Goal: Task Accomplishment & Management: Use online tool/utility

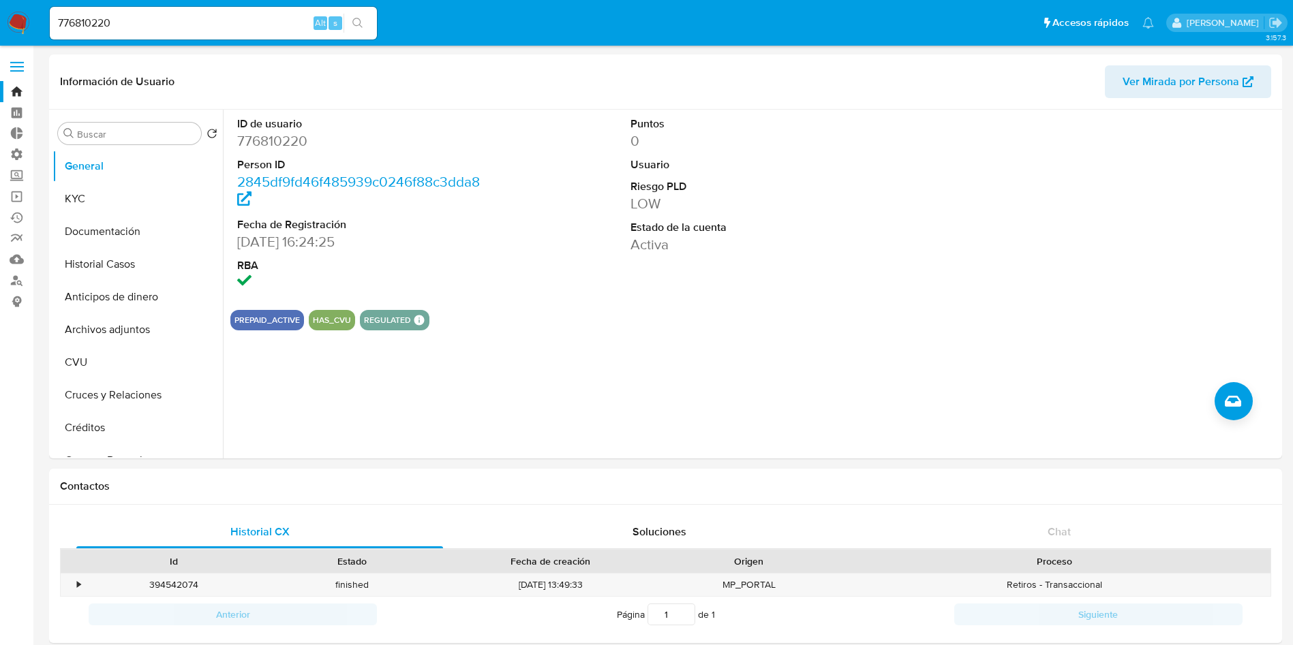
select select "10"
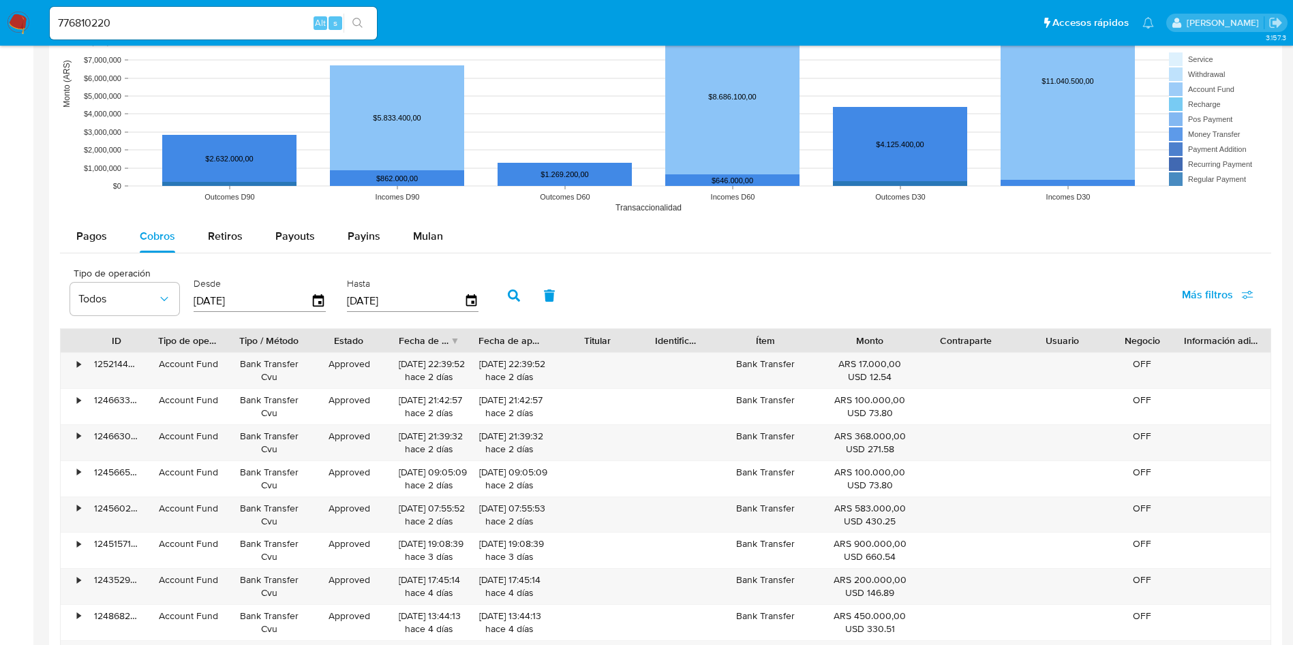
click at [206, 18] on input "776810220" at bounding box center [213, 23] width 327 height 18
paste input "gVp20fuZcCVROozbcthzYI68"
type input "gVp20fuZcCVROozbcthzYI68"
click at [361, 15] on button "search-icon" at bounding box center [357, 23] width 28 height 19
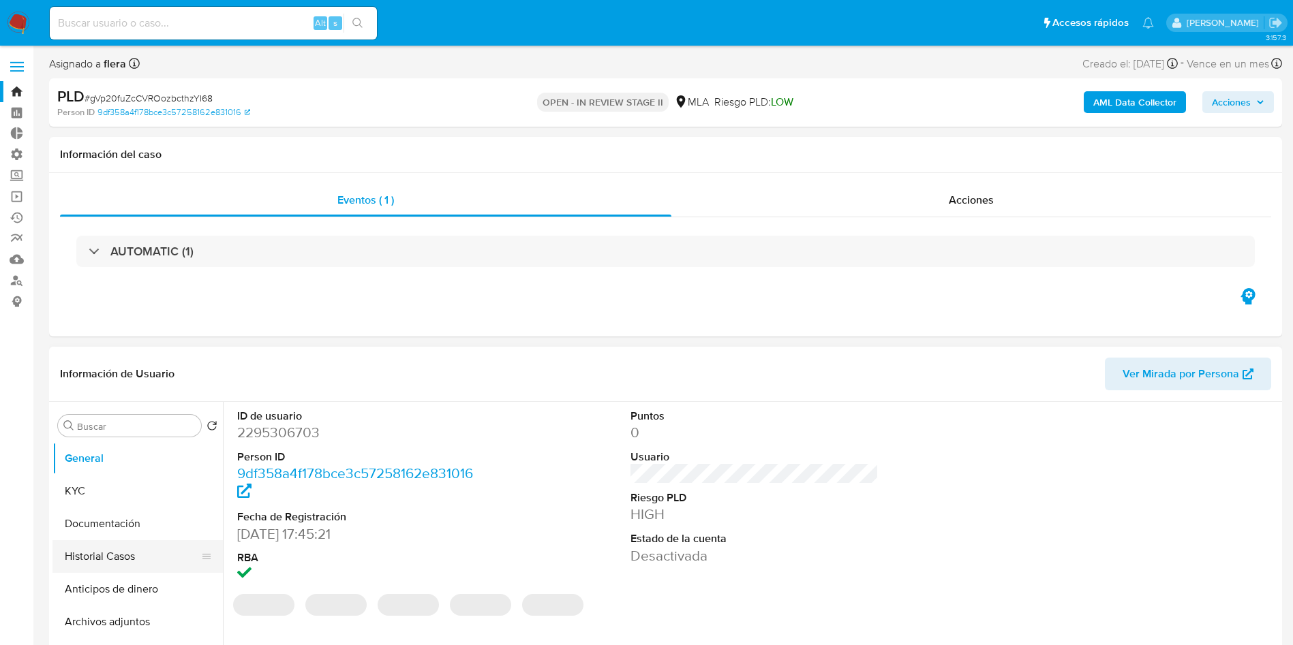
click at [99, 560] on button "Historial Casos" at bounding box center [131, 556] width 159 height 33
select select "10"
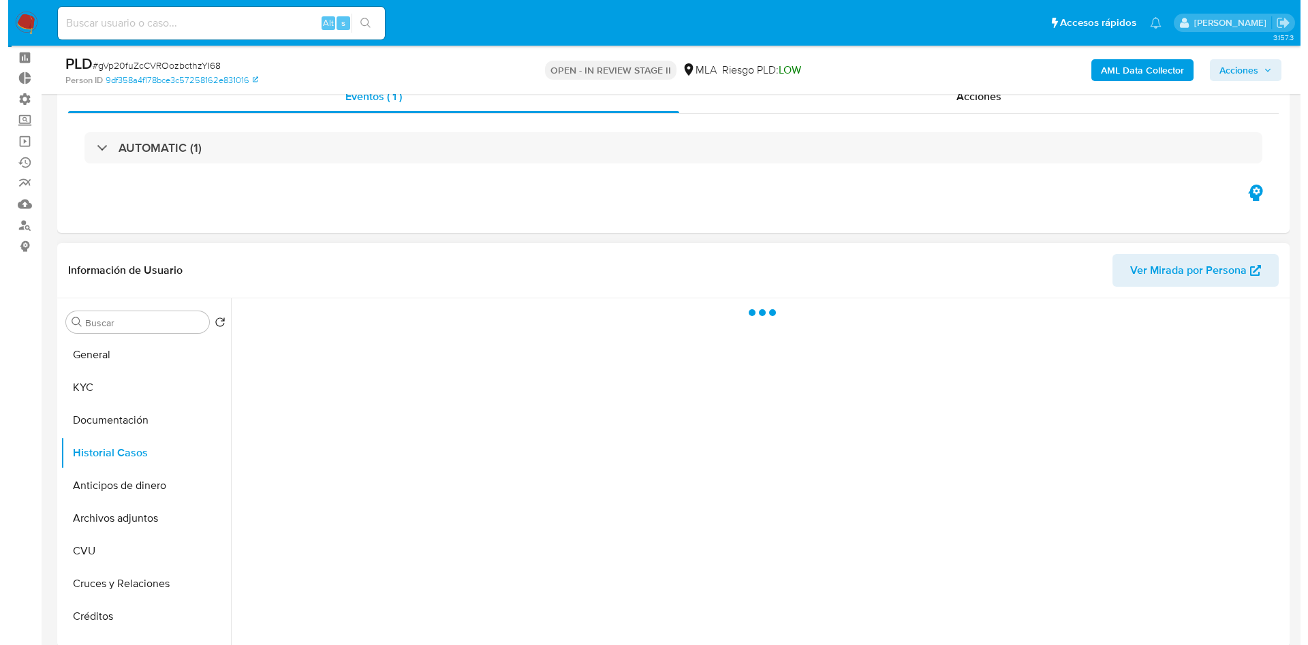
scroll to position [102, 0]
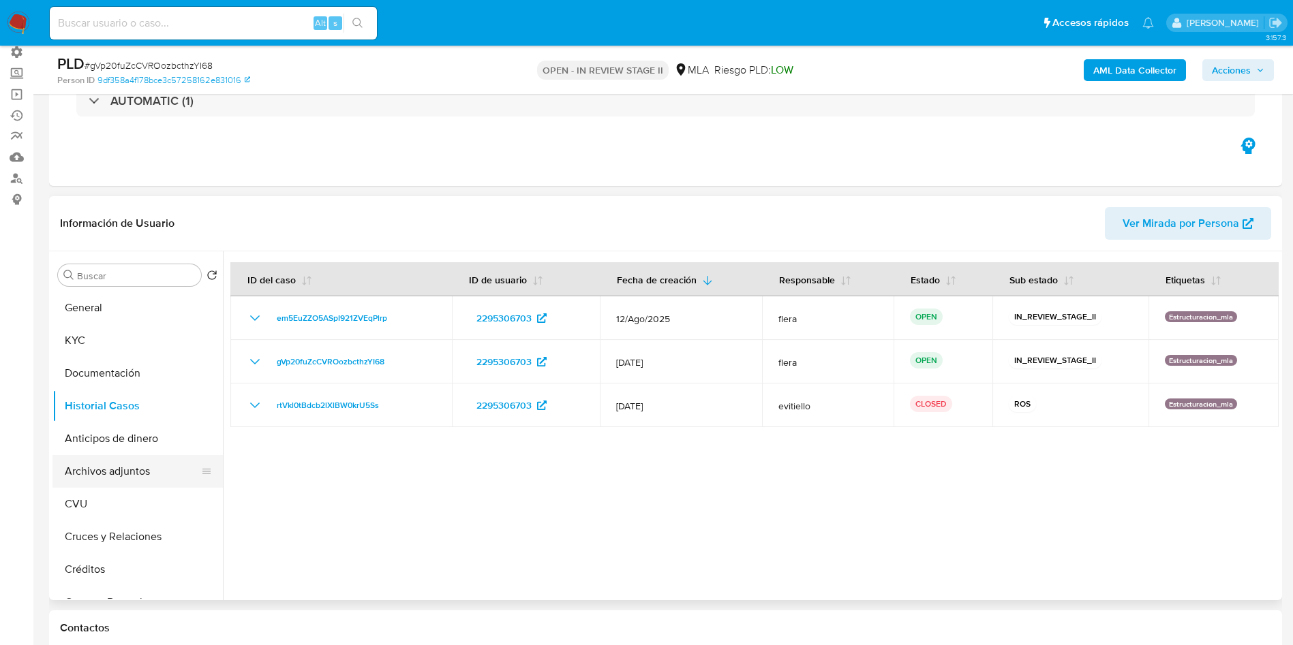
click at [127, 470] on button "Archivos adjuntos" at bounding box center [131, 471] width 159 height 33
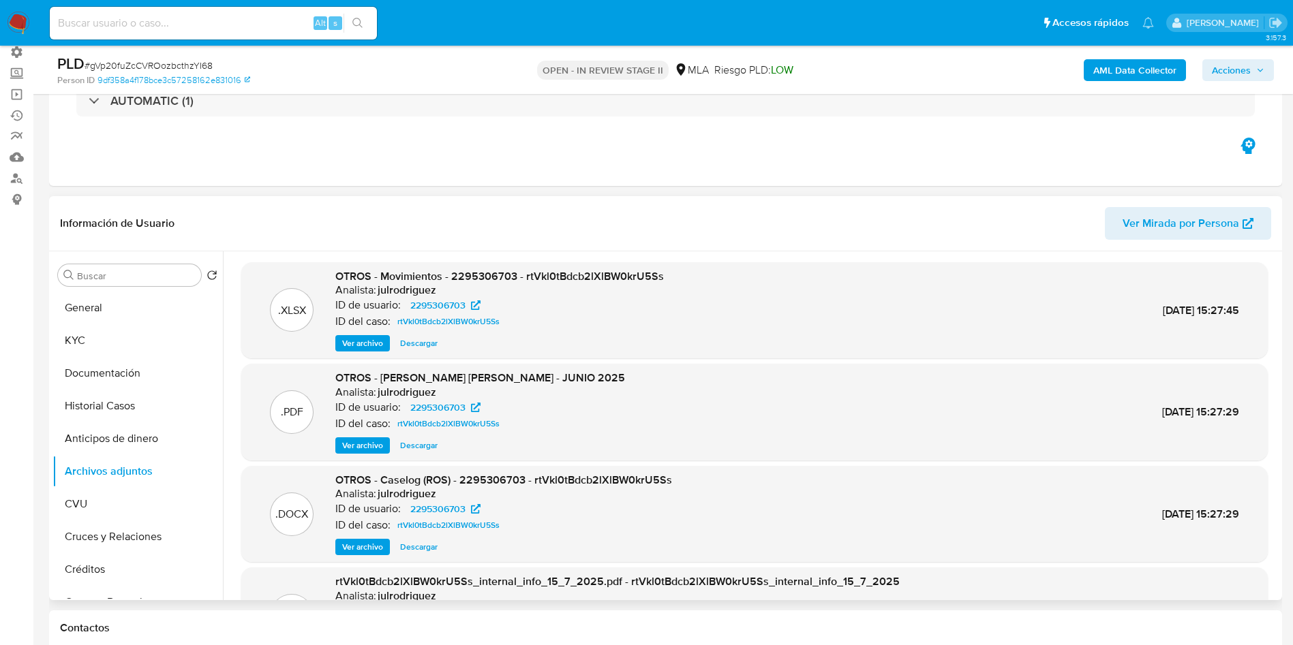
click at [373, 545] on span "Ver archivo" at bounding box center [362, 547] width 41 height 14
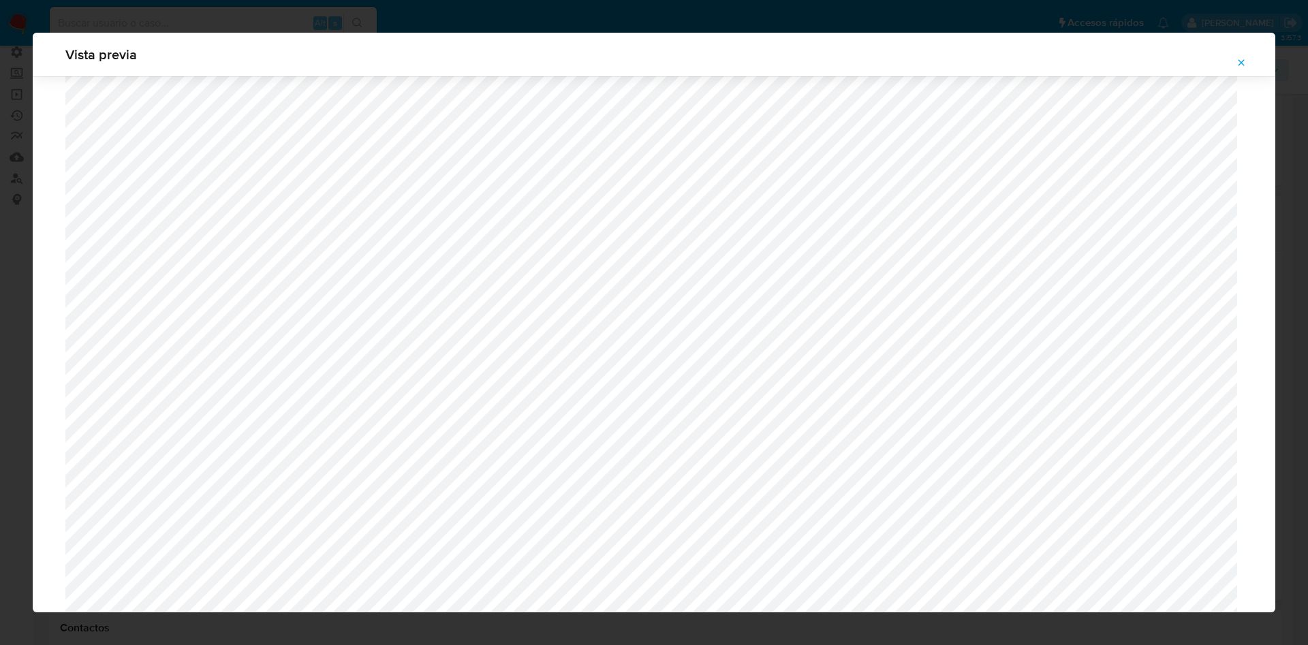
scroll to position [279, 0]
drag, startPoint x: 1240, startPoint y: 67, endPoint x: 1221, endPoint y: 76, distance: 20.7
click at [1240, 65] on icon "Attachment preview" at bounding box center [1241, 62] width 11 height 11
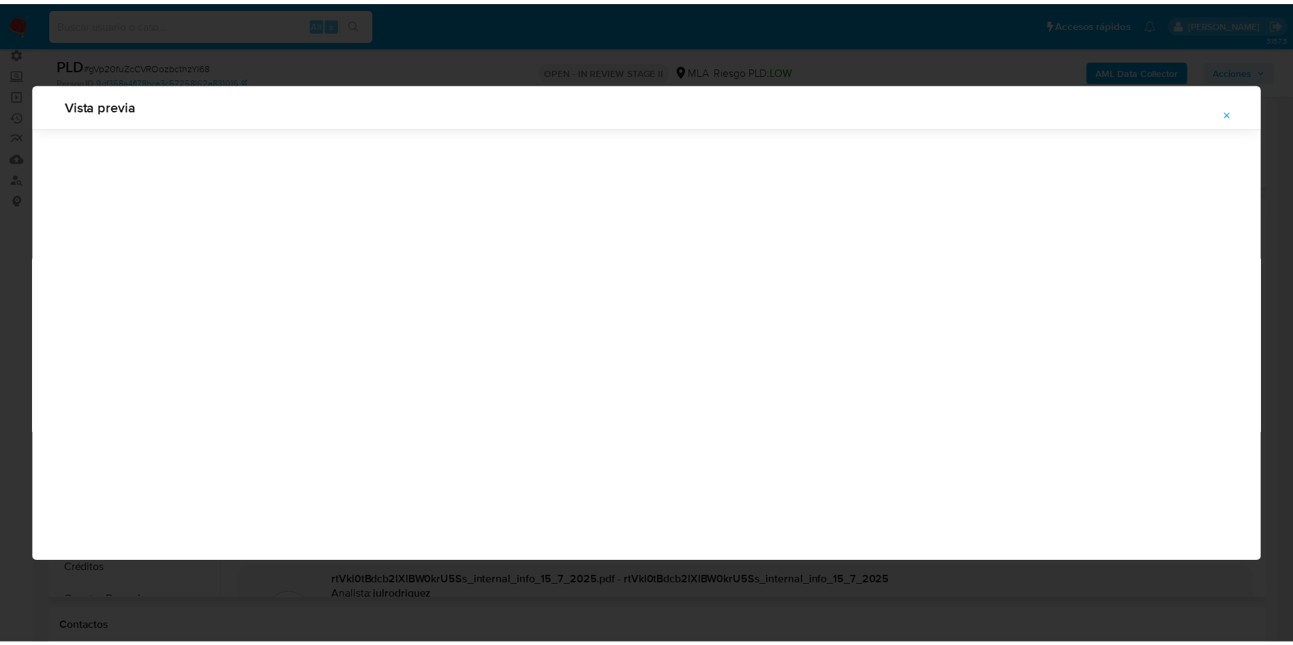
scroll to position [0, 0]
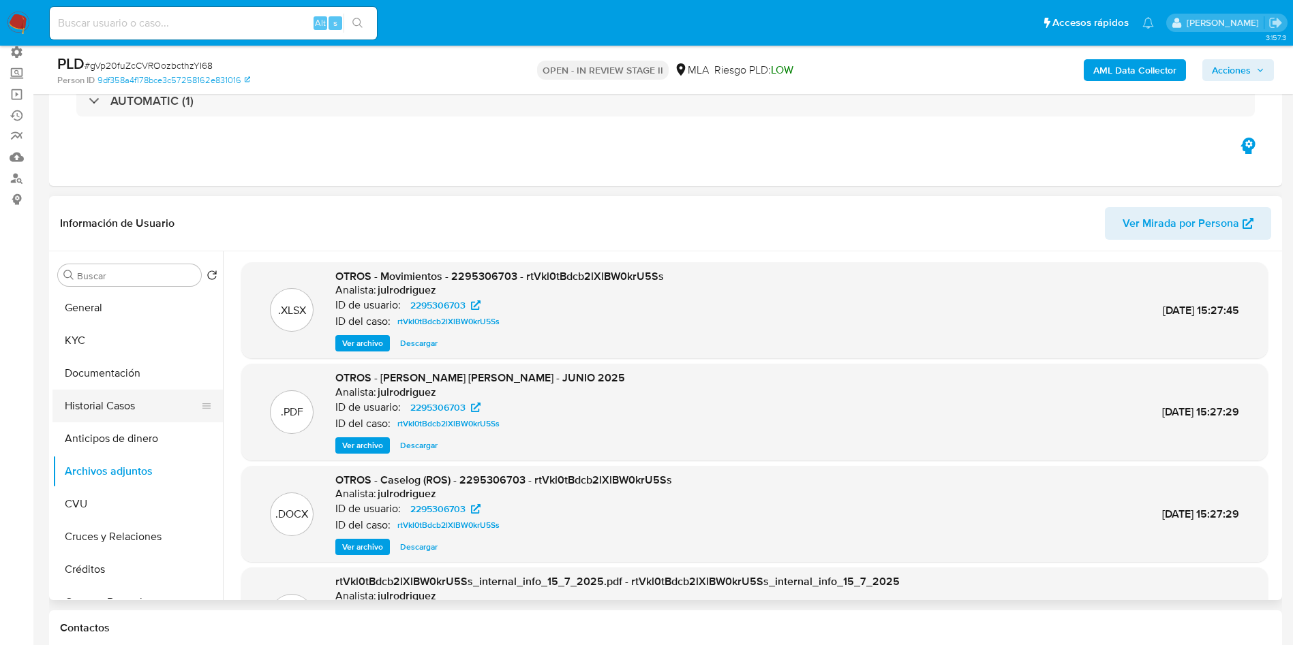
click at [121, 401] on button "Historial Casos" at bounding box center [131, 406] width 159 height 33
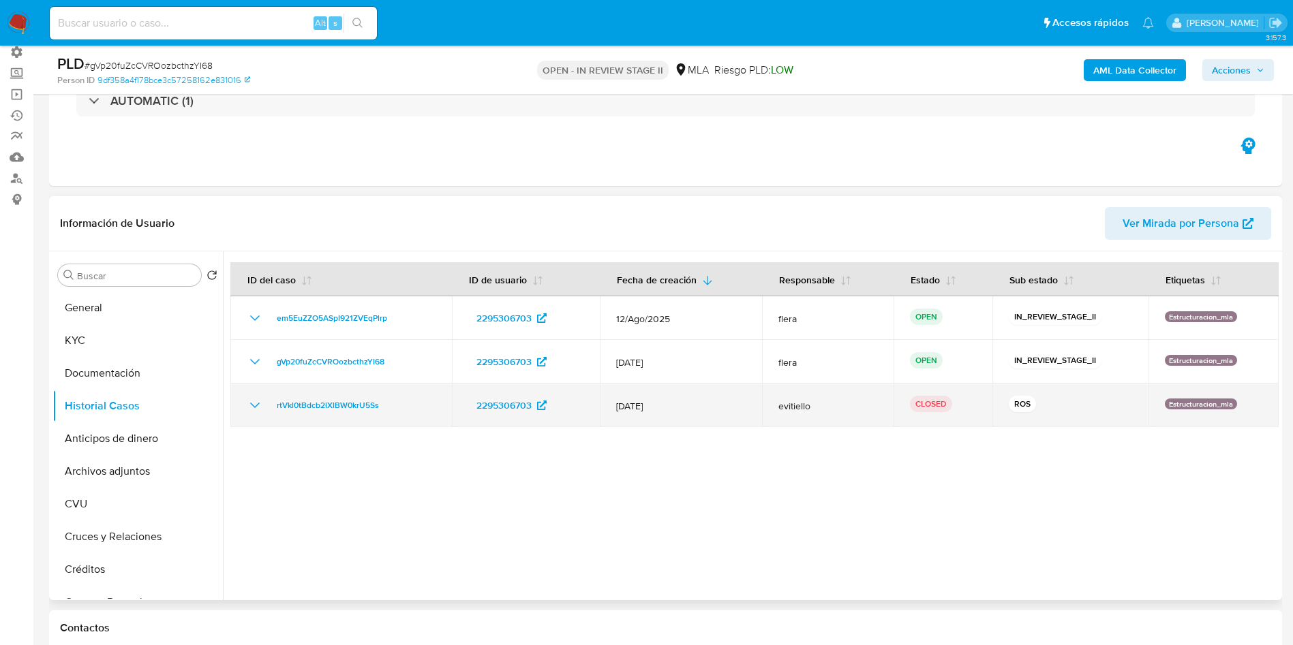
click at [257, 406] on icon "Mostrar/Ocultar" at bounding box center [255, 405] width 16 height 16
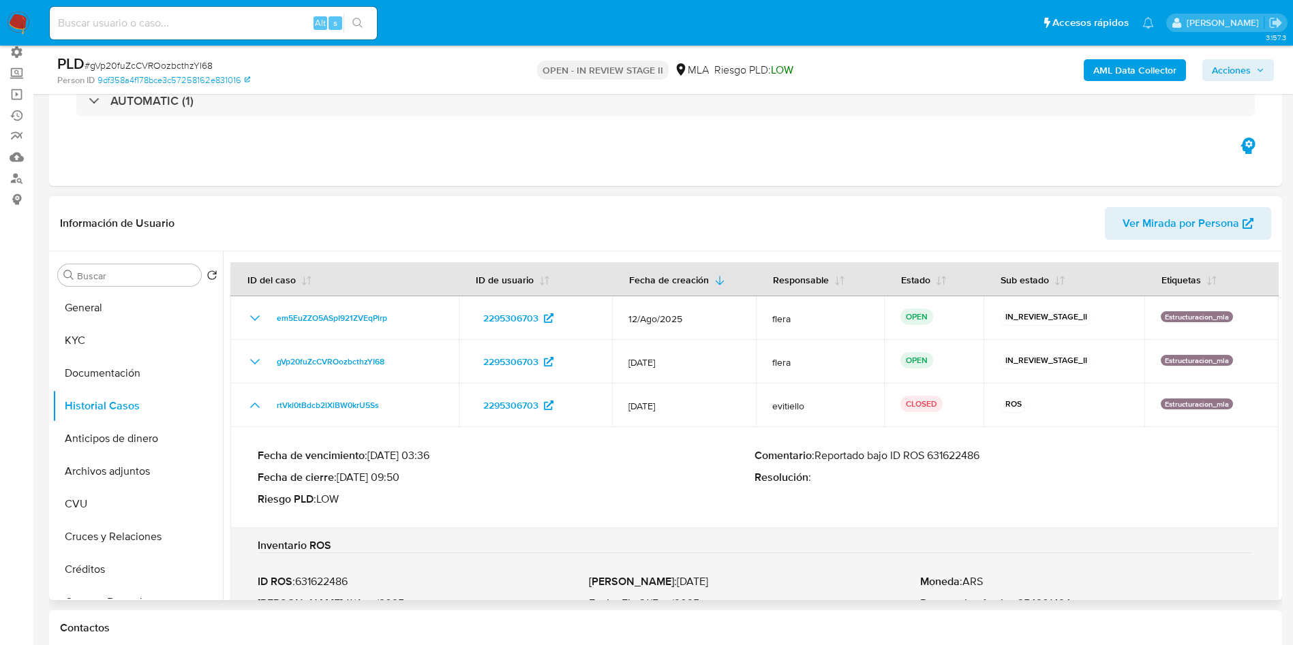
click at [942, 449] on p "Comentario : Reportado bajo ID ROS 631622486" at bounding box center [1002, 456] width 497 height 14
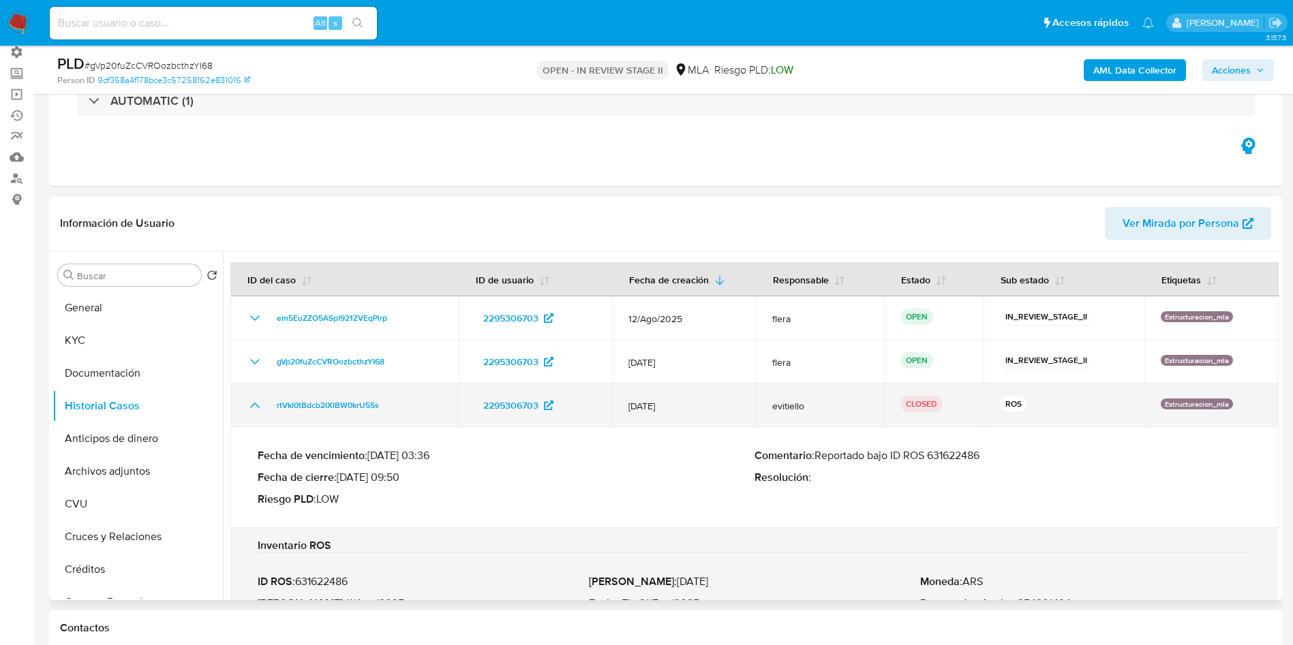
click at [252, 399] on icon "Mostrar/Ocultar" at bounding box center [255, 405] width 16 height 16
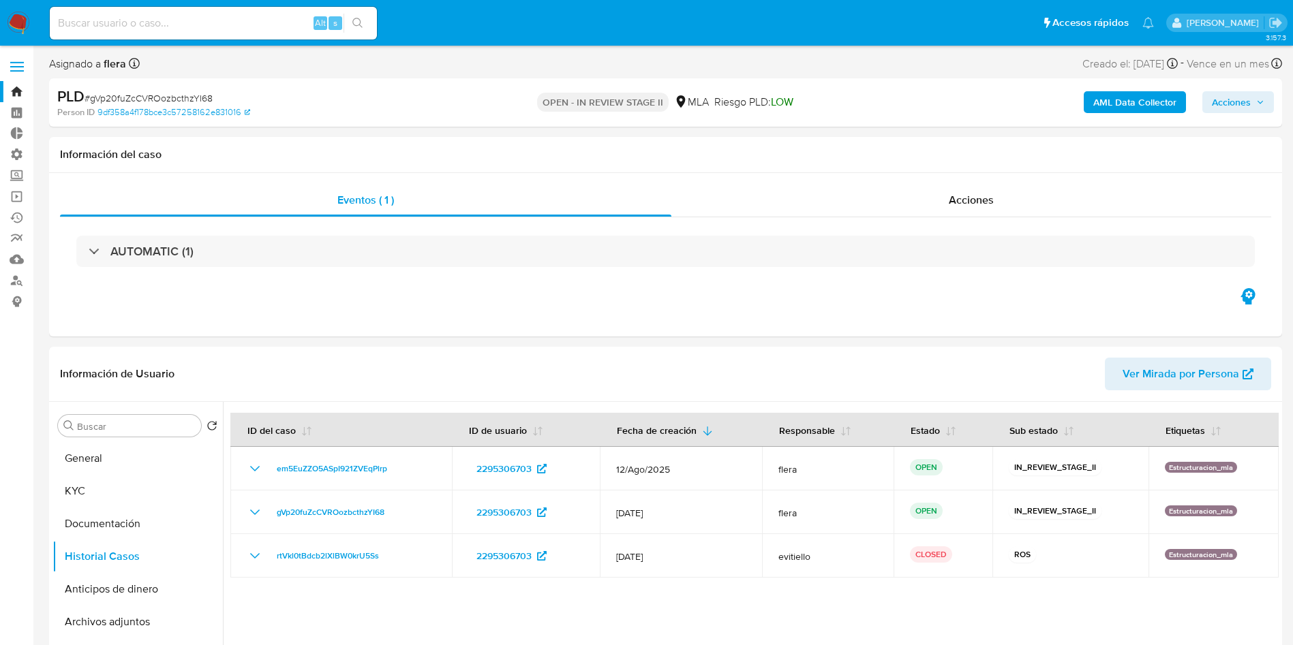
click at [12, 22] on img at bounding box center [18, 23] width 23 height 23
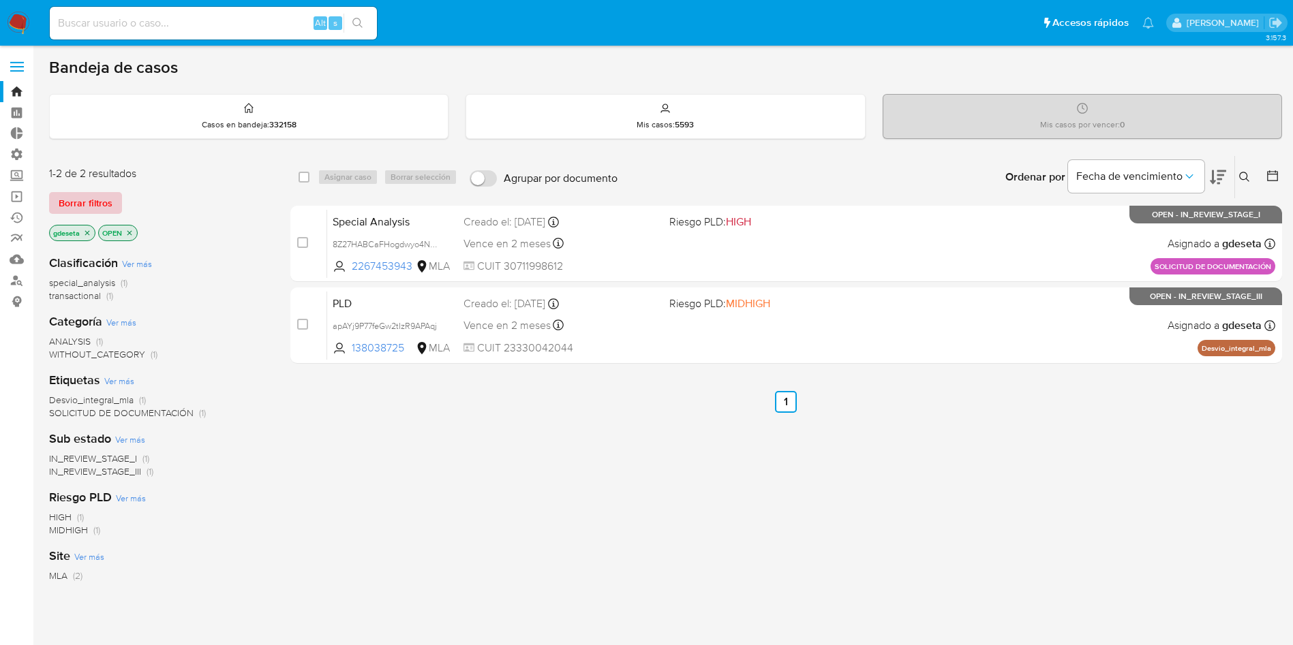
click at [102, 196] on span "Borrar filtros" at bounding box center [86, 203] width 54 height 19
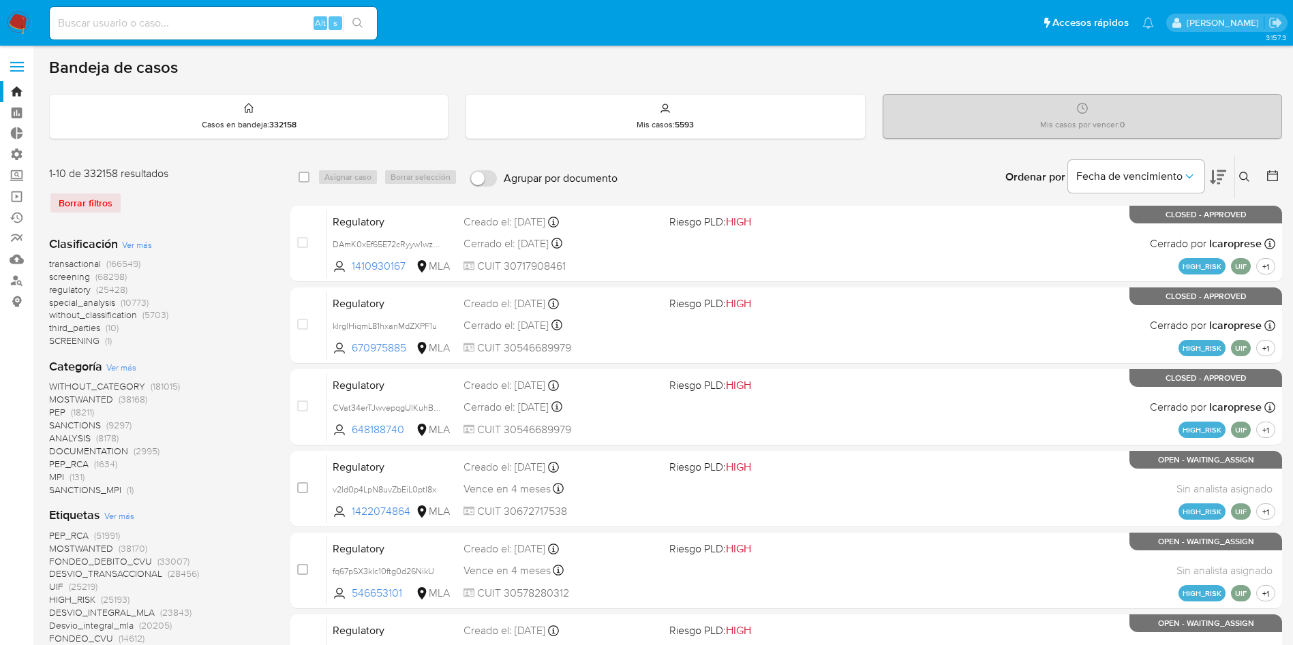
click at [1248, 180] on icon at bounding box center [1244, 177] width 10 height 10
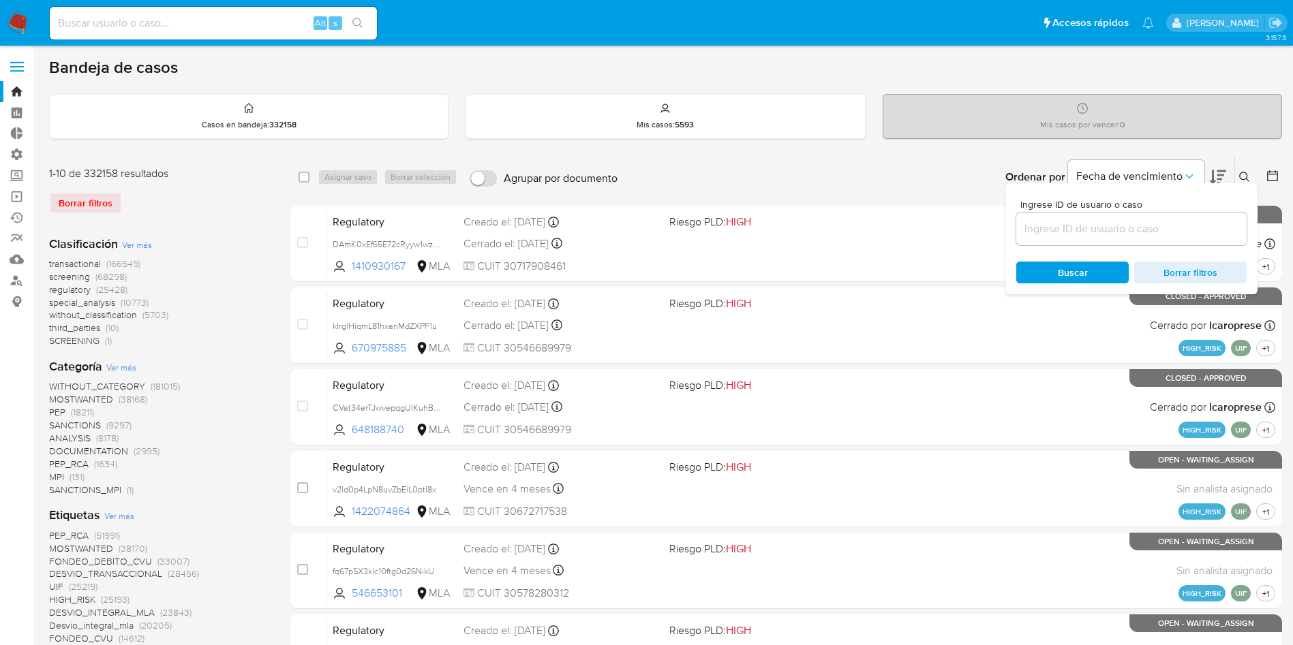
click at [1153, 232] on input at bounding box center [1131, 229] width 230 height 18
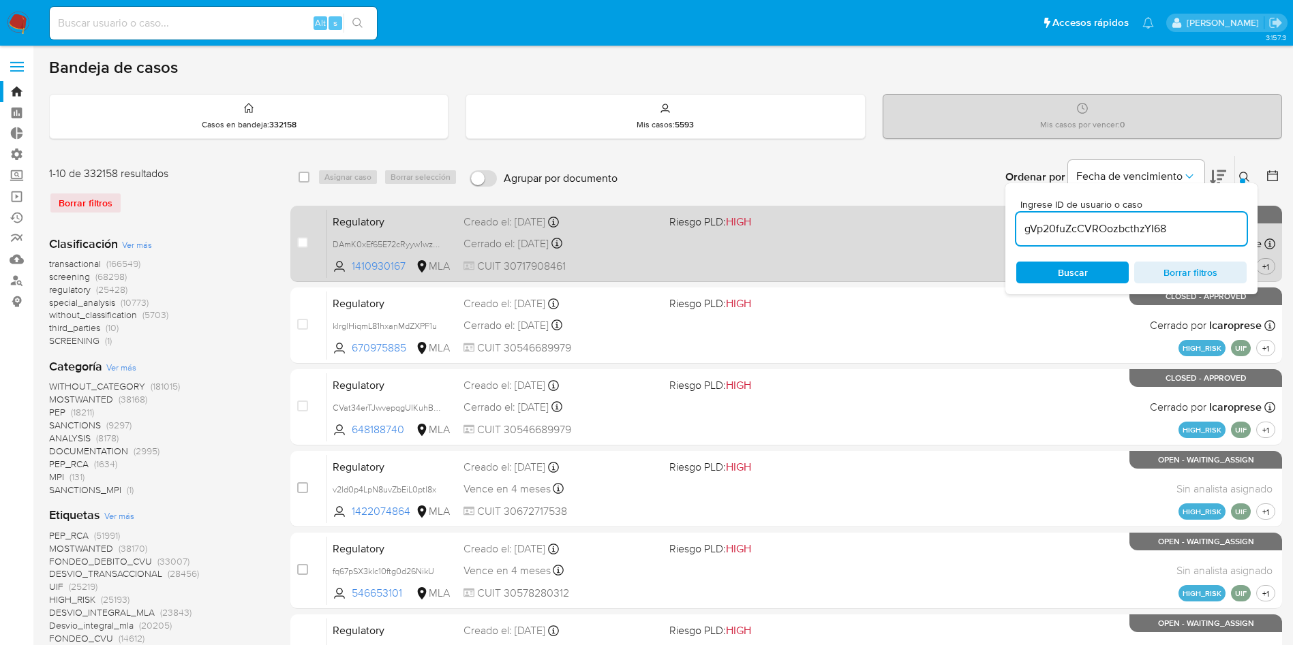
type input "gVp20fuZcCVROozbcthzYI68"
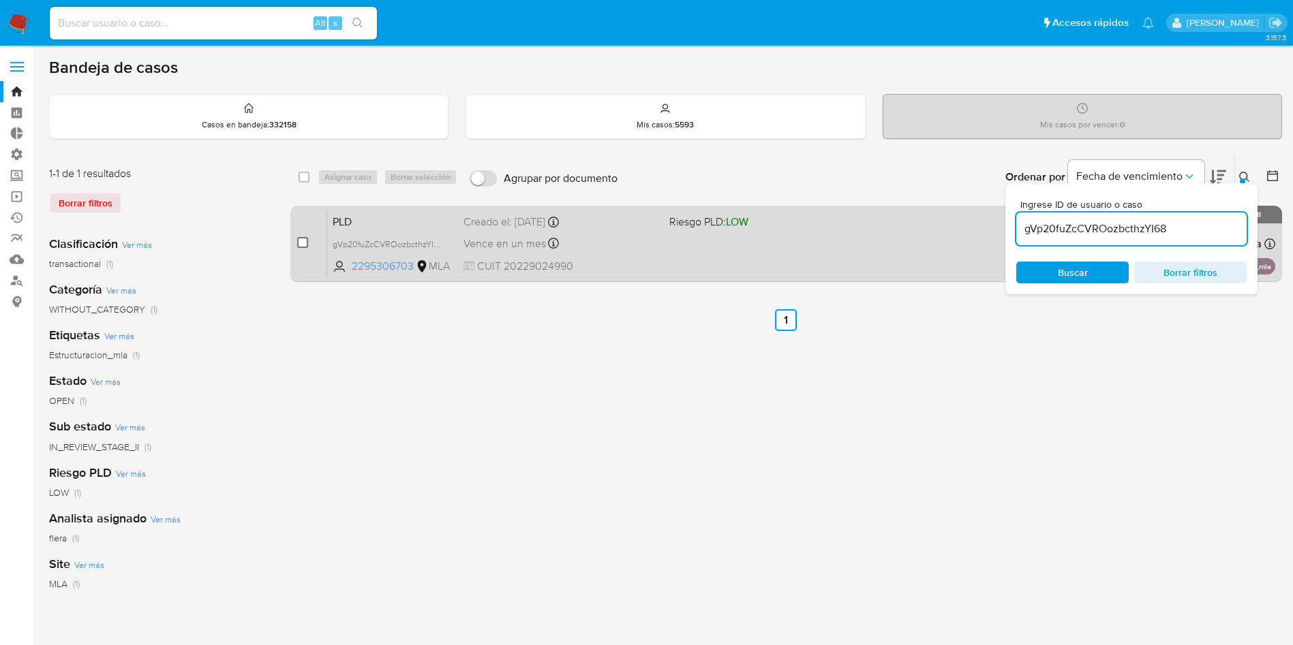
click at [301, 241] on input "checkbox" at bounding box center [302, 242] width 11 height 11
checkbox input "true"
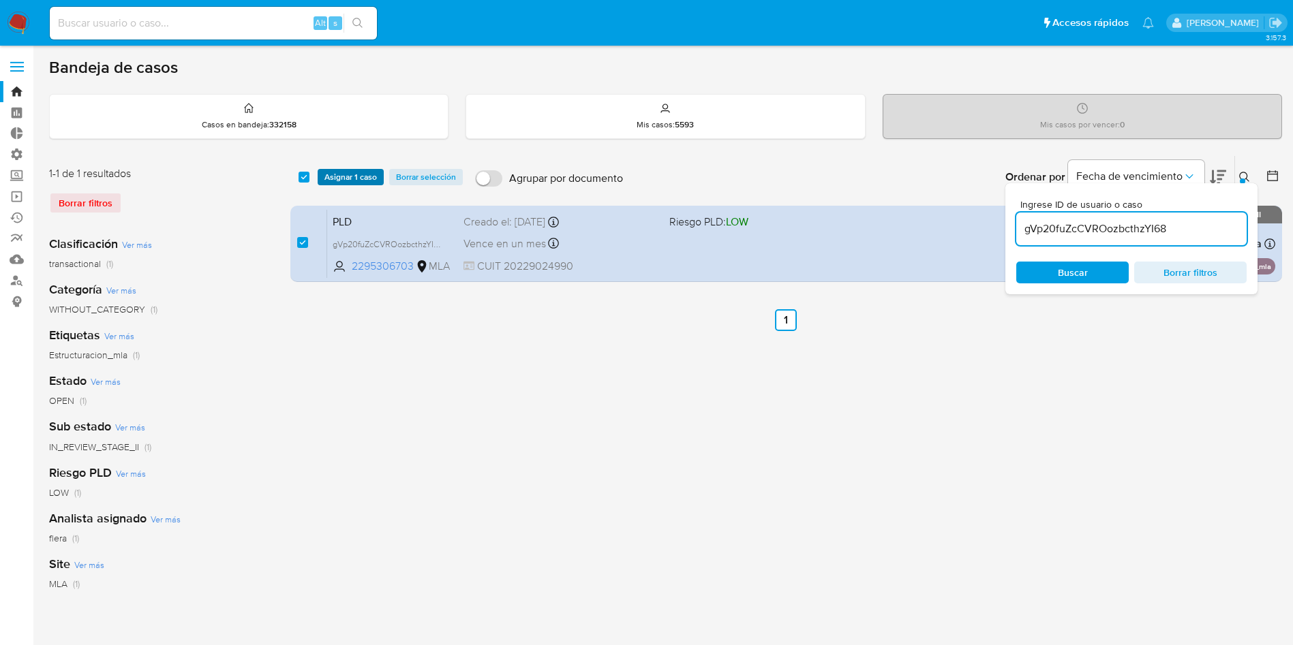
click at [363, 172] on span "Asignar 1 caso" at bounding box center [350, 177] width 52 height 14
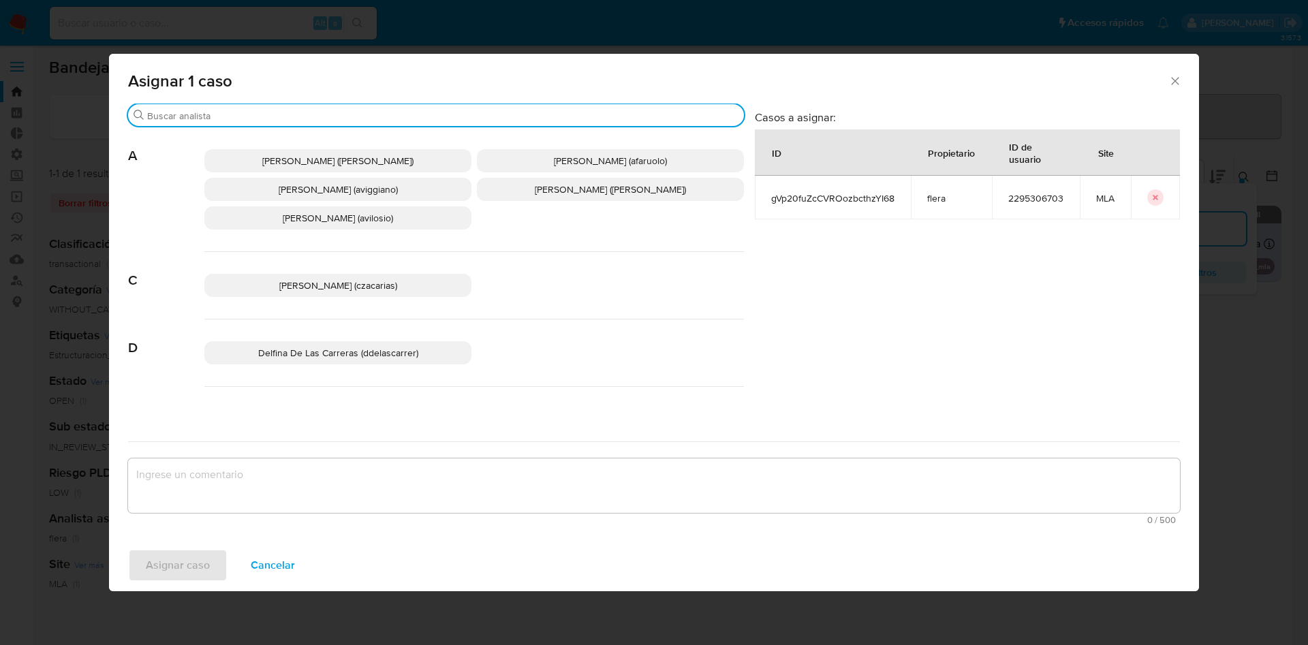
click at [326, 117] on input "Buscar" at bounding box center [443, 116] width 592 height 12
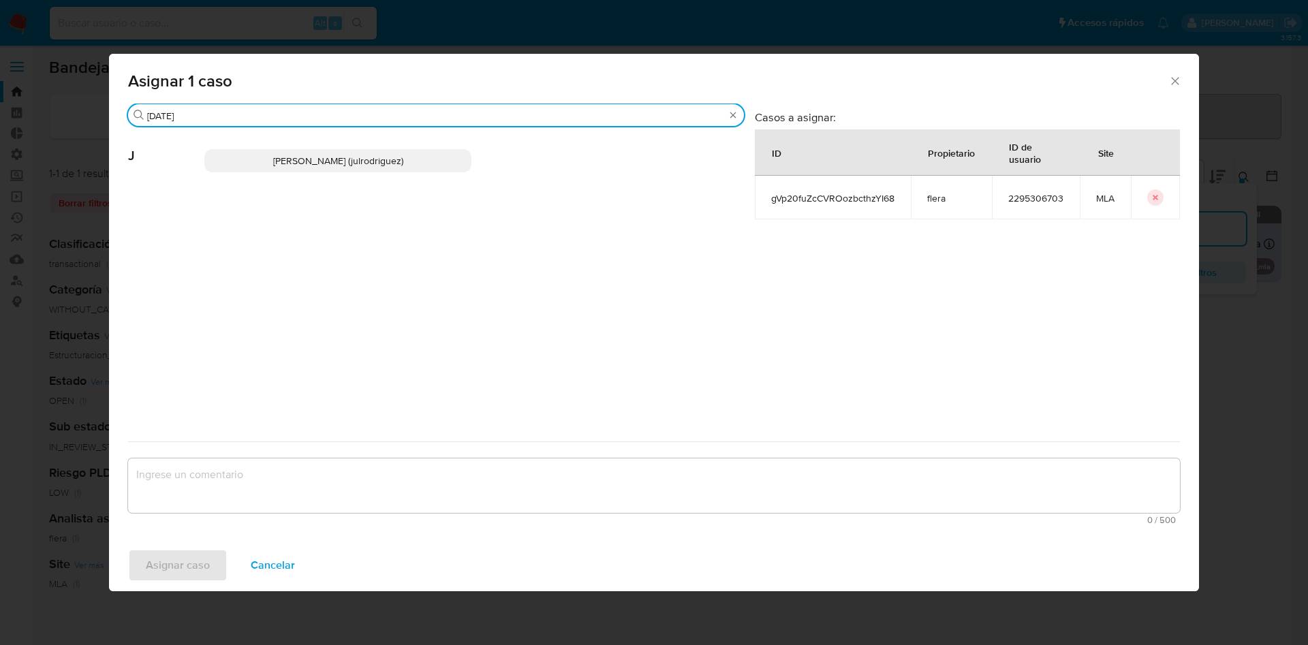
type input "jul"
click at [323, 153] on p "Julieta Rodriguez (julrodriguez)" at bounding box center [337, 160] width 267 height 23
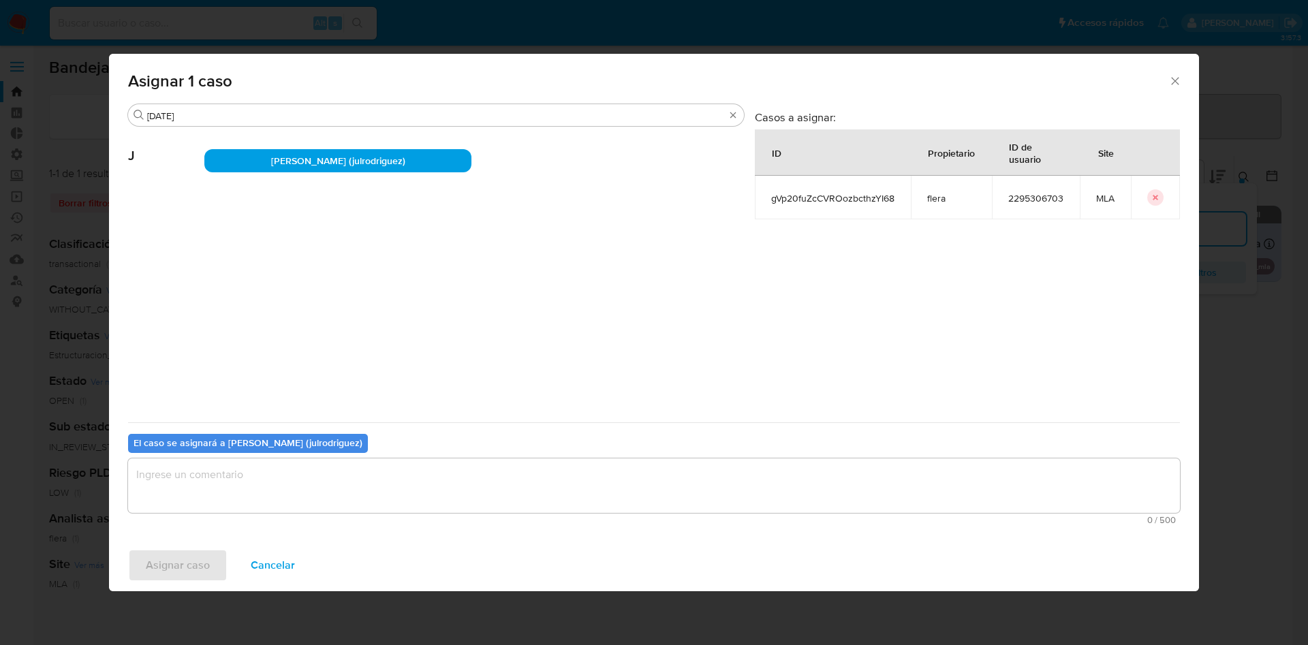
click at [288, 466] on textarea "assign-modal" at bounding box center [654, 486] width 1052 height 55
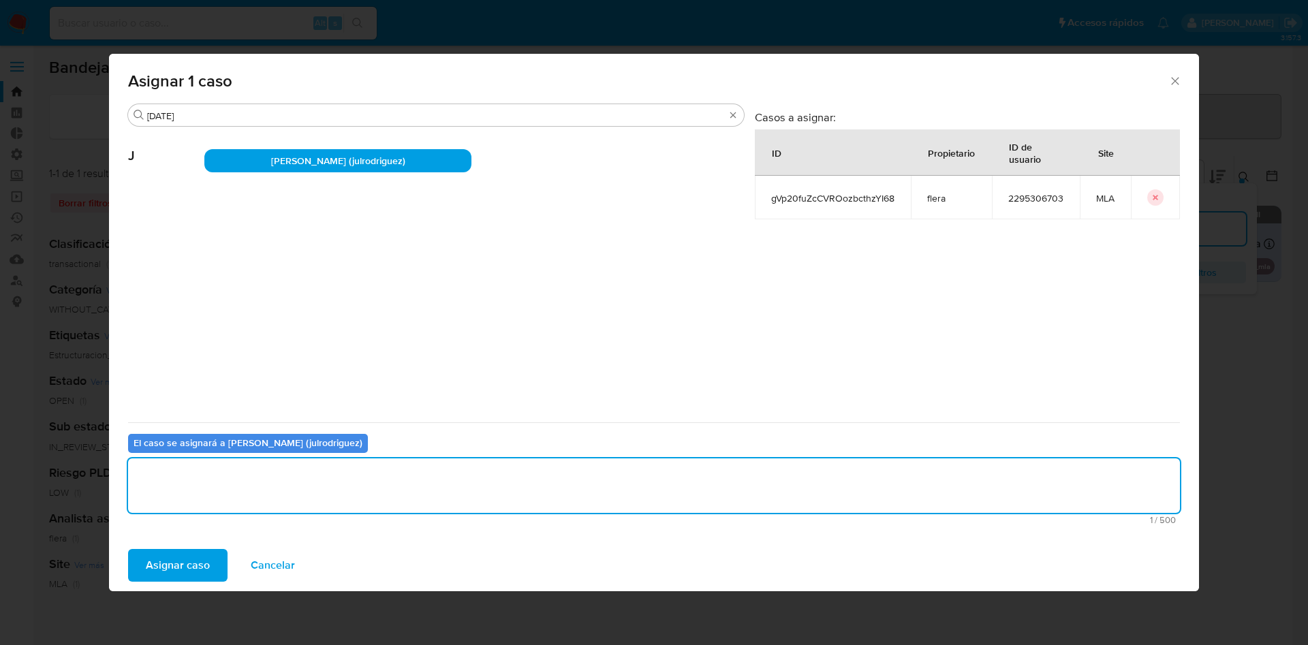
click at [184, 564] on span "Asignar caso" at bounding box center [178, 566] width 64 height 30
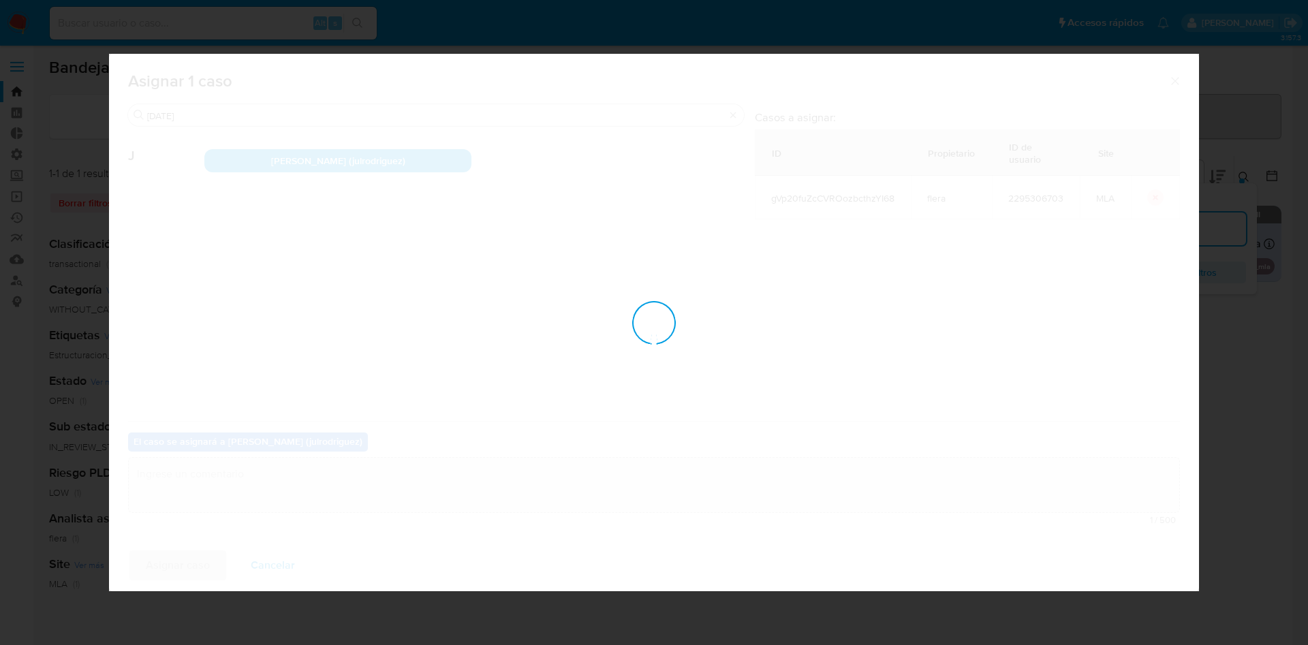
checkbox input "false"
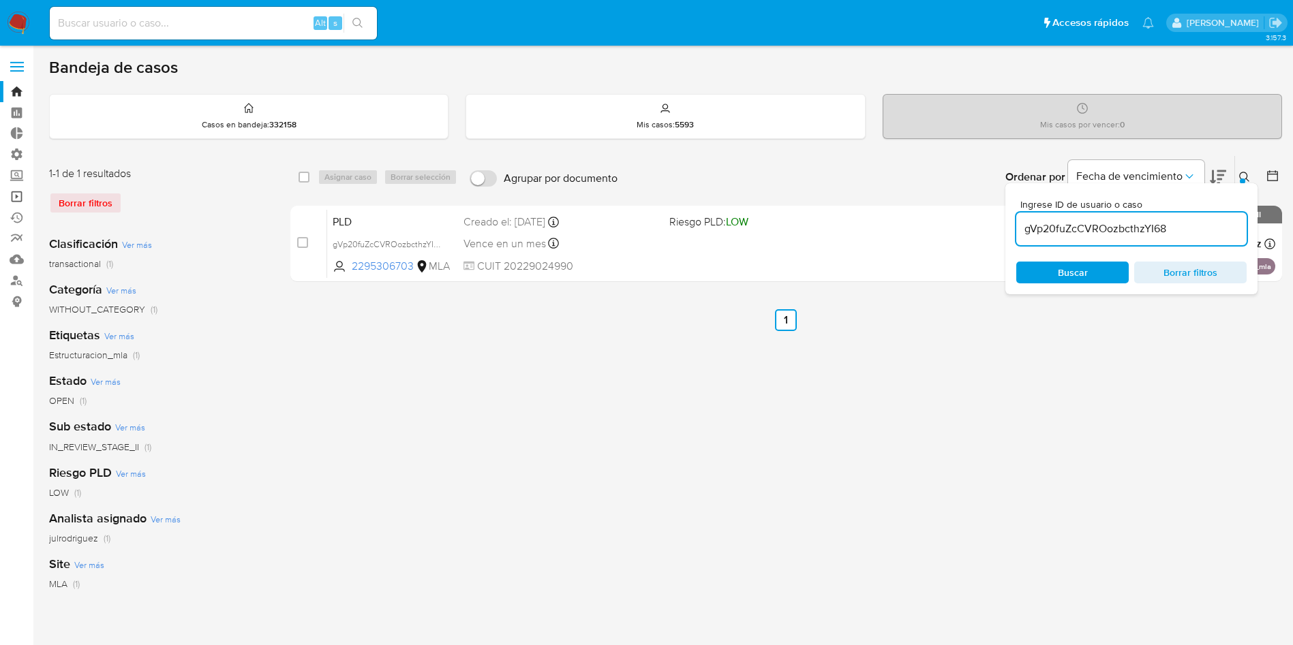
click at [16, 188] on link "Operaciones masivas" at bounding box center [81, 196] width 162 height 21
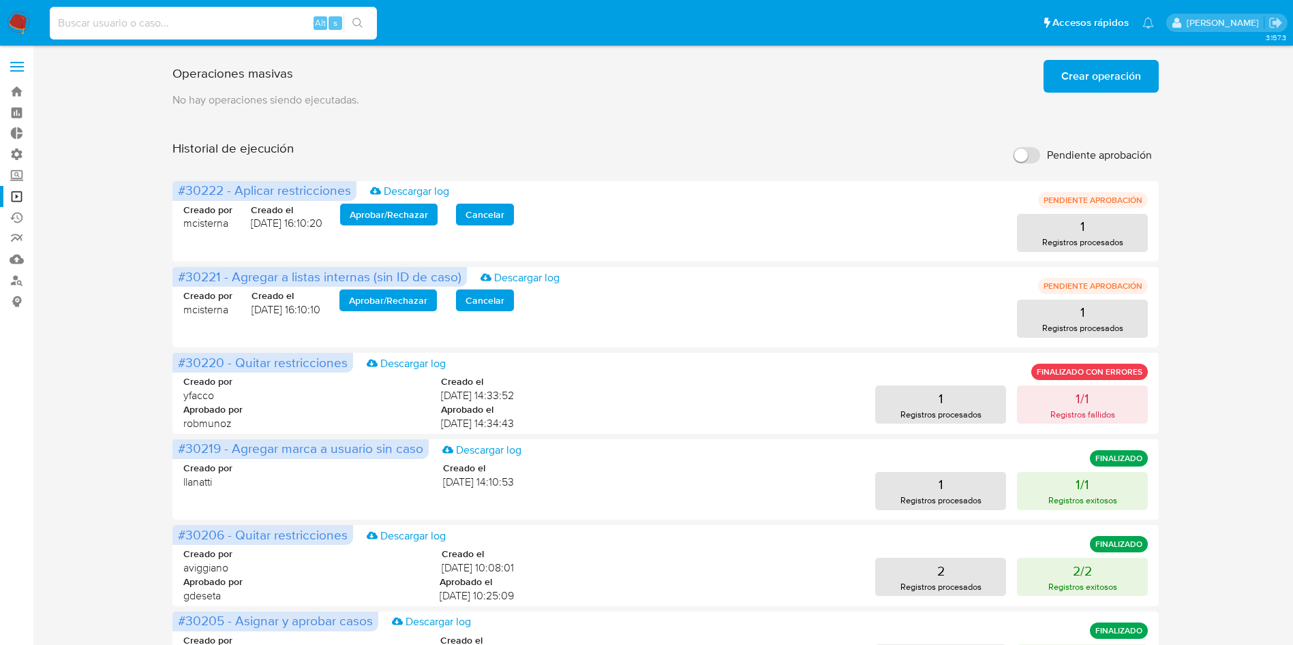
click at [136, 20] on input at bounding box center [213, 23] width 327 height 18
paste input "368776561"
type input "368776561"
click at [366, 16] on button "search-icon" at bounding box center [357, 23] width 28 height 19
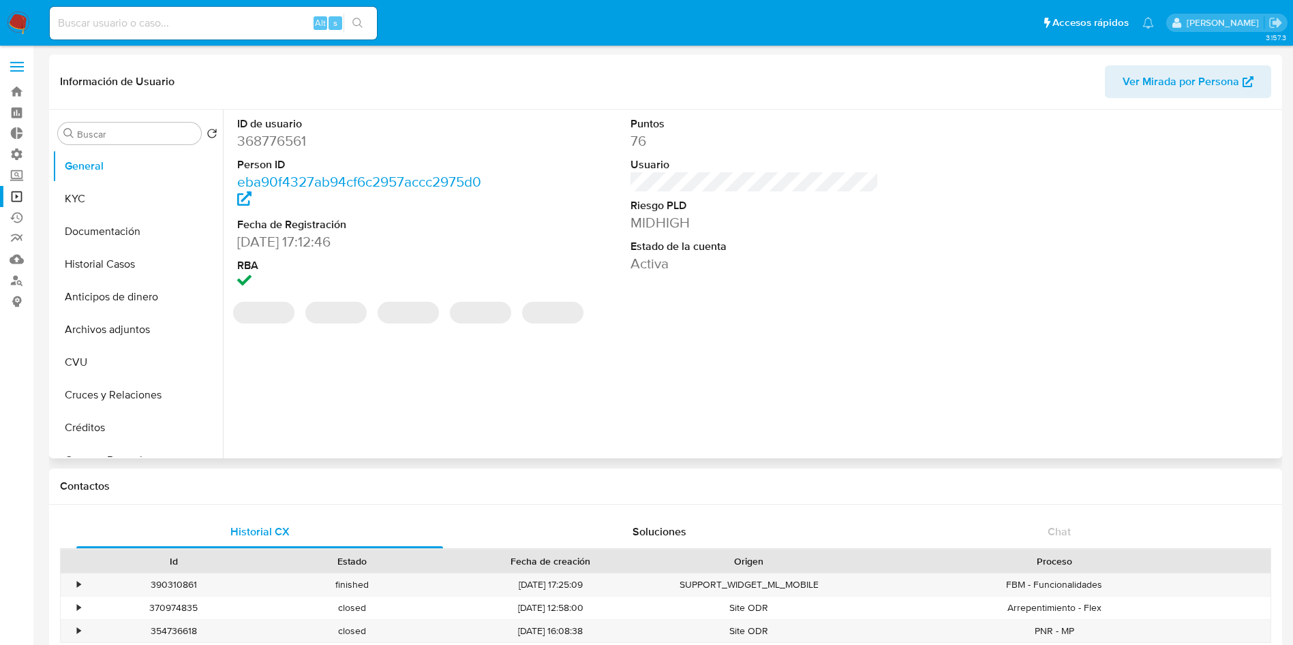
select select "10"
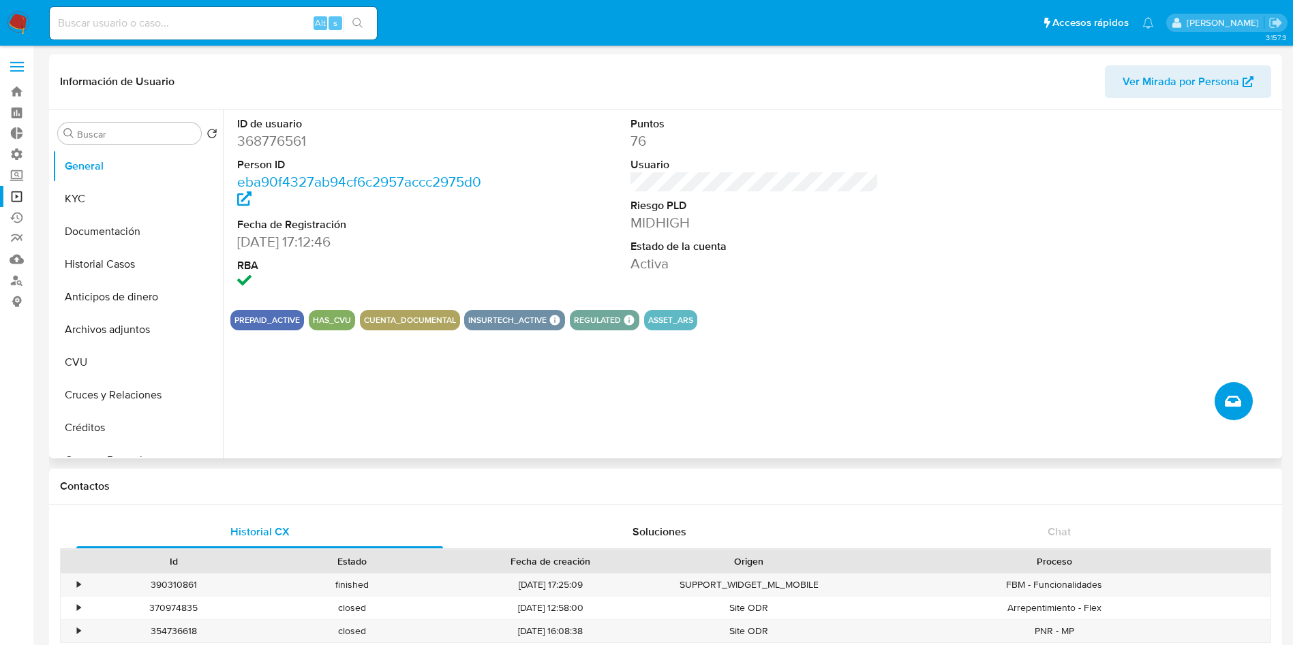
click at [1225, 398] on icon "Crear caso manual" at bounding box center [1233, 401] width 16 height 16
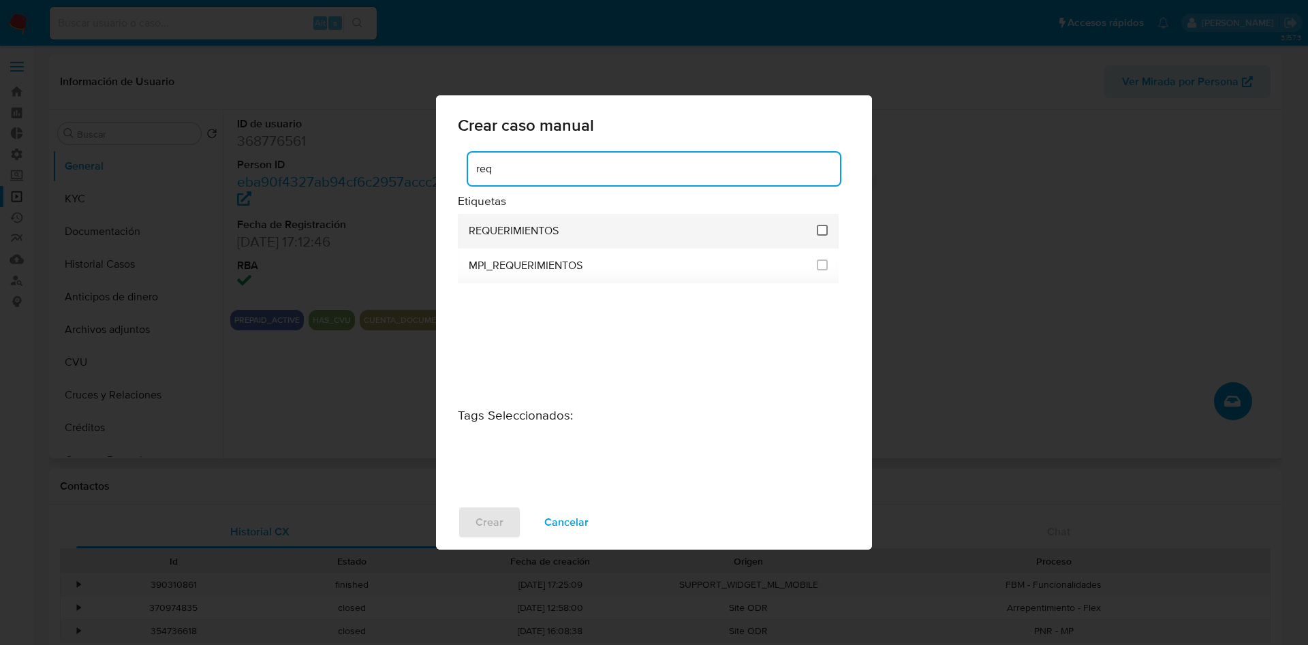
type input "req"
click at [825, 229] on input "2606" at bounding box center [822, 230] width 11 height 11
checkbox input "true"
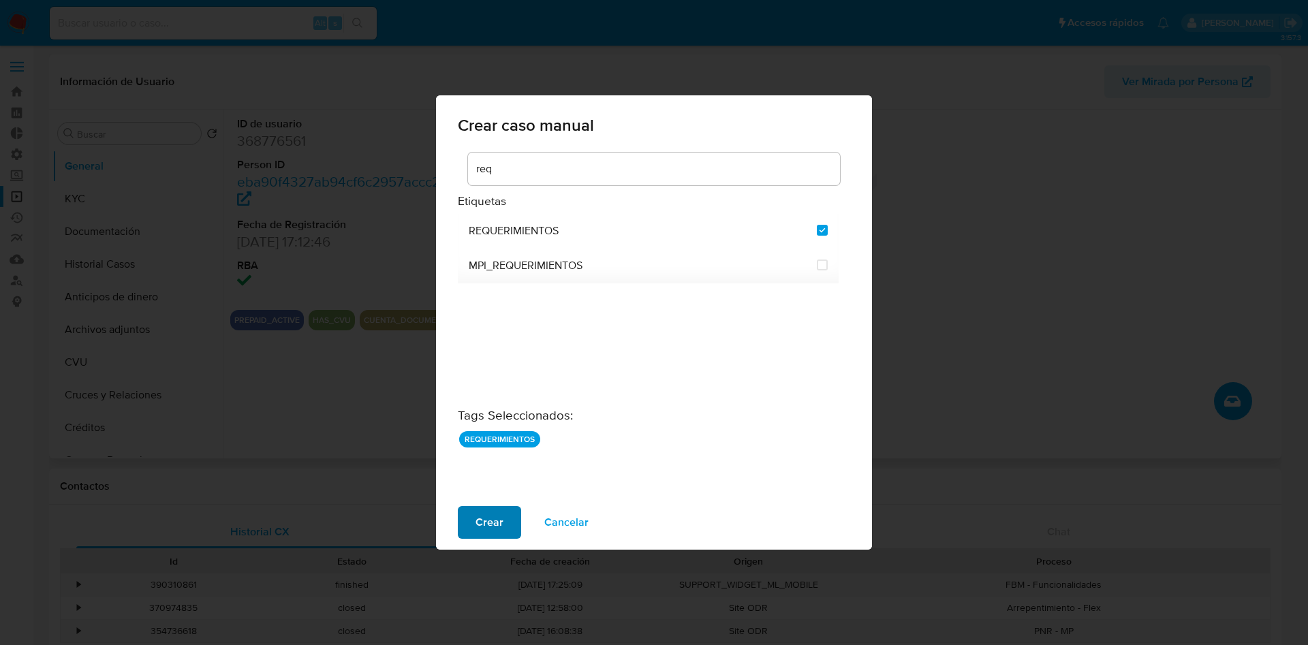
click at [500, 525] on span "Crear" at bounding box center [490, 523] width 28 height 30
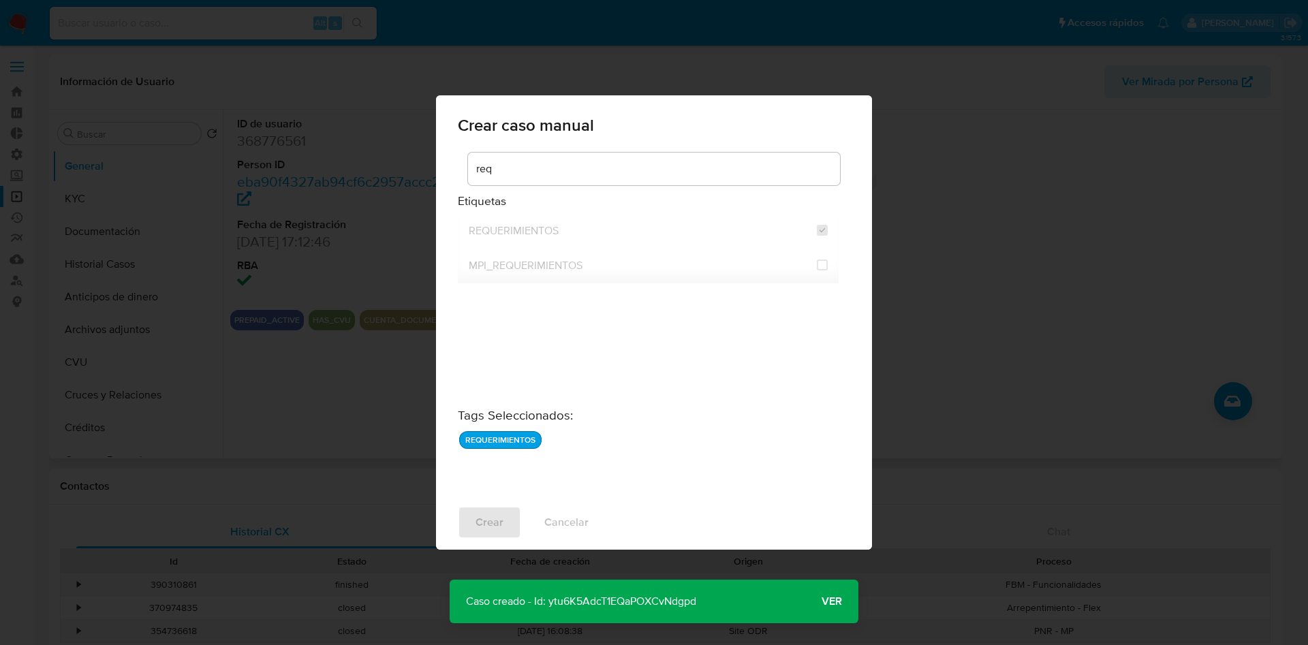
click at [616, 596] on p "Caso creado - Id: ytu6K5AdcT1EQaPOXCvNdgpd" at bounding box center [581, 602] width 263 height 44
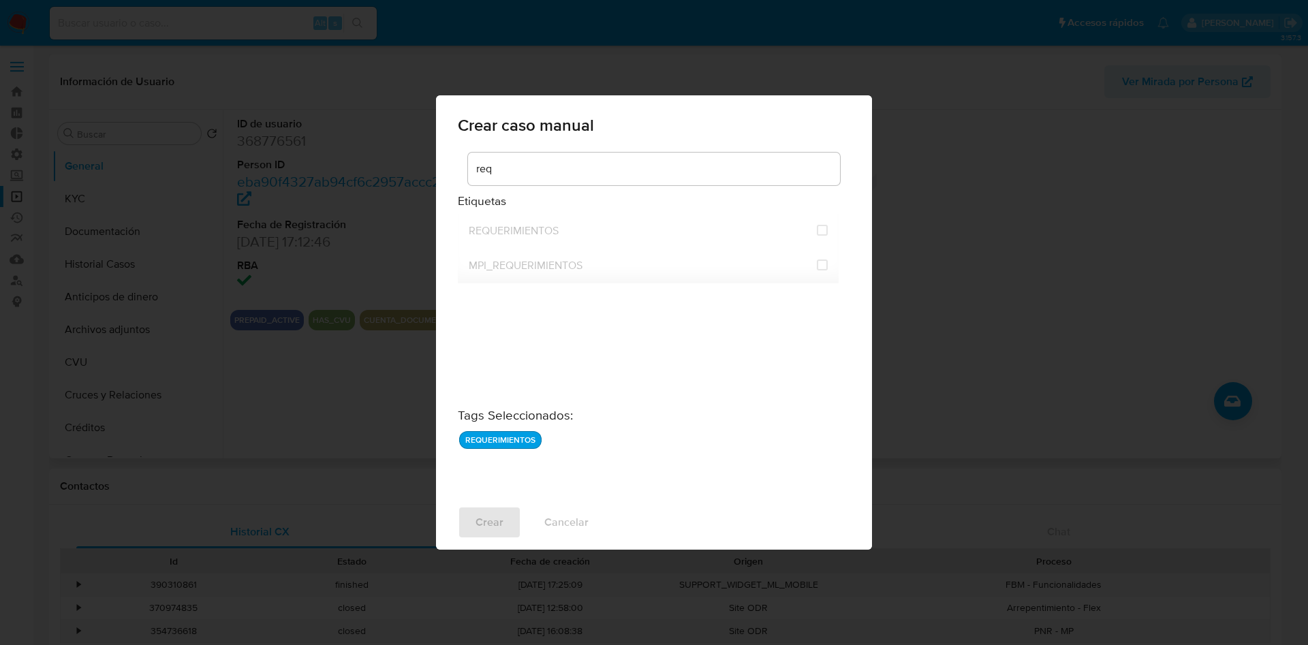
checkbox input "false"
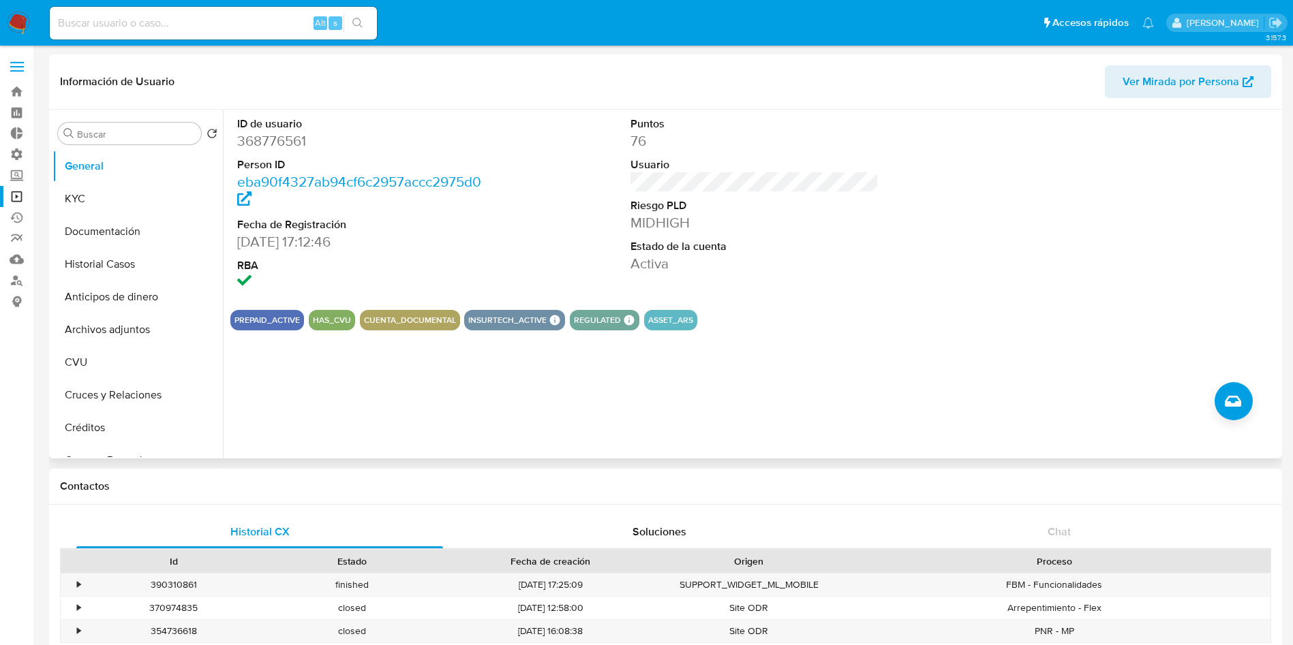
click at [208, 33] on div "Alt s" at bounding box center [213, 23] width 327 height 33
click at [204, 17] on input at bounding box center [213, 23] width 327 height 18
paste input "144519324"
type input "144519324"
click at [359, 23] on icon "search-icon" at bounding box center [357, 23] width 11 height 11
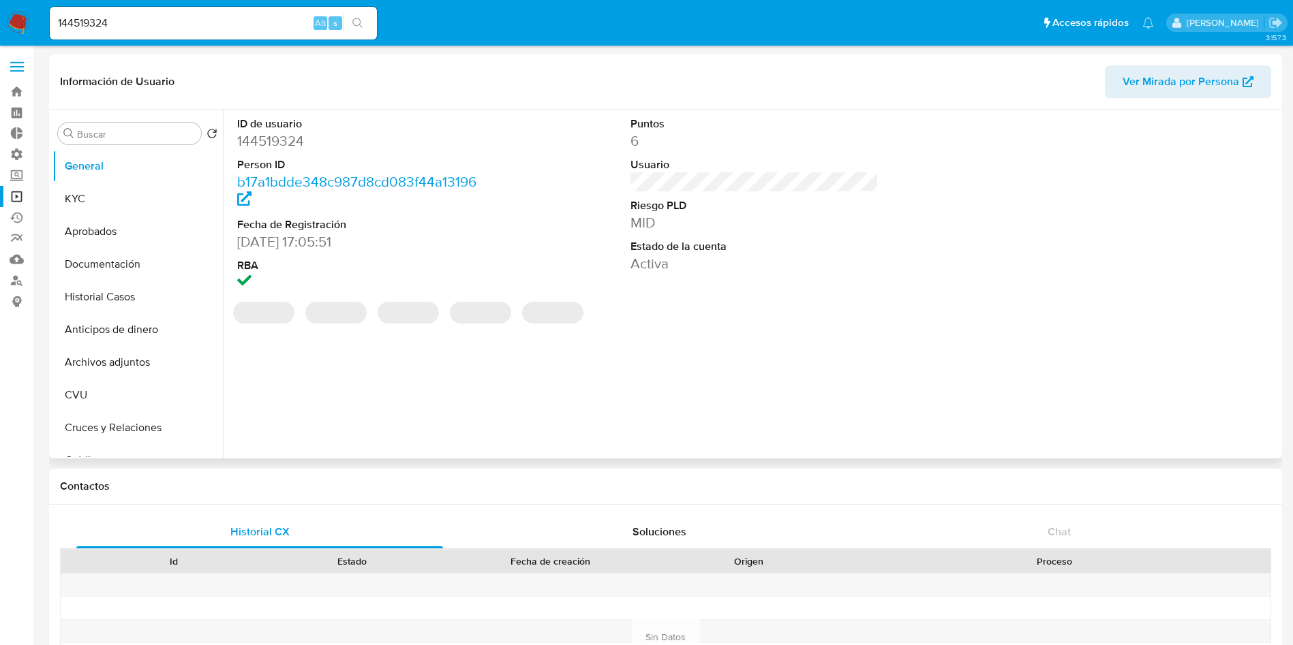
select select "10"
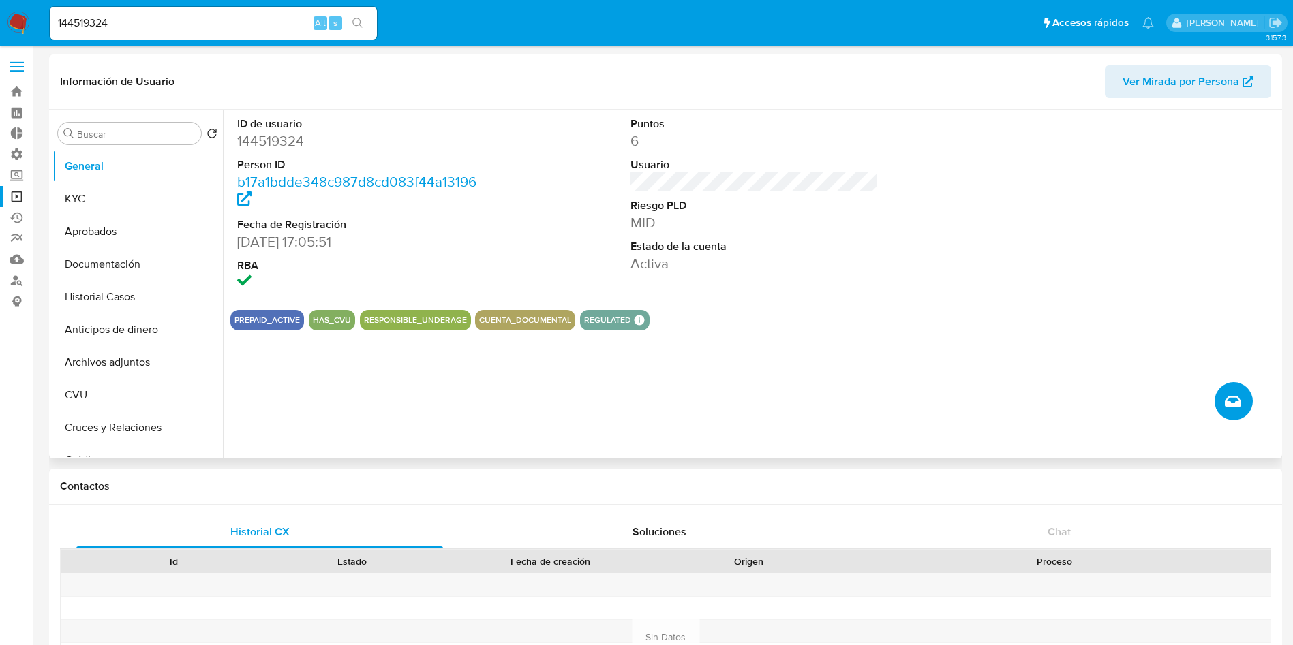
click at [1229, 405] on icon "Crear caso manual" at bounding box center [1233, 401] width 16 height 16
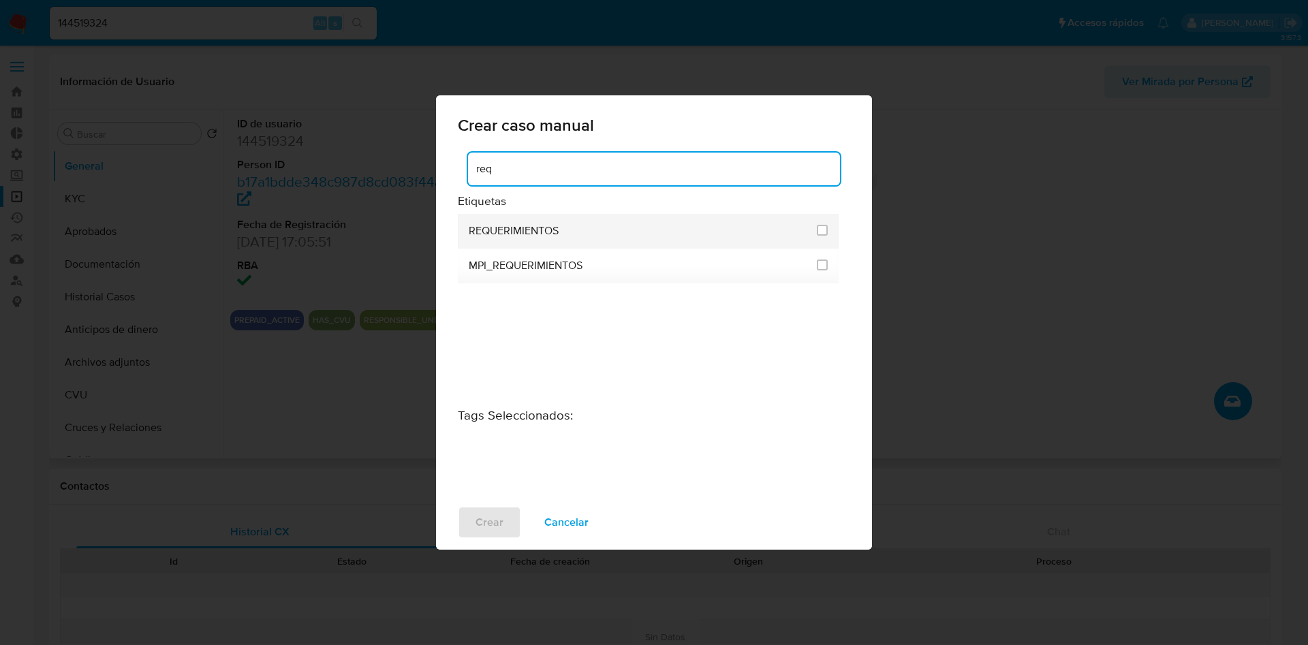
type input "req"
click at [523, 233] on span "REQUERIMIENTOS" at bounding box center [514, 231] width 90 height 14
click at [819, 230] on input "2606" at bounding box center [822, 230] width 11 height 11
checkbox input "true"
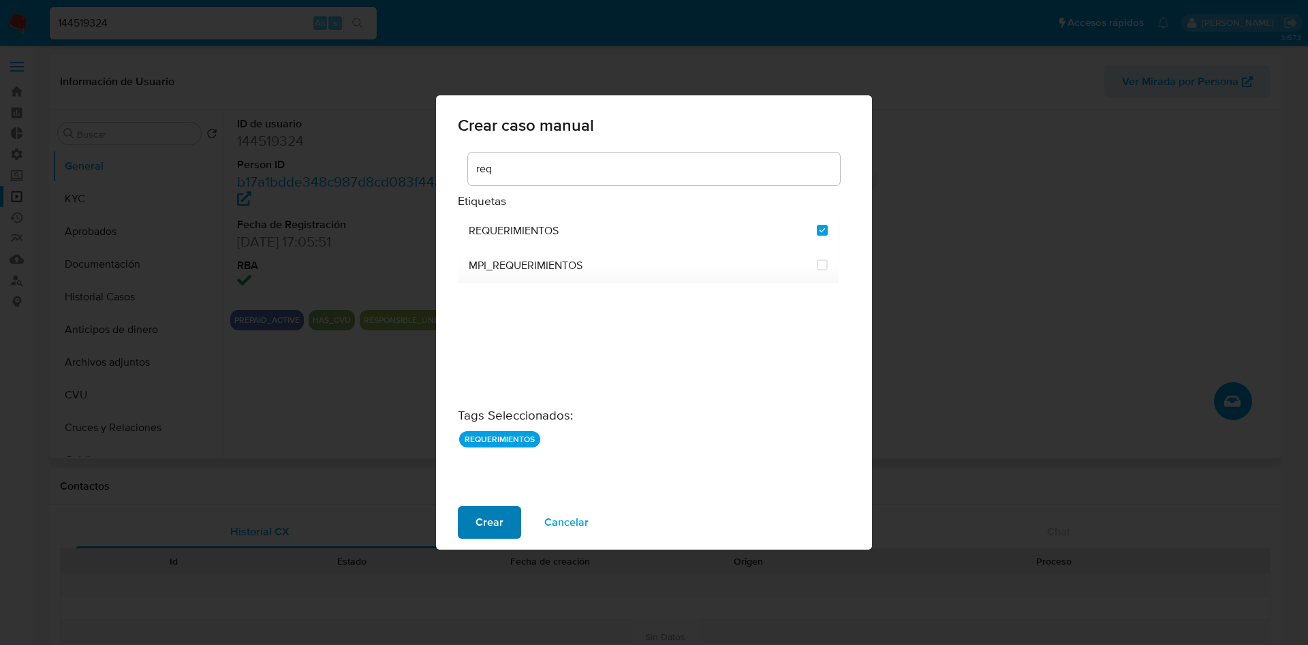
click at [505, 525] on button "Crear" at bounding box center [489, 522] width 63 height 33
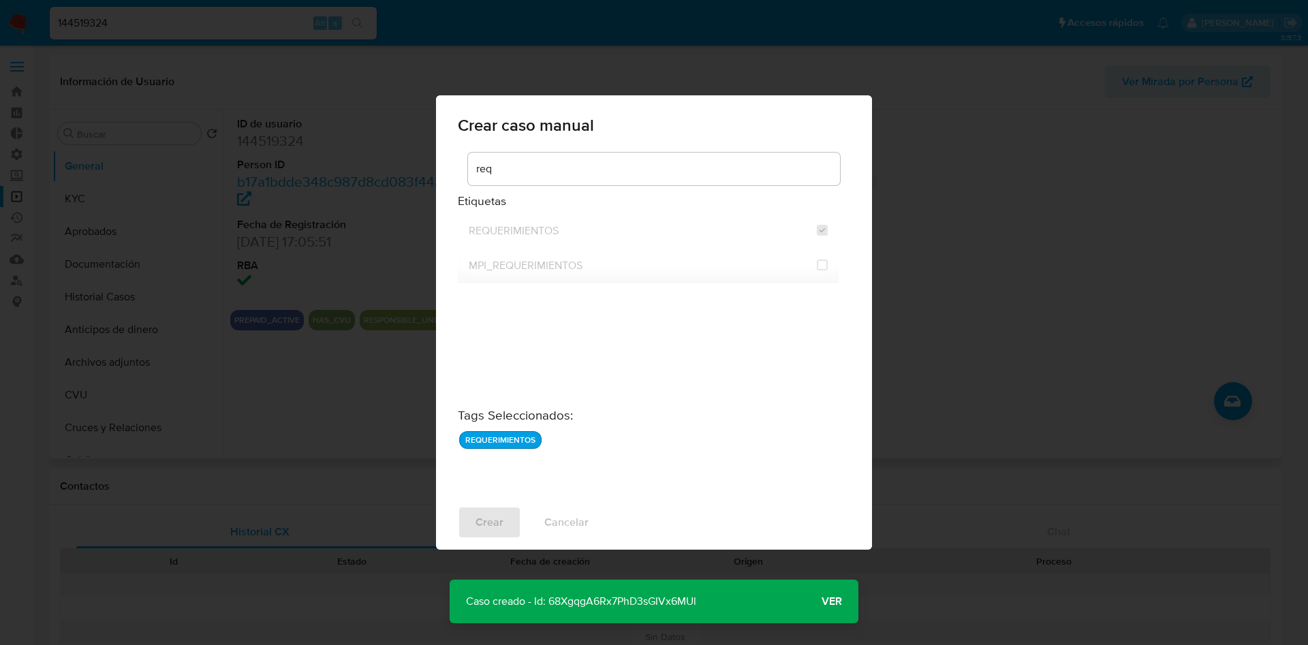
click at [643, 608] on p "Caso creado - Id: 68XgqgA6Rx7PhD3sGIVx6MUl" at bounding box center [581, 602] width 263 height 44
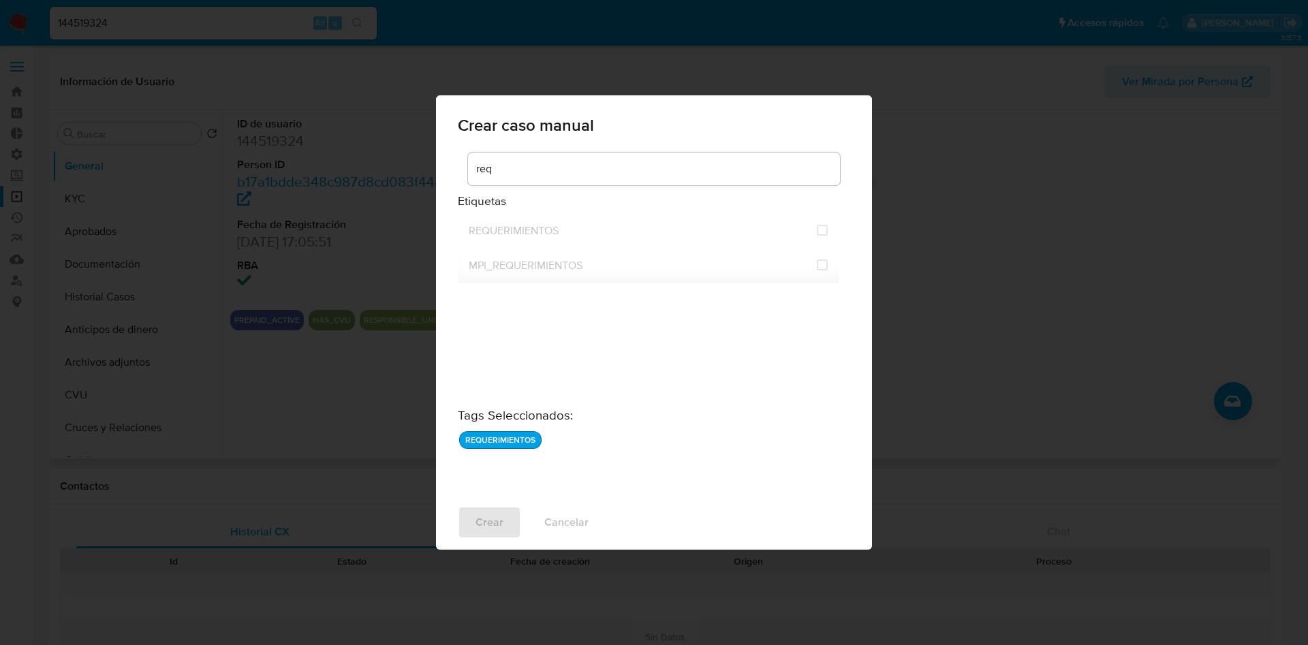
checkbox input "false"
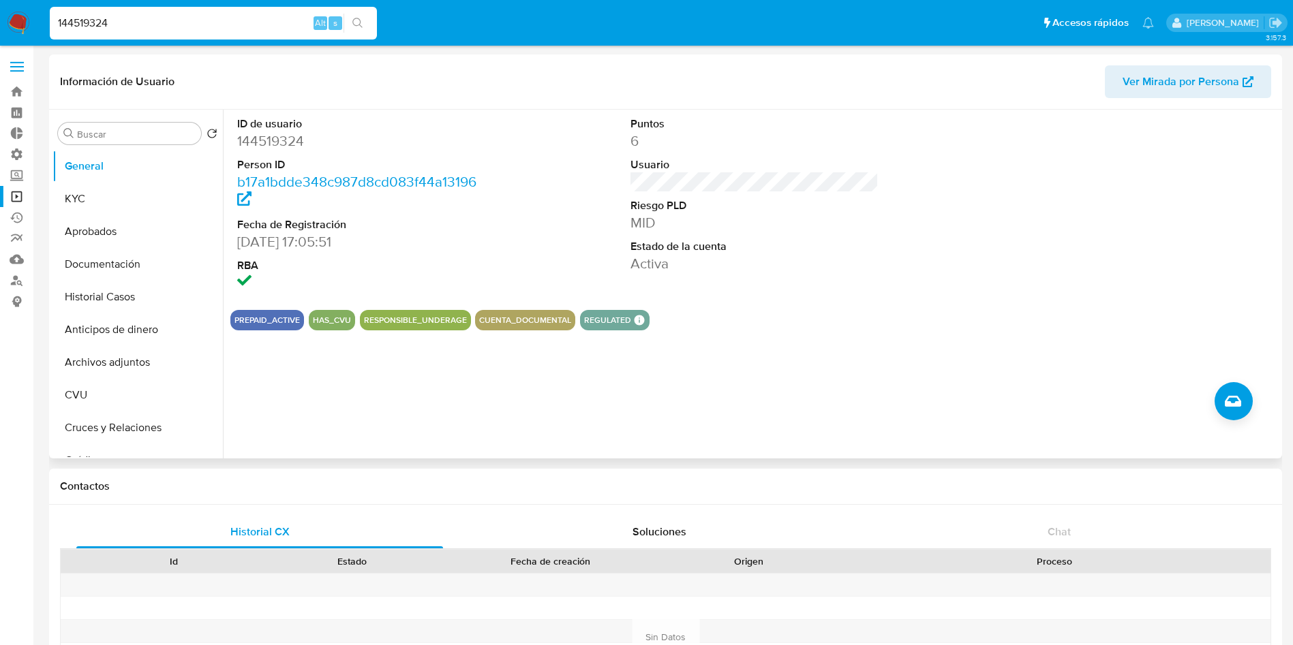
click at [174, 23] on input "144519324" at bounding box center [213, 23] width 327 height 18
paste input "ytu6K5AdcT1EQaPOXCvNdgpd"
type input "ytu6K5AdcT1EQaPOXCvNdgpd"
click at [358, 25] on icon "search-icon" at bounding box center [357, 23] width 11 height 11
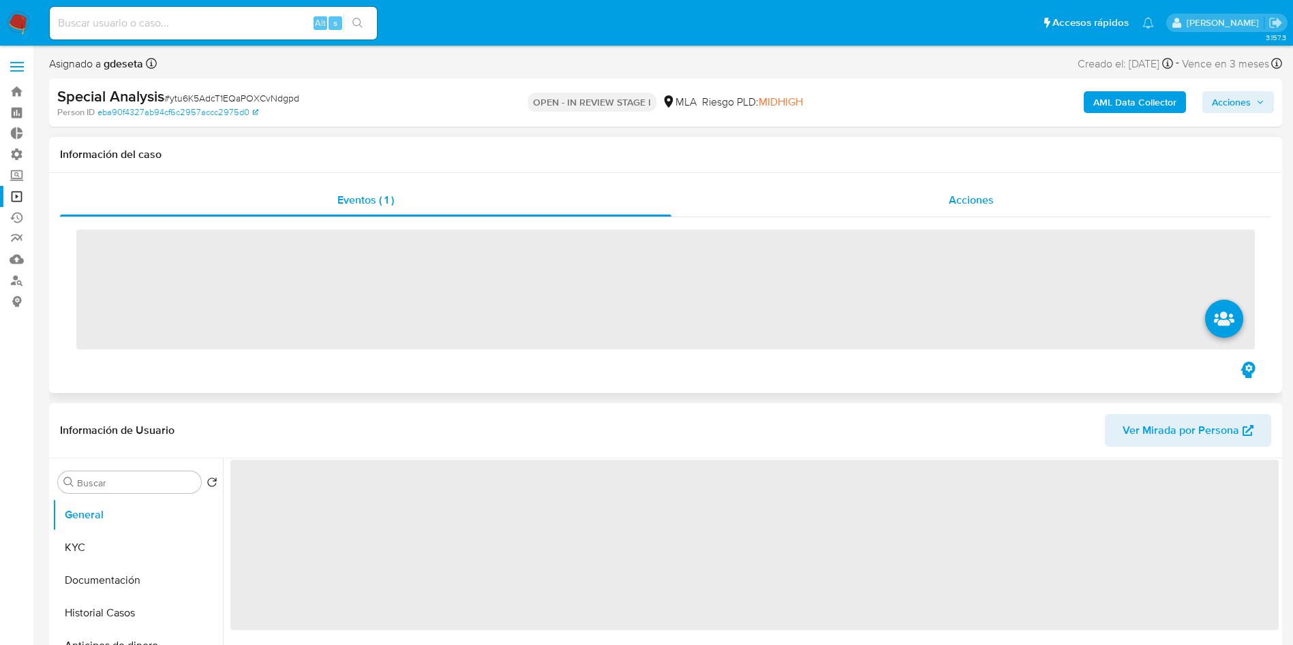
click at [953, 198] on span "Acciones" at bounding box center [971, 200] width 45 height 16
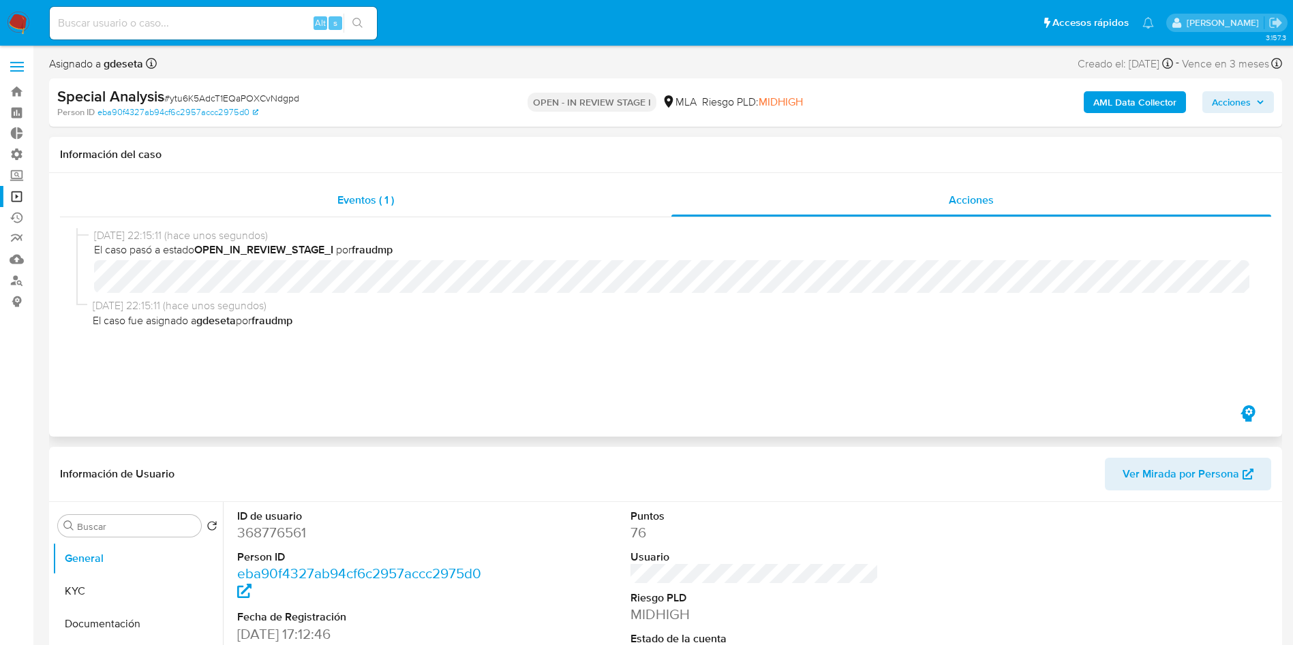
click at [386, 198] on span "Eventos ( 1 )" at bounding box center [365, 200] width 57 height 16
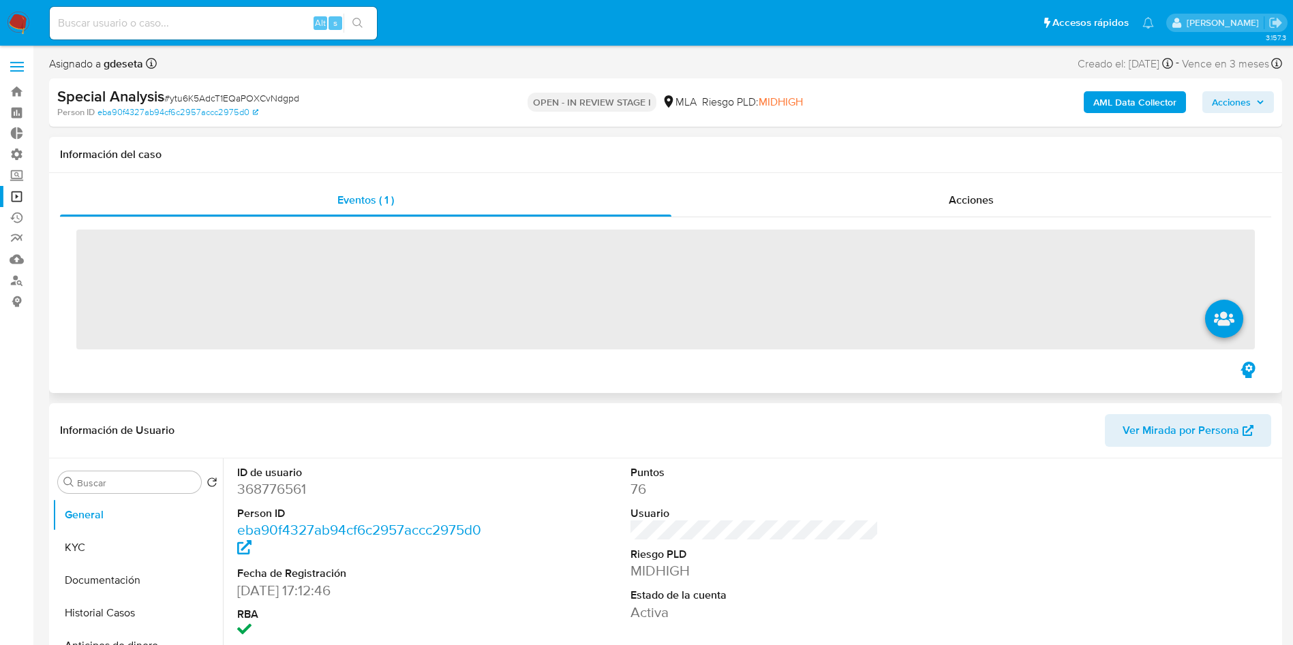
select select "10"
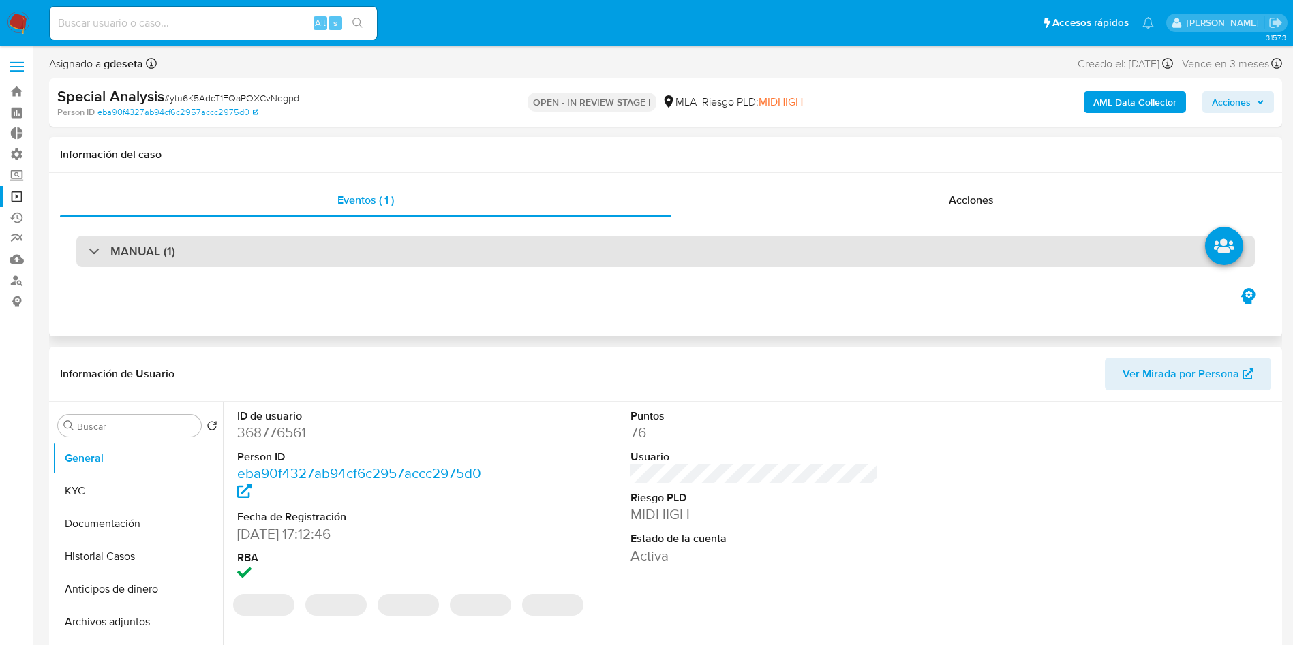
click at [227, 251] on div "MANUAL (1)" at bounding box center [665, 251] width 1178 height 31
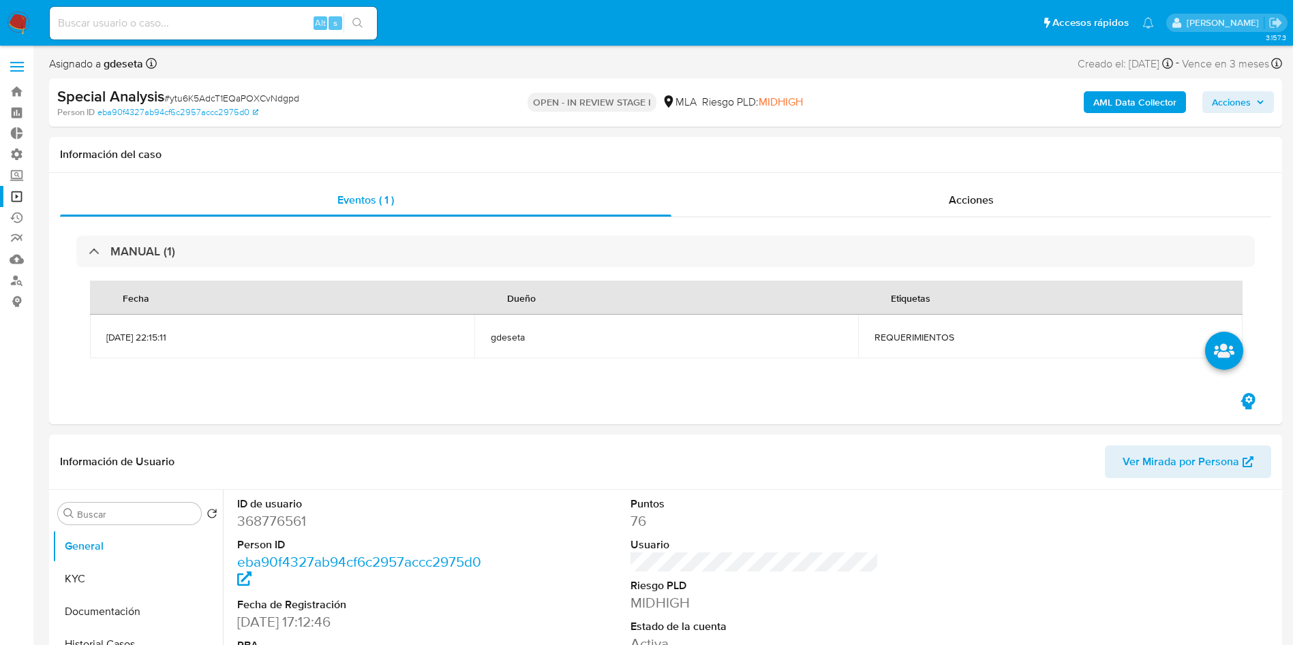
click at [237, 18] on input at bounding box center [213, 23] width 327 height 18
paste input "1369111312"
type input "1369111312"
click at [369, 24] on button "search-icon" at bounding box center [357, 23] width 28 height 19
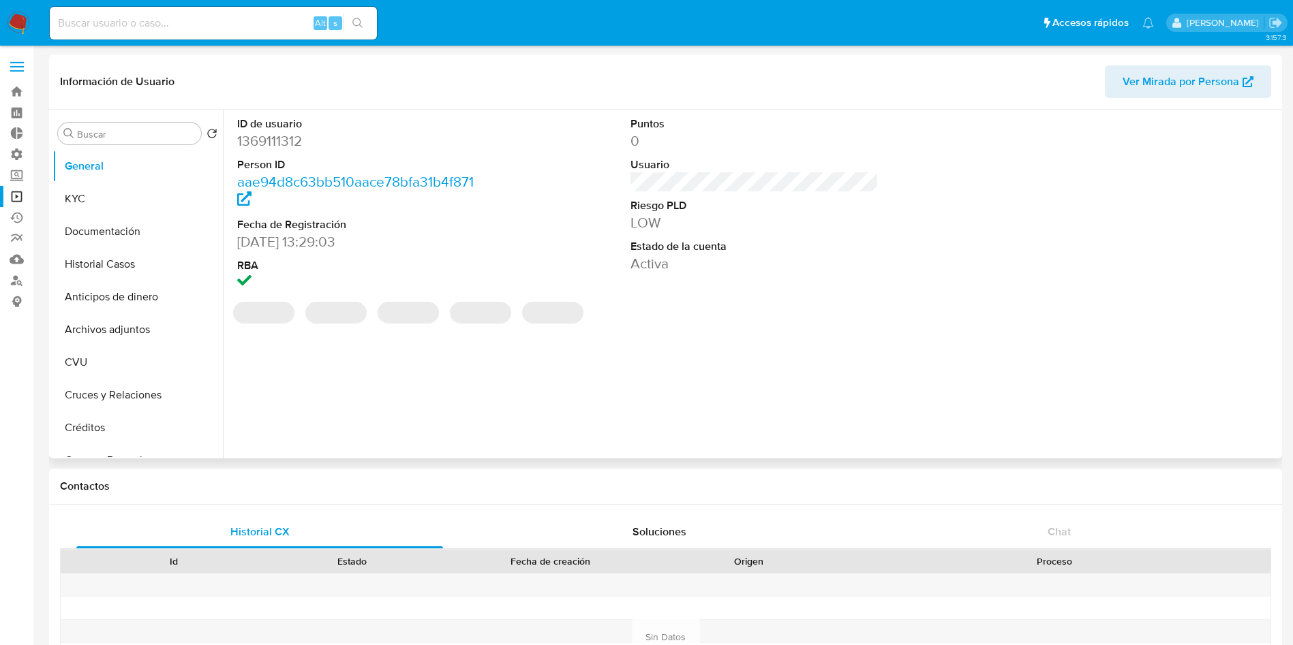
select select "10"
click at [1231, 403] on icon "Crear caso manual" at bounding box center [1233, 401] width 16 height 16
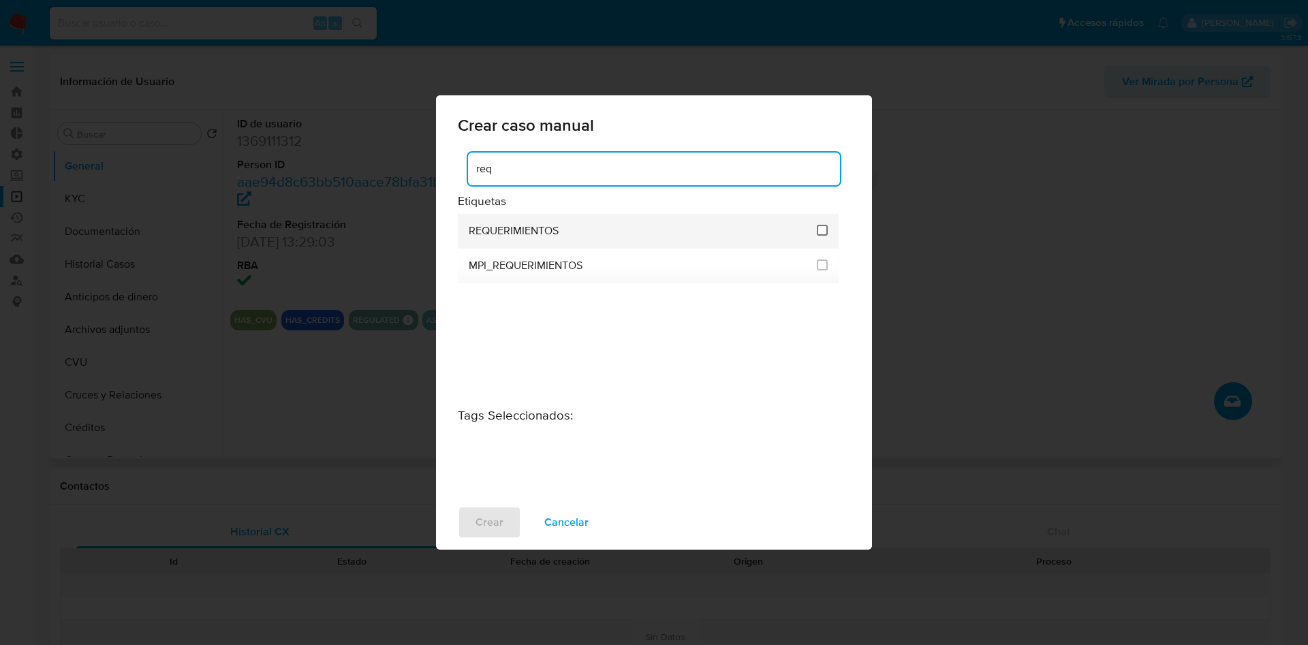
type input "req"
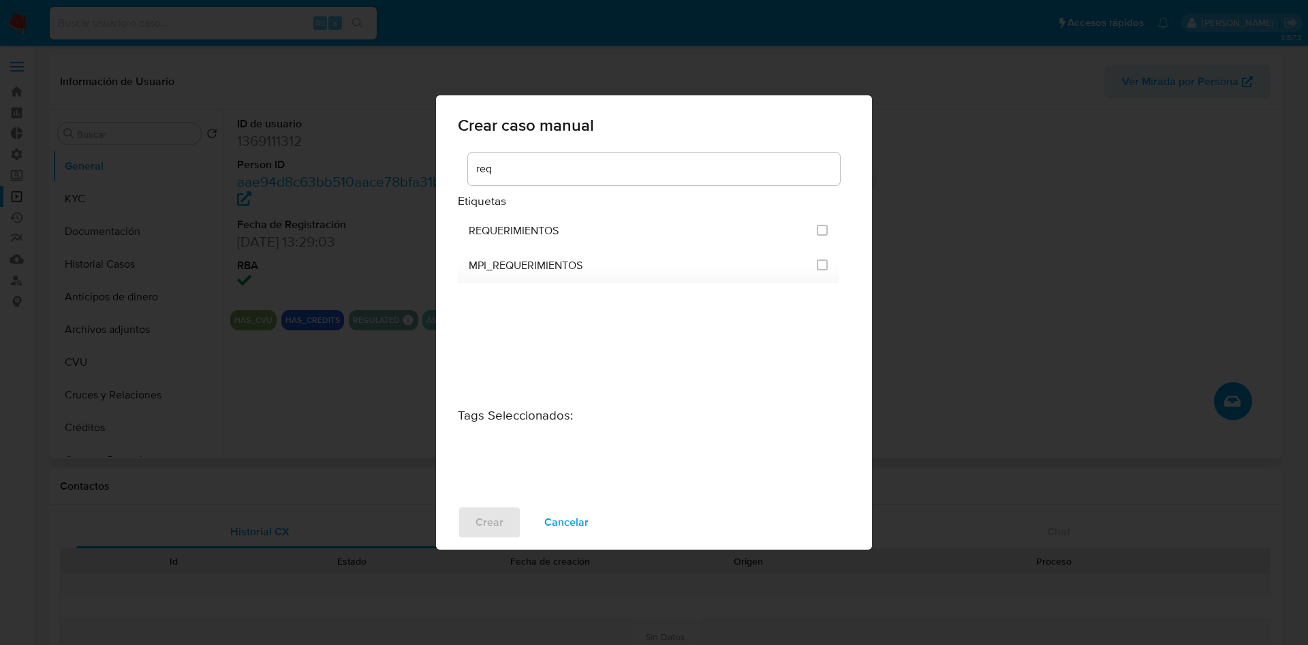
drag, startPoint x: 822, startPoint y: 227, endPoint x: 729, endPoint y: 308, distance: 123.7
click at [823, 228] on input "2606" at bounding box center [822, 230] width 11 height 11
checkbox input "true"
click at [497, 516] on span "Crear" at bounding box center [490, 523] width 28 height 30
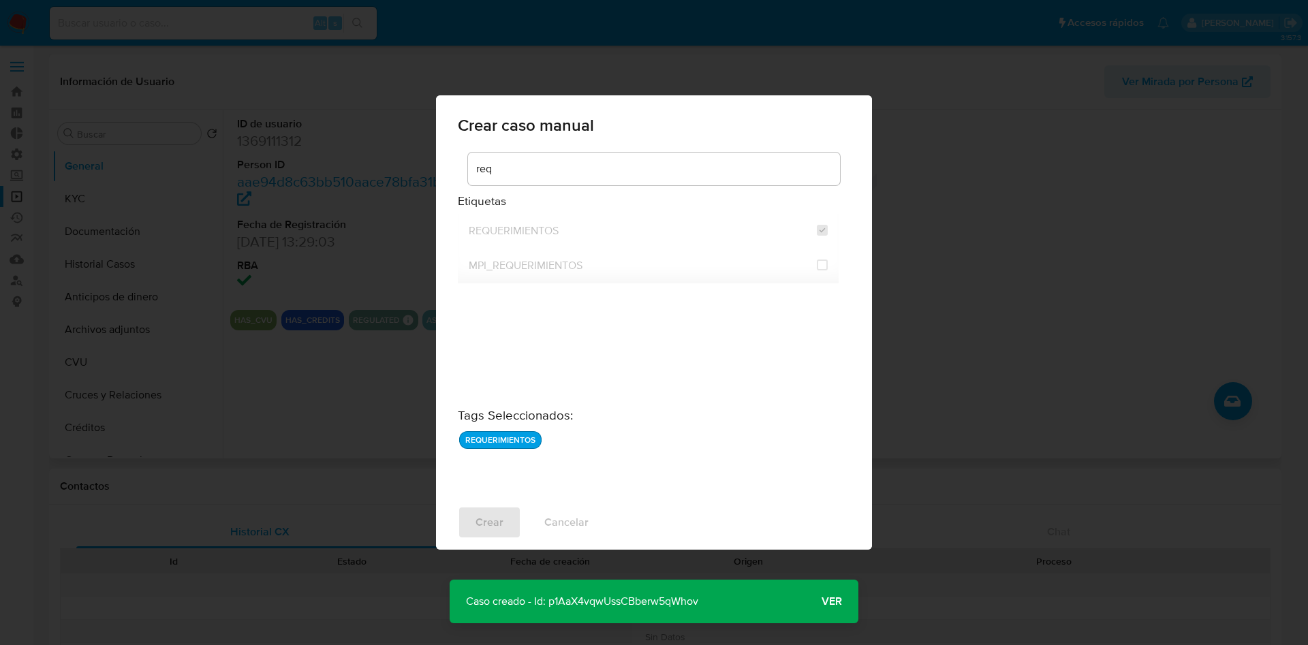
click at [656, 600] on p "Caso creado - Id: p1AaX4vqwUssCBberw5qWhov" at bounding box center [582, 602] width 265 height 44
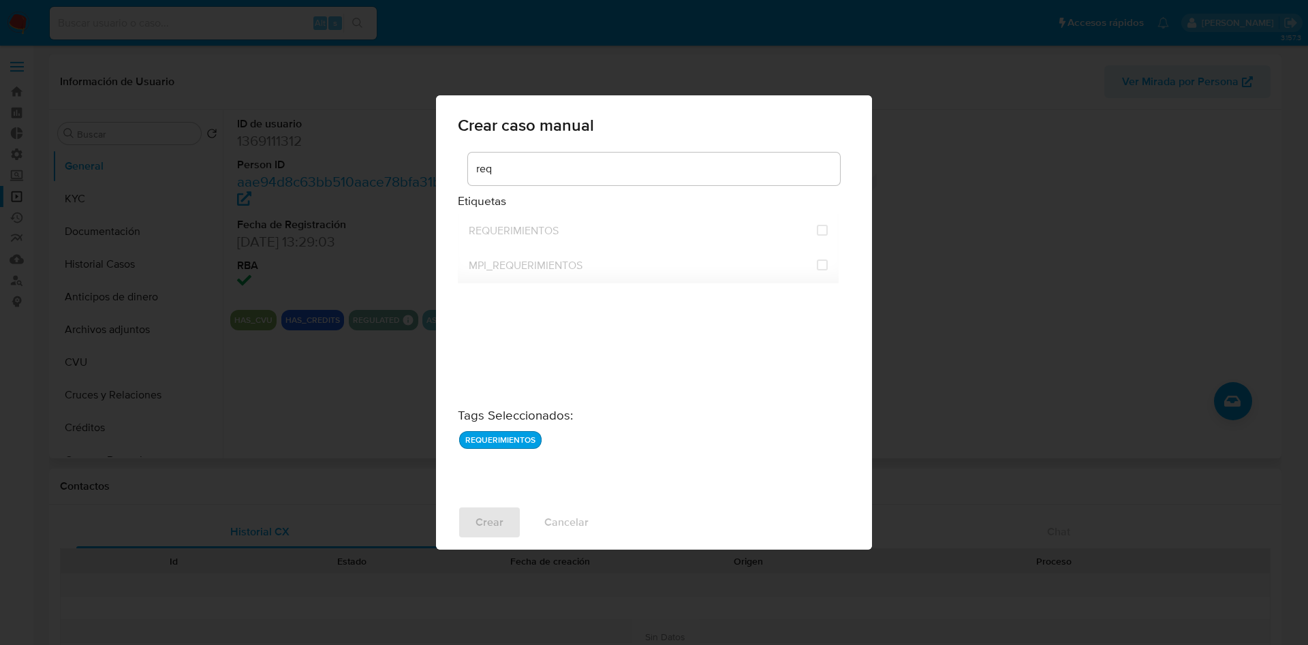
checkbox input "false"
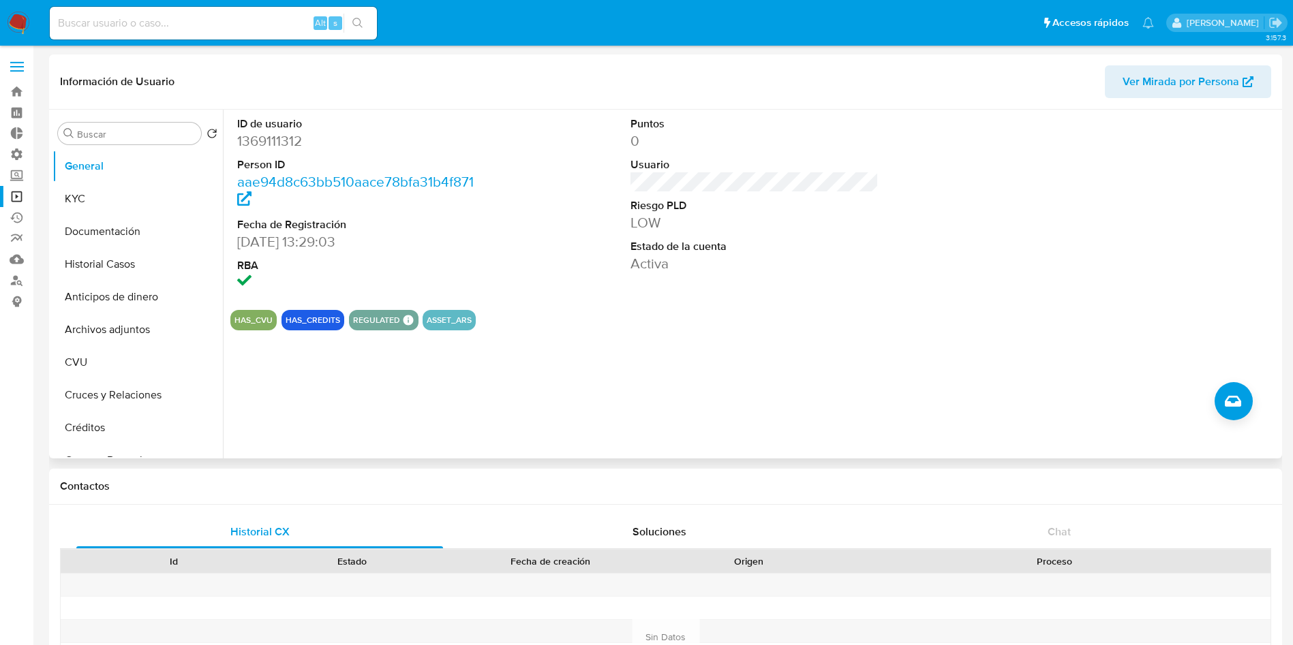
click at [236, 23] on input at bounding box center [213, 23] width 327 height 18
paste input "1249741405"
click at [374, 25] on input "1249741405" at bounding box center [213, 23] width 327 height 18
type input "1249741405"
click at [365, 21] on button "search-icon" at bounding box center [357, 23] width 28 height 19
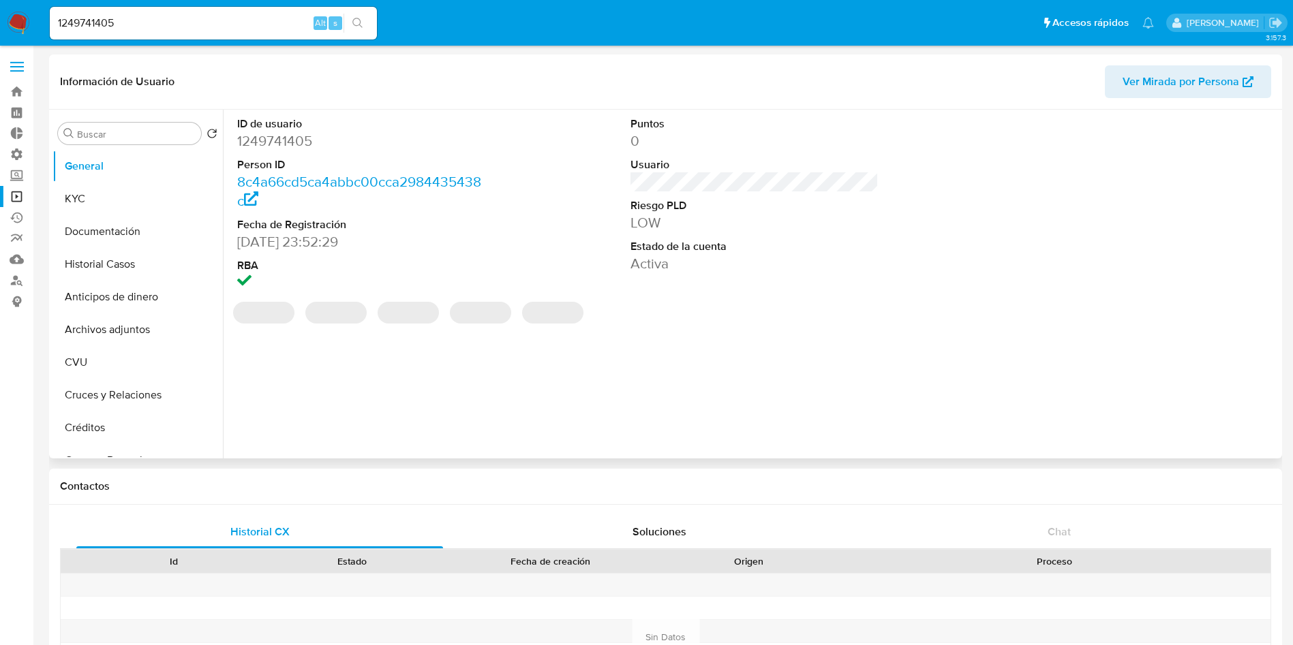
select select "10"
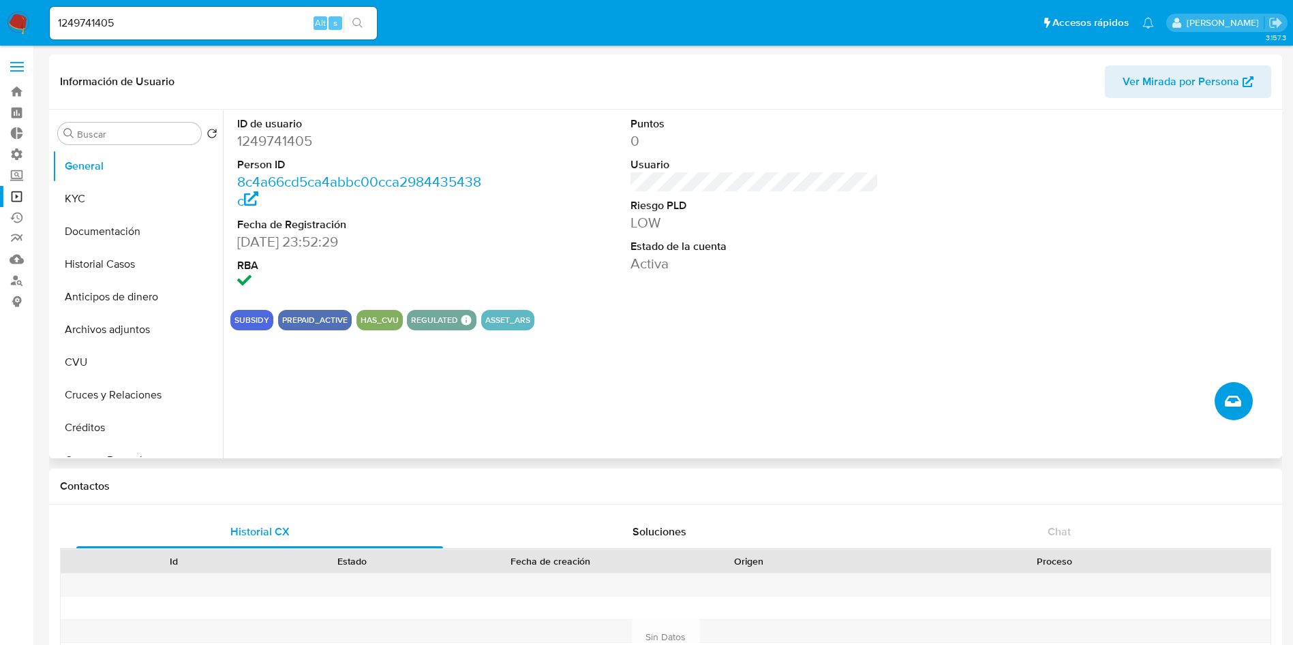
click at [1221, 395] on button "Crear caso manual" at bounding box center [1233, 401] width 38 height 38
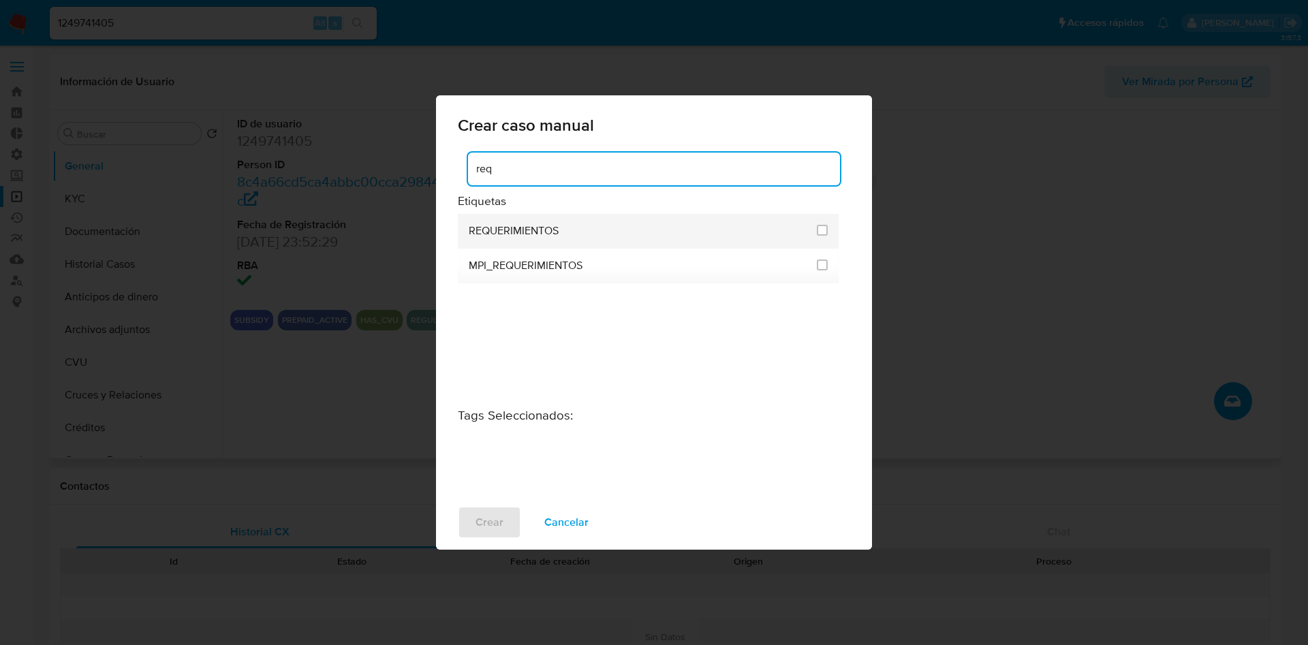
type input "req"
click at [619, 234] on div "REQUERIMIENTOS" at bounding box center [639, 231] width 340 height 35
click at [823, 233] on input "2606" at bounding box center [822, 230] width 11 height 11
checkbox input "true"
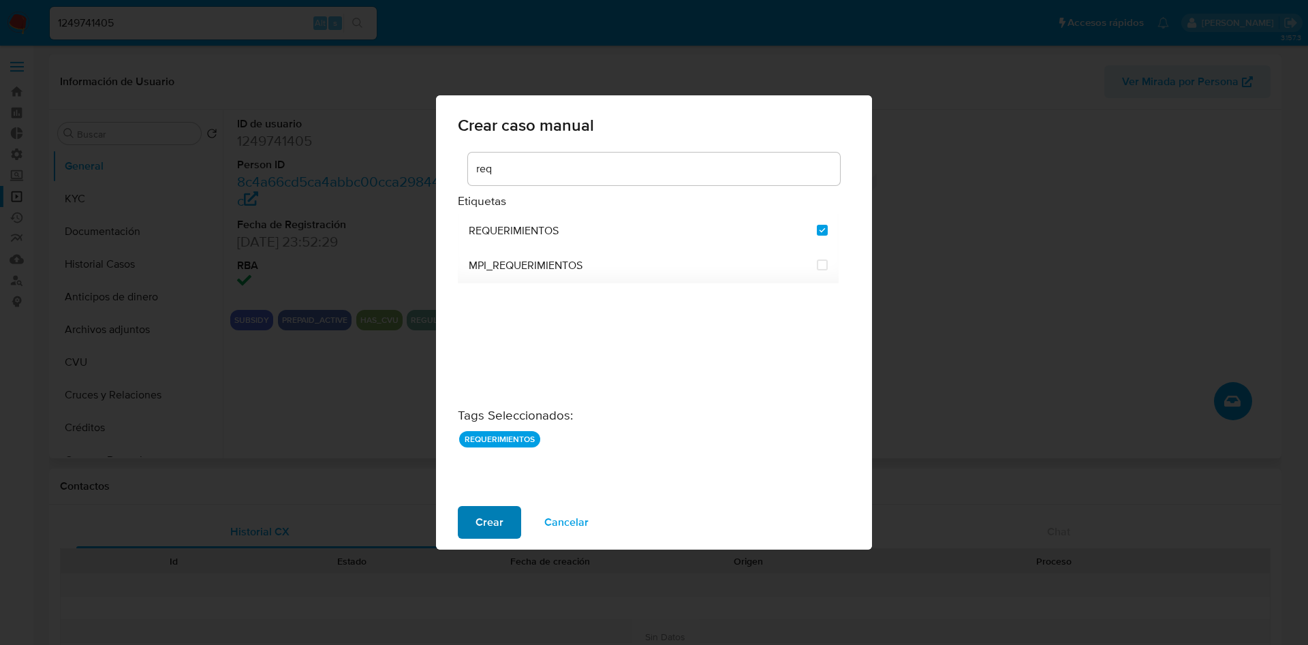
click at [490, 521] on span "Crear" at bounding box center [490, 523] width 28 height 30
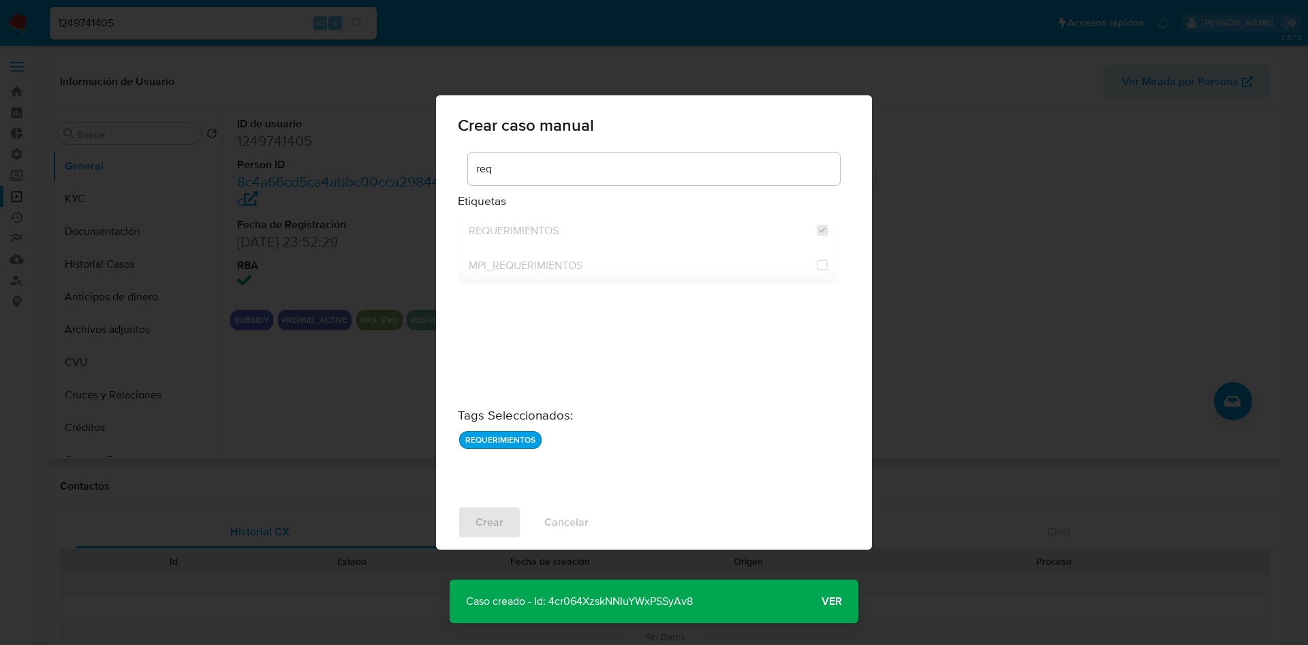
click at [641, 594] on p "Caso creado - Id: 4cr064XzskNNIuYWxPSSyAv8" at bounding box center [580, 602] width 260 height 44
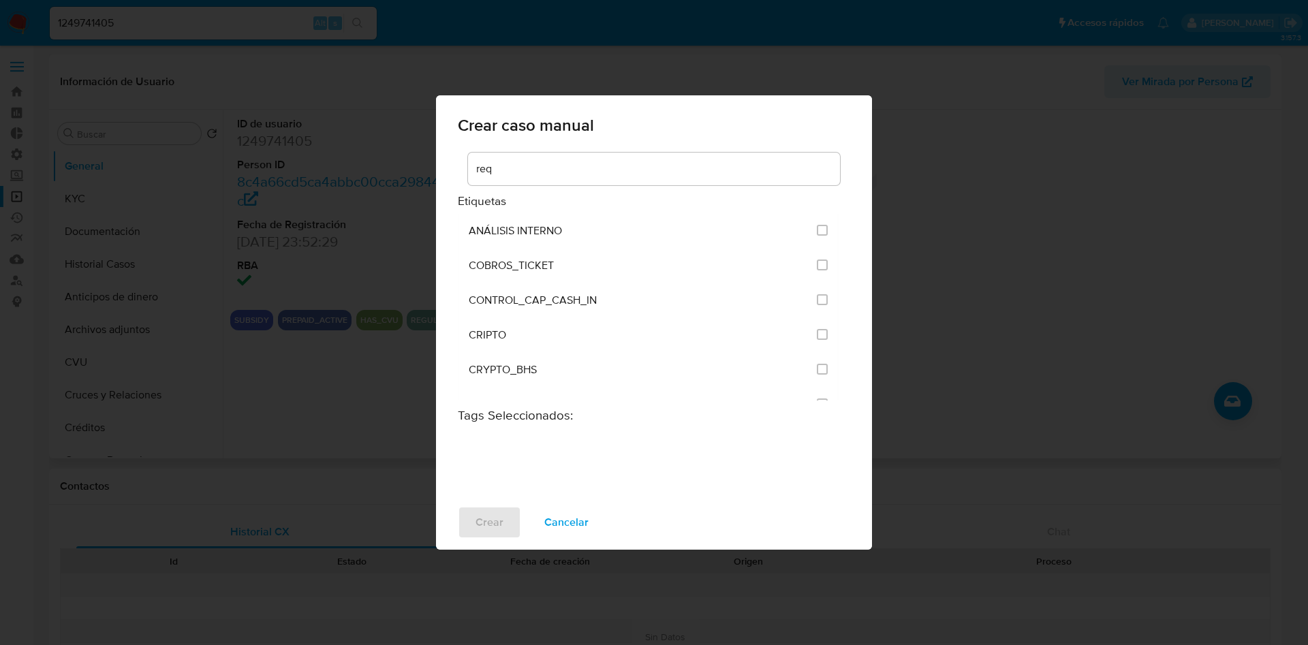
checkbox input "false"
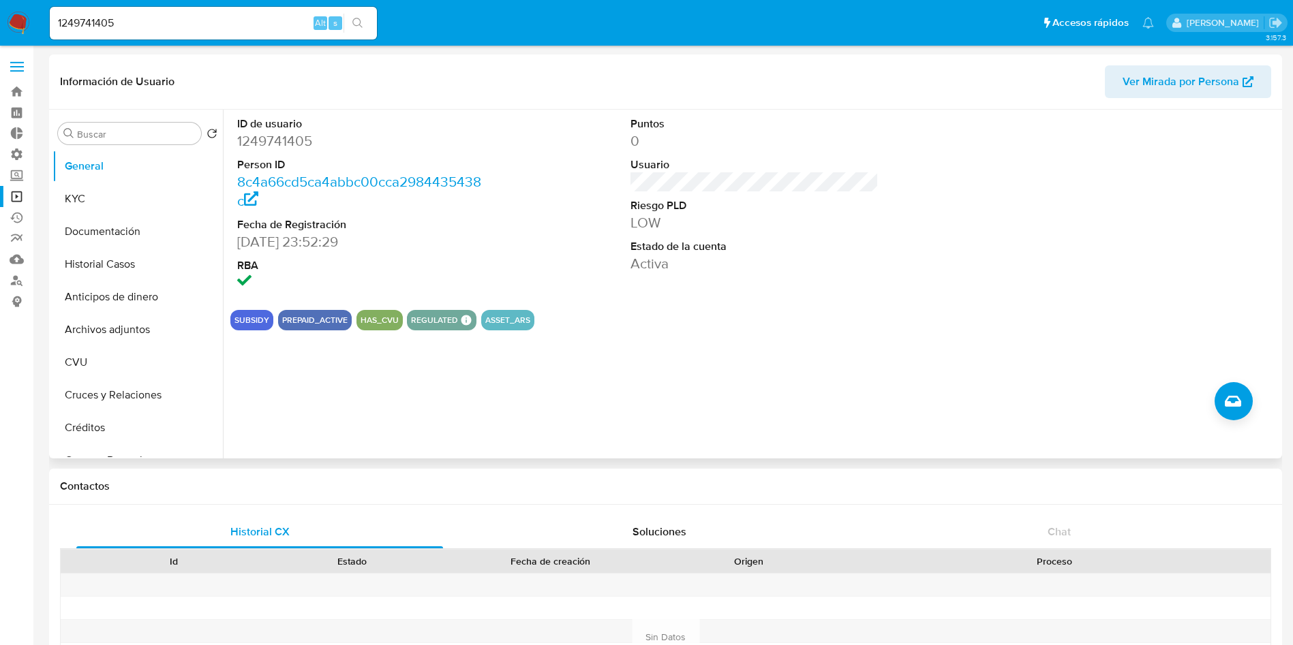
click at [180, 22] on input "1249741405" at bounding box center [213, 23] width 327 height 18
paste input "2293981552"
type input "2293981552"
click at [362, 28] on icon "search-icon" at bounding box center [357, 23] width 11 height 11
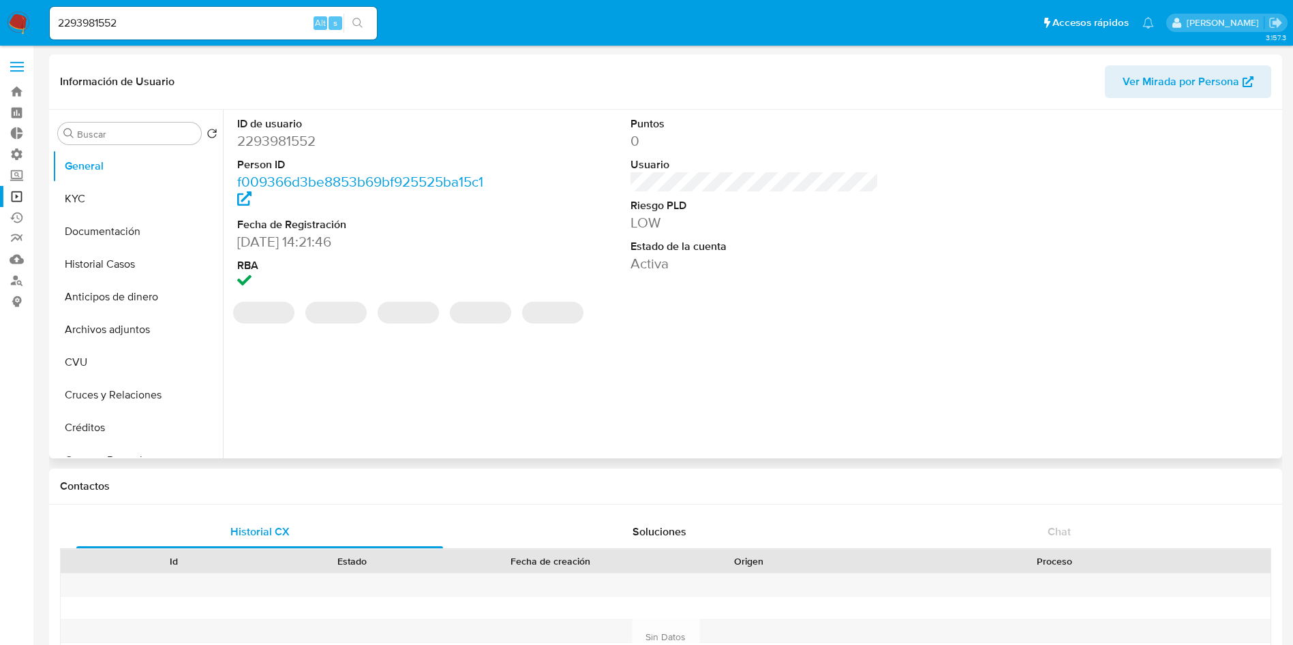
select select "10"
click at [1232, 397] on icon "Crear caso manual" at bounding box center [1233, 401] width 16 height 16
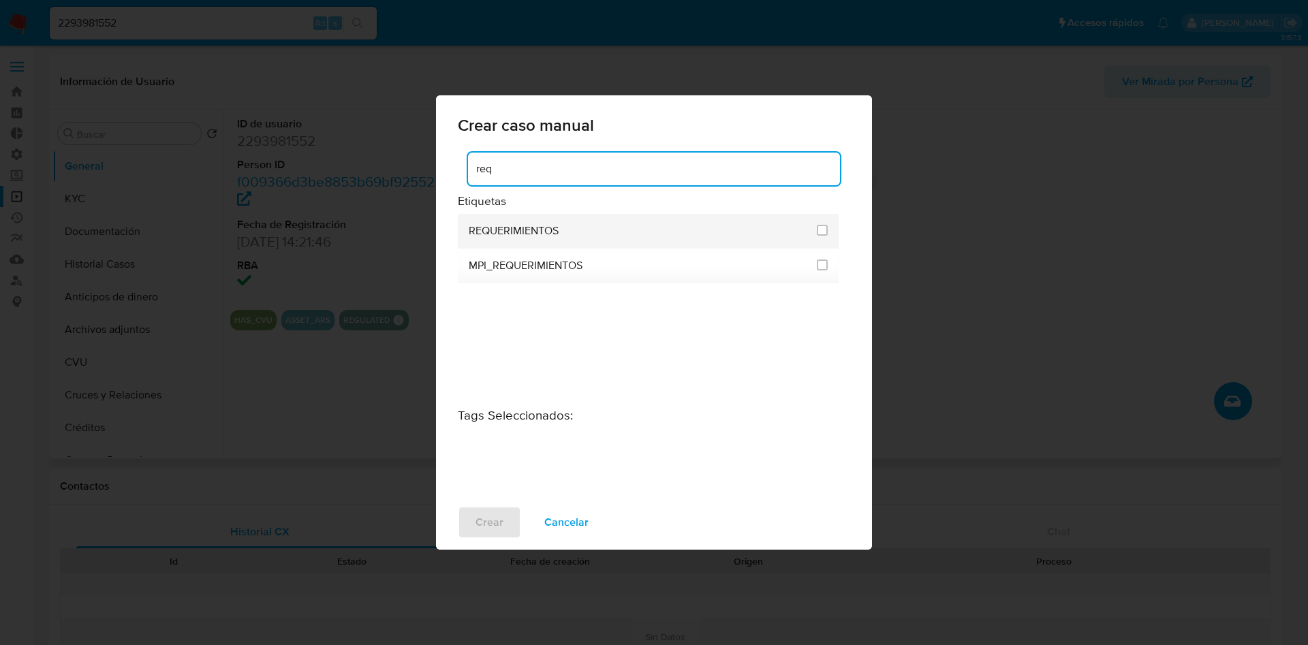
type input "req"
click at [560, 226] on div "REQUERIMIENTOS" at bounding box center [639, 231] width 340 height 35
click at [821, 229] on input "2606" at bounding box center [822, 230] width 11 height 11
checkbox input "true"
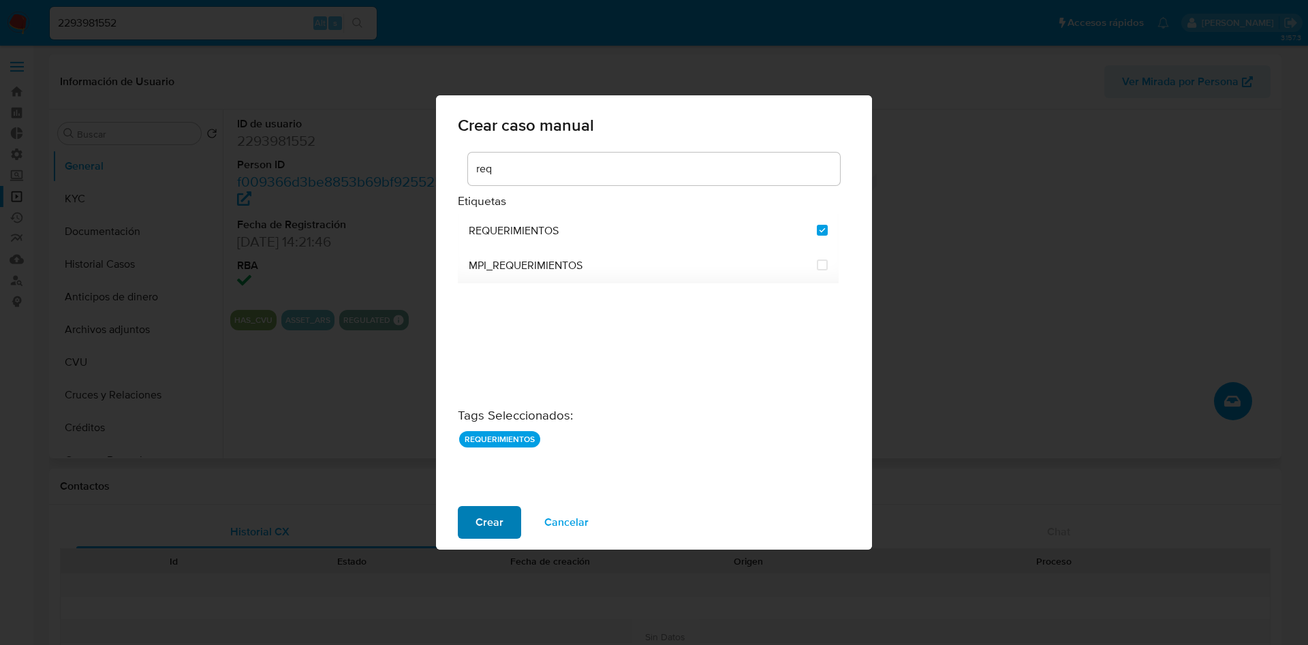
click at [485, 523] on span "Crear" at bounding box center [490, 523] width 28 height 30
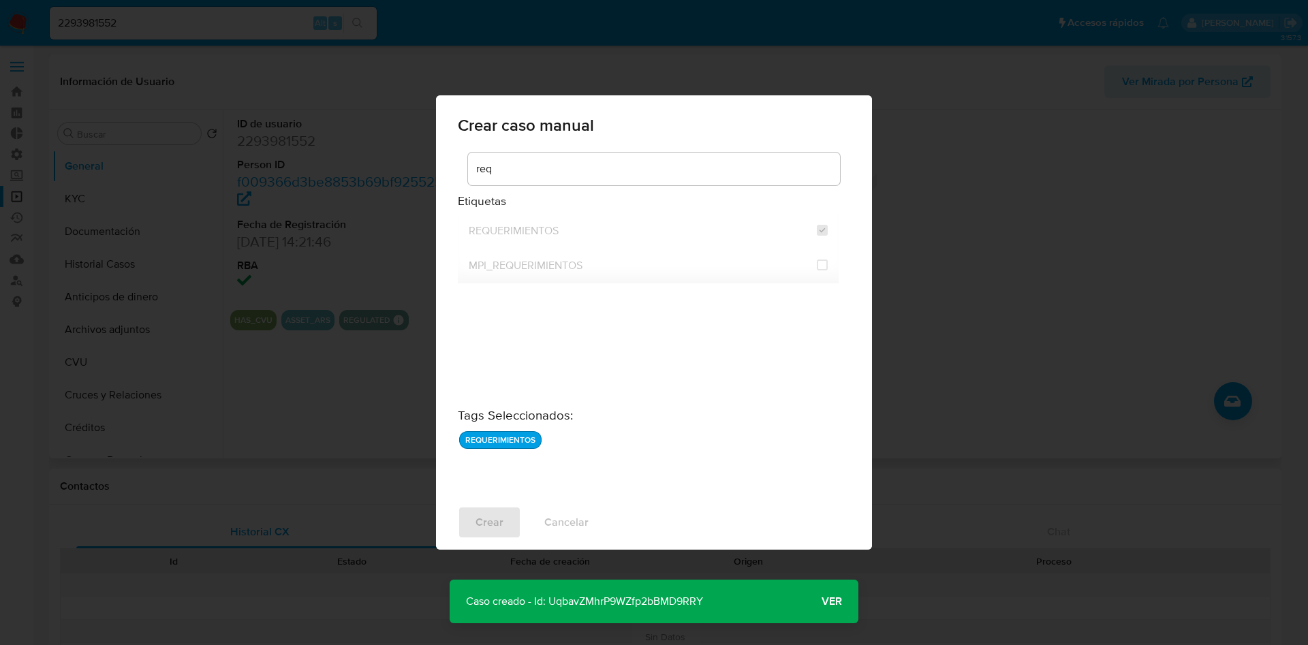
click at [664, 599] on p "Caso creado - Id: UqbavZMhrP9WZfp2bBMD9RRY" at bounding box center [585, 602] width 270 height 44
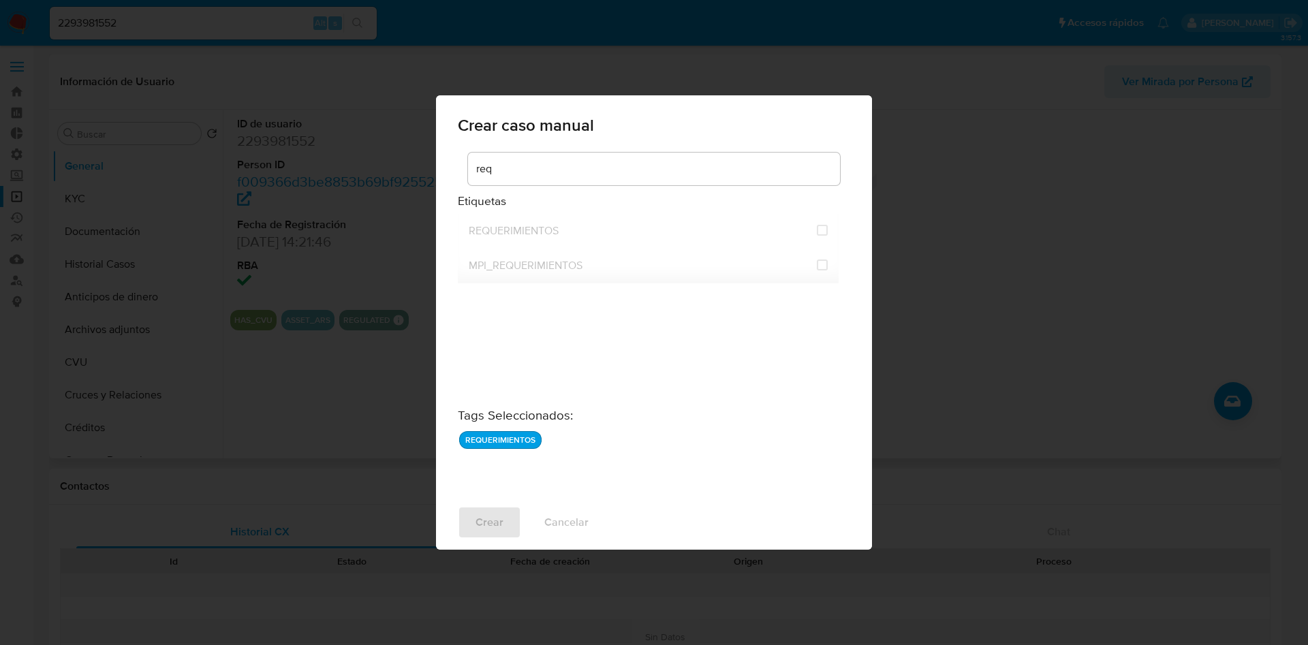
checkbox input "false"
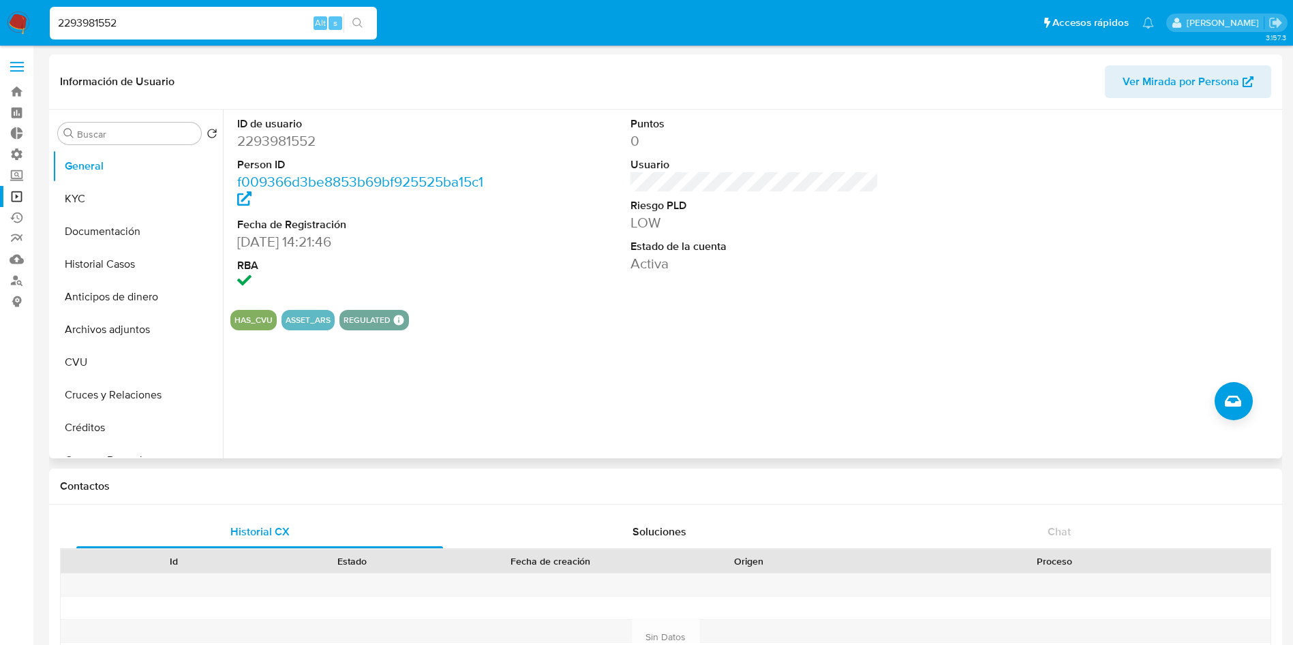
click at [250, 22] on input "2293981552" at bounding box center [213, 23] width 327 height 18
paste input "1818022701"
type input "1818022701"
click at [365, 30] on button "search-icon" at bounding box center [357, 23] width 28 height 19
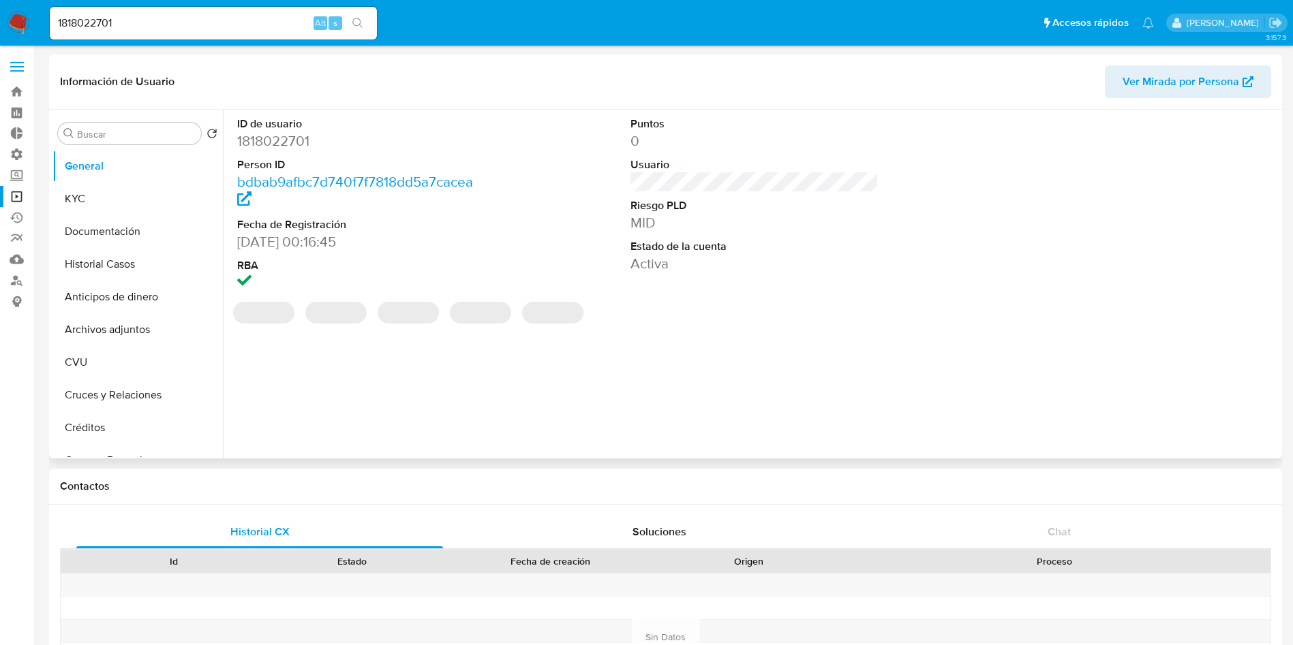
select select "10"
click at [1223, 403] on button "Crear caso manual" at bounding box center [1233, 401] width 38 height 38
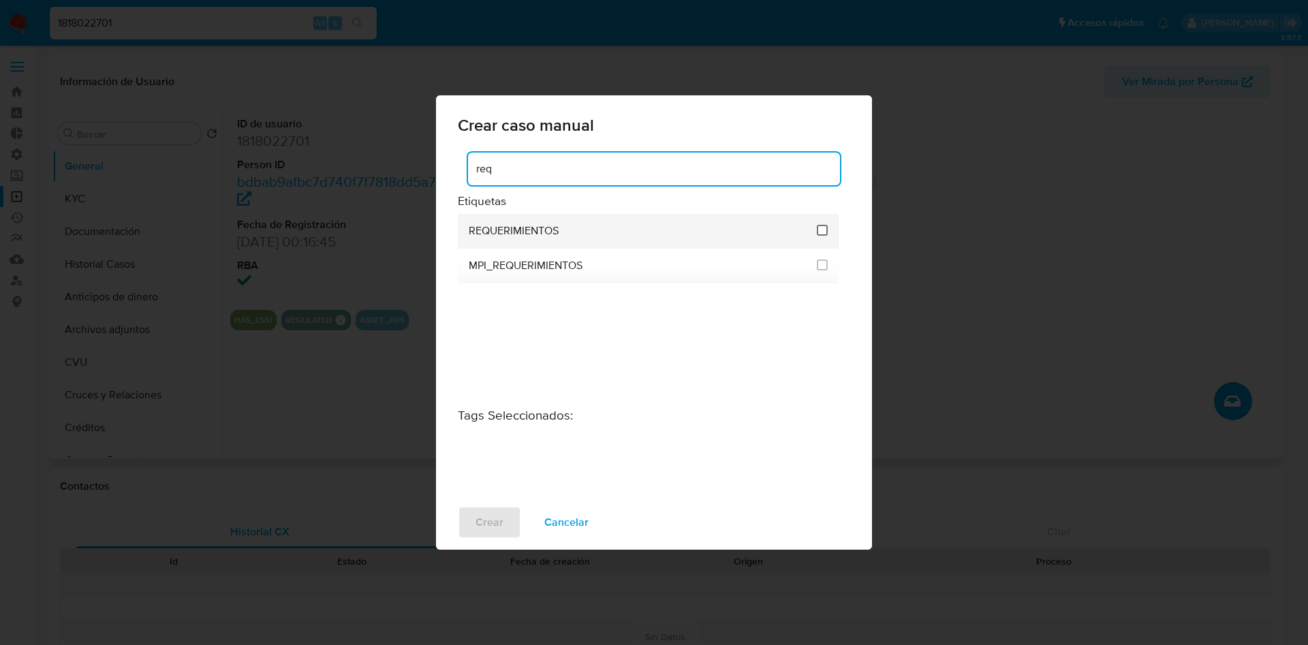
type input "req"
drag, startPoint x: 822, startPoint y: 227, endPoint x: 810, endPoint y: 235, distance: 14.7
click at [822, 226] on input "2606" at bounding box center [822, 230] width 11 height 11
checkbox input "true"
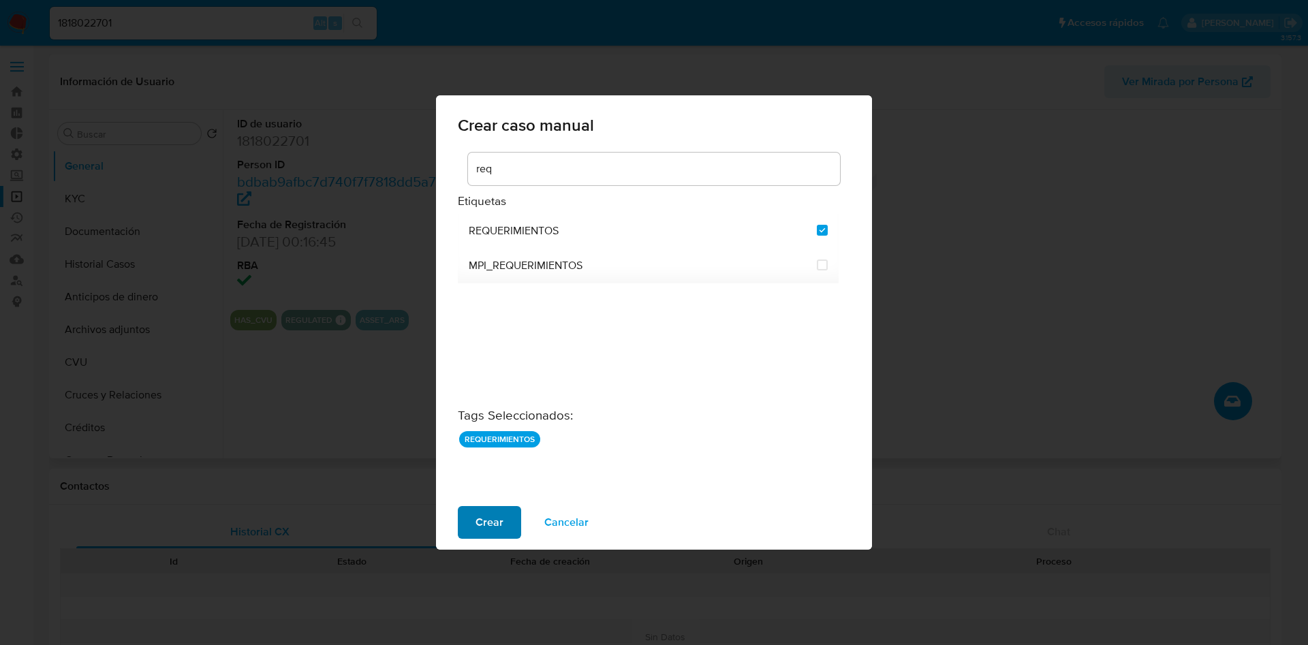
click at [497, 527] on span "Crear" at bounding box center [490, 523] width 28 height 30
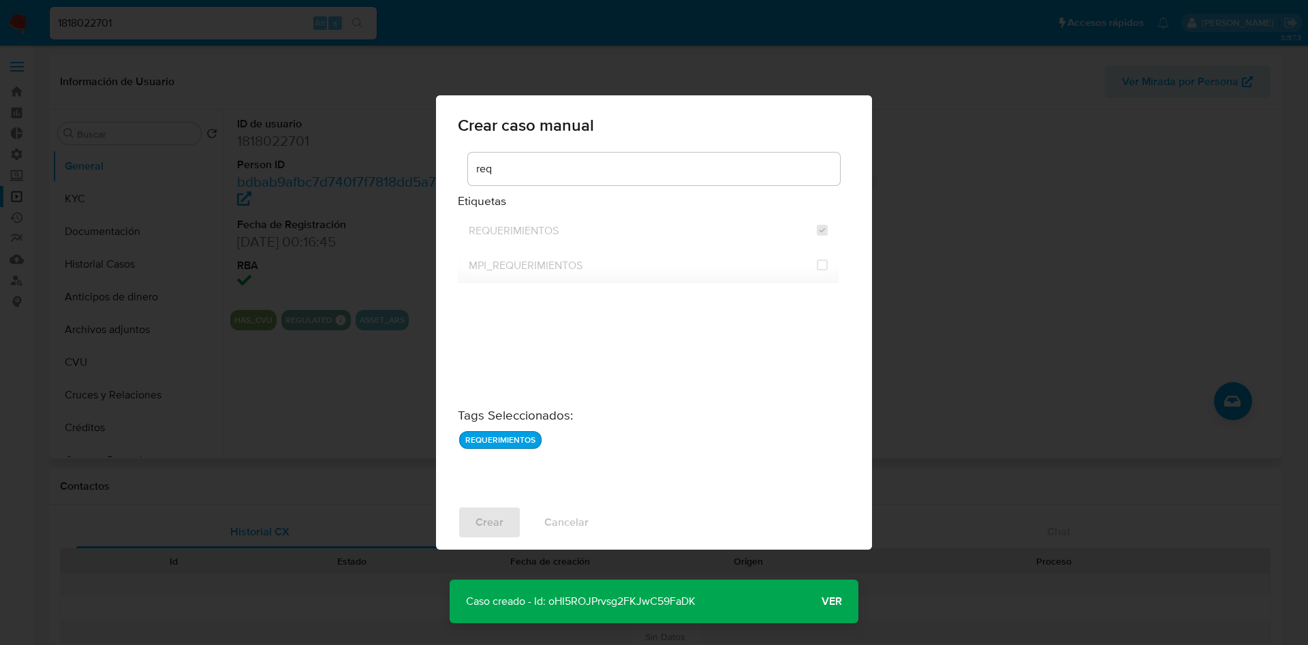
click at [662, 608] on p "Caso creado - Id: oHI5ROJPrvsg2FKJwC59FaDK" at bounding box center [581, 602] width 262 height 44
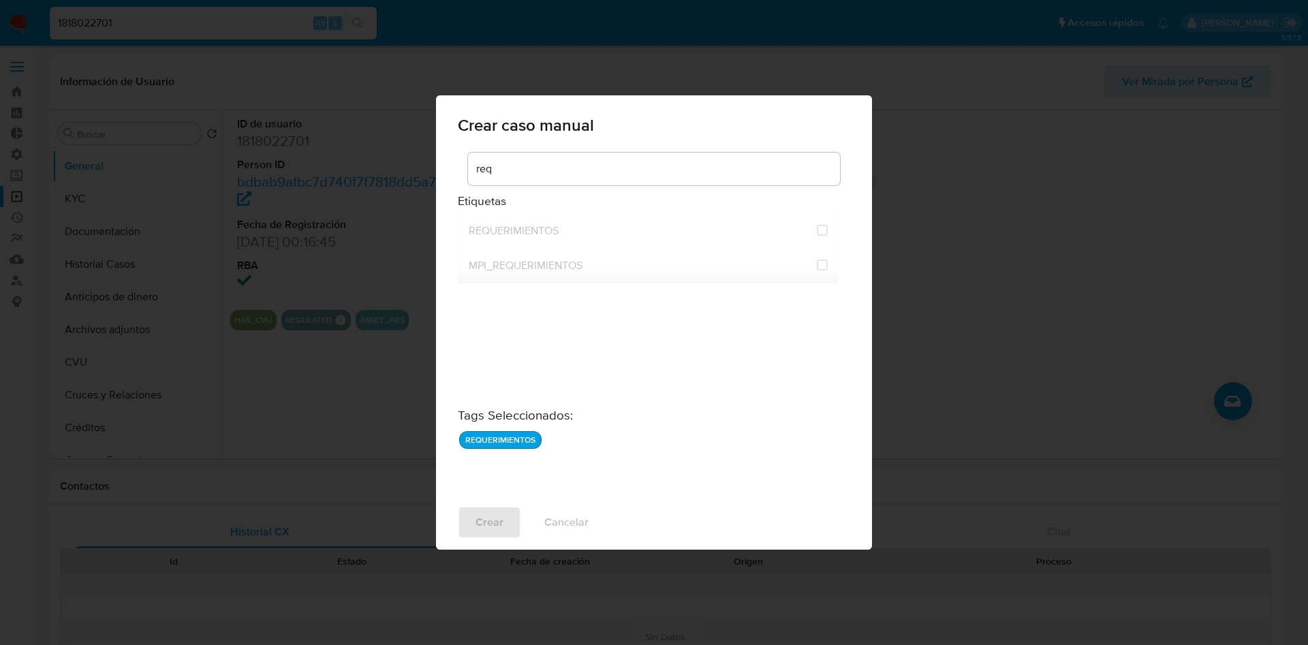
checkbox input "false"
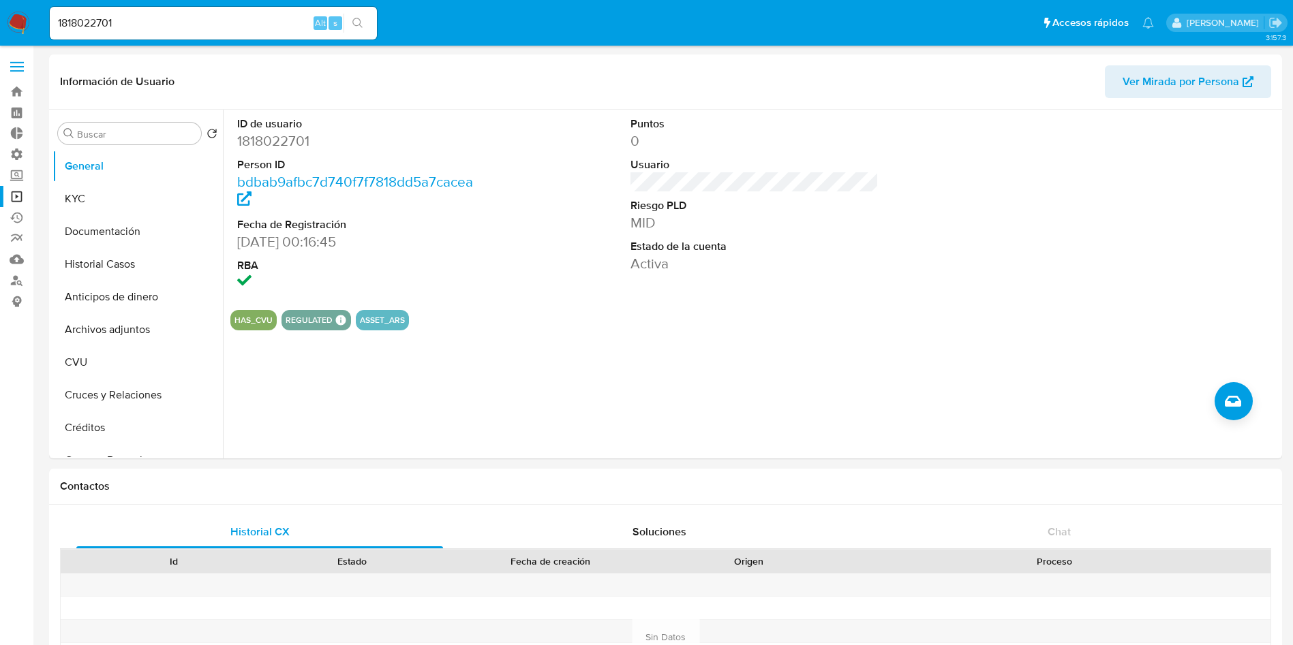
click at [206, 18] on input "1818022701" at bounding box center [213, 23] width 327 height 18
paste input "403977428"
type input "403977428"
click at [361, 20] on icon "search-icon" at bounding box center [357, 23] width 11 height 11
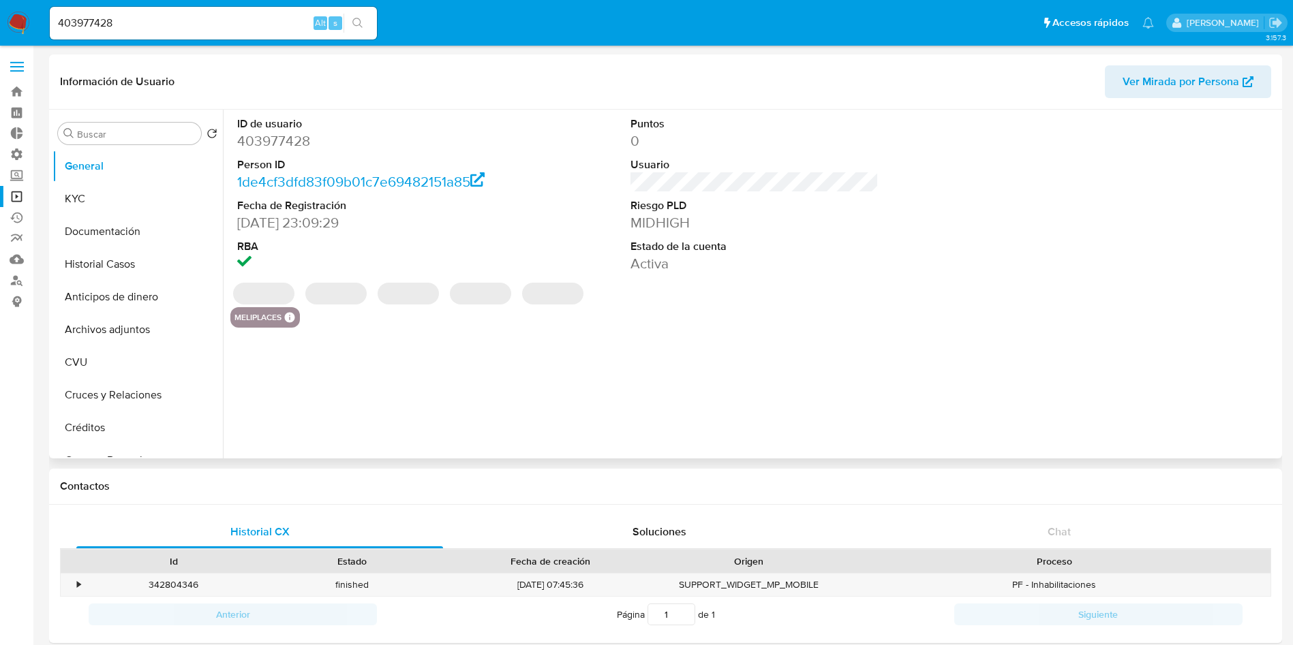
select select "10"
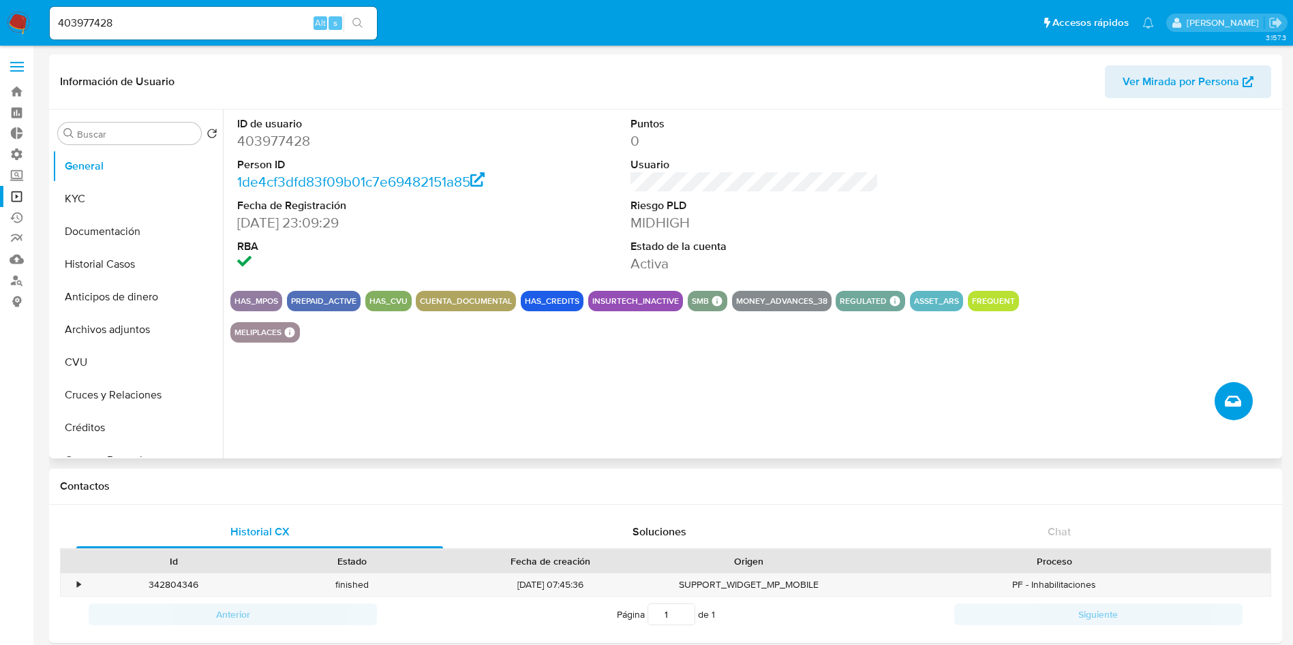
click at [1228, 402] on icon "Crear caso manual" at bounding box center [1233, 401] width 16 height 16
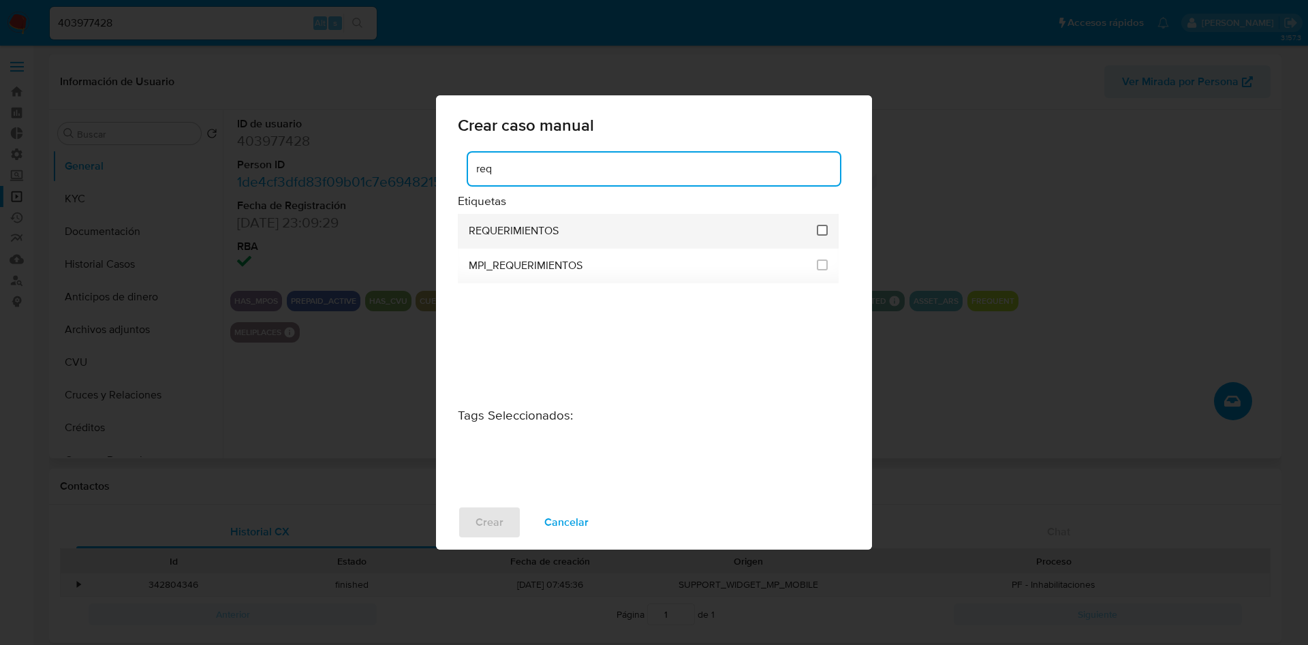
type input "req"
click at [821, 229] on input "2606" at bounding box center [822, 230] width 11 height 11
checkbox input "true"
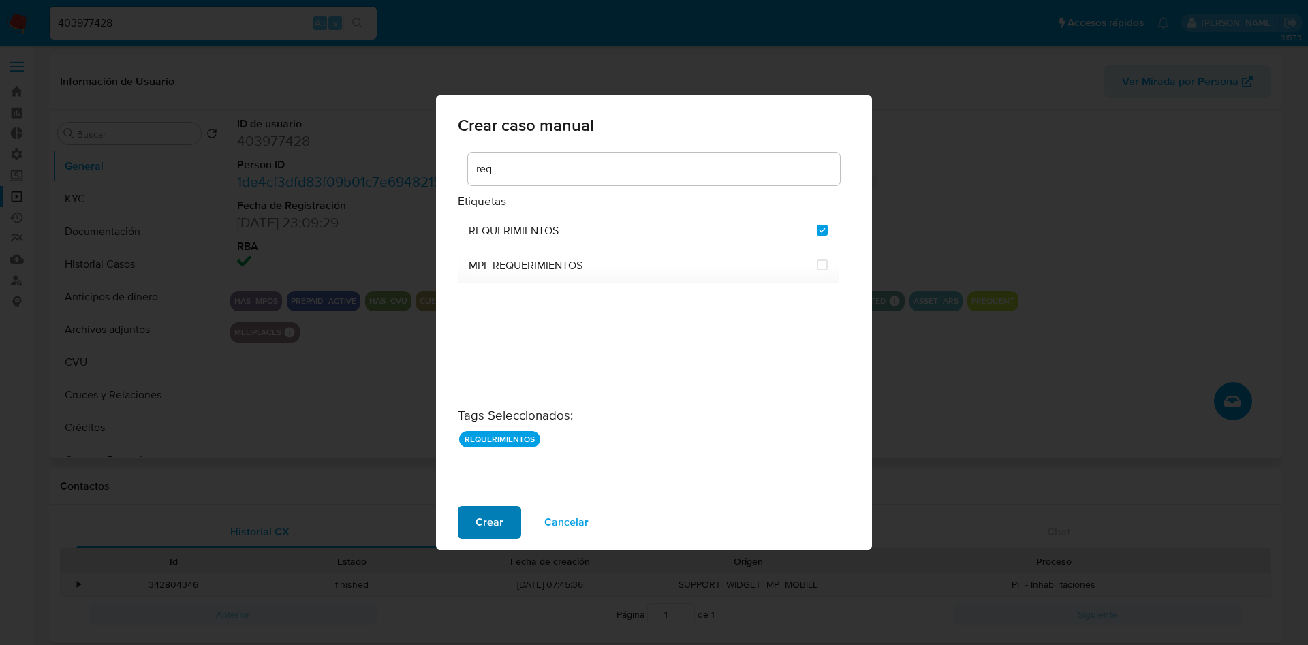
click at [499, 525] on span "Crear" at bounding box center [490, 523] width 28 height 30
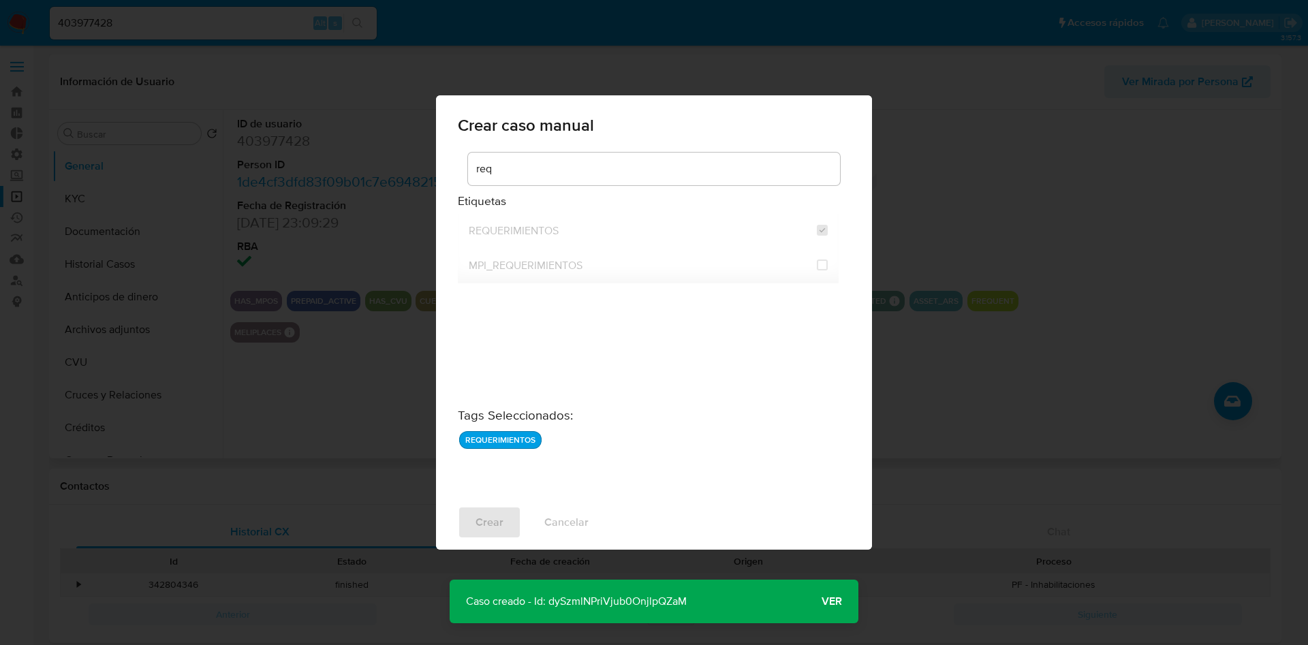
click at [602, 594] on p "Caso creado - Id: dySzmlNPriVjub0OnjlpQZaM" at bounding box center [577, 602] width 254 height 44
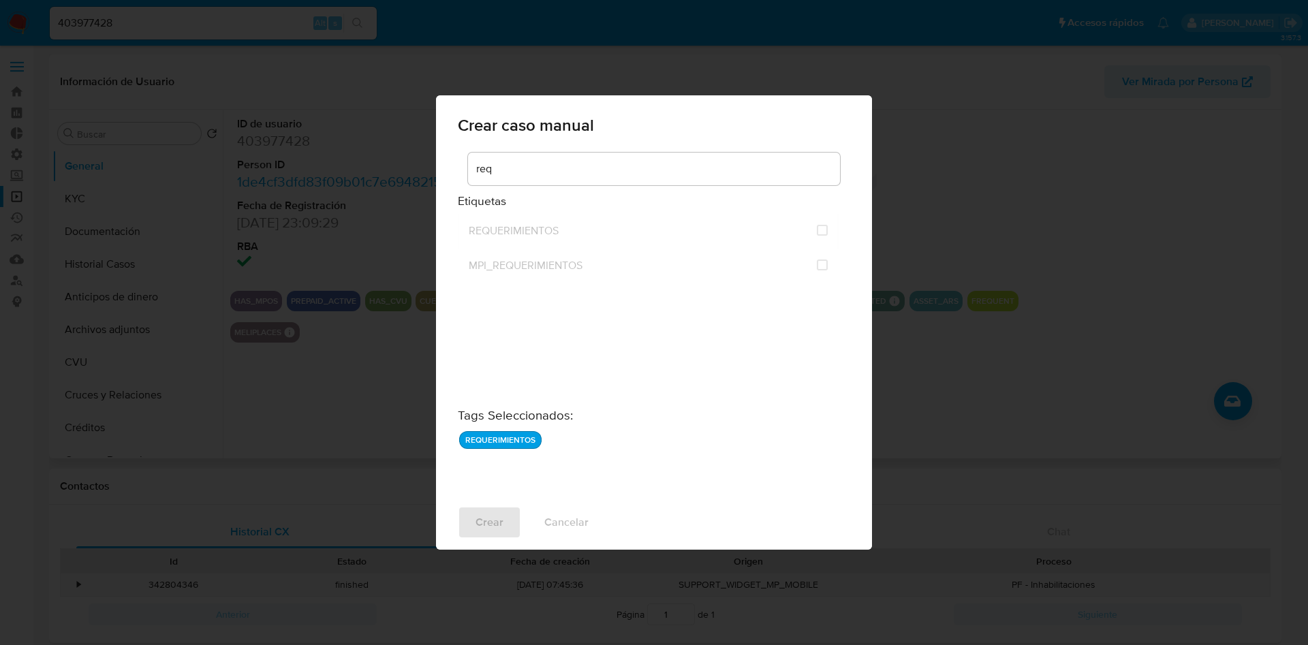
checkbox input "false"
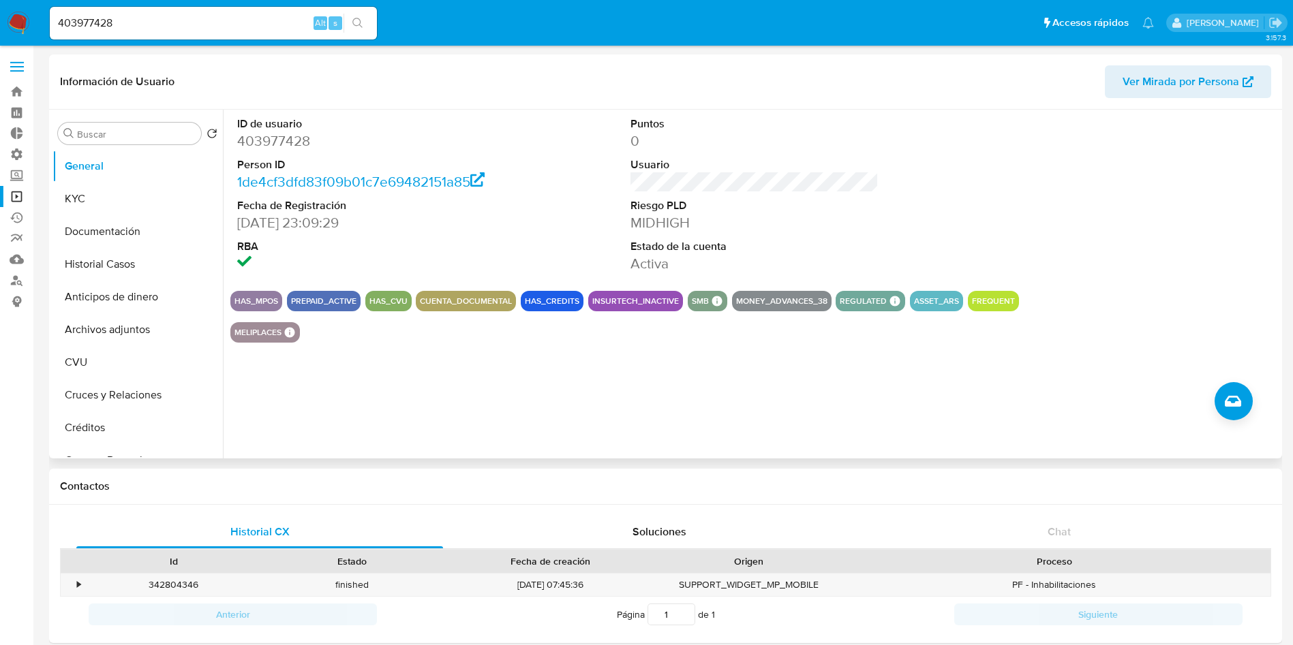
click at [176, 23] on input "403977428" at bounding box center [213, 23] width 327 height 18
paste input "1111682523"
type input "1111682523"
click at [369, 20] on button "search-icon" at bounding box center [357, 23] width 28 height 19
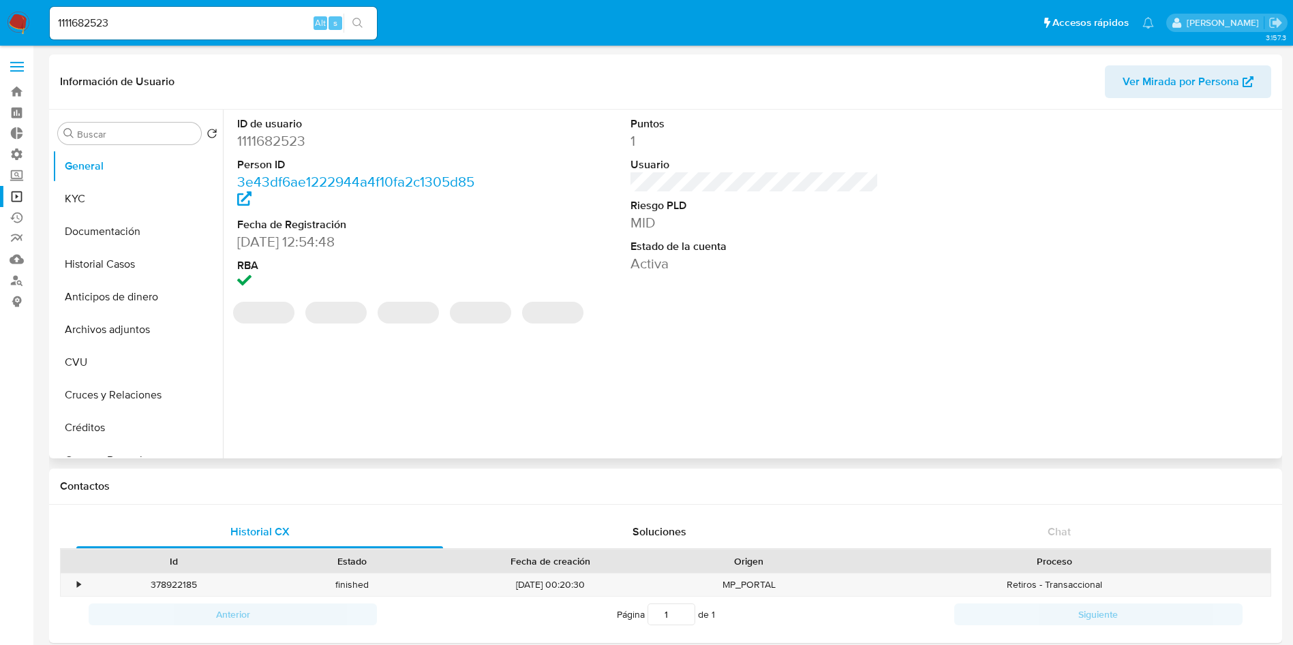
select select "10"
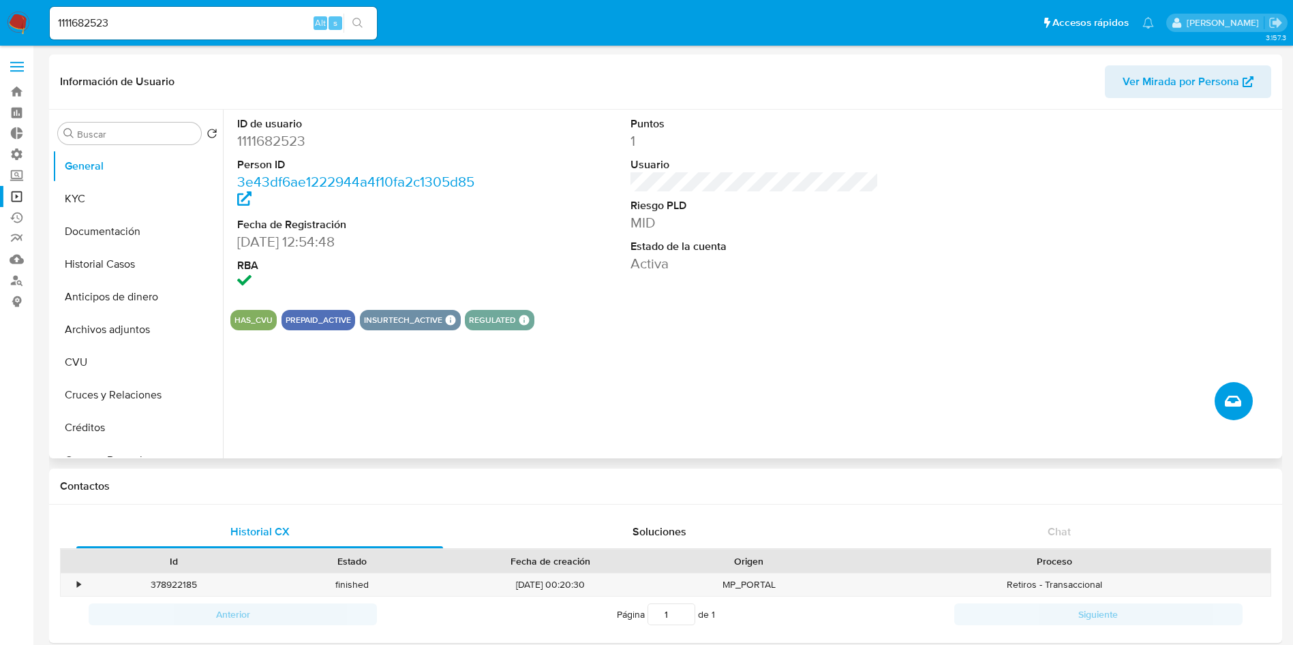
click at [1223, 399] on button "Crear caso manual" at bounding box center [1233, 401] width 38 height 38
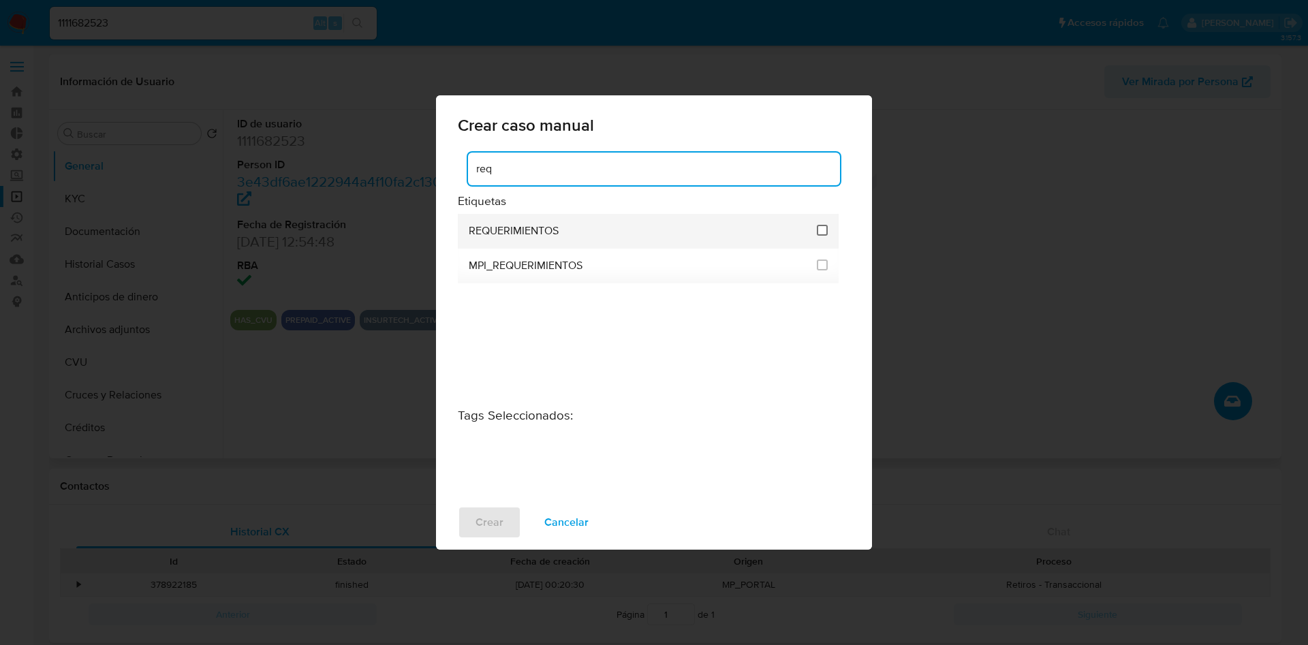
type input "req"
click at [827, 232] on input "2606" at bounding box center [822, 230] width 11 height 11
checkbox input "true"
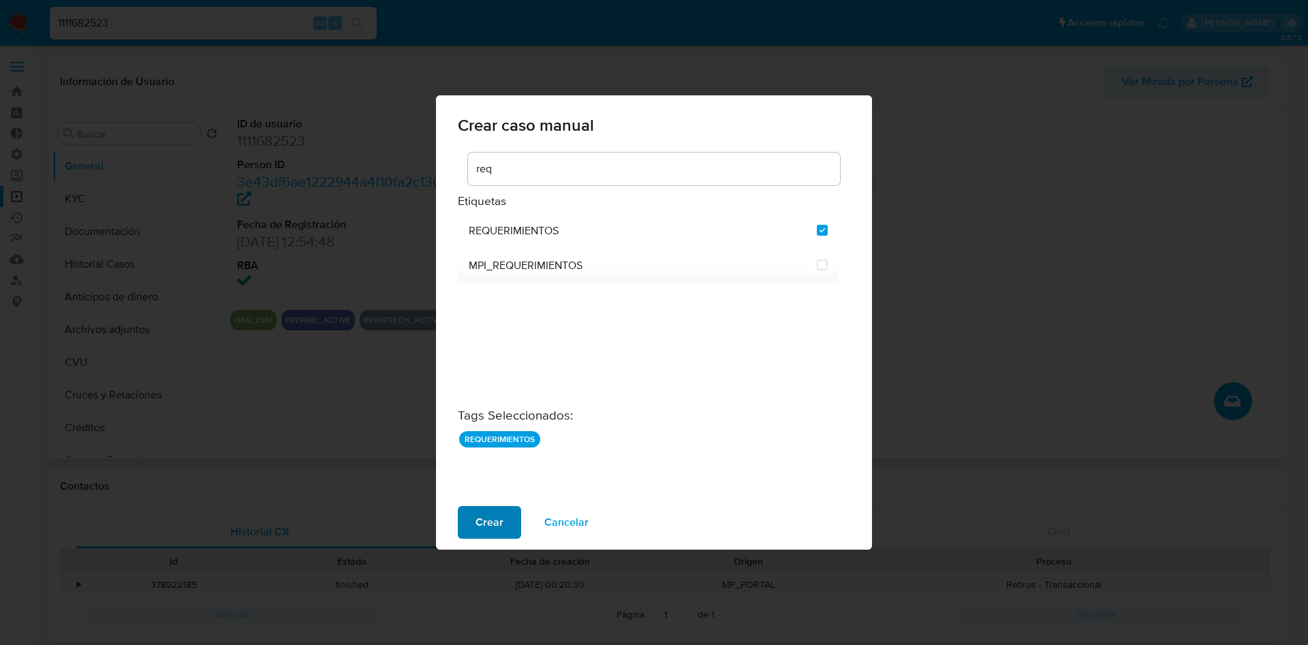
click at [478, 508] on span "Crear" at bounding box center [490, 523] width 28 height 30
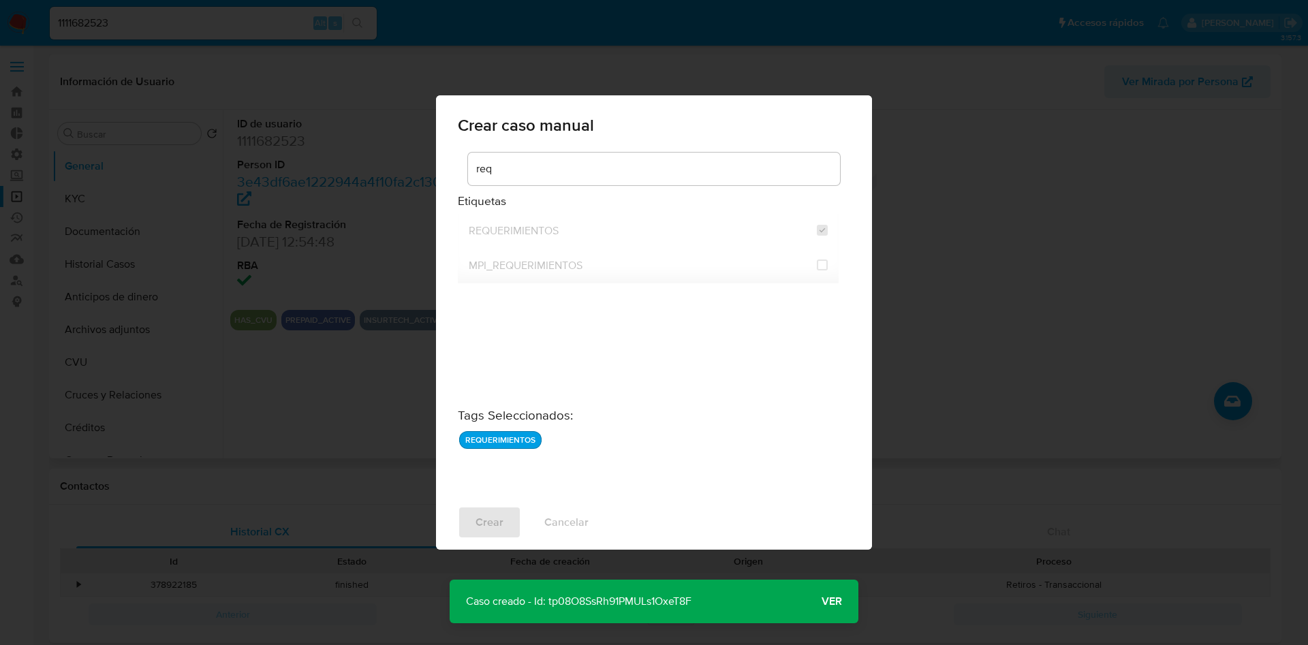
click at [645, 604] on p "Caso creado - Id: tp08O8SsRh91PMULs1OxeT8F" at bounding box center [579, 602] width 258 height 44
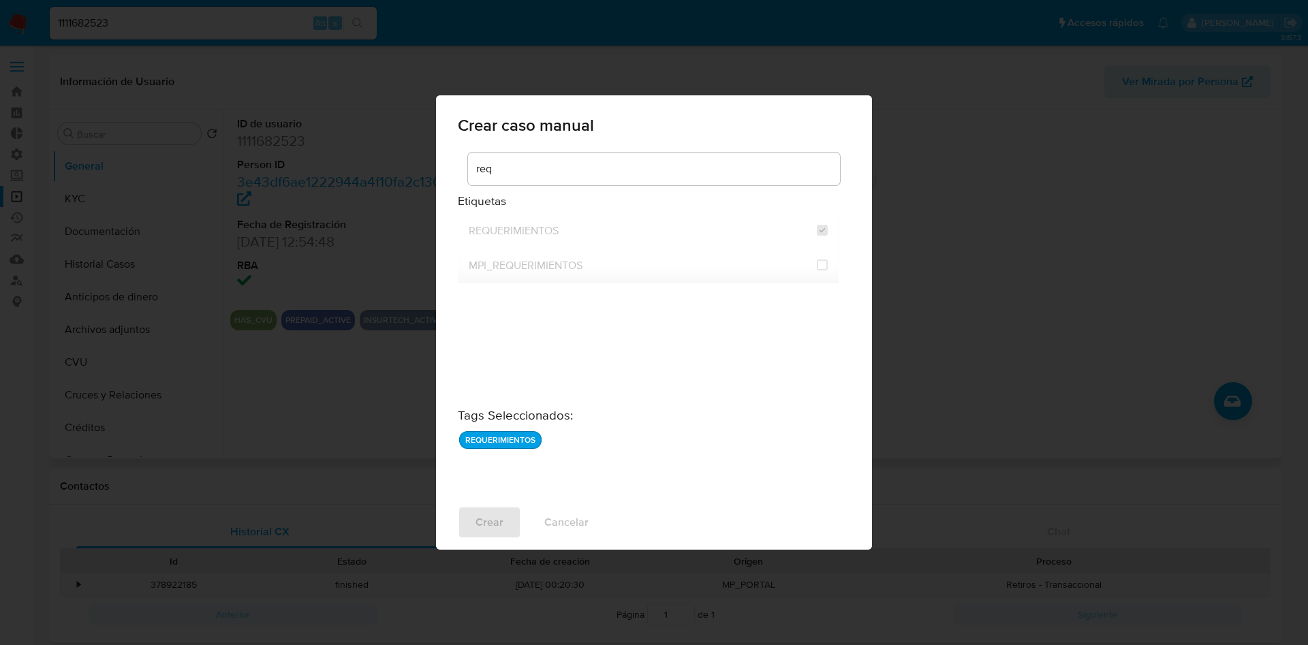
click at [772, 495] on div "Crear Cancelar" at bounding box center [654, 522] width 436 height 55
checkbox input "false"
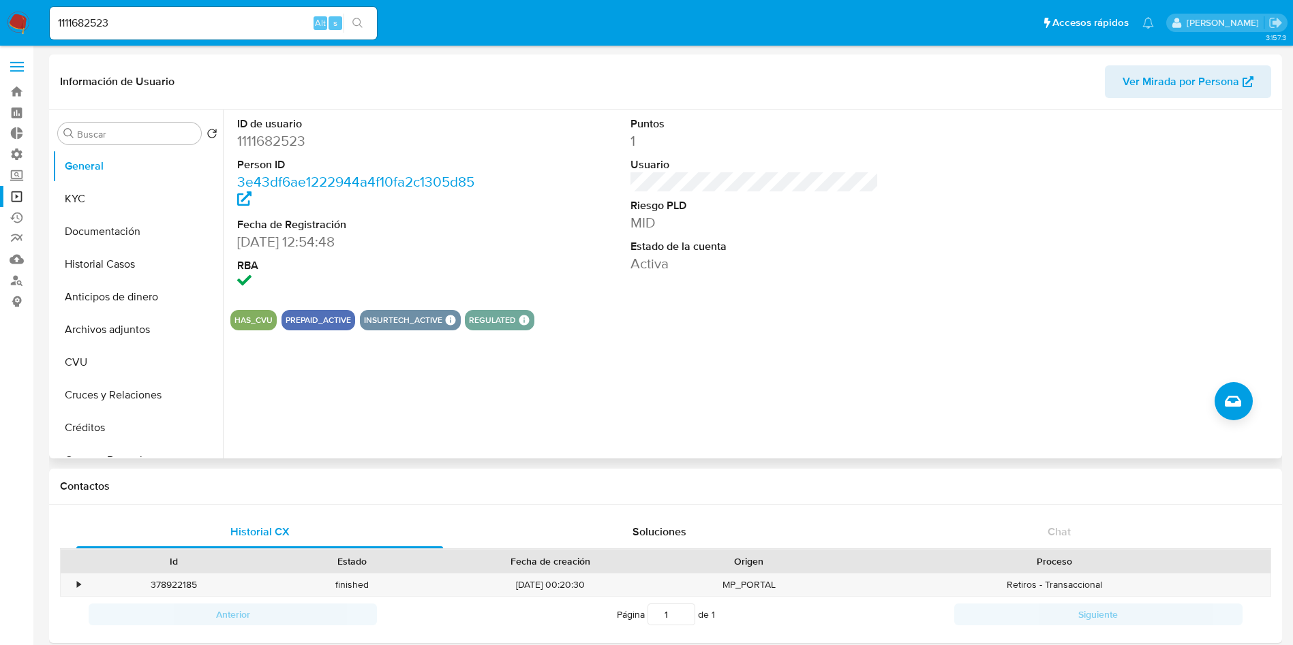
click at [149, 28] on input "1111682523" at bounding box center [213, 23] width 327 height 18
paste input "738297352"
click at [373, 25] on input "1738297352" at bounding box center [213, 23] width 327 height 18
type input "1738297352"
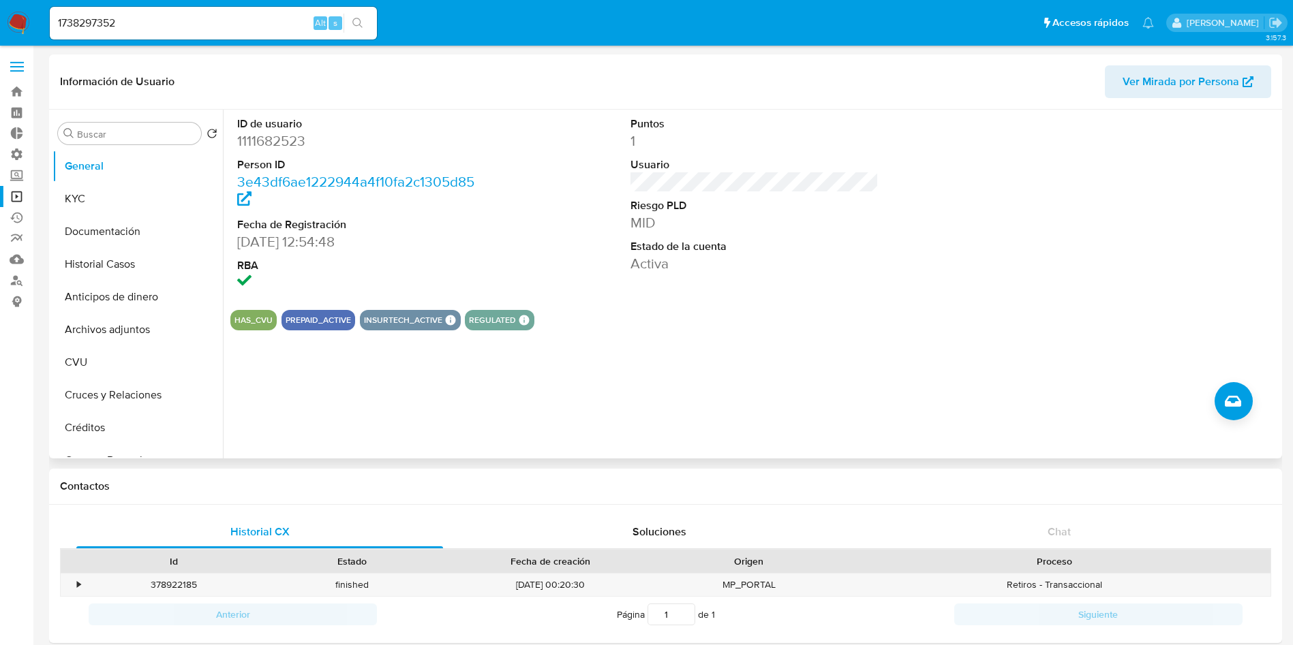
click at [361, 20] on icon "search-icon" at bounding box center [357, 23] width 11 height 11
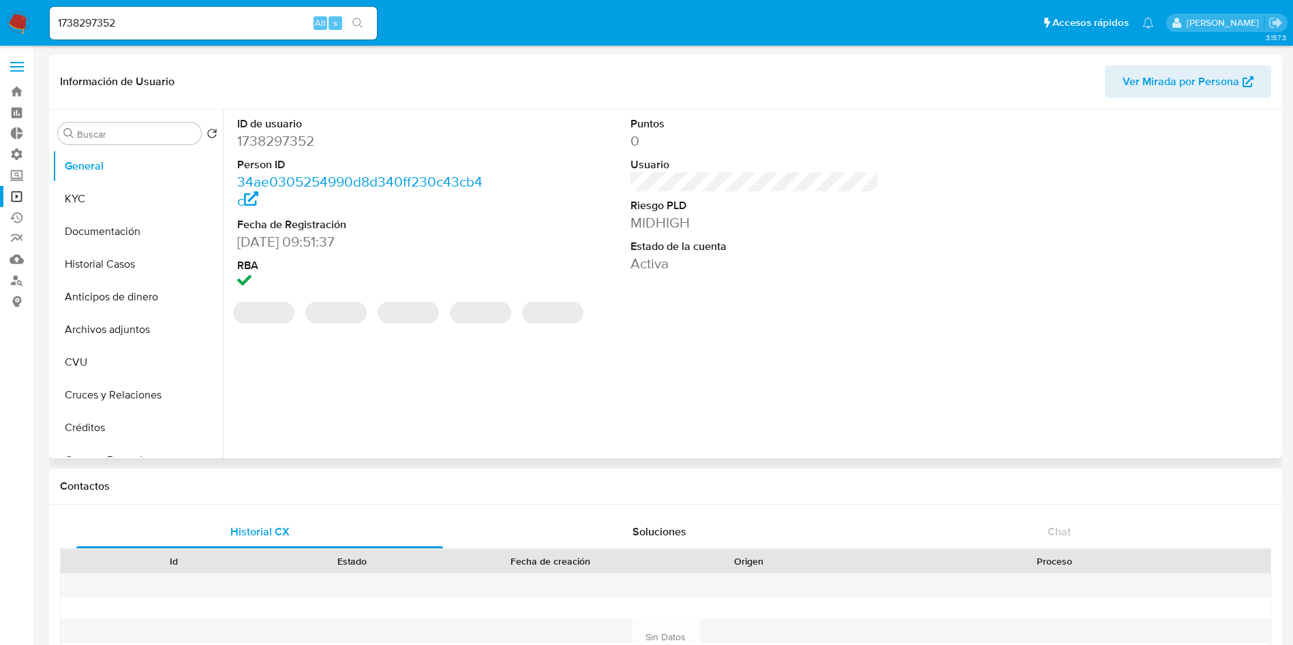
select select "10"
click at [1228, 408] on icon "Crear caso manual" at bounding box center [1233, 401] width 16 height 16
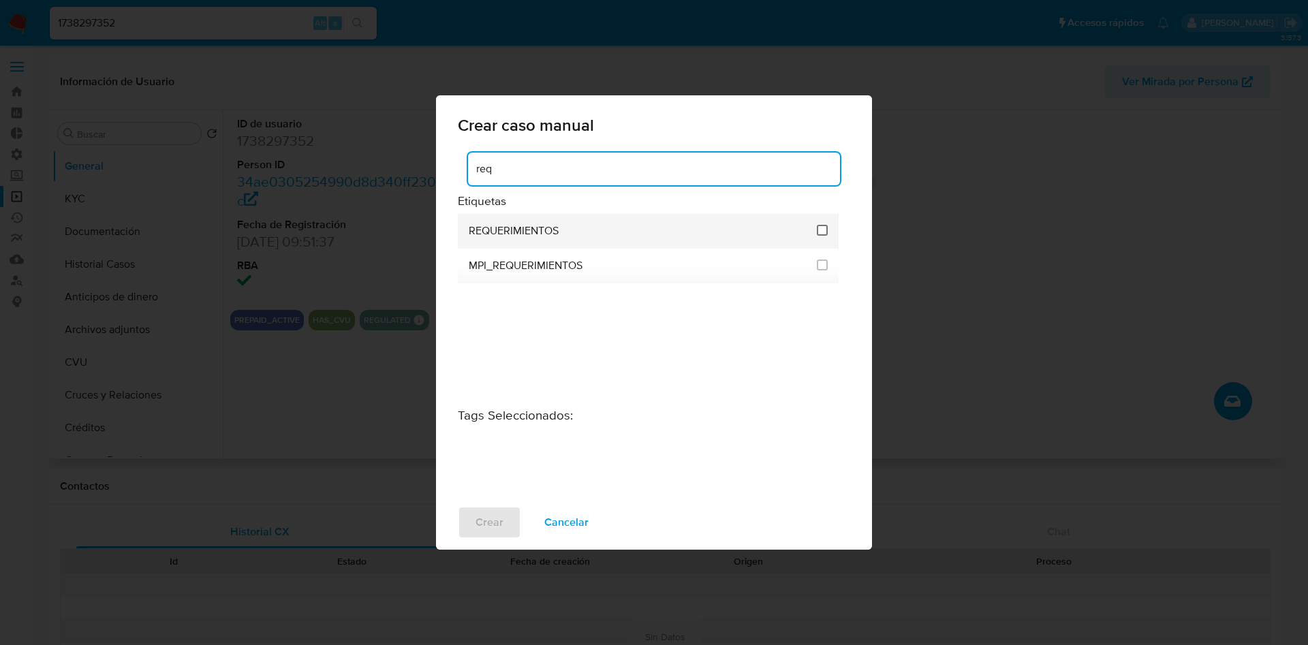
type input "req"
click at [823, 230] on input "2606" at bounding box center [822, 230] width 11 height 11
checkbox input "true"
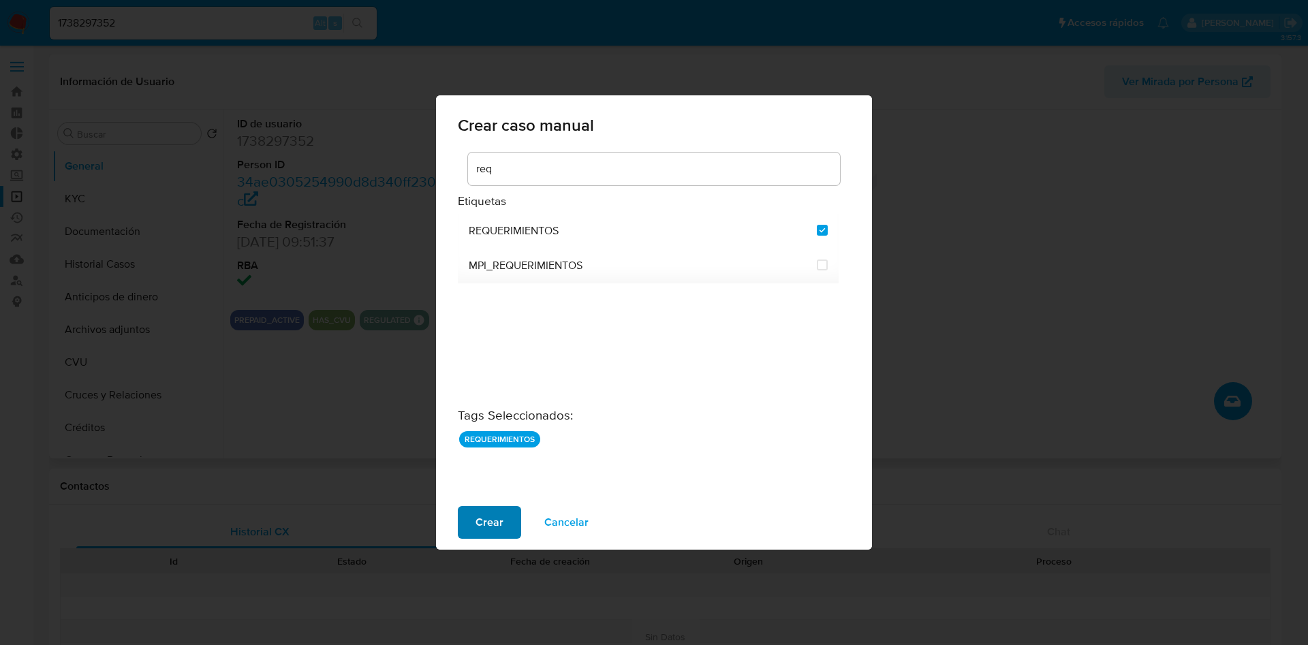
click at [473, 508] on button "Crear" at bounding box center [489, 522] width 63 height 33
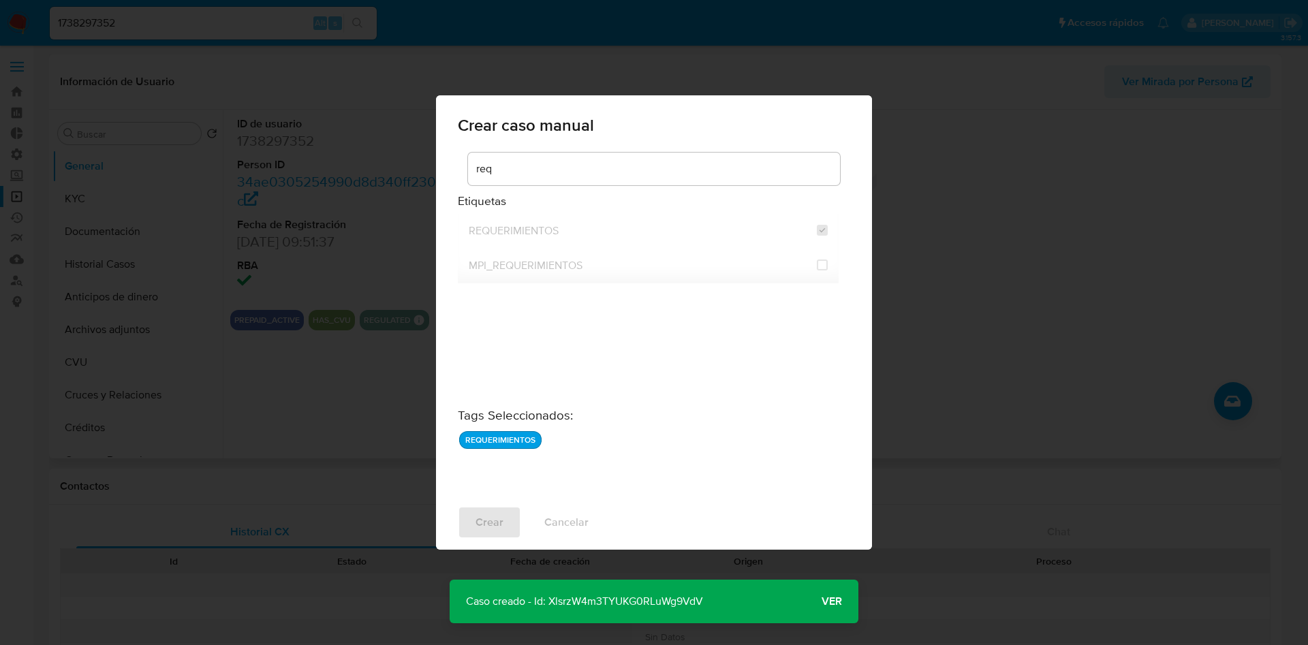
click at [611, 595] on p "Caso creado - Id: XlsrzW4m3TYUKG0RLuWg9VdV" at bounding box center [585, 602] width 270 height 44
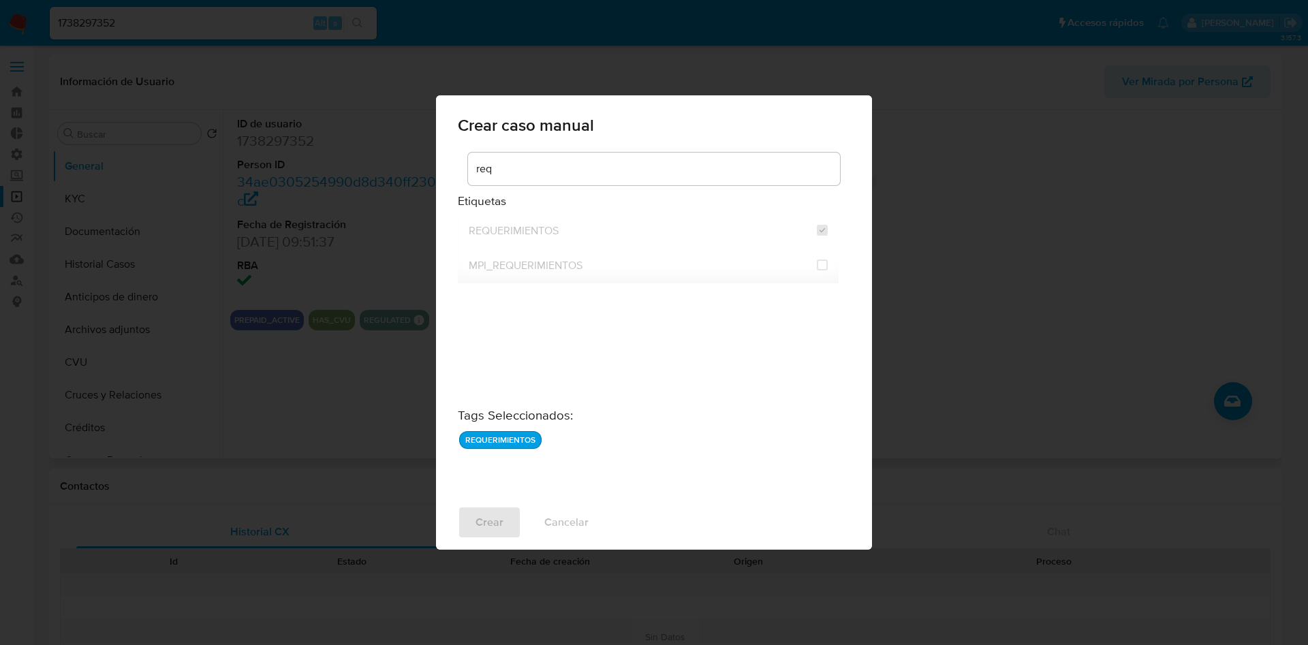
click at [930, 424] on div "Crear caso manual req Etiquetas REQUERIMIENTOS MPI_REQUERIMIENTOS Tags Seleccio…" at bounding box center [654, 322] width 1308 height 645
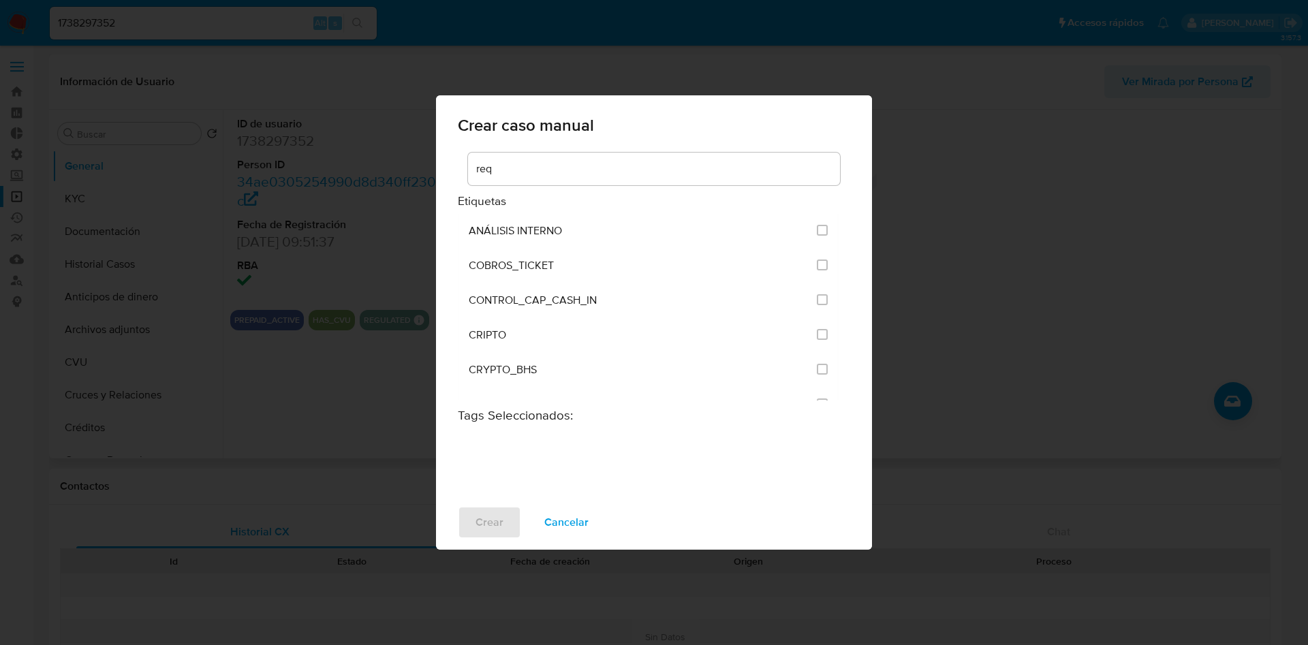
checkbox input "false"
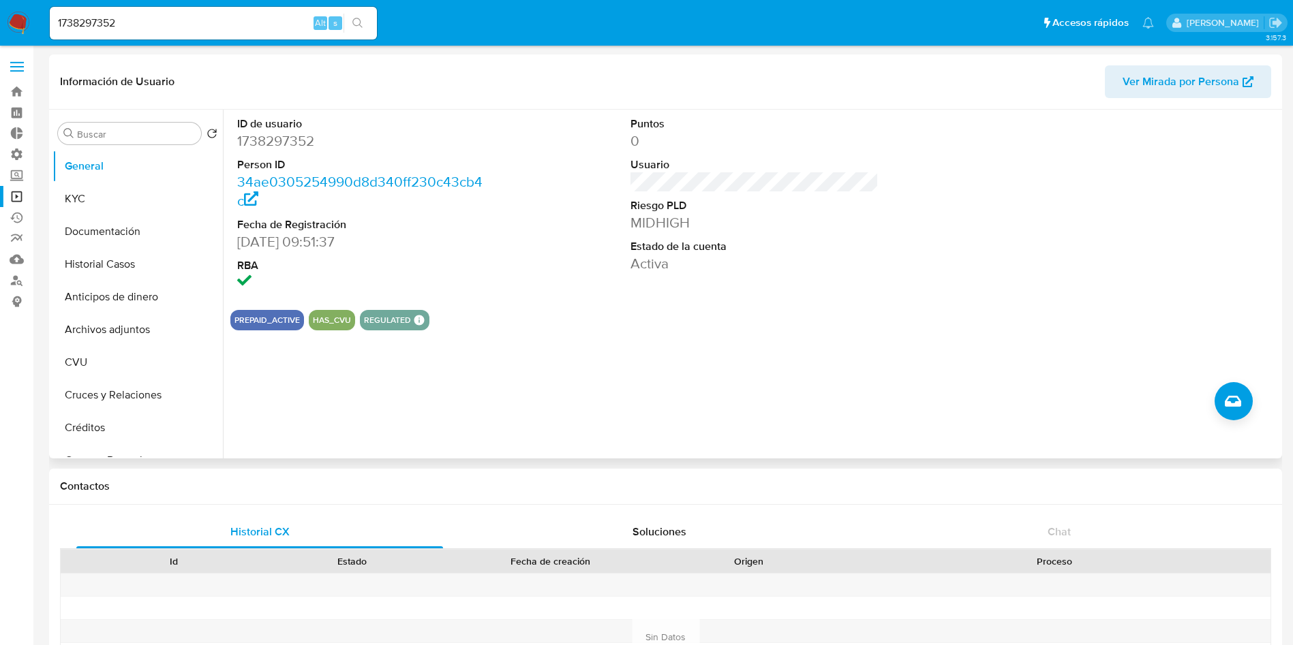
click at [215, 21] on input "1738297352" at bounding box center [213, 23] width 327 height 18
paste input "325357625"
type input "1325357625"
click at [358, 25] on icon "search-icon" at bounding box center [357, 23] width 10 height 10
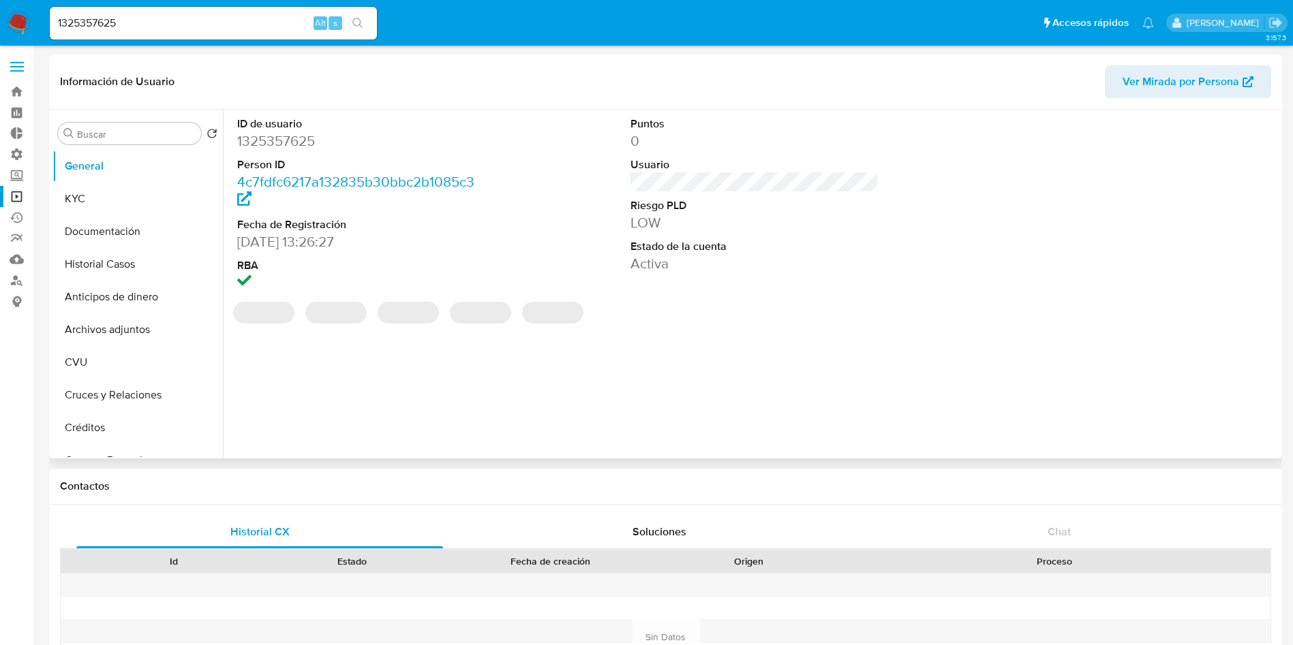
select select "10"
click at [1238, 405] on icon "Crear caso manual" at bounding box center [1233, 401] width 16 height 11
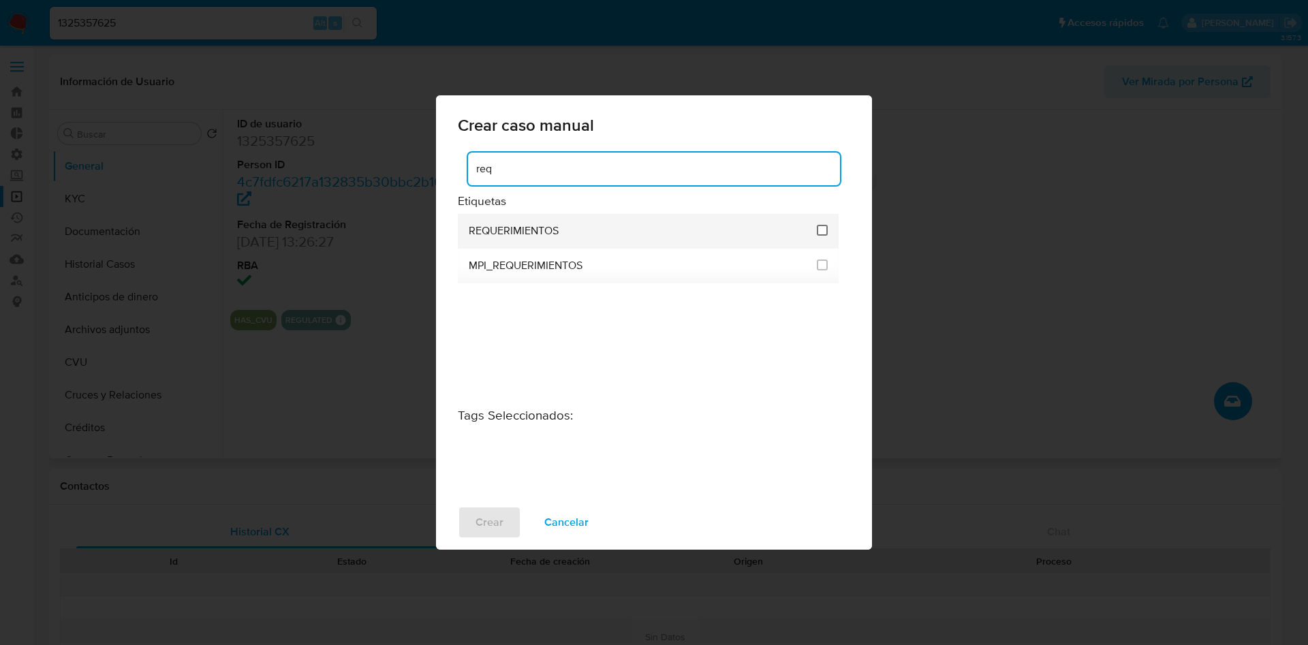
type input "req"
click at [823, 226] on input "2606" at bounding box center [822, 230] width 11 height 11
checkbox input "true"
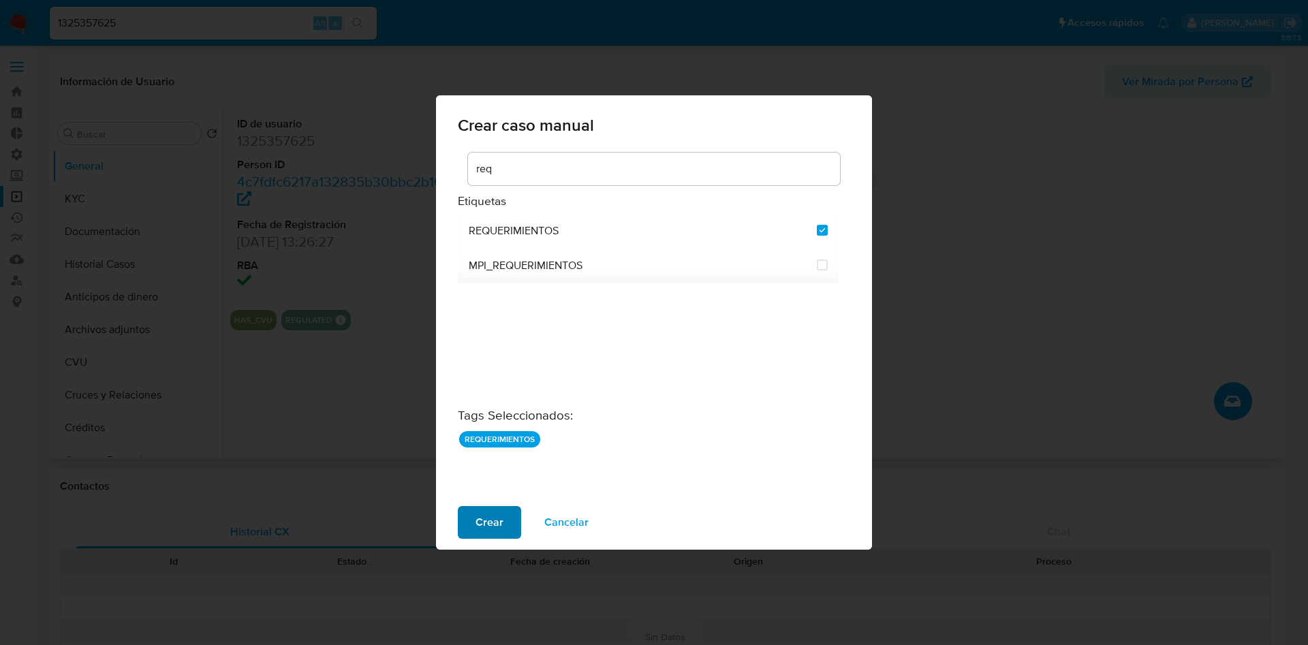
click at [499, 521] on span "Crear" at bounding box center [490, 523] width 28 height 30
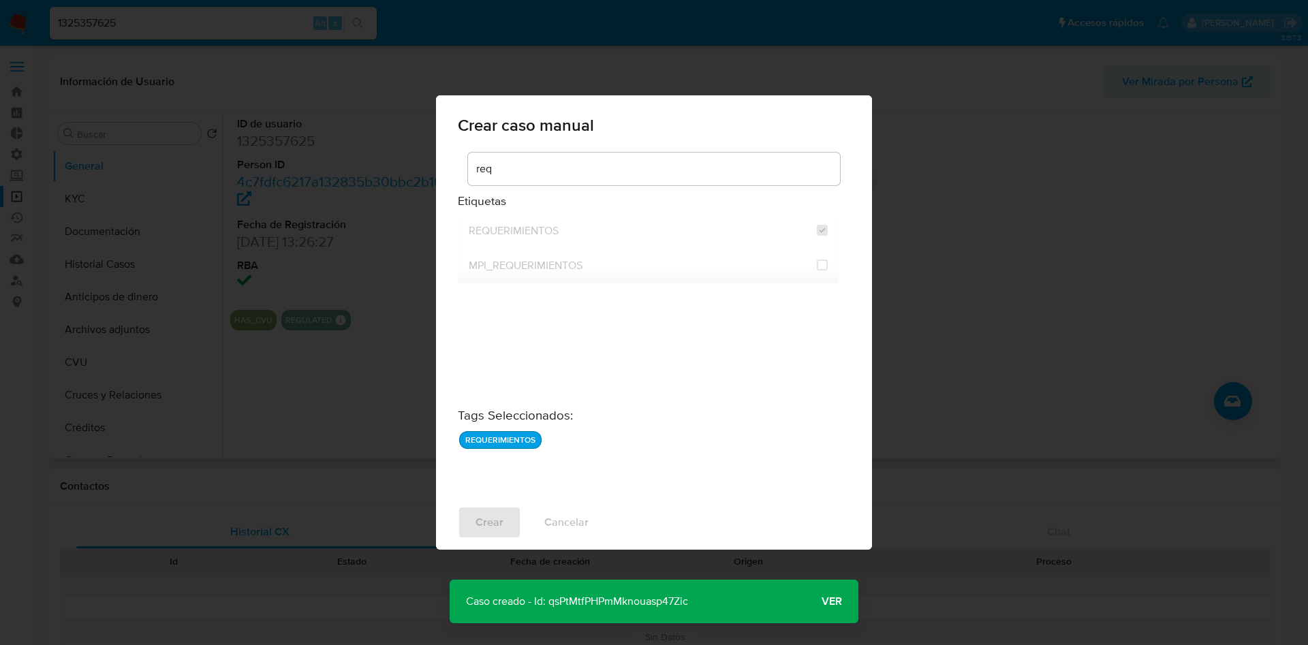
click at [618, 598] on p "Caso creado - Id: qsPtMtfPHPmMknouasp47Zic" at bounding box center [577, 602] width 255 height 44
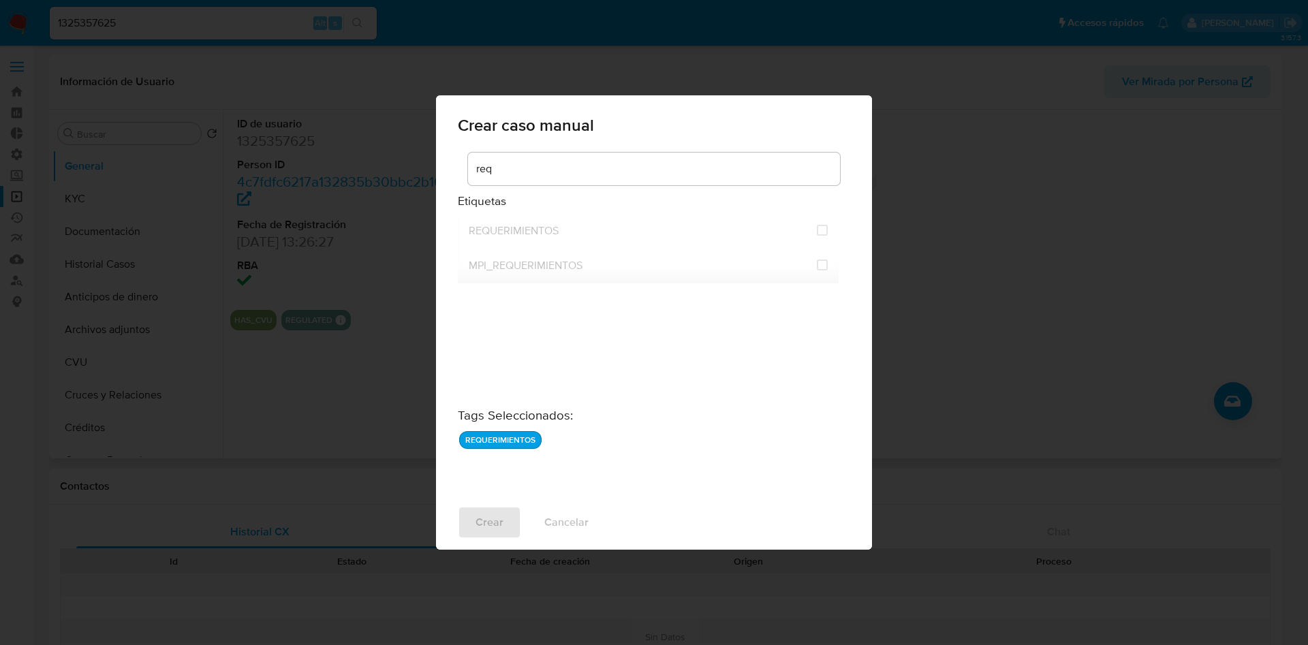
checkbox input "false"
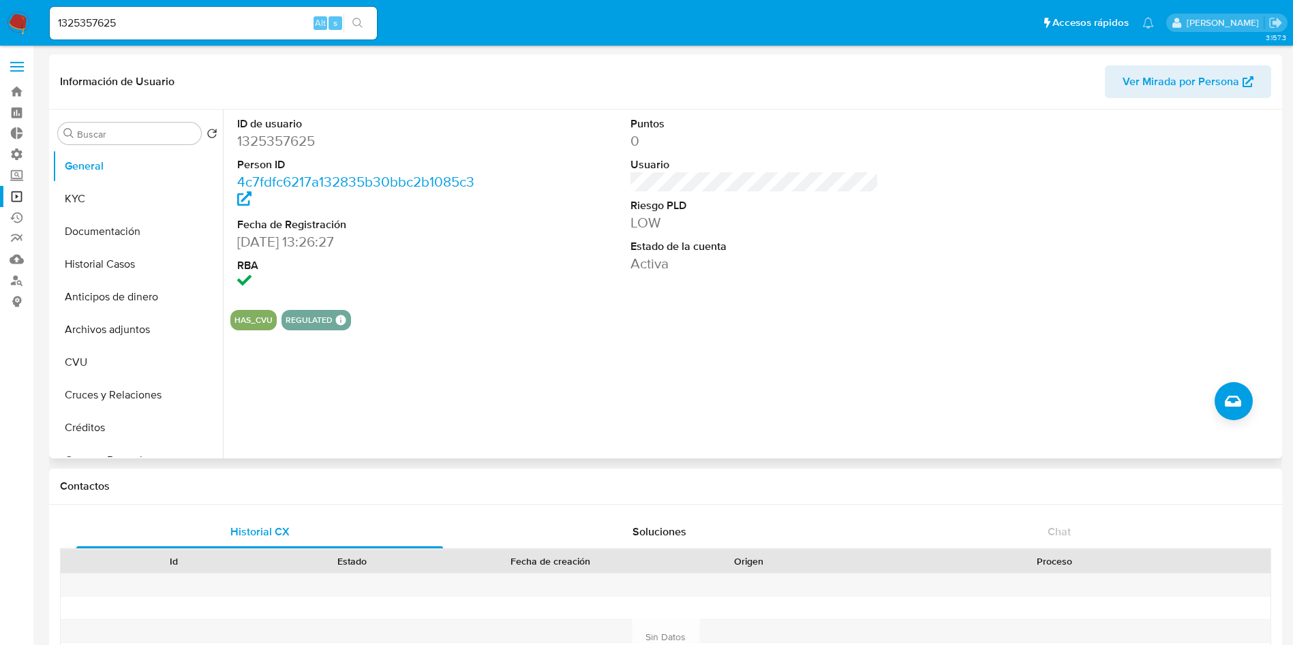
click at [167, 18] on input "1325357625" at bounding box center [213, 23] width 327 height 18
paste input "947011012"
type input "1947011012"
click at [357, 20] on icon "search-icon" at bounding box center [357, 23] width 11 height 11
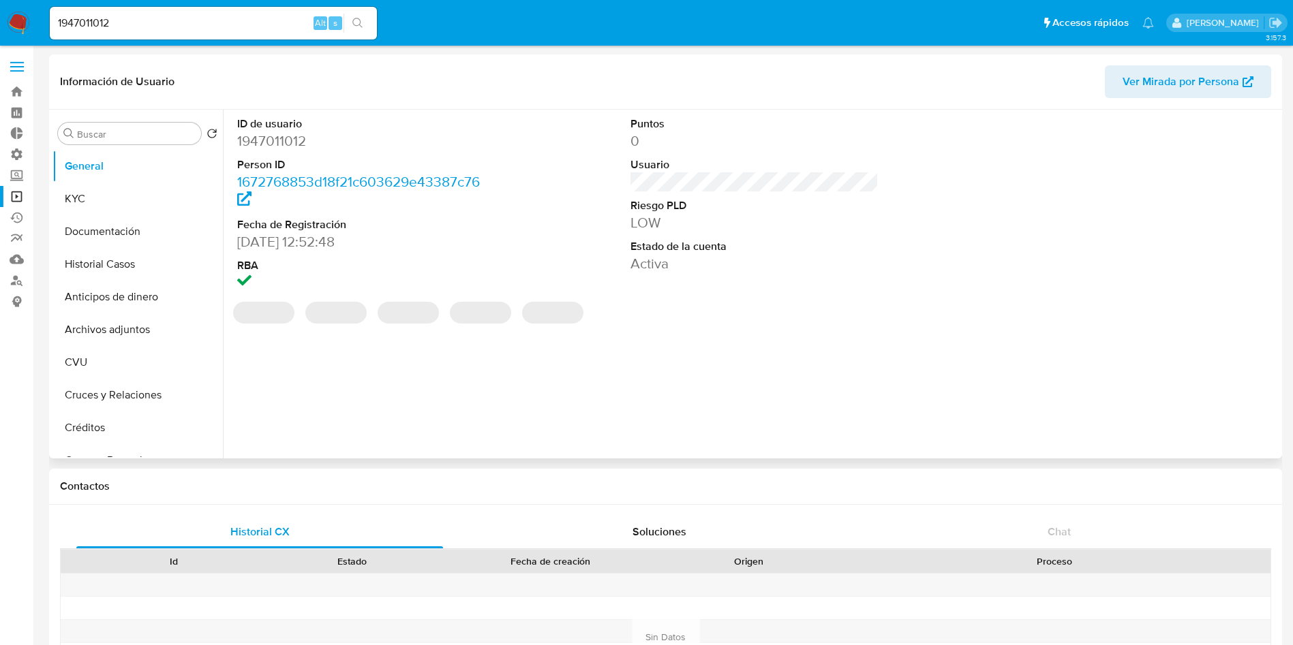
select select "10"
click at [1237, 401] on icon "Crear caso manual" at bounding box center [1233, 401] width 16 height 16
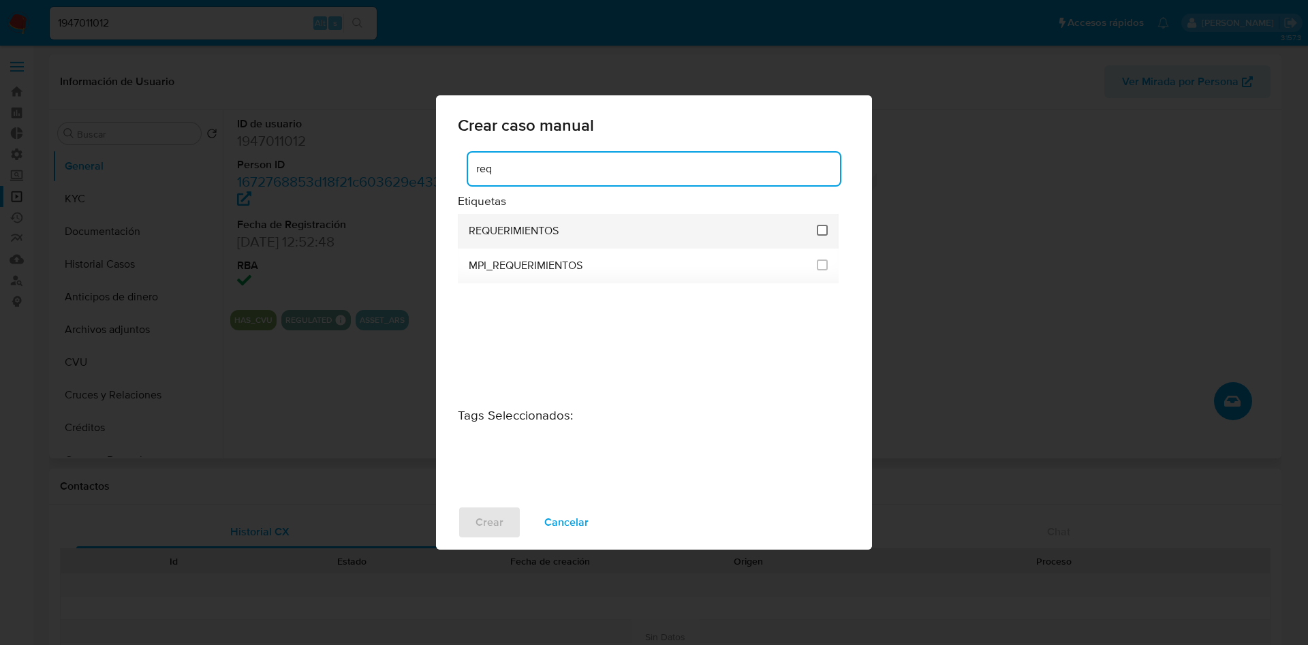
type input "req"
drag, startPoint x: 822, startPoint y: 230, endPoint x: 816, endPoint y: 236, distance: 9.2
click at [823, 230] on input "2606" at bounding box center [822, 230] width 11 height 11
checkbox input "true"
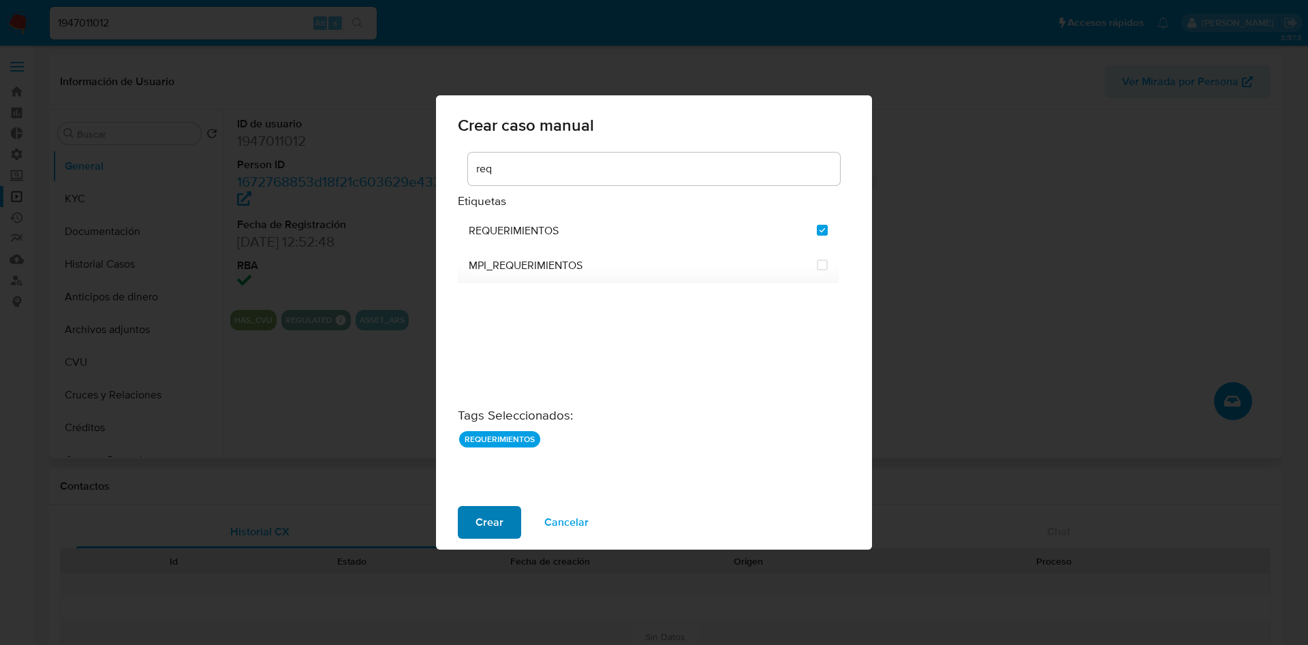
click at [497, 512] on span "Crear" at bounding box center [490, 523] width 28 height 30
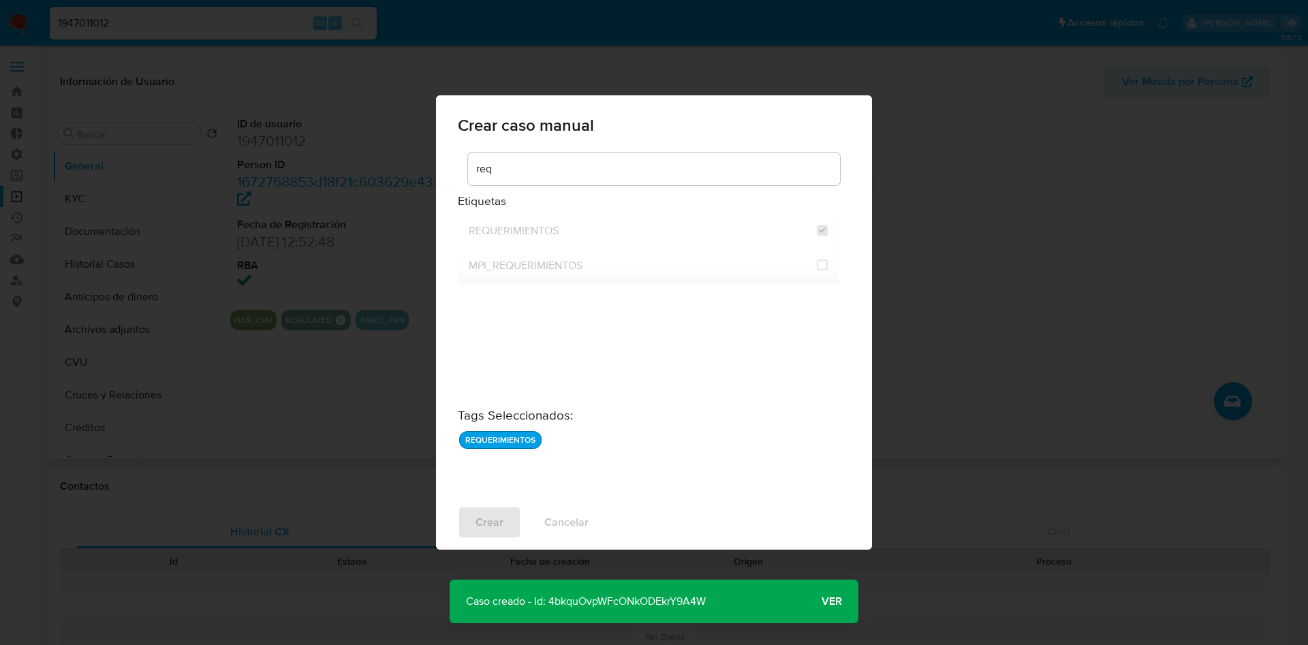
click at [611, 594] on p "Caso creado - Id: 4bkquOvpWFcONkODEkrY9A4W" at bounding box center [586, 602] width 273 height 44
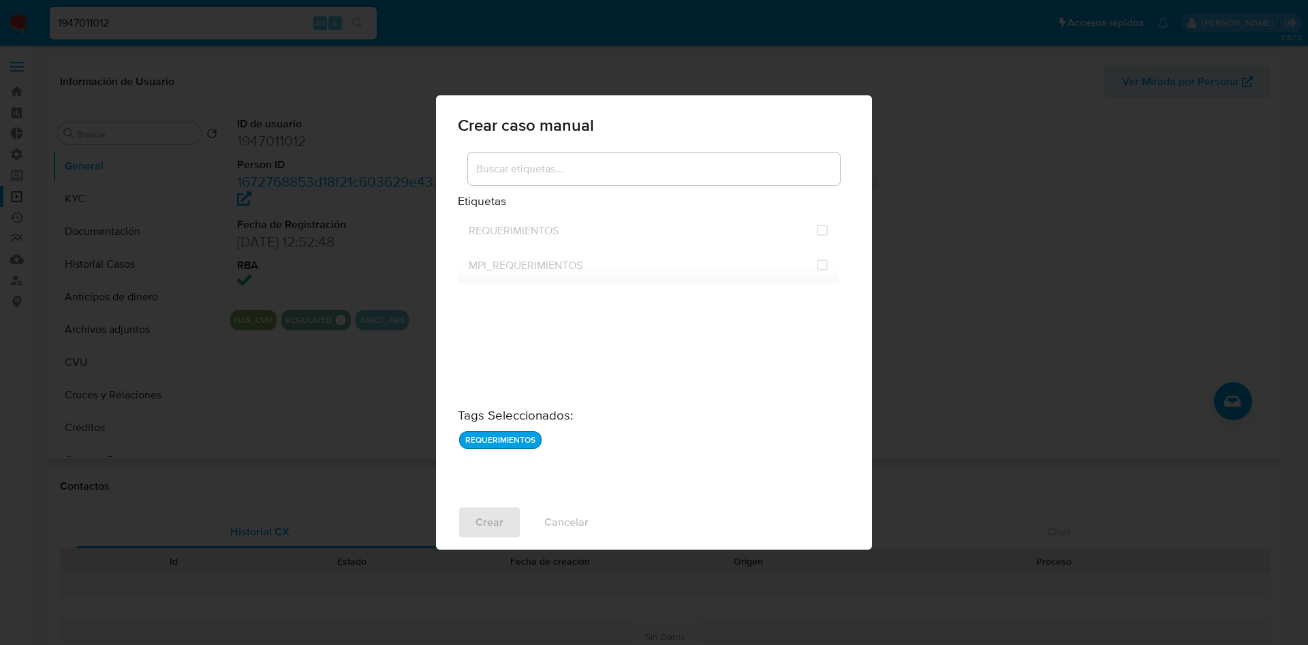
checkbox input "false"
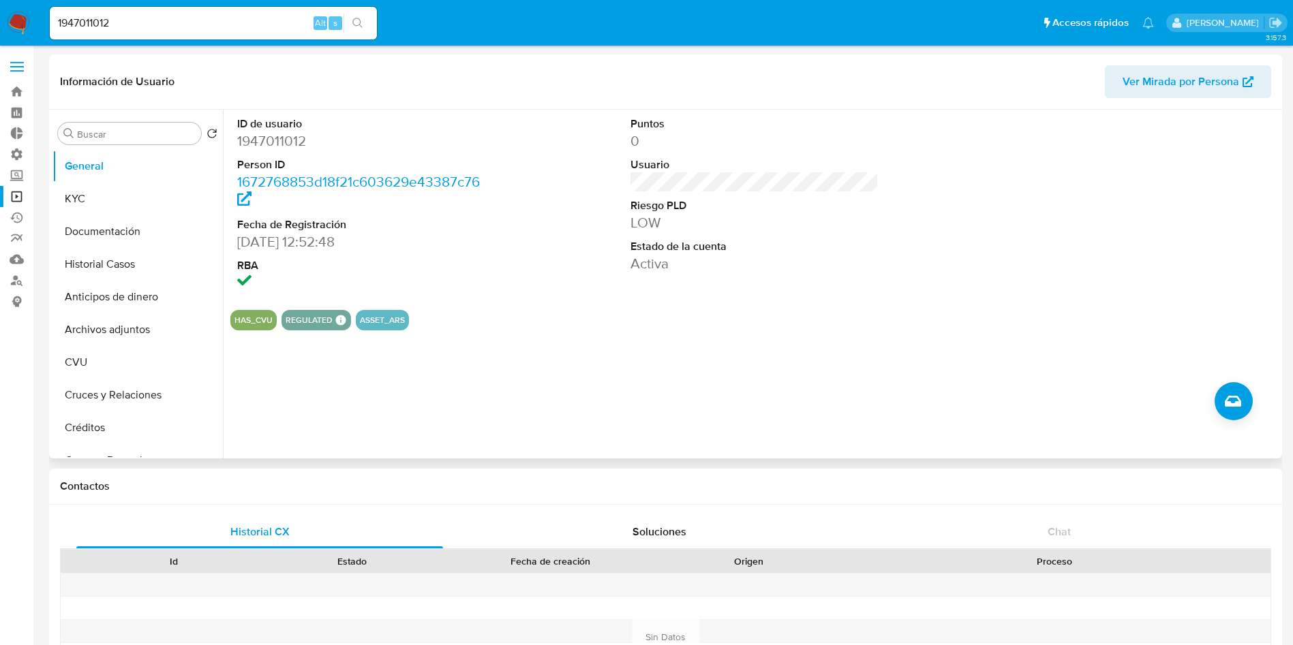
click at [93, 18] on input "1947011012" at bounding box center [213, 23] width 327 height 18
click at [92, 18] on input "1947011012" at bounding box center [213, 23] width 327 height 18
paste input "355617803"
type input "355617803"
click at [355, 19] on icon "search-icon" at bounding box center [357, 23] width 11 height 11
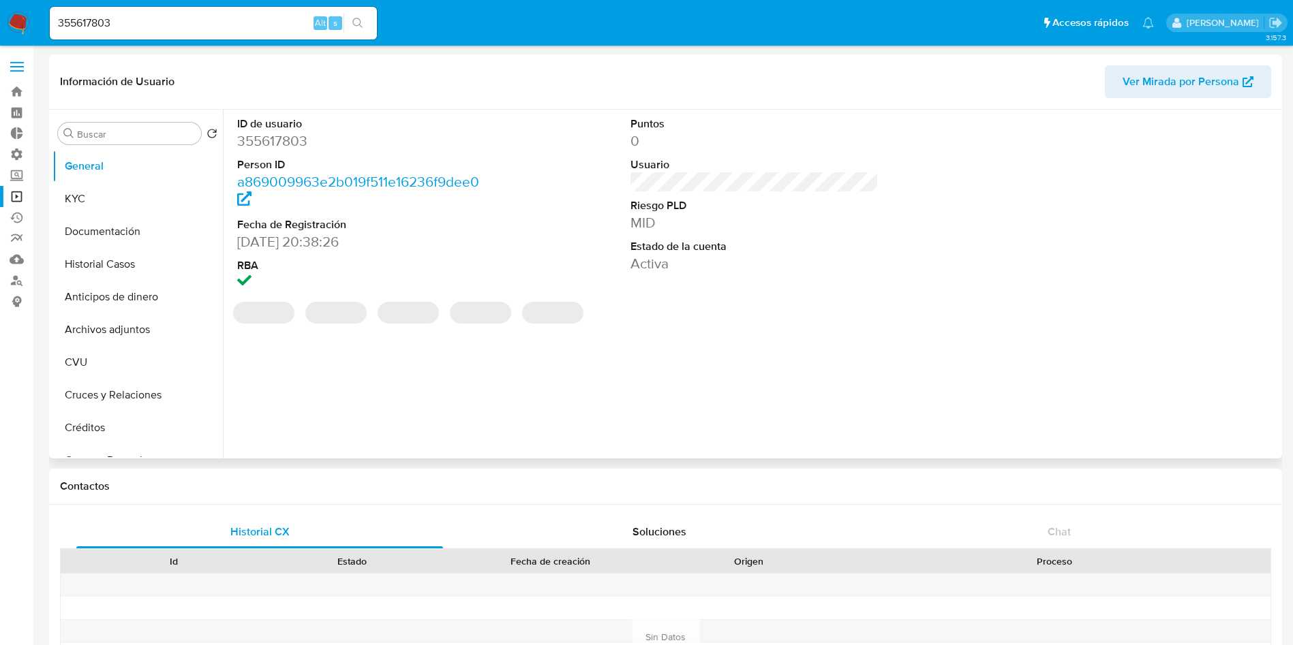
select select "10"
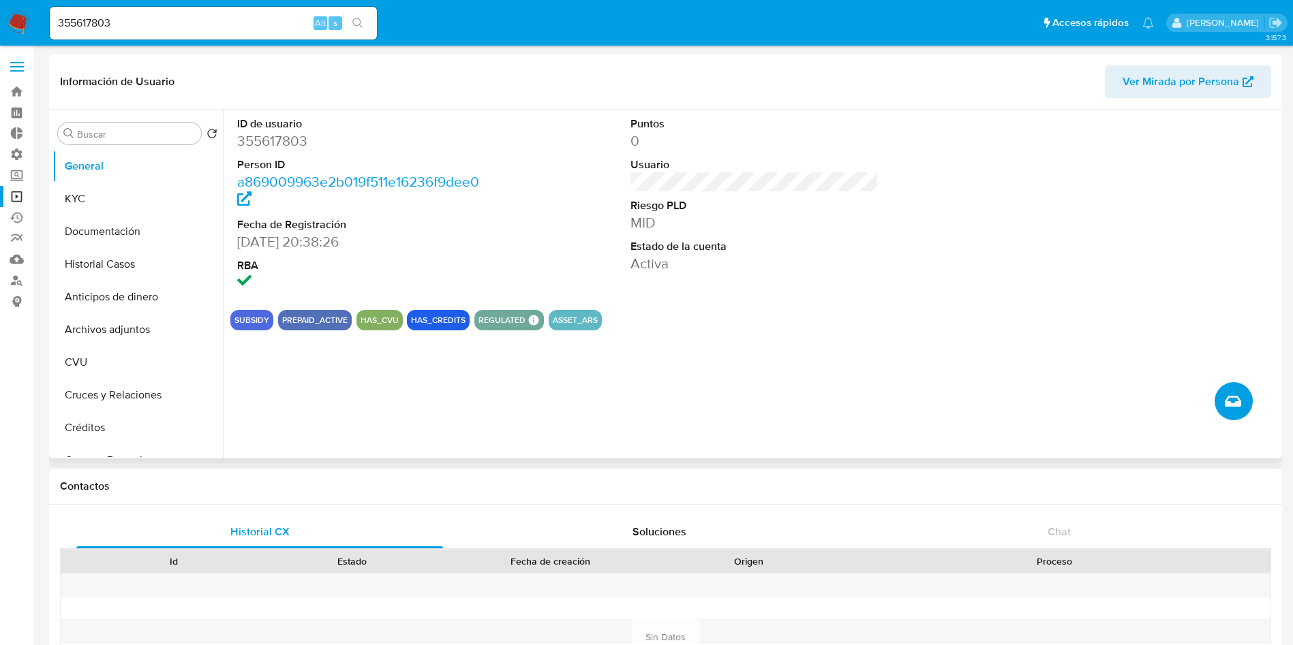
click at [1234, 410] on icon "Crear caso manual" at bounding box center [1233, 401] width 16 height 16
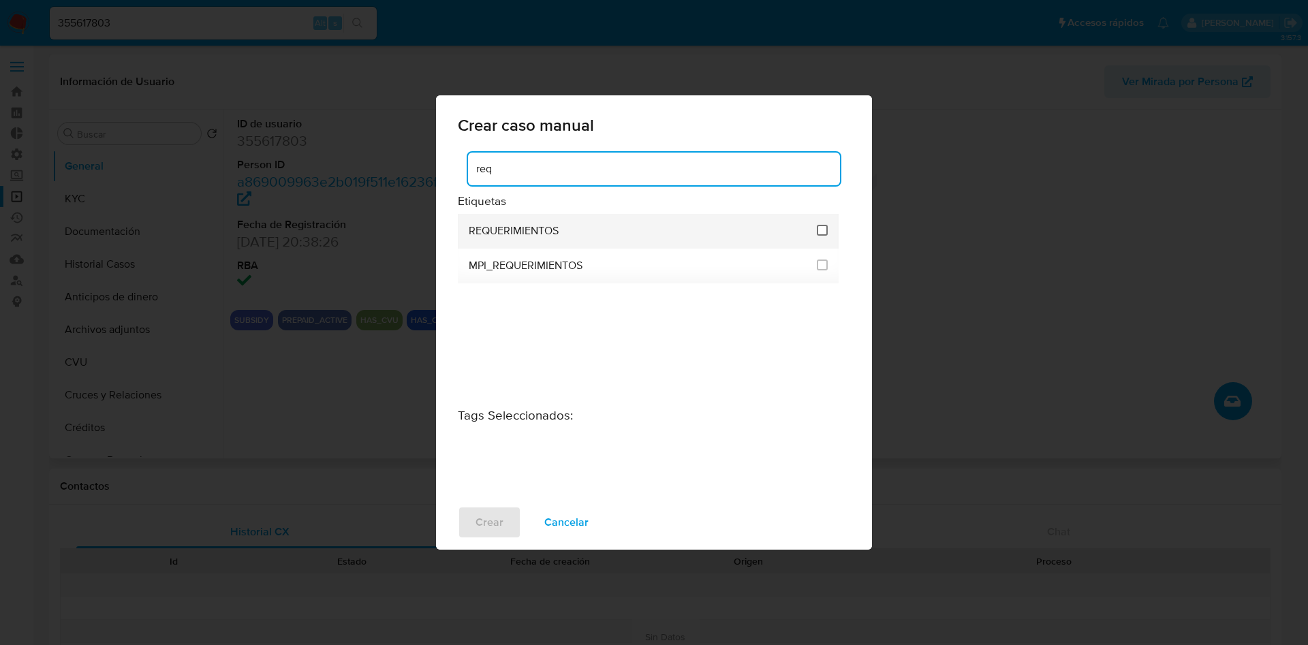
type input "req"
drag, startPoint x: 826, startPoint y: 233, endPoint x: 804, endPoint y: 240, distance: 22.8
click at [825, 232] on input "2606" at bounding box center [822, 230] width 11 height 11
checkbox input "true"
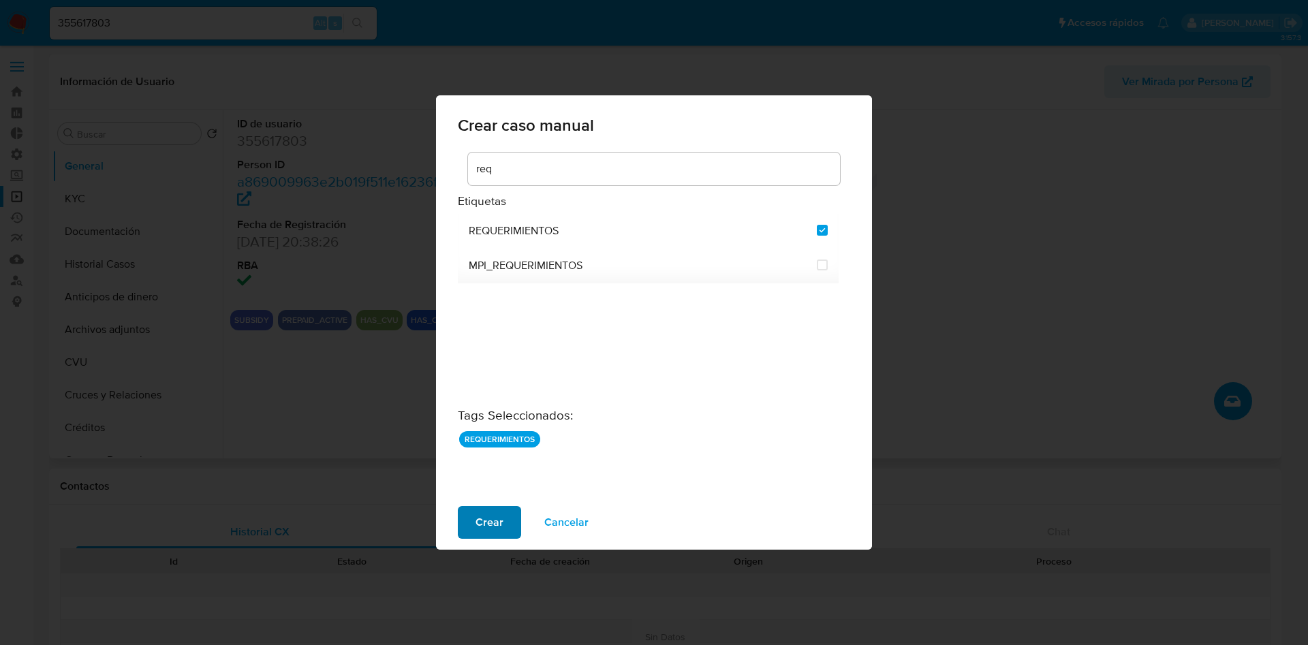
click at [495, 524] on span "Crear" at bounding box center [490, 523] width 28 height 30
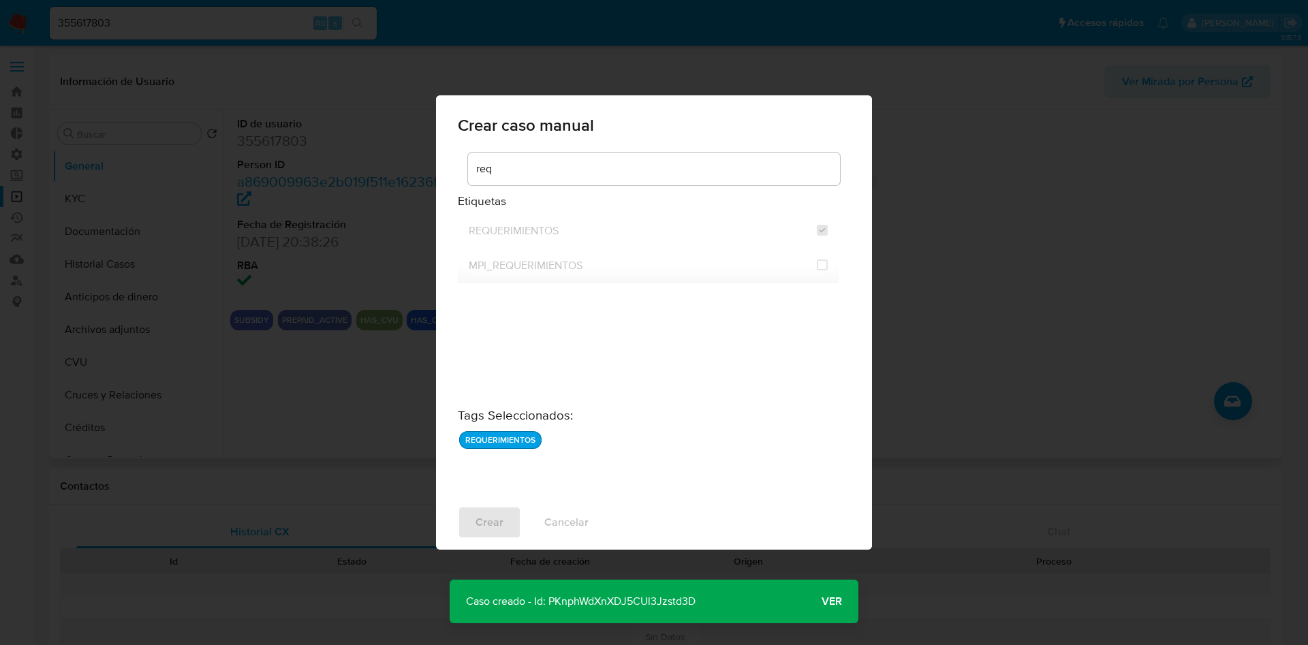
click at [622, 600] on p "Caso creado - Id: PKnphWdXnXDJ5CUl3Jzstd3D" at bounding box center [581, 602] width 262 height 44
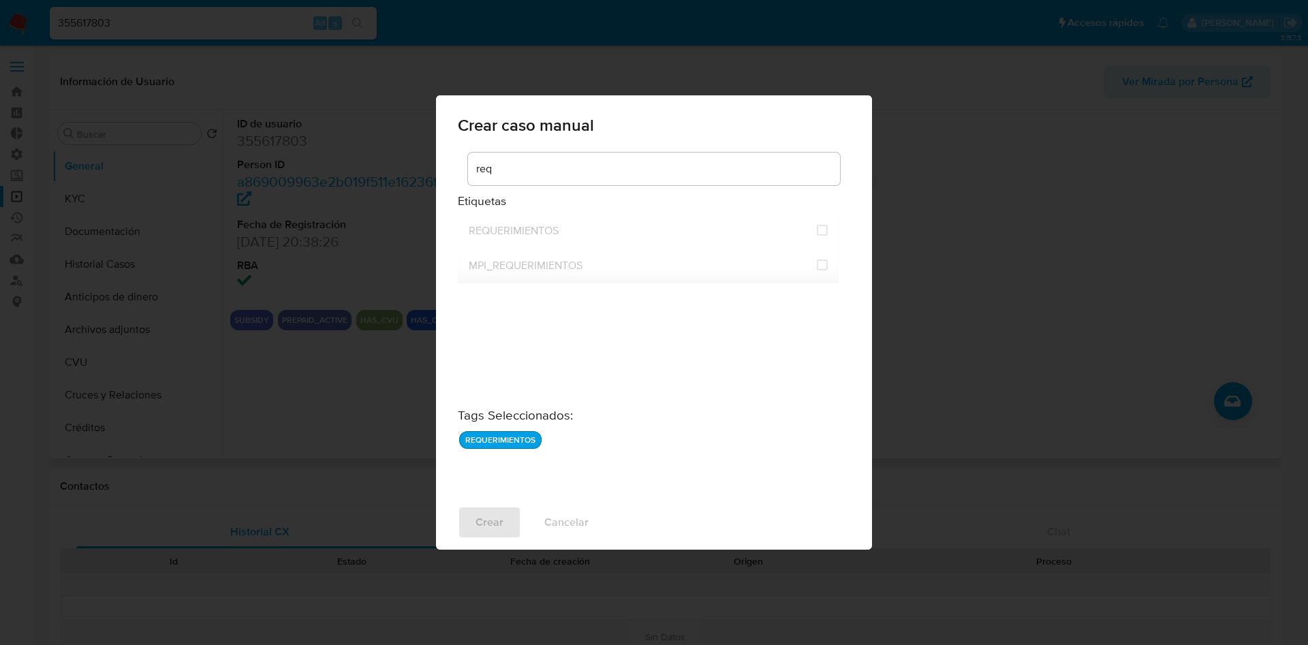
checkbox input "false"
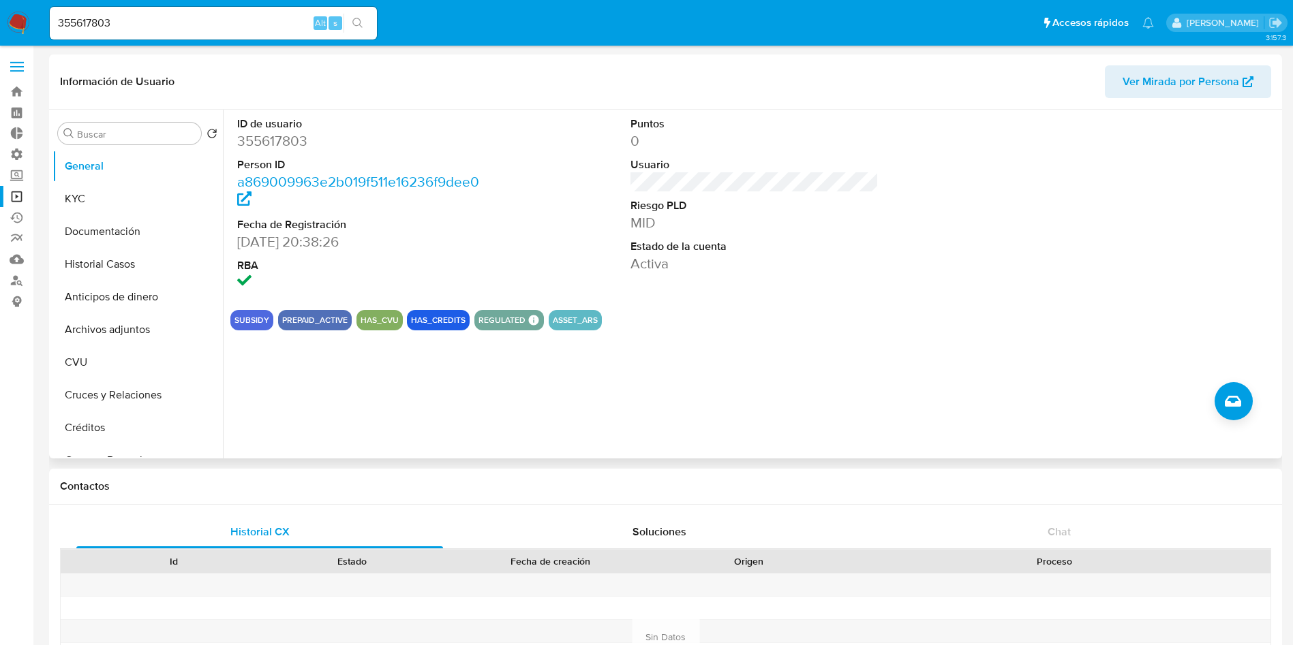
click at [233, 25] on input "355617803" at bounding box center [213, 23] width 327 height 18
paste input "443208612"
type input "443208612"
click at [361, 31] on button "search-icon" at bounding box center [357, 23] width 28 height 19
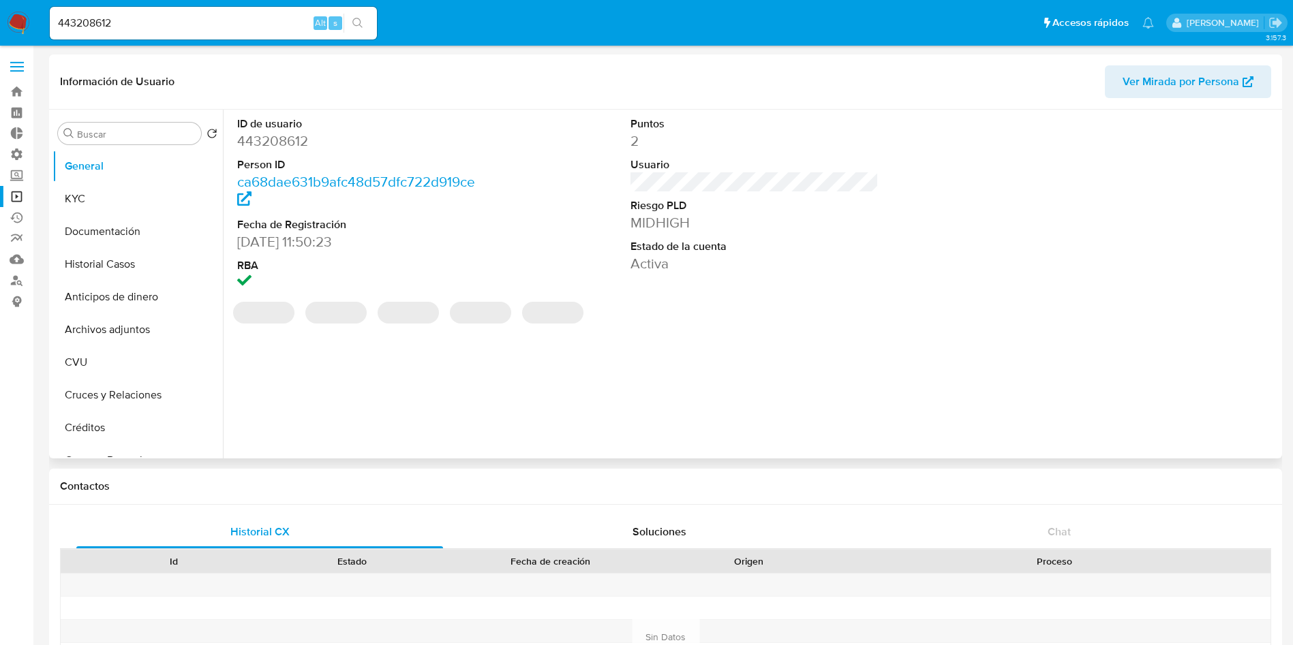
select select "10"
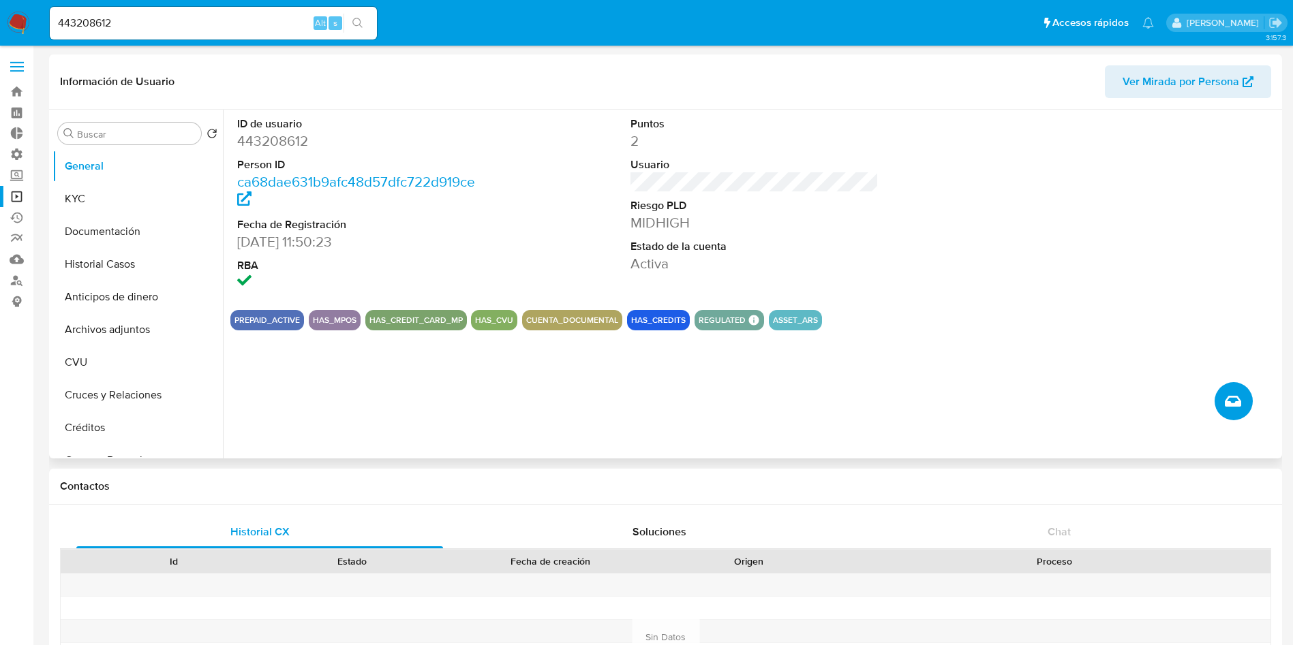
click at [1236, 401] on icon "Crear caso manual" at bounding box center [1233, 401] width 16 height 16
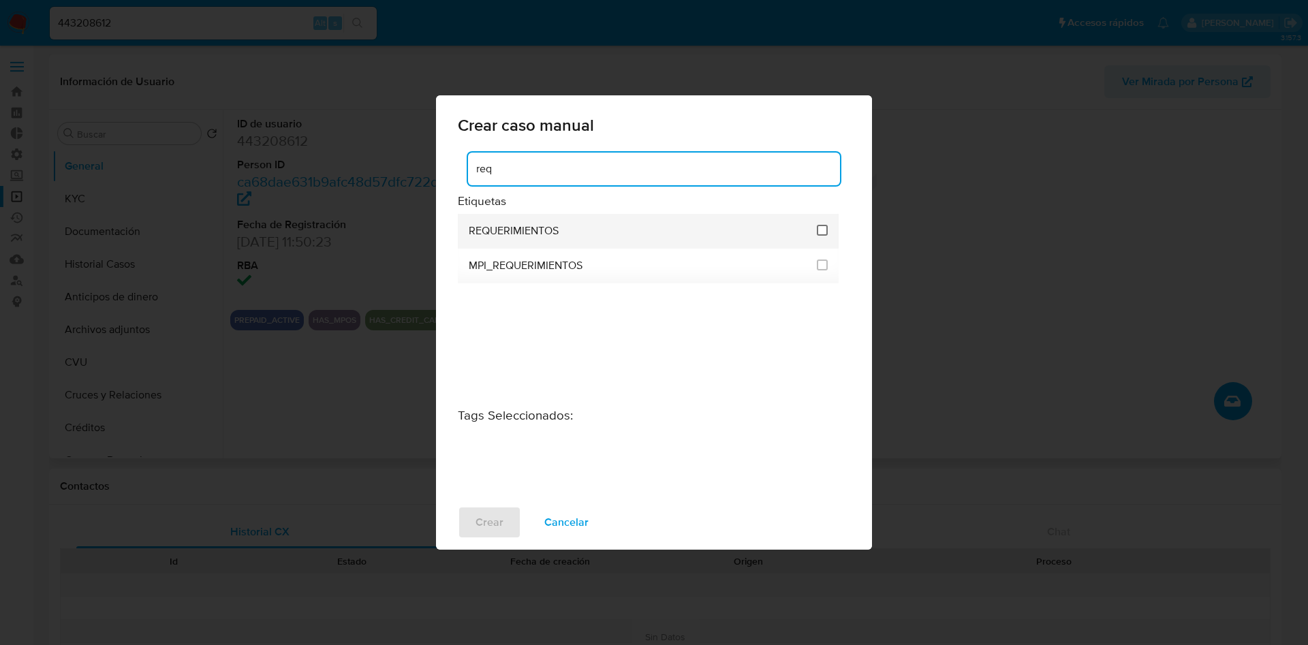
type input "req"
click at [824, 230] on input "2606" at bounding box center [822, 230] width 11 height 11
checkbox input "true"
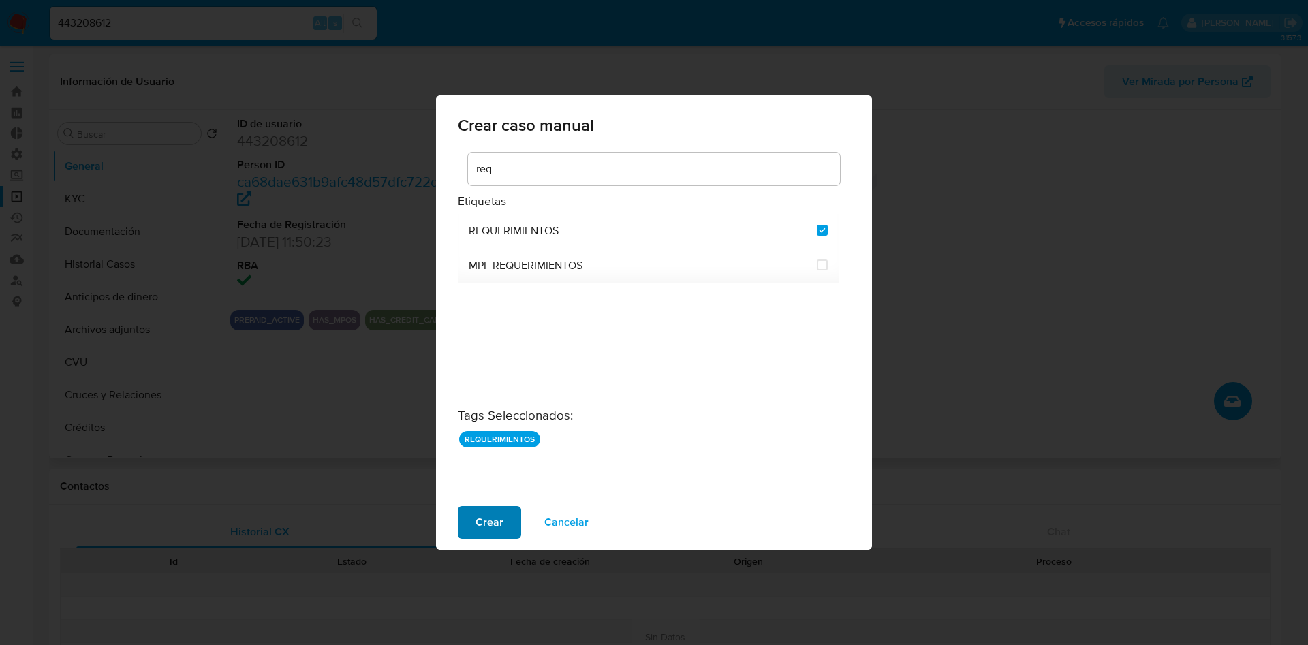
click at [490, 519] on span "Crear" at bounding box center [490, 523] width 28 height 30
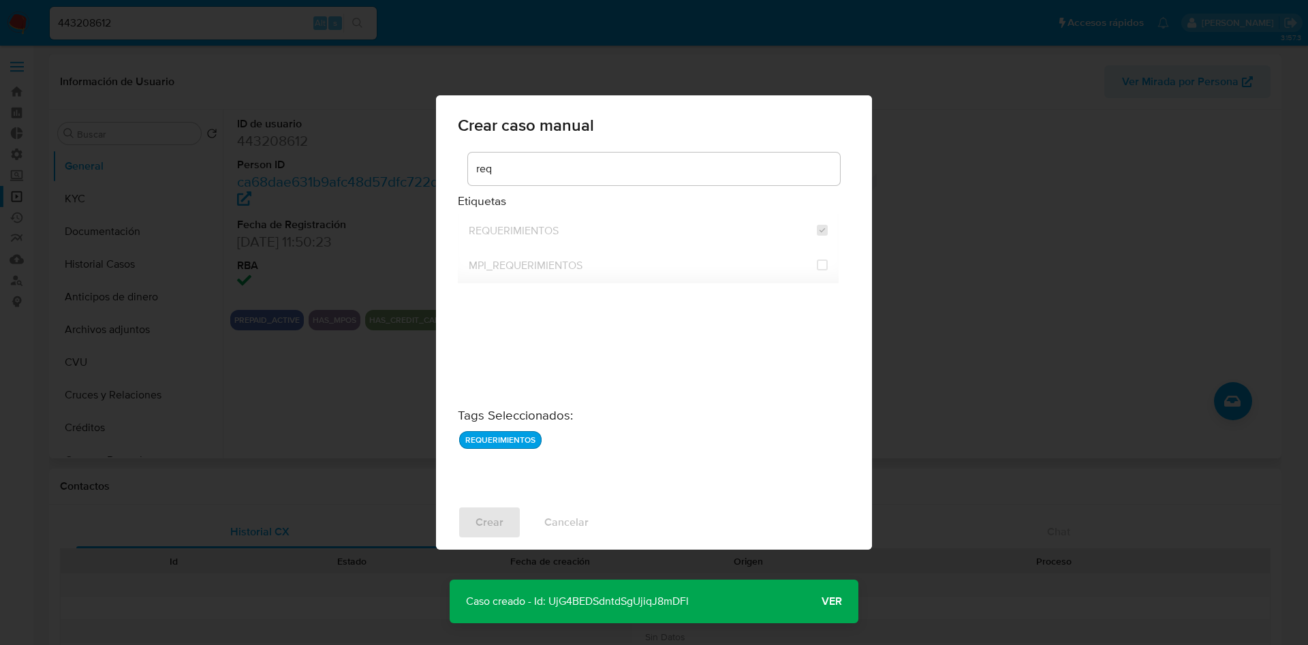
click at [614, 600] on p "Caso creado - Id: UjG4BEDSdntdSgUjiqJ8mDFl" at bounding box center [578, 602] width 256 height 44
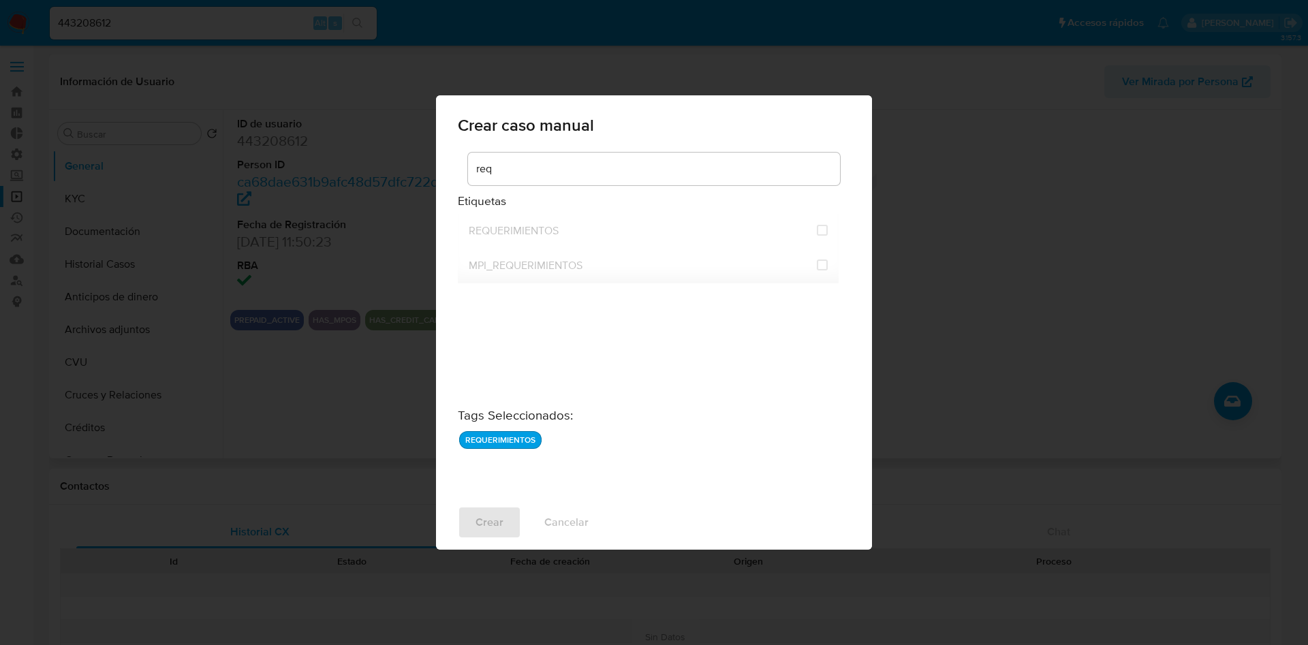
checkbox input "false"
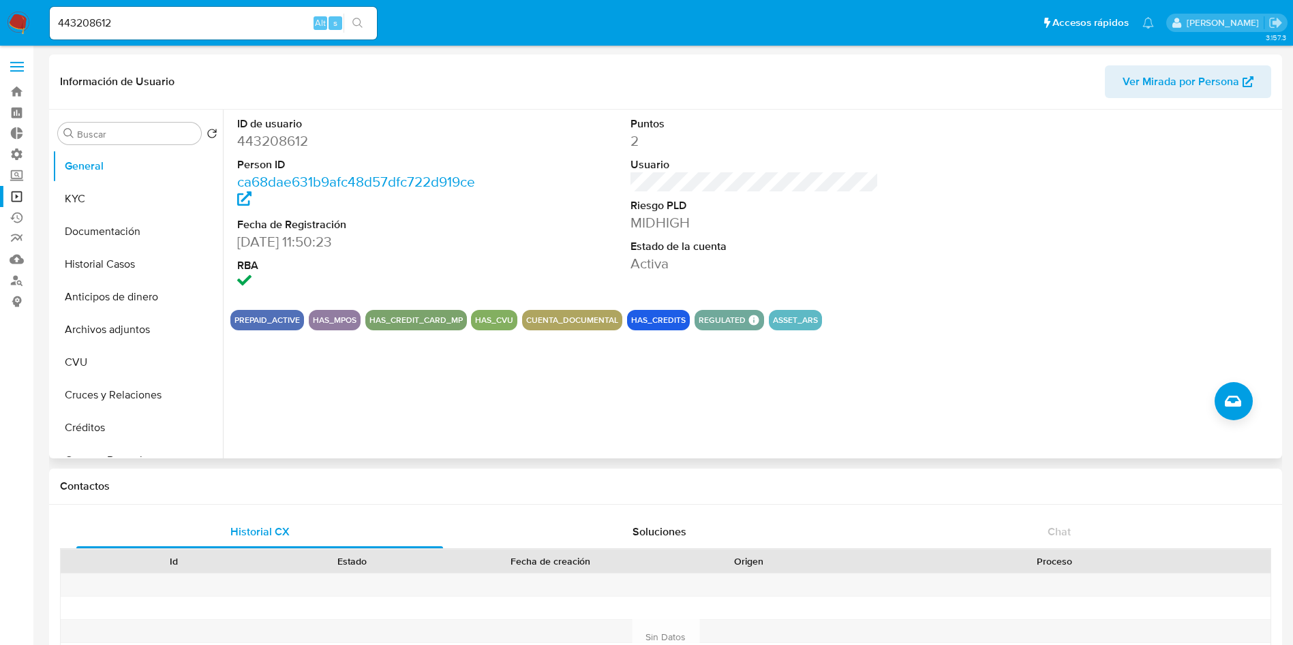
click at [161, 18] on input "443208612" at bounding box center [213, 23] width 327 height 18
paste input "231822667"
type input "231822667"
click at [362, 24] on icon "search-icon" at bounding box center [357, 23] width 11 height 11
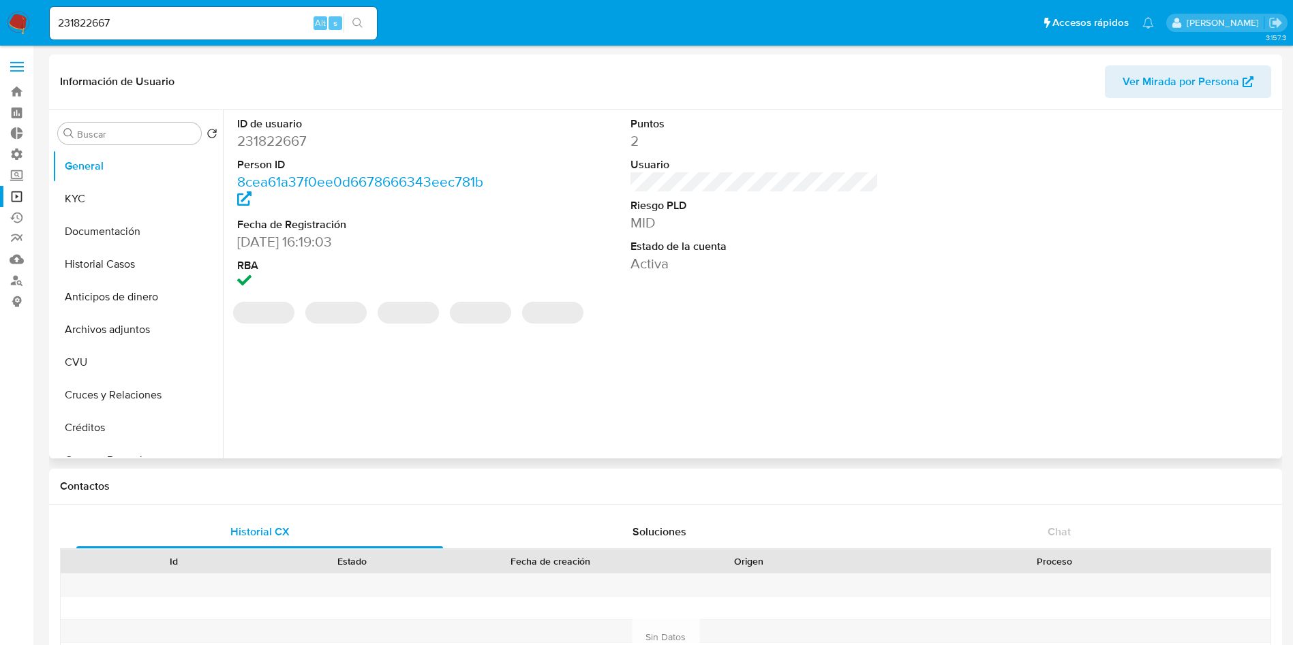
select select "10"
click at [1227, 411] on button "Crear caso manual" at bounding box center [1233, 401] width 38 height 38
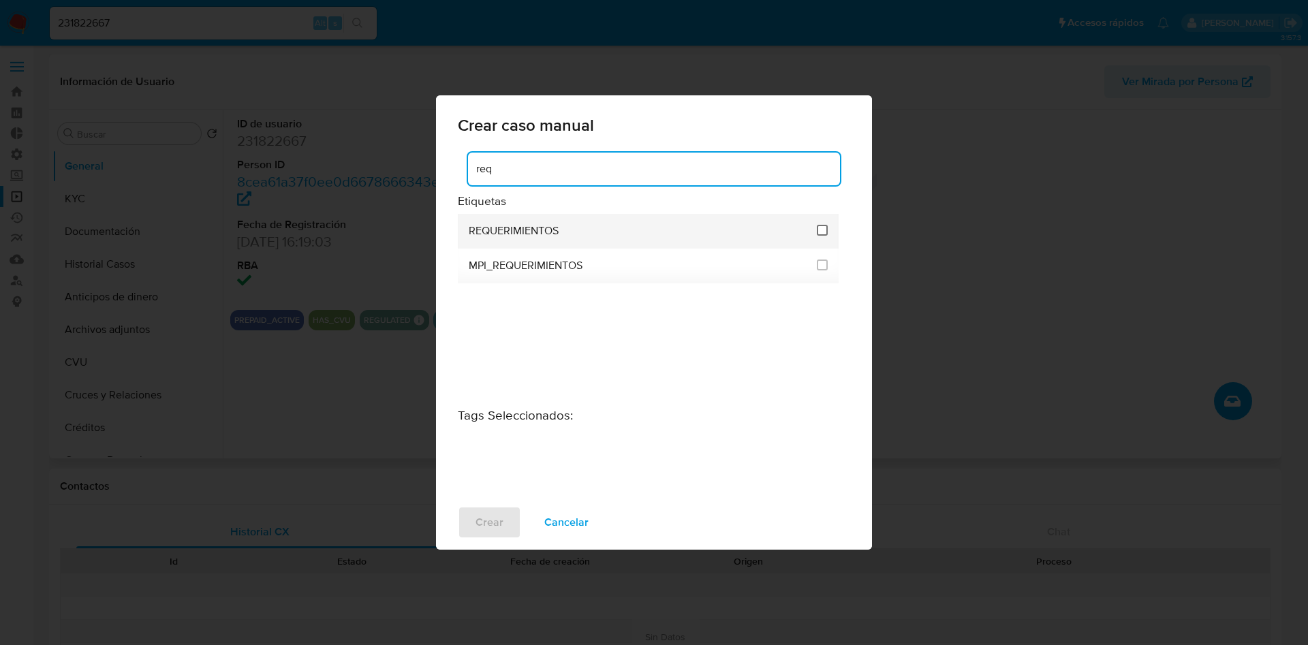
type input "req"
click at [827, 234] on input "2606" at bounding box center [822, 230] width 11 height 11
checkbox input "true"
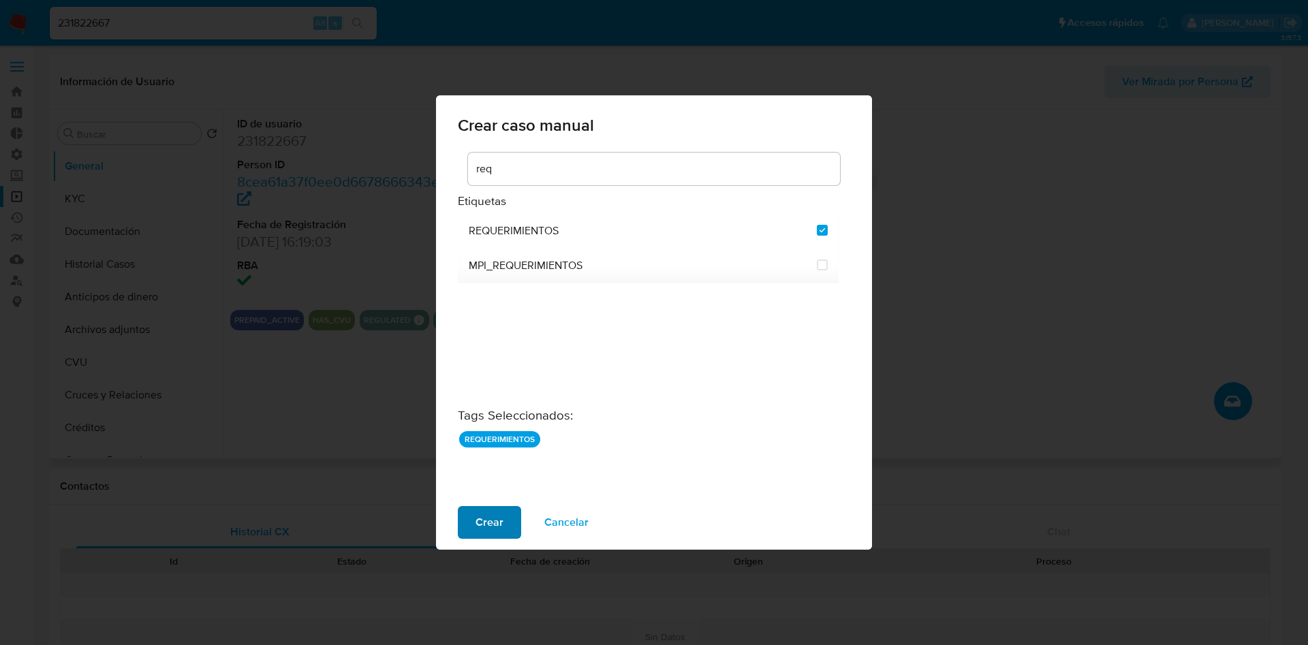
click at [490, 534] on span "Crear" at bounding box center [490, 523] width 28 height 30
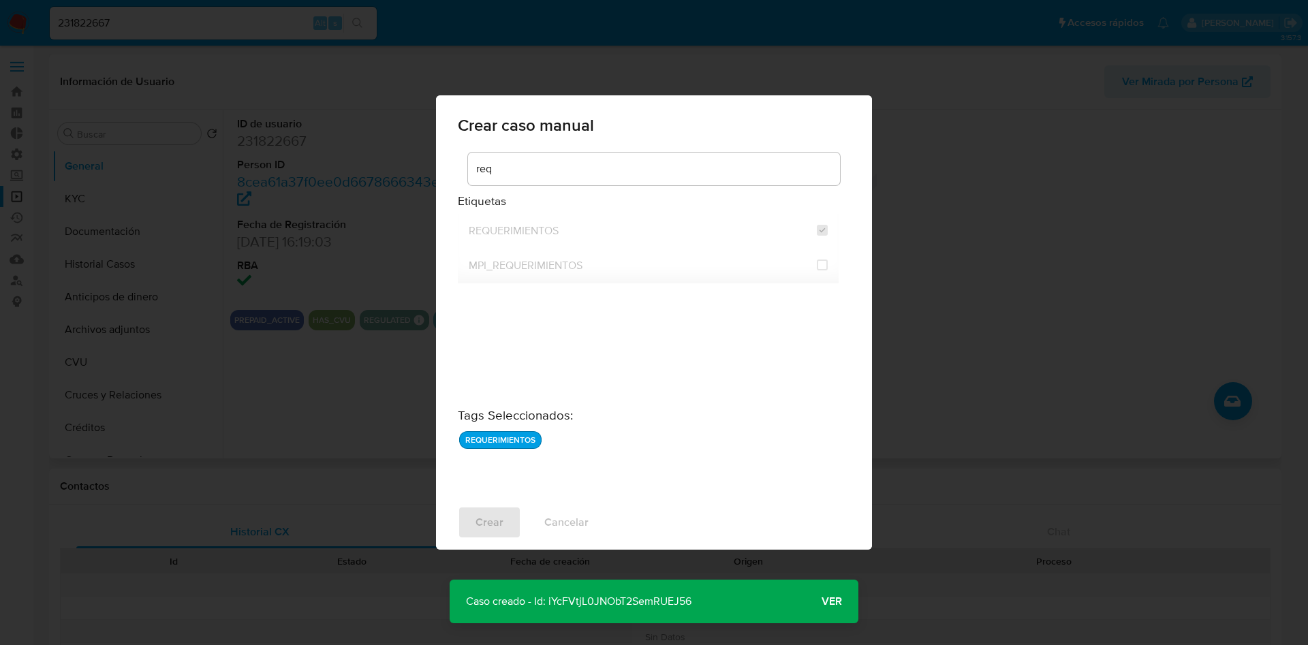
click at [584, 592] on p "Caso creado - Id: iYcFVtjL0JNObT2SemRUEJ56" at bounding box center [579, 602] width 258 height 44
click at [584, 598] on p "Caso creado - Id: iYcFVtjL0JNObT2SemRUEJ56" at bounding box center [579, 602] width 258 height 44
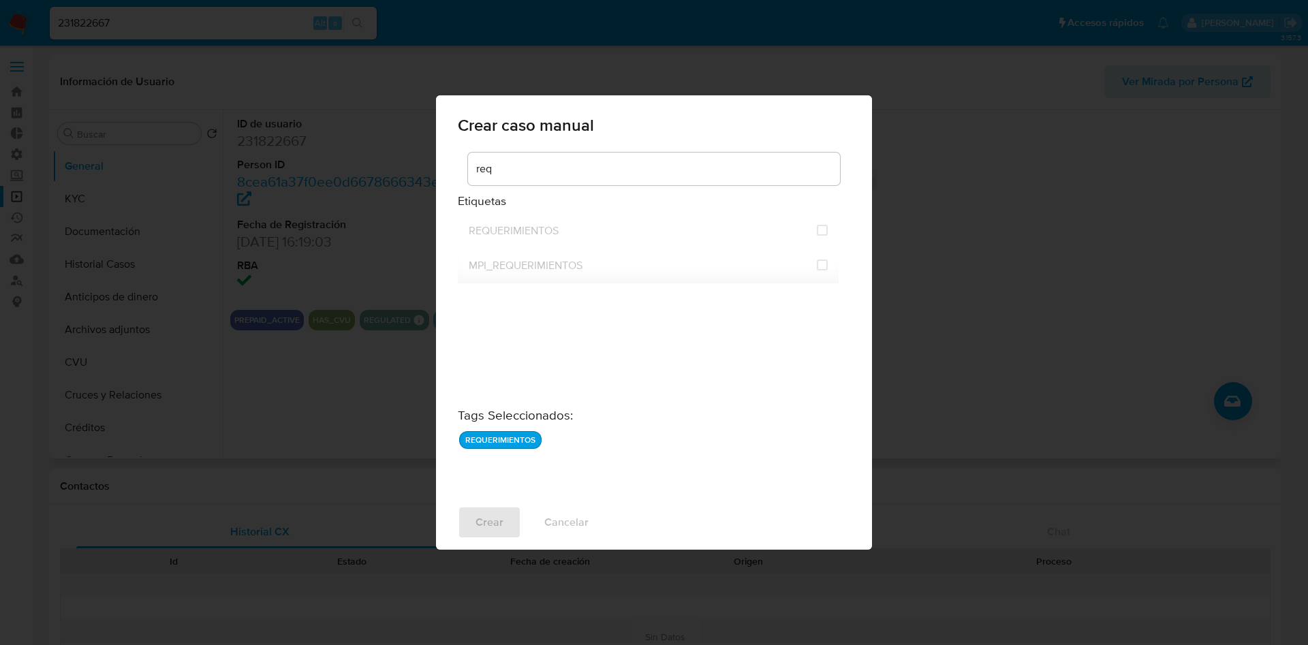
checkbox input "false"
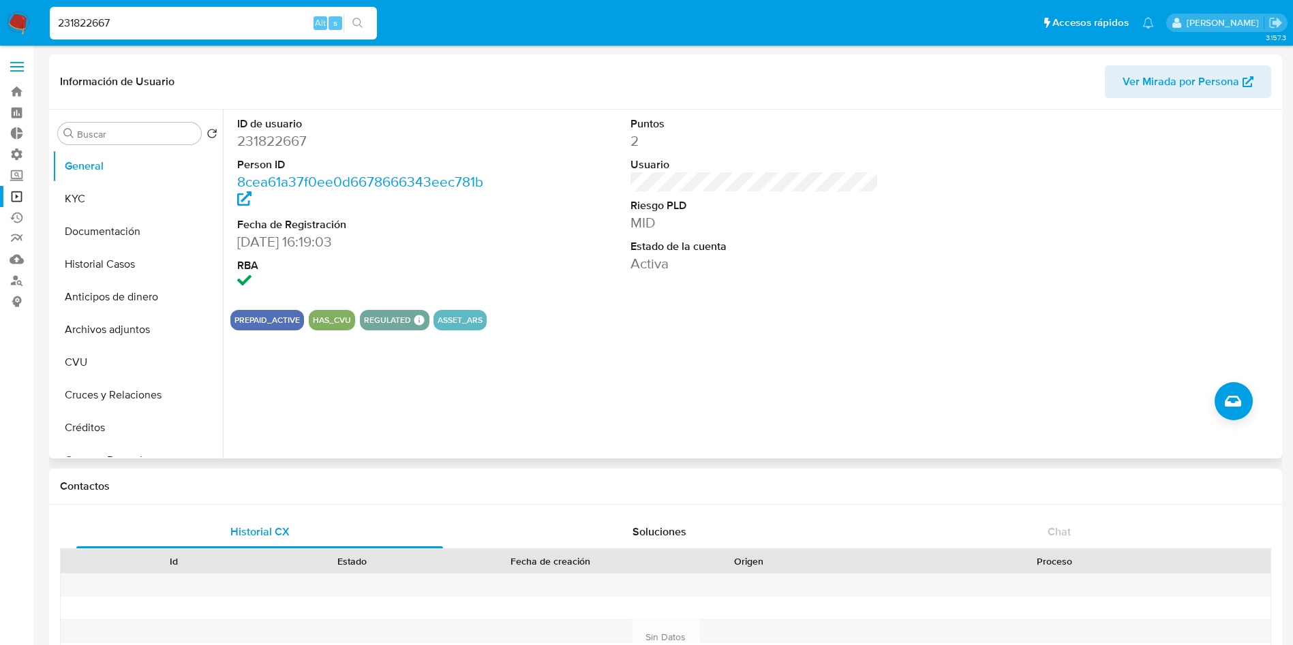
click at [247, 24] on input "231822667" at bounding box center [213, 23] width 327 height 18
paste input "179077661"
type input "179077661"
click at [360, 22] on icon "search-icon" at bounding box center [357, 23] width 10 height 10
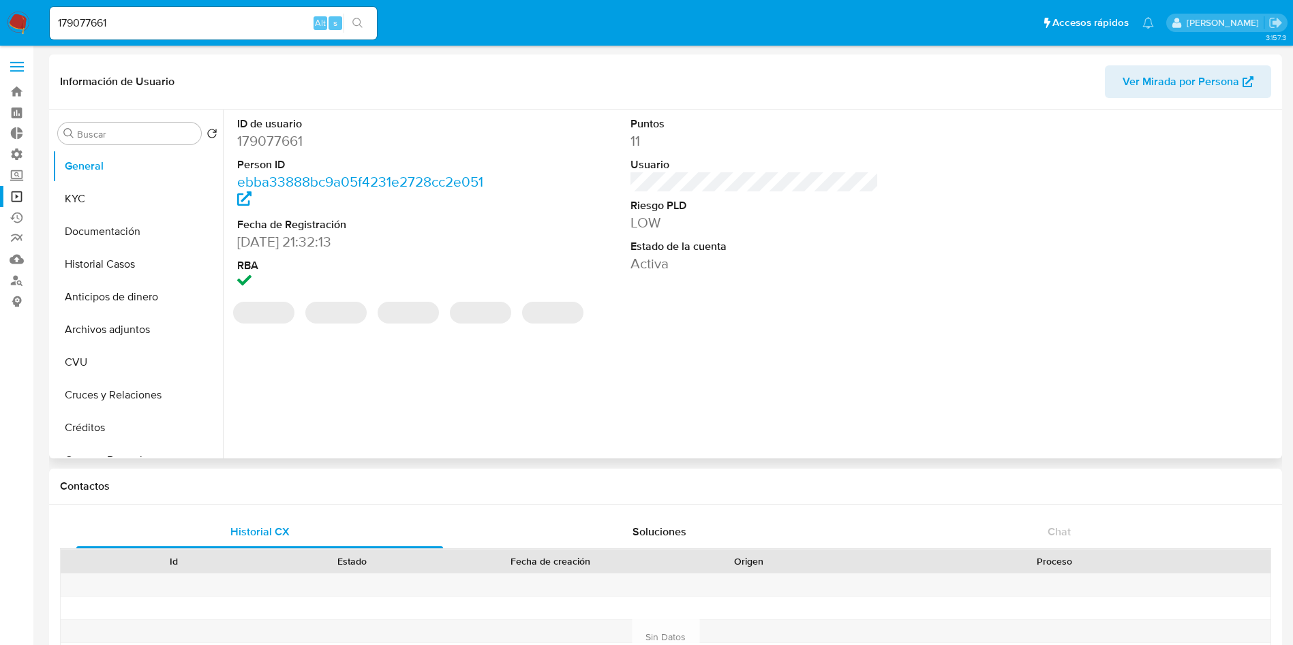
select select "10"
click at [1238, 399] on icon "Crear caso manual" at bounding box center [1233, 401] width 16 height 11
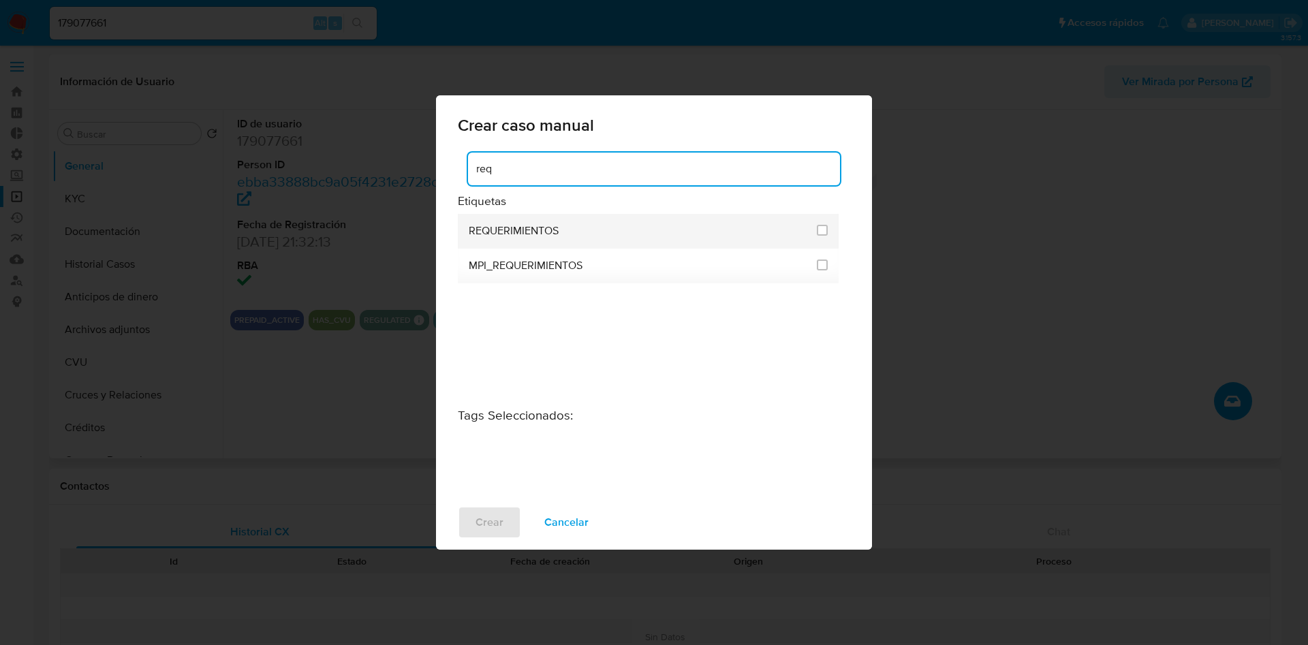
type input "req"
click at [829, 230] on li "REQUERIMIENTOS" at bounding box center [648, 231] width 381 height 35
click at [818, 234] on input "2606" at bounding box center [822, 230] width 11 height 11
checkbox input "true"
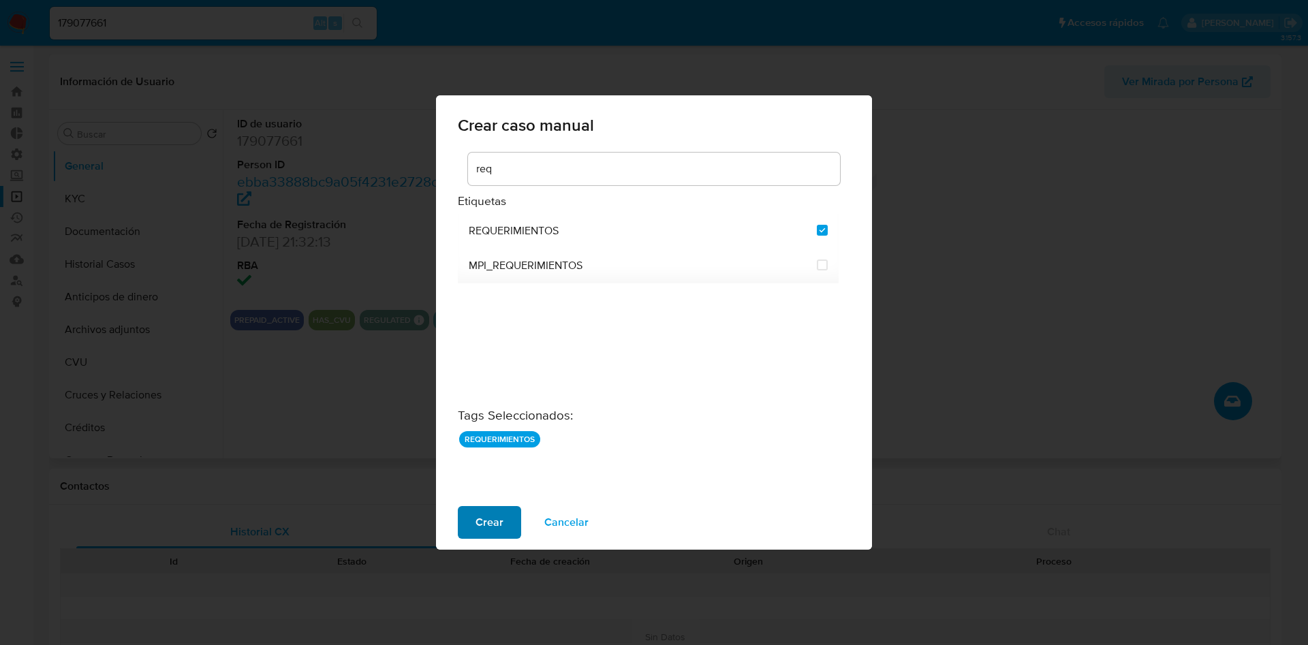
click at [500, 511] on span "Crear" at bounding box center [490, 523] width 28 height 30
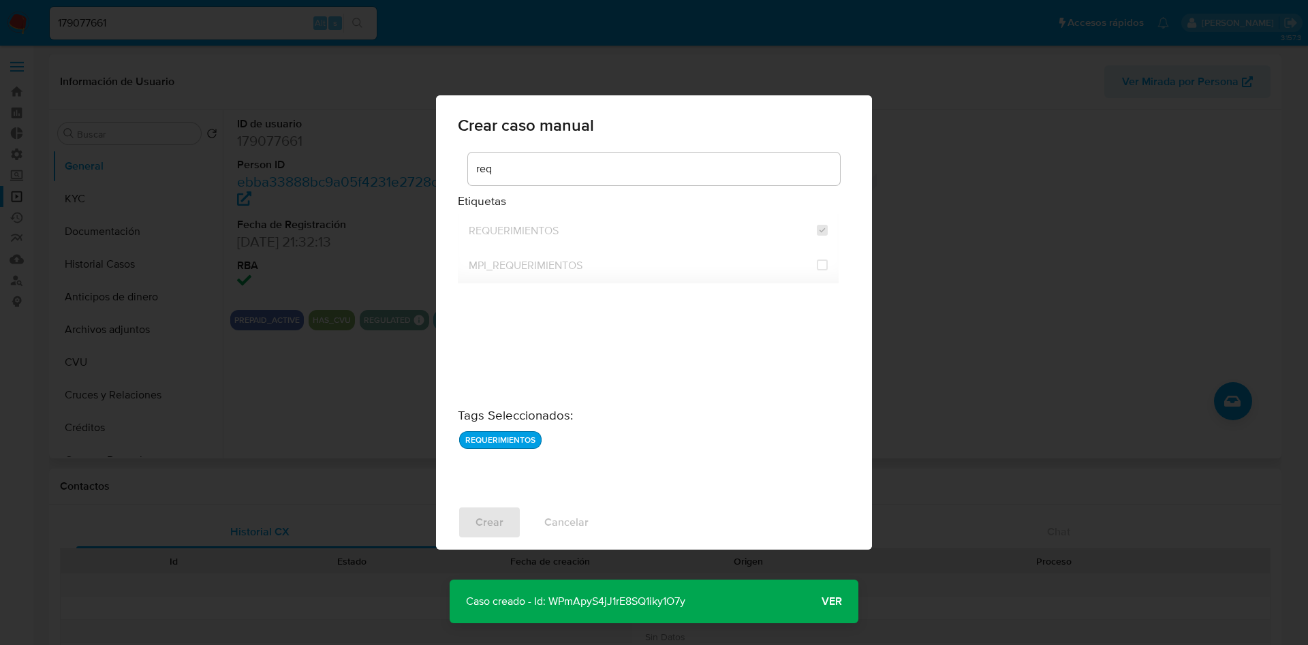
click at [617, 604] on p "Caso creado - Id: WPmApyS4jJ1rE8SQ1iky1O7y" at bounding box center [576, 602] width 252 height 44
select select "10"
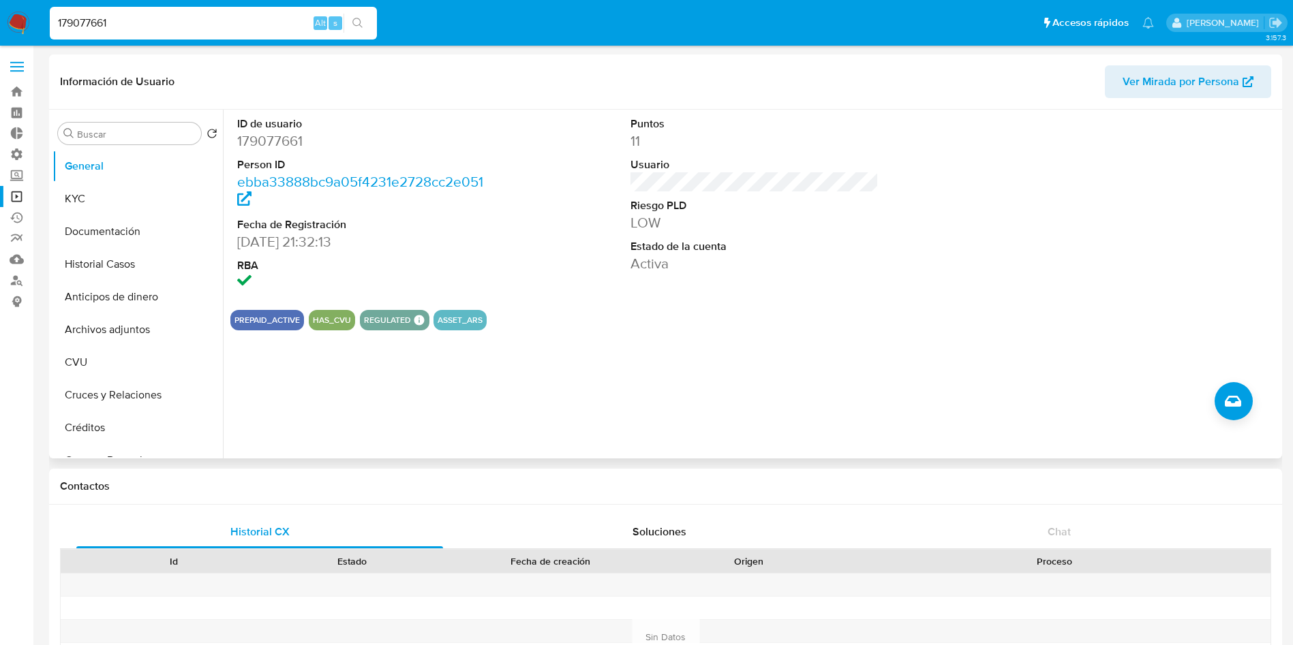
click at [236, 26] on input "179077661" at bounding box center [213, 23] width 327 height 18
click at [235, 25] on input "179077661" at bounding box center [213, 23] width 327 height 18
paste input "28346466"
type input "128346466"
click at [365, 18] on button "search-icon" at bounding box center [357, 23] width 28 height 19
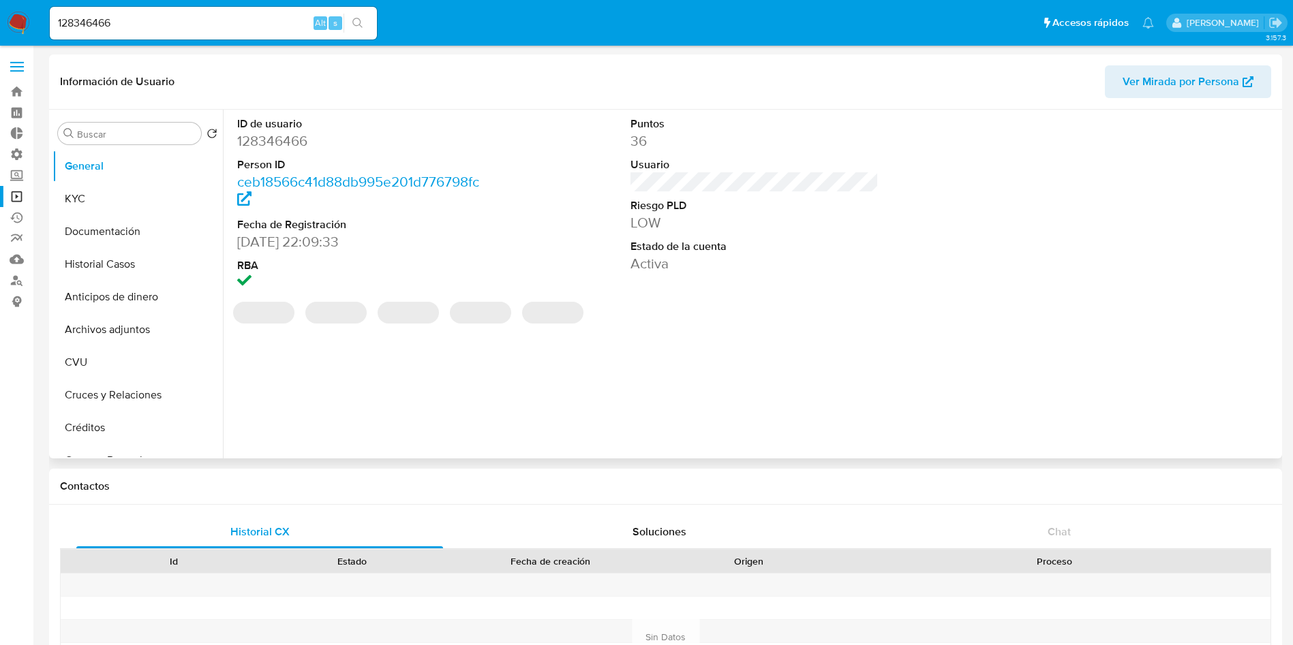
select select "10"
click at [1220, 401] on button "Crear caso manual" at bounding box center [1233, 401] width 38 height 38
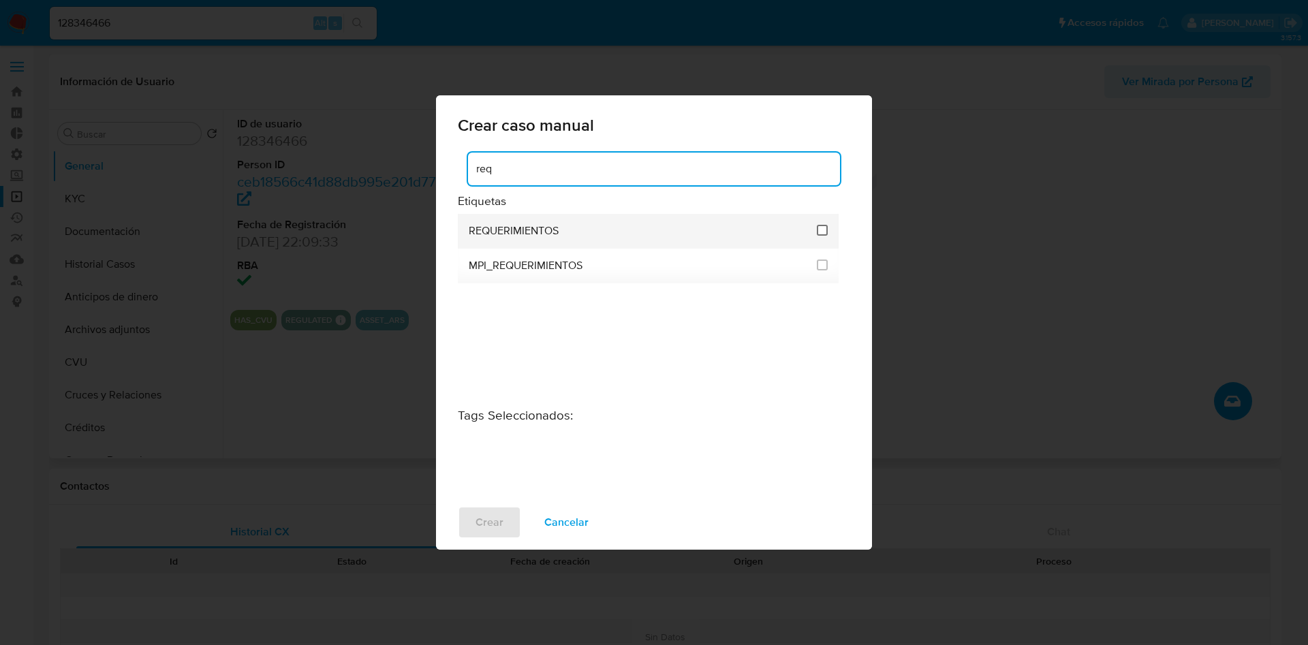
type input "req"
click at [822, 231] on input "2606" at bounding box center [822, 230] width 11 height 11
checkbox input "true"
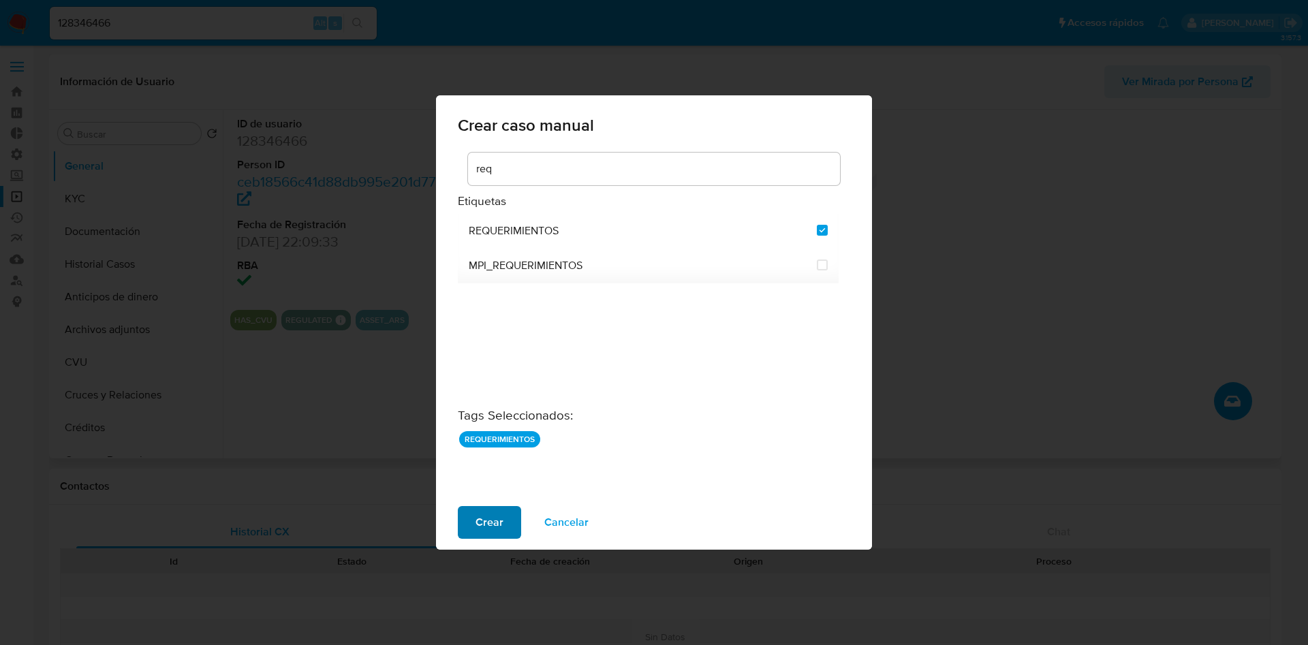
click at [478, 512] on span "Crear" at bounding box center [490, 523] width 28 height 30
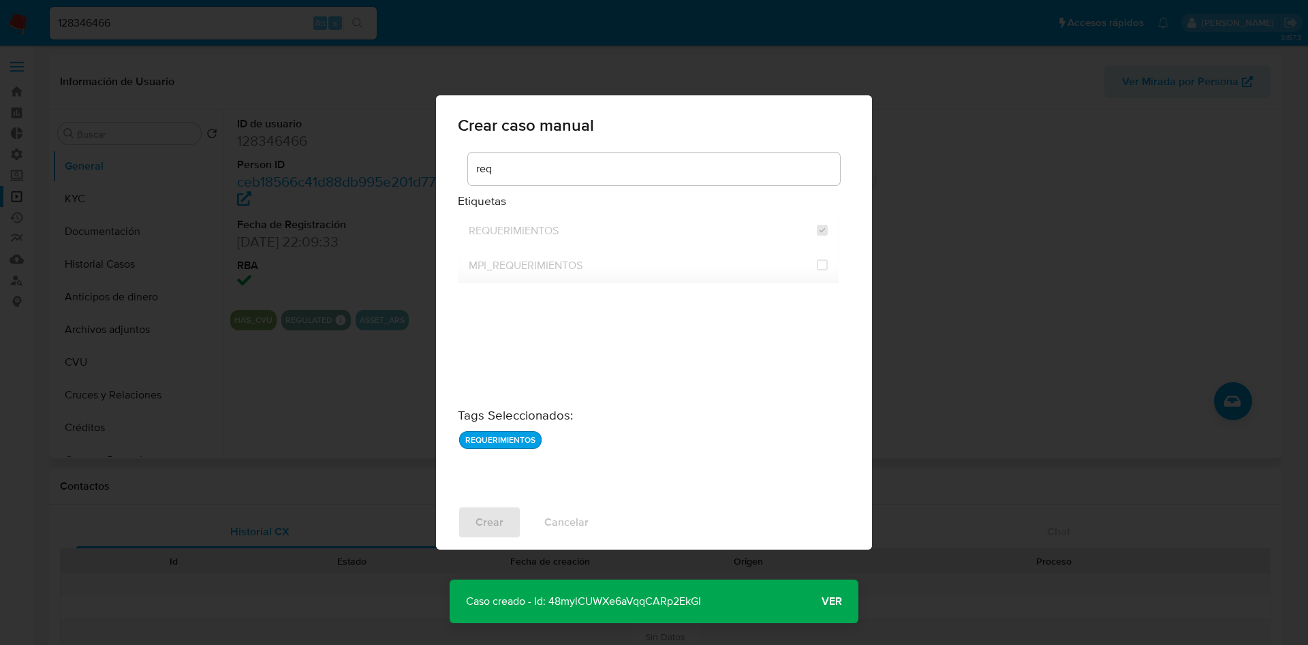
click at [611, 600] on p "Caso creado - Id: 48mylCUWXe6aVqqCARp2EkGI" at bounding box center [584, 602] width 268 height 44
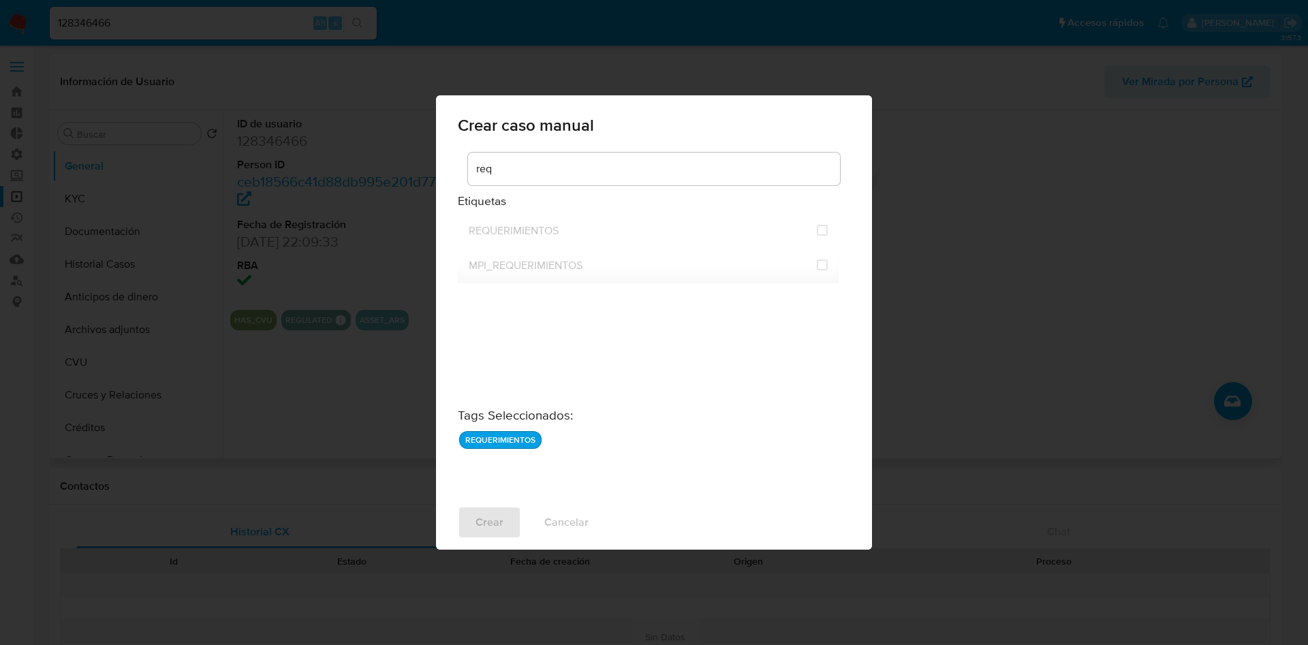
checkbox input "false"
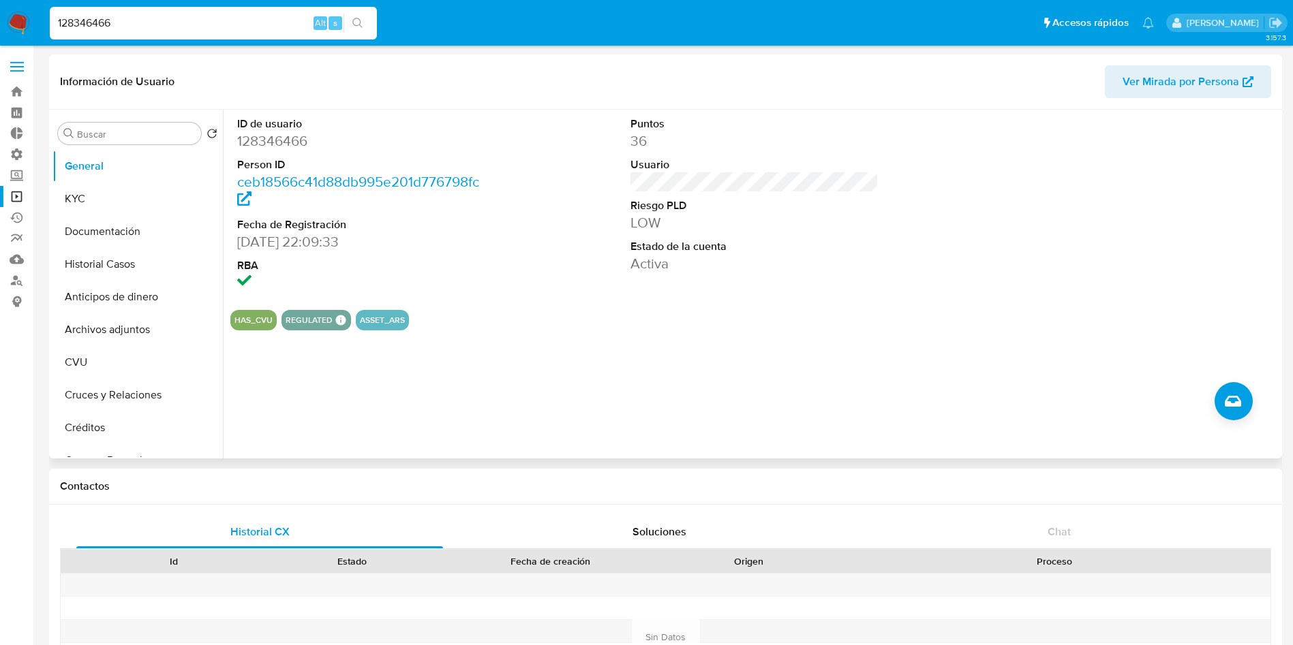
click at [264, 27] on input "128346466" at bounding box center [213, 23] width 327 height 18
paste input "687694658"
type input "1687694658"
click at [360, 24] on icon "search-icon" at bounding box center [357, 23] width 10 height 10
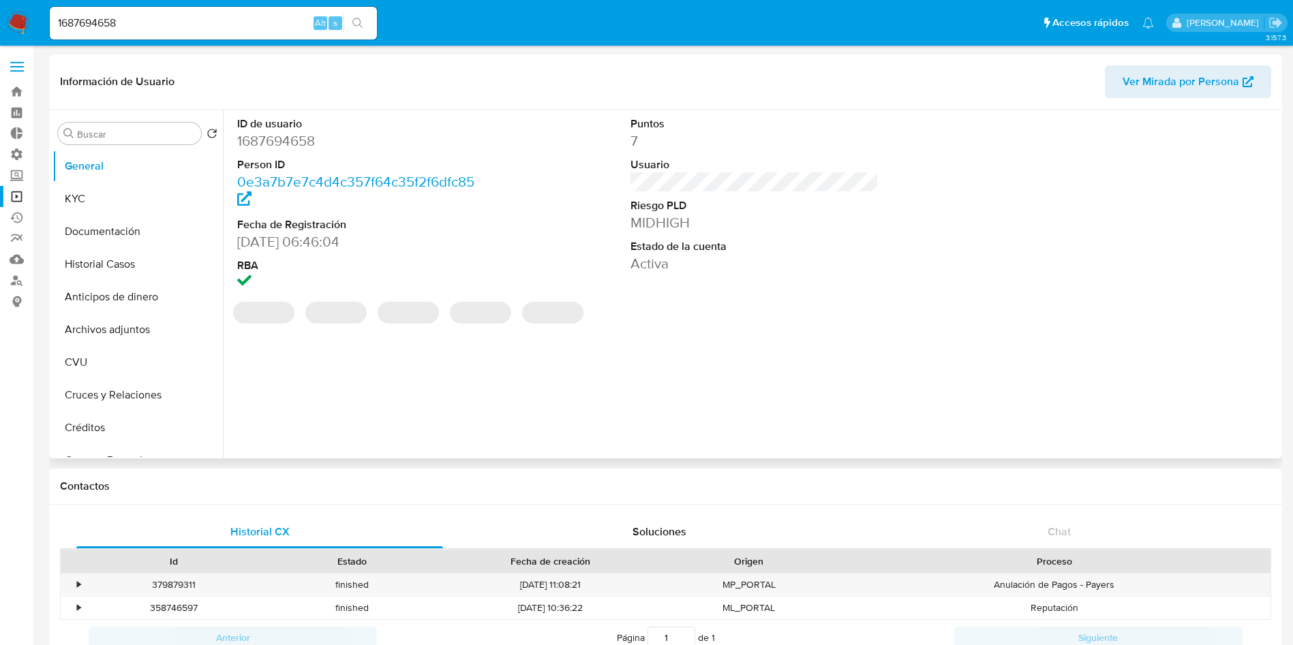
select select "10"
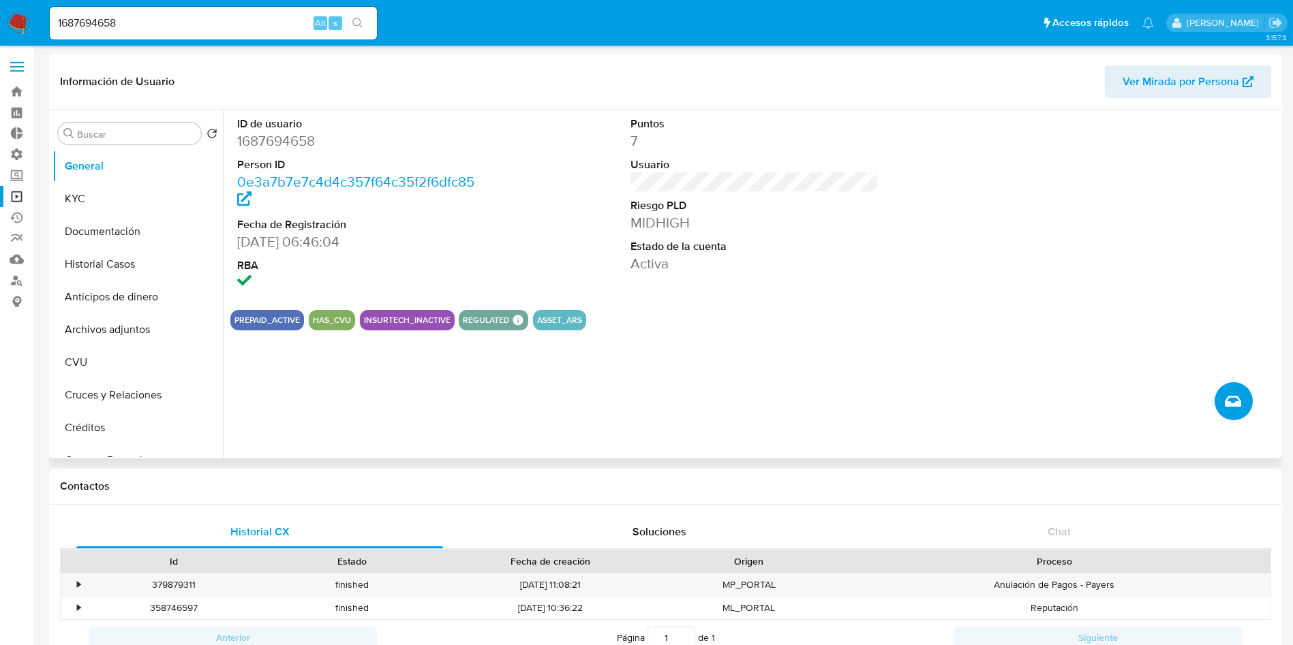
click at [1225, 408] on span "Crear caso manual" at bounding box center [1233, 401] width 16 height 16
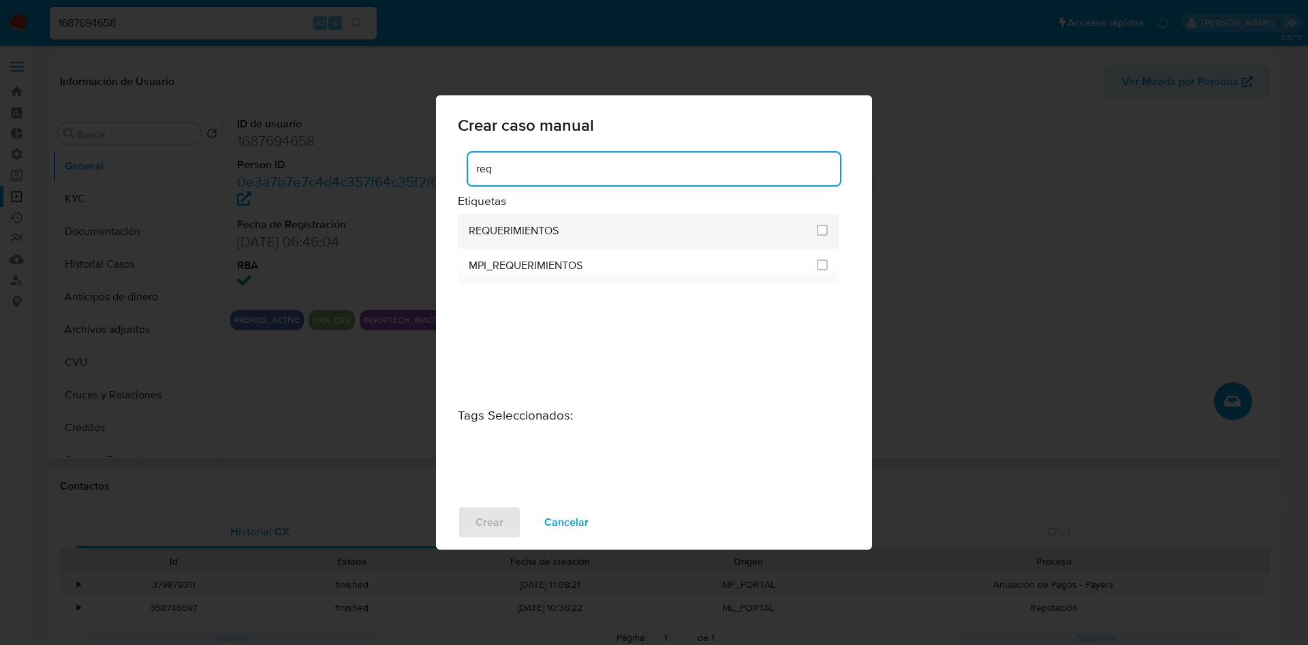
type input "req"
click at [833, 228] on li "REQUERIMIENTOS" at bounding box center [648, 231] width 381 height 35
click at [825, 229] on input "2606" at bounding box center [822, 230] width 11 height 11
checkbox input "true"
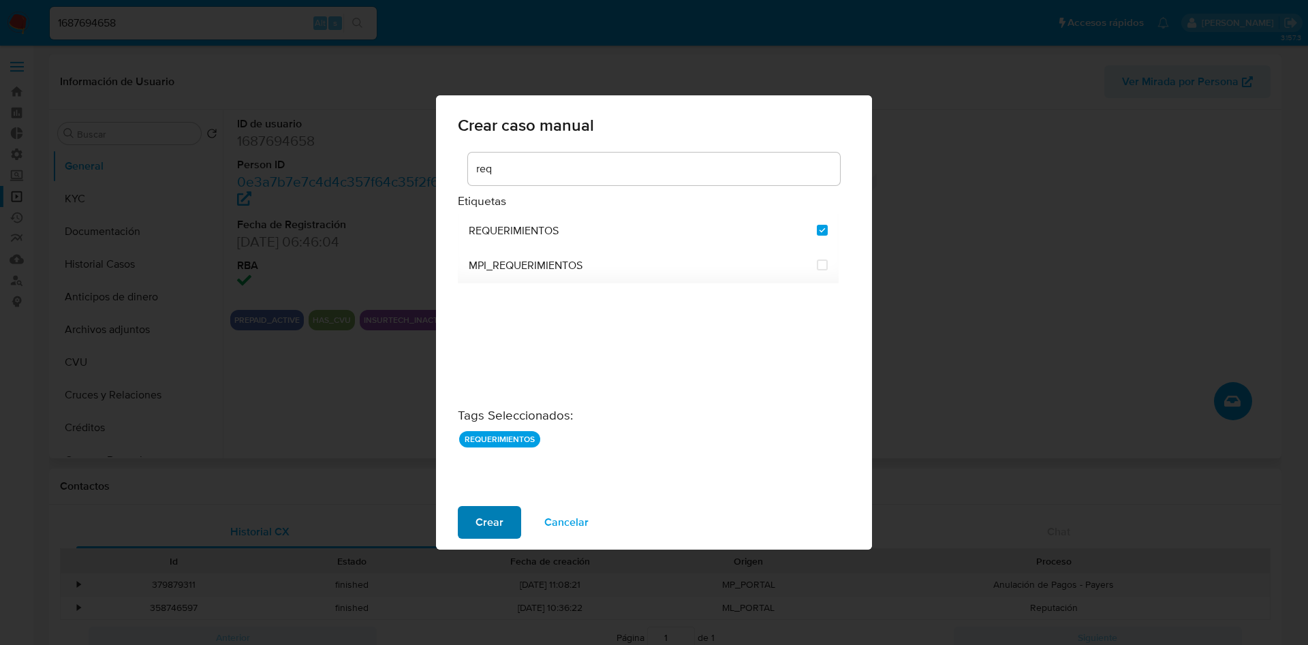
click at [481, 509] on span "Crear" at bounding box center [490, 523] width 28 height 30
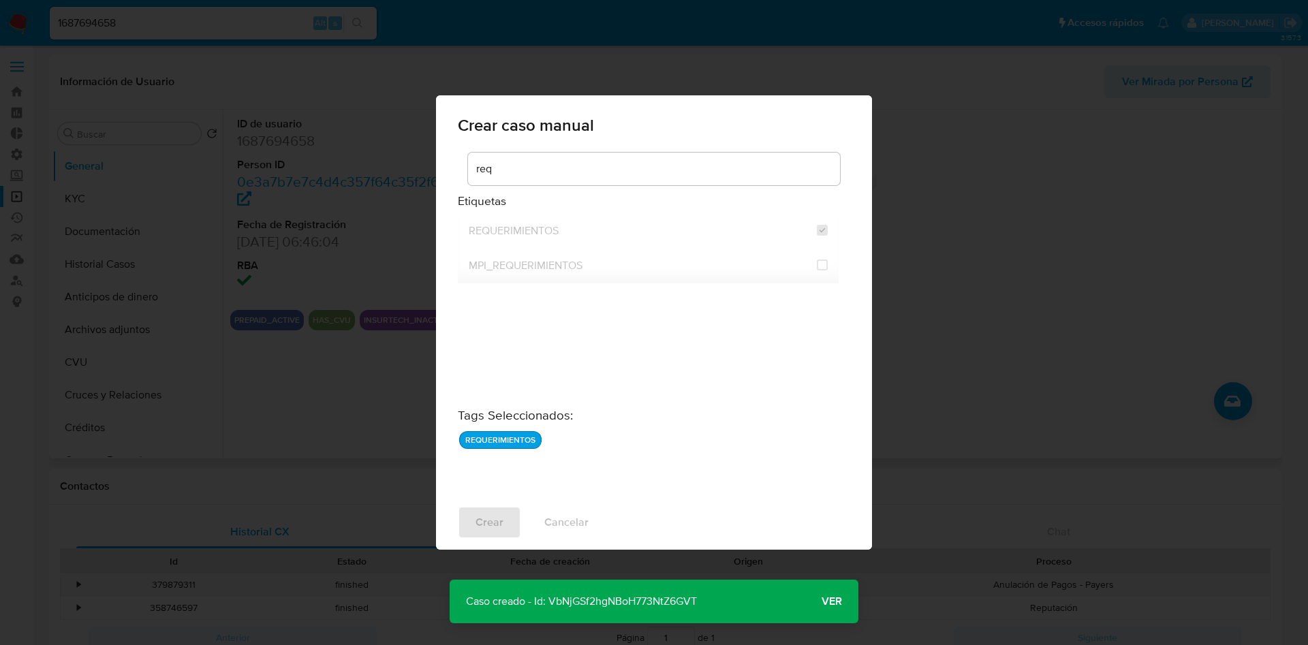
click at [634, 596] on p "Caso creado - Id: VbNjGSf2hgNBoH773NtZ6GVT" at bounding box center [582, 602] width 264 height 44
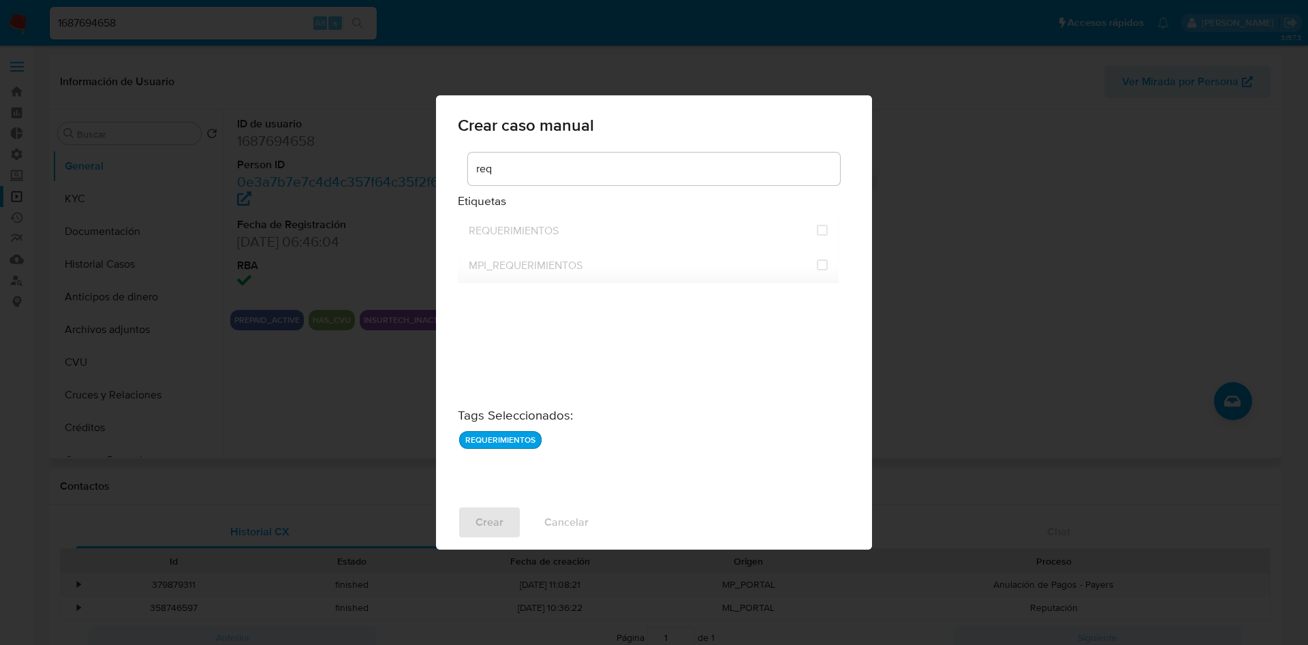
checkbox input "false"
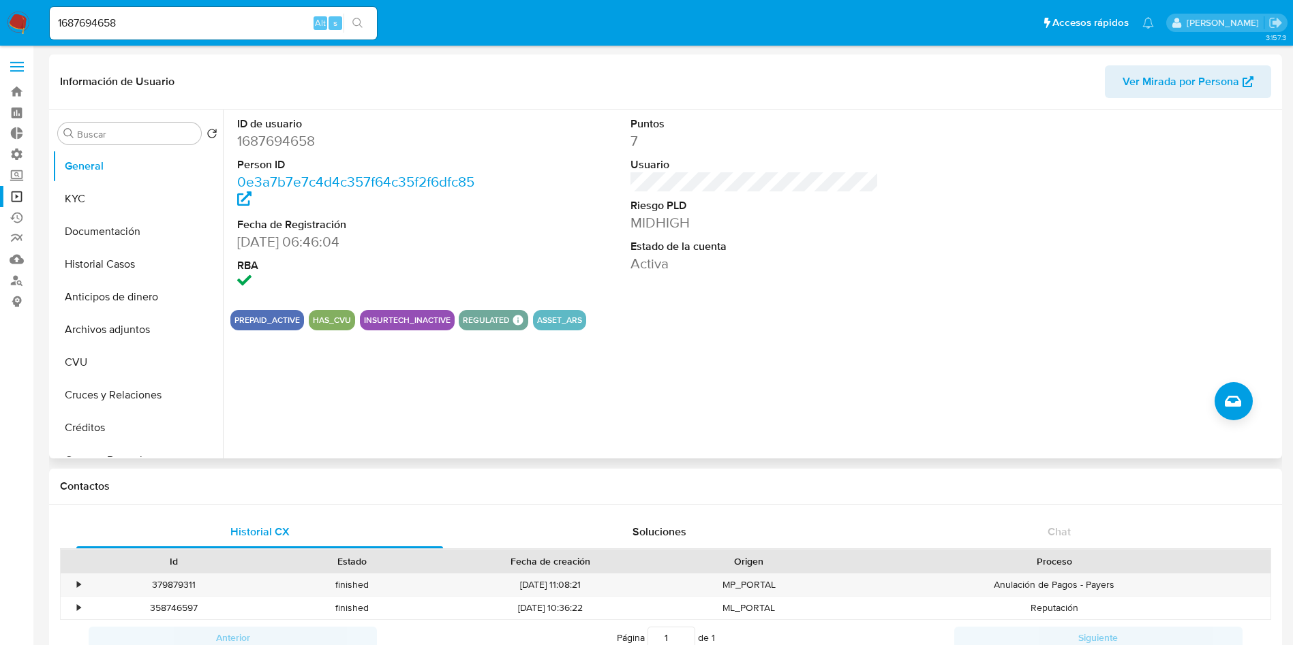
click at [215, 31] on input "1687694658" at bounding box center [213, 23] width 327 height 18
click at [215, 30] on input "1687694658" at bounding box center [213, 23] width 327 height 18
paste input "358458926"
type input "358458926"
click at [352, 22] on icon "search-icon" at bounding box center [357, 23] width 11 height 11
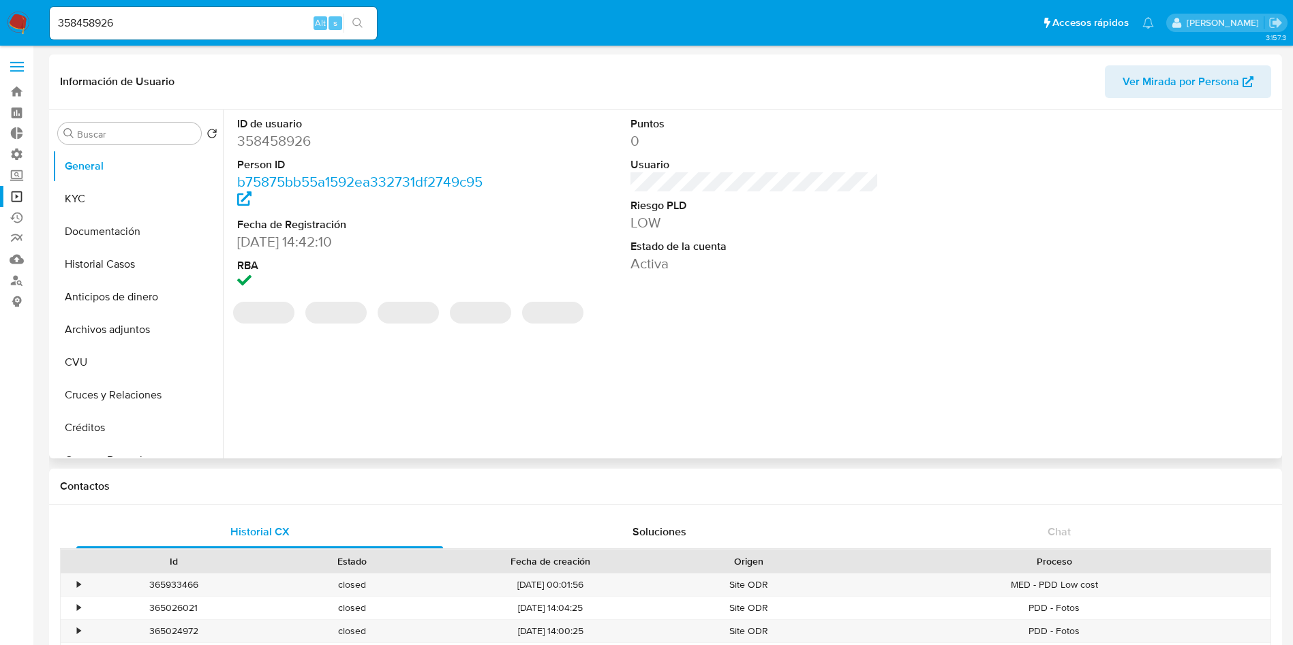
select select "10"
click at [1225, 400] on icon "Crear caso manual" at bounding box center [1233, 401] width 16 height 16
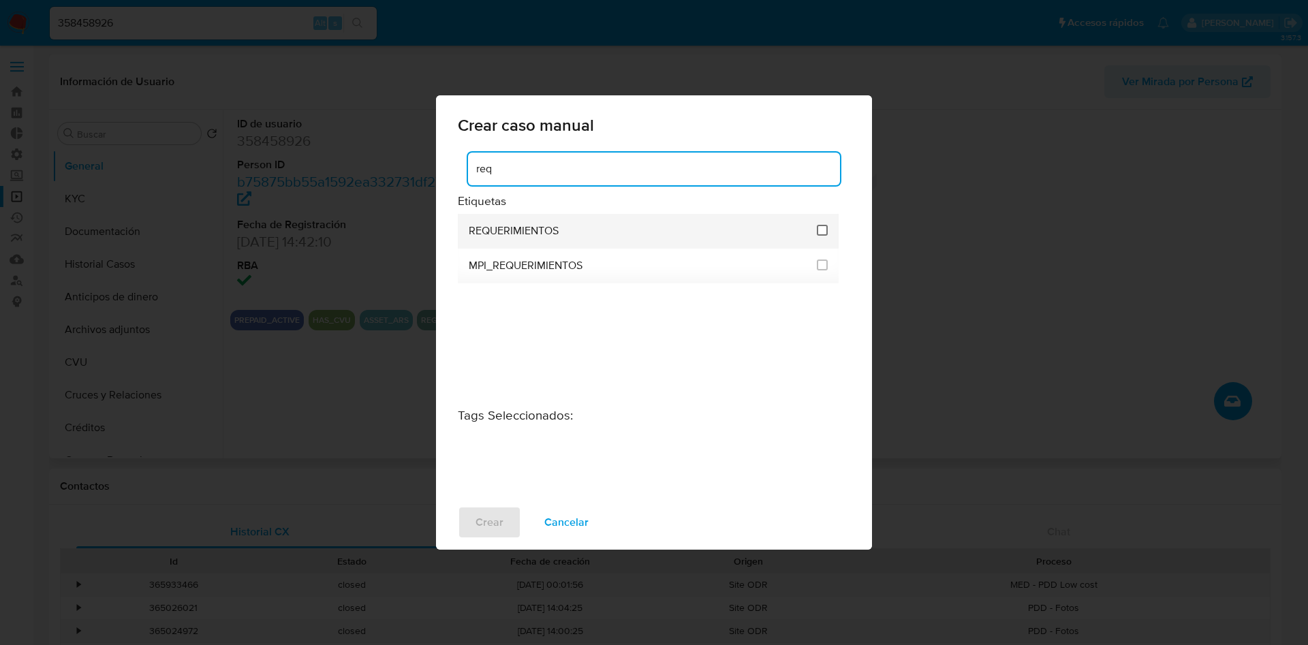
type input "req"
click at [827, 227] on input "2606" at bounding box center [822, 230] width 11 height 11
checkbox input "true"
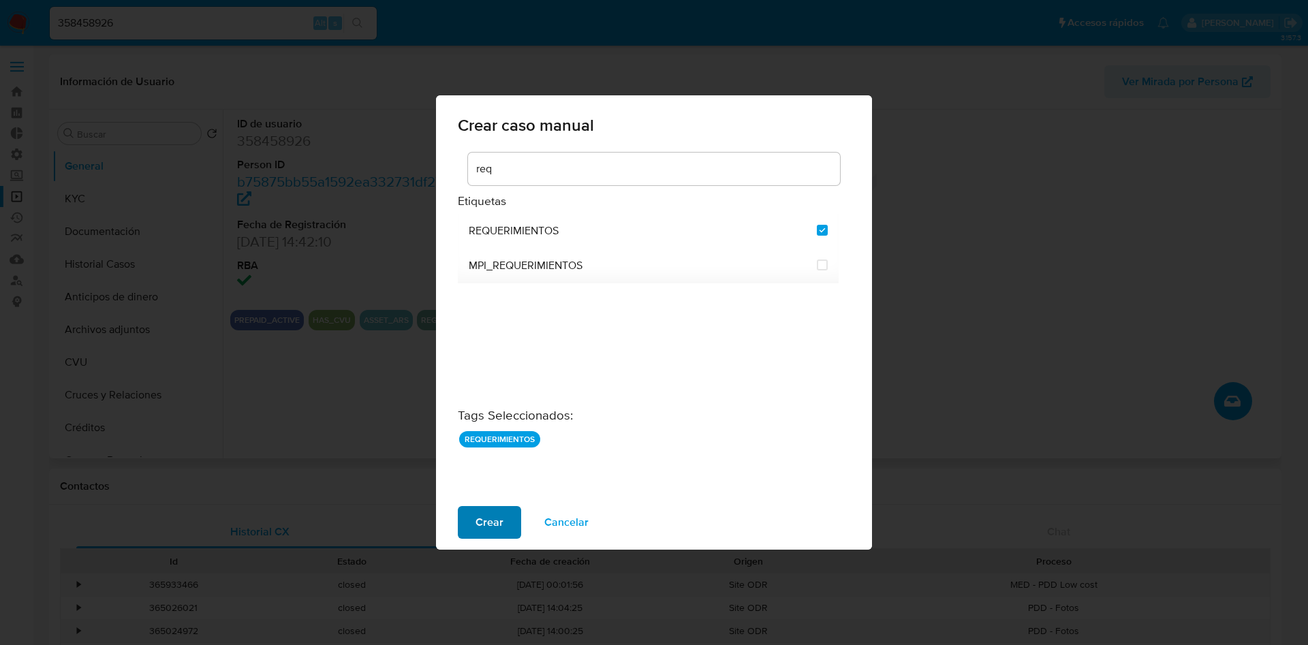
click at [482, 519] on span "Crear" at bounding box center [490, 523] width 28 height 30
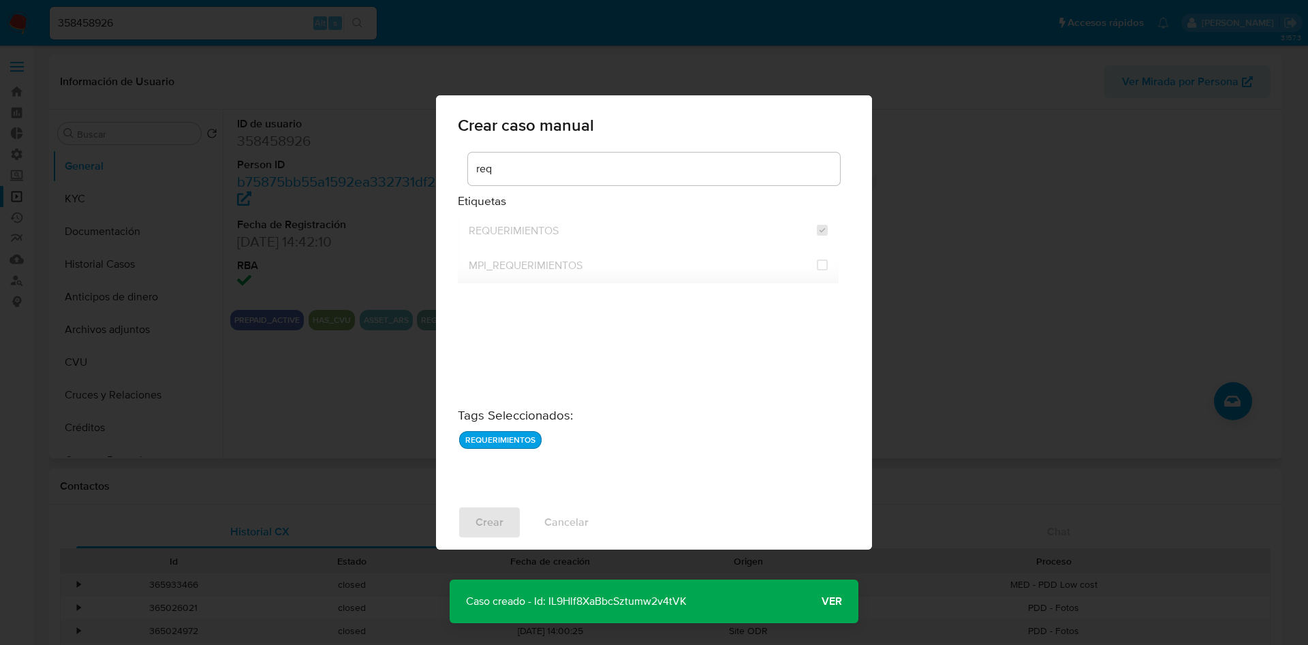
click at [641, 604] on p "Caso creado - Id: IL9Hlf8XaBbcSztumw2v4tVK" at bounding box center [577, 602] width 254 height 44
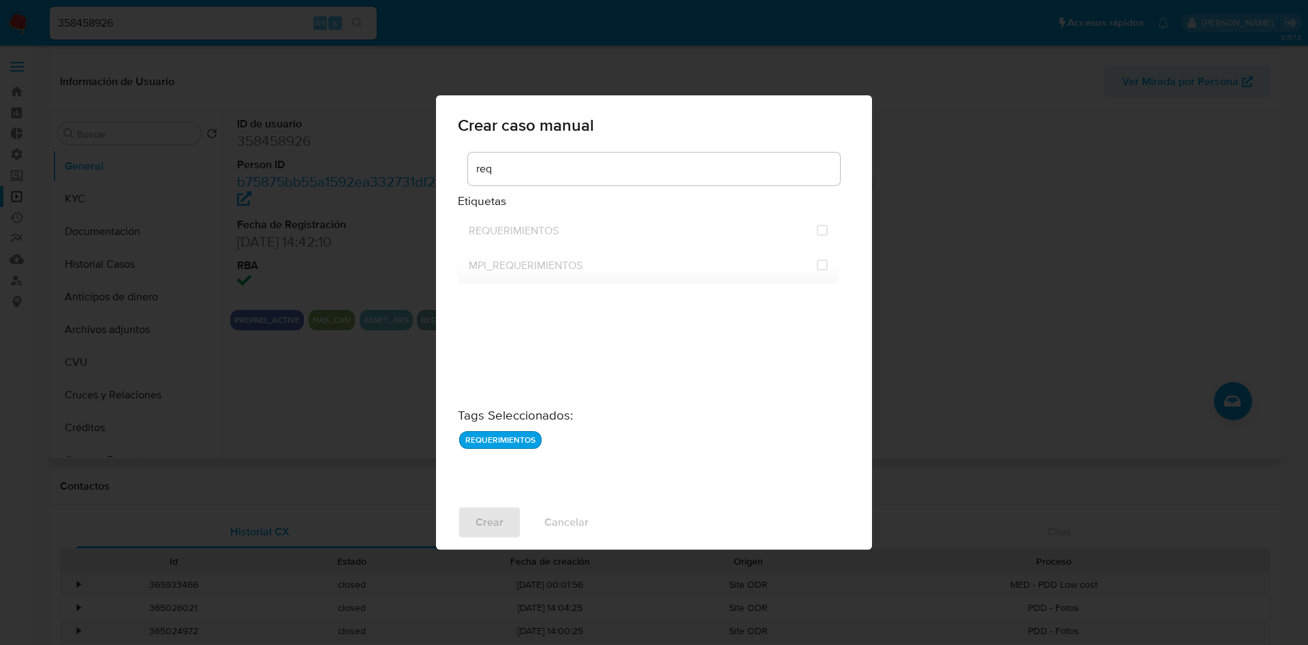
checkbox input "false"
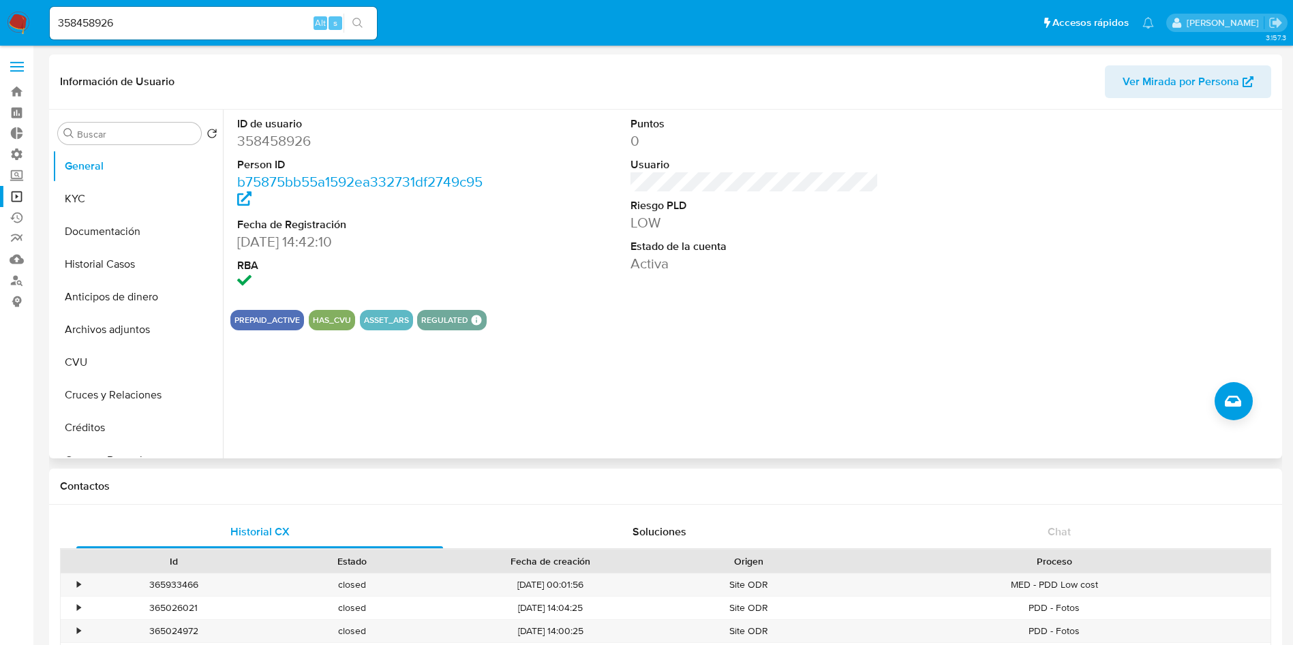
click at [221, 27] on input "358458926" at bounding box center [213, 23] width 327 height 18
paste input "776095309"
type input "776095309"
click at [363, 20] on icon "search-icon" at bounding box center [357, 23] width 11 height 11
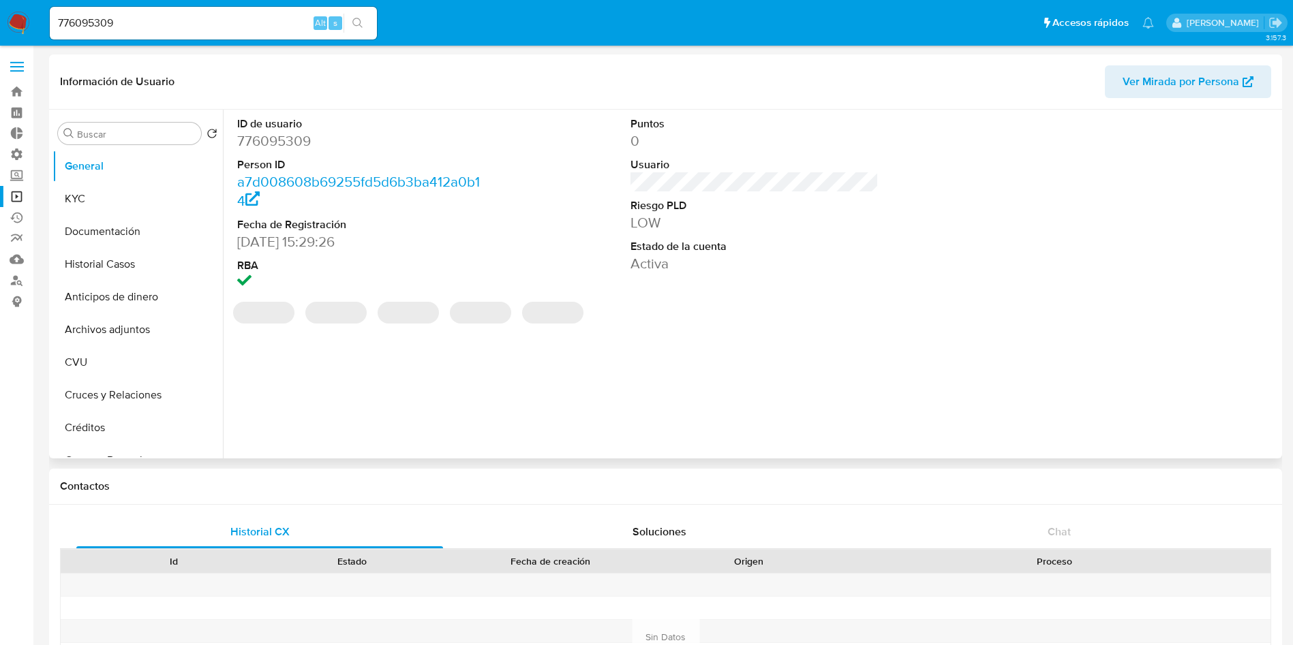
select select "10"
click at [1238, 399] on icon "Crear caso manual" at bounding box center [1233, 401] width 16 height 11
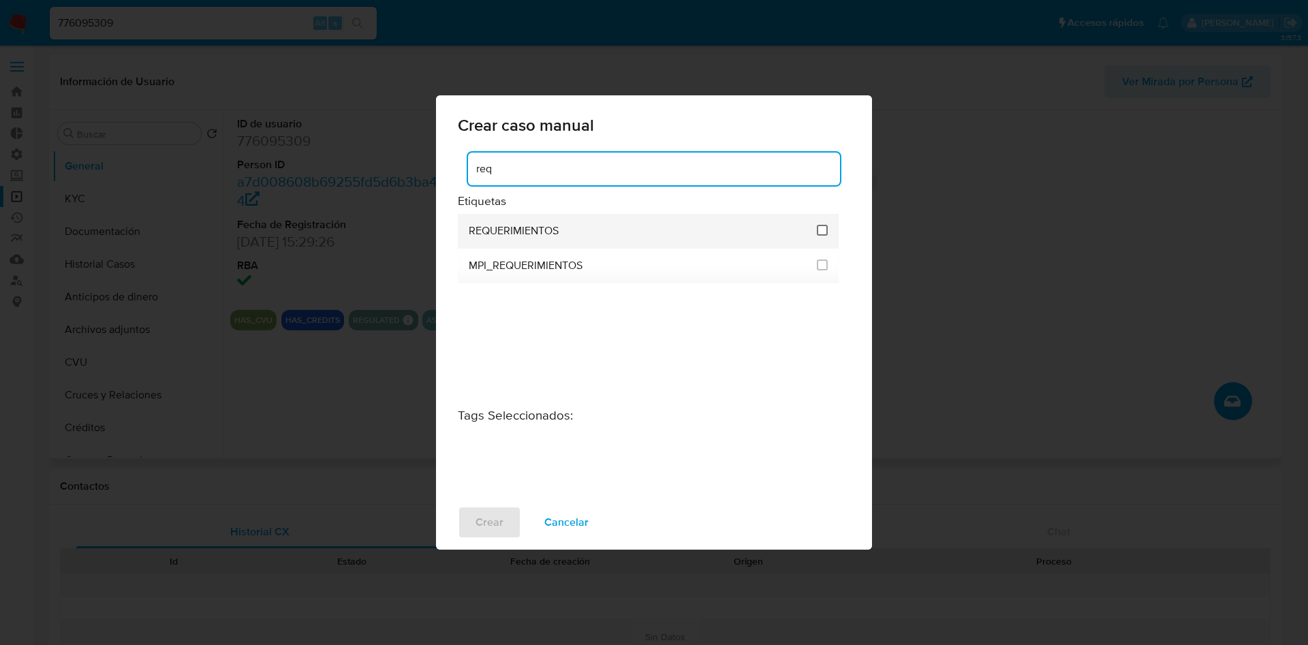
type input "req"
click at [821, 233] on input "2606" at bounding box center [822, 230] width 11 height 11
checkbox input "true"
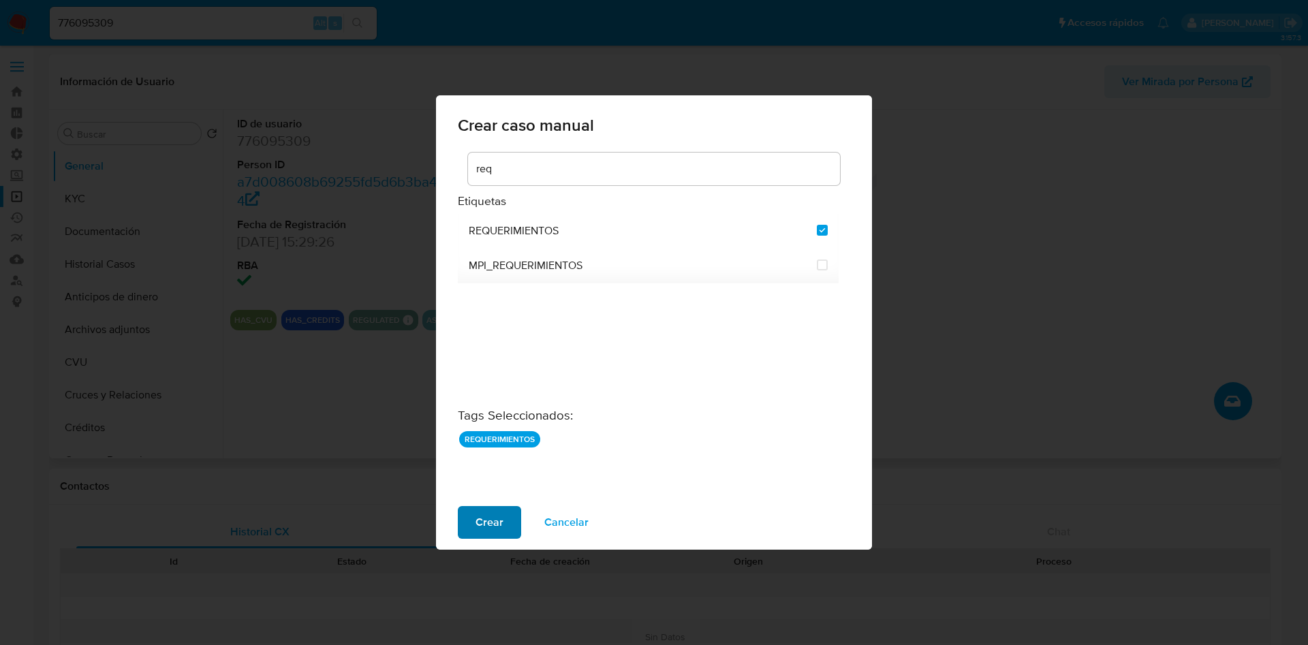
click at [489, 517] on span "Crear" at bounding box center [490, 523] width 28 height 30
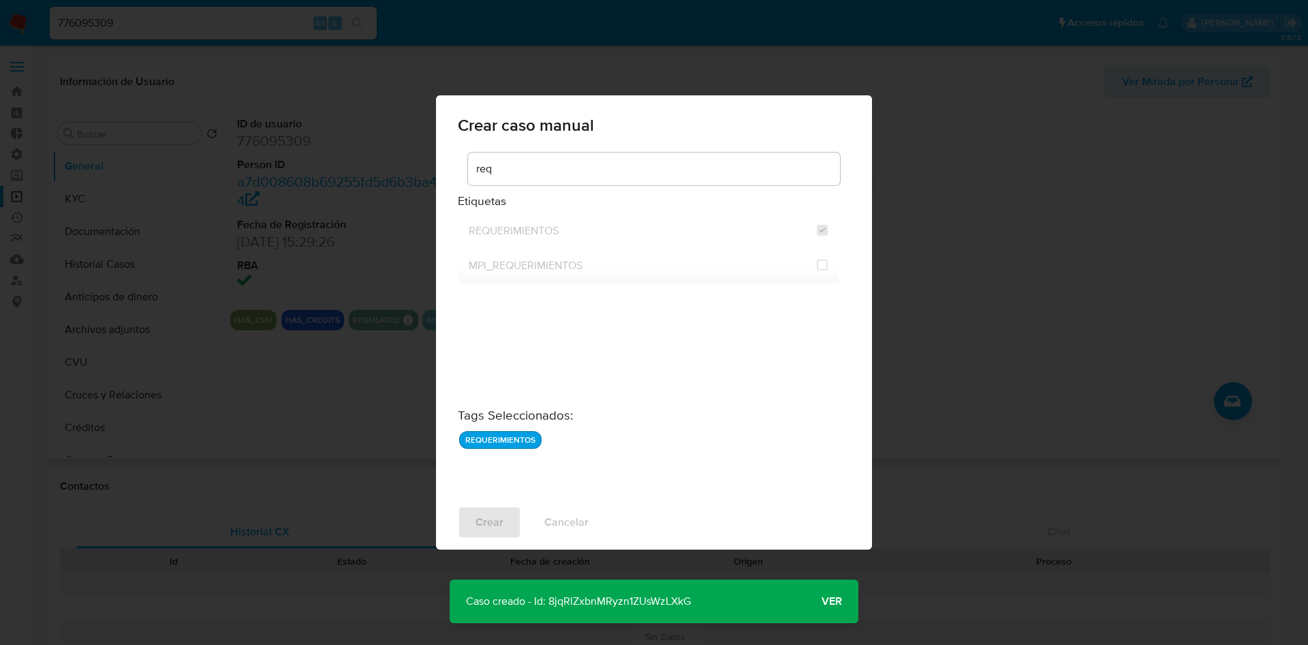
click at [626, 595] on p "Caso creado - Id: 8jqRlZxbnMRyzn1ZUsWzLXkG" at bounding box center [579, 602] width 258 height 44
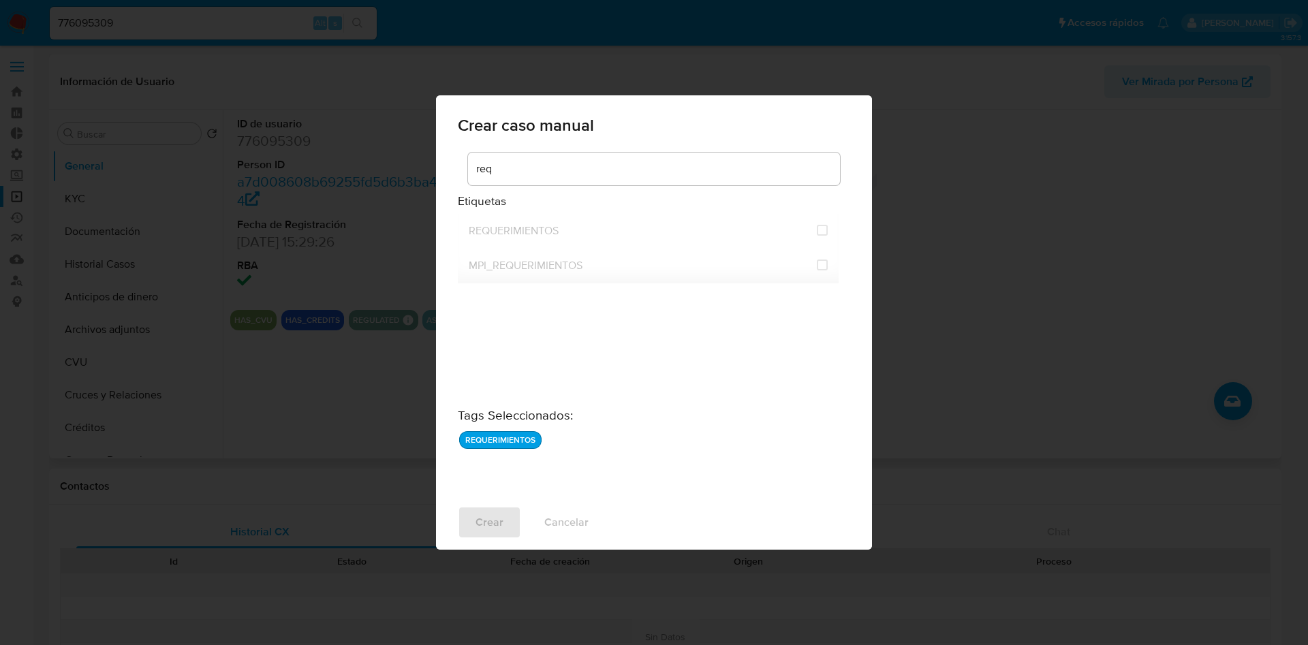
checkbox input "false"
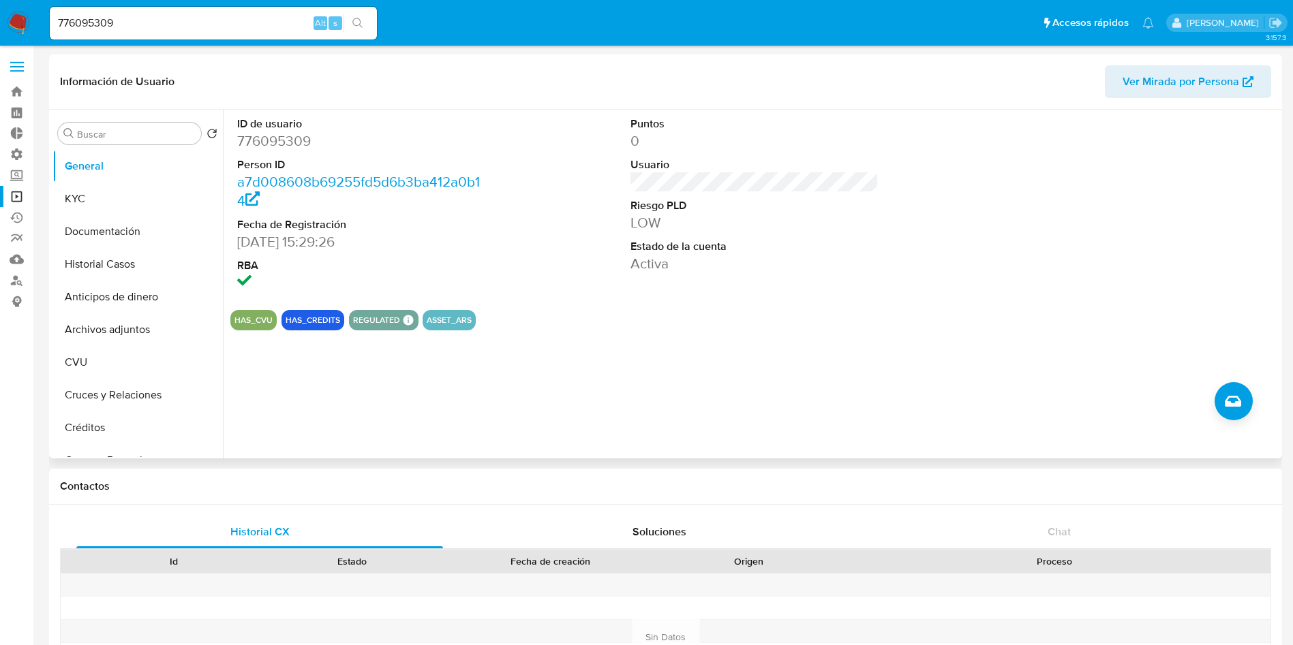
click at [185, 28] on input "776095309" at bounding box center [213, 23] width 327 height 18
paste input "29473146"
type input "294731469"
click at [366, 28] on button "search-icon" at bounding box center [357, 23] width 28 height 19
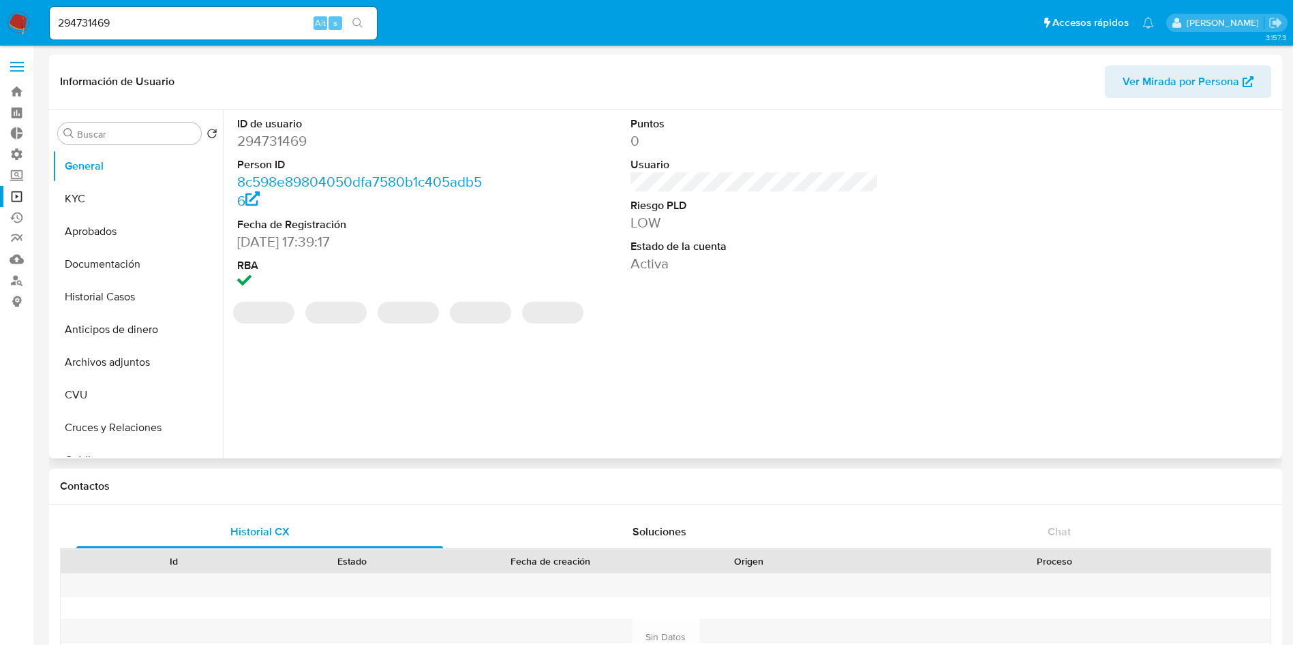
select select "10"
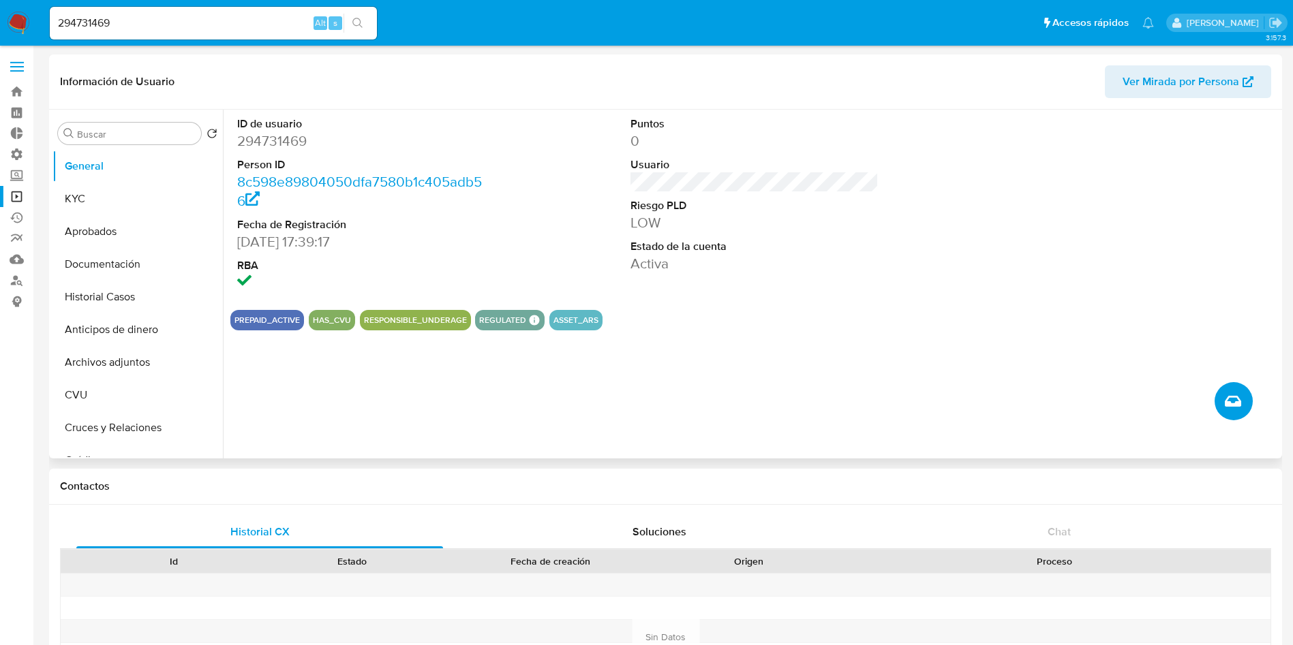
click at [1231, 399] on icon "Crear caso manual" at bounding box center [1233, 401] width 16 height 16
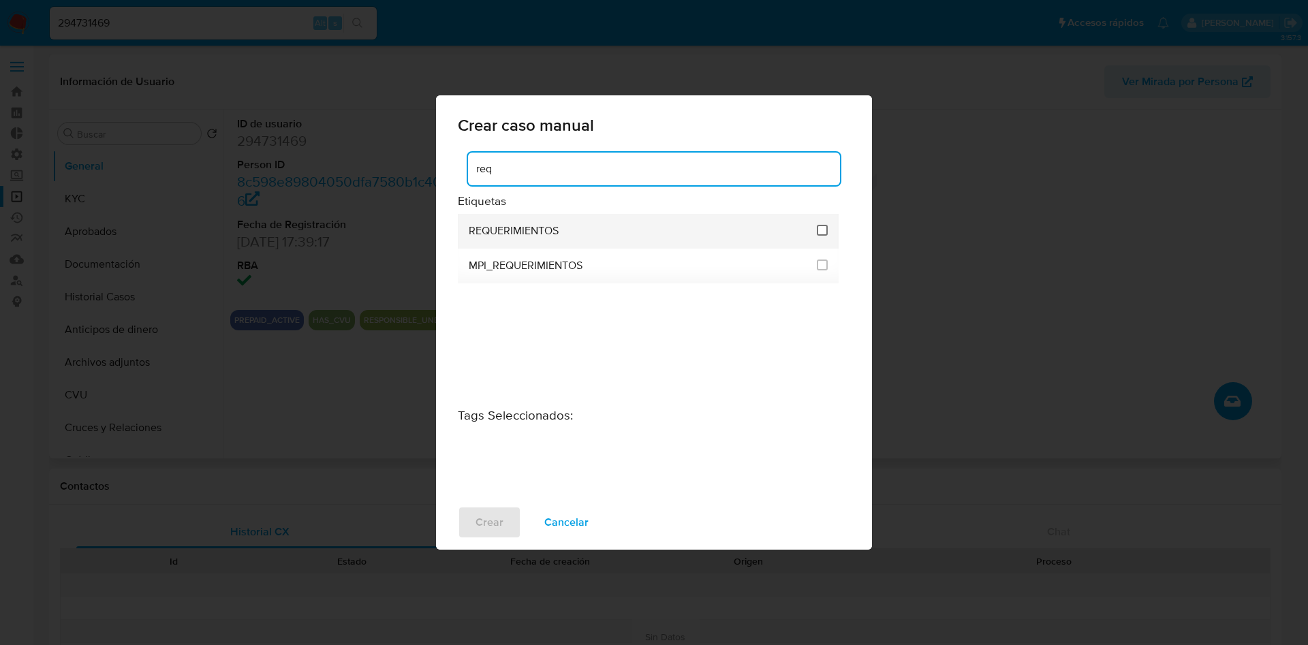
type input "req"
click at [825, 230] on input "2606" at bounding box center [822, 230] width 11 height 11
checkbox input "true"
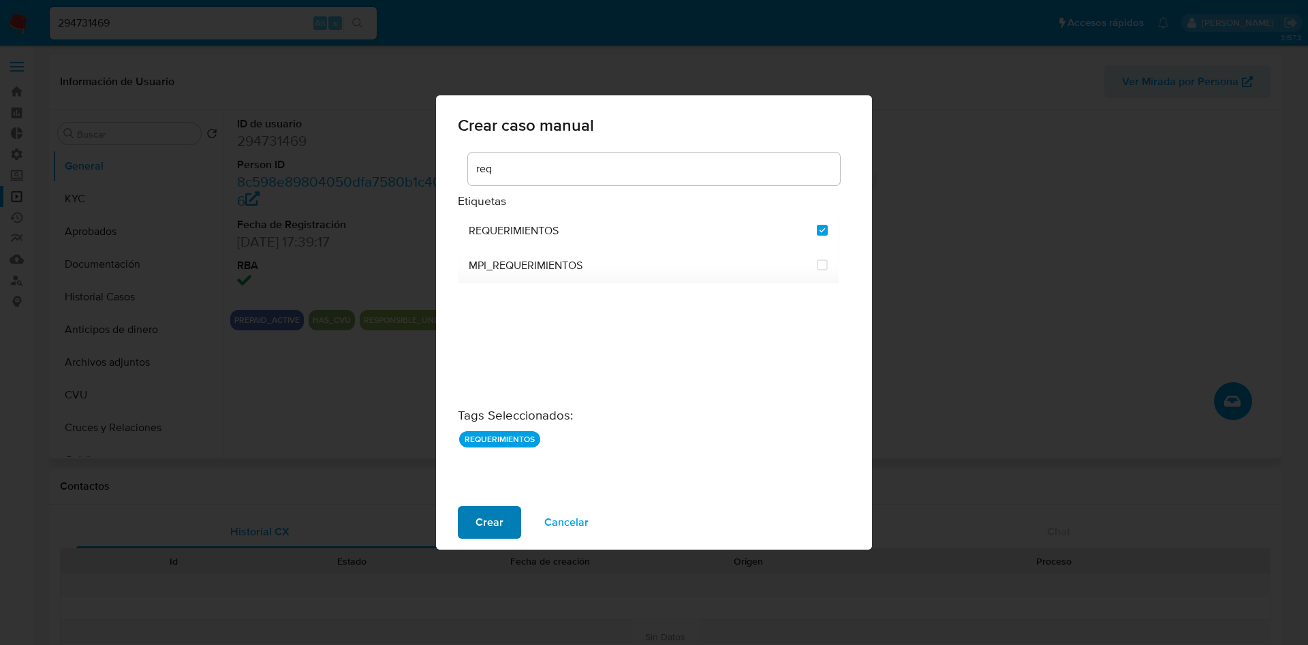
click at [483, 527] on span "Crear" at bounding box center [490, 523] width 28 height 30
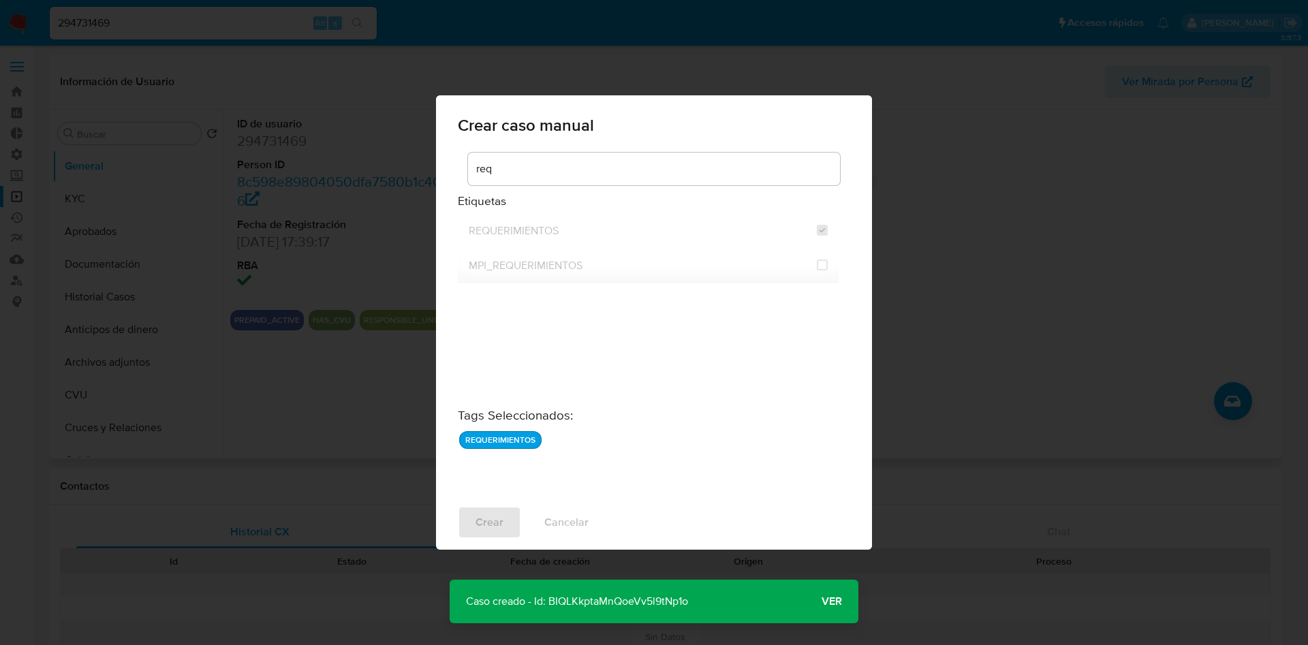
click at [602, 609] on p "Caso creado - Id: BIQLKkptaMnQoeVv5l9tNp1o" at bounding box center [577, 602] width 255 height 44
click at [602, 602] on p "Caso creado - Id: BIQLKkptaMnQoeVv5l9tNp1o" at bounding box center [577, 602] width 255 height 44
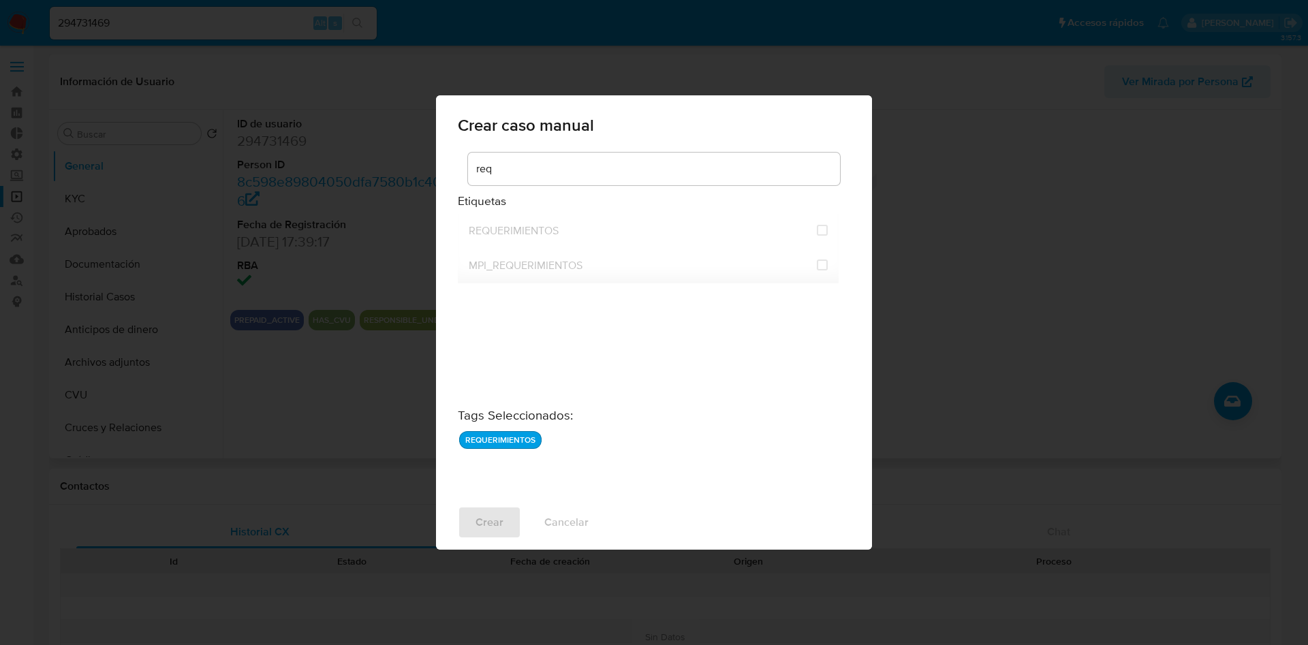
checkbox input "false"
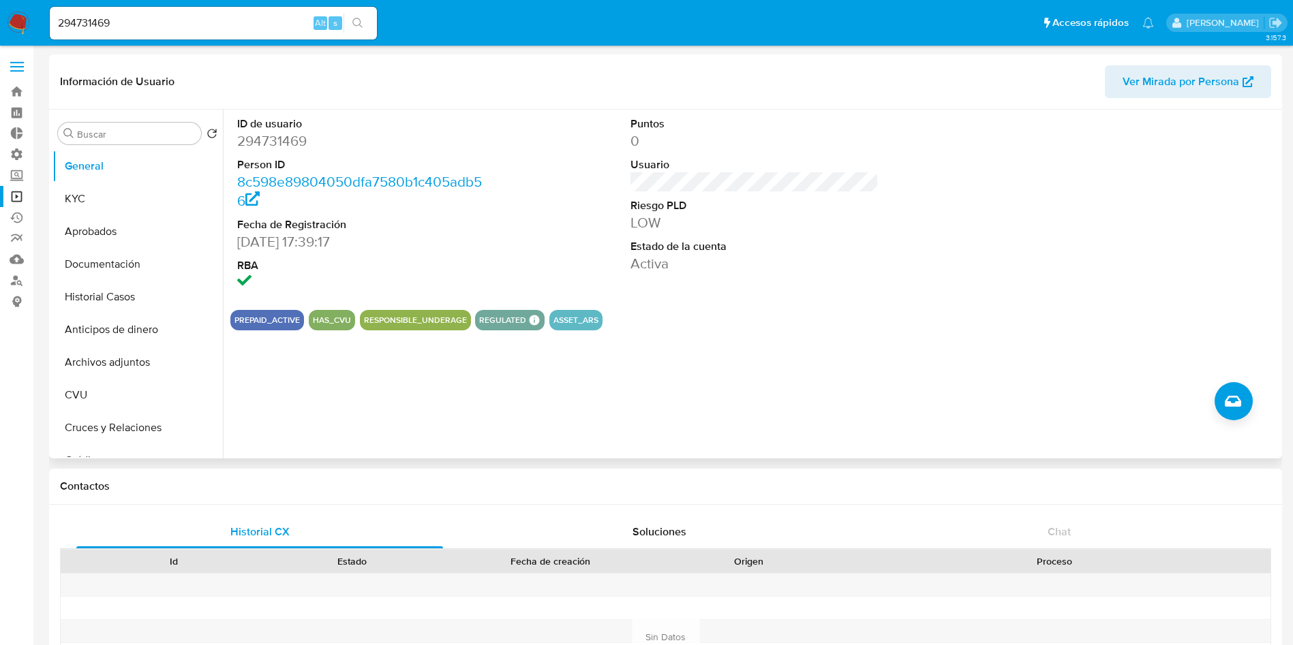
click at [199, 21] on input "294731469" at bounding box center [213, 23] width 327 height 18
paste input "3010161"
type input "293010161"
click at [361, 21] on icon "search-icon" at bounding box center [357, 23] width 11 height 11
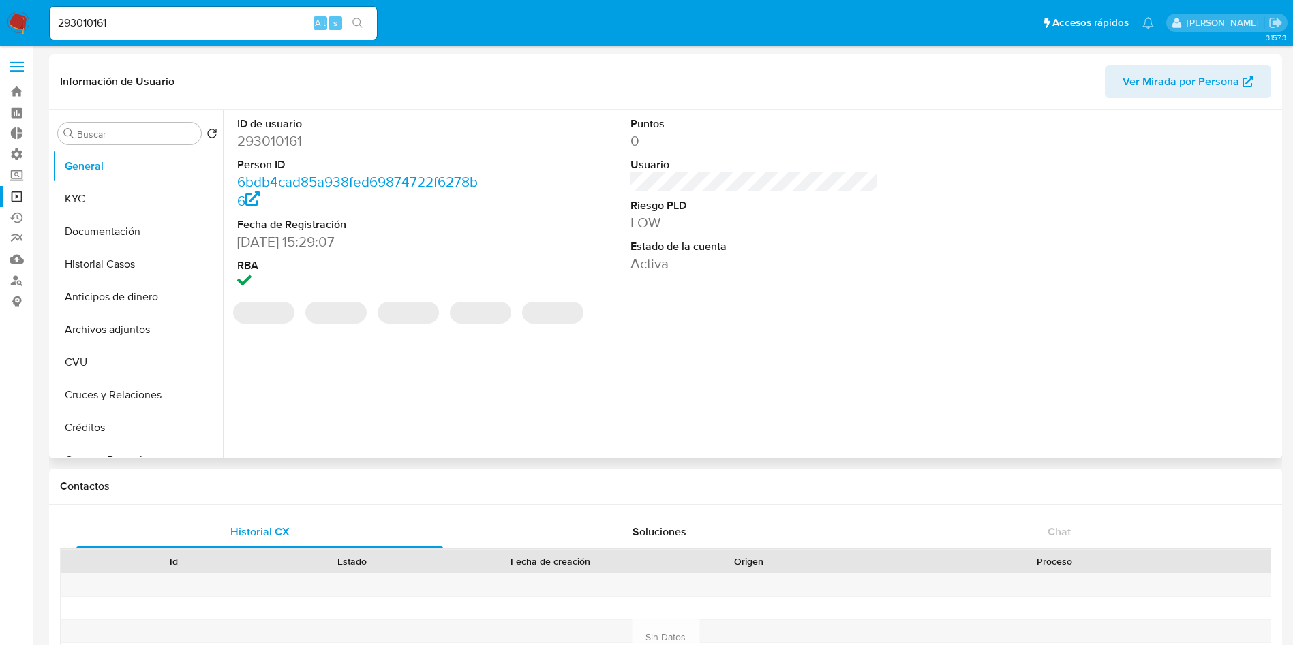
select select "10"
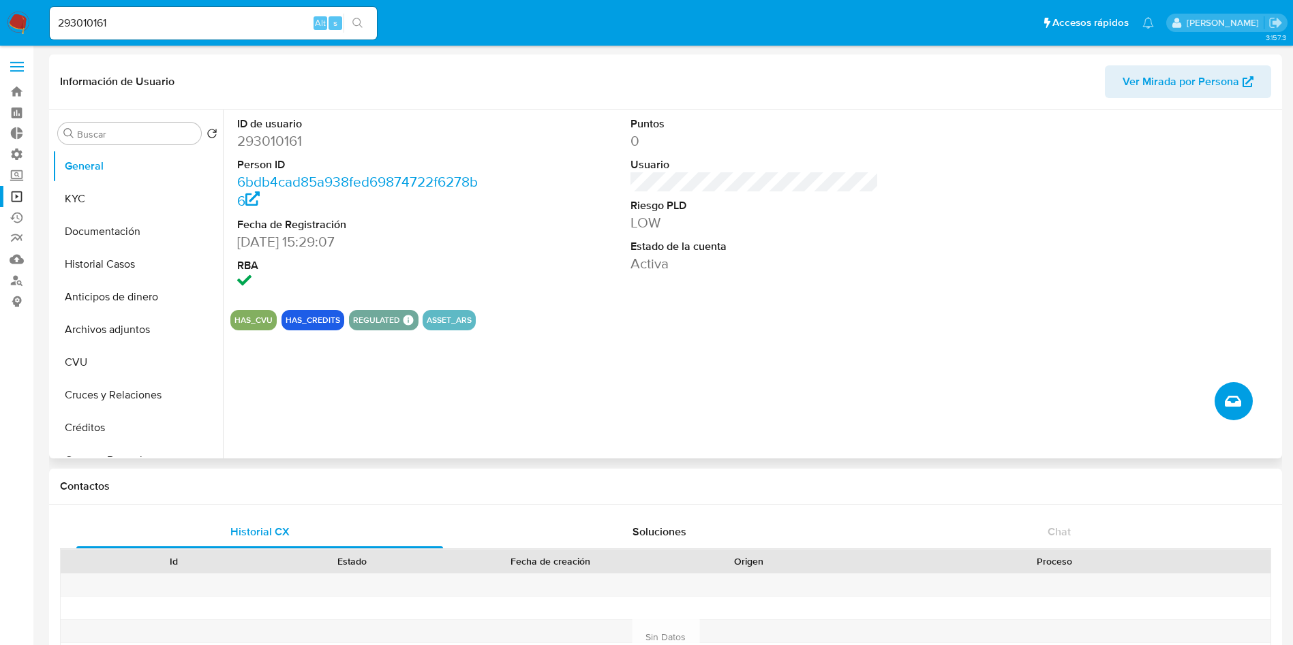
click at [1235, 406] on icon "Crear caso manual" at bounding box center [1233, 401] width 16 height 11
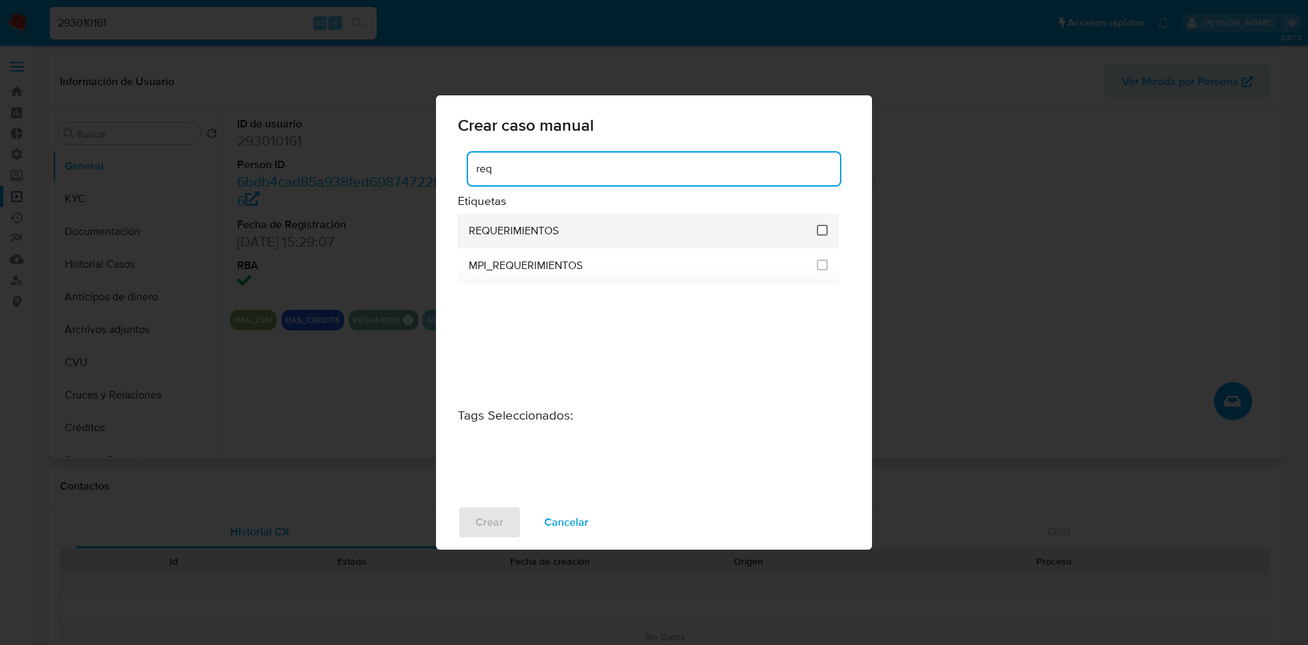
type input "req"
click at [826, 232] on input "2606" at bounding box center [822, 230] width 11 height 11
checkbox input "true"
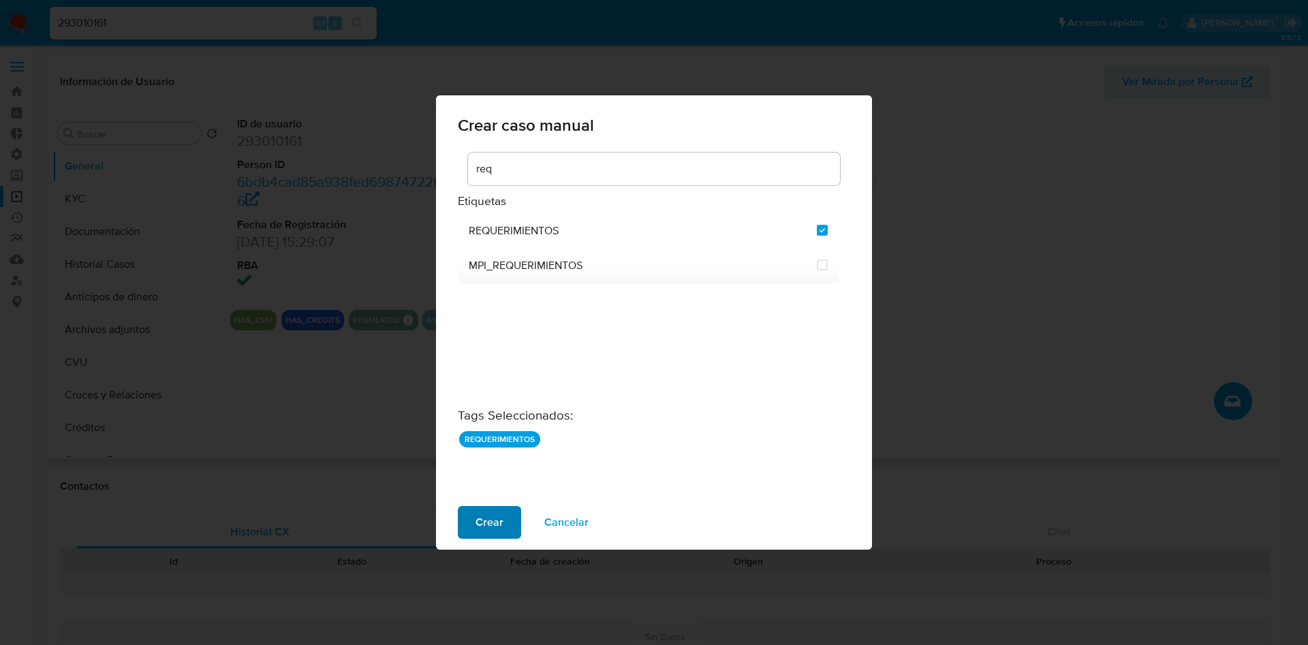
click at [504, 509] on button "Crear" at bounding box center [489, 522] width 63 height 33
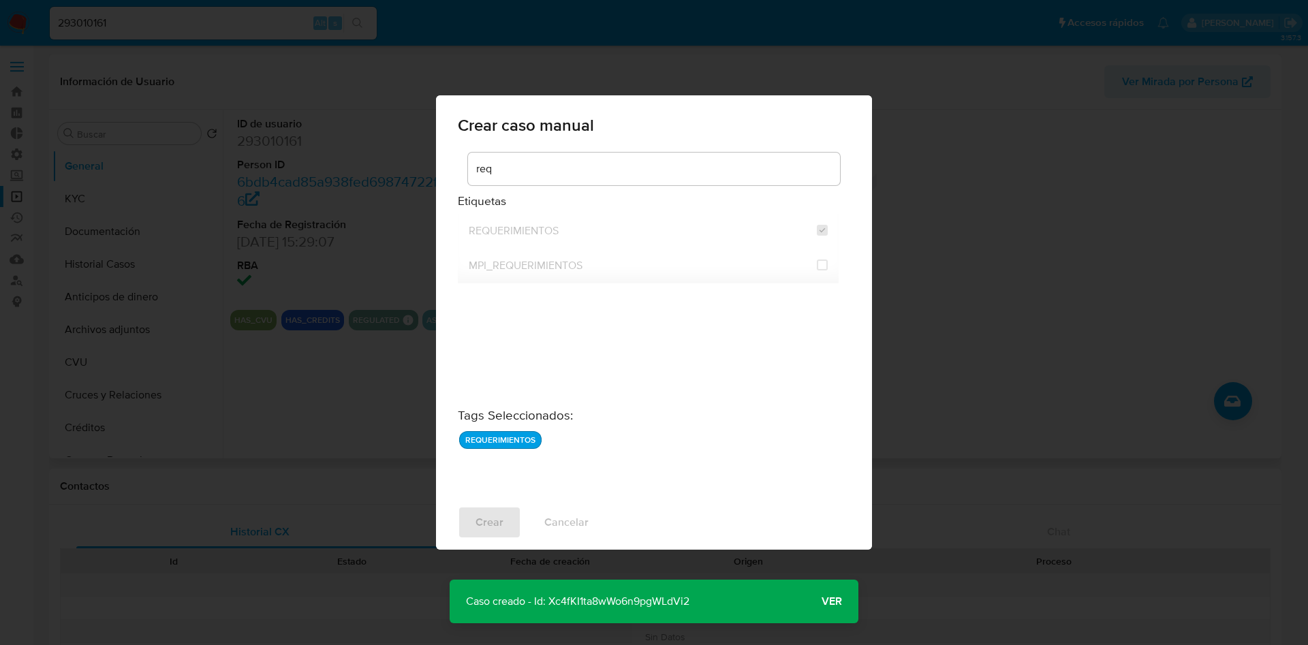
click at [586, 595] on p "Caso creado - Id: Xc4fKI1ta8wWo6n9pgWLdVi2" at bounding box center [578, 602] width 256 height 44
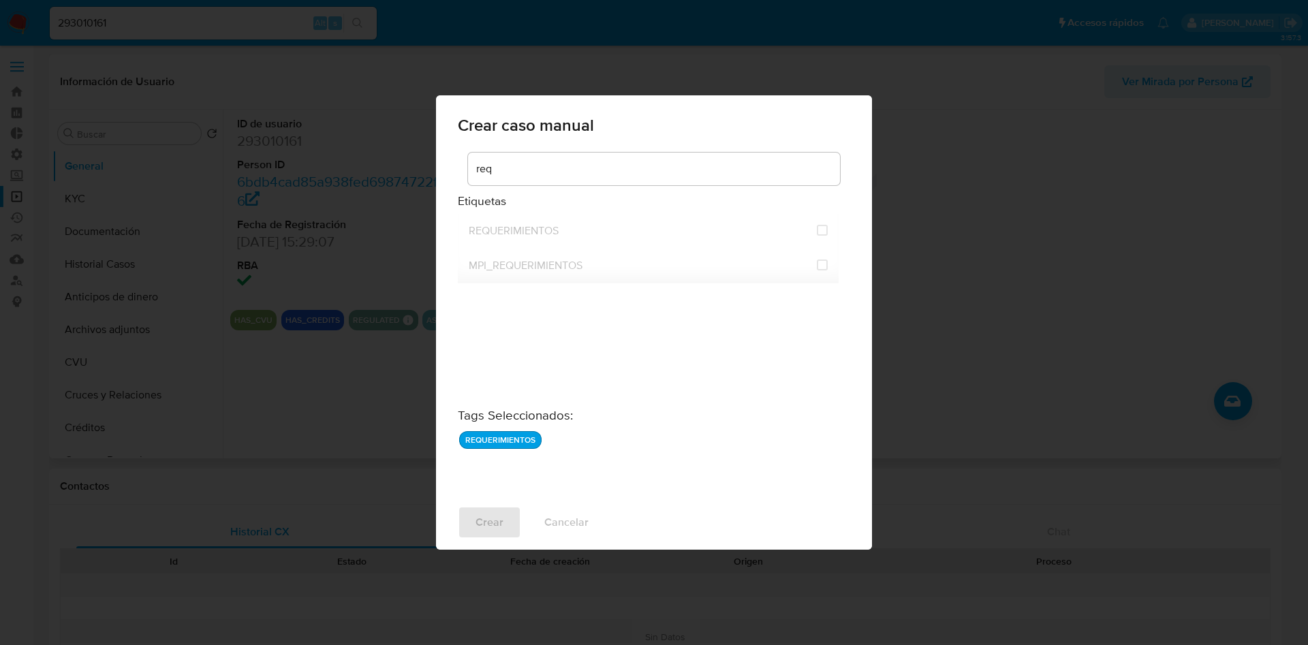
checkbox input "false"
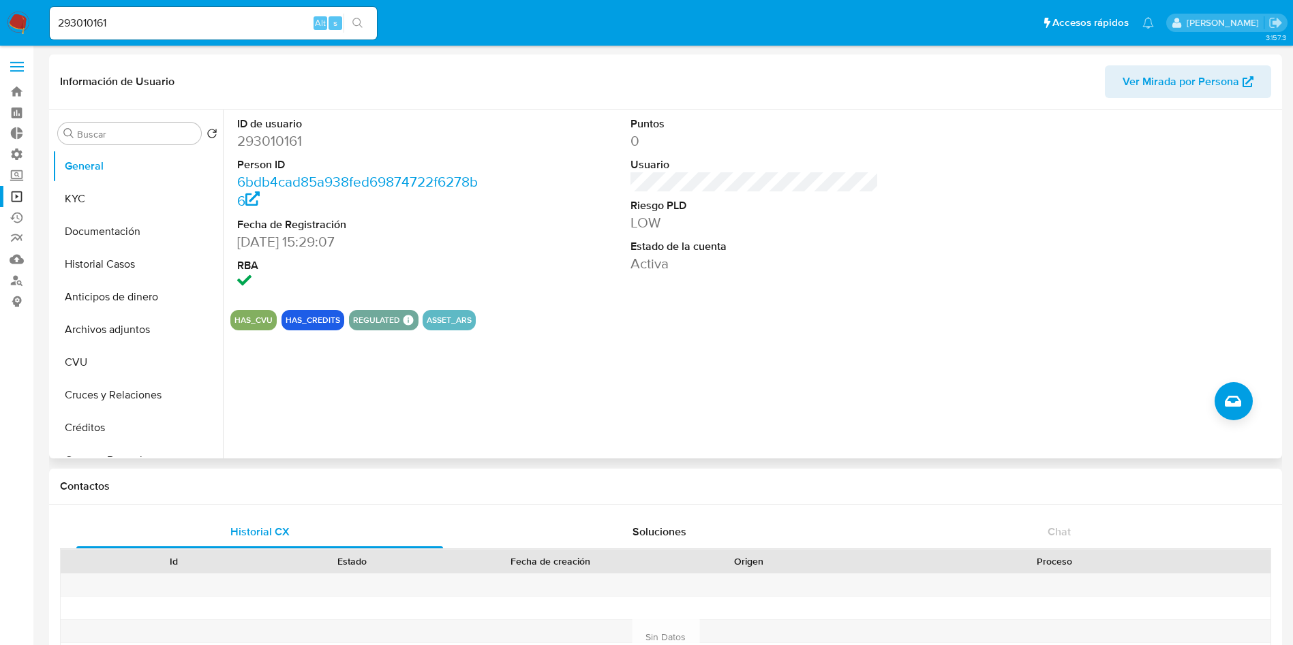
click at [194, 18] on input "293010161" at bounding box center [213, 23] width 327 height 18
paste input "311011798"
type input "311011798"
click at [364, 18] on button "search-icon" at bounding box center [357, 23] width 28 height 19
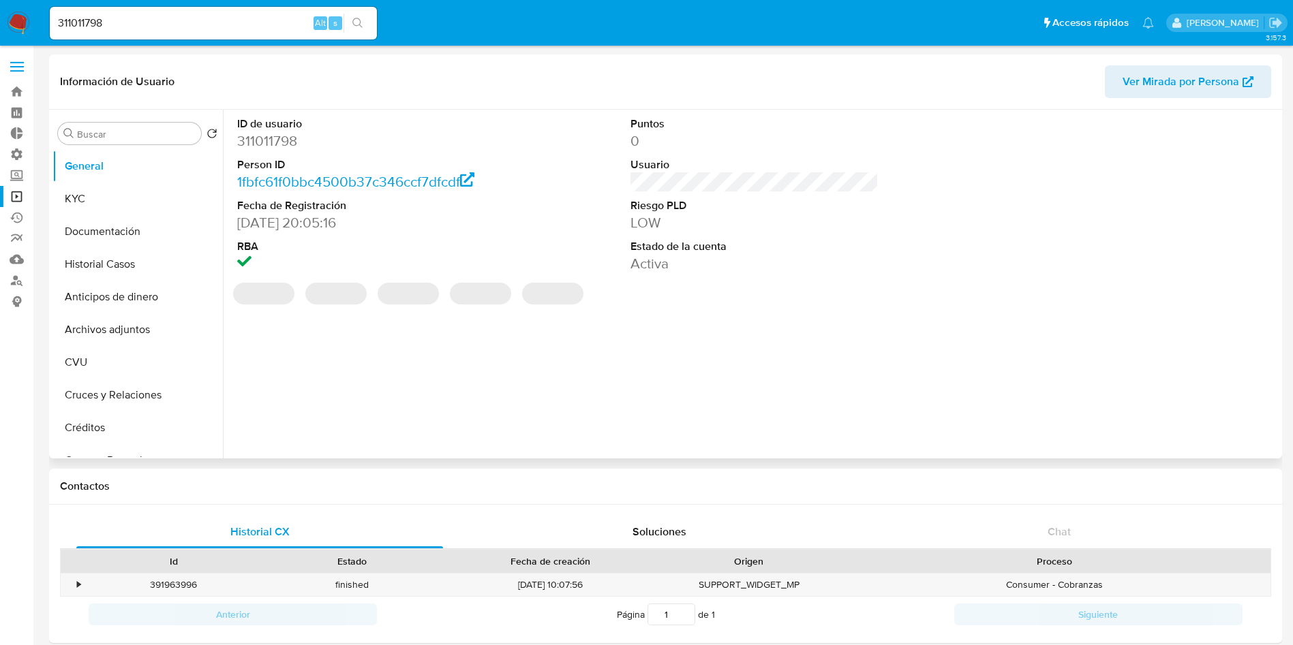
select select "10"
click at [1225, 405] on icon "Crear caso manual" at bounding box center [1233, 401] width 16 height 16
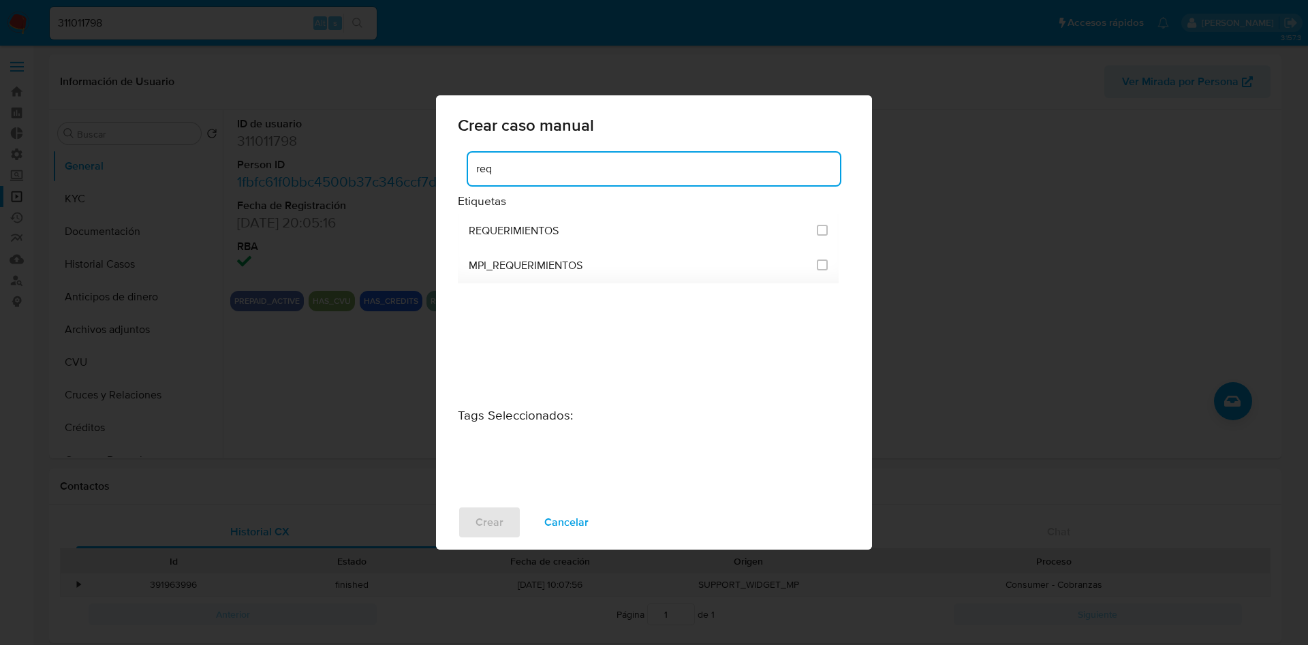
select select "10"
type input "req"
drag, startPoint x: 837, startPoint y: 228, endPoint x: 818, endPoint y: 234, distance: 19.2
click at [829, 230] on li "REQUERIMIENTOS" at bounding box center [648, 231] width 381 height 35
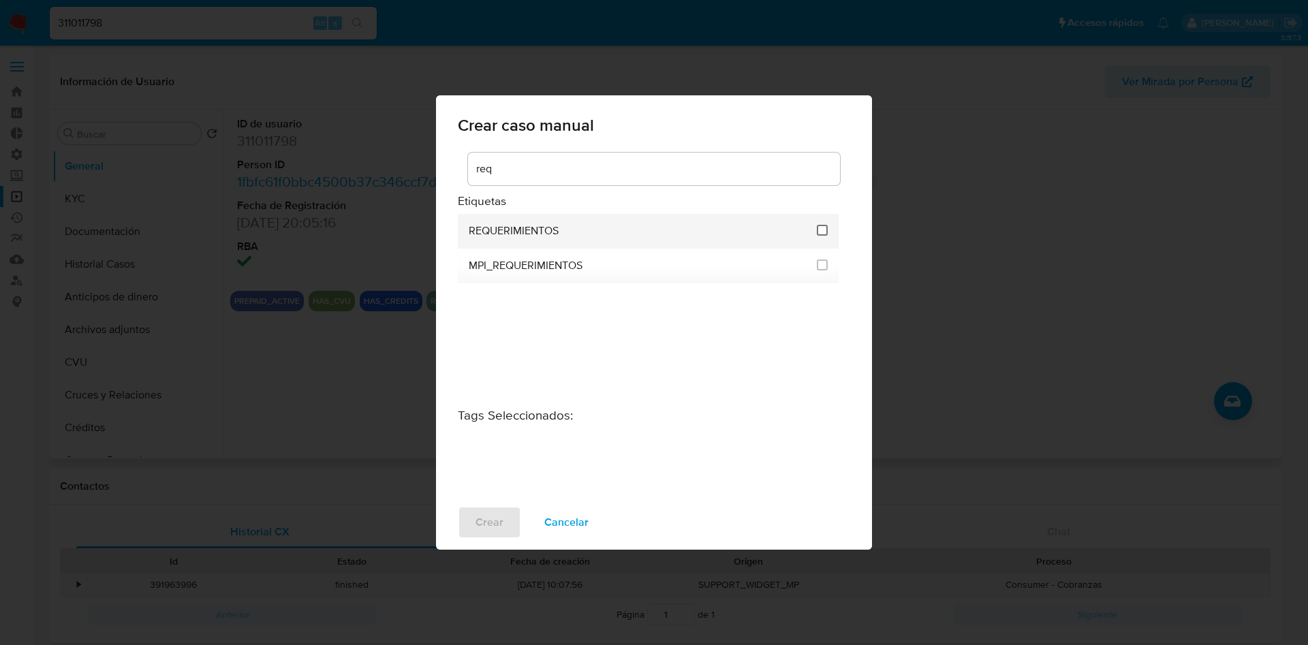
click at [818, 234] on input "2606" at bounding box center [822, 230] width 11 height 11
checkbox input "true"
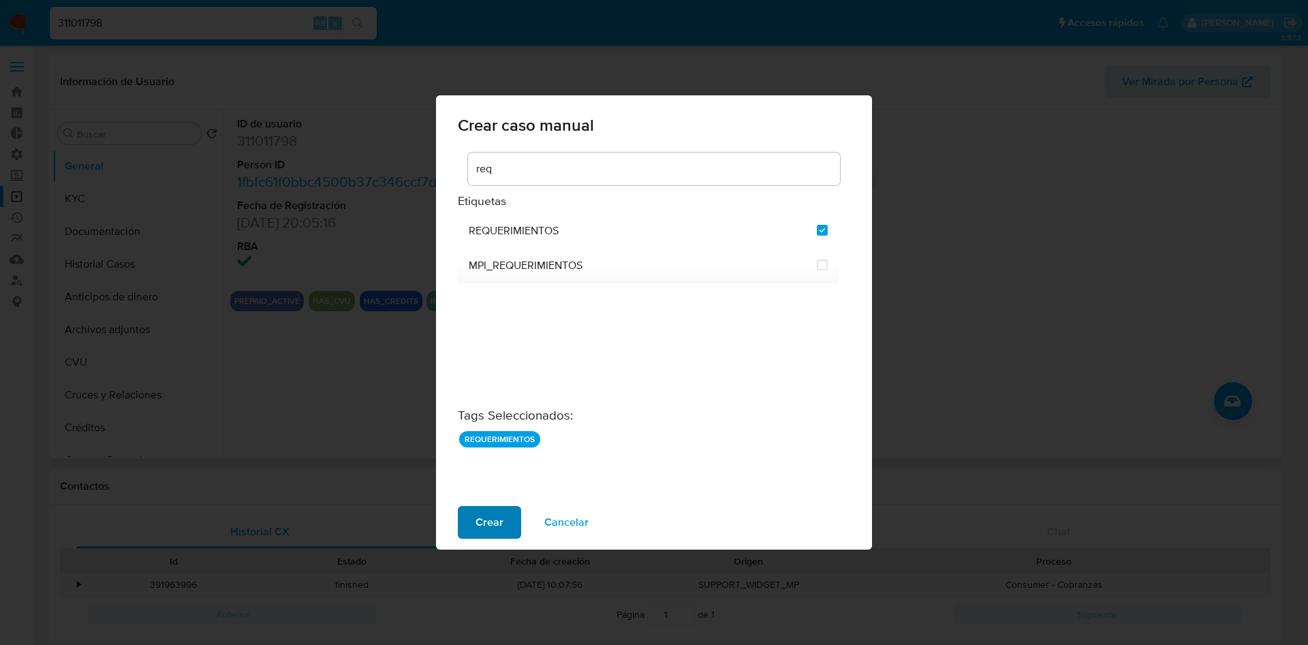
click at [487, 523] on span "Crear" at bounding box center [490, 523] width 28 height 30
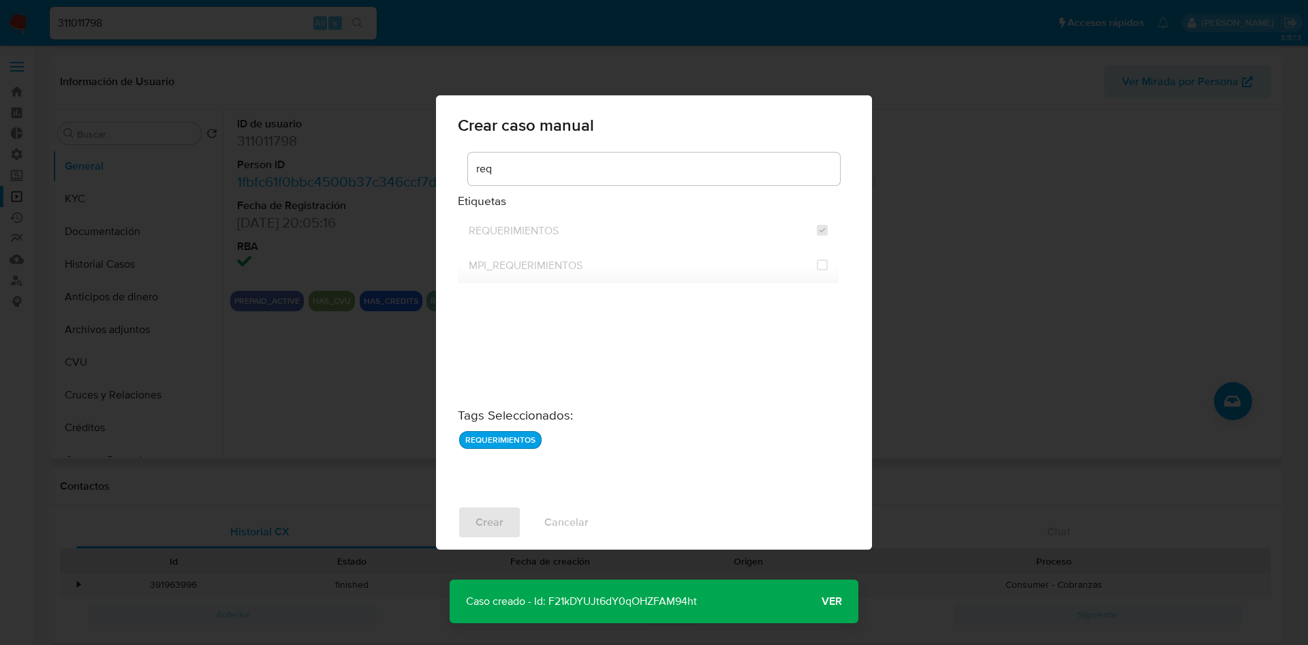
click at [585, 599] on p "Caso creado - Id: F21kDYUJt6dY0qOHZFAM94ht" at bounding box center [582, 602] width 264 height 44
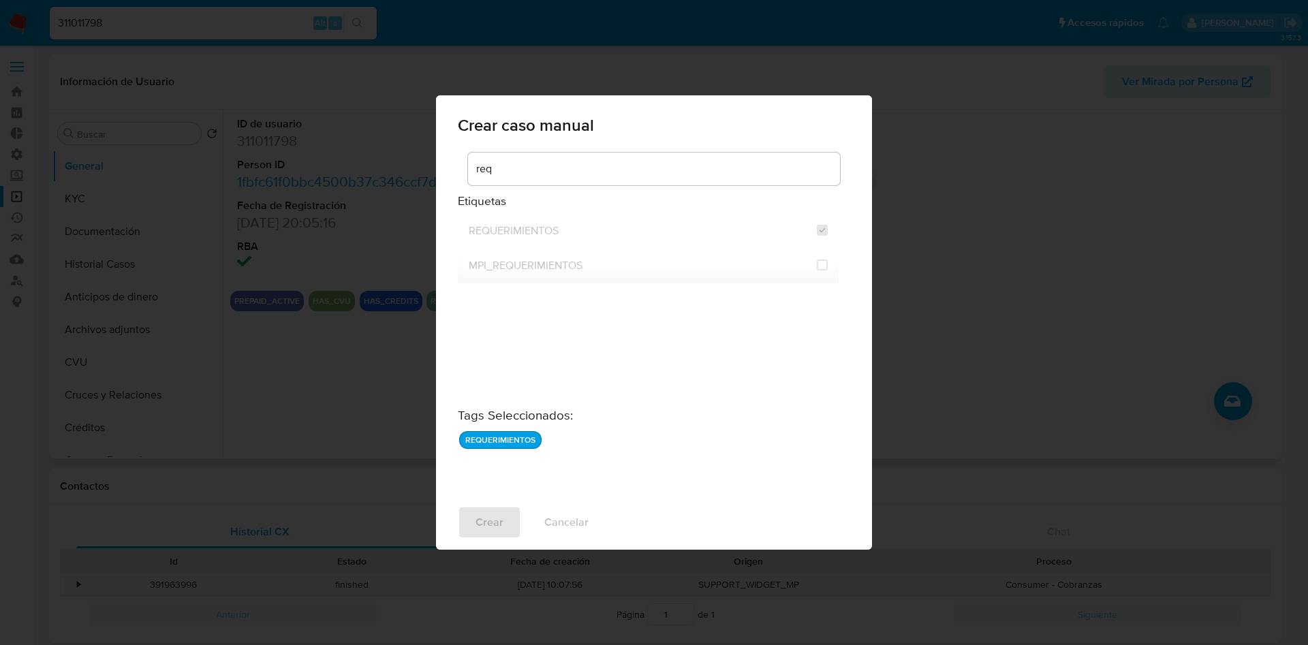
click at [928, 341] on div "Crear caso manual req Etiquetas REQUERIMIENTOS MPI_REQUERIMIENTOS Tags Seleccio…" at bounding box center [654, 322] width 1308 height 645
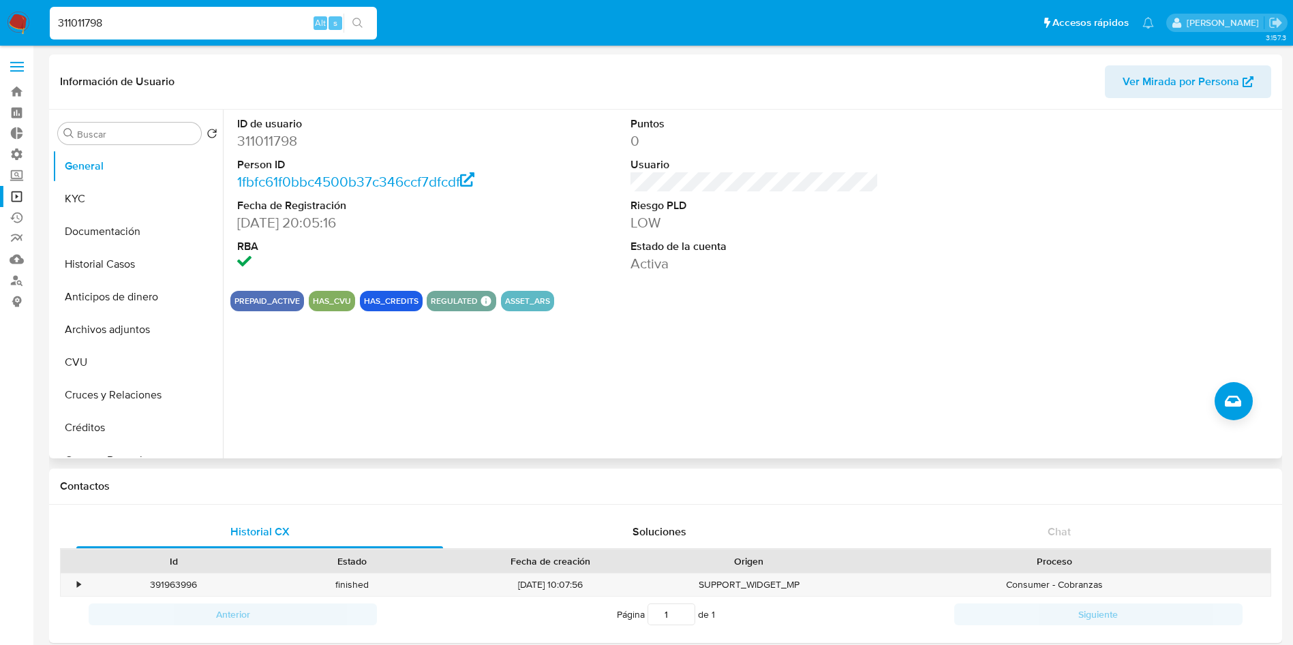
click at [131, 21] on input "311011798" at bounding box center [213, 23] width 327 height 18
paste input "182559890"
type input "182559890"
click at [360, 18] on icon "search-icon" at bounding box center [357, 23] width 11 height 11
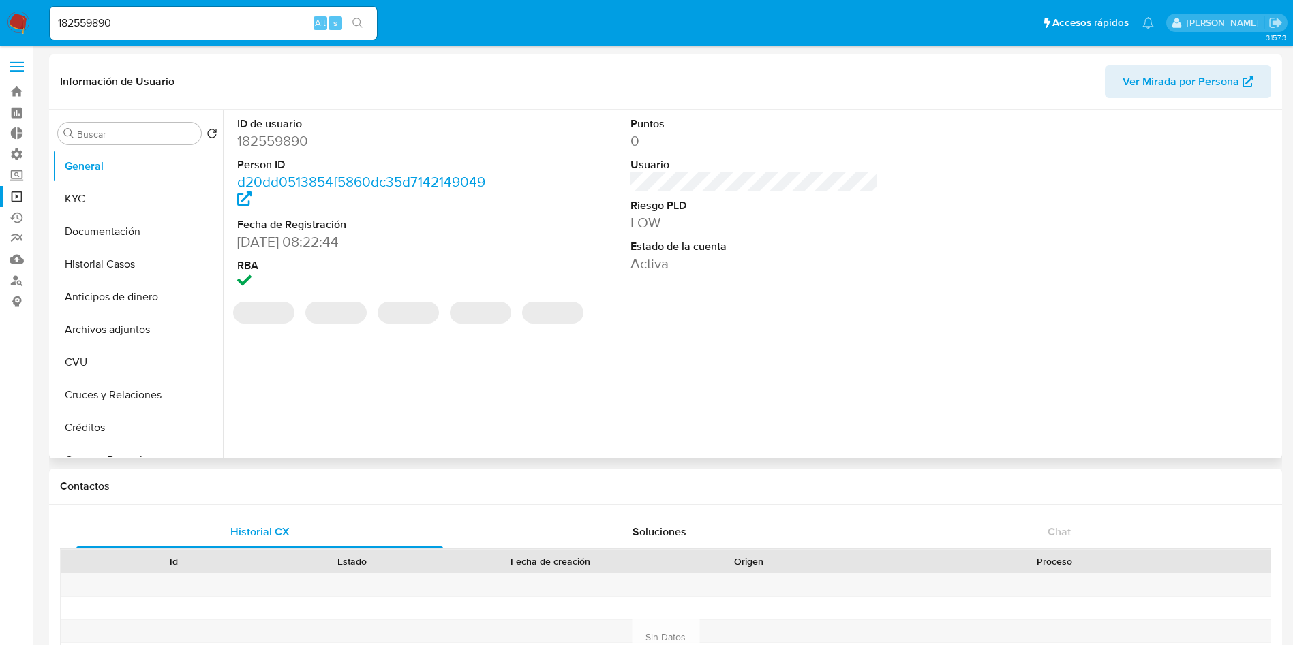
select select "10"
click at [1238, 406] on button "Crear caso manual" at bounding box center [1233, 401] width 38 height 38
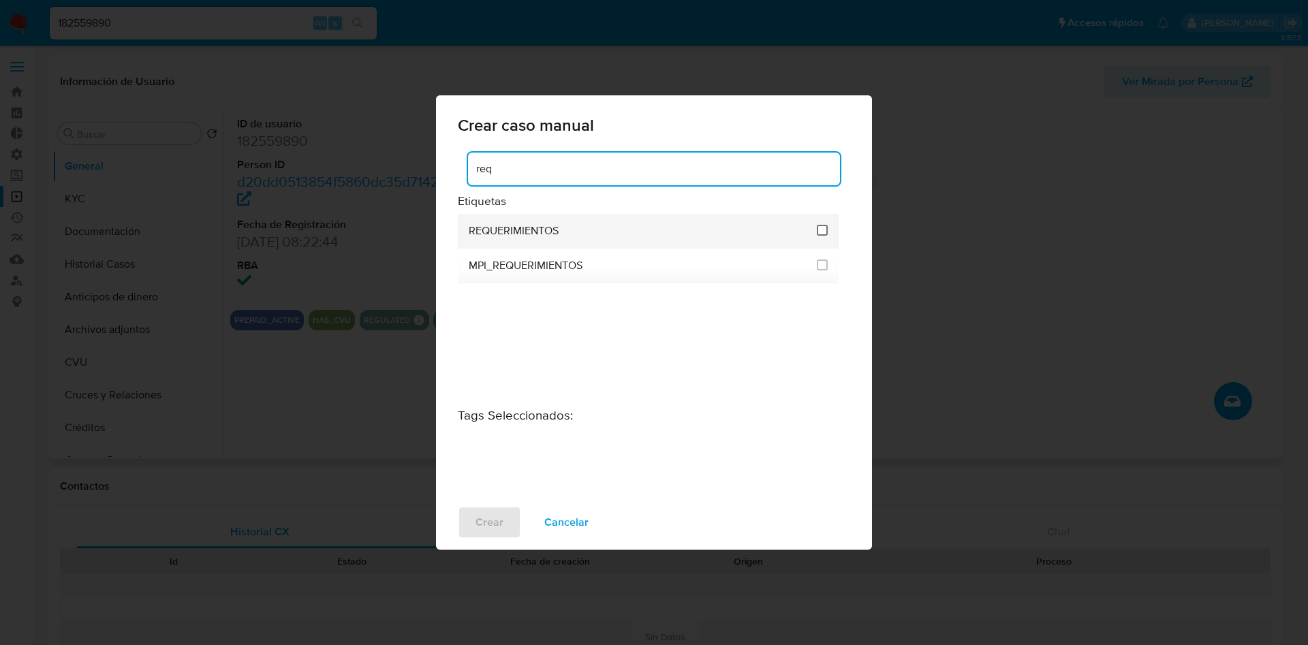
type input "req"
drag, startPoint x: 821, startPoint y: 230, endPoint x: 801, endPoint y: 247, distance: 26.6
click at [821, 230] on input "2606" at bounding box center [822, 230] width 11 height 11
checkbox input "true"
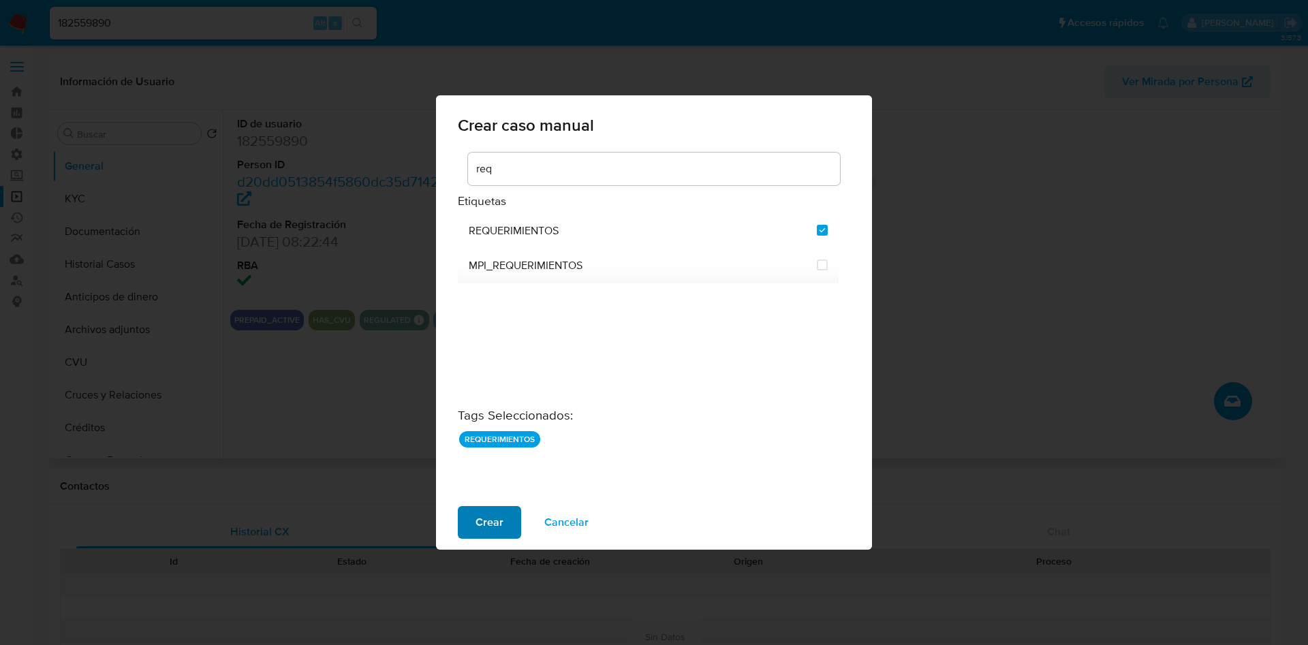
click at [486, 524] on span "Crear" at bounding box center [490, 523] width 28 height 30
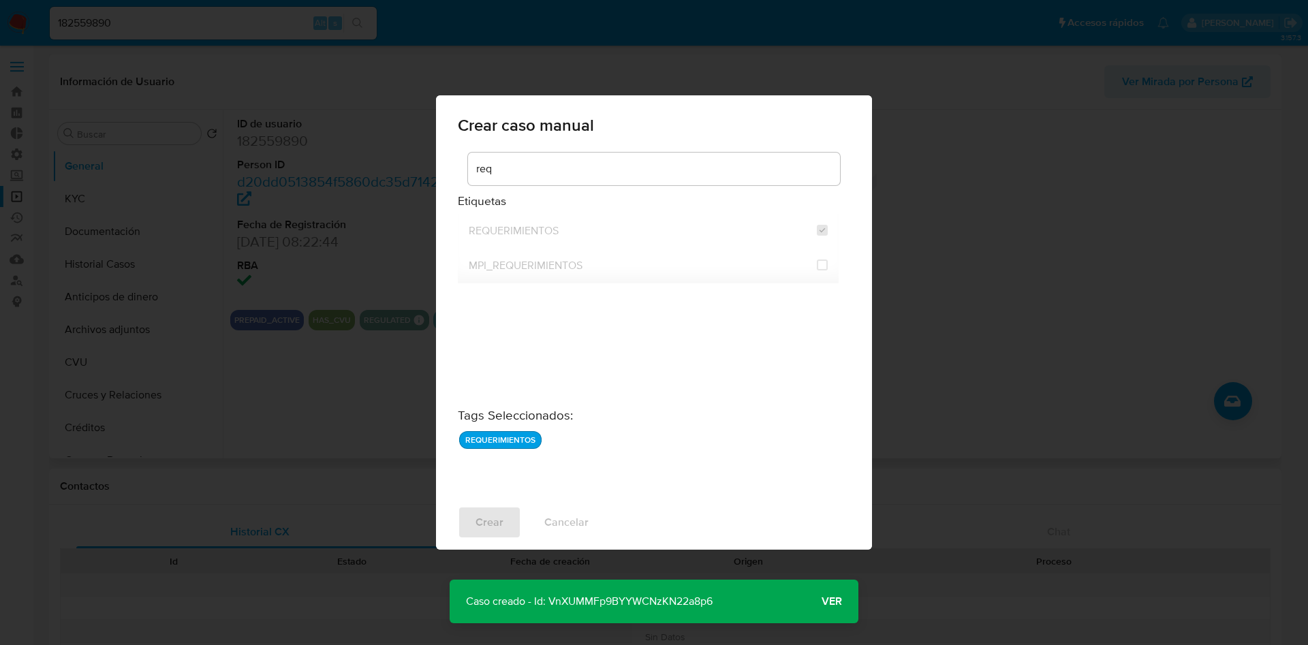
click at [592, 596] on p "Caso creado - Id: VnXUMMFp9BYYWCNzKN22a8p6" at bounding box center [589, 602] width 279 height 44
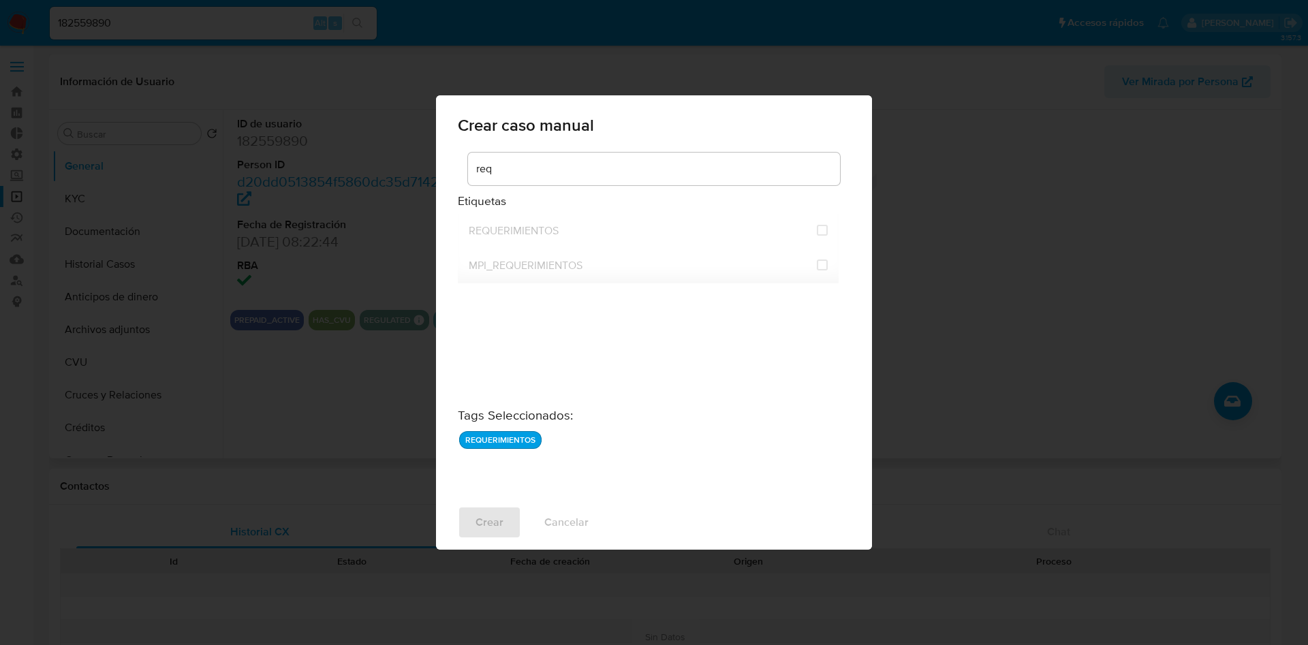
checkbox input "false"
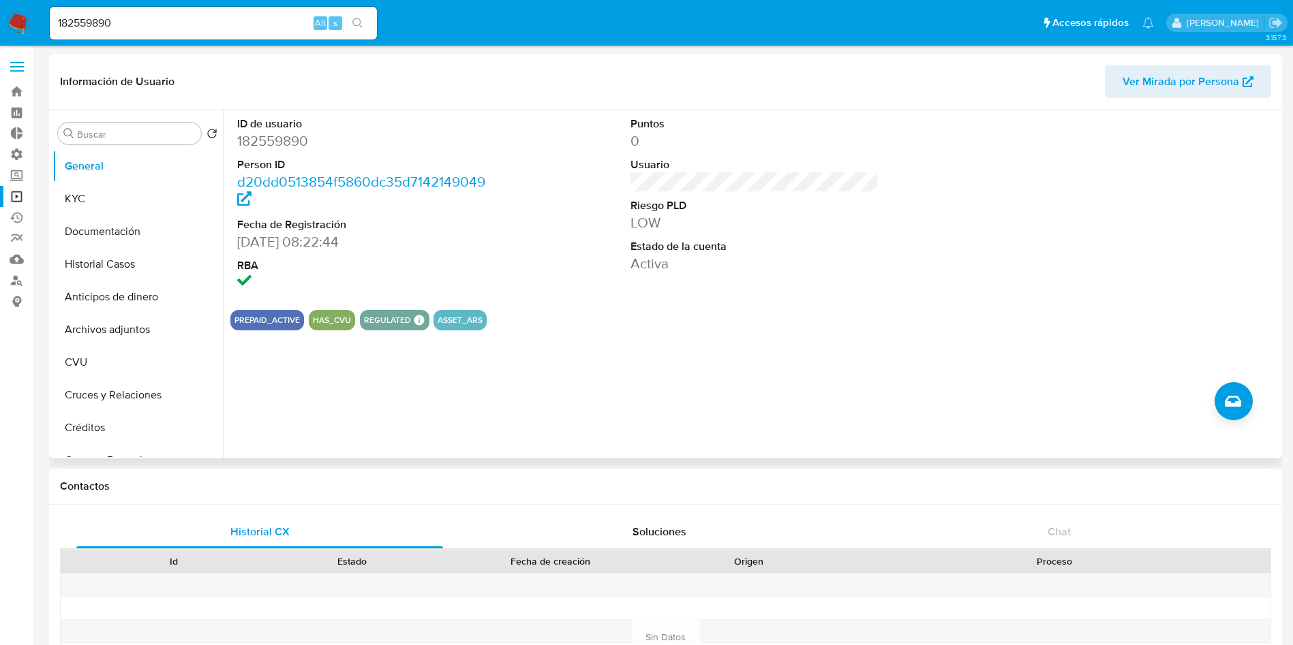
click at [139, 16] on input "182559890" at bounding box center [213, 23] width 327 height 18
paste input "602993231"
type input "602993231"
click at [354, 14] on button "search-icon" at bounding box center [357, 23] width 28 height 19
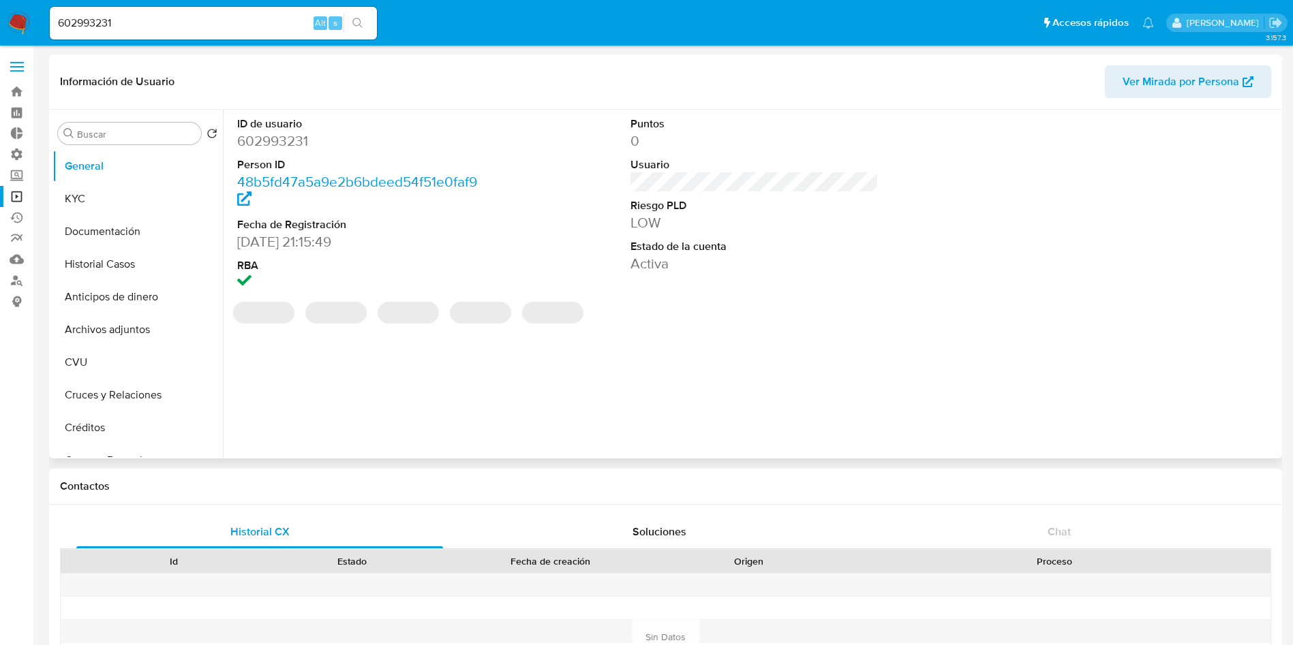
select select "10"
click at [1227, 398] on icon "Crear caso manual" at bounding box center [1233, 401] width 16 height 16
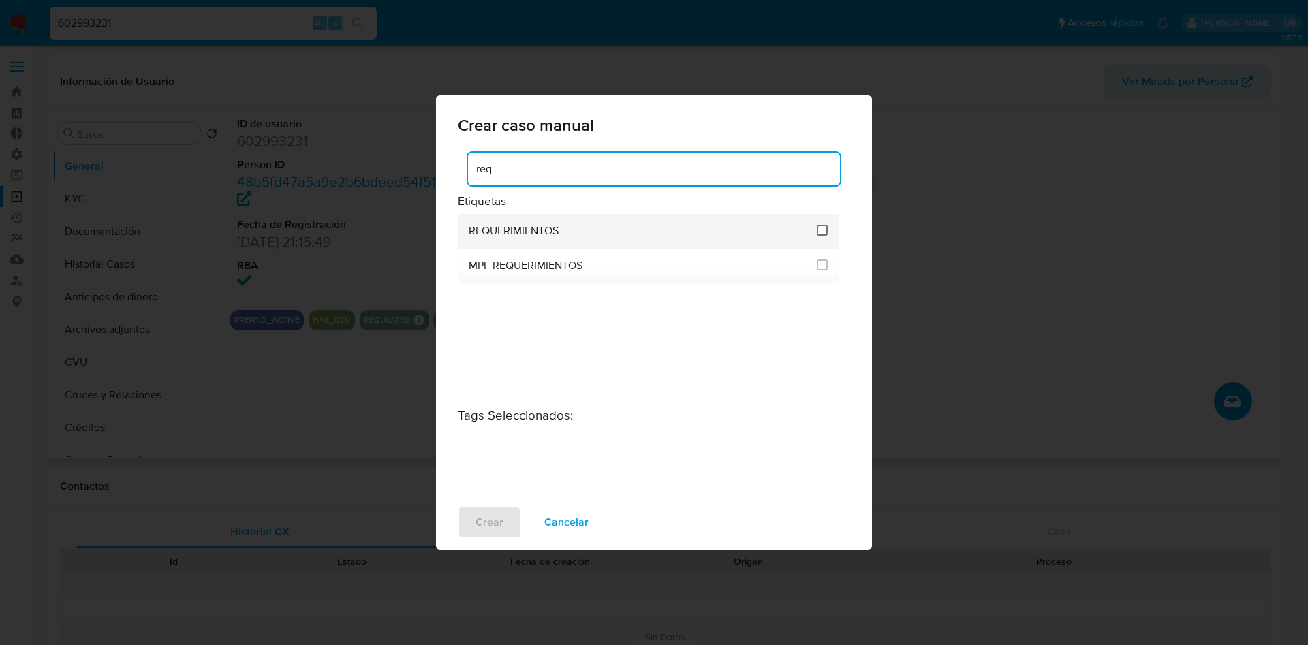
type input "req"
click at [821, 230] on input "2606" at bounding box center [822, 230] width 11 height 11
checkbox input "true"
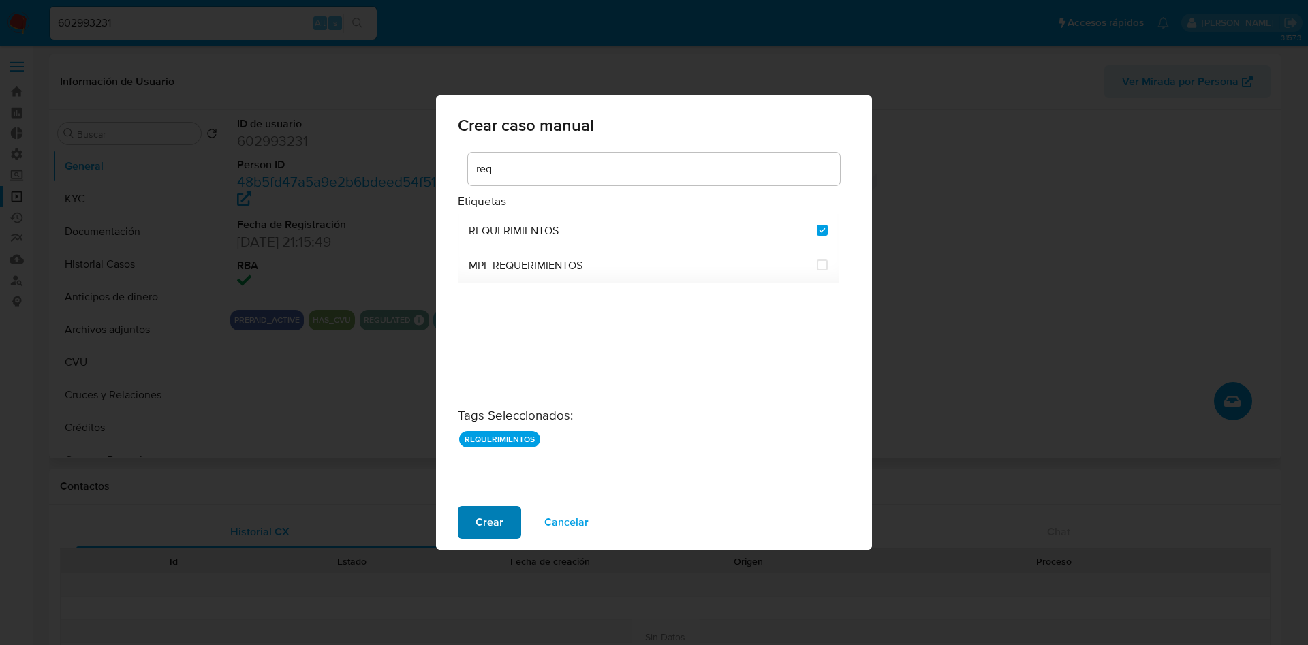
click at [493, 513] on span "Crear" at bounding box center [490, 523] width 28 height 30
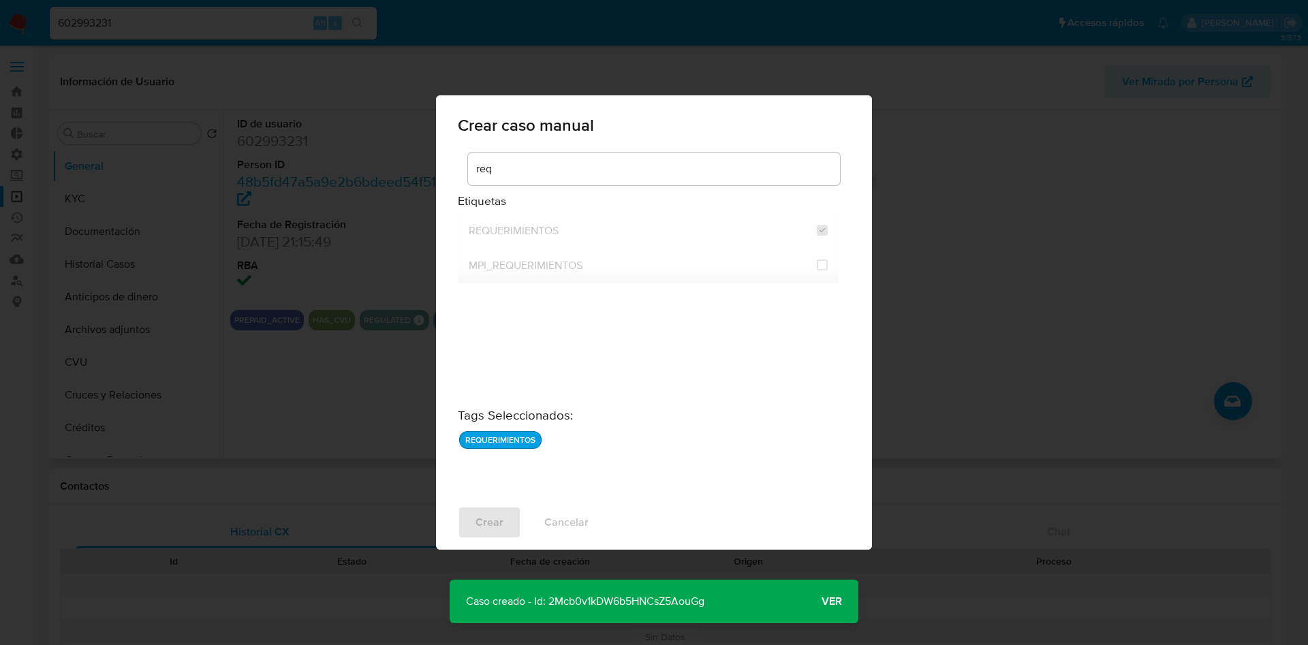
click at [637, 605] on p "Caso creado - Id: 2Mcb0v1kDW6b5HNCsZ5AouGg" at bounding box center [585, 602] width 271 height 44
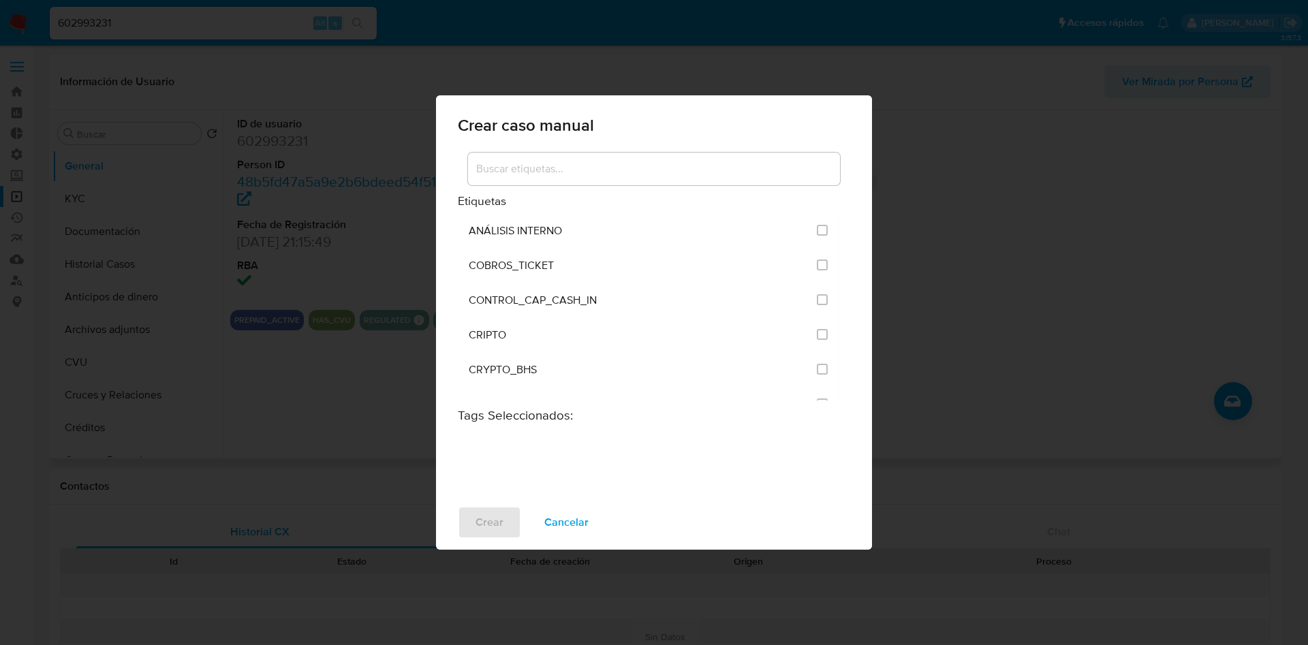
checkbox input "false"
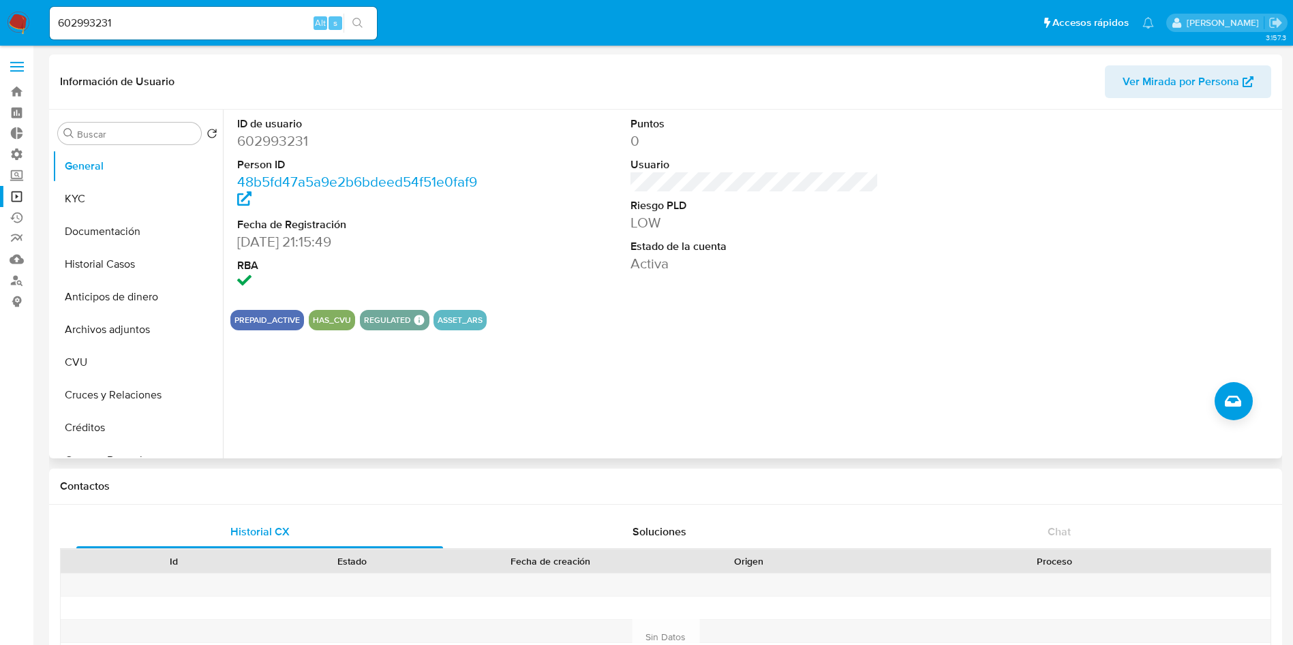
click at [169, 26] on input "602993231" at bounding box center [213, 23] width 327 height 18
paste input "14425708"
type input "144257081"
click at [358, 25] on icon "search-icon" at bounding box center [357, 23] width 11 height 11
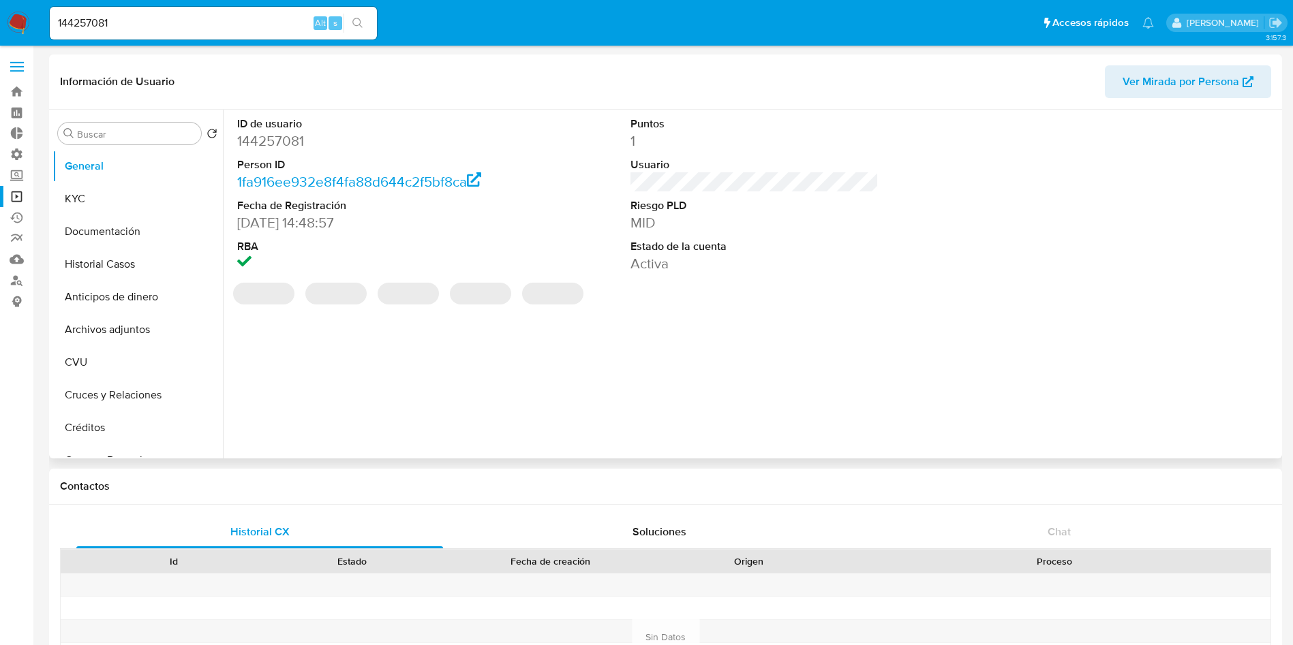
select select "10"
click at [1235, 409] on icon "Crear caso manual" at bounding box center [1233, 401] width 16 height 16
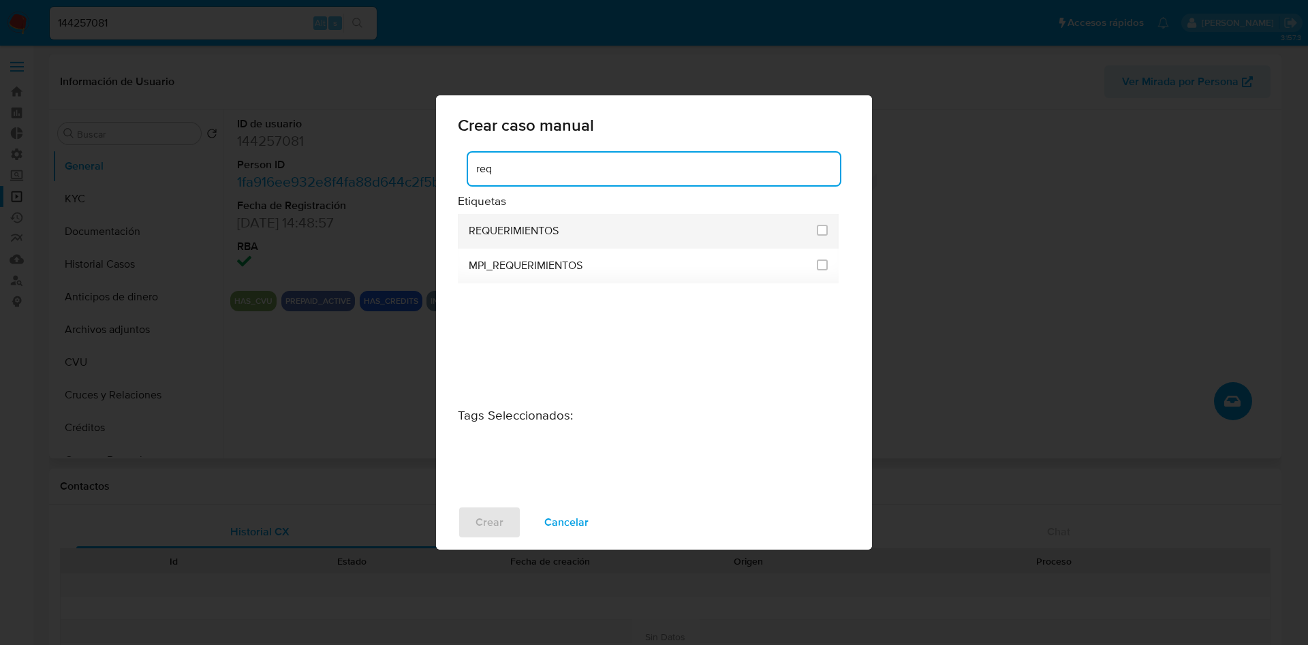
type input "req"
click at [825, 232] on input "2606" at bounding box center [822, 230] width 11 height 11
checkbox input "true"
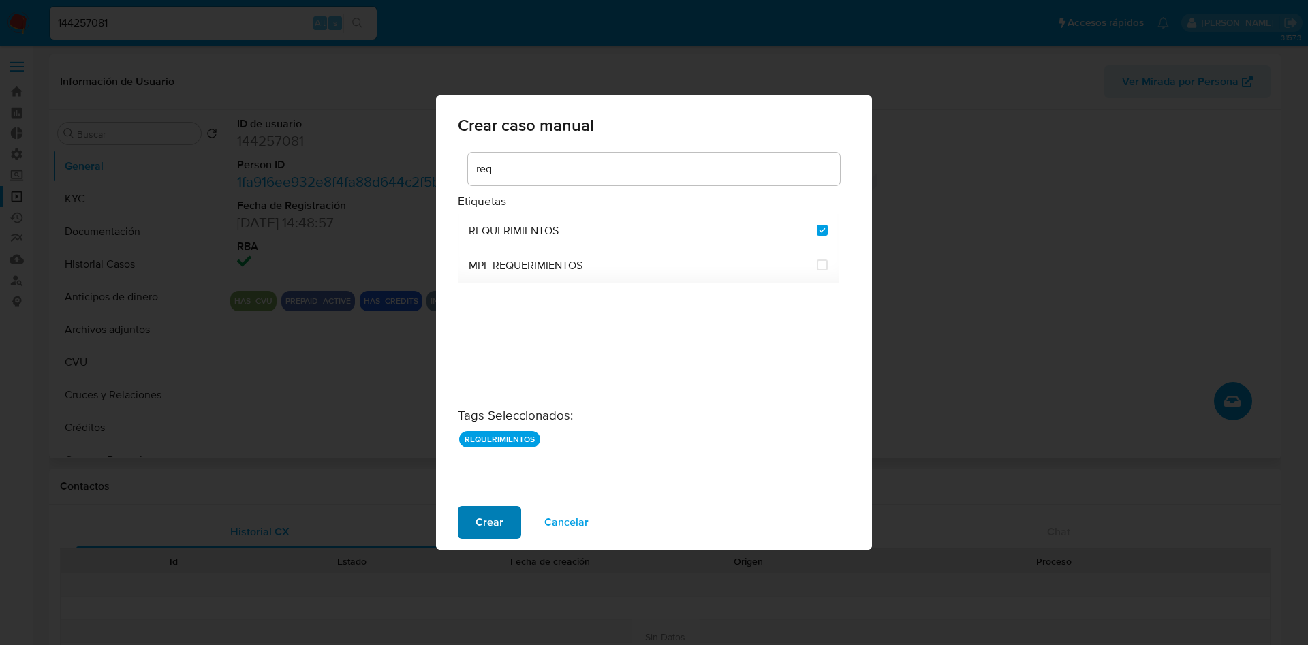
click at [503, 523] on button "Crear" at bounding box center [489, 522] width 63 height 33
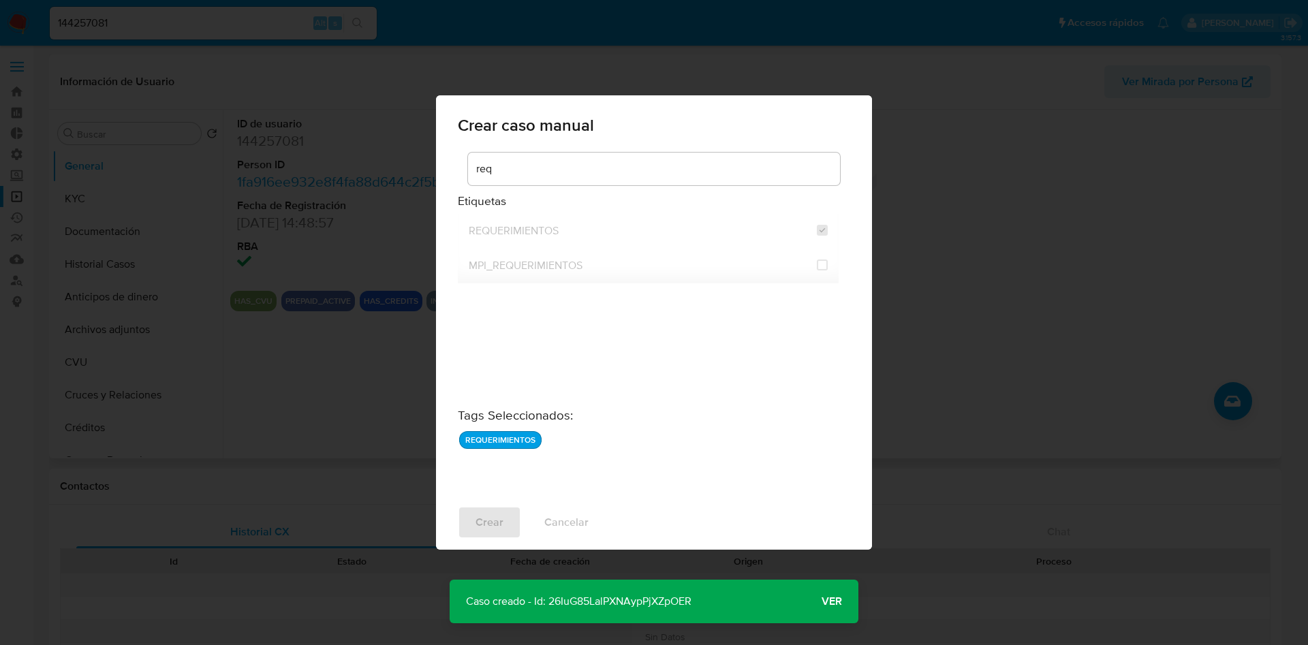
click at [586, 602] on p "Caso creado - Id: 26IuG85LalPXNAypPjXZpOER" at bounding box center [579, 602] width 258 height 44
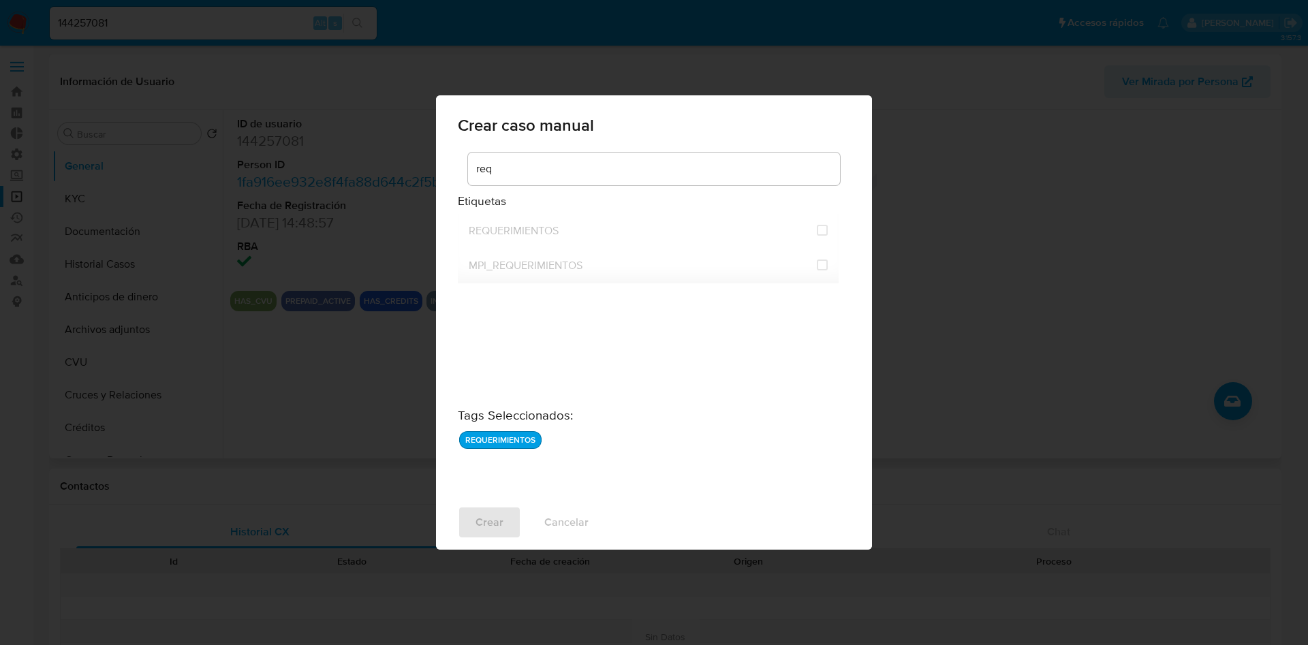
checkbox input "false"
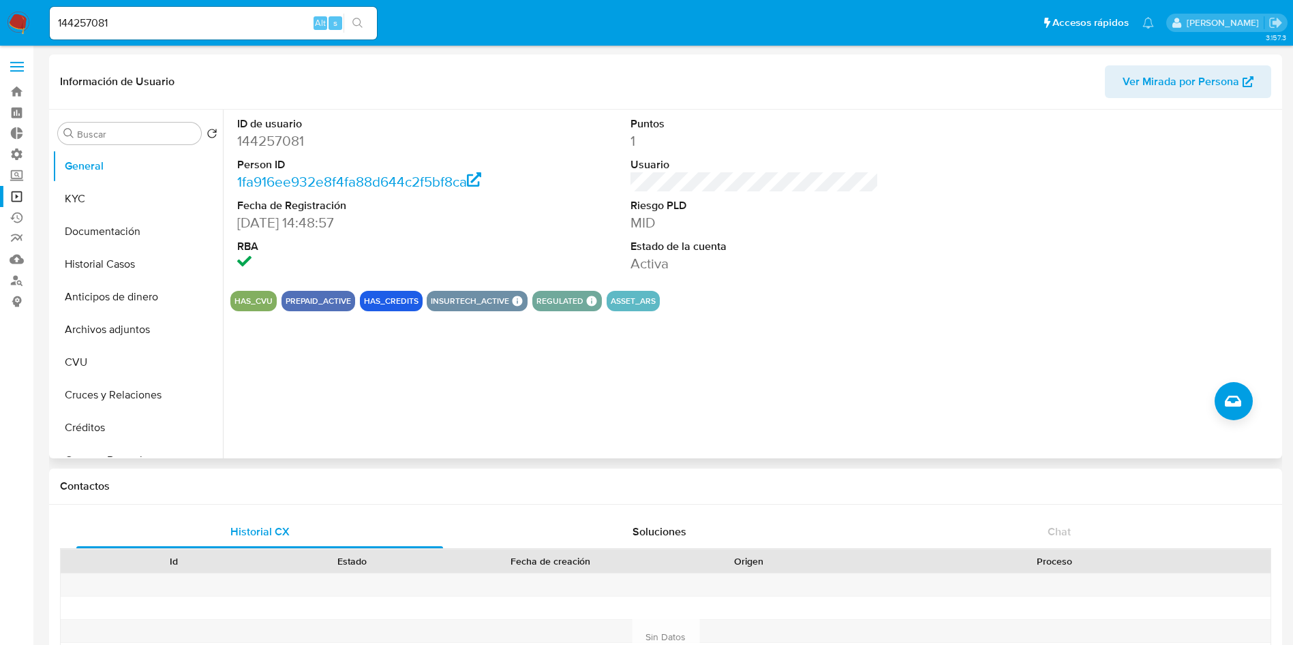
click at [249, 20] on input "144257081" at bounding box center [213, 23] width 327 height 18
paste input "97136745"
click at [372, 29] on input "197136745" at bounding box center [213, 23] width 327 height 18
type input "197136745"
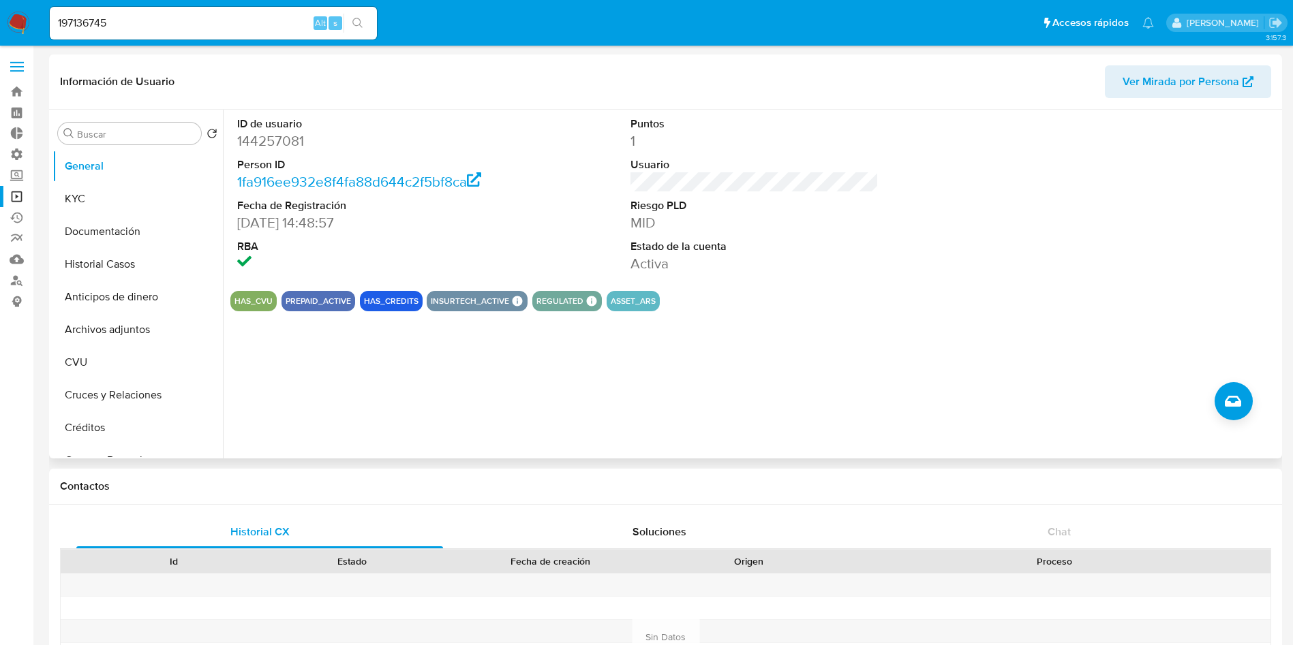
click at [360, 26] on icon "search-icon" at bounding box center [357, 23] width 11 height 11
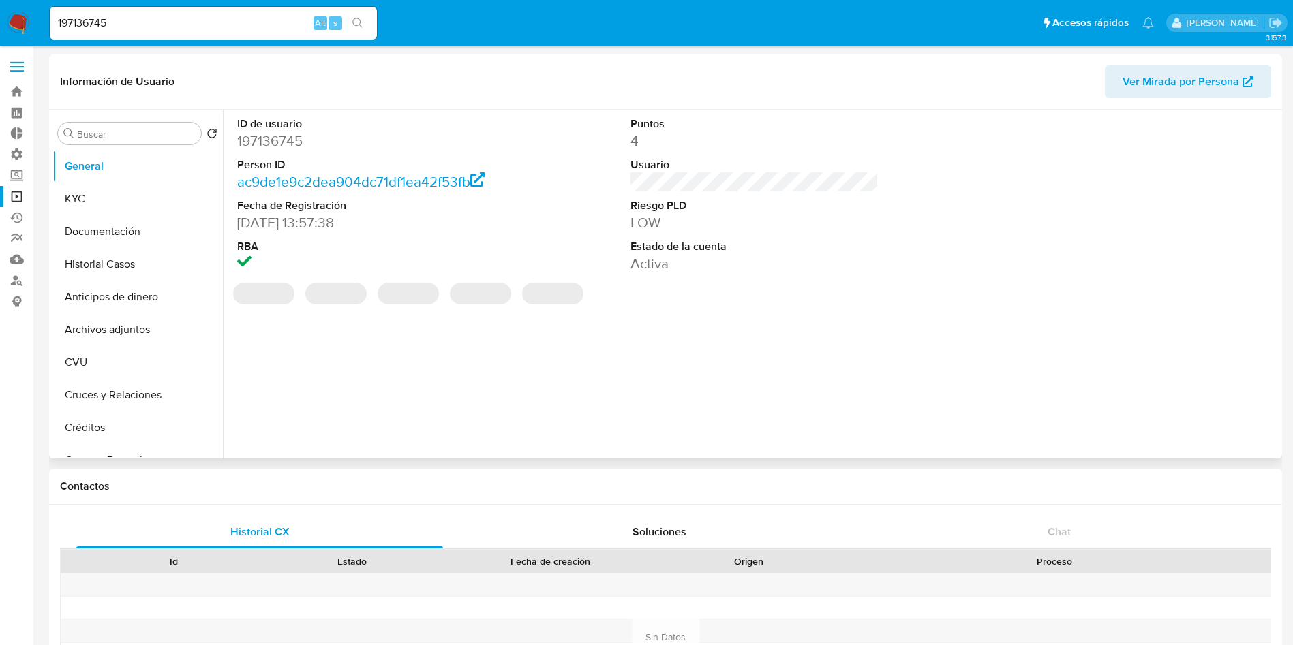
select select "10"
click at [655, 337] on div "ID de usuario 197136745 Person ID ac9de1e9c2dea904dc71df1ea42f53fb Fecha de Reg…" at bounding box center [751, 284] width 1056 height 349
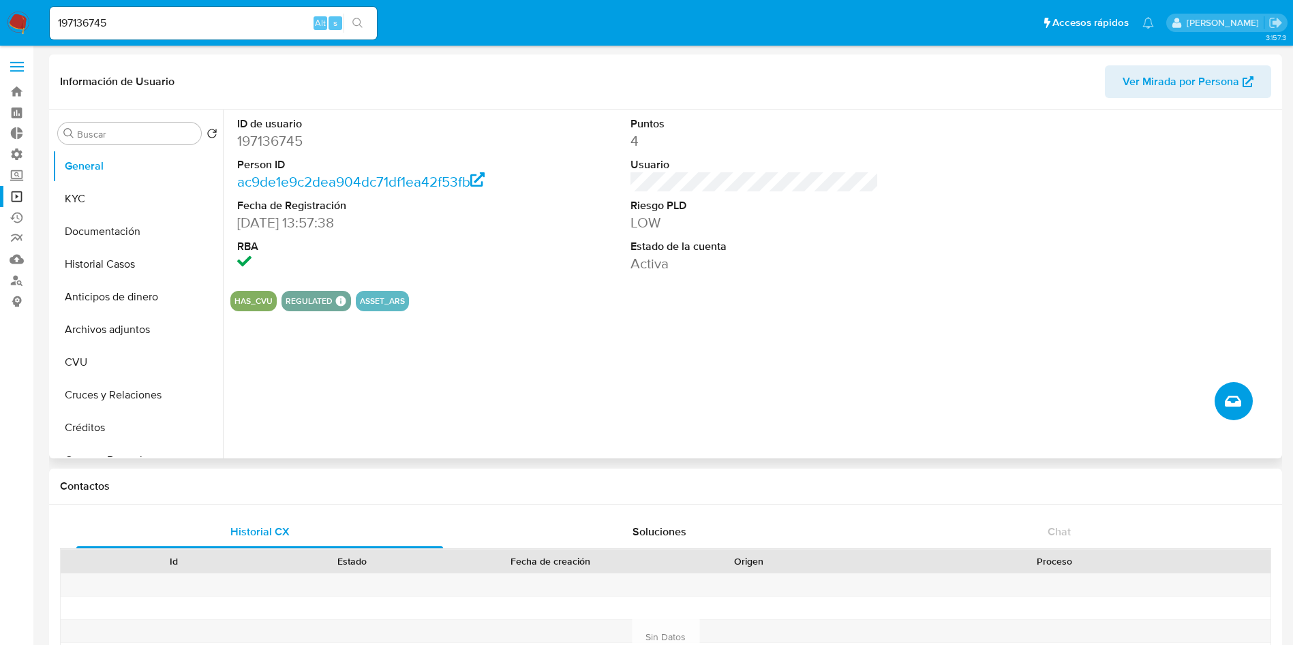
click at [1219, 400] on button "Crear caso manual" at bounding box center [1233, 401] width 38 height 38
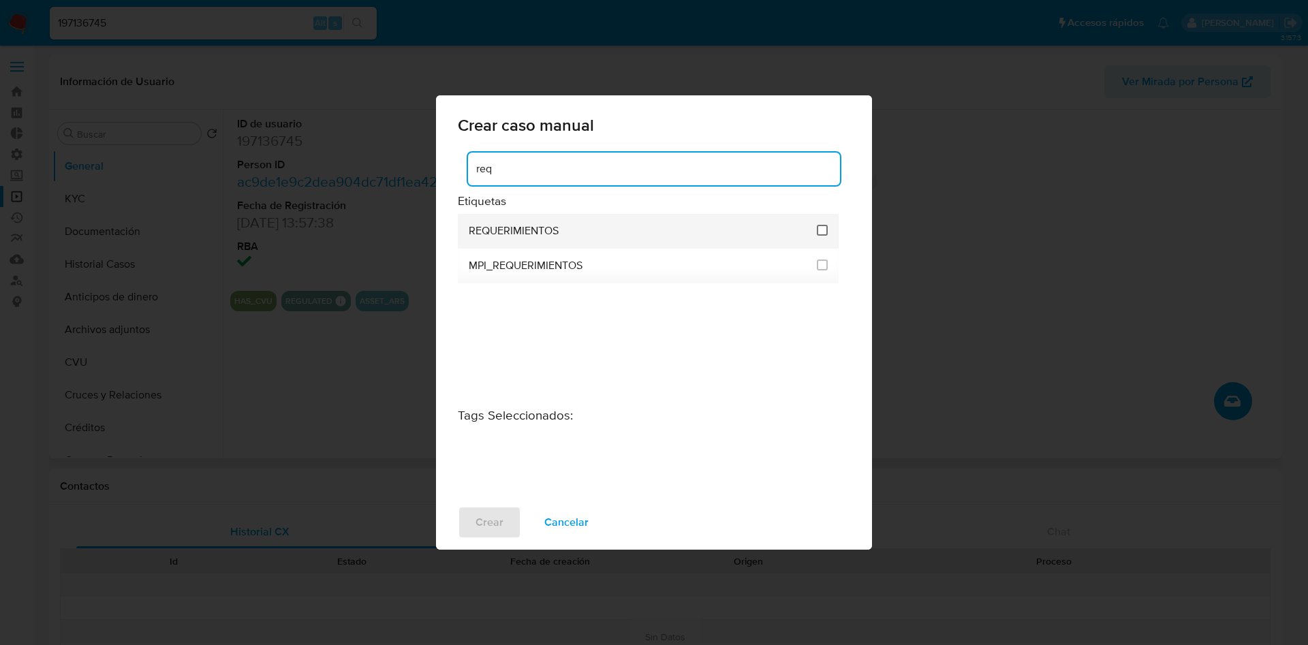
type input "req"
click at [822, 234] on input "2606" at bounding box center [822, 230] width 11 height 11
checkbox input "true"
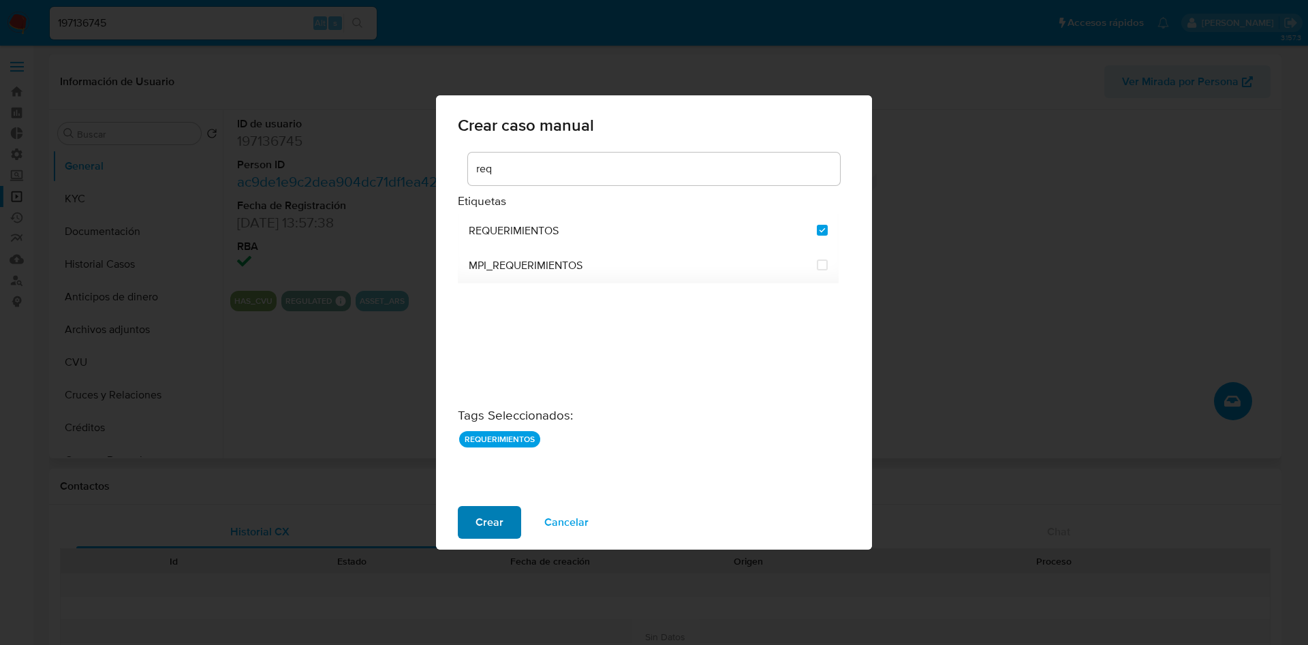
click at [489, 523] on span "Crear" at bounding box center [490, 523] width 28 height 30
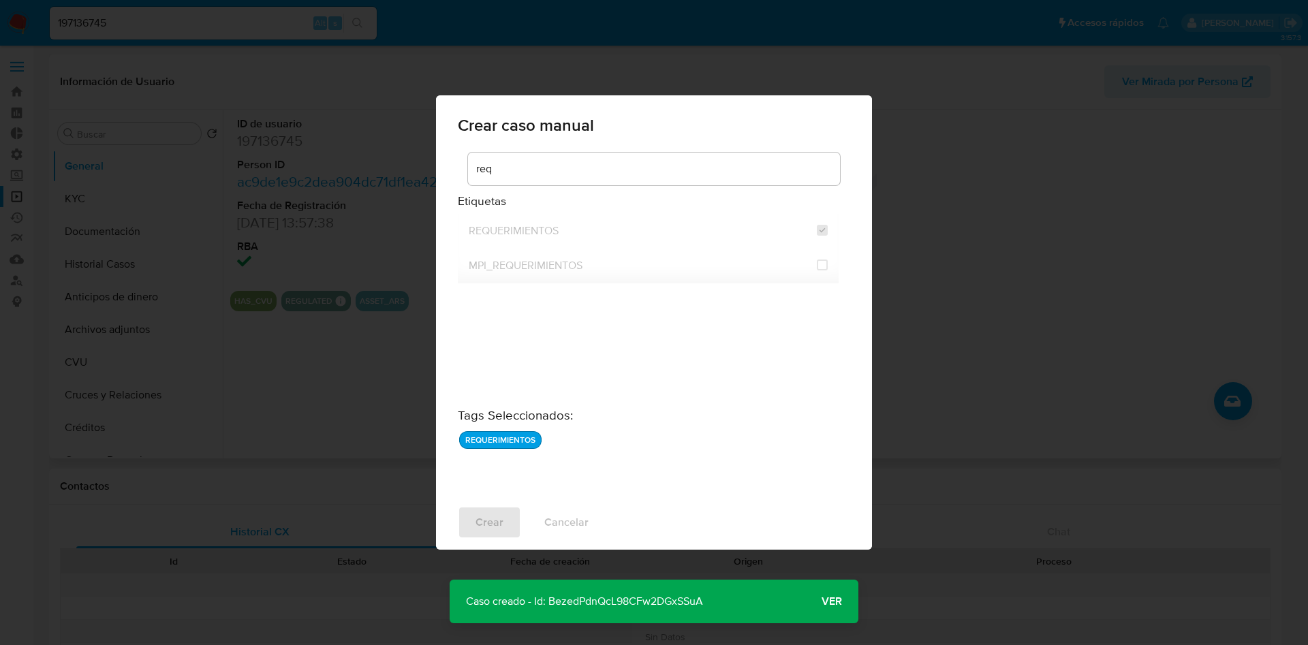
click at [599, 594] on p "Caso creado - Id: BezedPdnQcL98CFw2DGxSSuA" at bounding box center [585, 602] width 270 height 44
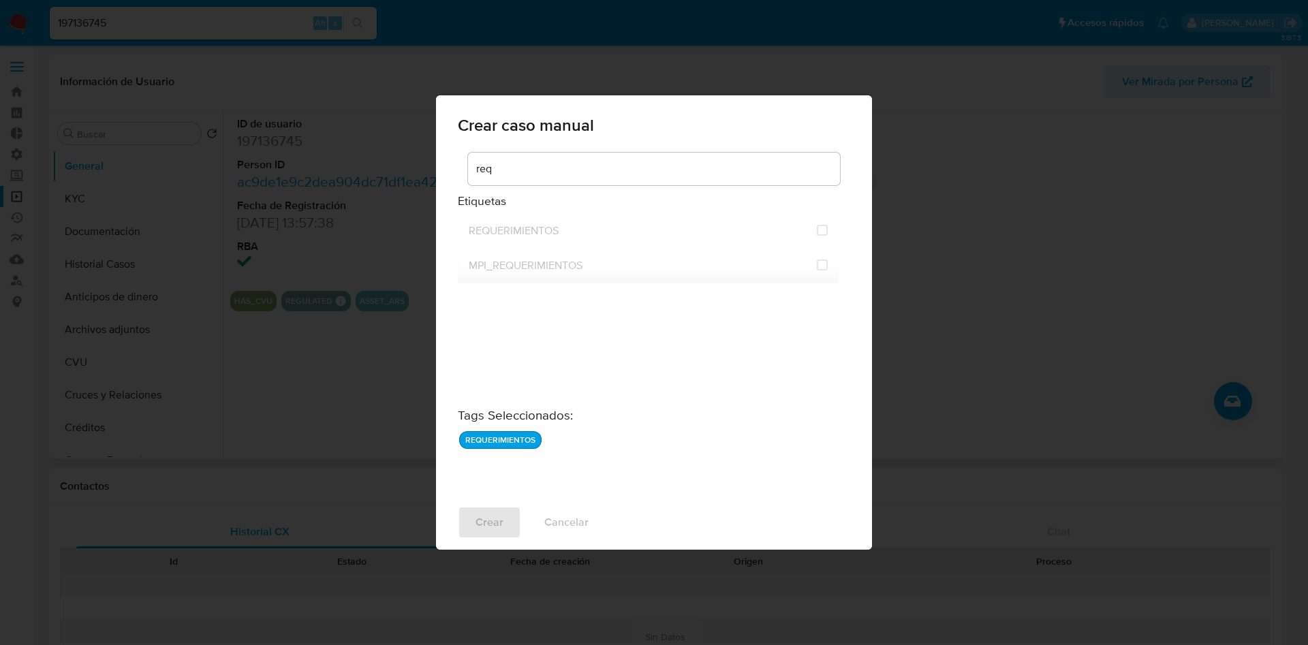
checkbox input "false"
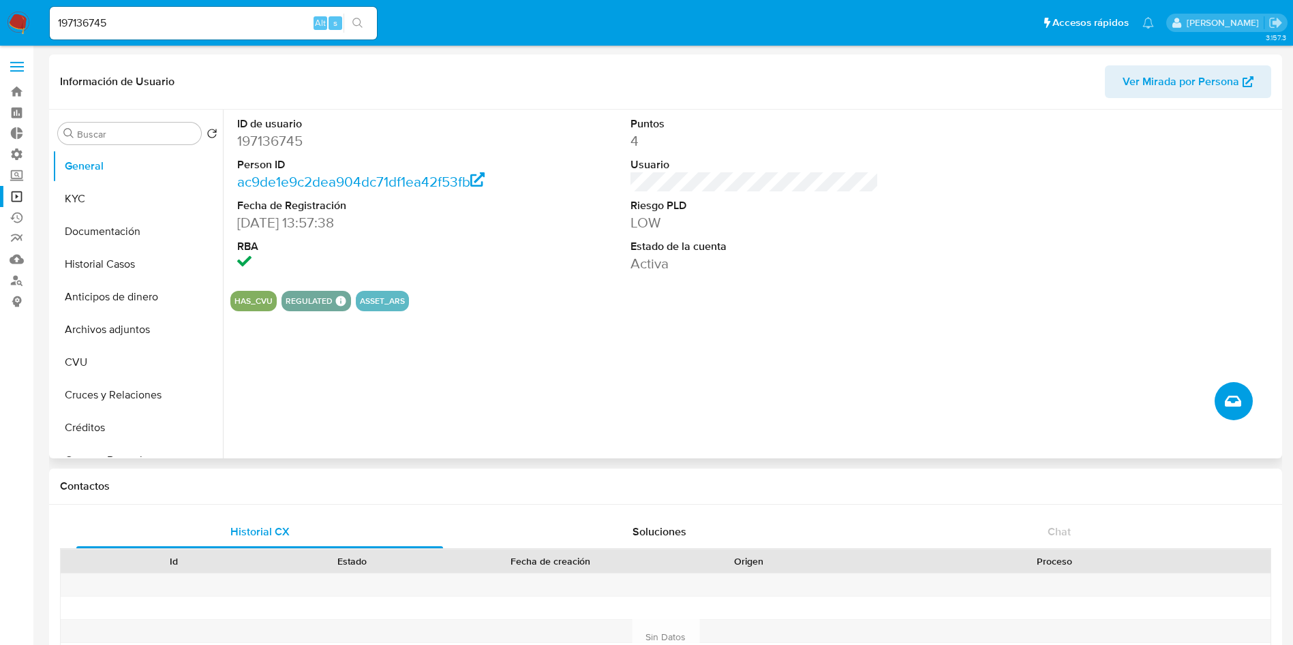
click at [1222, 407] on button "Crear caso manual" at bounding box center [1233, 401] width 38 height 38
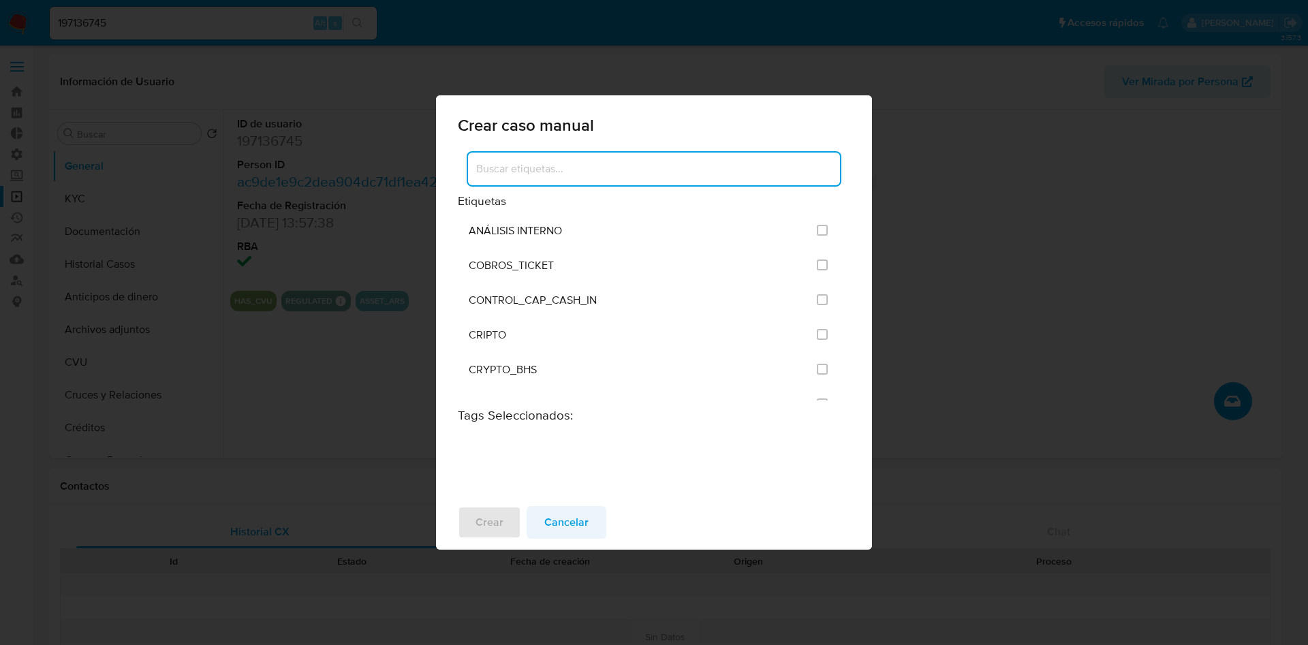
click at [577, 511] on span "Cancelar" at bounding box center [567, 523] width 44 height 30
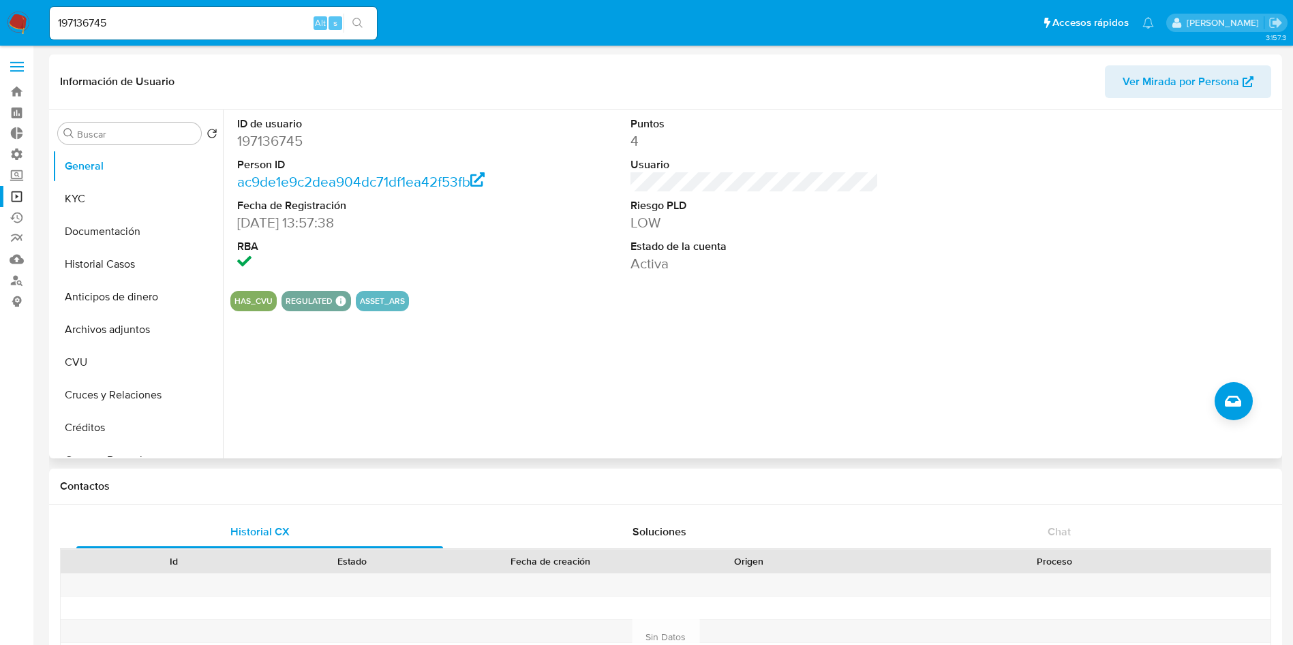
click at [595, 350] on div "ID de usuario 197136745 Person ID ac9de1e9c2dea904dc71df1ea42f53fb Fecha de Reg…" at bounding box center [751, 284] width 1056 height 349
click at [109, 266] on button "Historial Casos" at bounding box center [131, 264] width 159 height 33
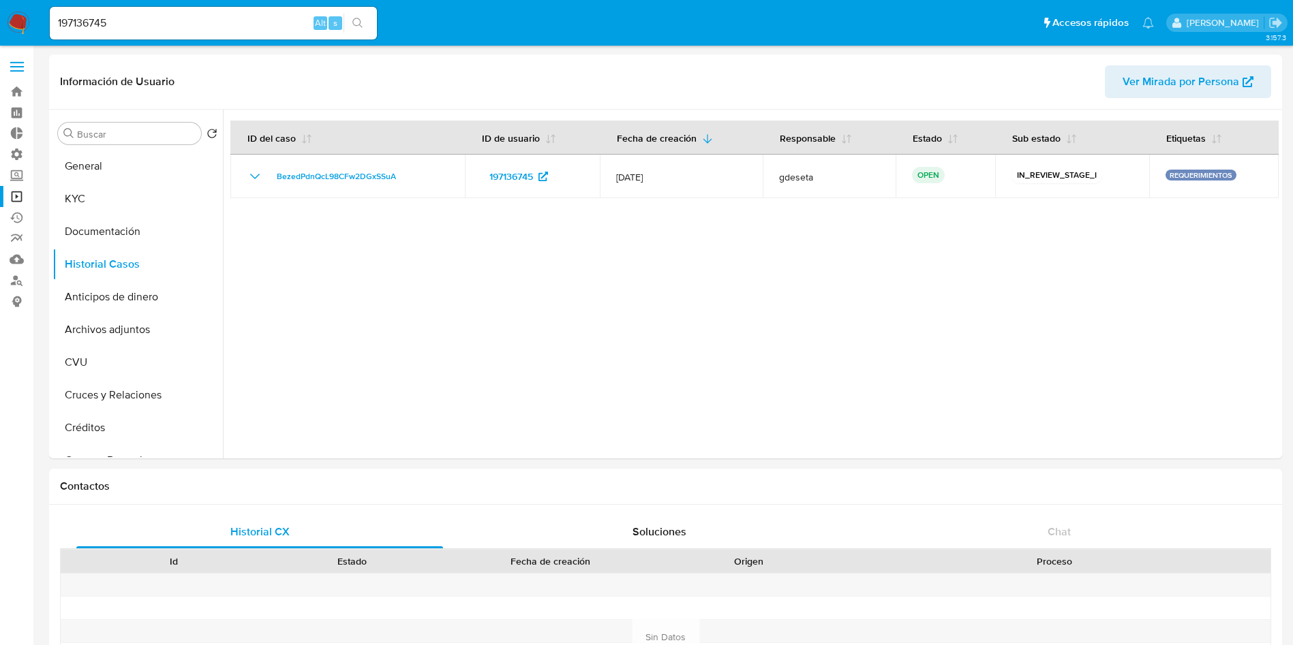
click at [166, 16] on input "197136745" at bounding box center [213, 23] width 327 height 18
paste input "363243539"
type input "363243539"
click at [363, 18] on icon "search-icon" at bounding box center [357, 23] width 11 height 11
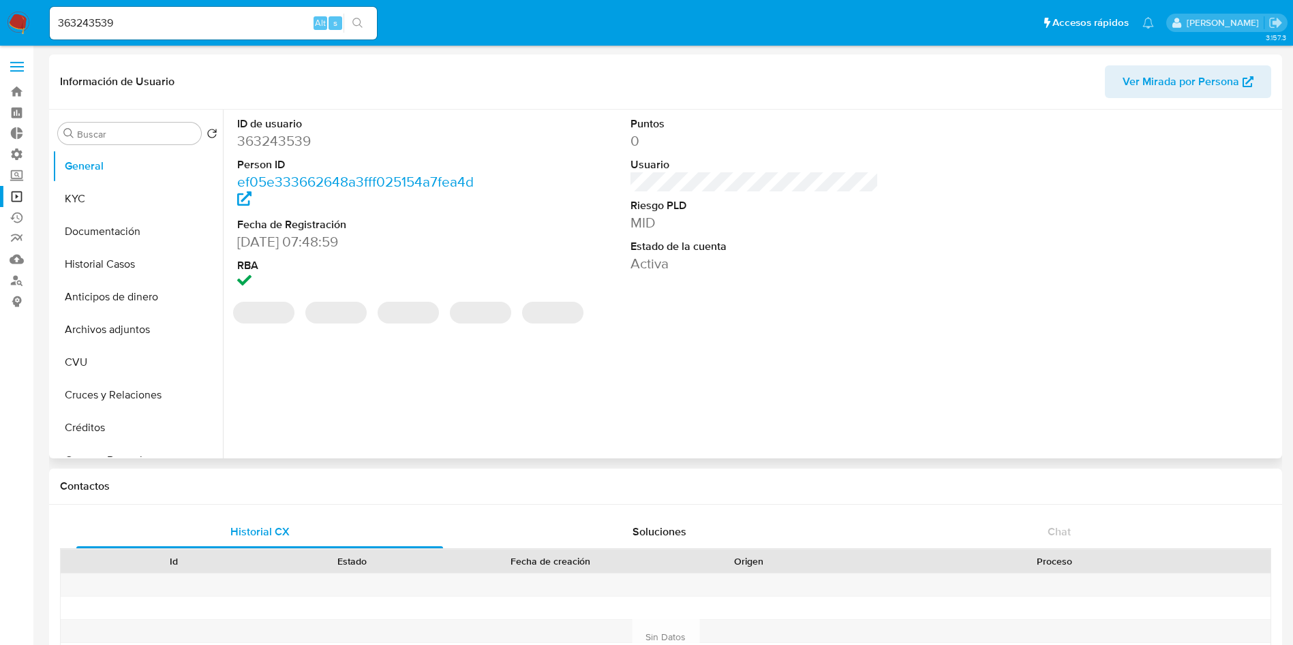
select select "10"
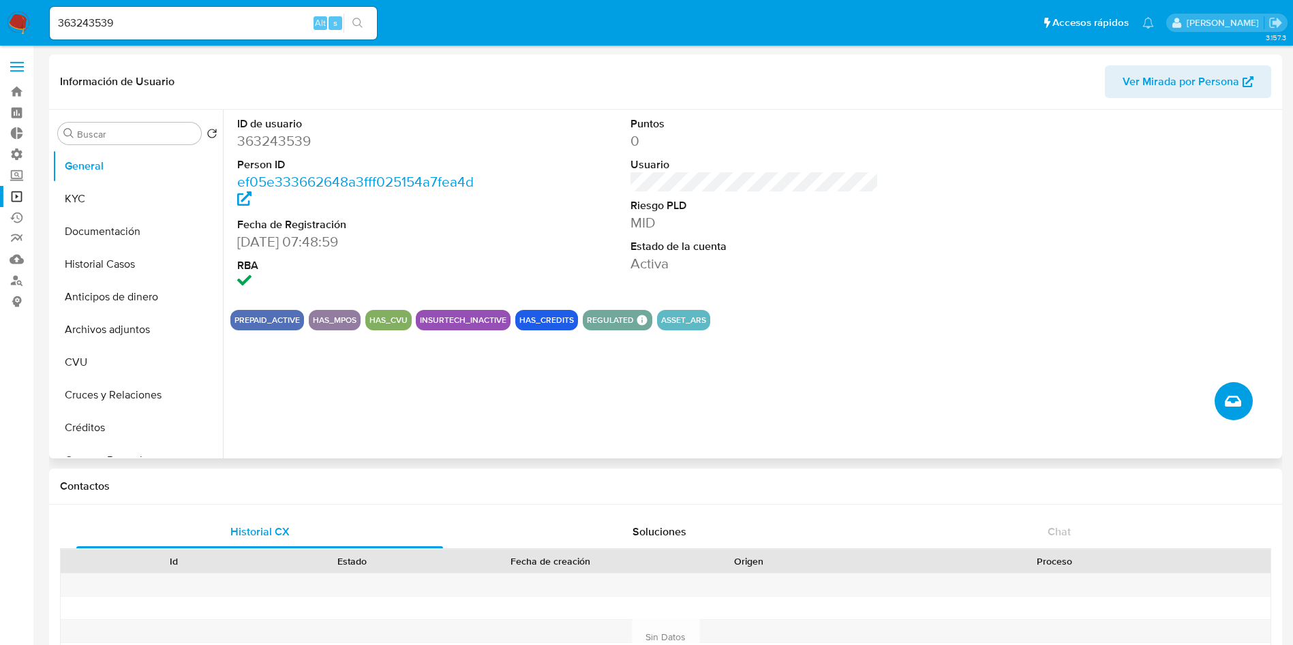
click at [1223, 399] on button "Crear caso manual" at bounding box center [1233, 401] width 38 height 38
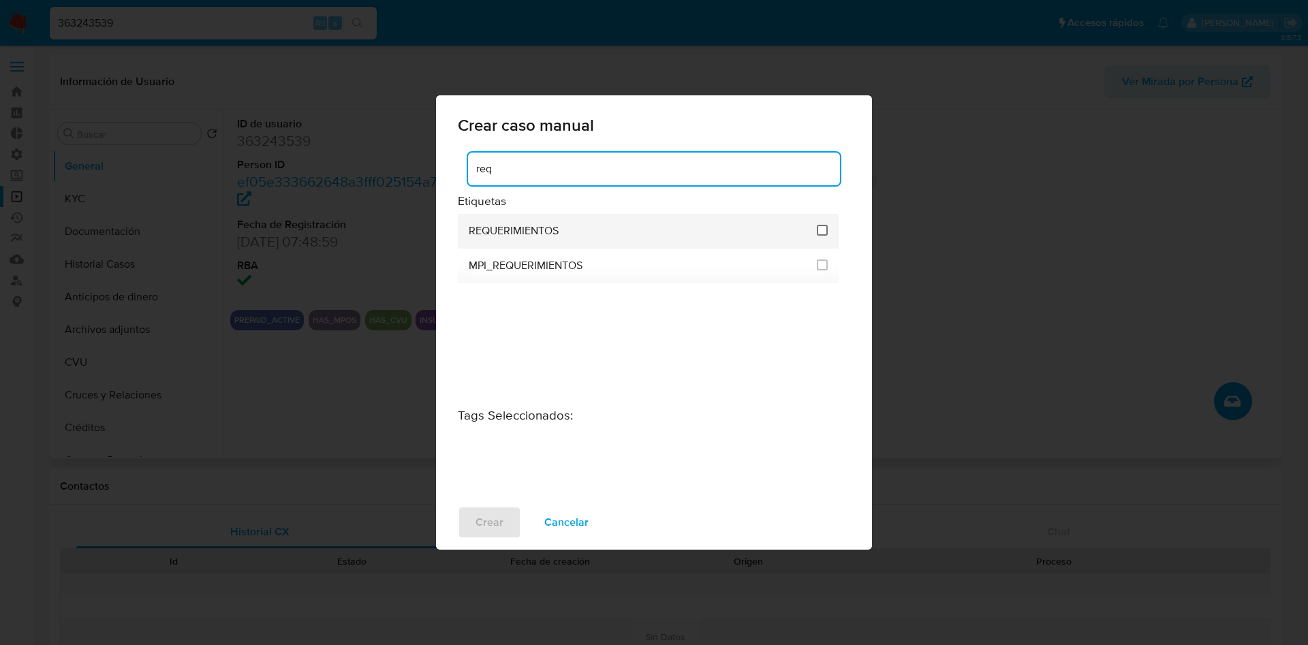
type input "req"
click at [824, 233] on input "2606" at bounding box center [822, 230] width 11 height 11
checkbox input "true"
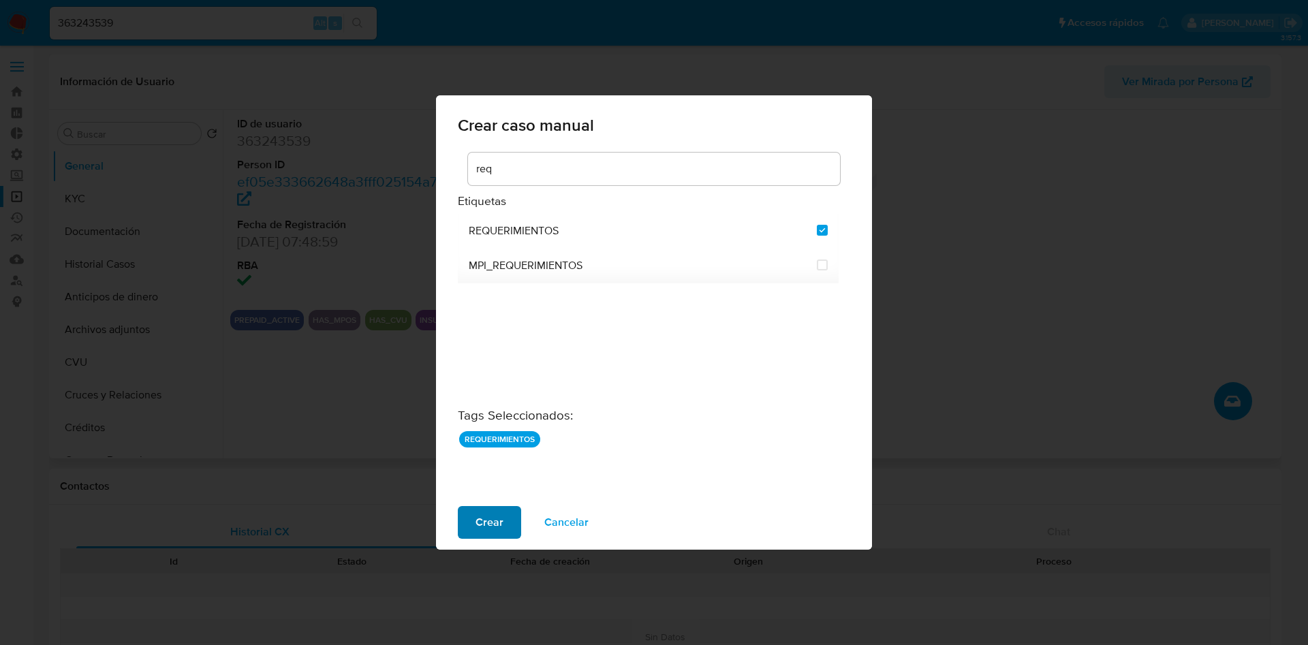
click at [485, 521] on span "Crear" at bounding box center [490, 523] width 28 height 30
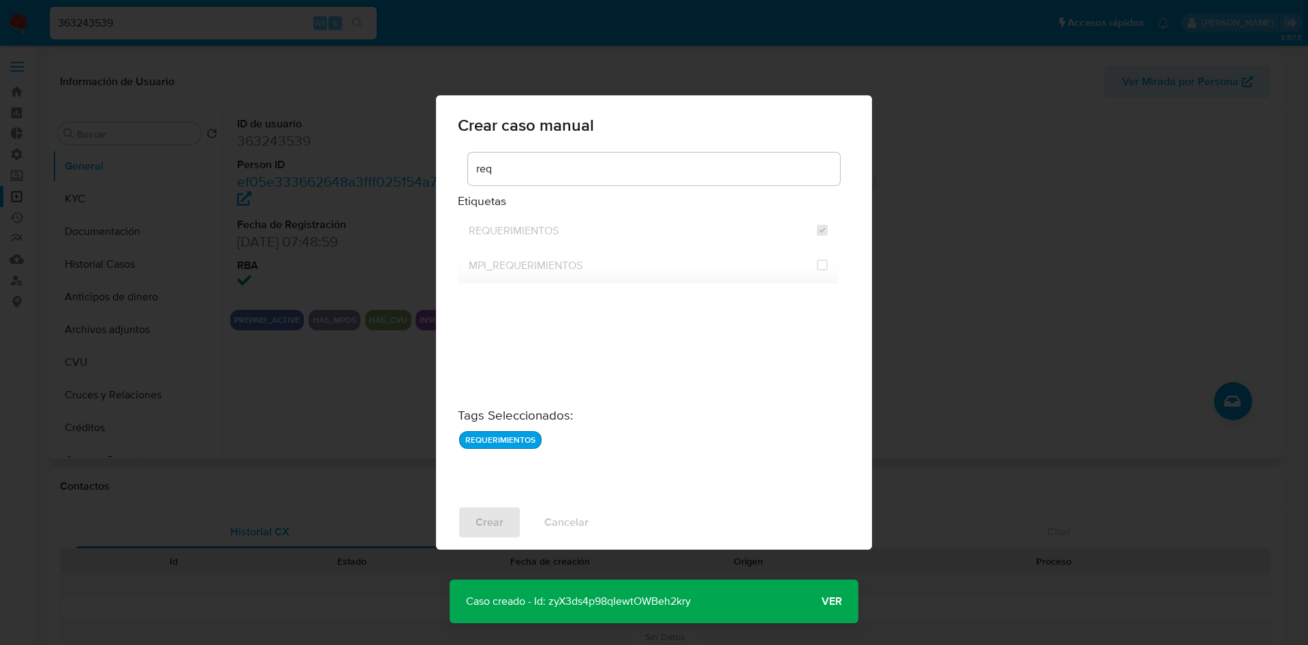
click at [598, 600] on p "Caso creado - Id: zyX3ds4p98qIewtOWBeh2kry" at bounding box center [579, 602] width 258 height 44
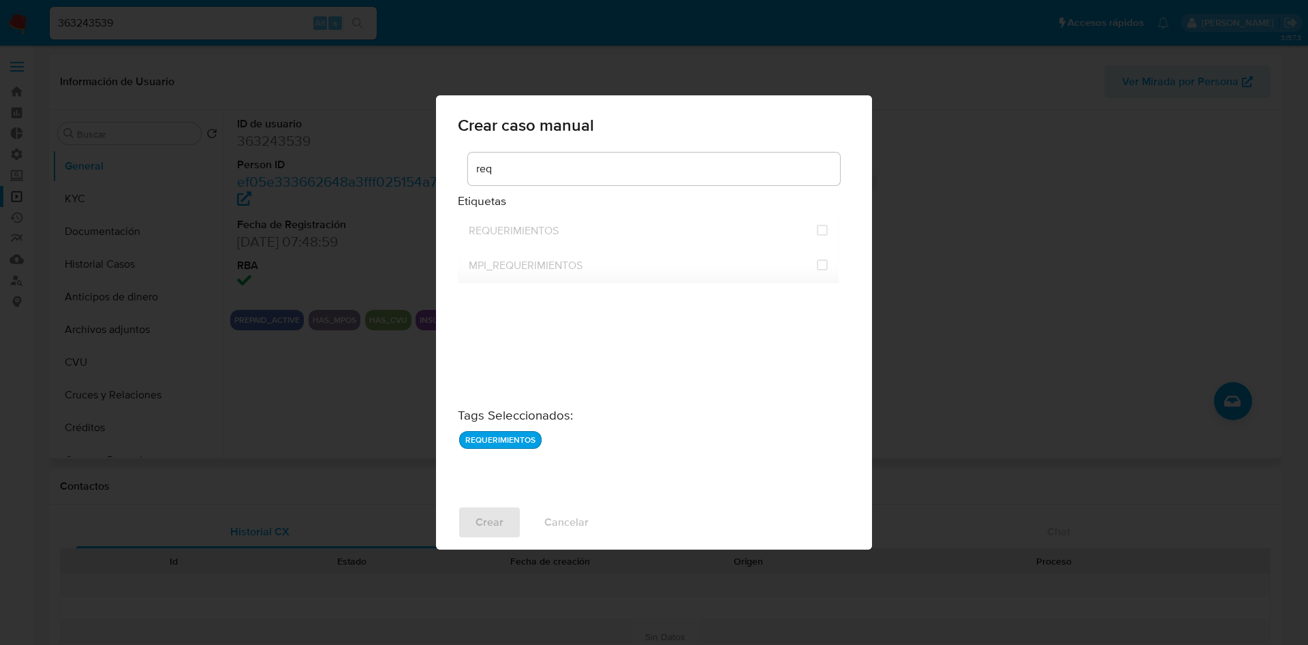
checkbox input "false"
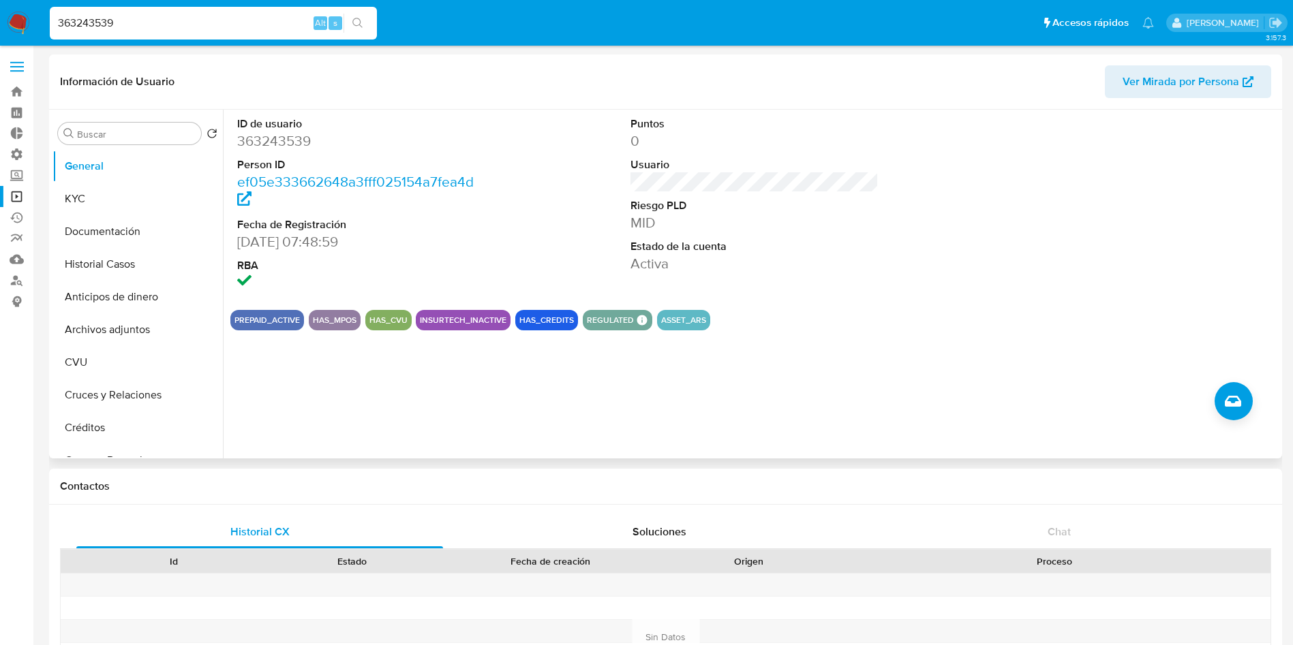
click at [104, 31] on input "363243539" at bounding box center [213, 23] width 327 height 18
click at [104, 25] on input "363243539" at bounding box center [213, 23] width 327 height 18
paste input "1491000300"
type input "1491000300"
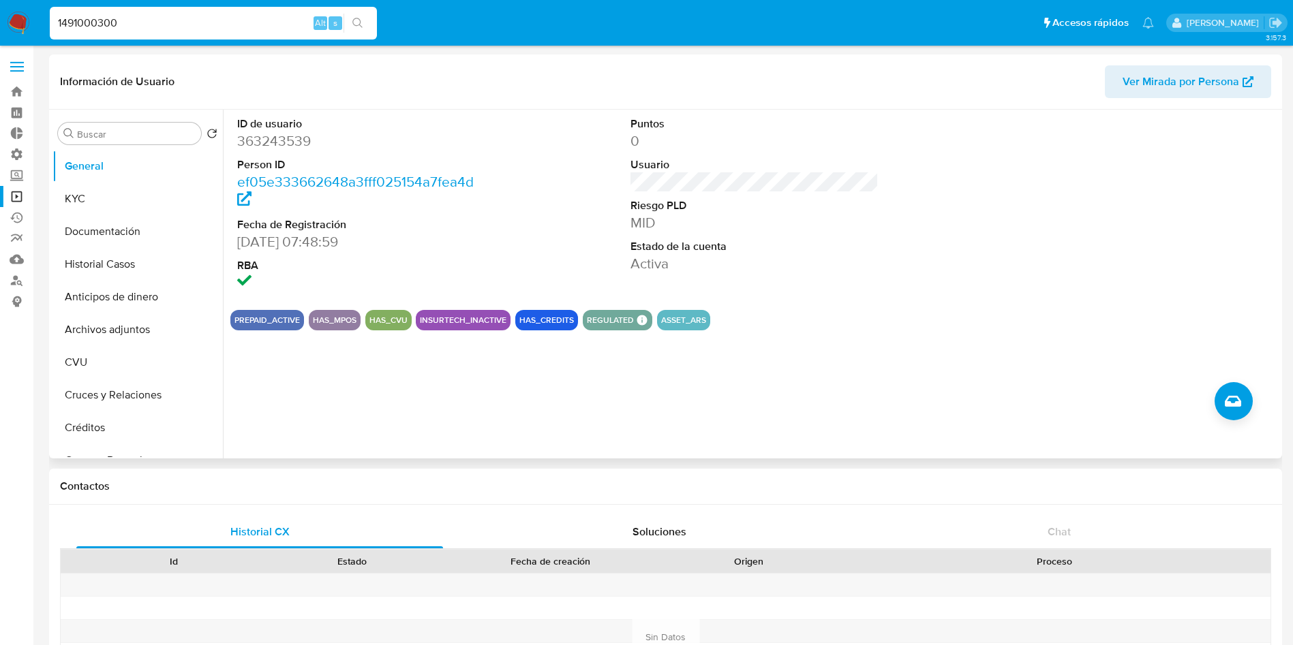
click at [352, 21] on icon "search-icon" at bounding box center [357, 23] width 11 height 11
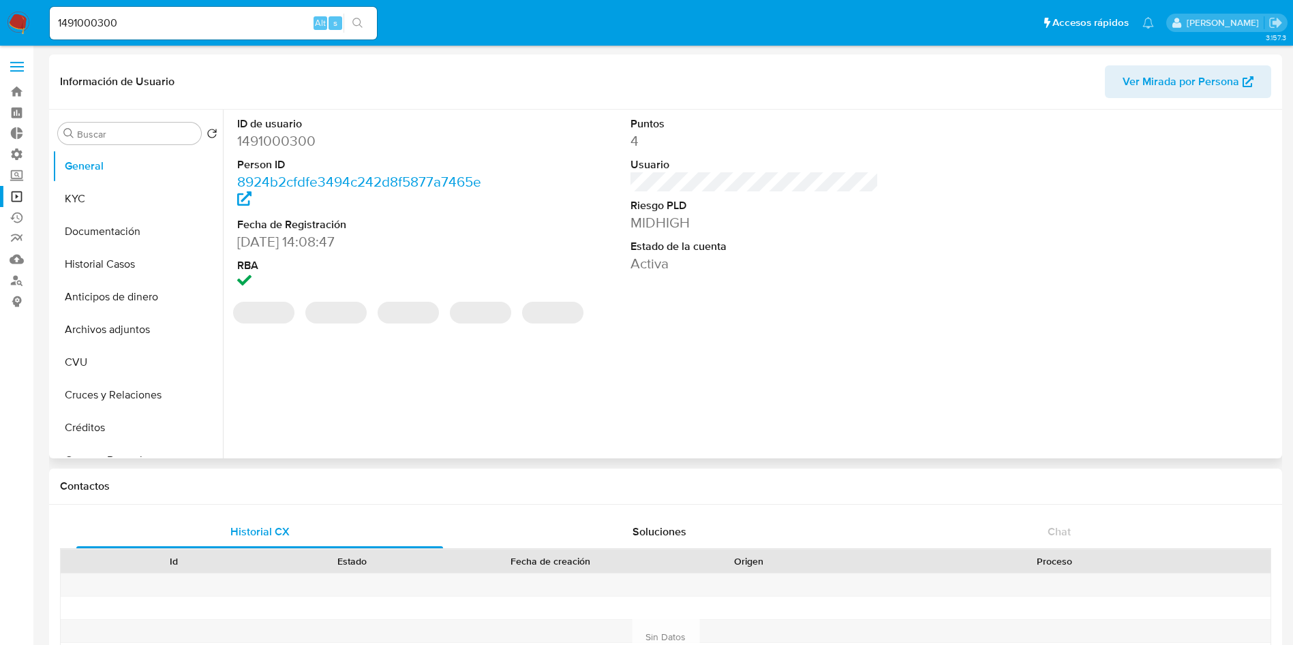
select select "10"
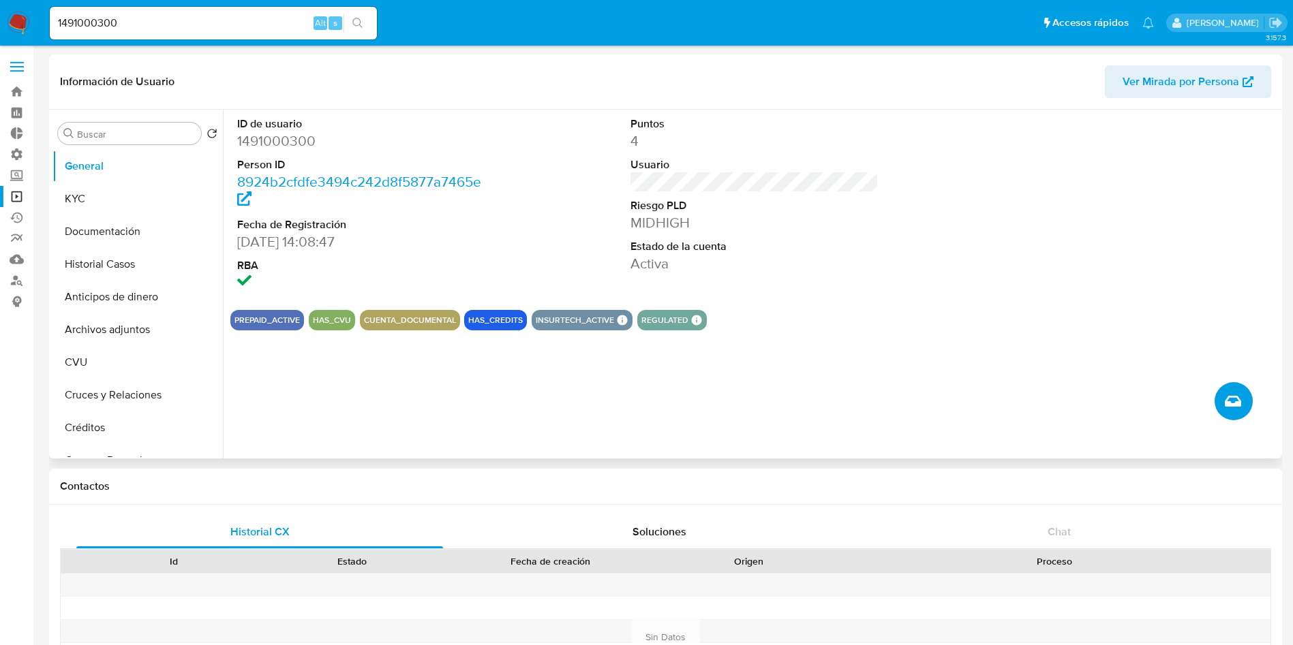
click at [1228, 408] on icon "Crear caso manual" at bounding box center [1233, 401] width 16 height 16
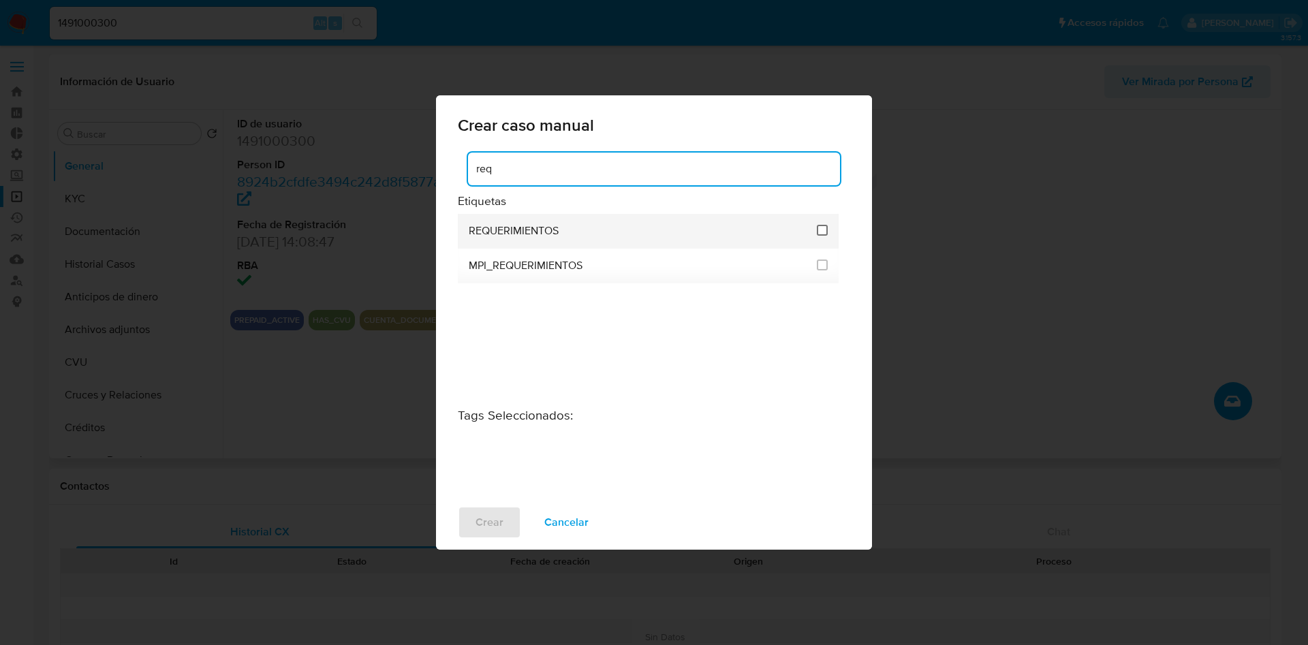
type input "req"
click at [822, 230] on input "2606" at bounding box center [822, 230] width 11 height 11
checkbox input "true"
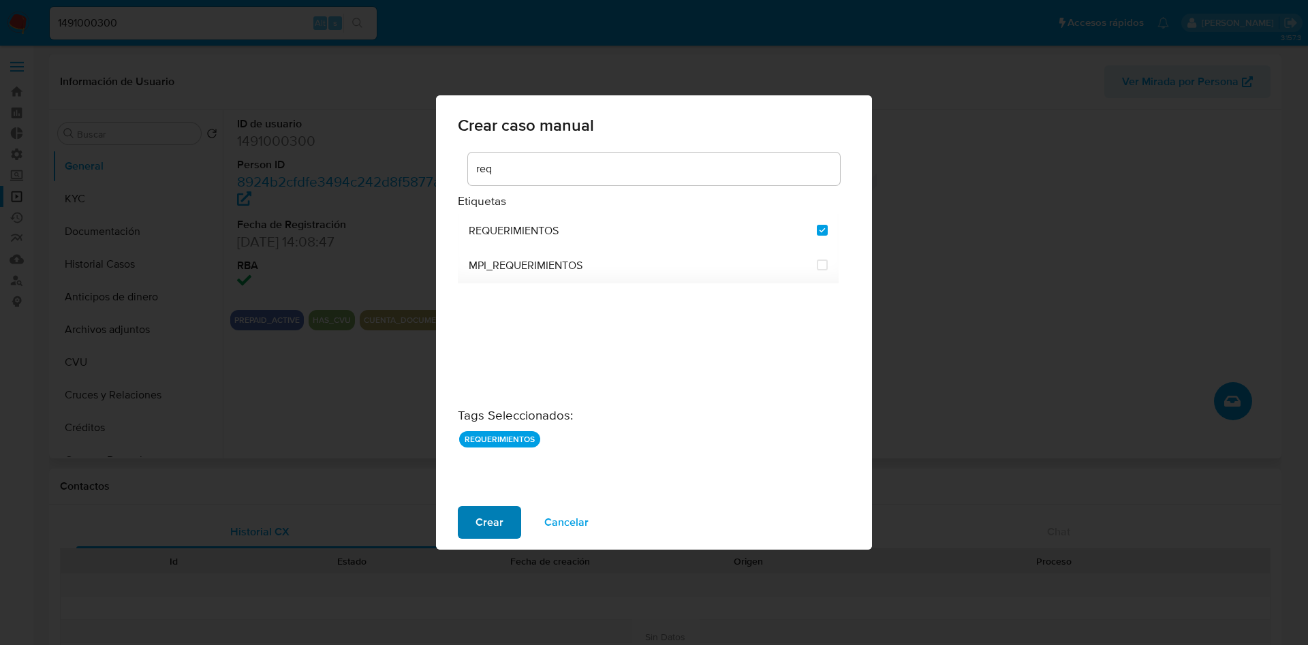
click at [484, 519] on span "Crear" at bounding box center [490, 523] width 28 height 30
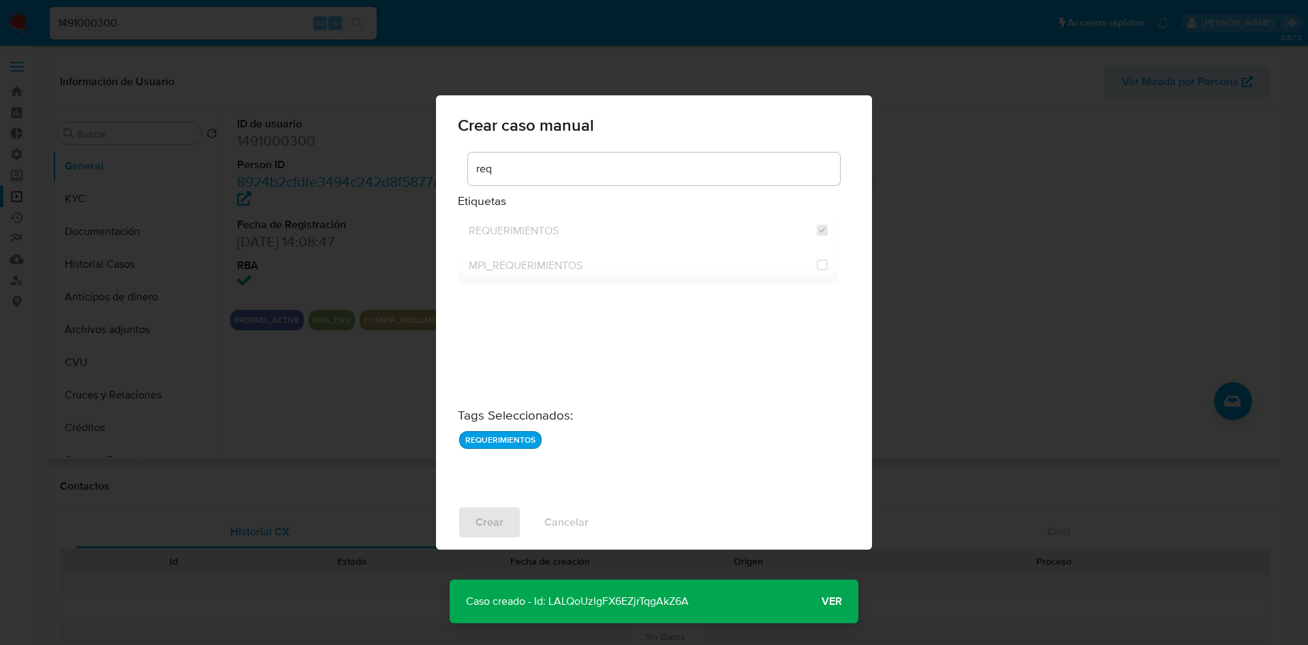
click at [647, 604] on p "Caso creado - Id: LALQoUzlgFX6EZjrTqgAkZ6A" at bounding box center [578, 602] width 256 height 44
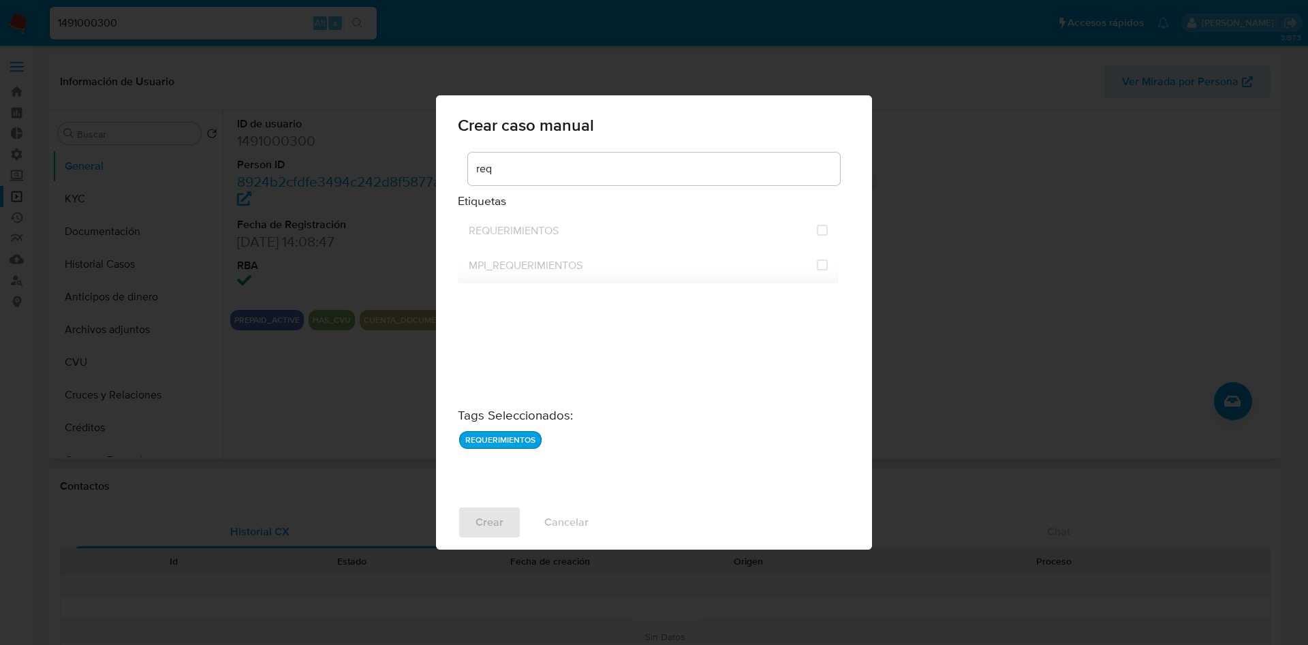
checkbox input "false"
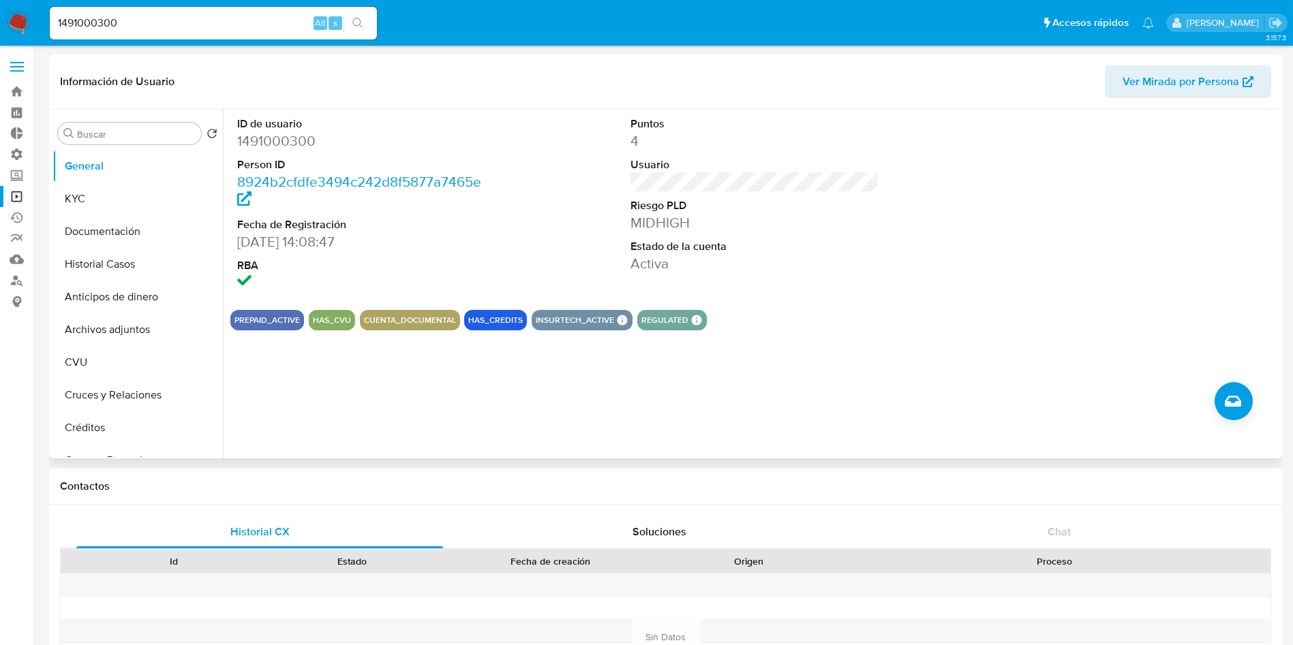
click at [254, 28] on input "1491000300" at bounding box center [213, 23] width 327 height 18
paste input "77681022"
type input "776810220"
click at [357, 20] on icon "search-icon" at bounding box center [357, 23] width 11 height 11
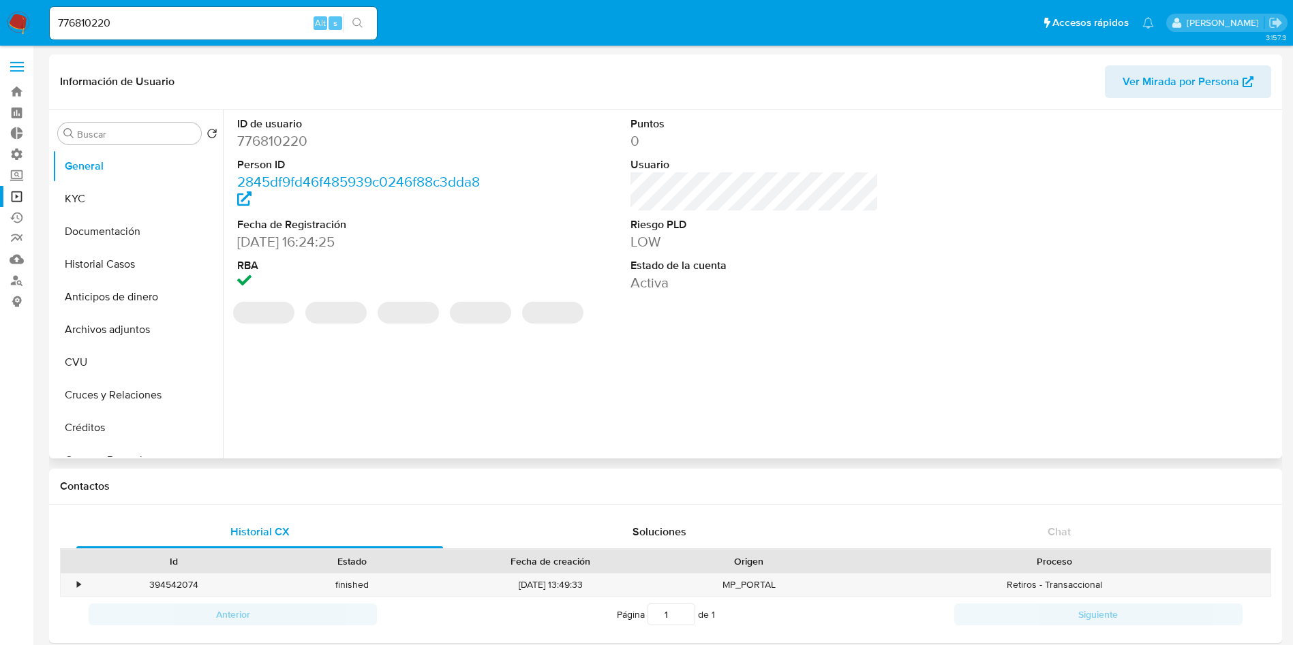
select select "10"
click at [1229, 397] on icon "Crear caso manual" at bounding box center [1233, 401] width 16 height 16
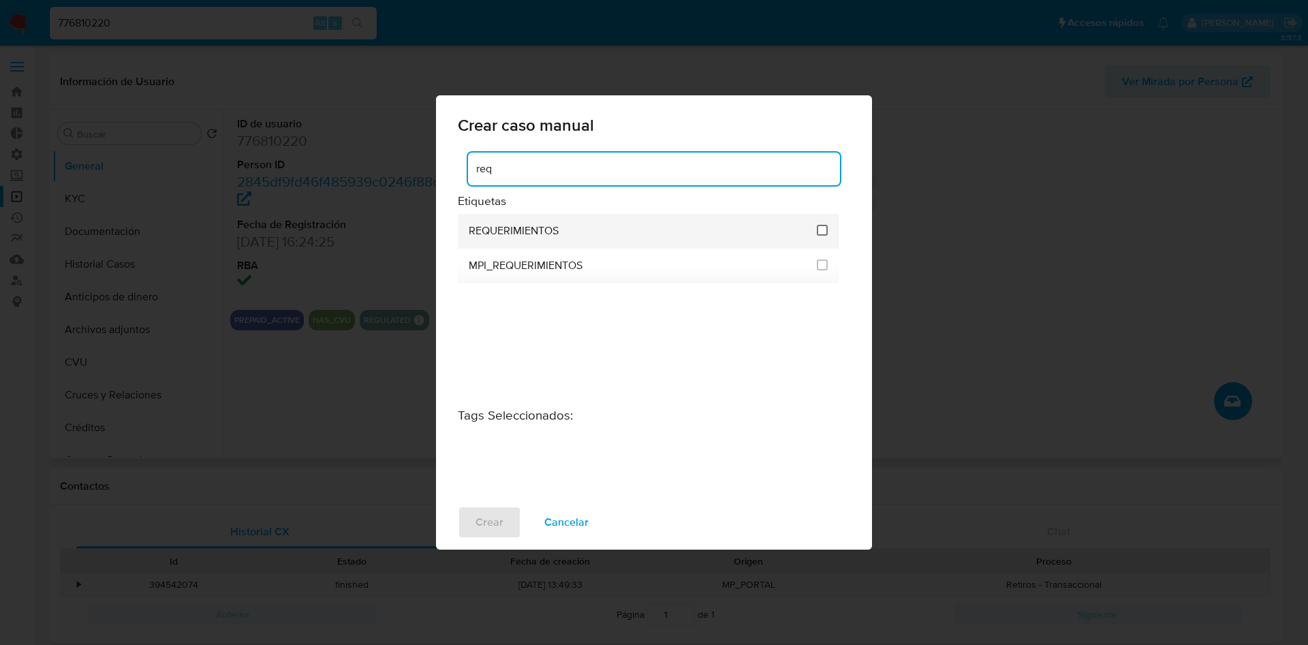
type input "req"
click at [823, 230] on input "2606" at bounding box center [822, 230] width 11 height 11
checkbox input "true"
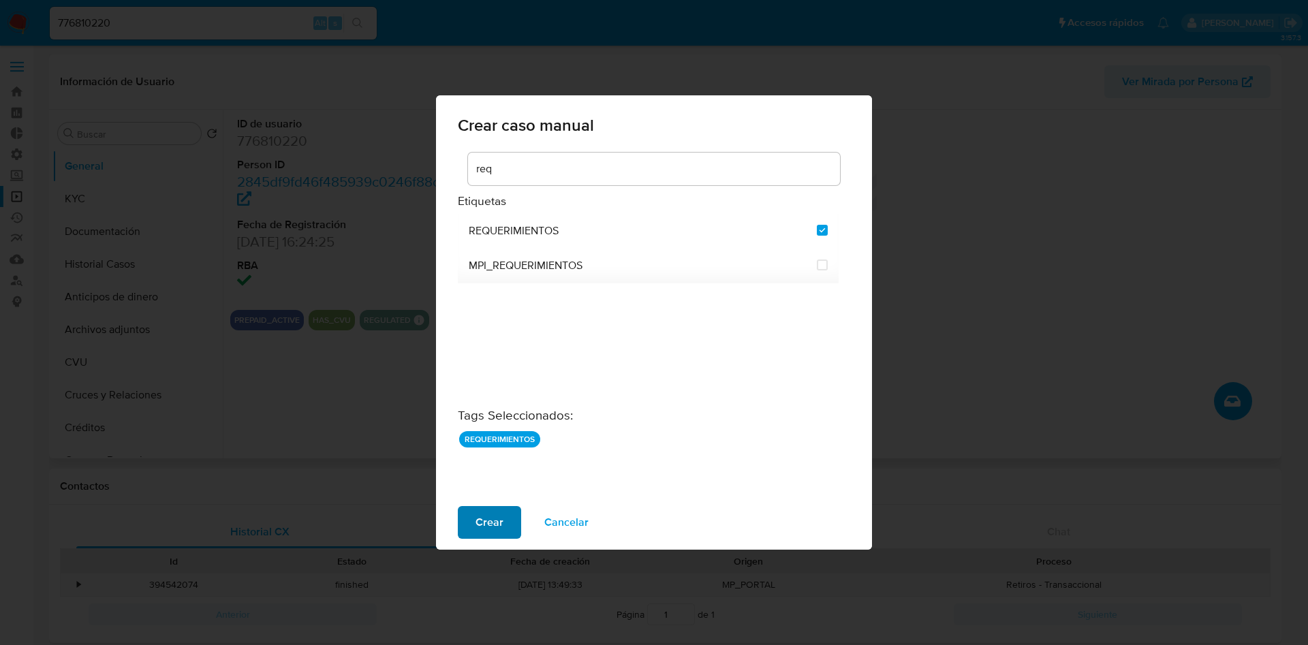
click at [489, 527] on span "Crear" at bounding box center [490, 523] width 28 height 30
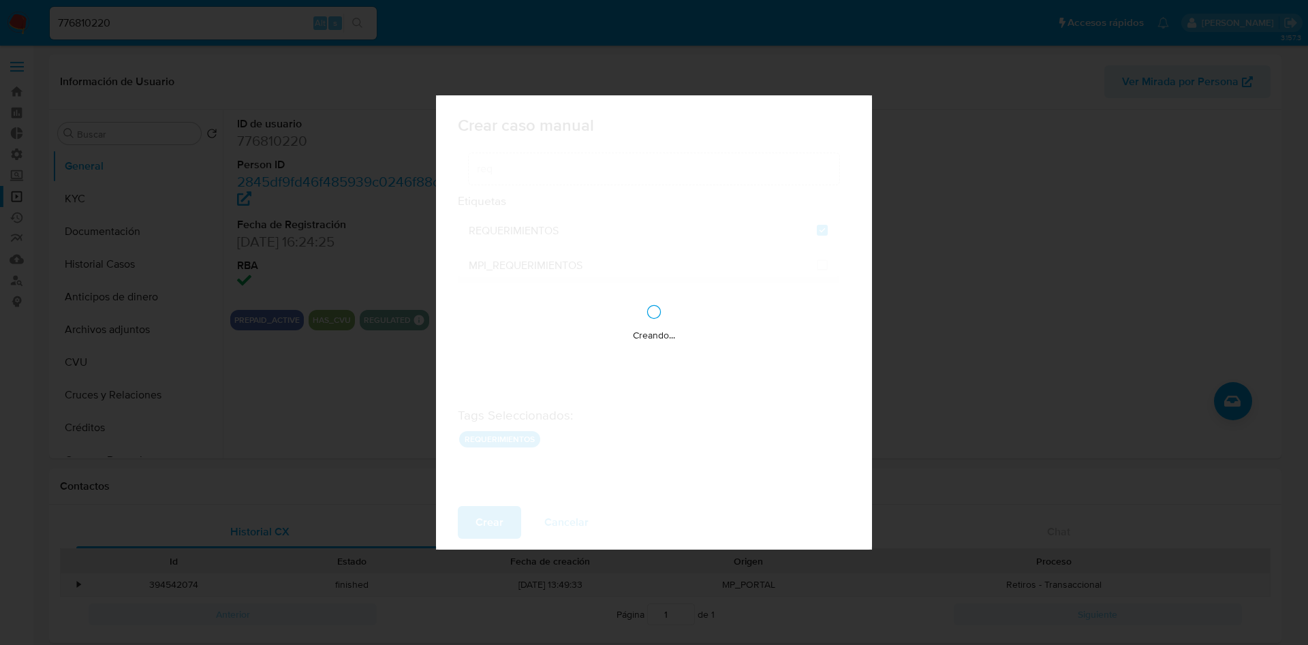
select select "10"
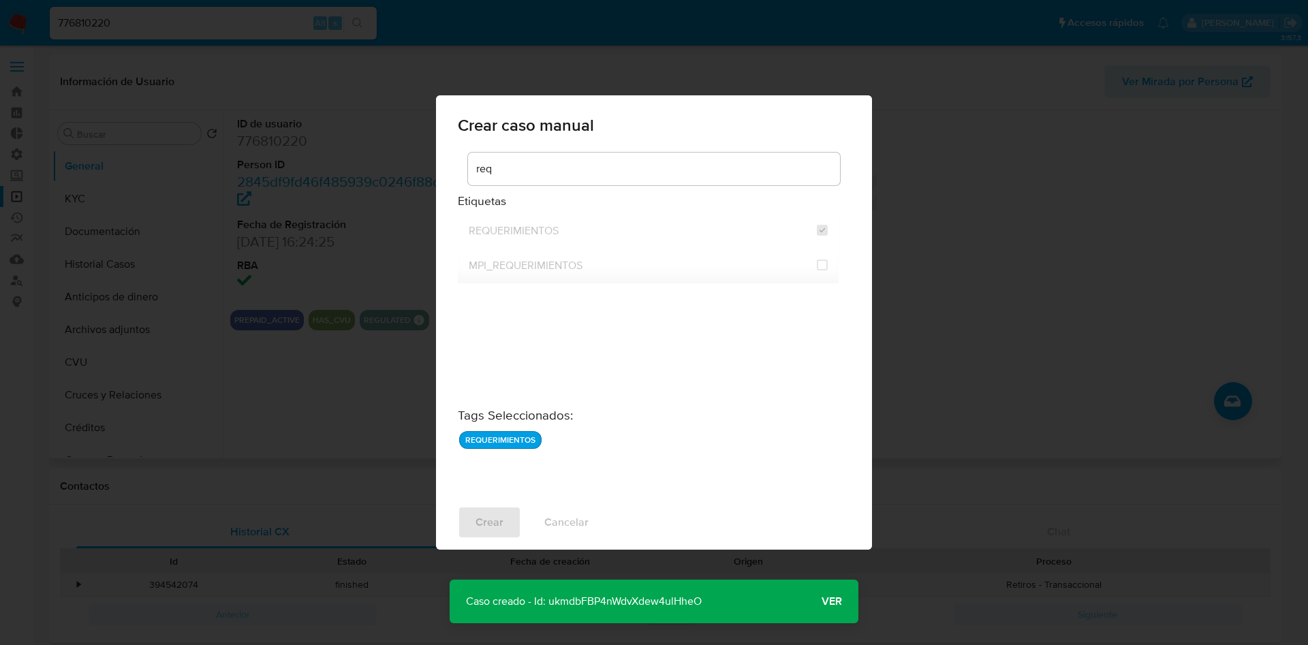
click at [626, 595] on p "Caso creado - Id: ukmdbFBP4nWdvXdew4ulHheO" at bounding box center [584, 602] width 269 height 44
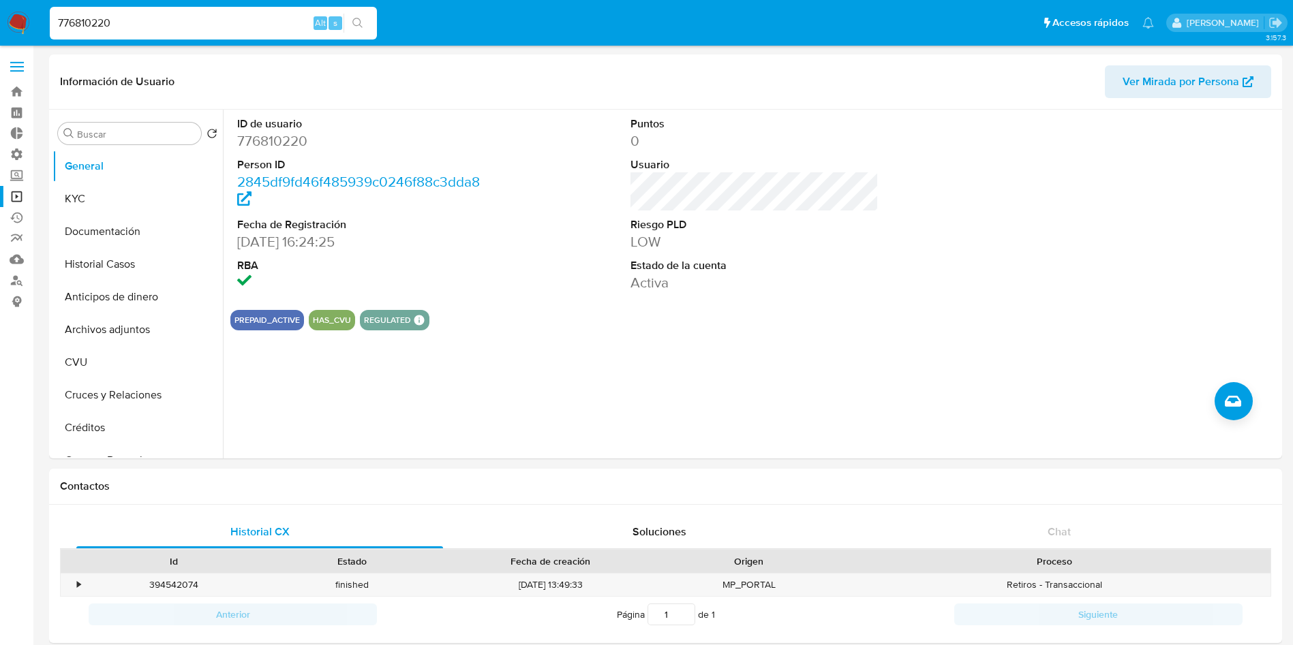
click at [142, 30] on input "776810220" at bounding box center [213, 23] width 327 height 18
paste input "368776561"
click at [372, 25] on input "368776561" at bounding box center [213, 23] width 327 height 18
type input "368776561"
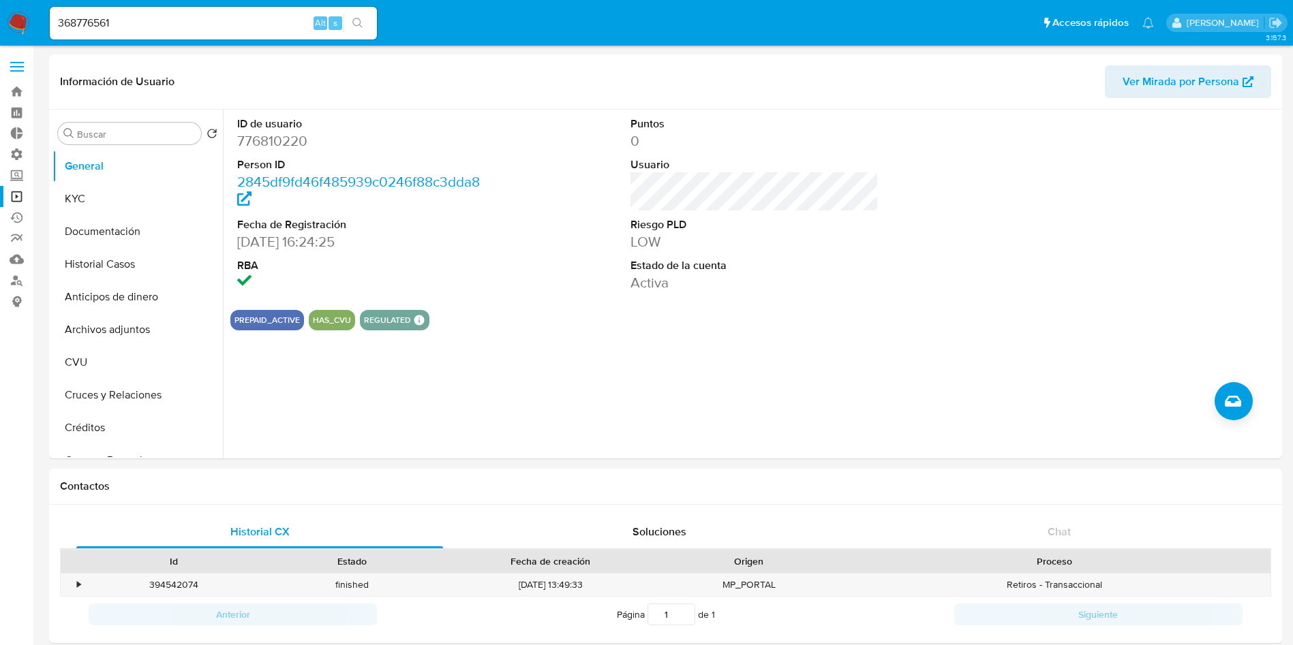
click at [359, 20] on icon "search-icon" at bounding box center [357, 23] width 11 height 11
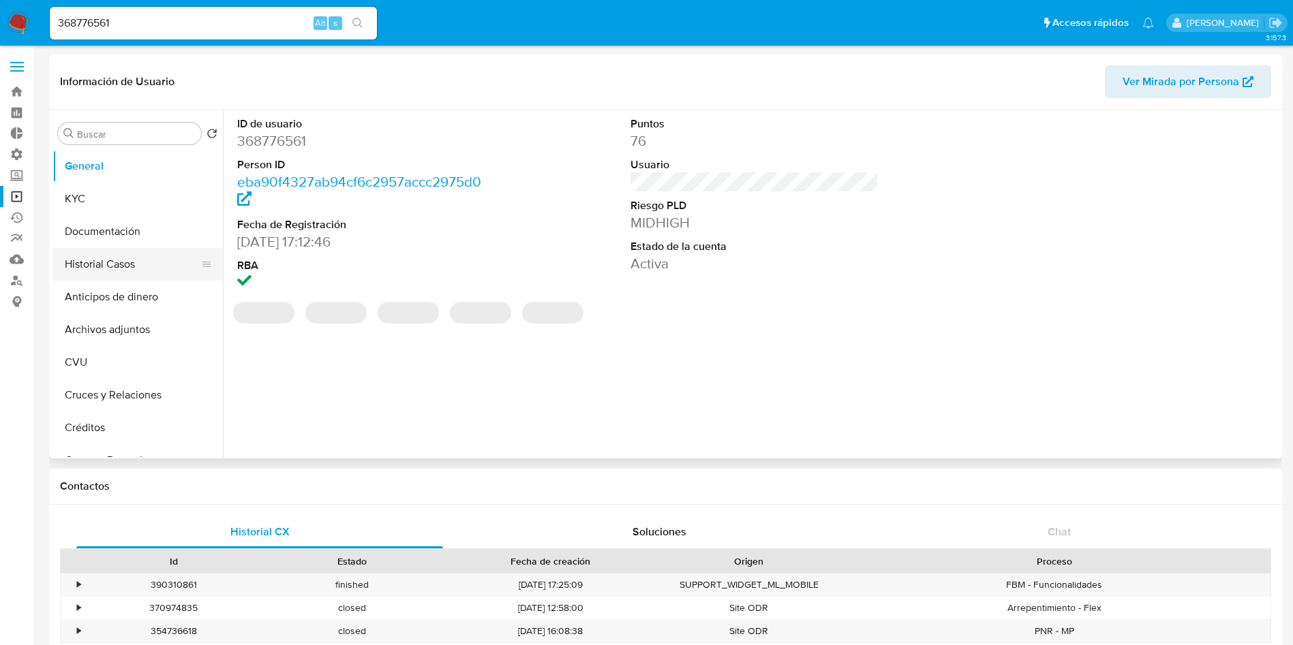
click at [81, 262] on button "Historial Casos" at bounding box center [131, 264] width 159 height 33
select select "10"
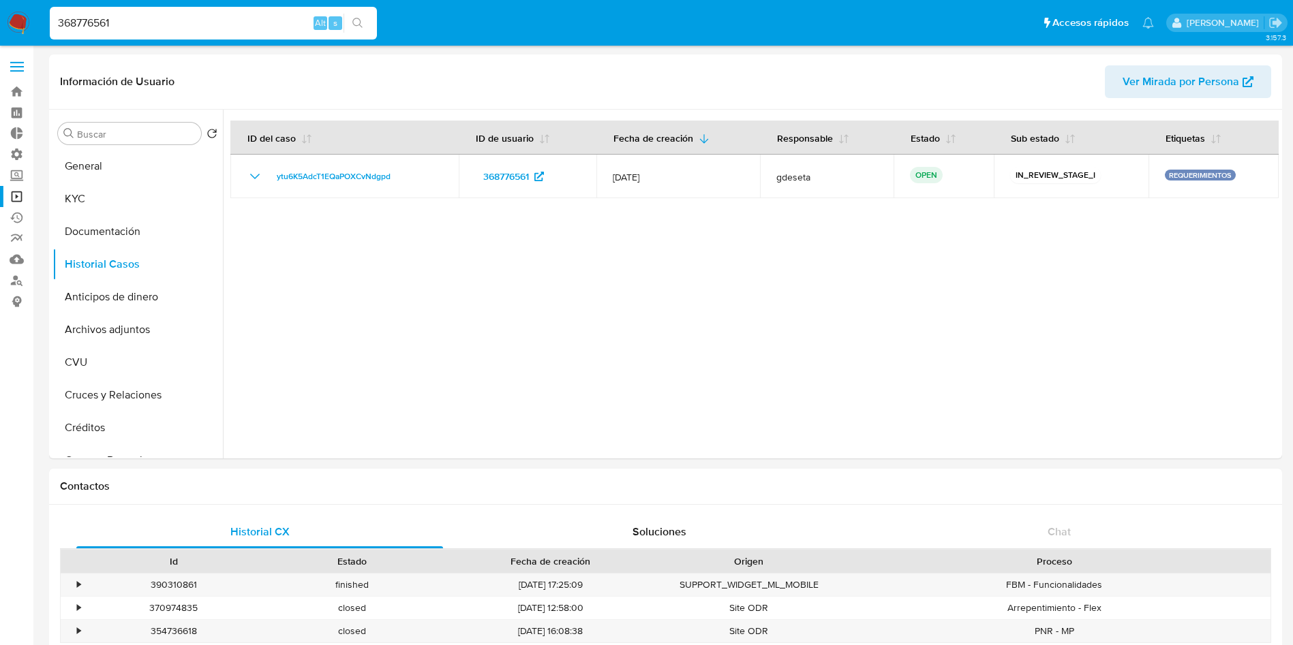
click at [211, 22] on input "368776561" at bounding box center [213, 23] width 327 height 18
paste input "144519324"
type input "144519324"
click at [359, 27] on icon "search-icon" at bounding box center [357, 23] width 11 height 11
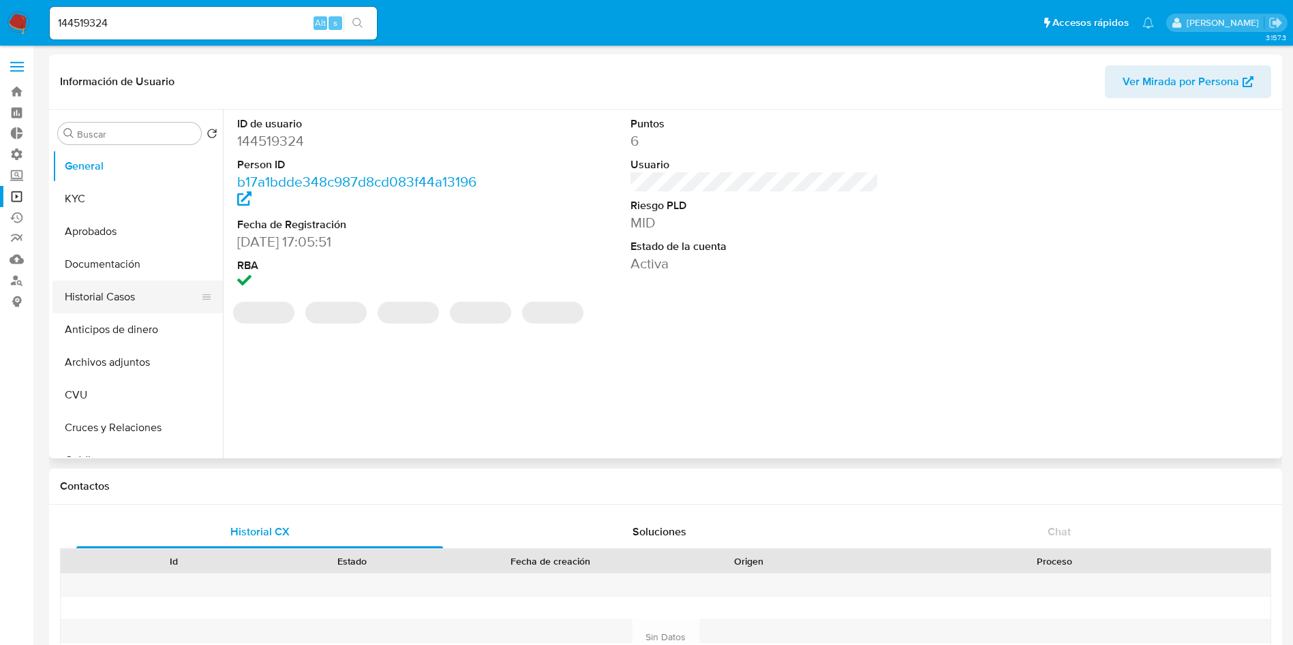
click at [114, 294] on button "Historial Casos" at bounding box center [131, 297] width 159 height 33
select select "10"
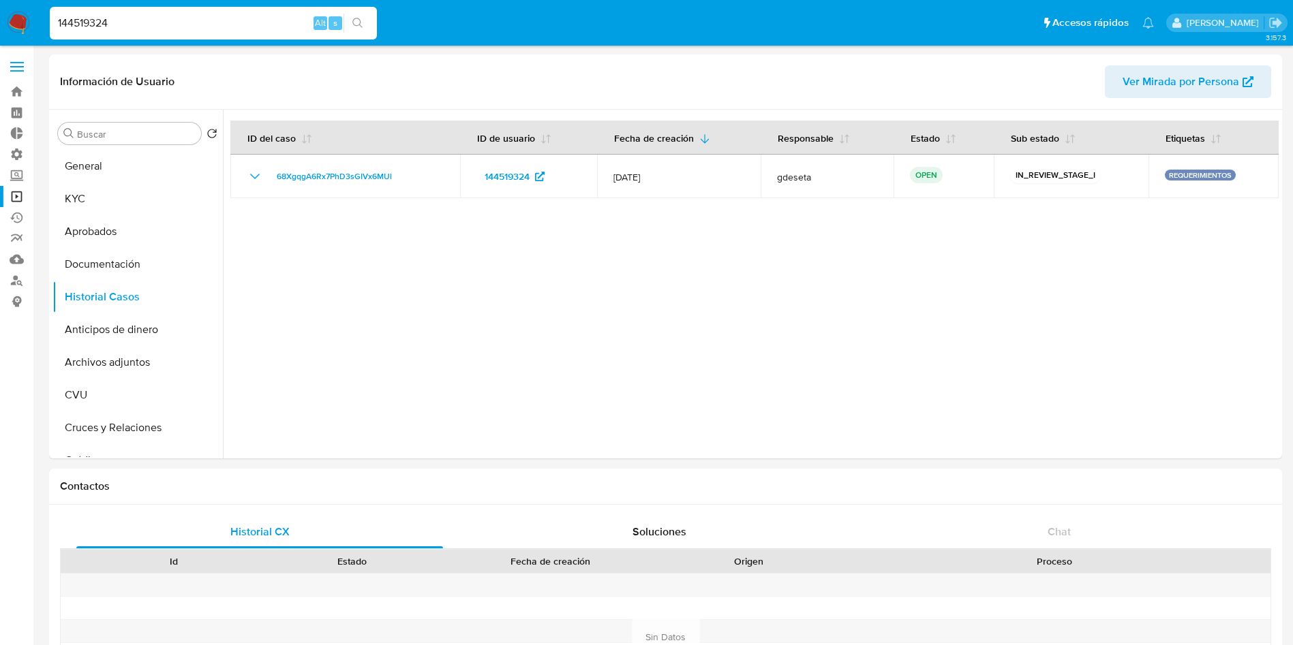
click at [136, 15] on input "144519324" at bounding box center [213, 23] width 327 height 18
click at [136, 14] on input "144519324" at bounding box center [213, 23] width 327 height 18
paste input "369111312"
type input "1369111312"
click at [370, 24] on button "search-icon" at bounding box center [357, 23] width 28 height 19
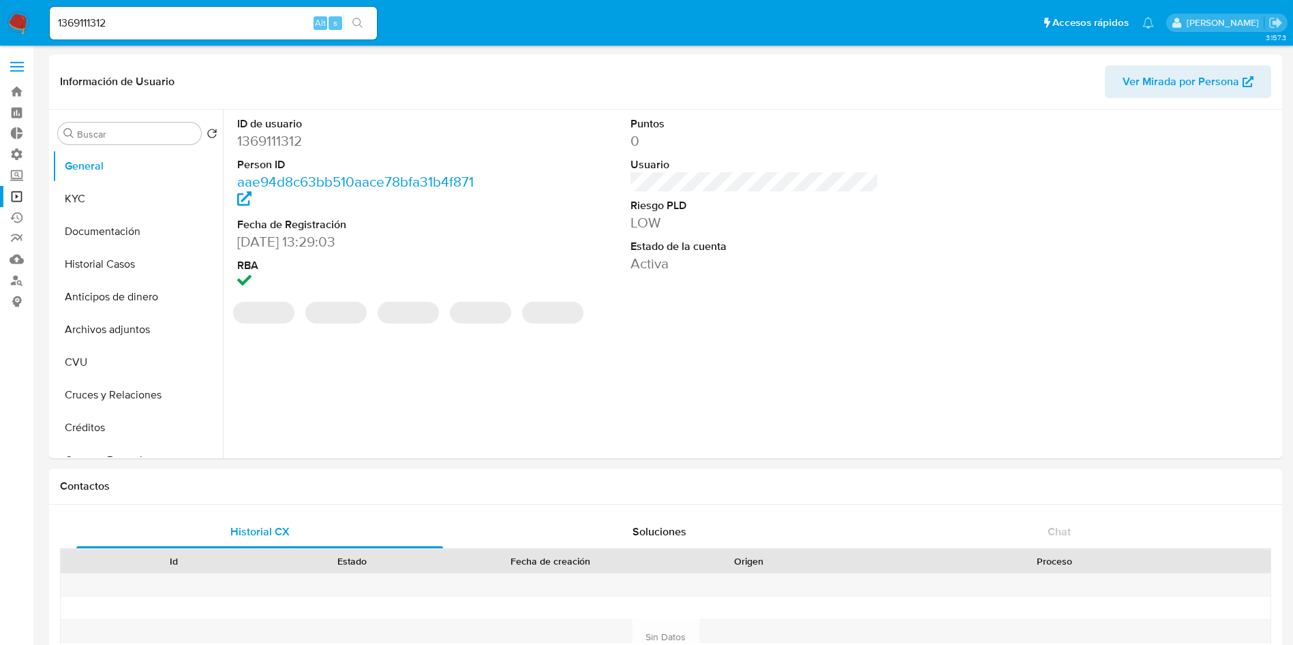
select select "10"
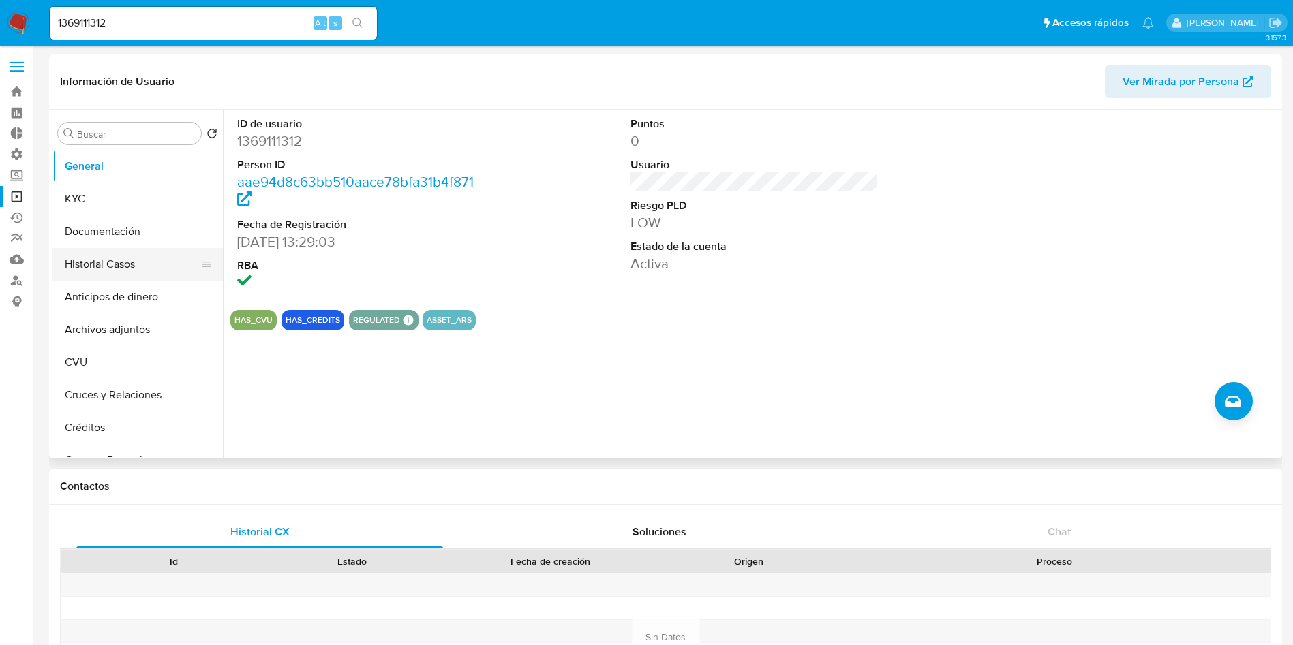
click at [119, 258] on button "Historial Casos" at bounding box center [131, 264] width 159 height 33
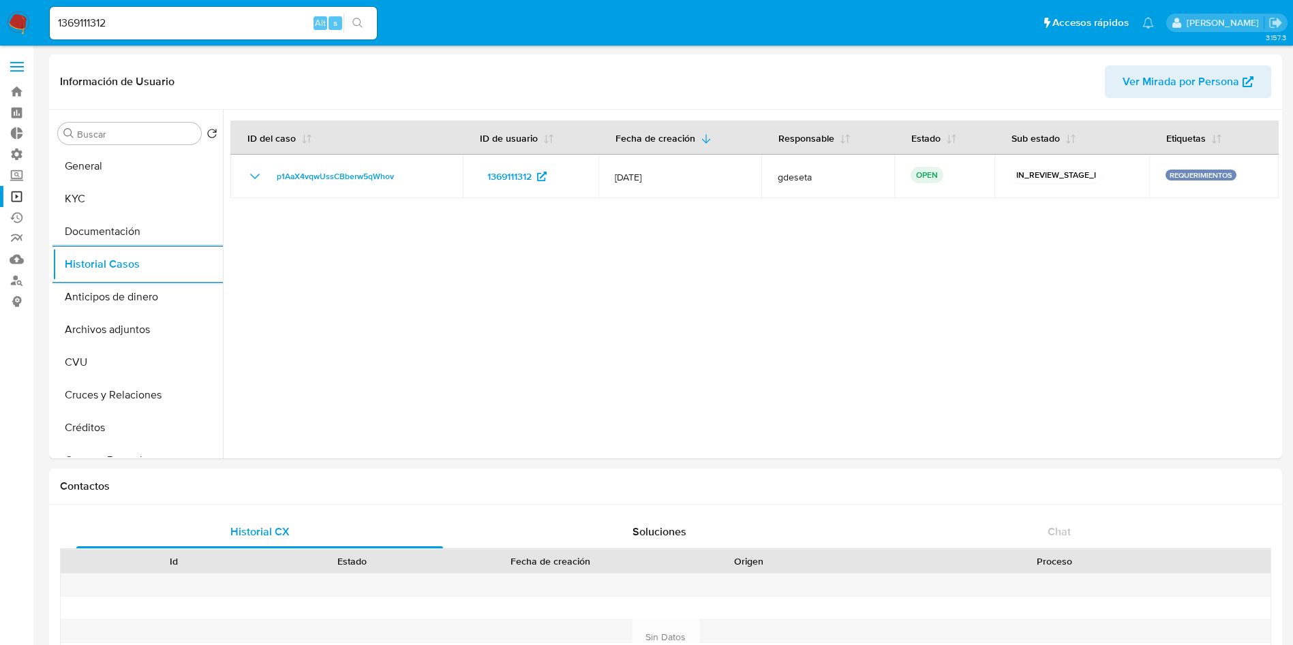
click at [173, 29] on input "1369111312" at bounding box center [213, 23] width 327 height 18
paste input "249741405"
type input "1249741405"
click at [358, 25] on icon "search-icon" at bounding box center [357, 23] width 11 height 11
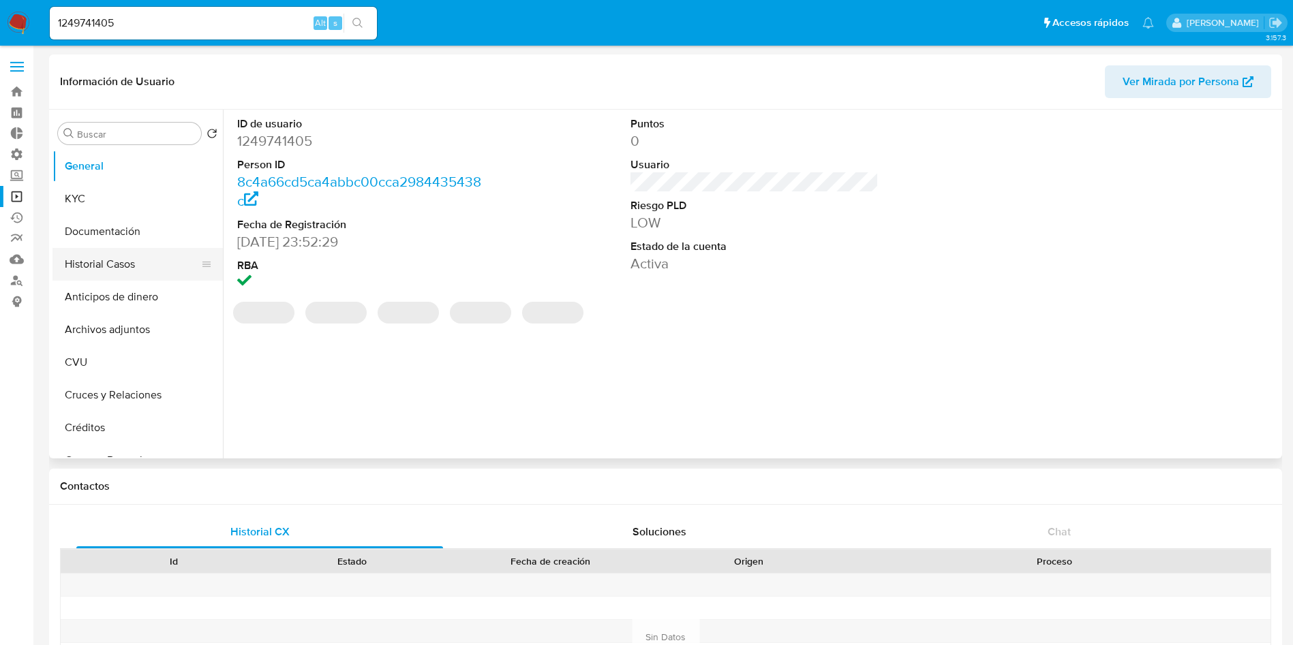
click at [103, 260] on button "Historial Casos" at bounding box center [131, 264] width 159 height 33
select select "10"
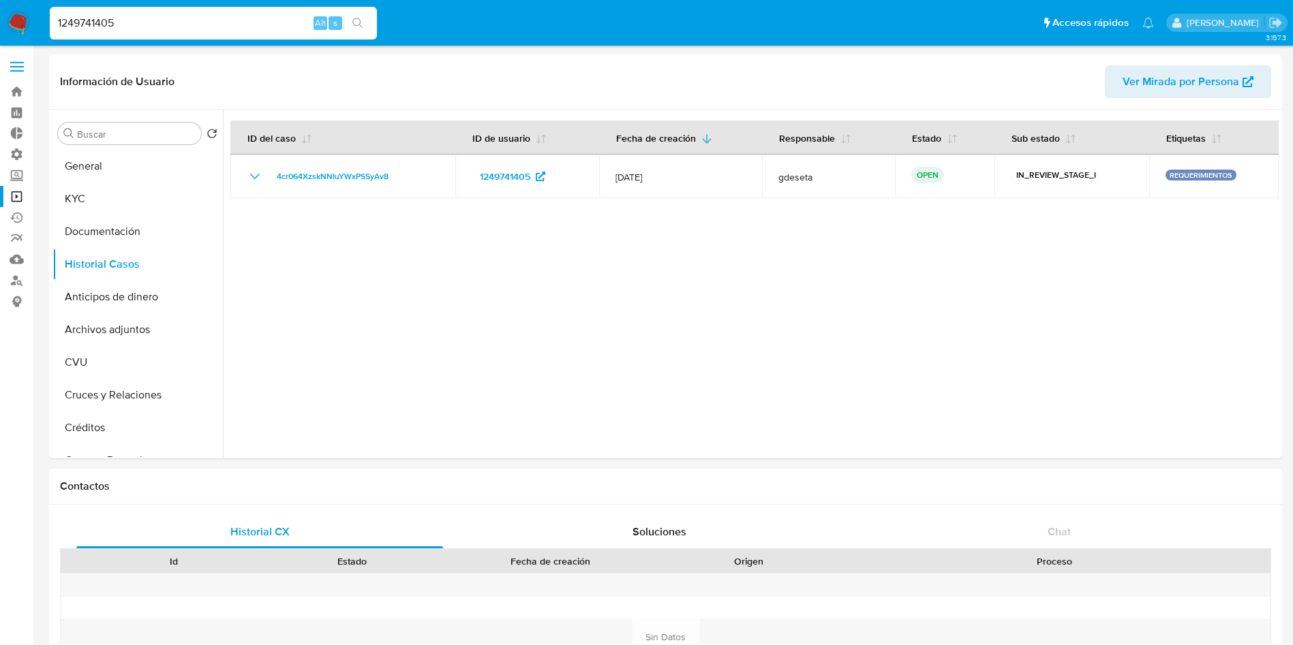
click at [190, 20] on input "1249741405" at bounding box center [213, 23] width 327 height 18
paste input "2293981552"
type input "2293981552"
click at [352, 25] on icon "search-icon" at bounding box center [357, 23] width 11 height 11
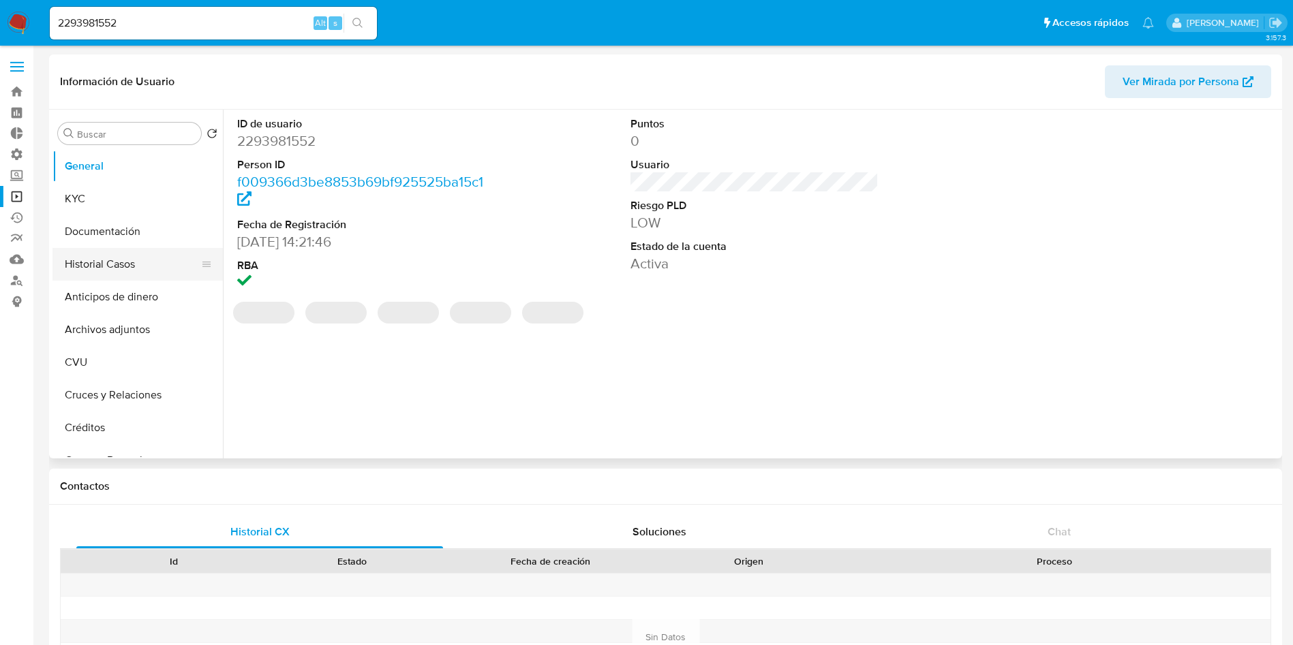
click at [101, 259] on button "Historial Casos" at bounding box center [131, 264] width 159 height 33
select select "10"
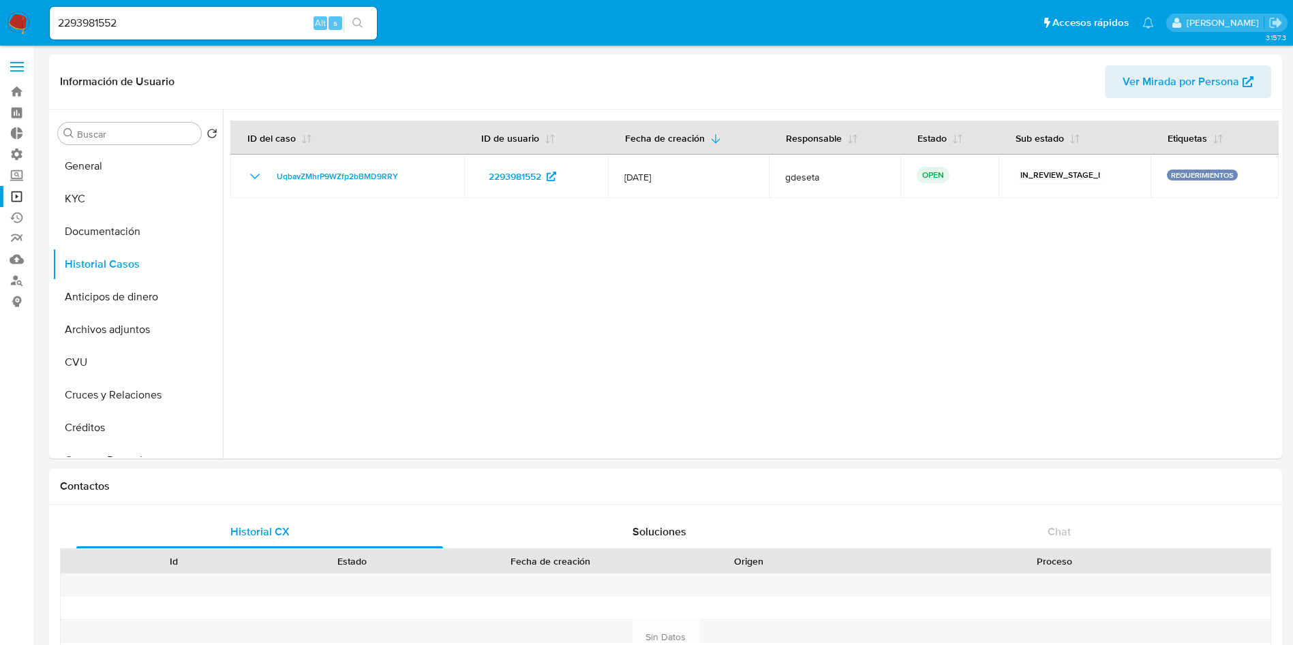
click at [228, 19] on input "2293981552" at bounding box center [213, 23] width 327 height 18
paste input "1818022701"
type input "1818022701"
click at [356, 25] on icon "search-icon" at bounding box center [357, 23] width 11 height 11
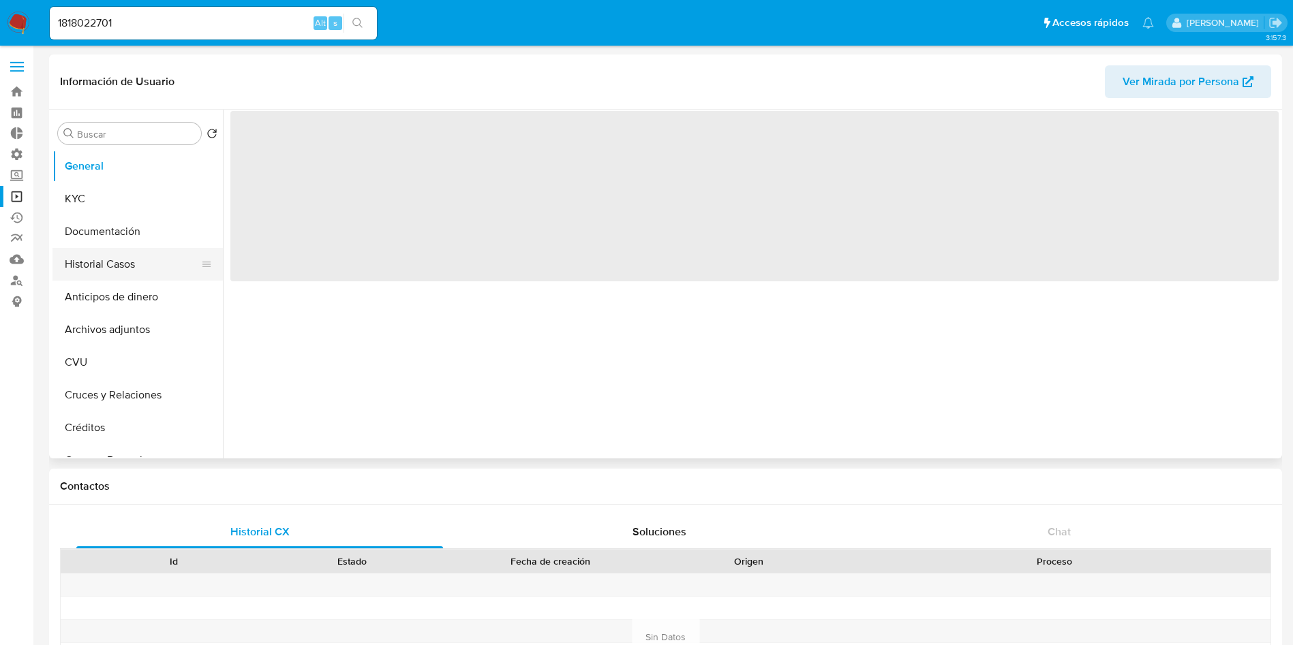
click at [93, 265] on button "Historial Casos" at bounding box center [131, 264] width 159 height 33
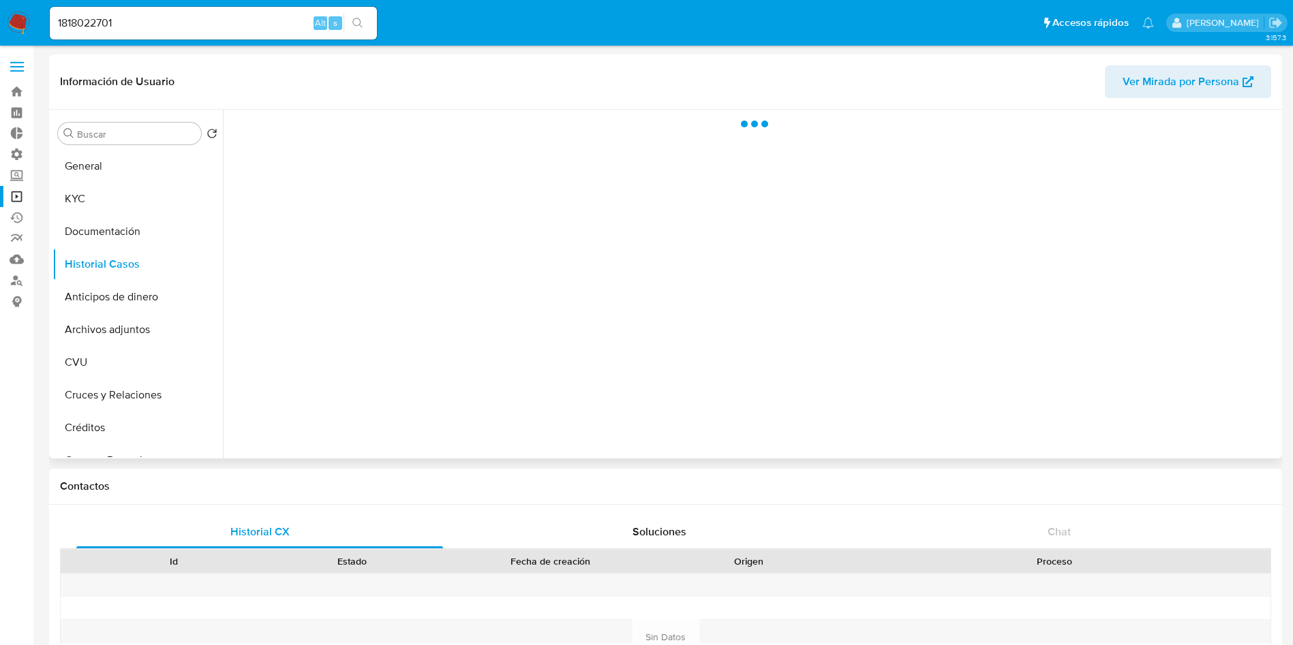
select select "10"
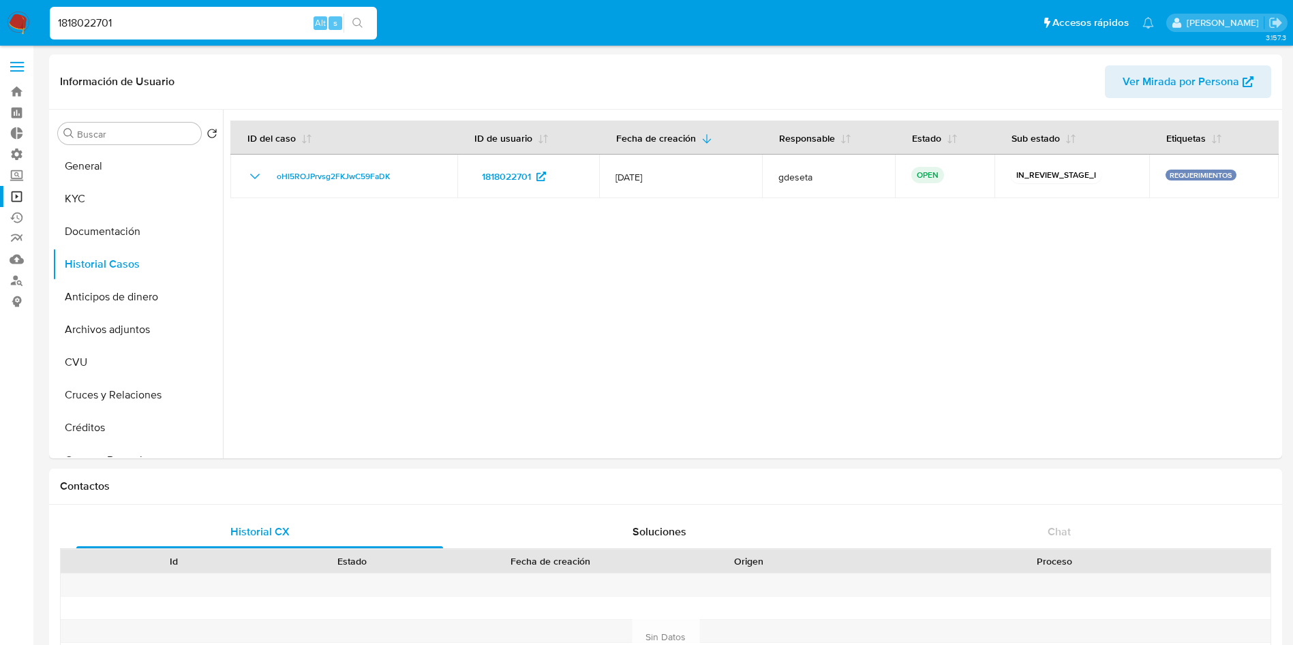
click at [243, 22] on input "1818022701" at bounding box center [213, 23] width 327 height 18
paste input "403977428"
type input "403977428"
click at [359, 28] on button "search-icon" at bounding box center [357, 23] width 28 height 19
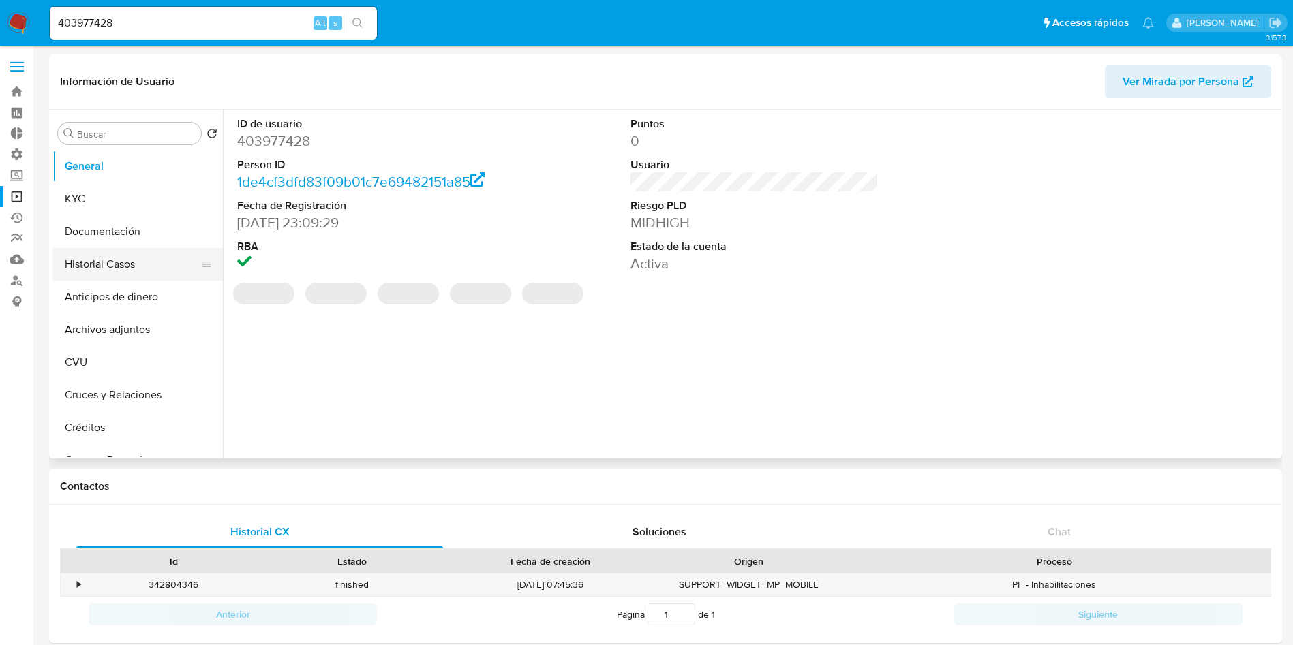
click at [112, 258] on button "Historial Casos" at bounding box center [131, 264] width 159 height 33
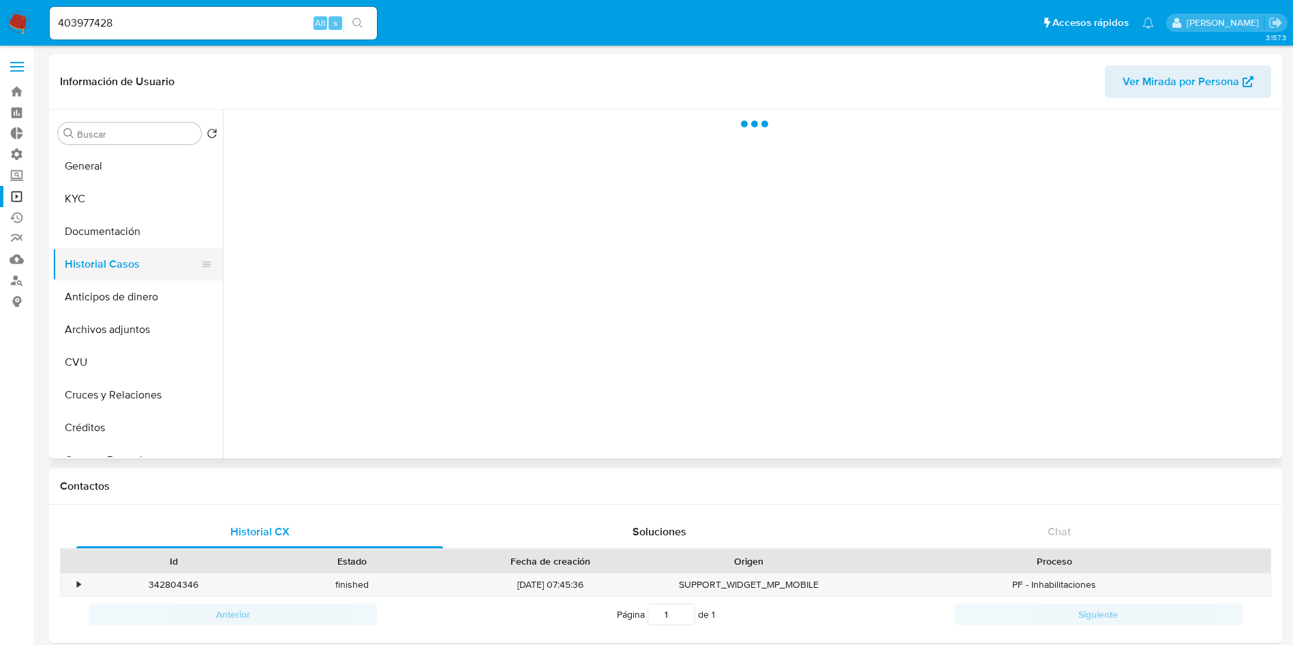
select select "10"
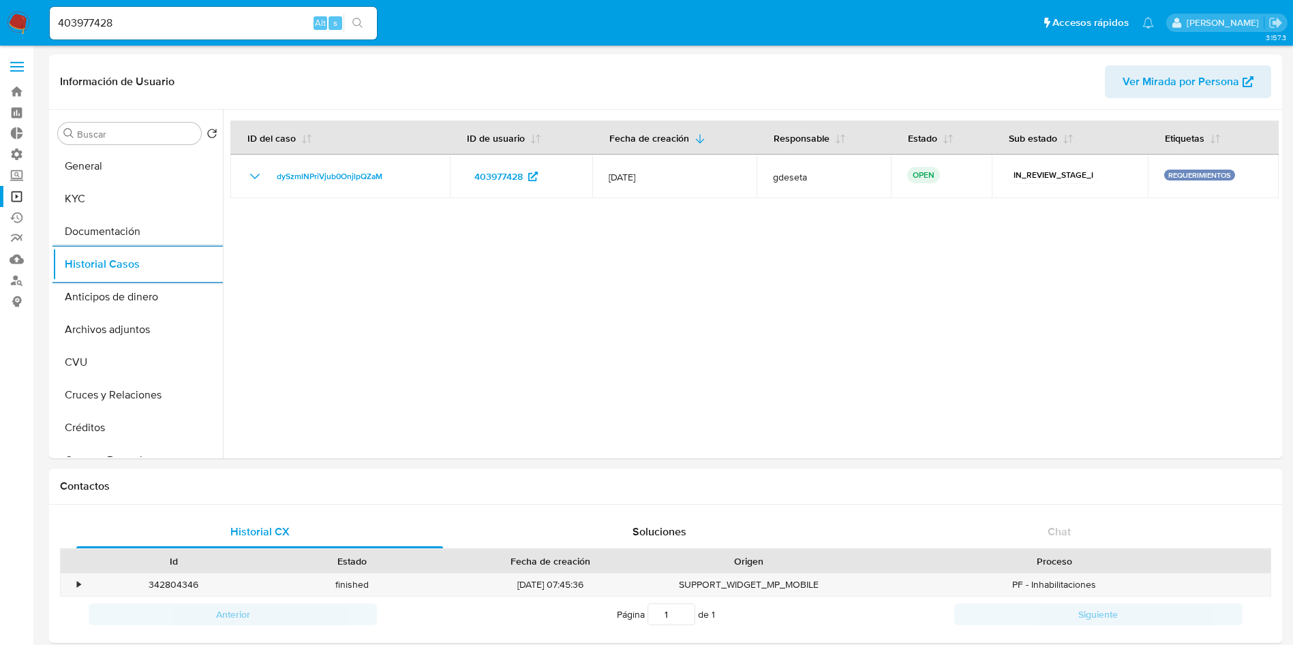
click at [249, 22] on input "403977428" at bounding box center [213, 23] width 327 height 18
paste input "1111682523"
type input "1111682523"
click at [360, 25] on icon "search-icon" at bounding box center [357, 23] width 11 height 11
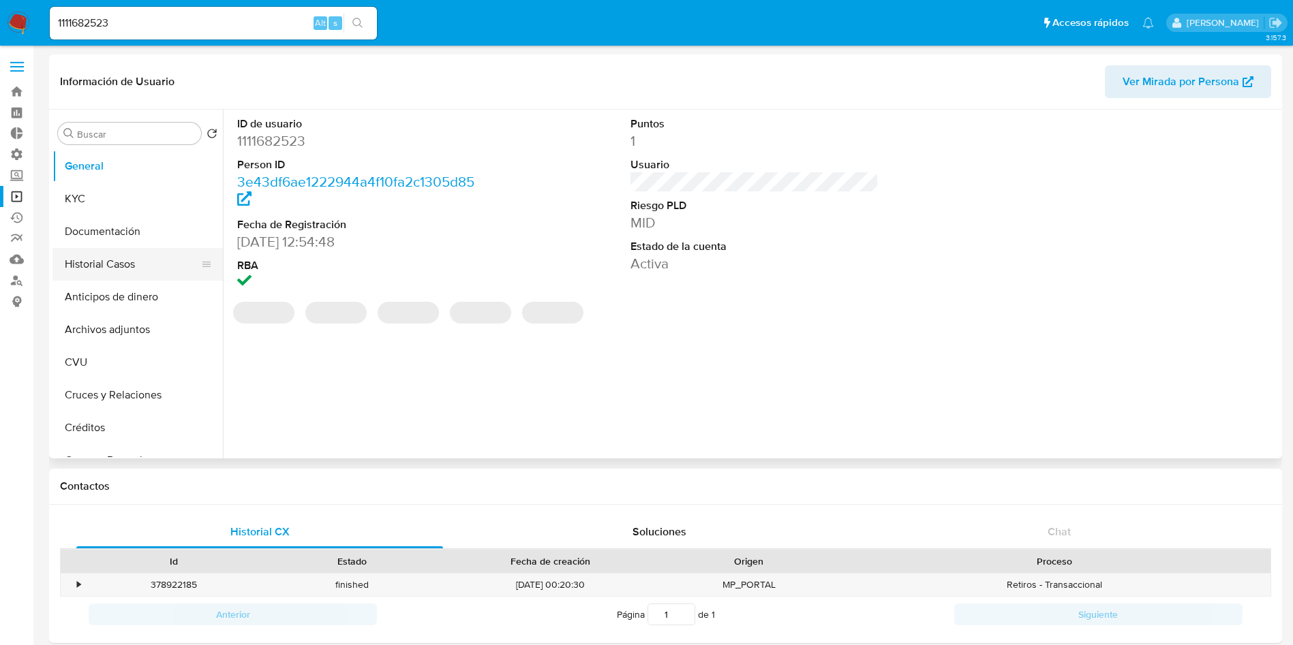
select select "10"
click at [117, 277] on button "Historial Casos" at bounding box center [131, 264] width 159 height 33
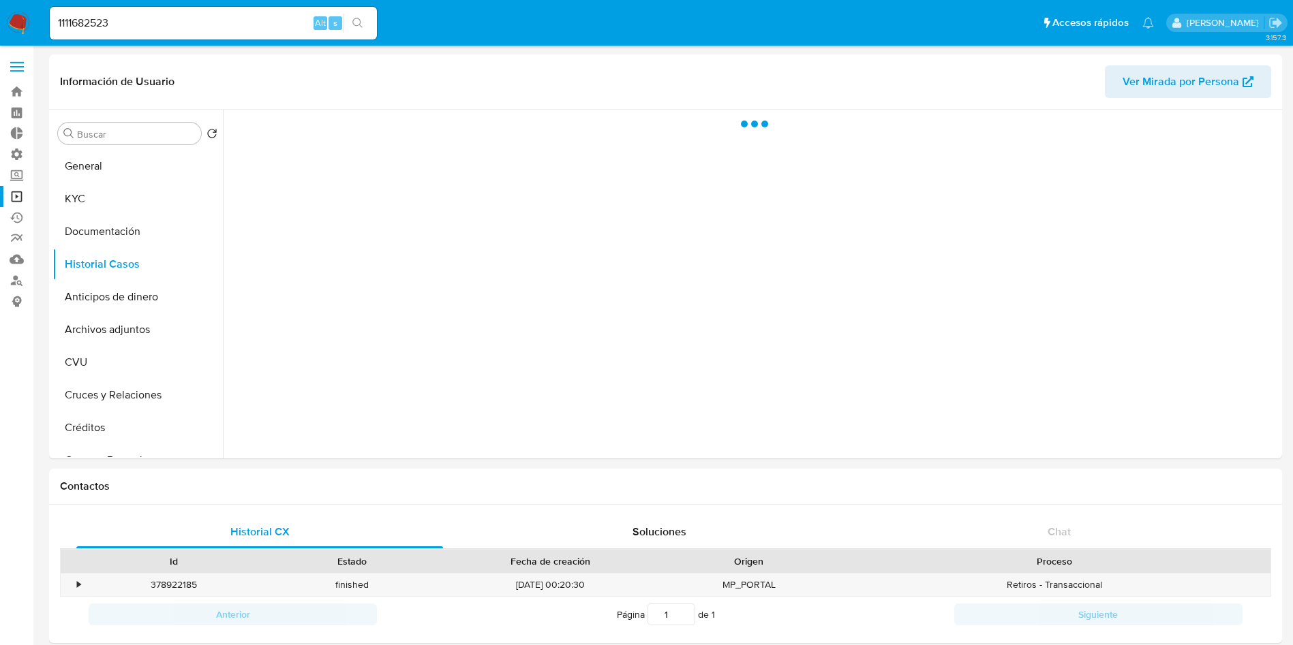
select select "10"
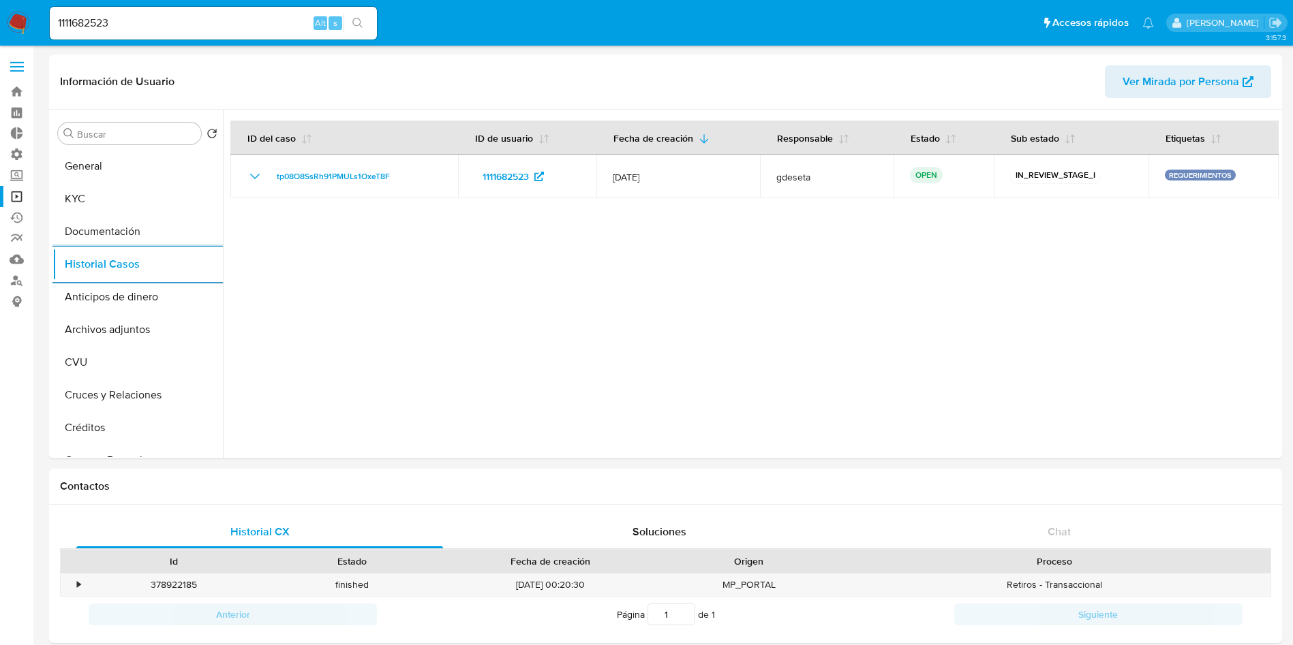
click at [183, 24] on input "1111682523" at bounding box center [213, 23] width 327 height 18
click at [183, 23] on input "1111682523" at bounding box center [213, 23] width 327 height 18
paste input "738297352"
type input "1738297352"
click at [353, 27] on icon "search-icon" at bounding box center [357, 23] width 11 height 11
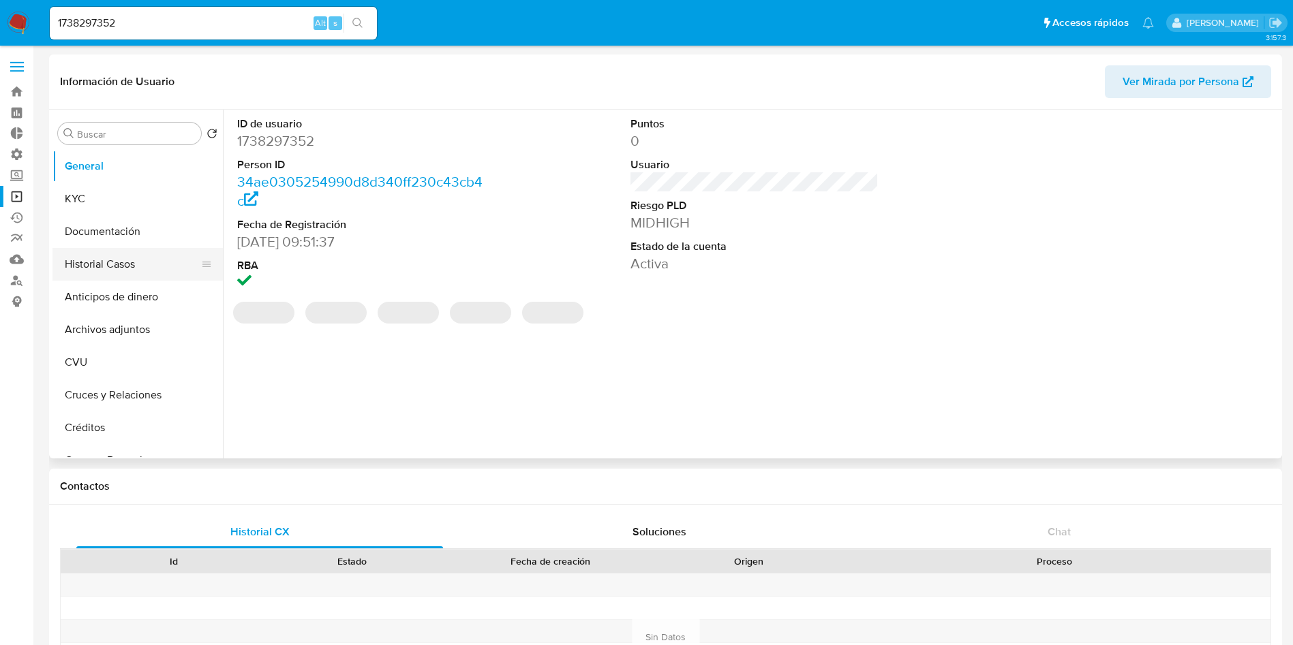
select select "10"
click at [139, 267] on button "Historial Casos" at bounding box center [131, 264] width 159 height 33
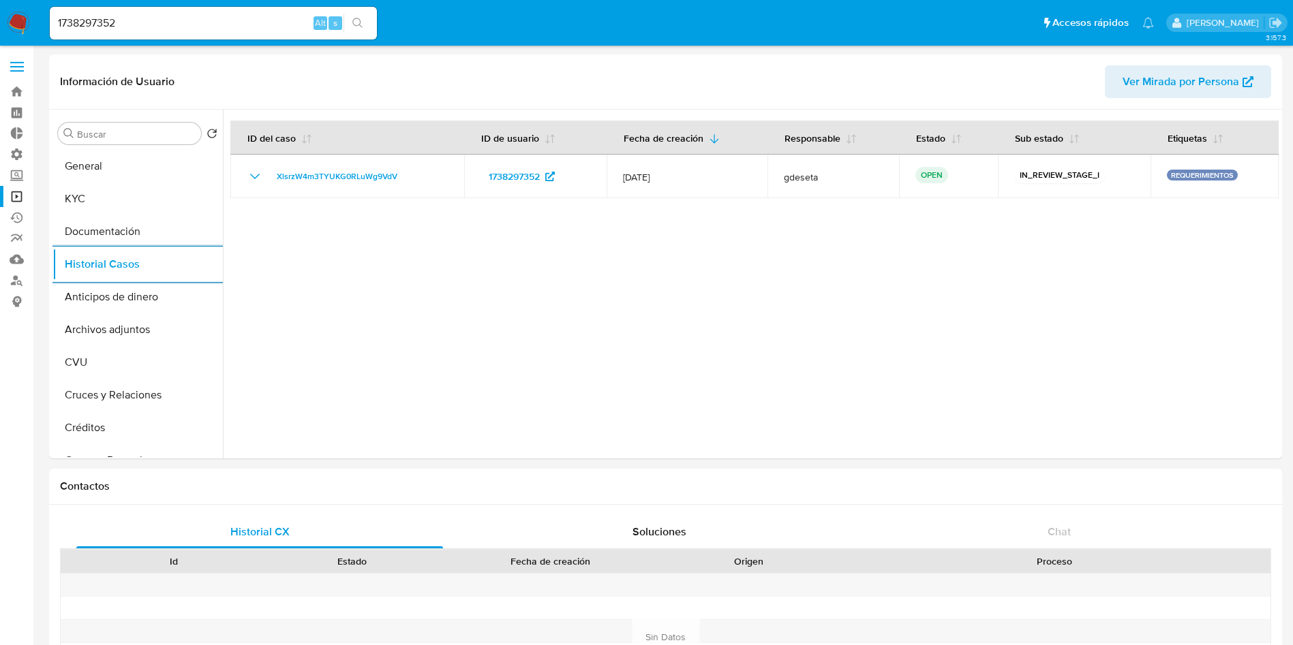
click at [205, 27] on input "1738297352" at bounding box center [213, 23] width 327 height 18
click at [204, 27] on input "1738297352" at bounding box center [213, 23] width 327 height 18
paste input "325357625"
type input "1325357625"
click at [357, 23] on icon "search-icon" at bounding box center [357, 23] width 11 height 11
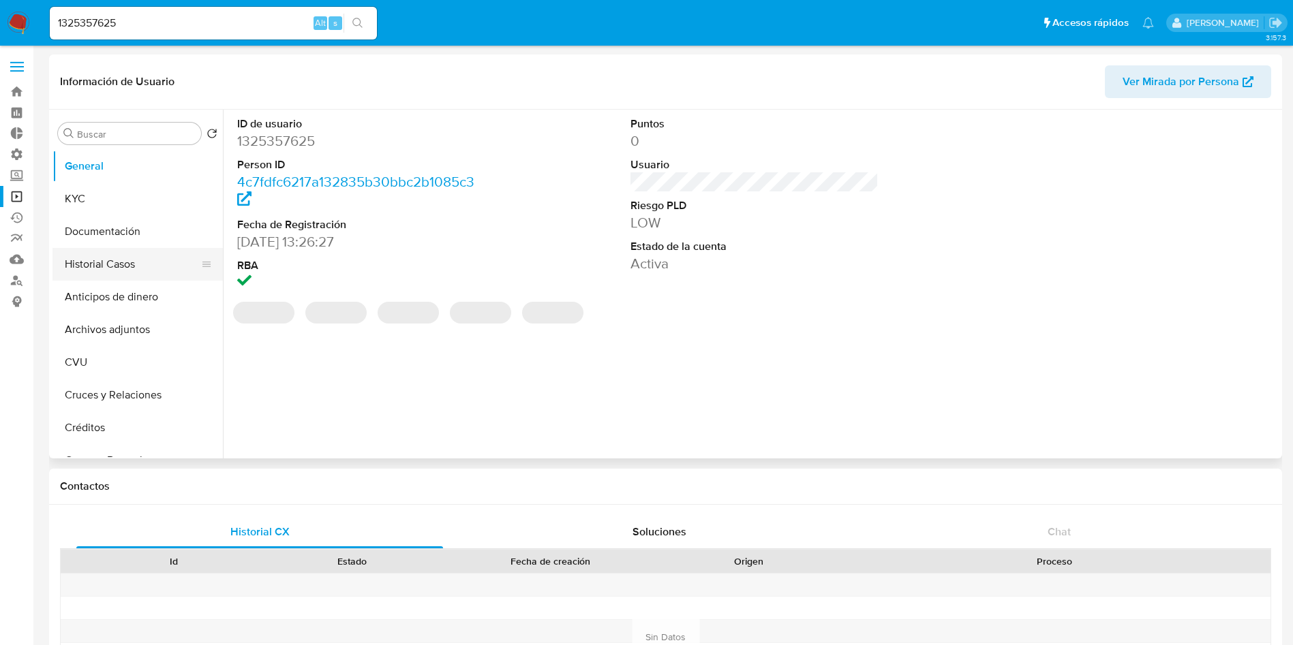
click at [125, 273] on button "Historial Casos" at bounding box center [131, 264] width 159 height 33
select select "10"
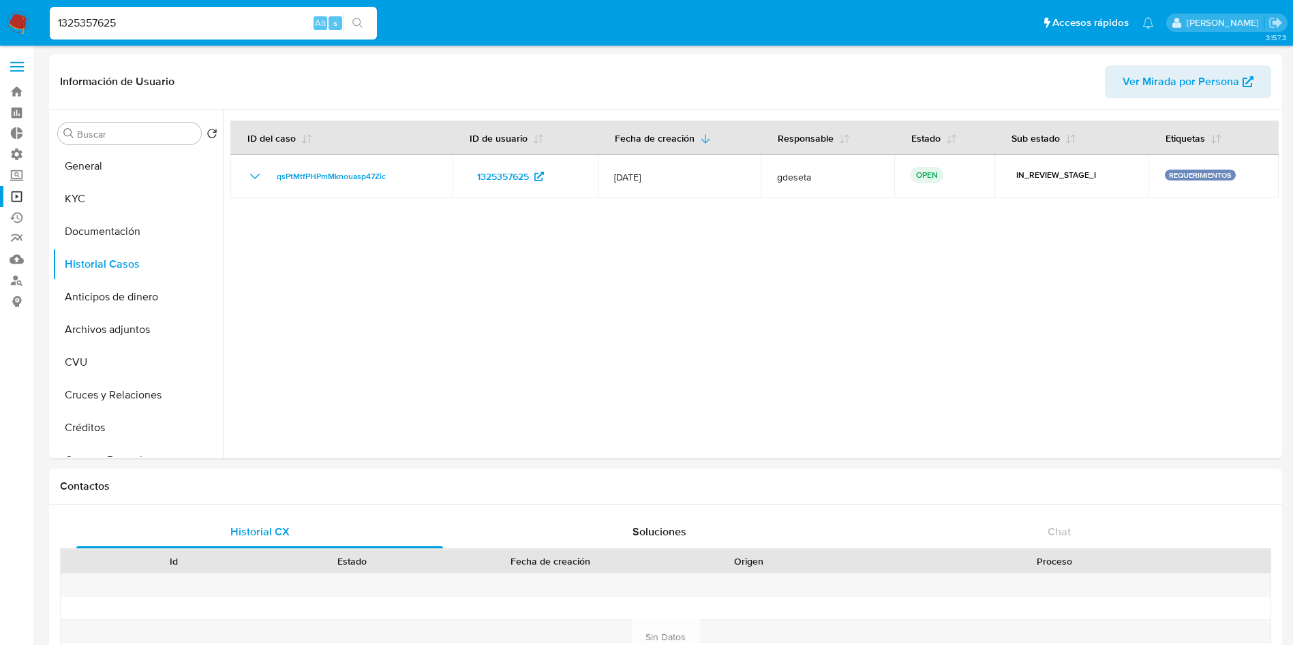
click at [182, 30] on input "1325357625" at bounding box center [213, 23] width 327 height 18
paste input "947011012"
type input "1947011012"
click at [354, 24] on icon "search-icon" at bounding box center [357, 23] width 10 height 10
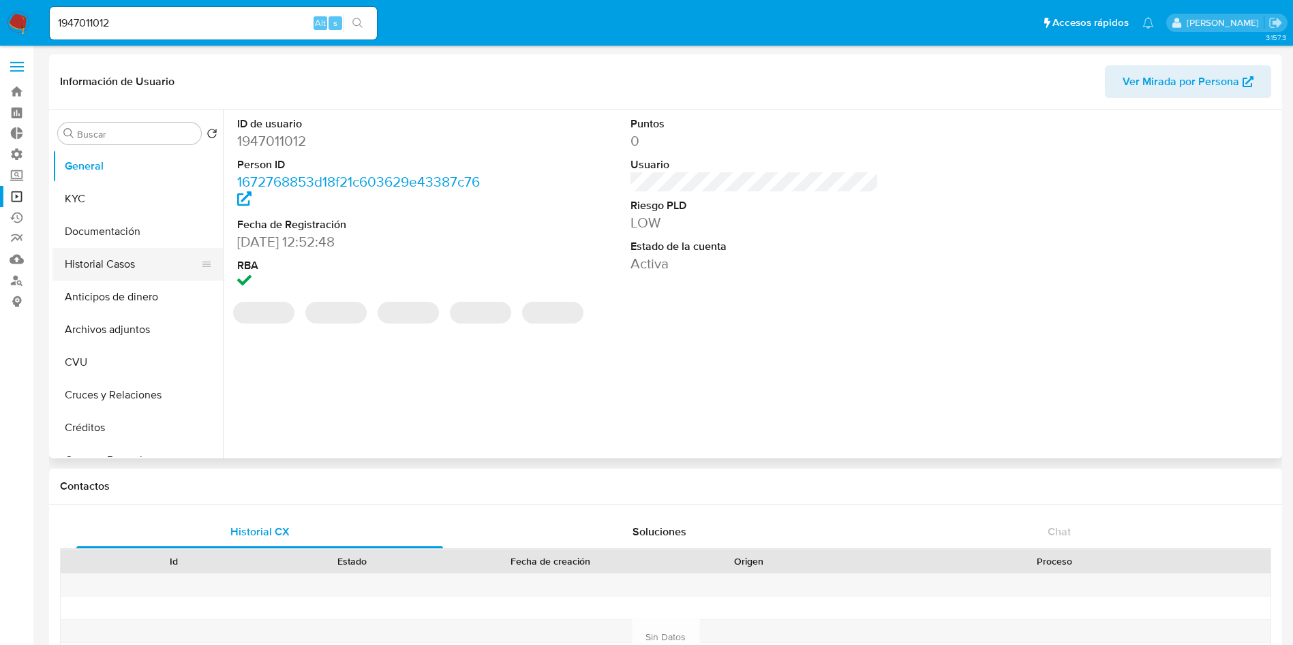
select select "10"
click at [121, 260] on button "Historial Casos" at bounding box center [131, 264] width 159 height 33
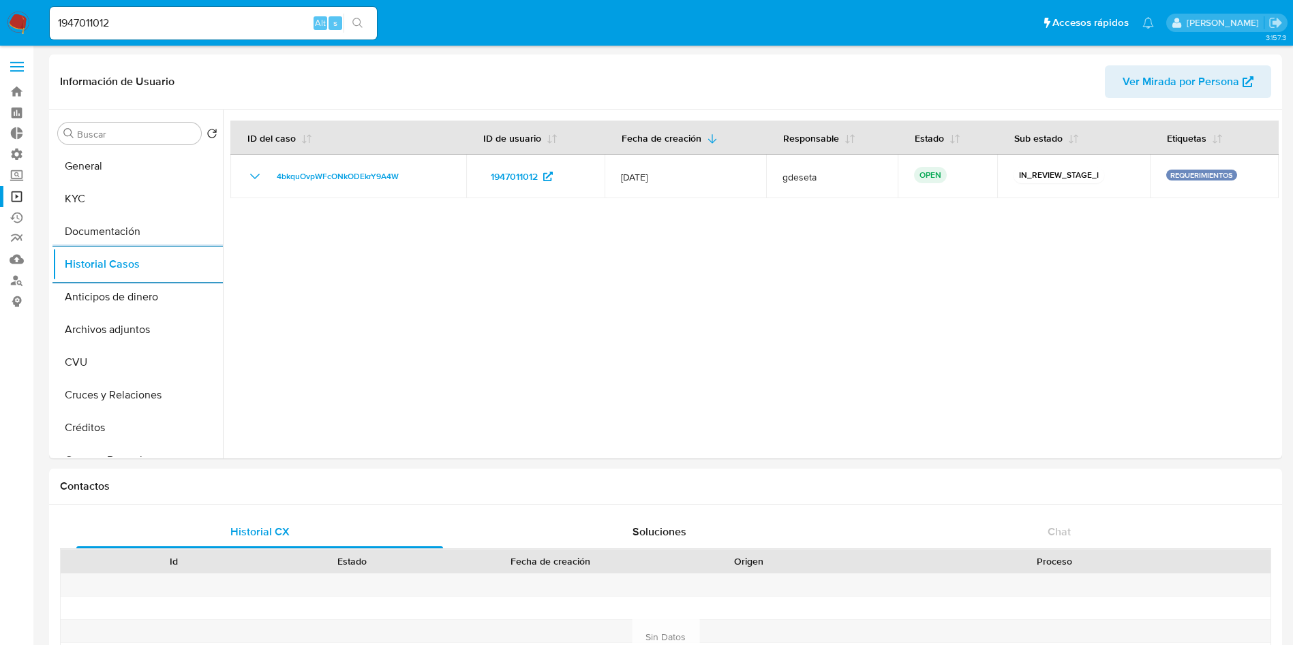
click at [198, 22] on input "1947011012" at bounding box center [213, 23] width 327 height 18
paste input "355617803"
type input "355617803"
click at [350, 19] on button "search-icon" at bounding box center [357, 23] width 28 height 19
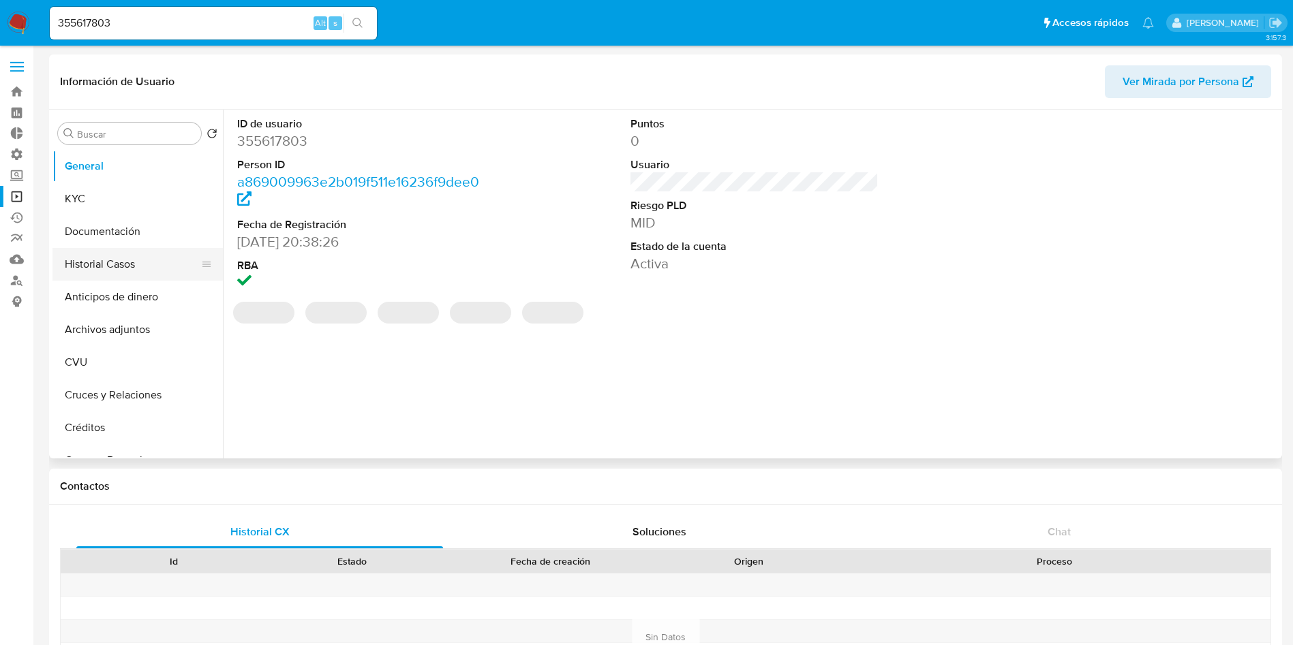
select select "10"
click at [114, 274] on button "Historial Casos" at bounding box center [131, 264] width 159 height 33
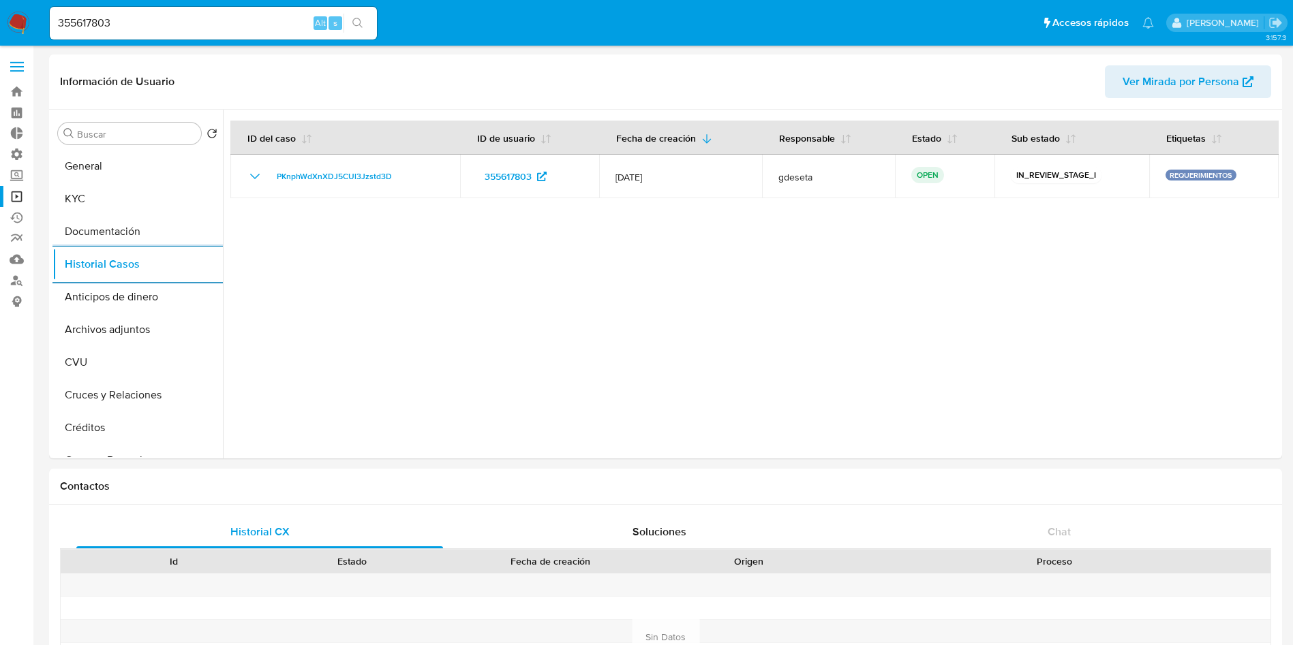
click at [241, 21] on input "355617803" at bounding box center [213, 23] width 327 height 18
click at [241, 22] on input "355617803" at bounding box center [213, 23] width 327 height 18
paste input "443208612"
type input "443208612"
click at [344, 27] on button "search-icon" at bounding box center [357, 23] width 28 height 19
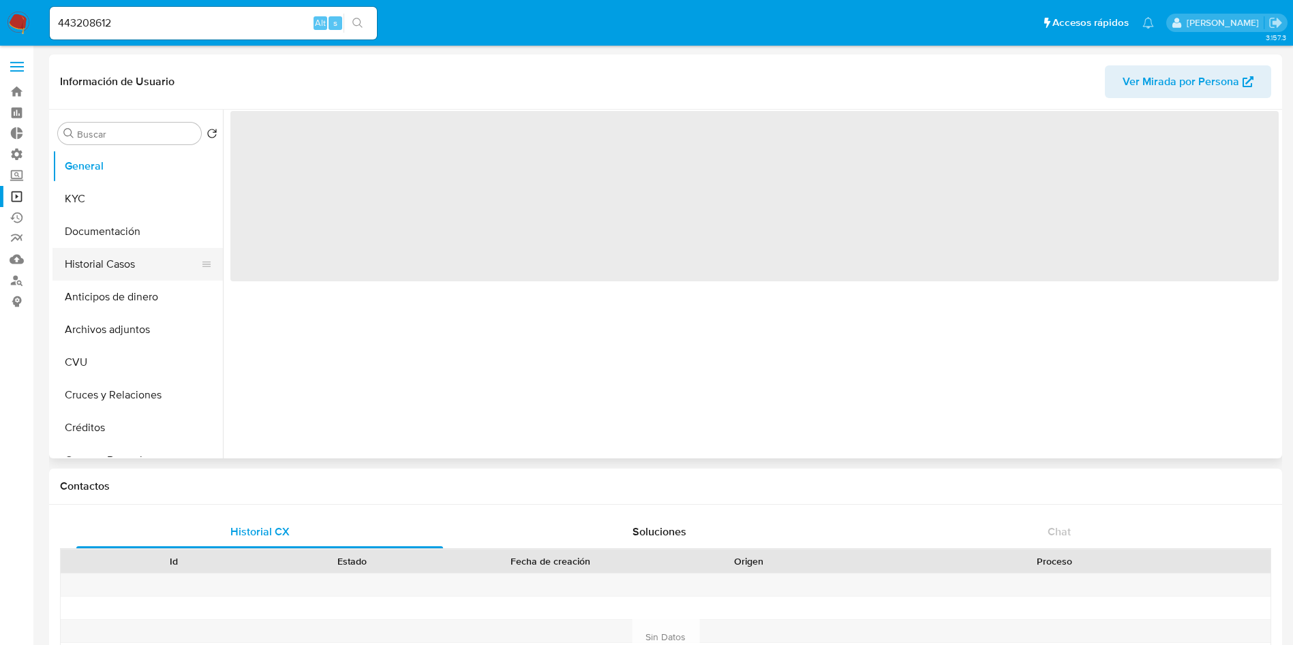
click at [120, 268] on button "Historial Casos" at bounding box center [131, 264] width 159 height 33
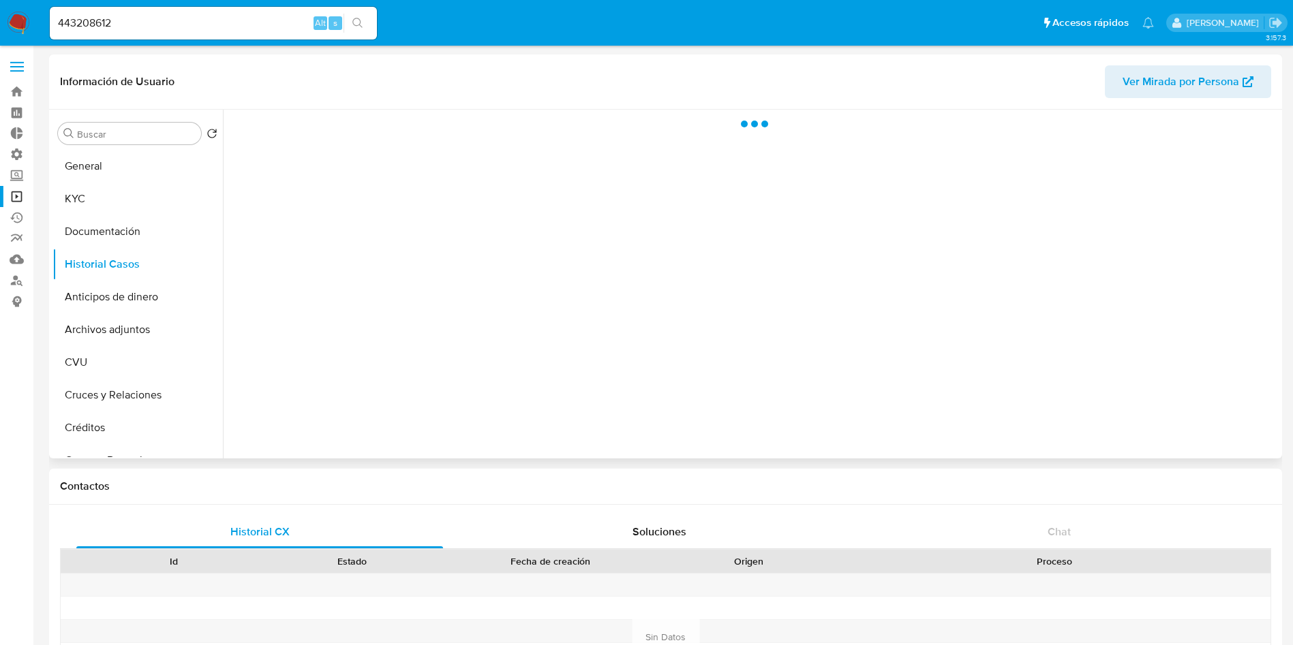
select select "10"
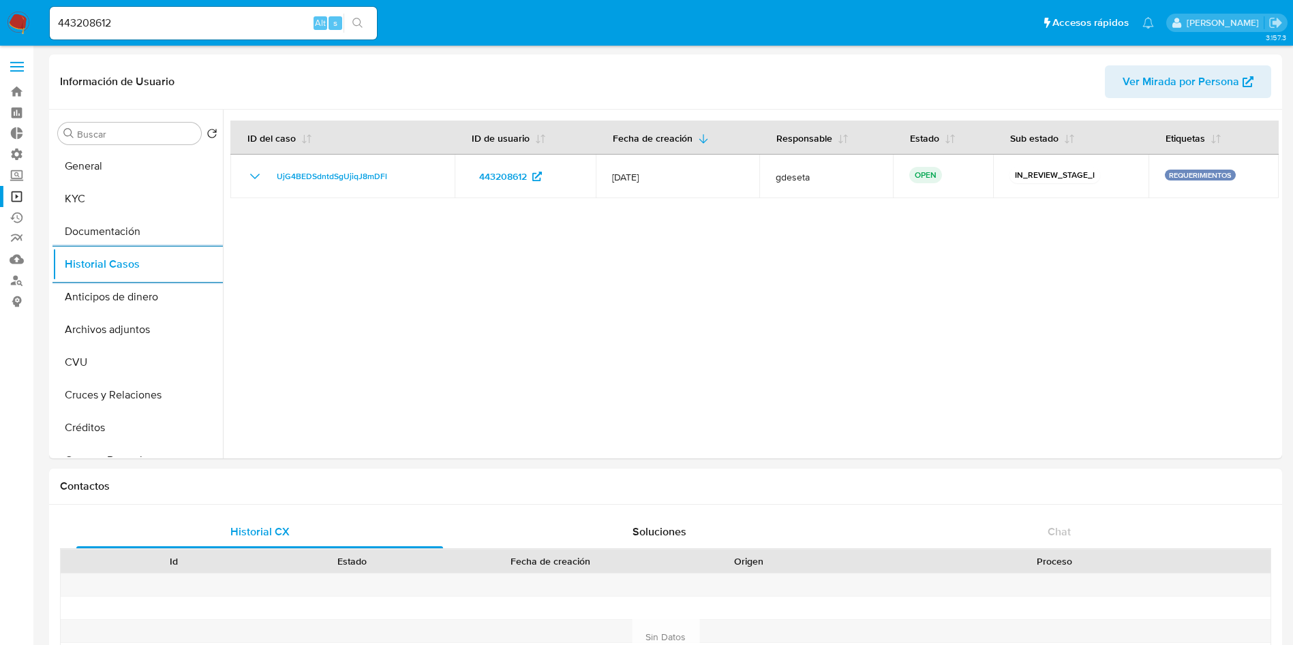
click at [228, 27] on input "443208612" at bounding box center [213, 23] width 327 height 18
paste input "231822667"
type input "231822667"
click at [357, 23] on icon "search-icon" at bounding box center [357, 23] width 11 height 11
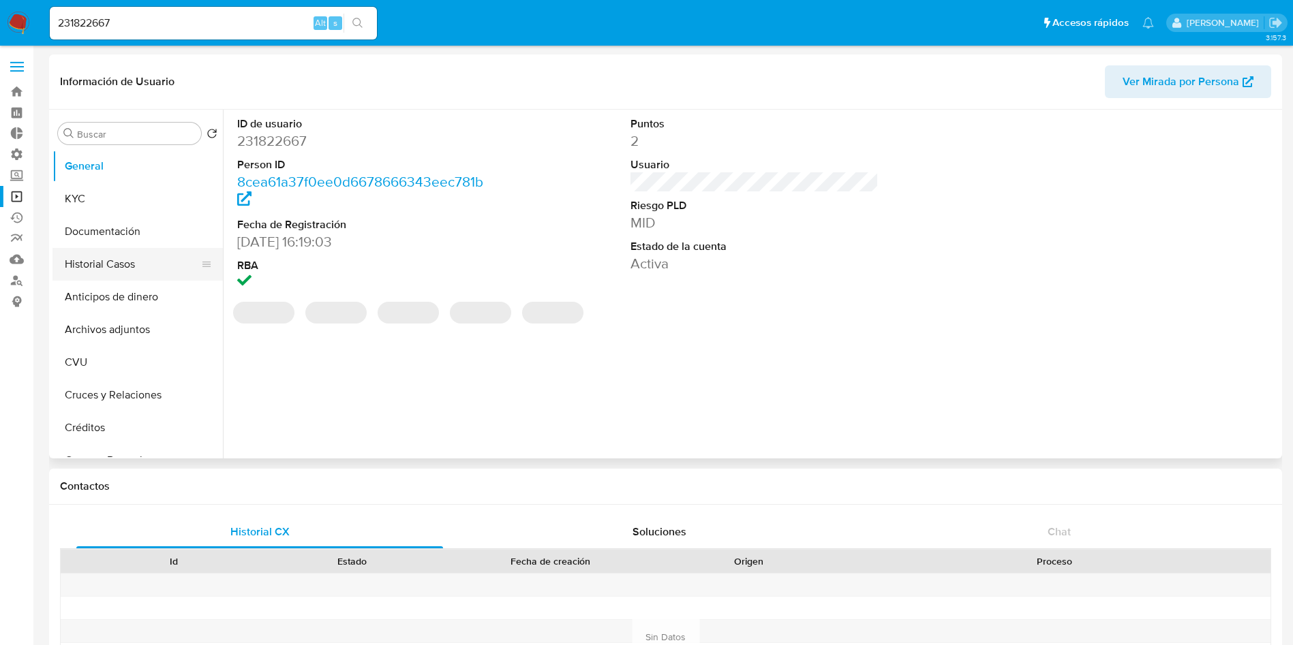
click at [102, 261] on button "Historial Casos" at bounding box center [131, 264] width 159 height 33
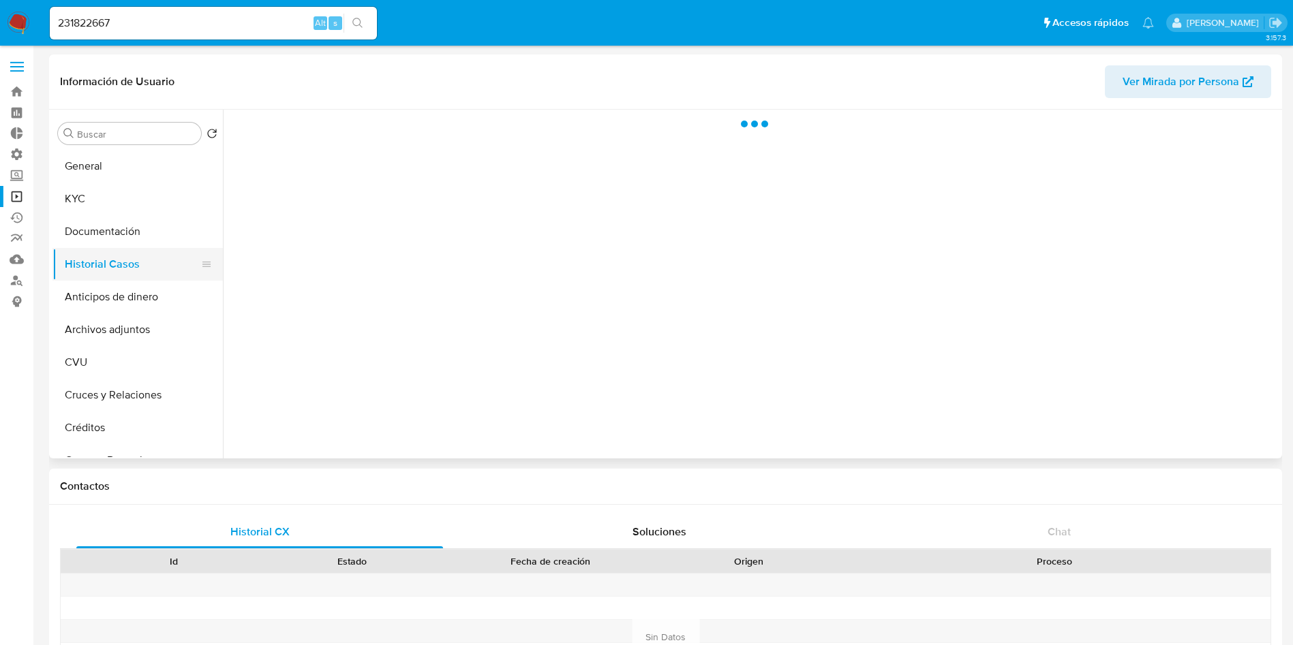
select select "10"
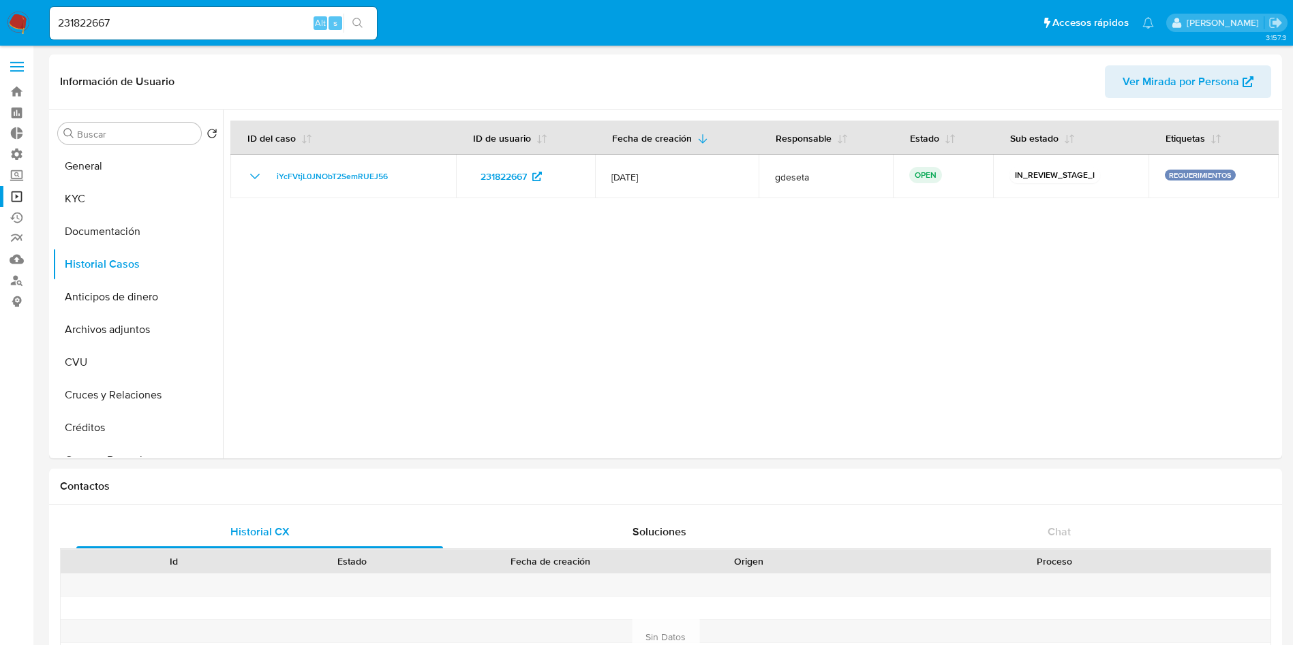
click at [190, 18] on input "231822667" at bounding box center [213, 23] width 327 height 18
paste input "179077661"
type input "179077661"
click at [345, 20] on button "search-icon" at bounding box center [357, 23] width 28 height 19
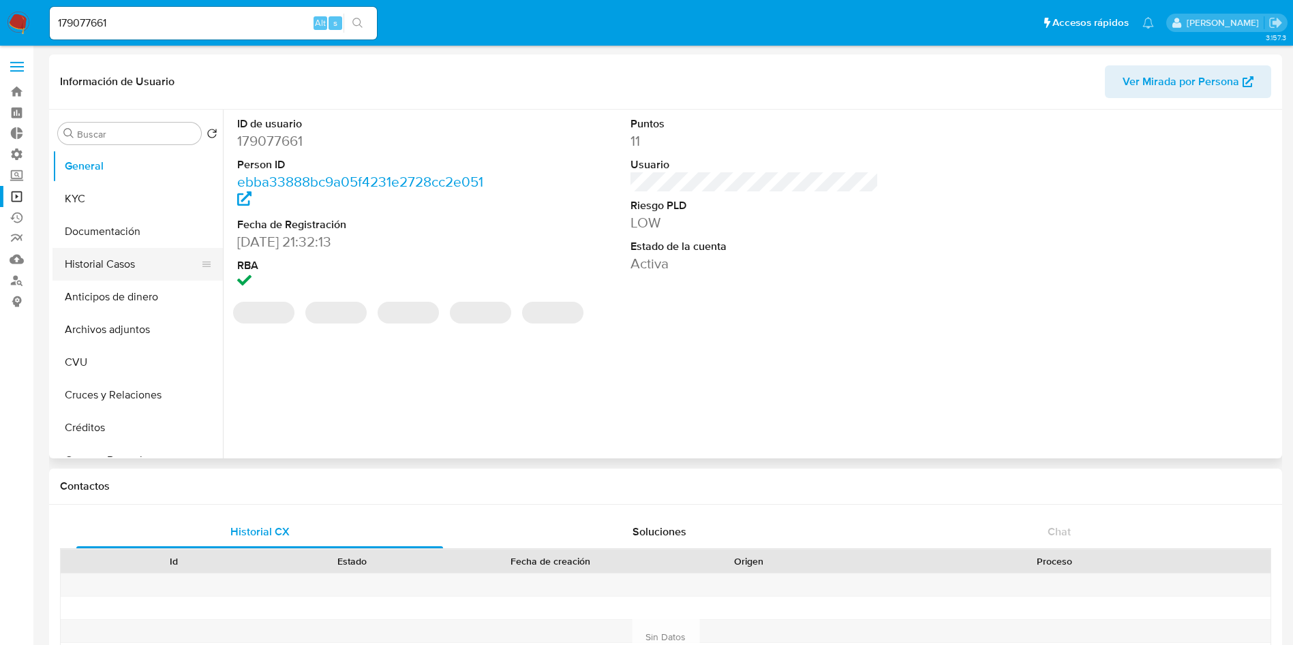
click at [136, 268] on button "Historial Casos" at bounding box center [131, 264] width 159 height 33
select select "10"
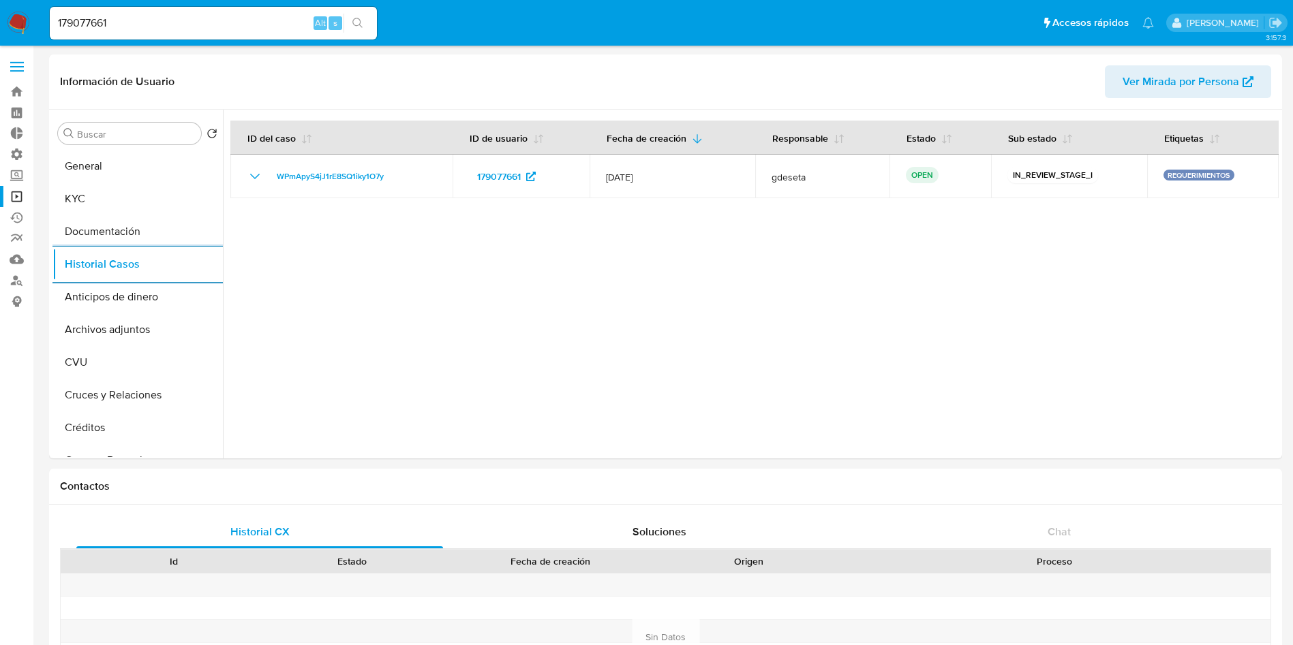
click at [193, 29] on input "179077661" at bounding box center [213, 23] width 327 height 18
paste input "28346466"
type input "128346466"
click at [355, 18] on icon "search-icon" at bounding box center [357, 23] width 10 height 10
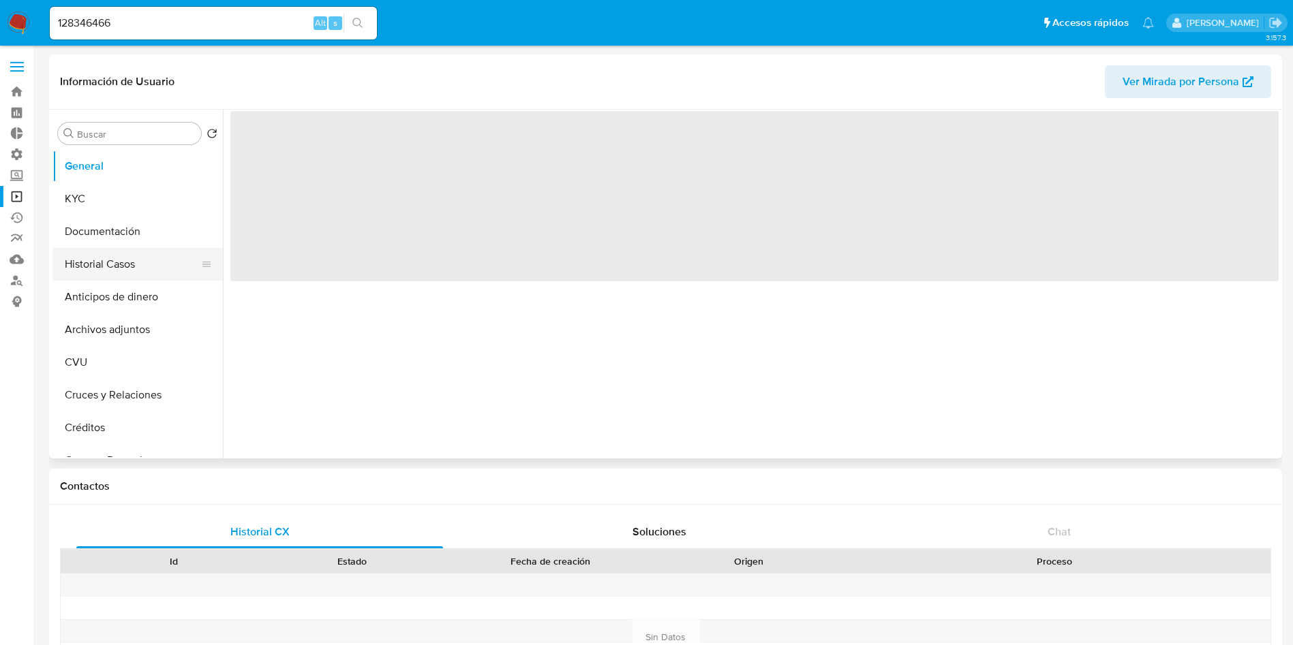
click at [99, 263] on button "Historial Casos" at bounding box center [131, 264] width 159 height 33
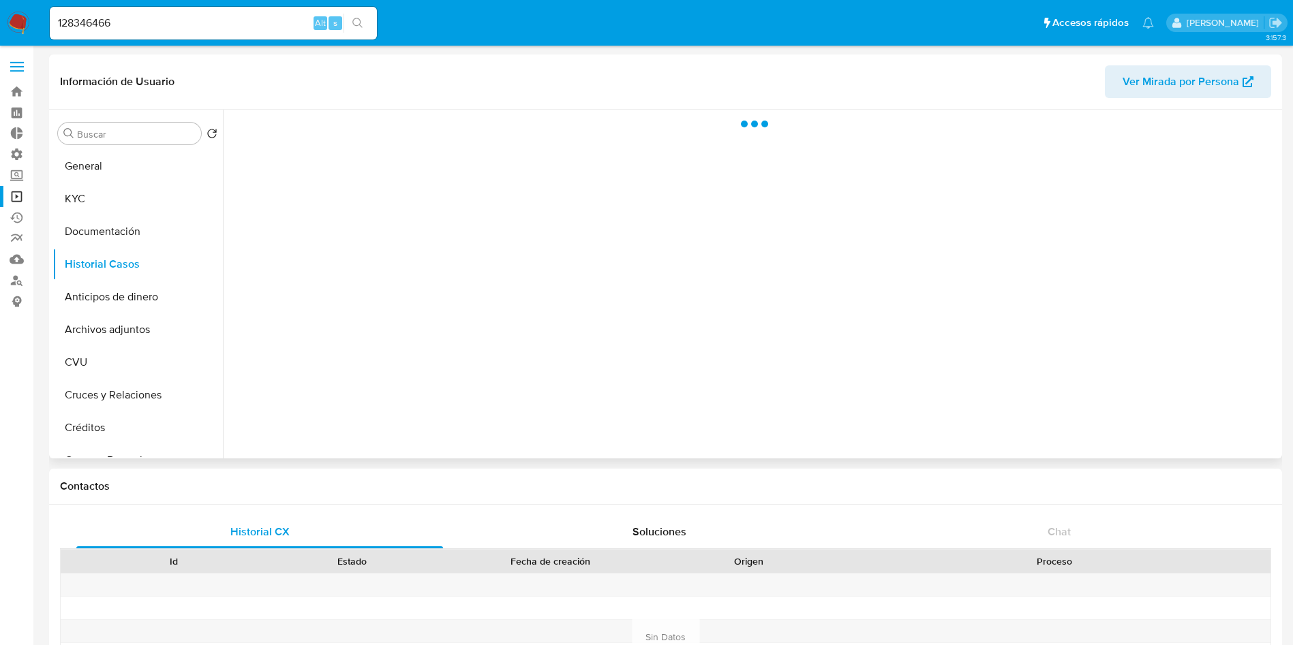
select select "10"
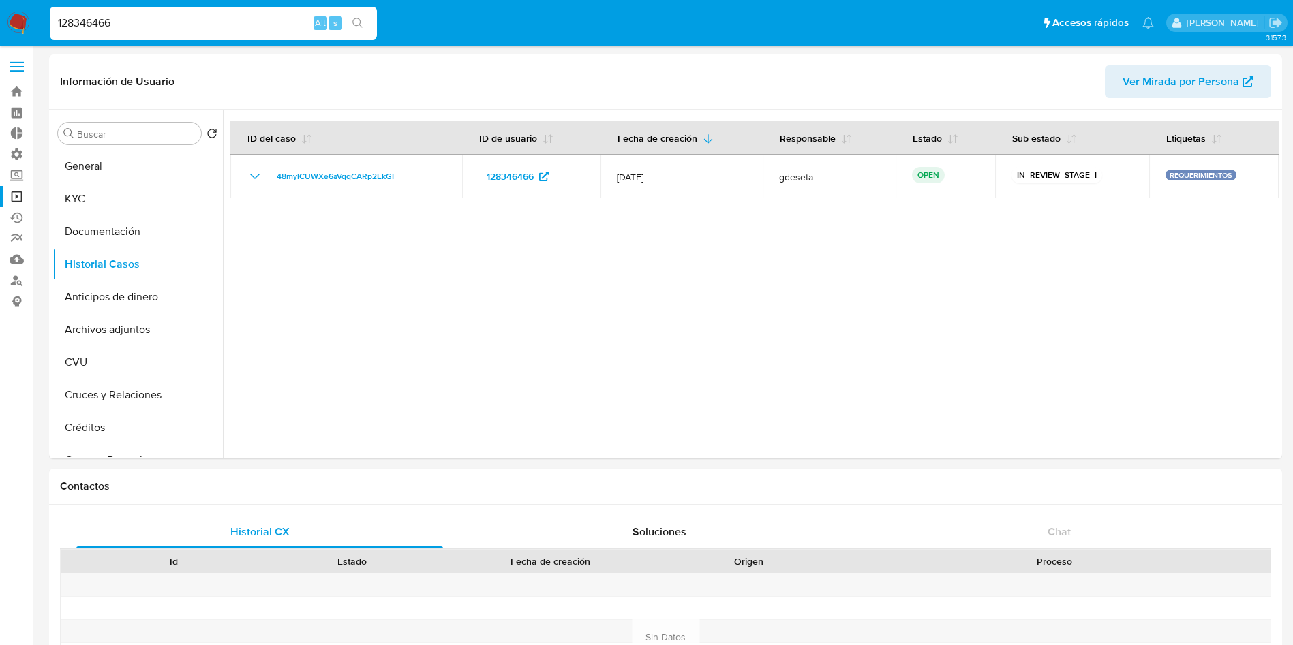
click at [167, 18] on input "128346466" at bounding box center [213, 23] width 327 height 18
drag, startPoint x: 167, startPoint y: 18, endPoint x: 178, endPoint y: 19, distance: 11.0
click at [167, 17] on input "128346466" at bounding box center [213, 23] width 327 height 18
paste input "687694658"
type input "1687694658"
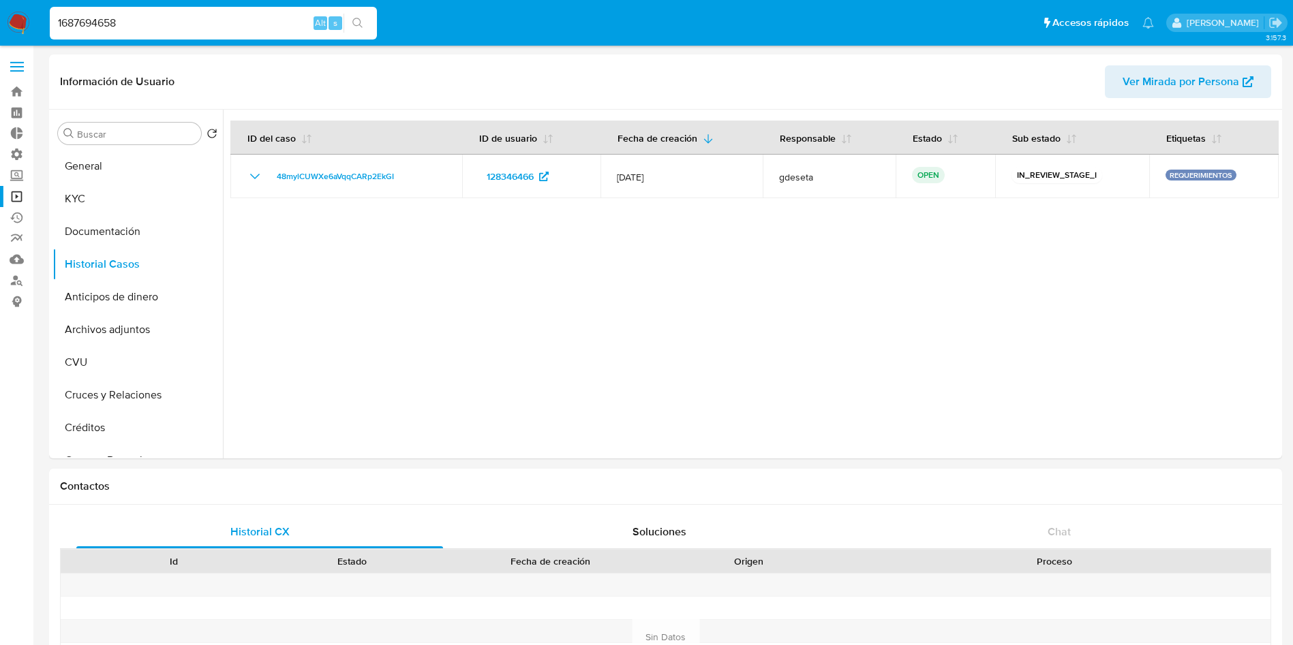
click at [358, 18] on icon "search-icon" at bounding box center [357, 23] width 11 height 11
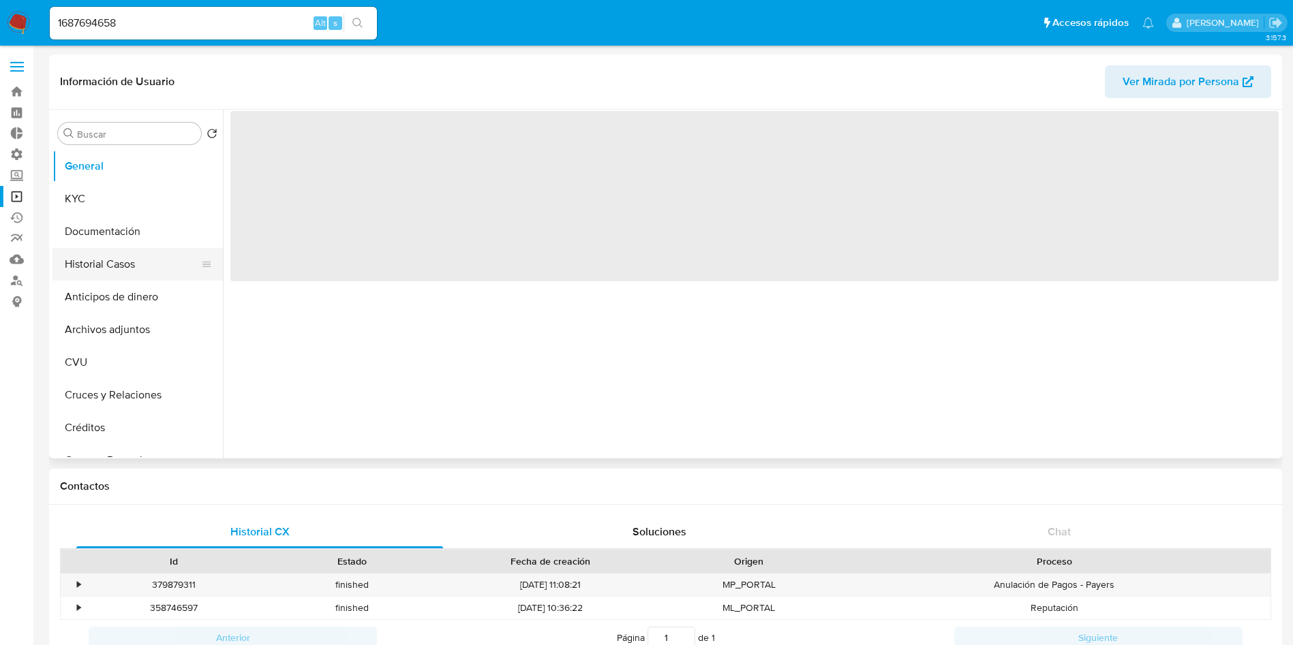
click at [97, 269] on button "Historial Casos" at bounding box center [131, 264] width 159 height 33
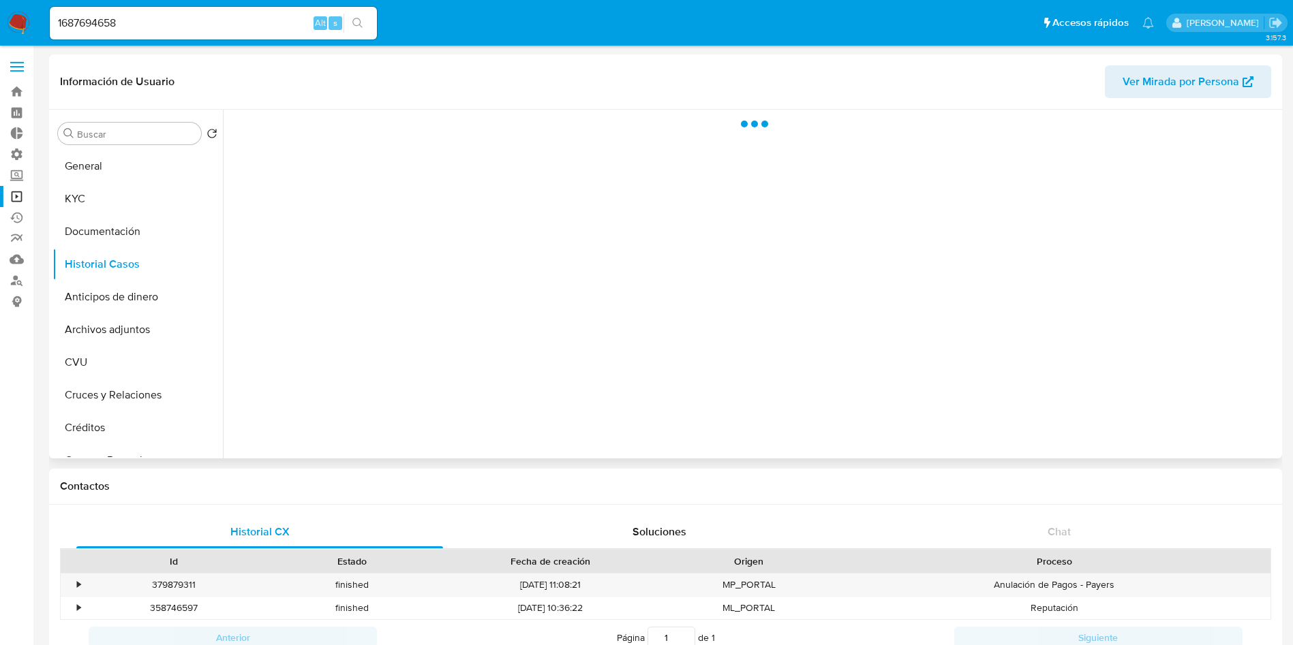
select select "10"
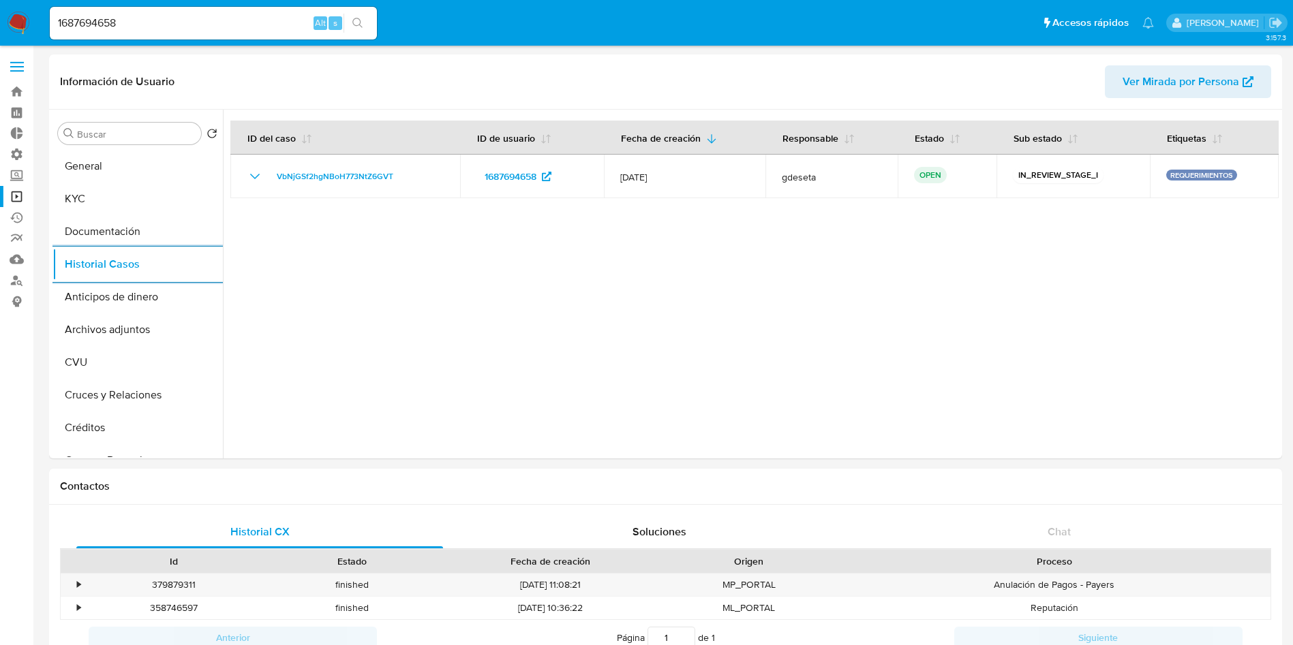
click at [188, 27] on input "1687694658" at bounding box center [213, 23] width 327 height 18
paste input "358458926"
type input "358458926"
click at [357, 18] on icon "search-icon" at bounding box center [357, 23] width 11 height 11
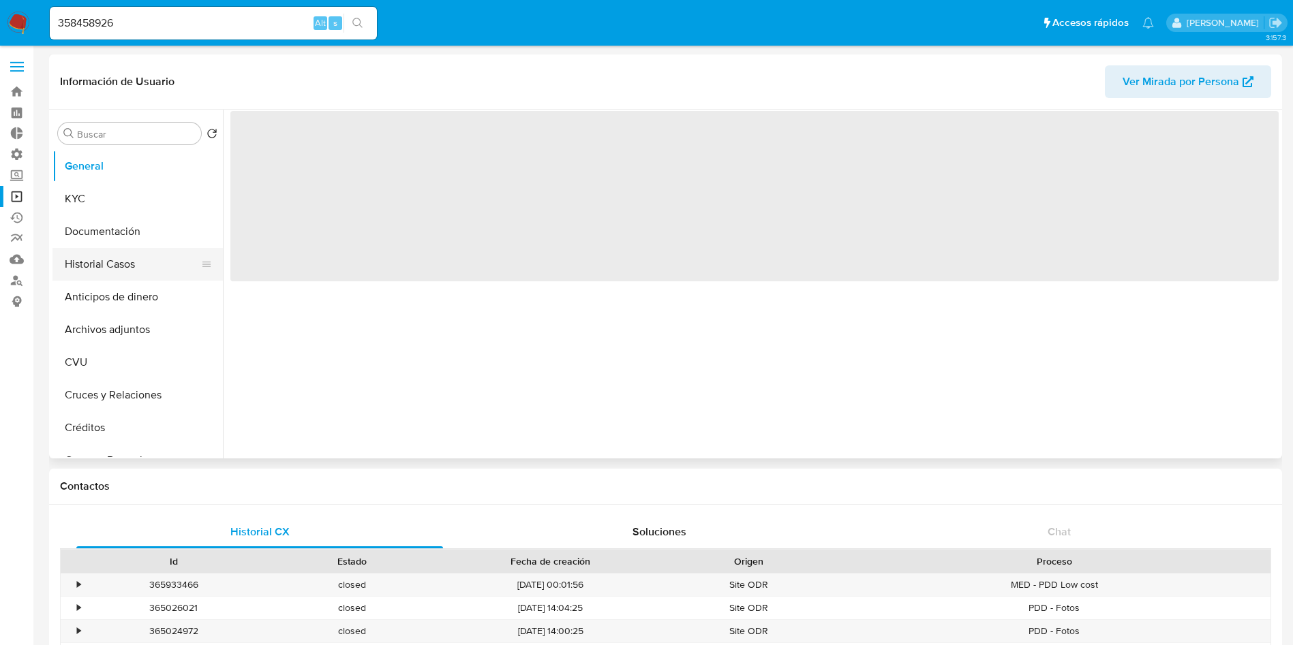
click at [117, 256] on button "Historial Casos" at bounding box center [131, 264] width 159 height 33
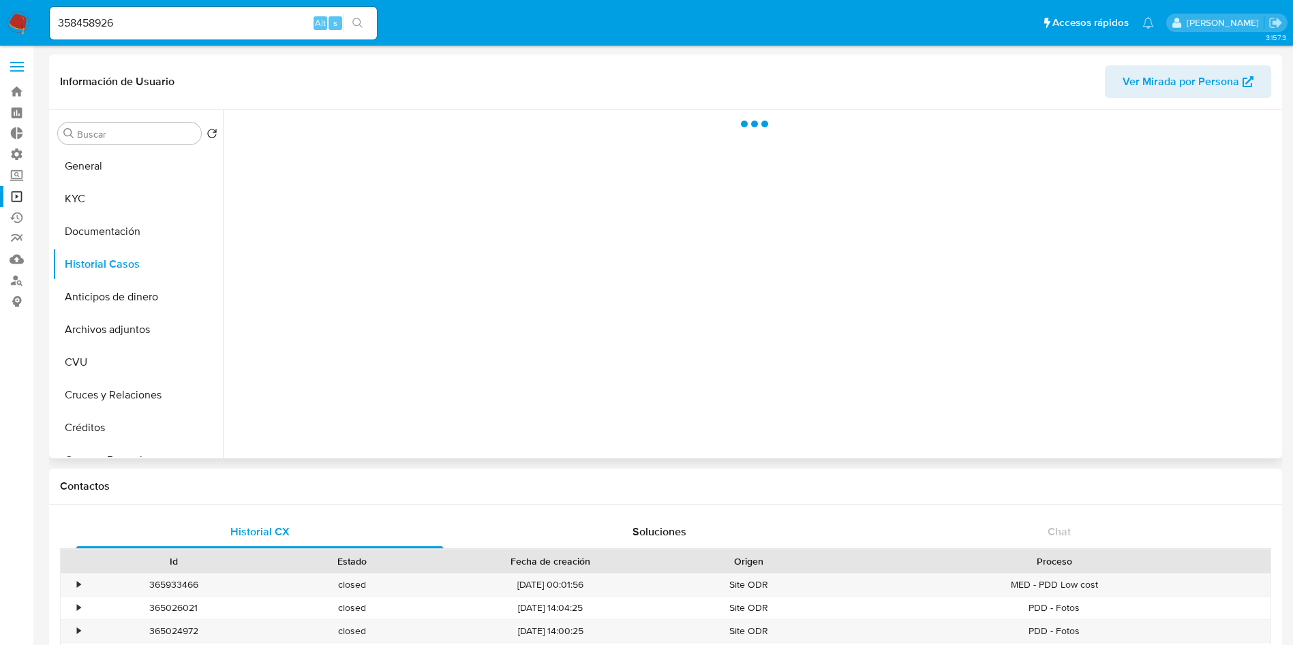
select select "10"
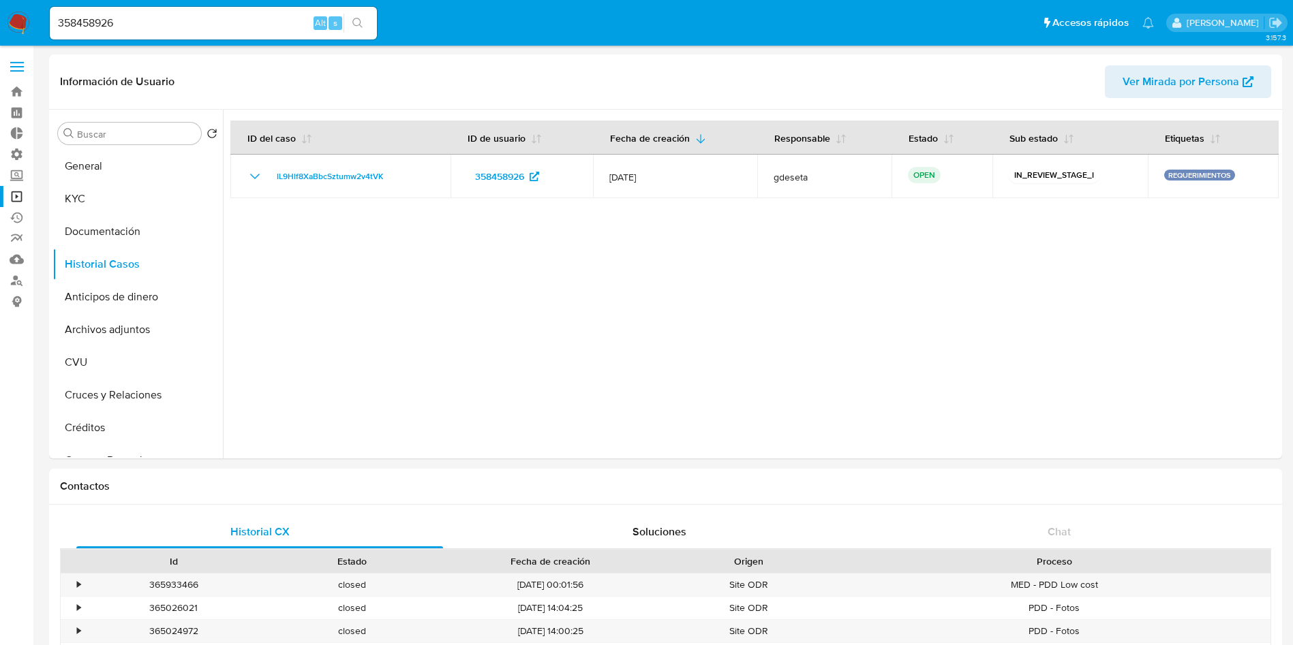
select select "10"
click at [176, 22] on input "358458926" at bounding box center [213, 23] width 327 height 18
paste input "776095309"
type input "776095309"
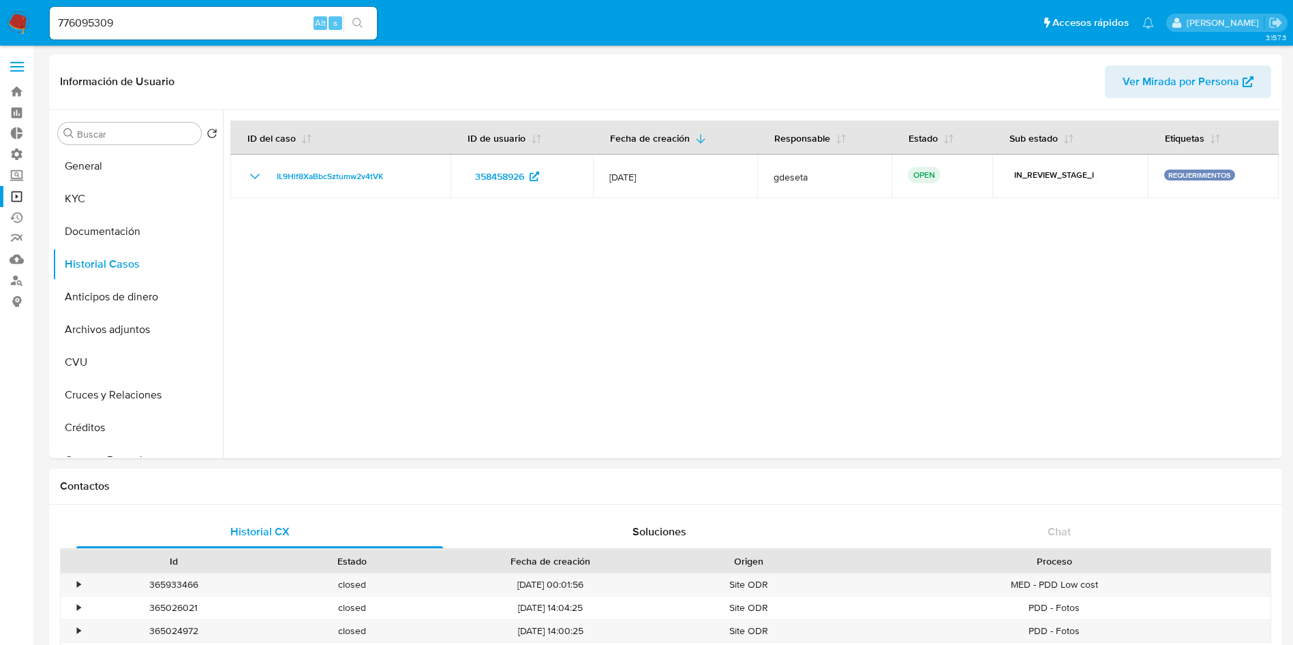
click at [358, 14] on button "search-icon" at bounding box center [357, 23] width 28 height 19
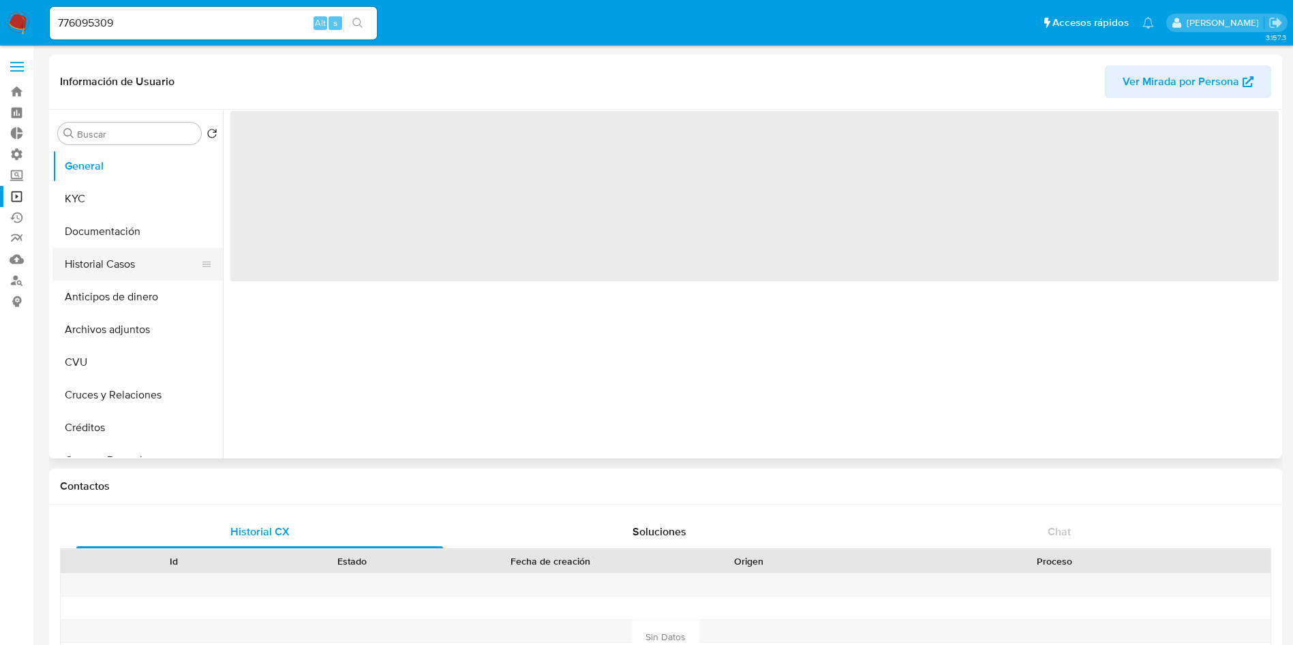
click at [92, 269] on button "Historial Casos" at bounding box center [131, 264] width 159 height 33
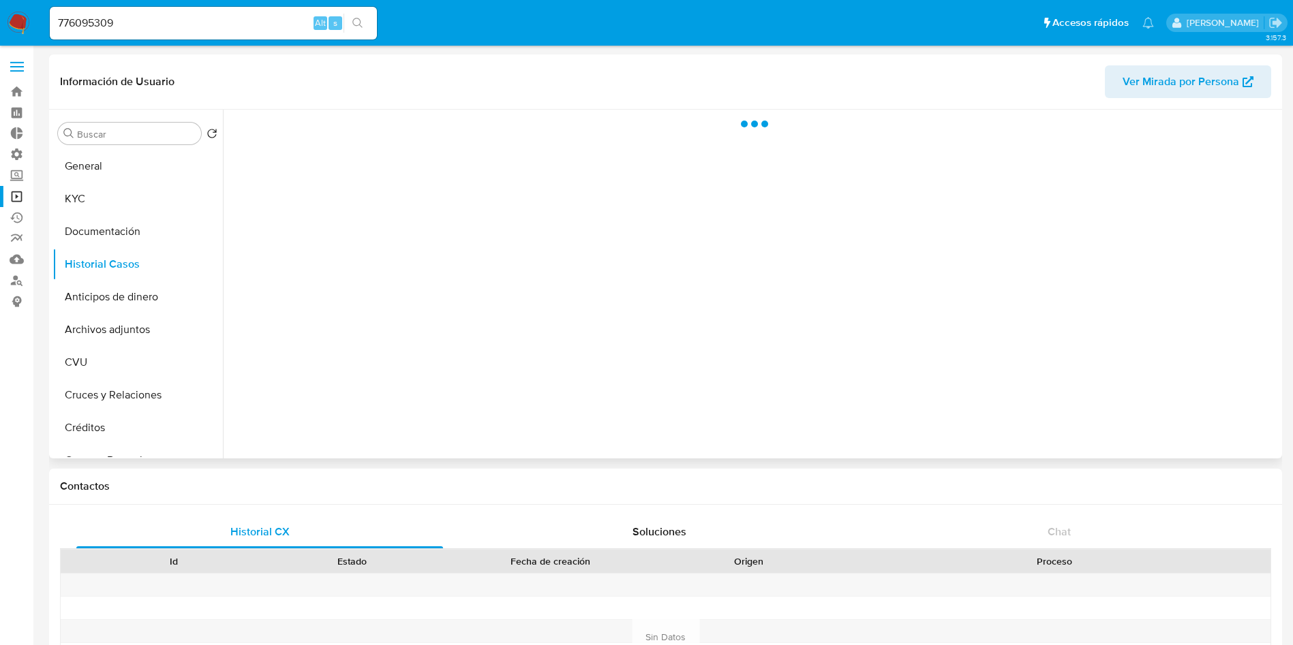
select select "10"
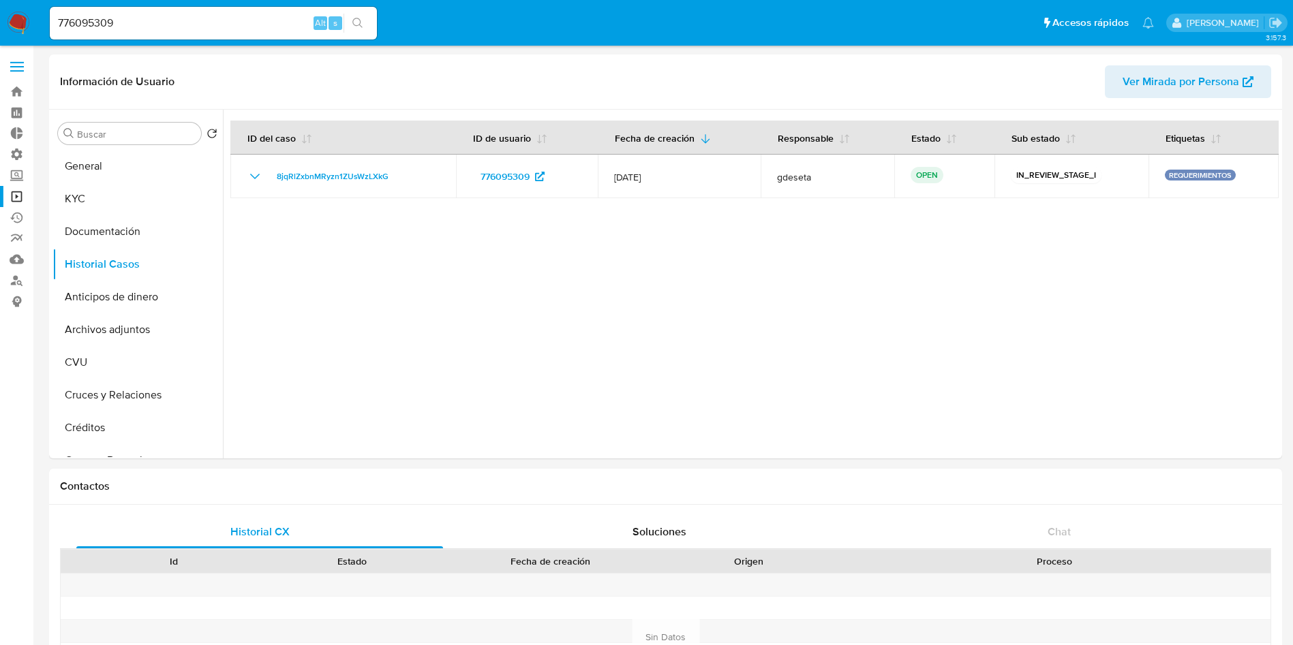
click at [174, 29] on input "776095309" at bounding box center [213, 23] width 327 height 18
paste input "29473146"
type input "294731469"
click at [358, 22] on icon "search-icon" at bounding box center [357, 23] width 11 height 11
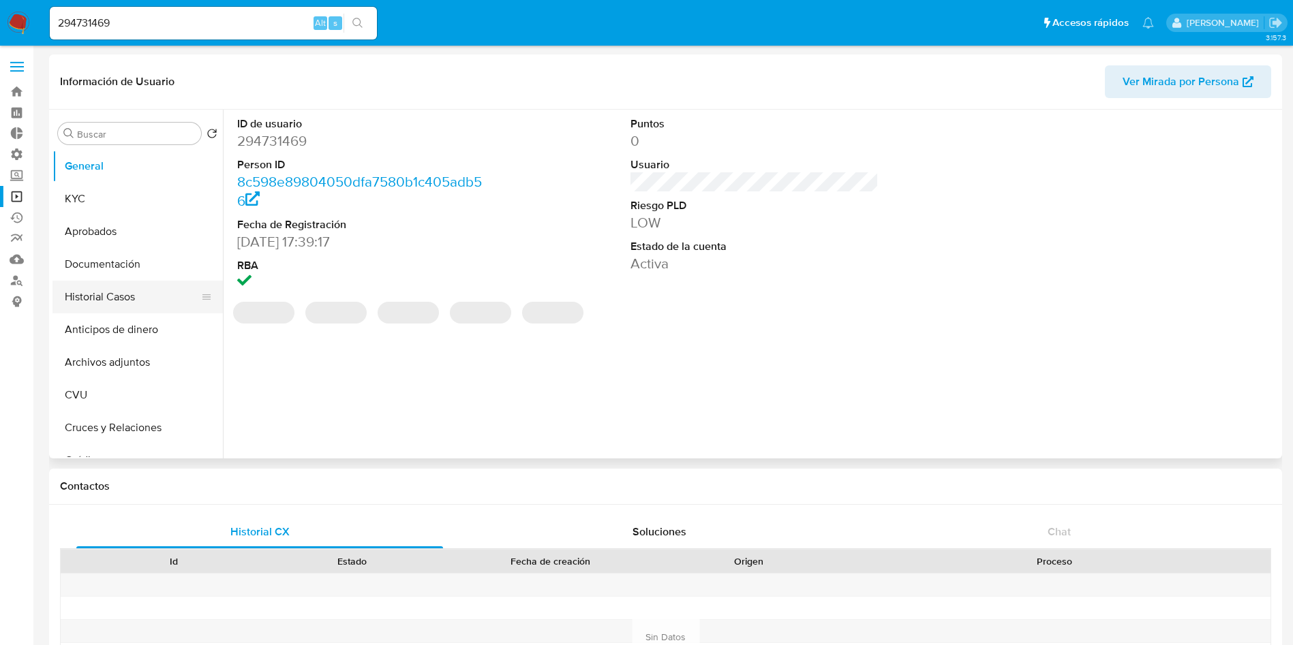
click at [102, 294] on button "Historial Casos" at bounding box center [131, 297] width 159 height 33
select select "10"
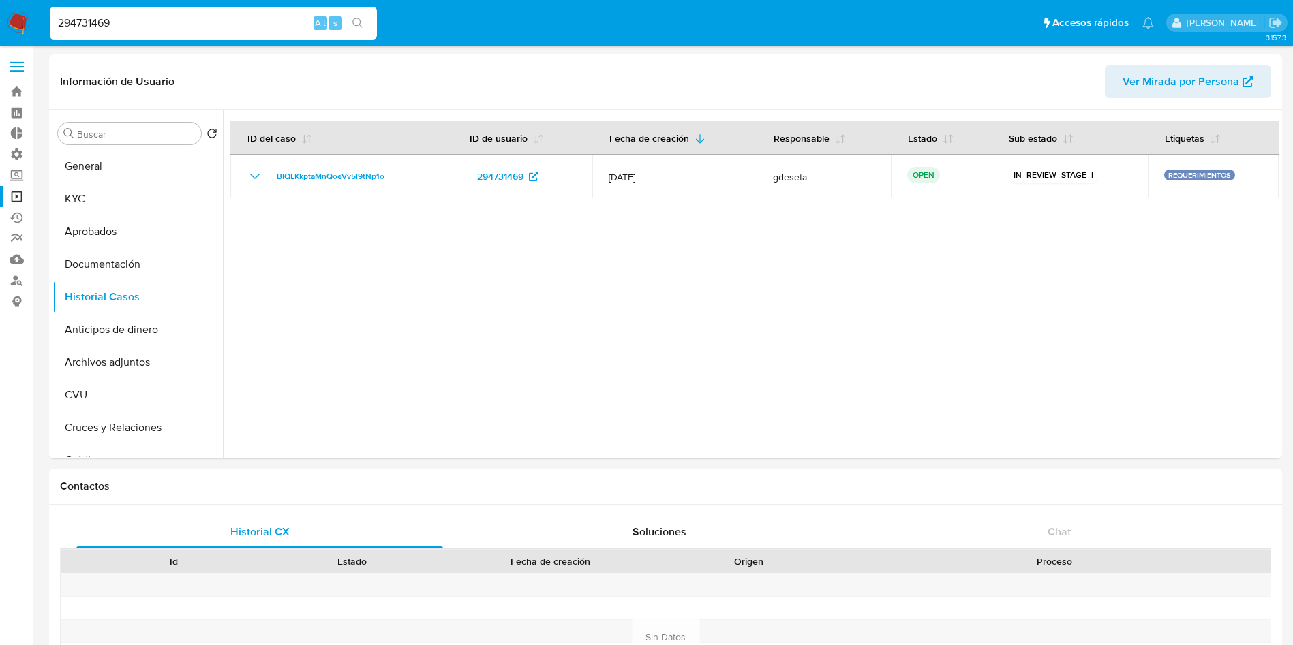
click at [223, 23] on input "294731469" at bounding box center [213, 23] width 327 height 18
paste input "3010161"
type input "293010161"
click at [363, 14] on button "search-icon" at bounding box center [357, 23] width 28 height 19
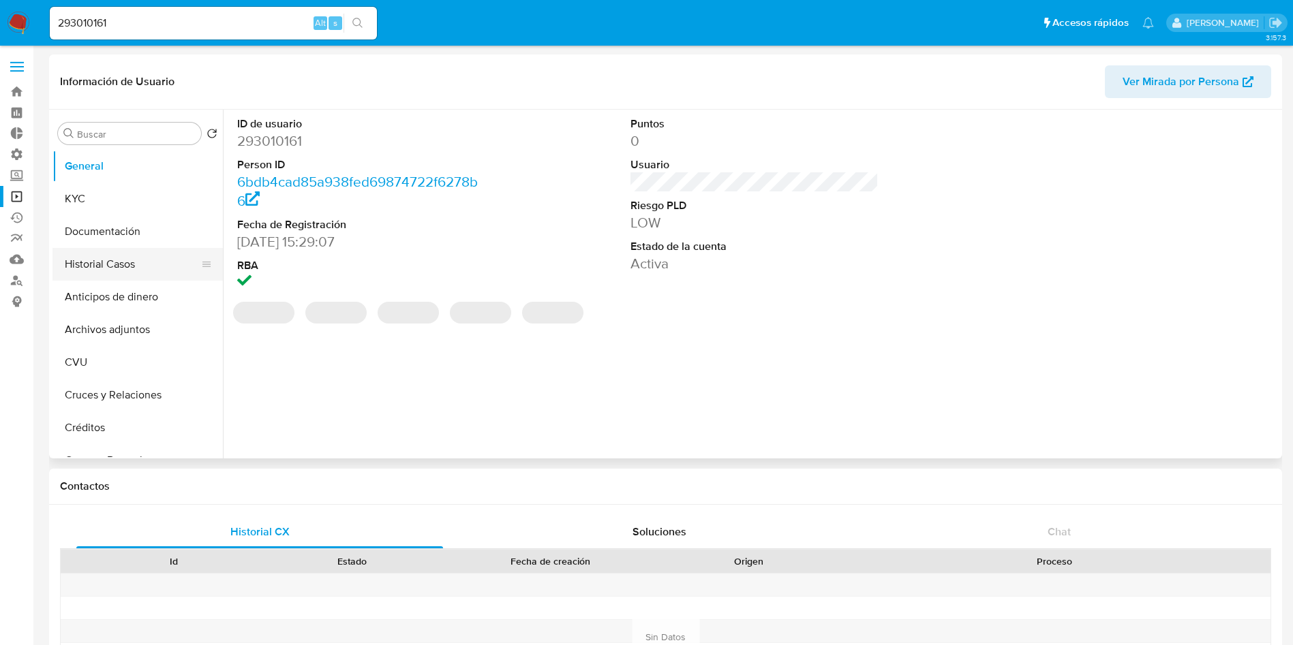
click at [112, 254] on button "Historial Casos" at bounding box center [131, 264] width 159 height 33
select select "10"
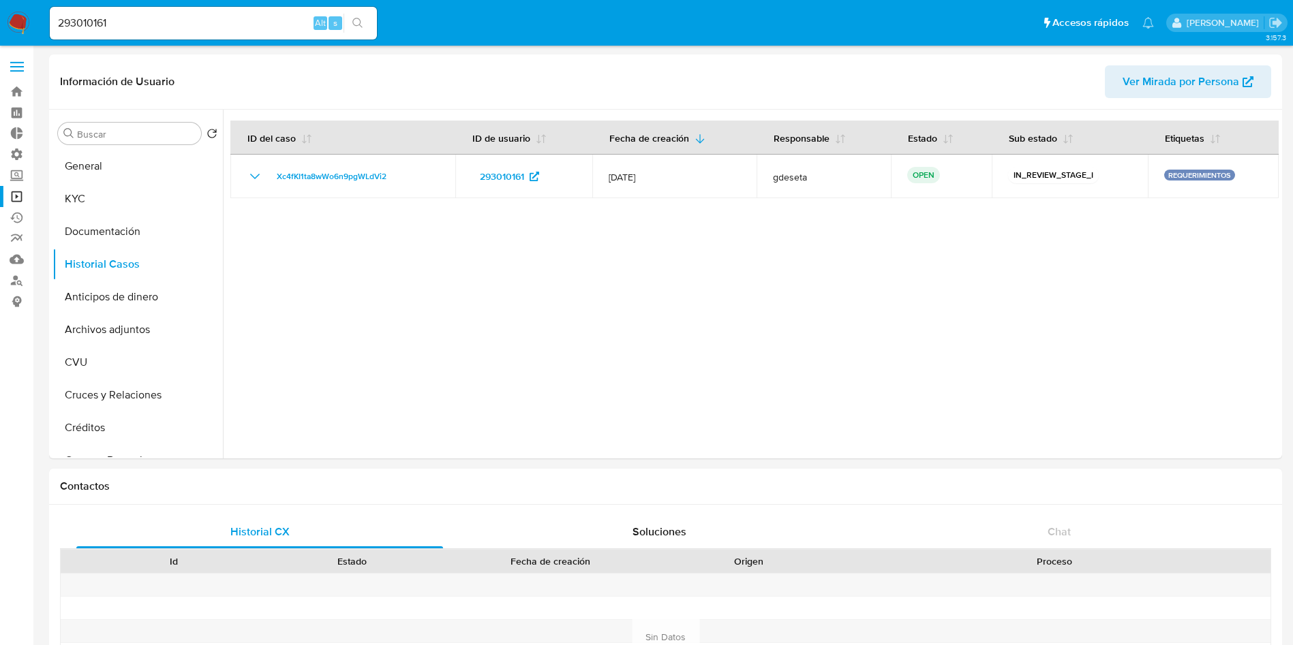
click at [195, 20] on input "293010161" at bounding box center [213, 23] width 327 height 18
paste input "311011798"
type input "311011798"
click at [351, 18] on button "search-icon" at bounding box center [357, 23] width 28 height 19
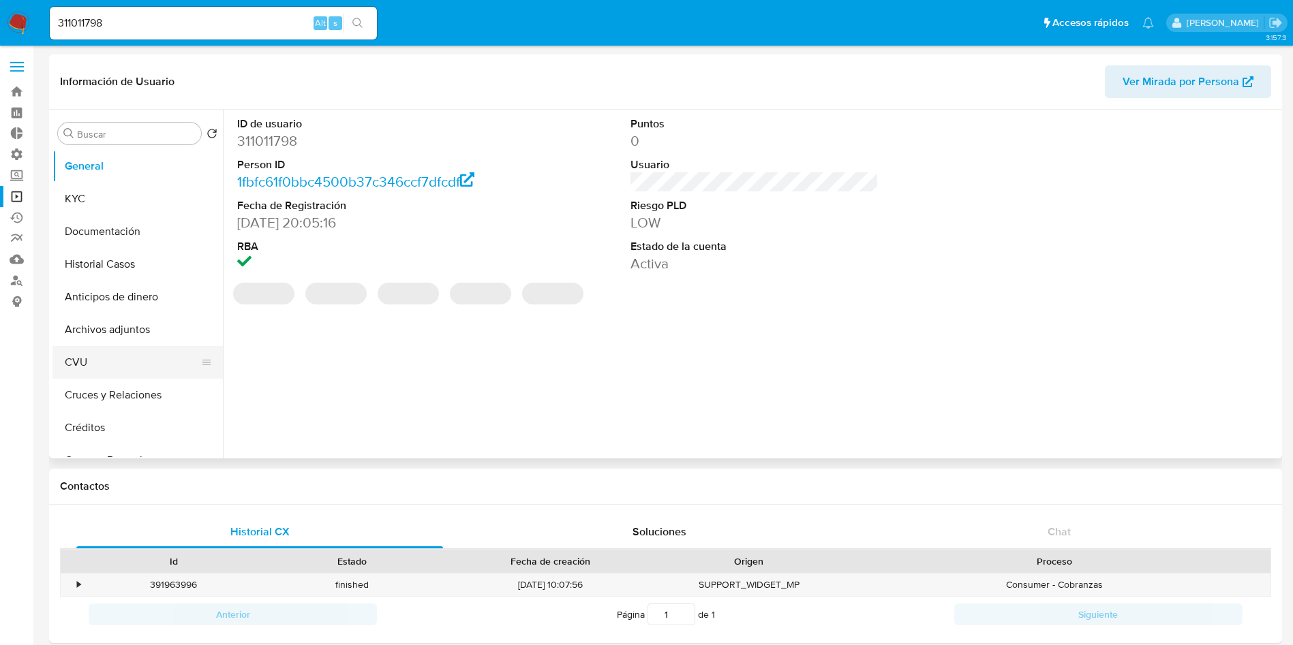
select select "10"
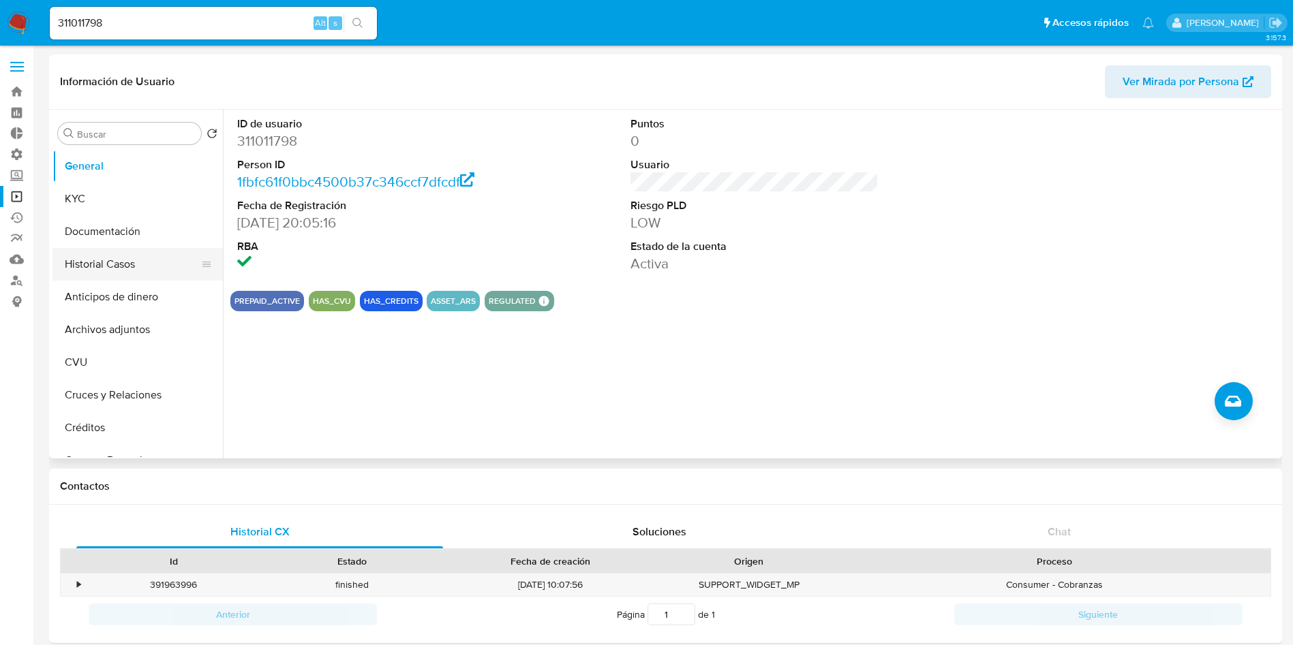
click at [87, 261] on button "Historial Casos" at bounding box center [131, 264] width 159 height 33
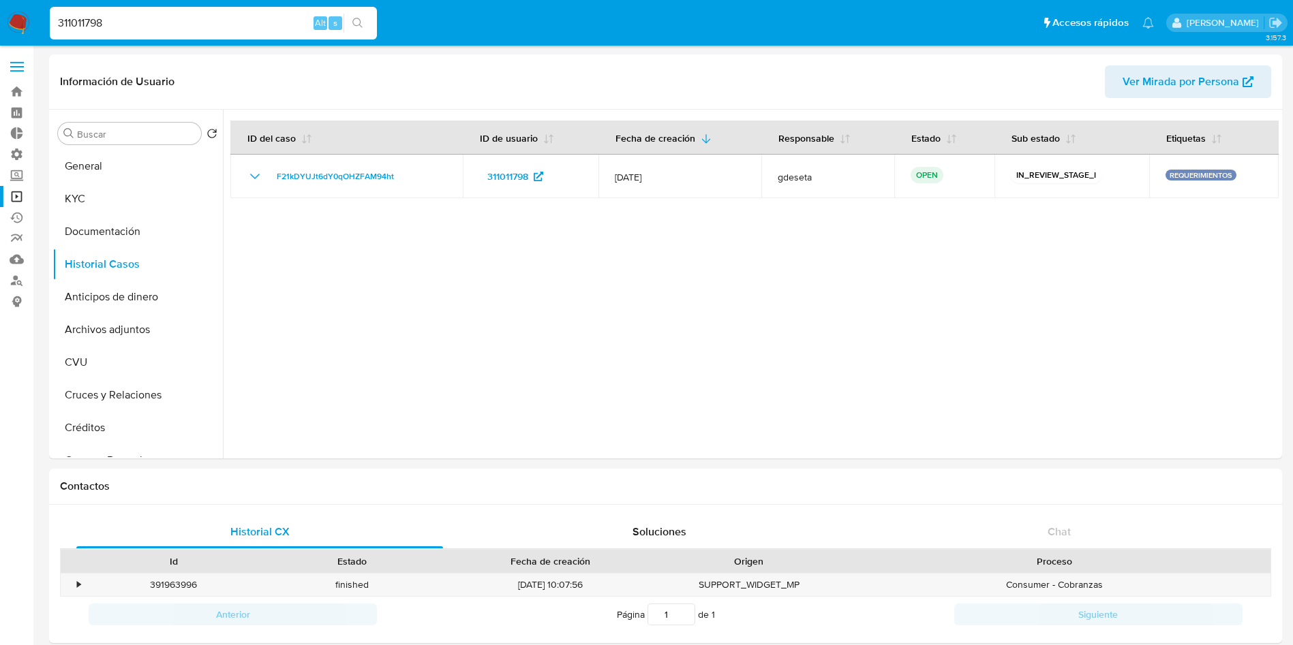
click at [173, 29] on input "311011798" at bounding box center [213, 23] width 327 height 18
paste input "182559890"
type input "182559890"
click at [356, 25] on icon "search-icon" at bounding box center [357, 23] width 11 height 11
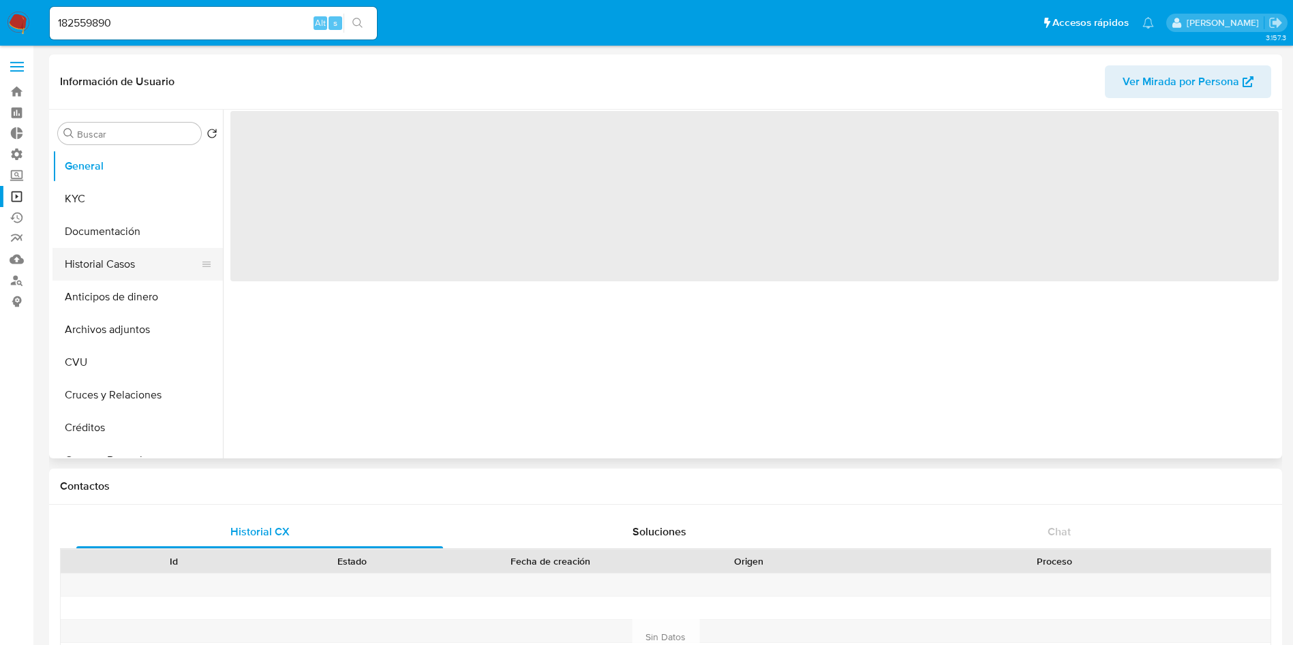
click at [115, 269] on button "Historial Casos" at bounding box center [131, 264] width 159 height 33
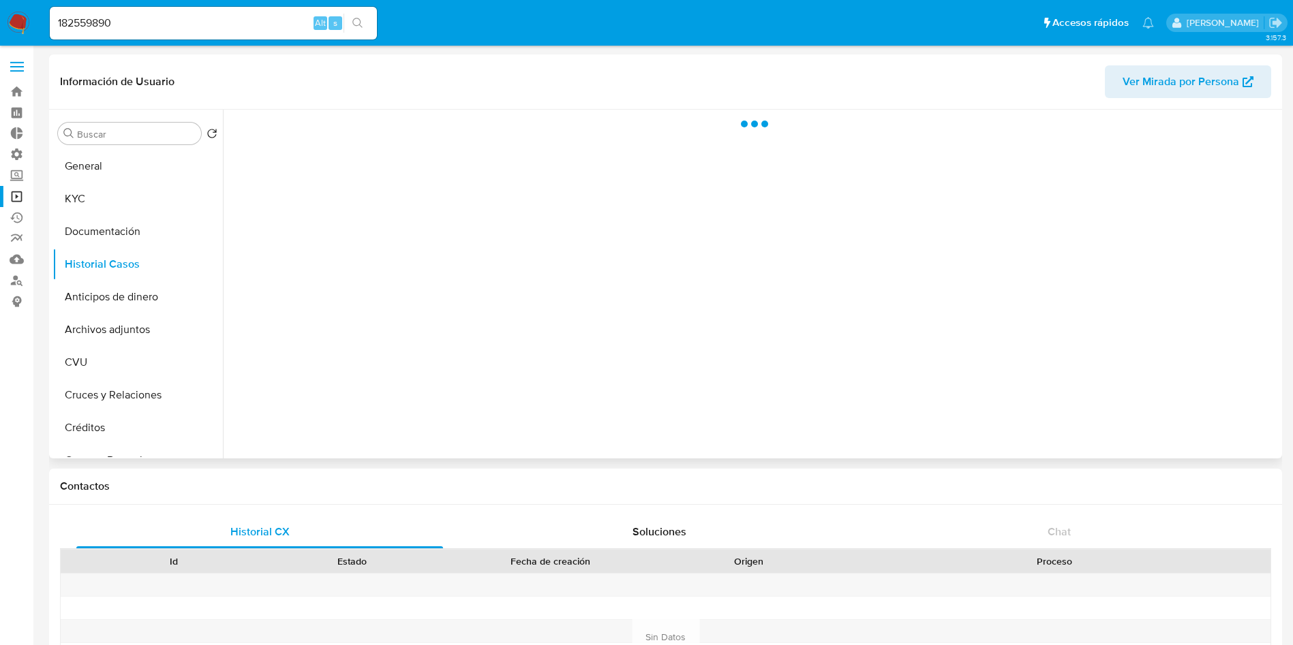
select select "10"
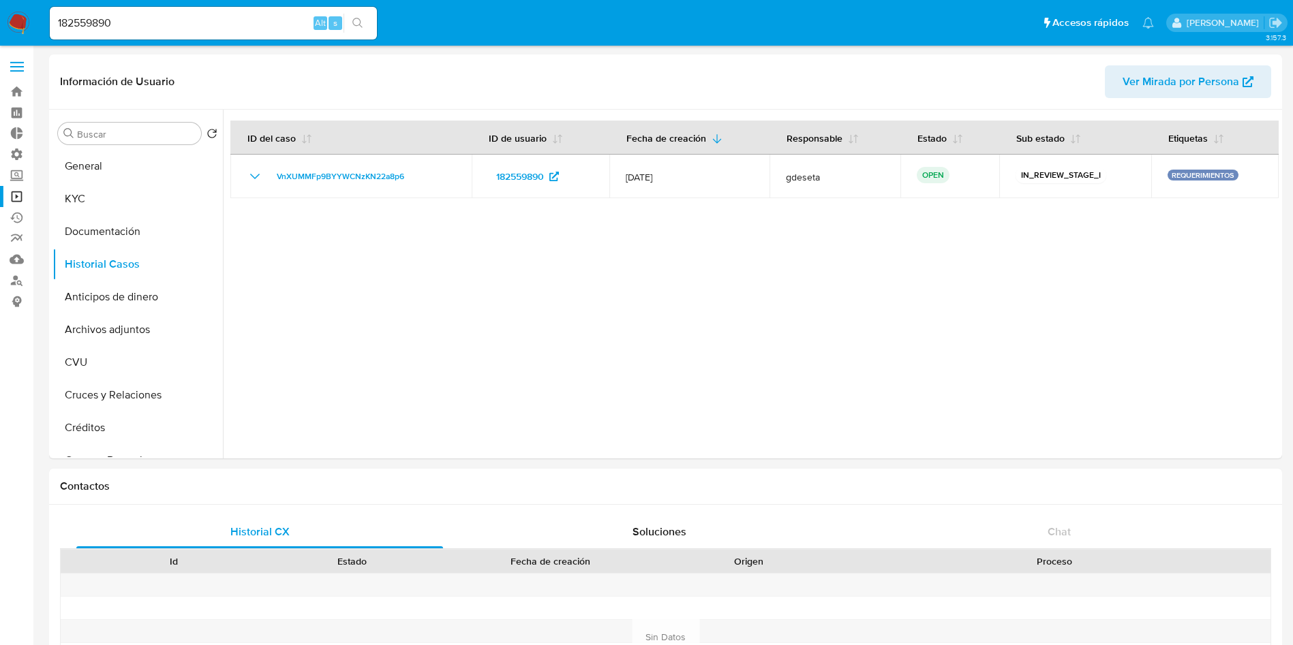
click at [172, 25] on input "182559890" at bounding box center [213, 23] width 327 height 18
drag, startPoint x: 172, startPoint y: 25, endPoint x: 224, endPoint y: 29, distance: 52.6
click at [172, 24] on input "182559890" at bounding box center [213, 23] width 327 height 18
paste input "602993231"
type input "602993231"
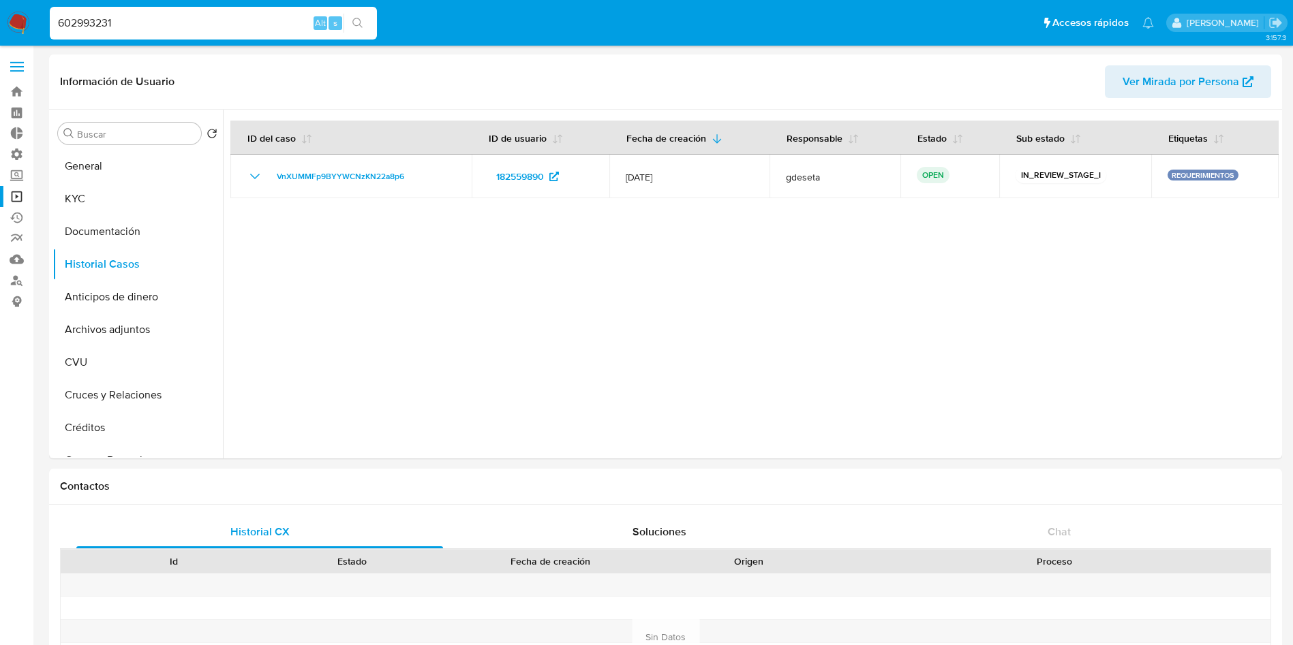
click at [354, 29] on button "search-icon" at bounding box center [357, 23] width 28 height 19
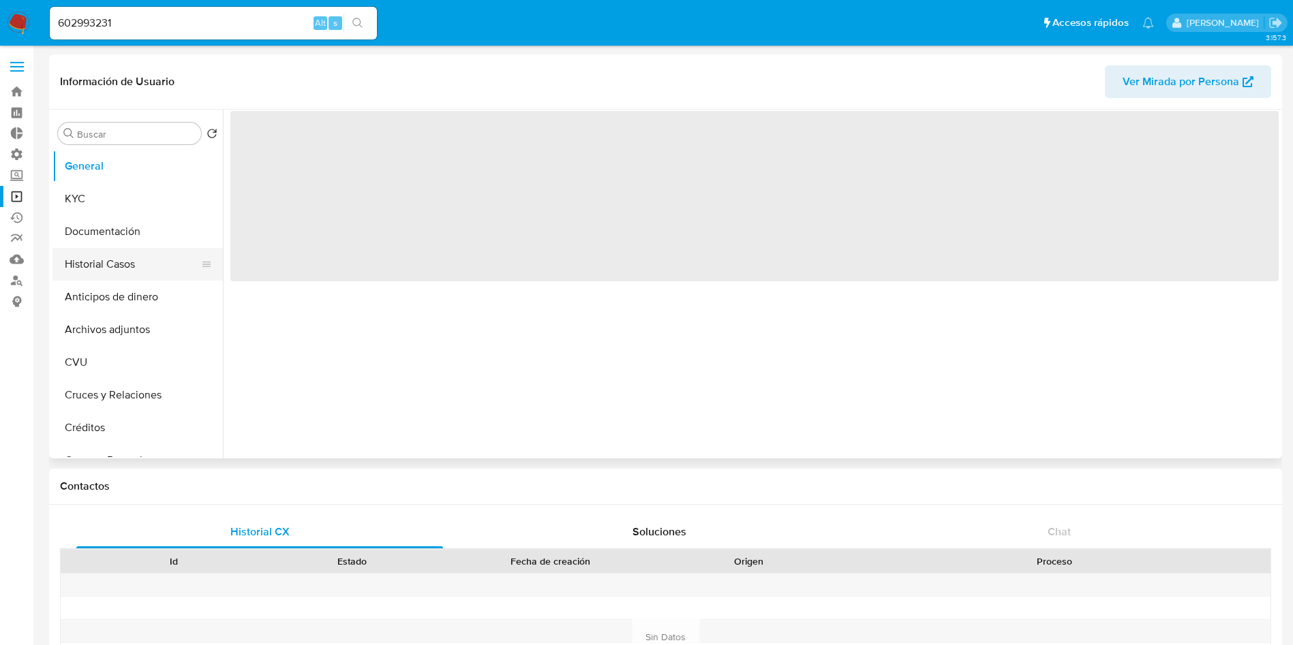
click at [121, 264] on button "Historial Casos" at bounding box center [131, 264] width 159 height 33
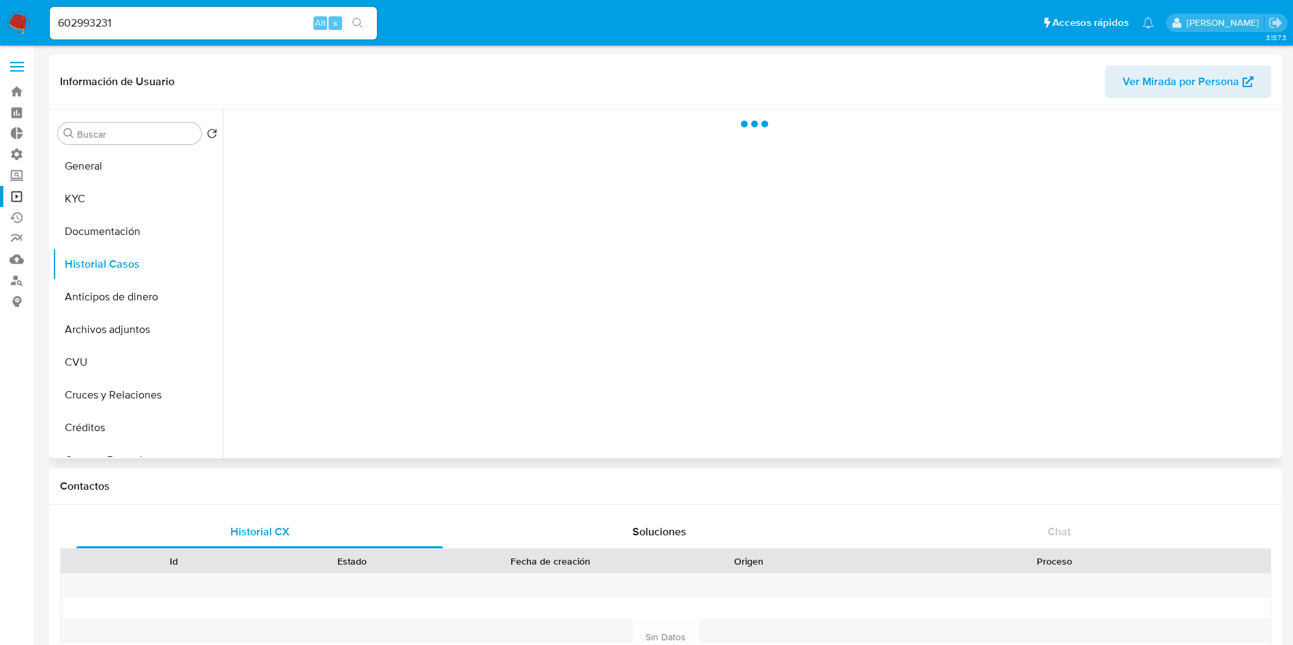
select select "10"
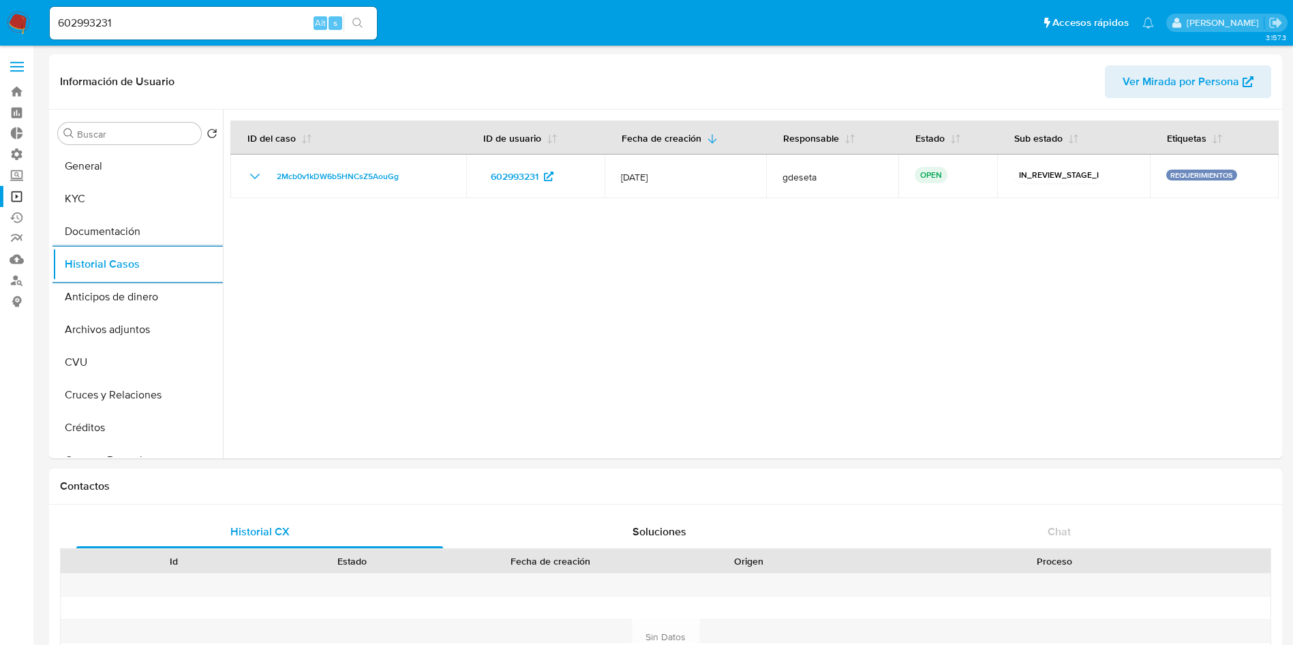
click at [202, 12] on div "602993231 Alt s" at bounding box center [213, 23] width 327 height 33
click at [200, 19] on input "602993231" at bounding box center [213, 23] width 327 height 18
paste input "14425708"
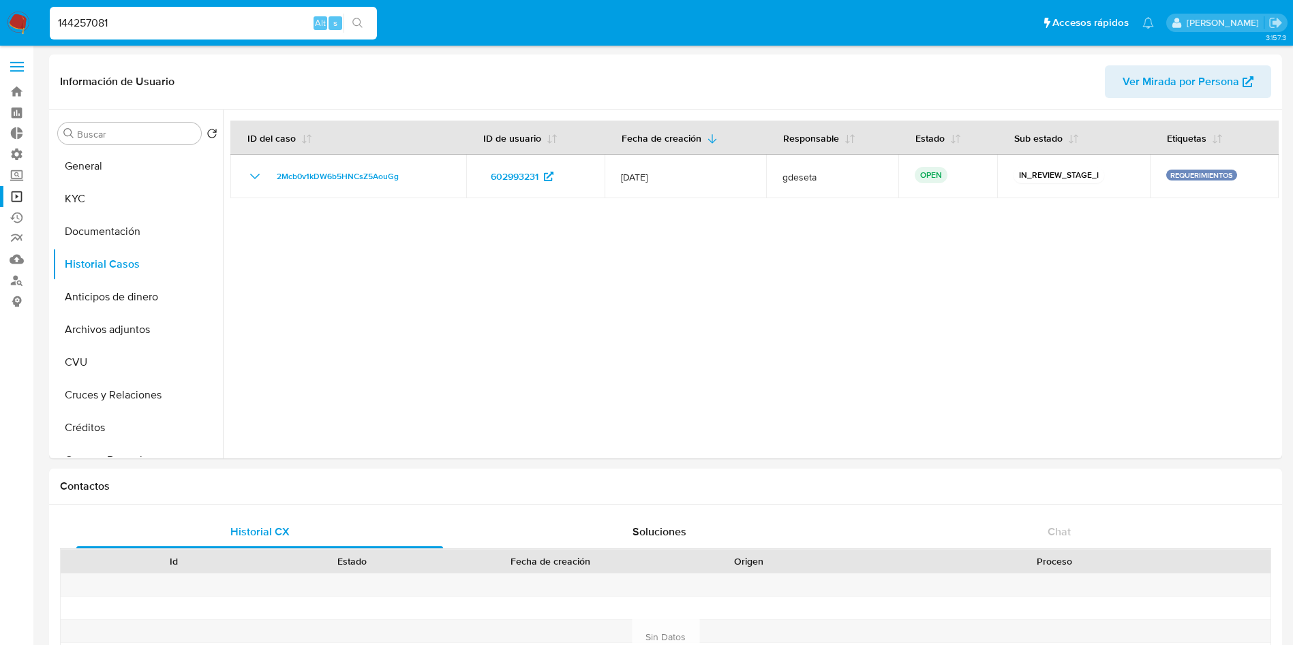
type input "144257081"
click at [361, 12] on div "144257081 Alt s" at bounding box center [213, 23] width 327 height 33
click at [354, 25] on icon "search-icon" at bounding box center [357, 23] width 11 height 11
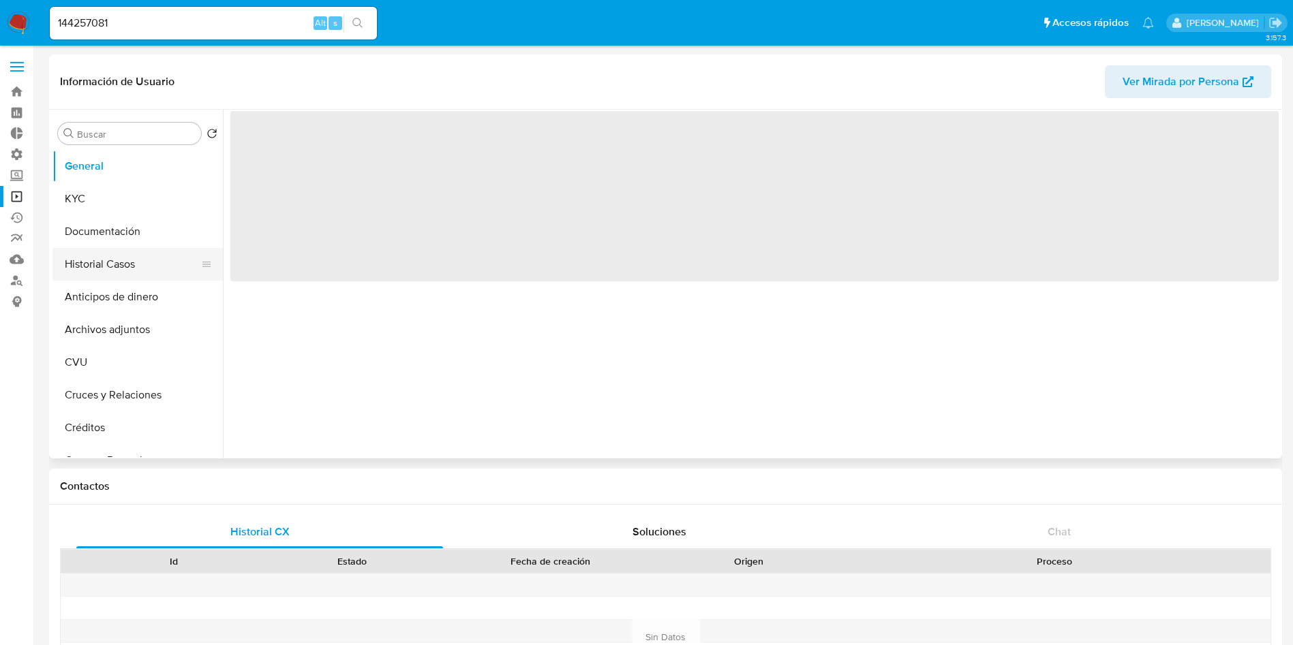
click at [106, 266] on button "Historial Casos" at bounding box center [131, 264] width 159 height 33
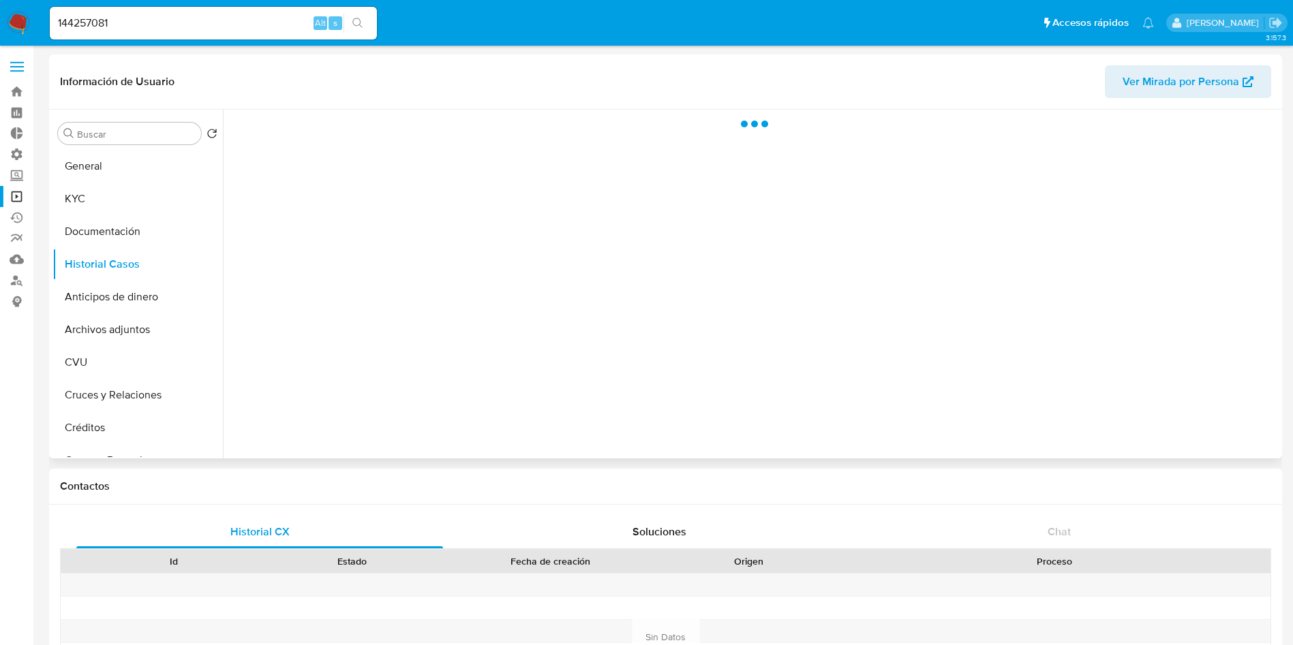
select select "10"
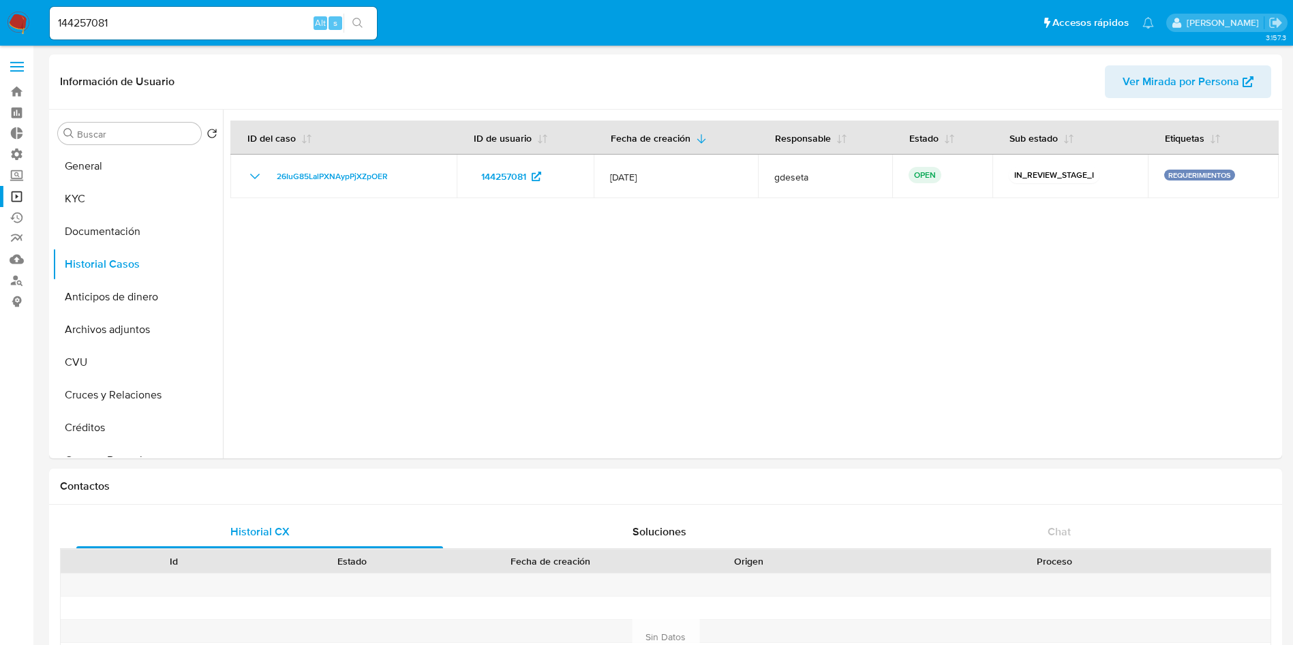
click at [190, 26] on input "144257081" at bounding box center [213, 23] width 327 height 18
paste input "97136745"
type input "197136745"
click at [361, 20] on icon "search-icon" at bounding box center [357, 23] width 11 height 11
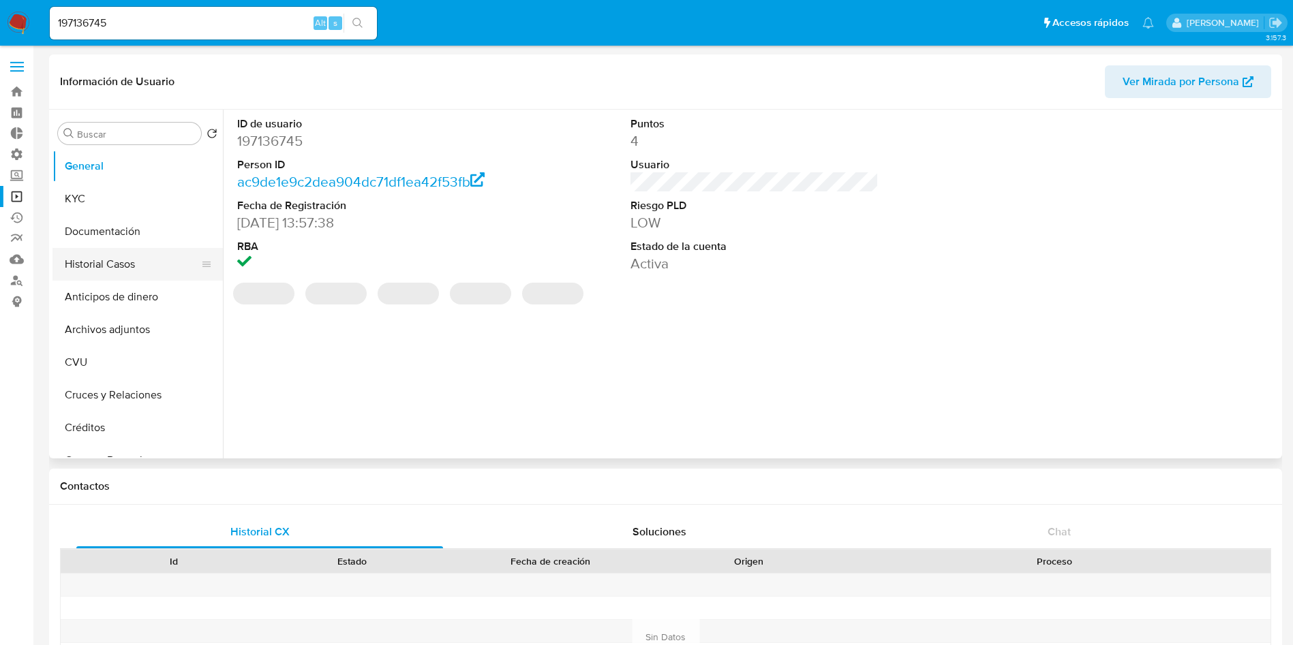
click at [102, 271] on button "Historial Casos" at bounding box center [131, 264] width 159 height 33
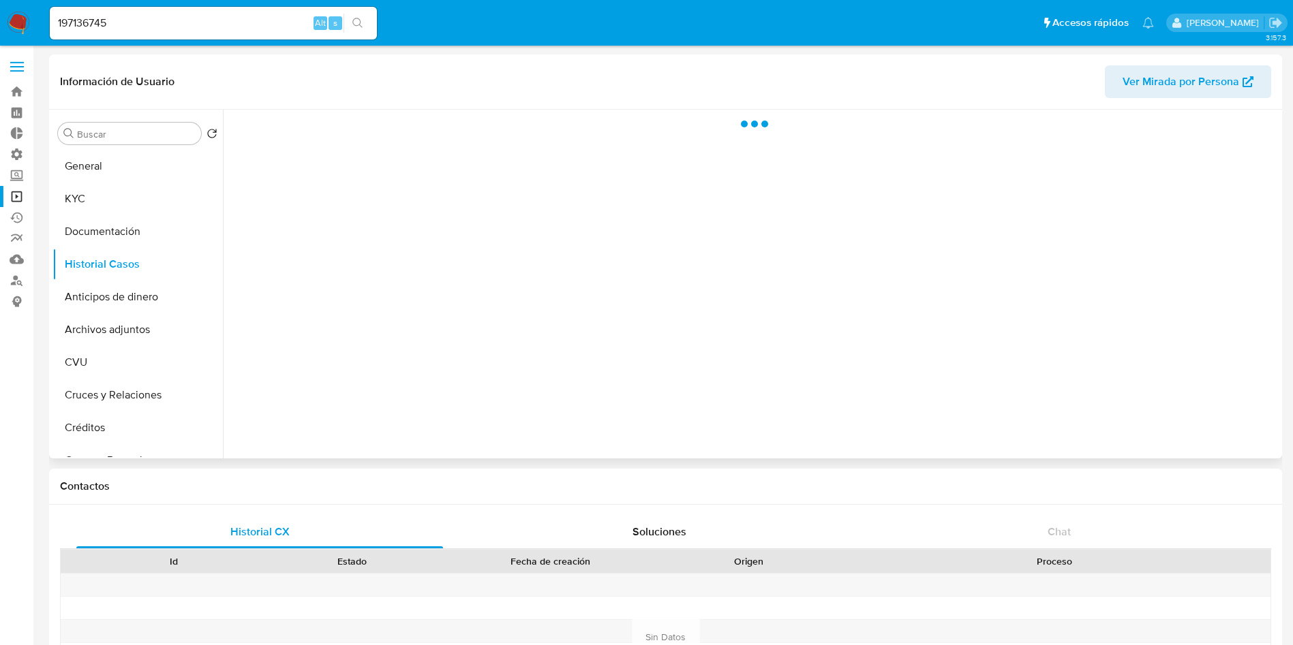
select select "10"
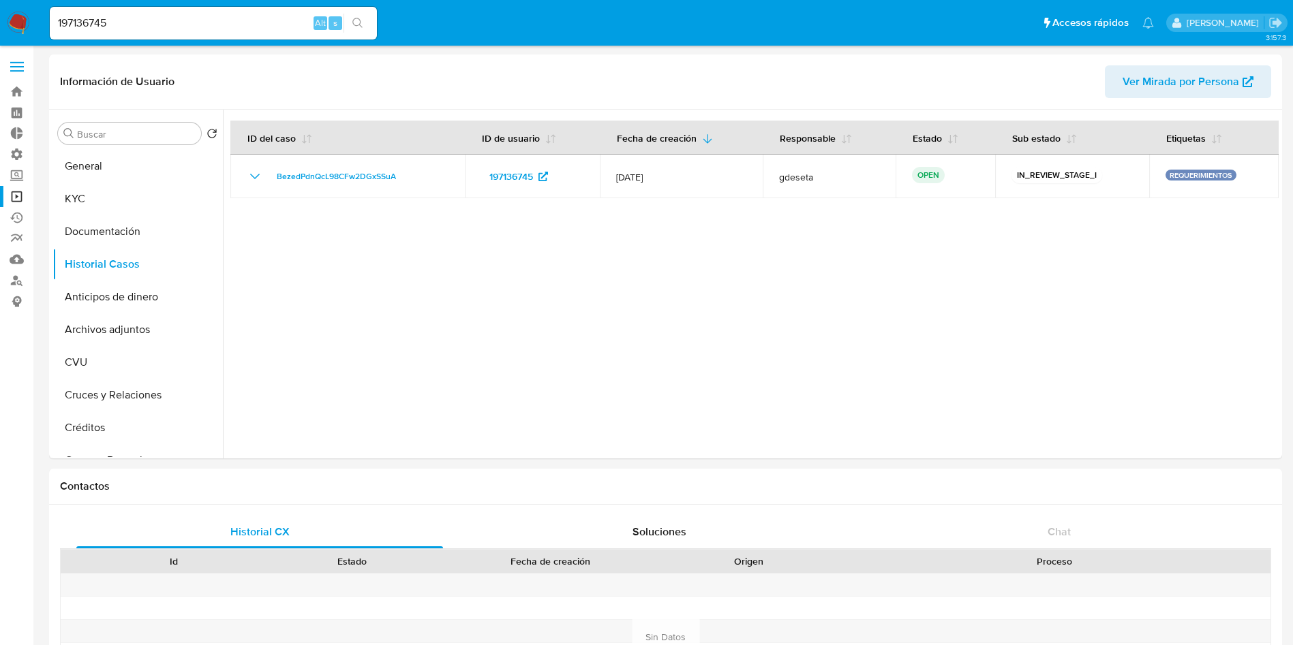
click at [159, 25] on input "197136745" at bounding box center [213, 23] width 327 height 18
paste input "363243539"
type input "363243539"
click at [356, 24] on icon "search-icon" at bounding box center [357, 23] width 11 height 11
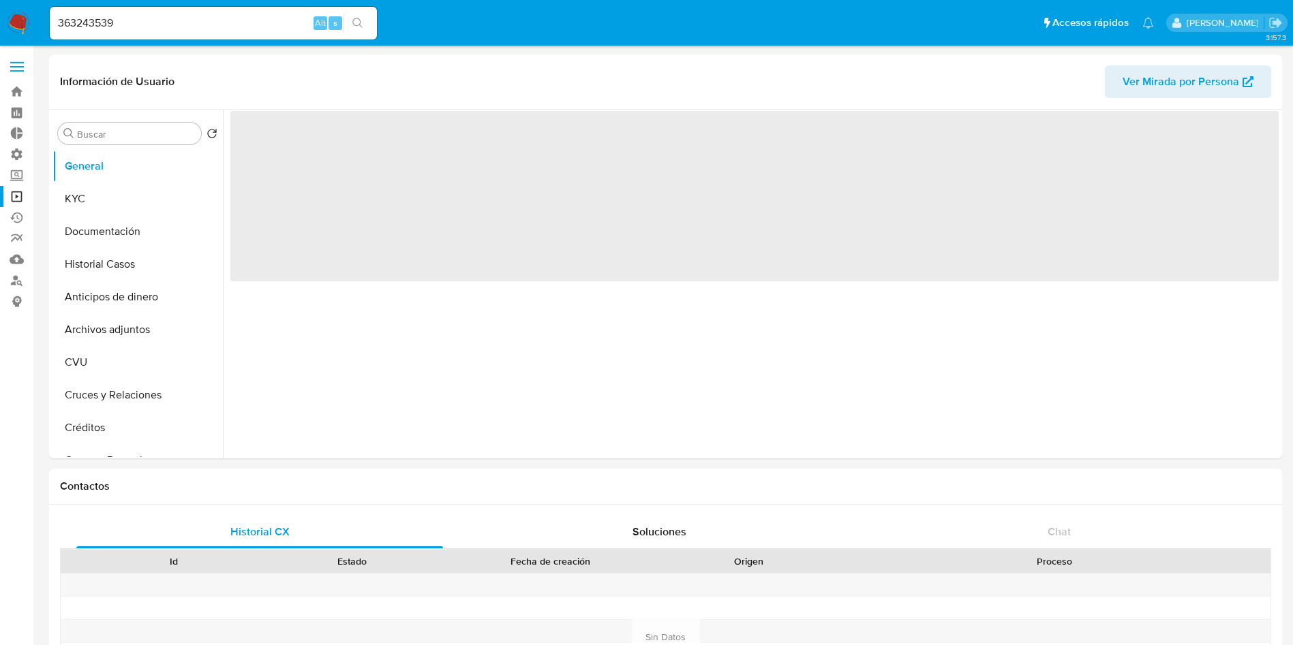
click at [110, 262] on button "Historial Casos" at bounding box center [137, 264] width 170 height 33
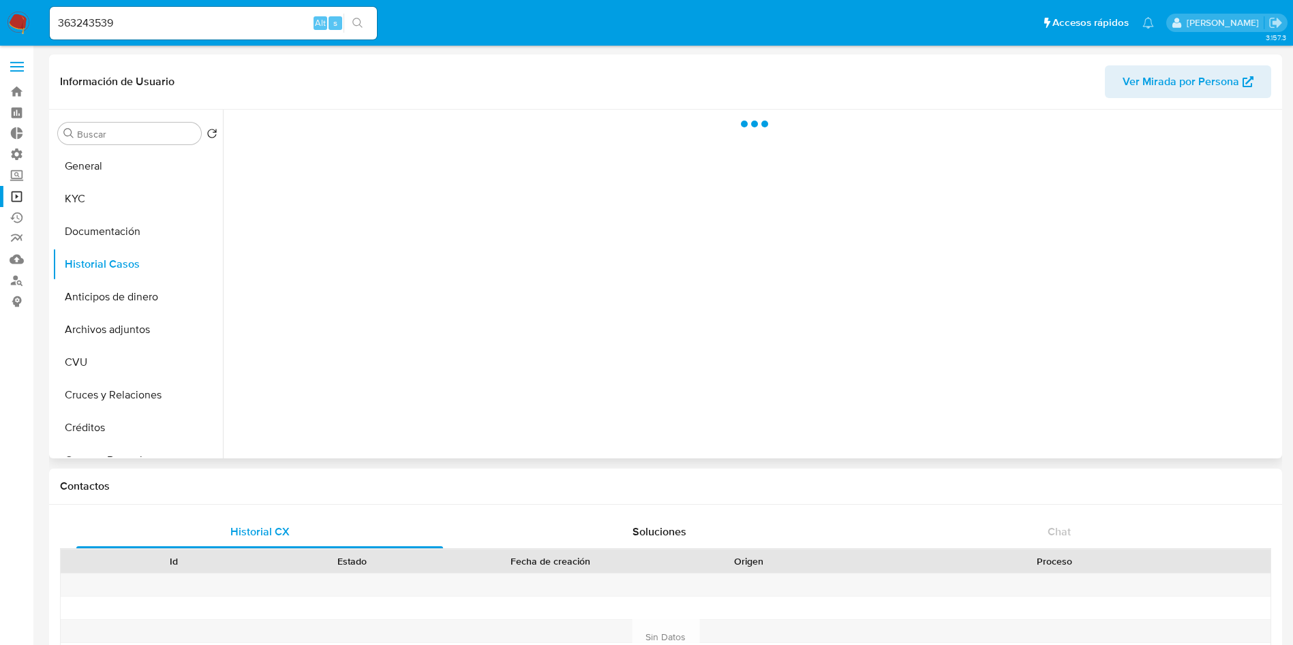
select select "10"
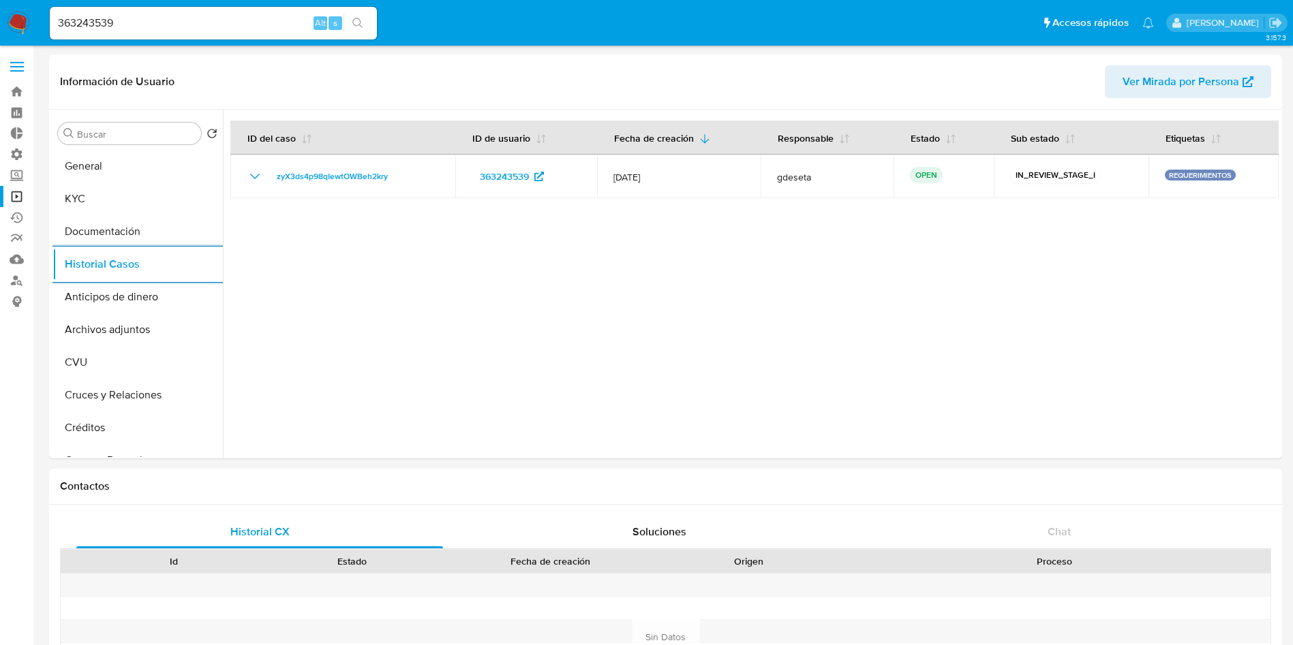
click at [224, 18] on input "363243539" at bounding box center [213, 23] width 327 height 18
paste input "1491000300"
type input "1491000300"
click at [365, 22] on button "search-icon" at bounding box center [357, 23] width 28 height 19
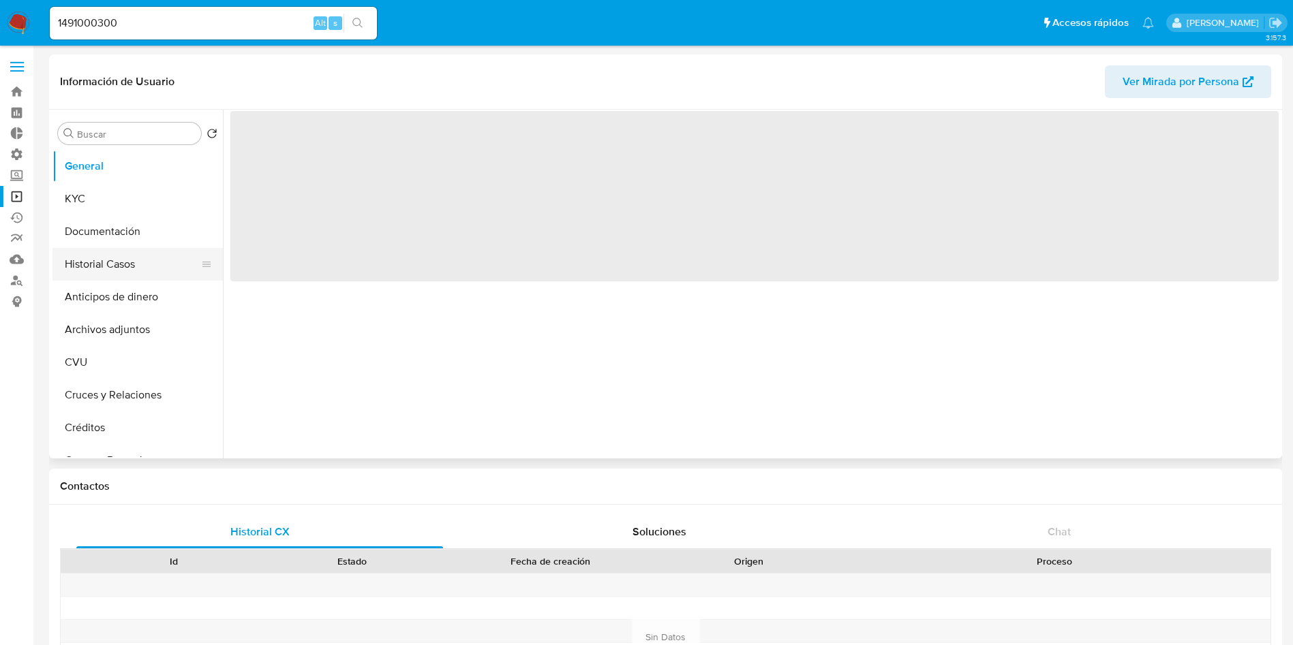
click at [82, 273] on button "Historial Casos" at bounding box center [131, 264] width 159 height 33
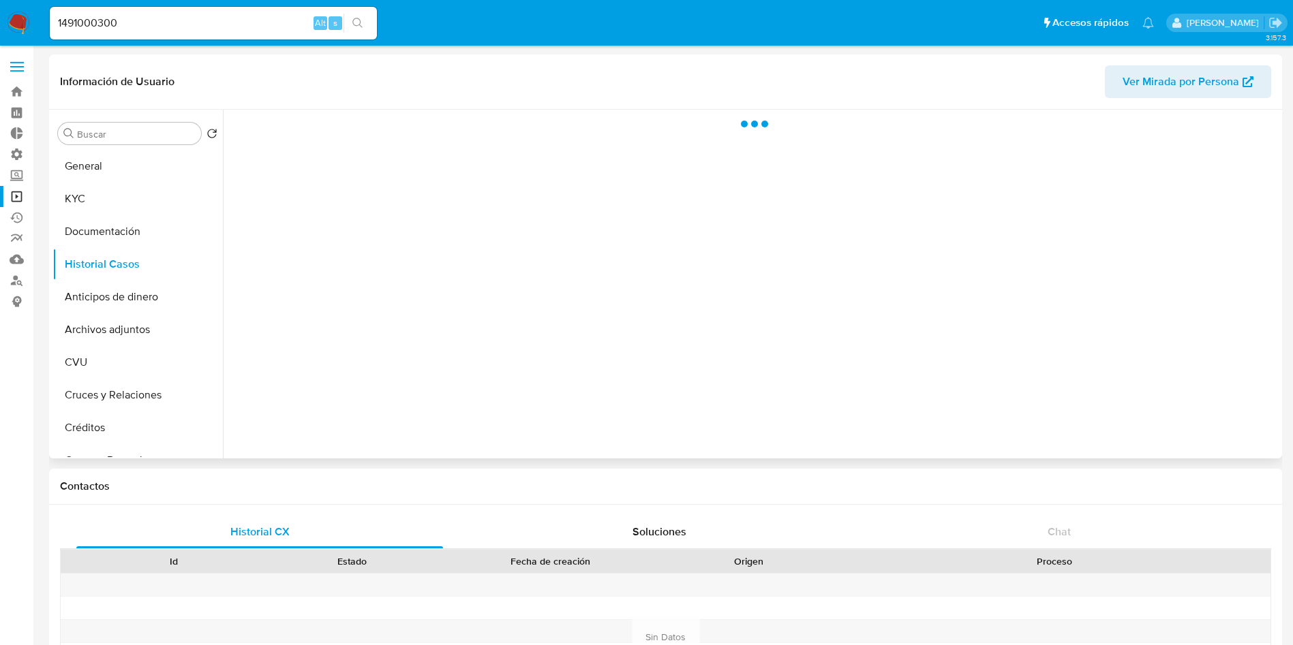
select select "10"
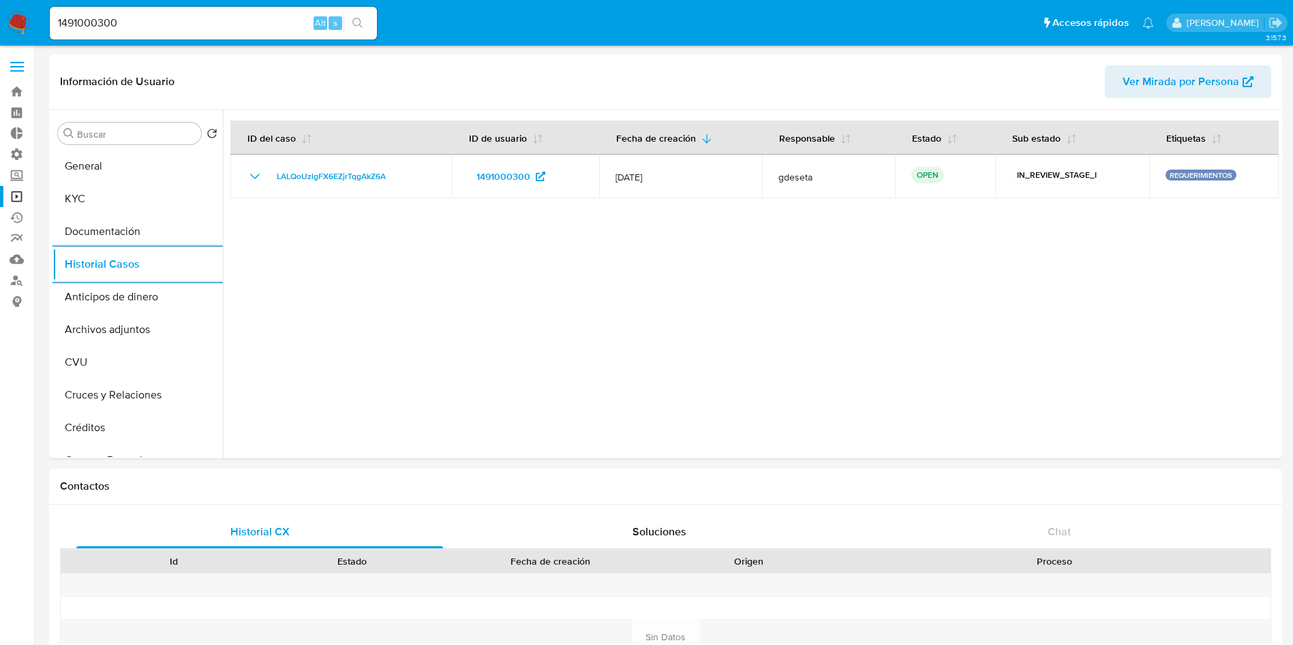
click at [163, 29] on input "1491000300" at bounding box center [213, 23] width 327 height 18
paste input "77681022"
type input "776810220"
click at [354, 23] on icon "search-icon" at bounding box center [357, 23] width 10 height 10
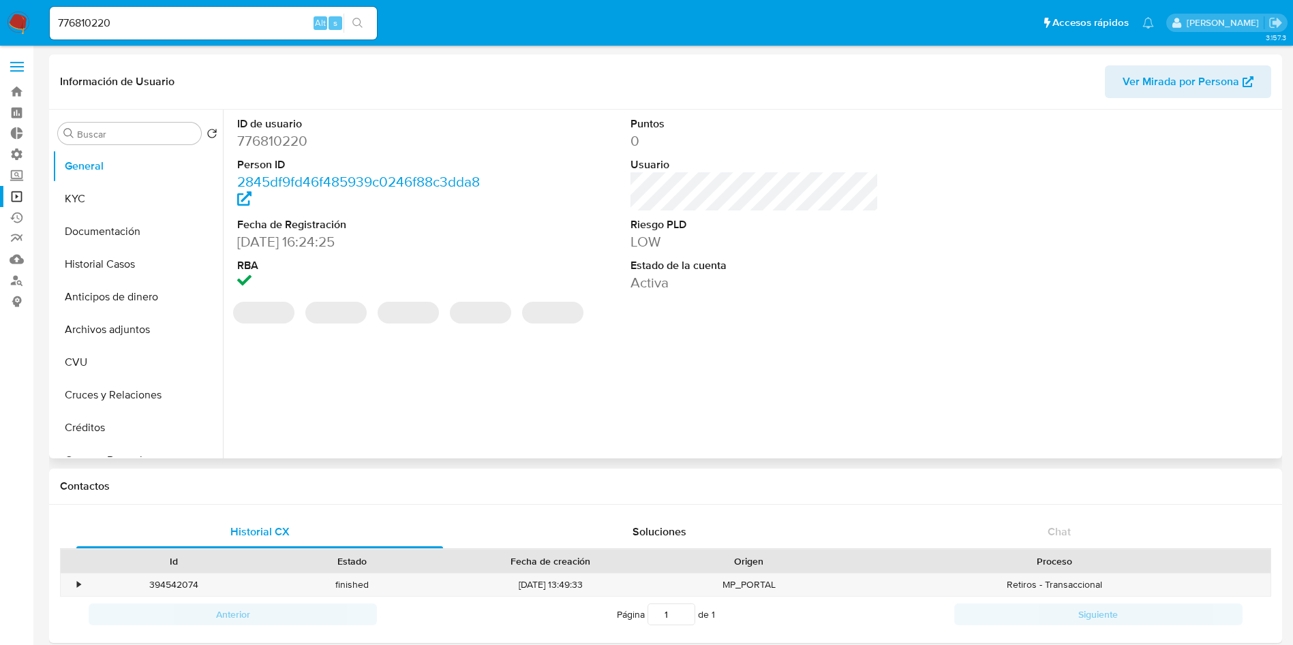
select select "10"
click at [265, 21] on input "776810220" at bounding box center [213, 23] width 327 height 18
paste input "aAMXz3AkzL19cy4G1vT7eXV4"
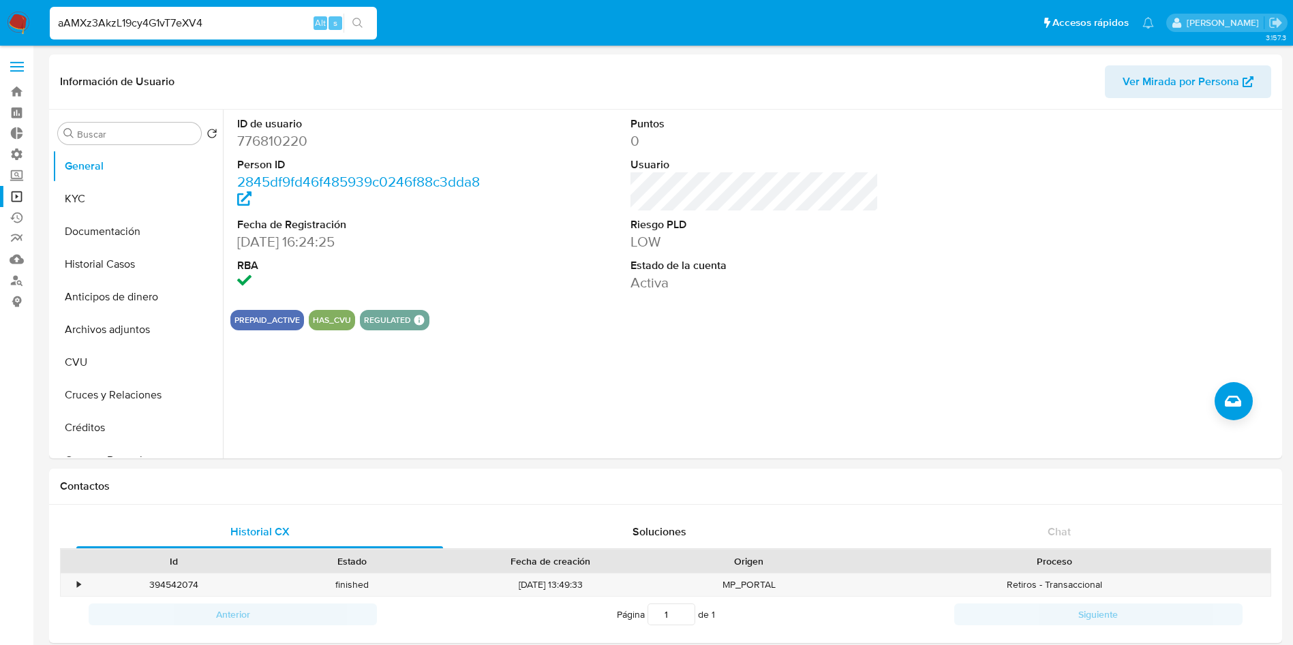
type input "aAMXz3AkzL19cy4G1vT7eXV4"
click at [368, 22] on button "search-icon" at bounding box center [357, 23] width 28 height 19
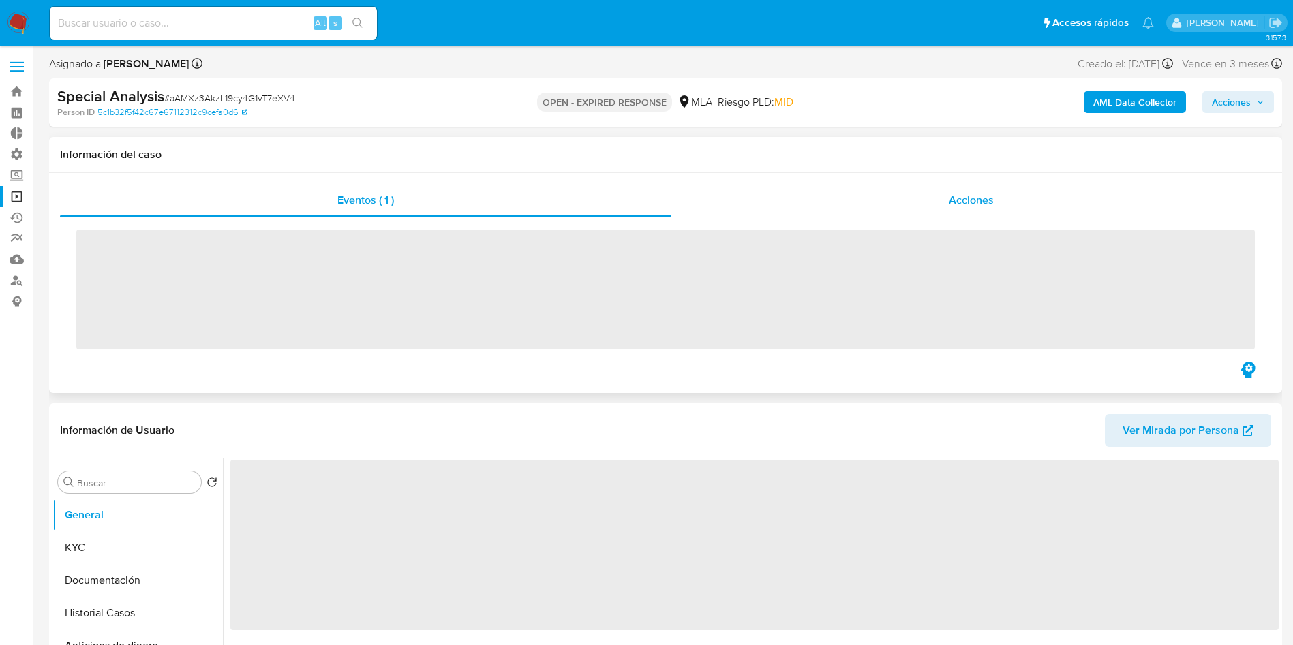
click at [931, 206] on div "Acciones" at bounding box center [971, 200] width 600 height 33
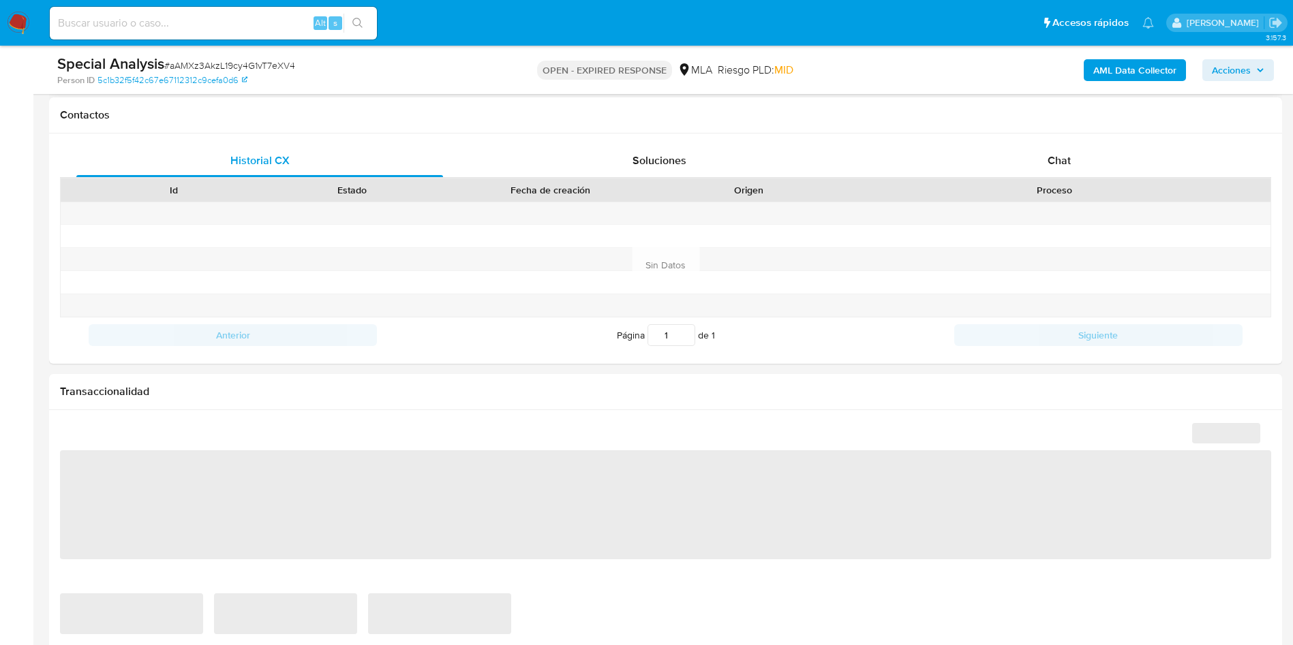
scroll to position [204, 0]
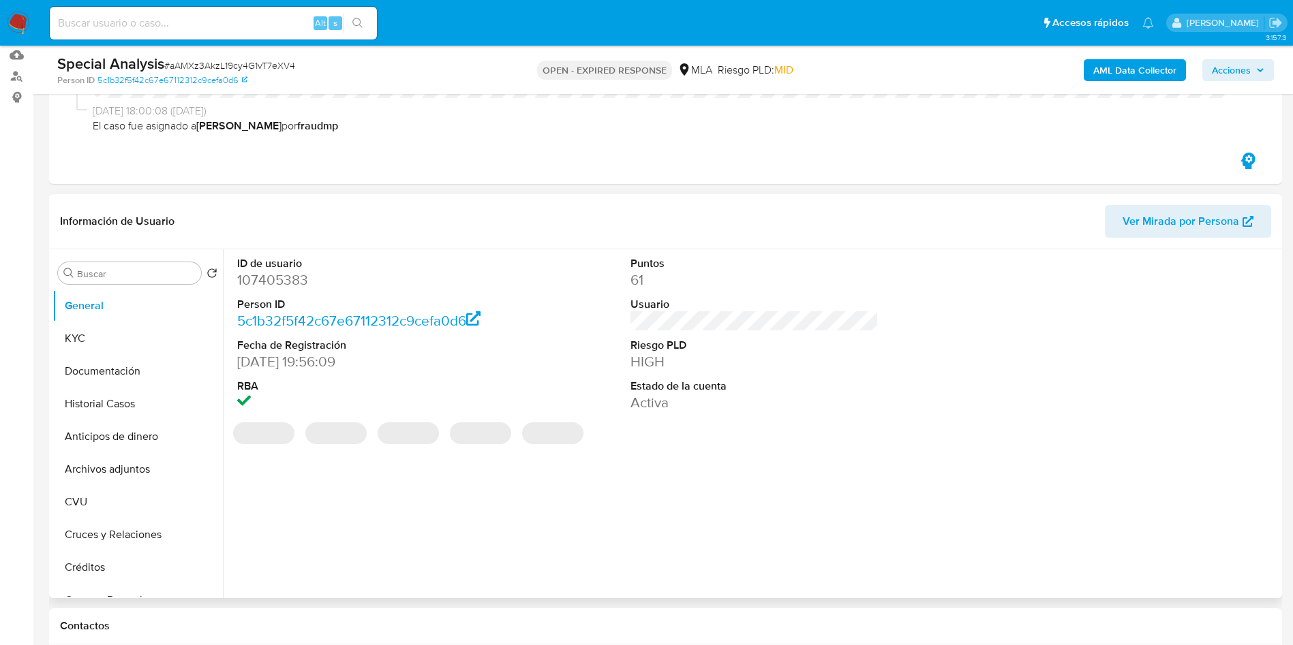
select select "10"
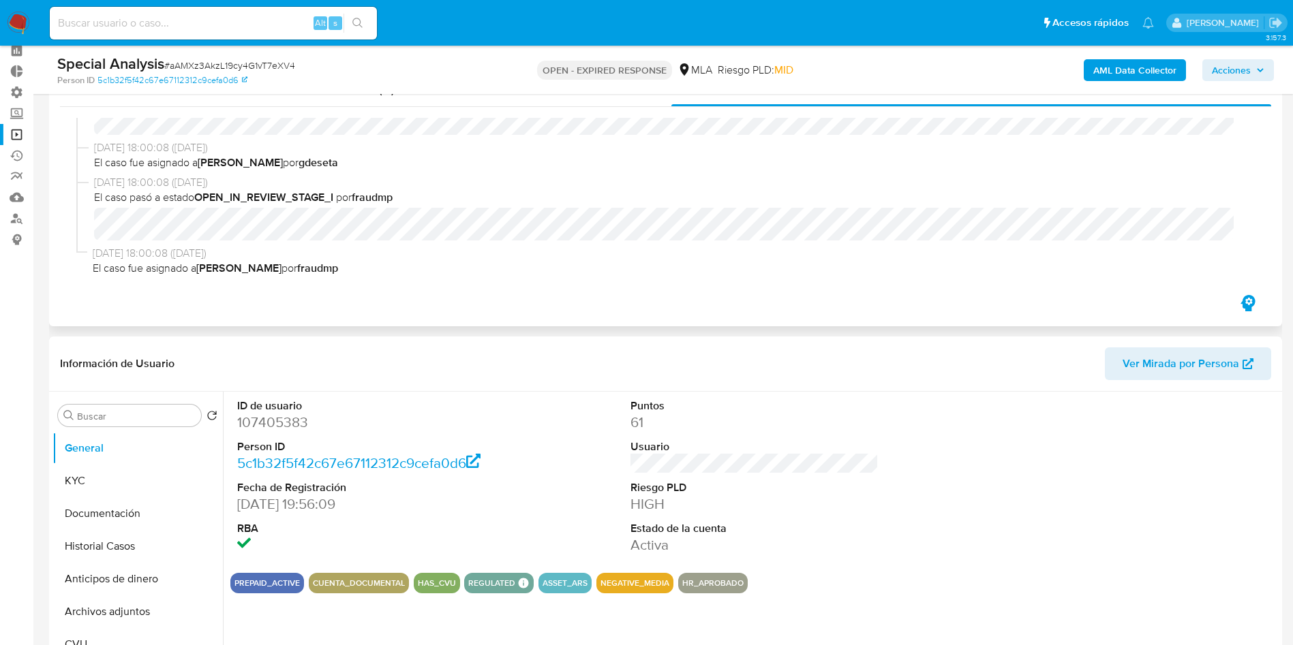
scroll to position [0, 0]
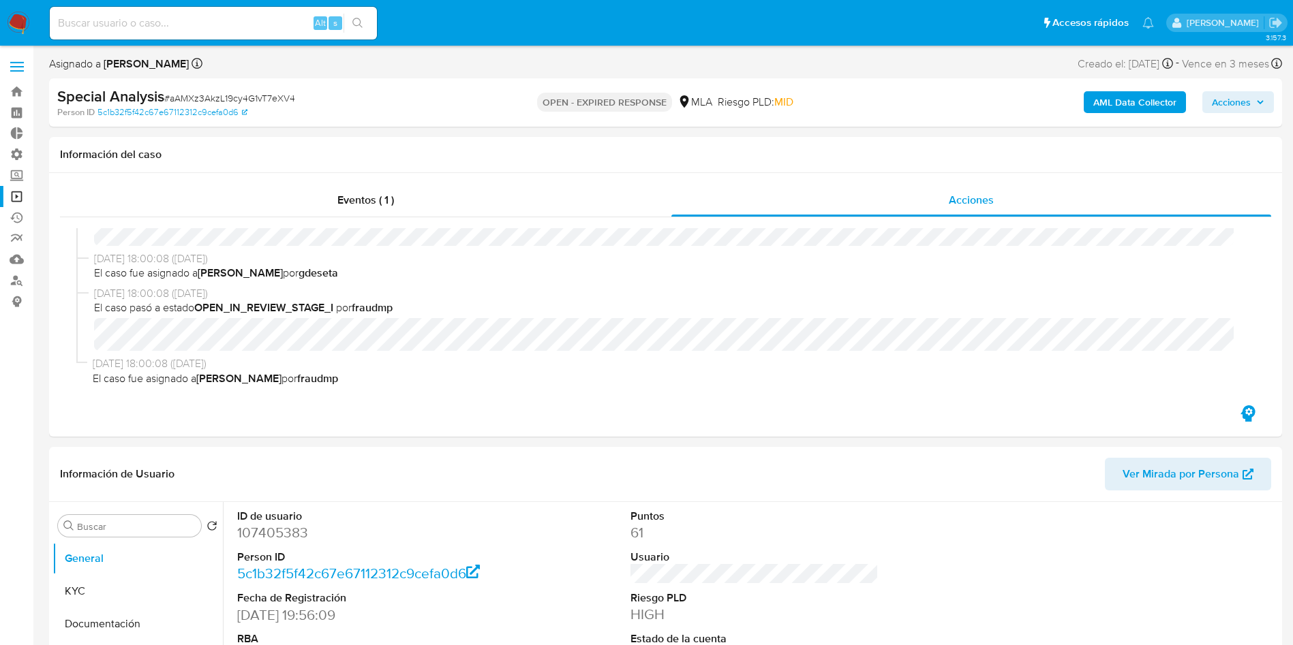
click at [229, 18] on input at bounding box center [213, 23] width 327 height 18
paste input "nDmEgNQkVNF0nHTsEB6viPCb"
type input "nDmEgNQkVNF0nHTsEB6viPCb"
click at [361, 24] on icon "search-icon" at bounding box center [357, 23] width 11 height 11
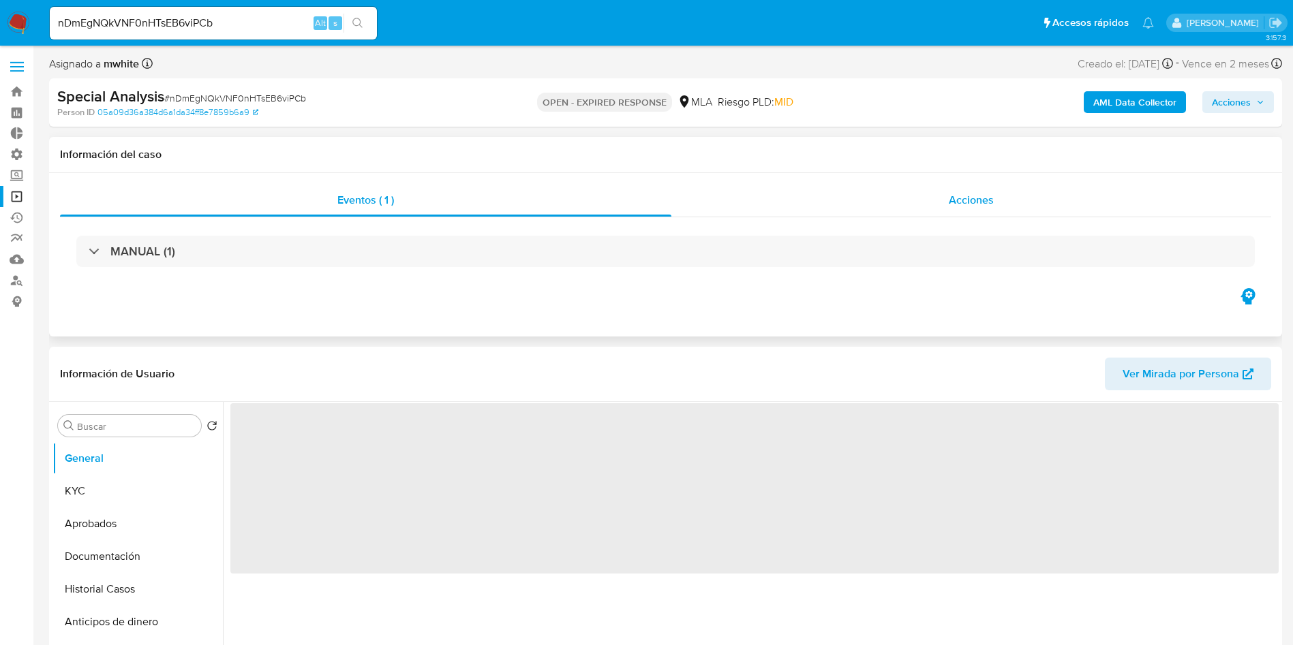
click at [987, 215] on div "Acciones" at bounding box center [971, 200] width 600 height 33
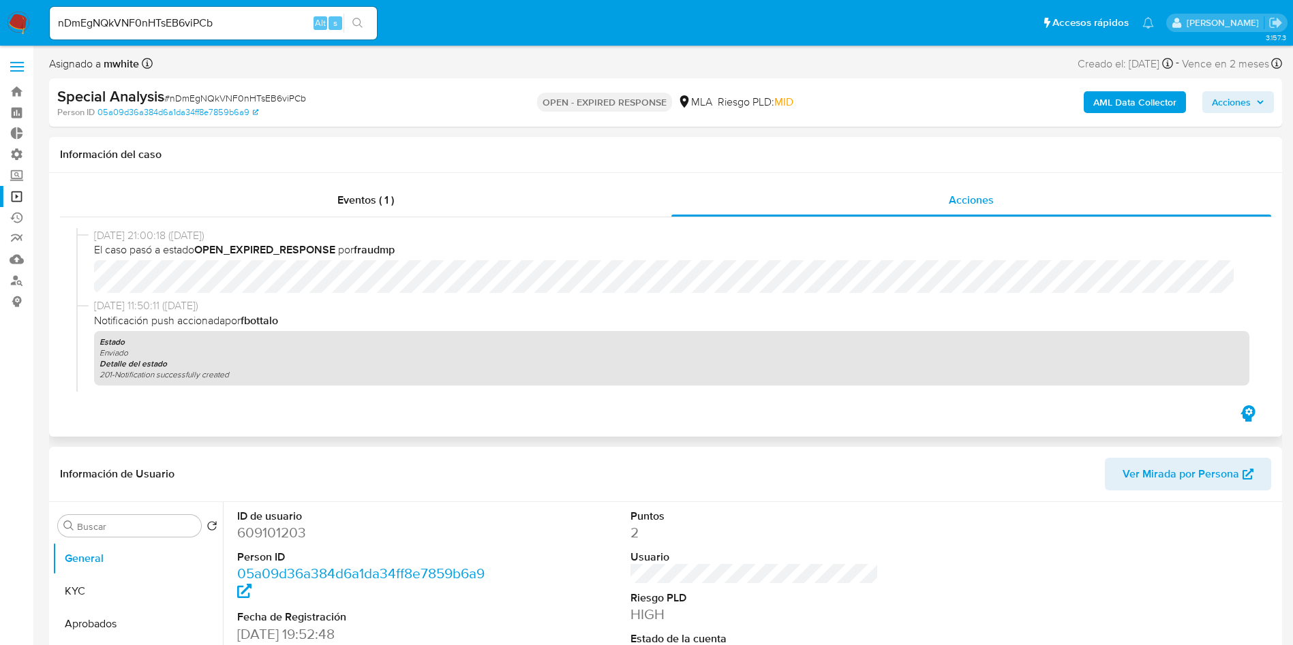
select select "10"
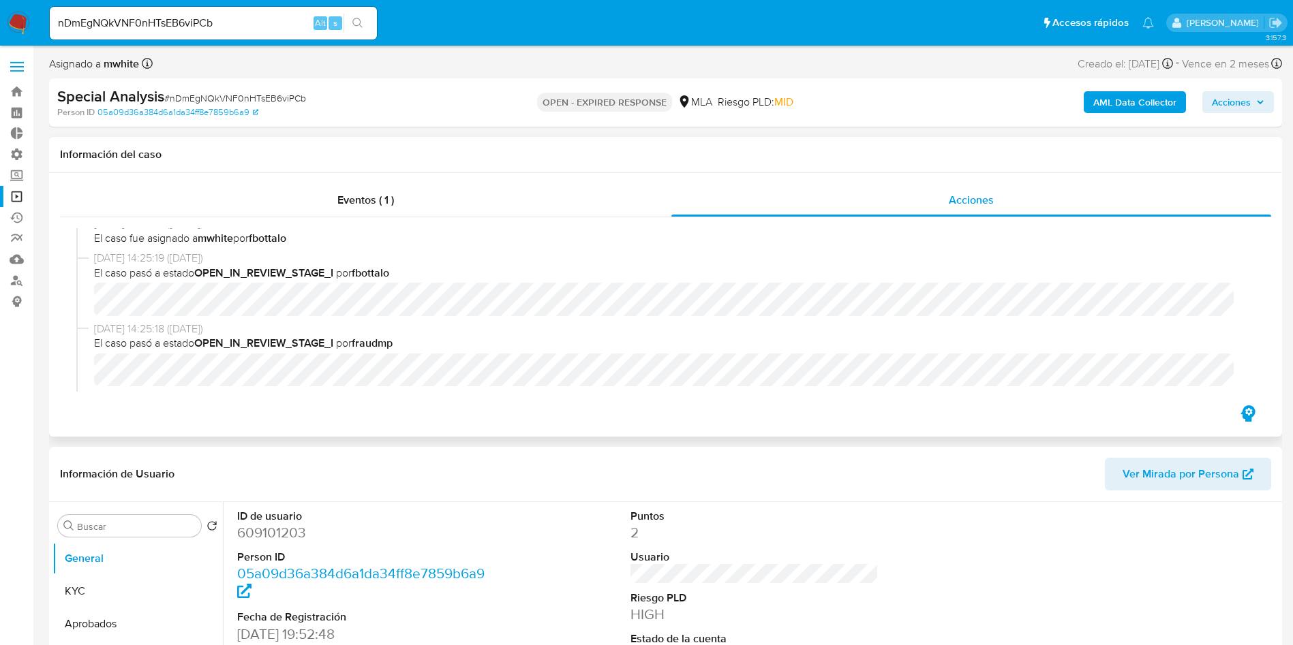
scroll to position [468, 0]
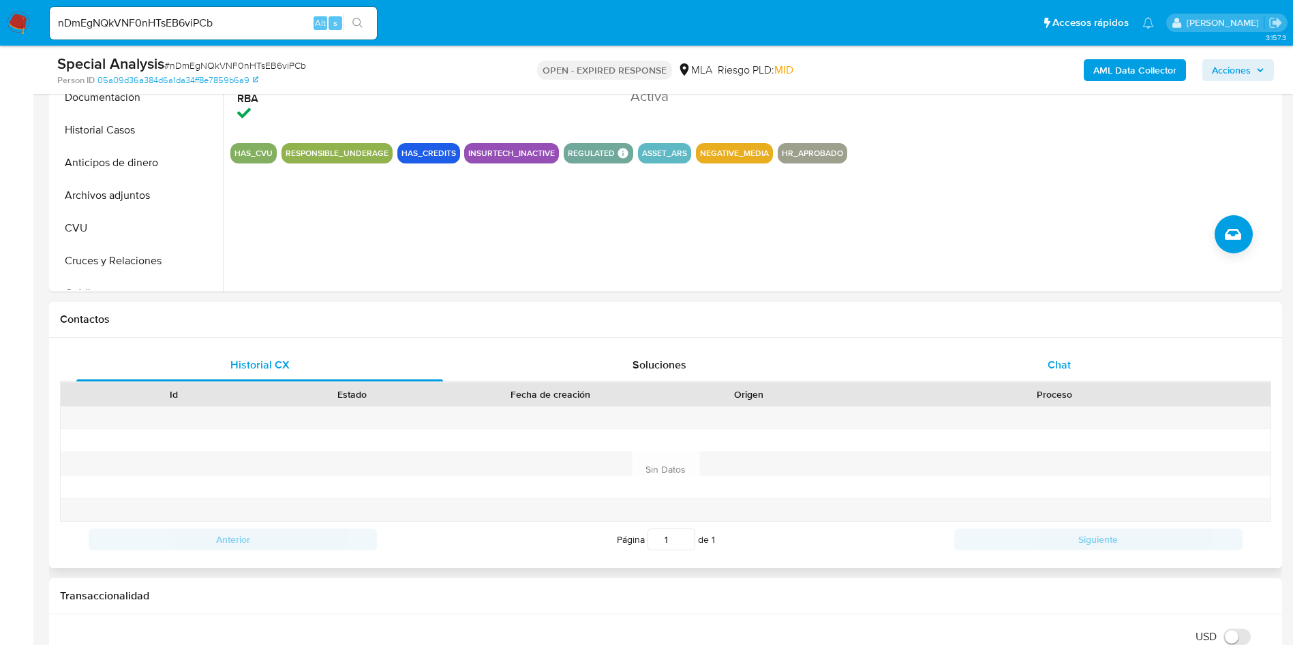
click at [1058, 376] on div "Chat" at bounding box center [1059, 365] width 367 height 33
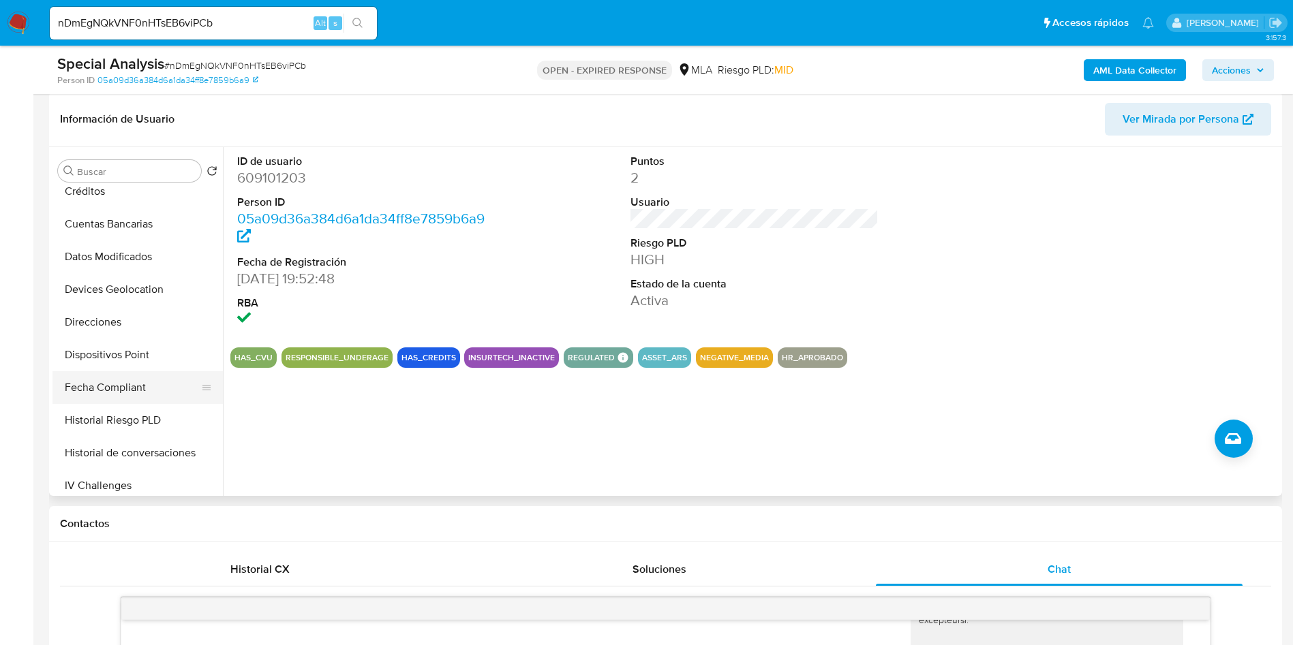
scroll to position [613, 0]
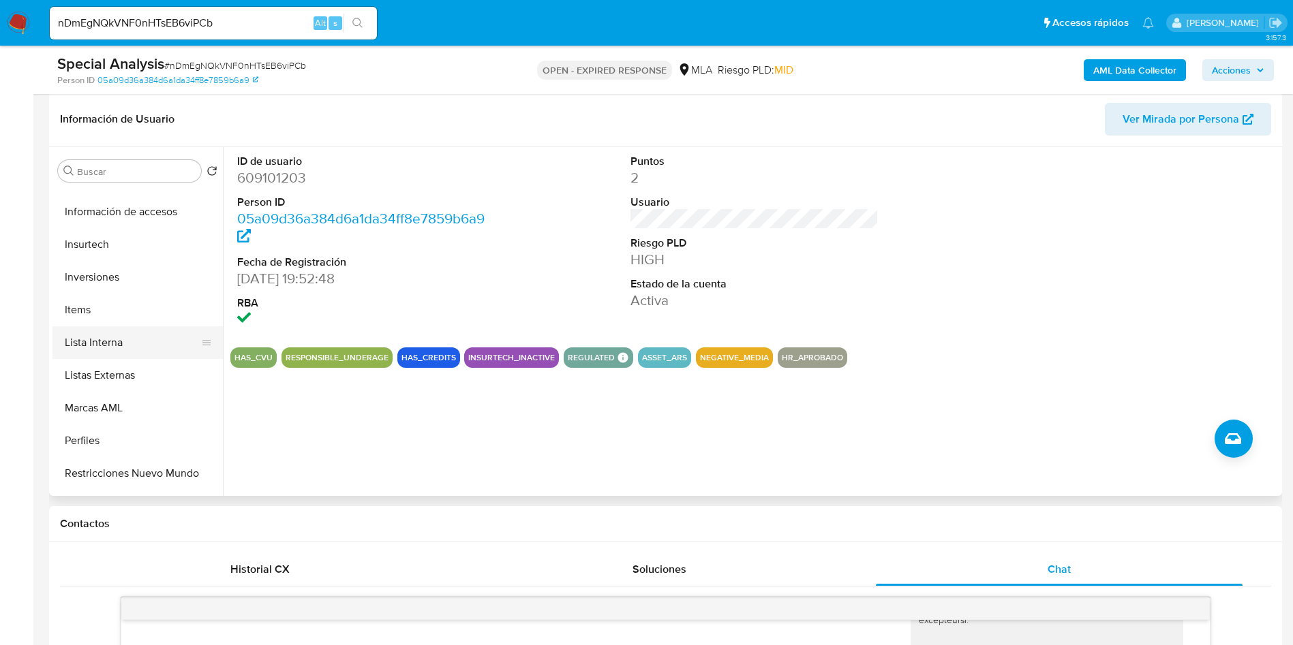
click at [117, 344] on button "Lista Interna" at bounding box center [131, 342] width 159 height 33
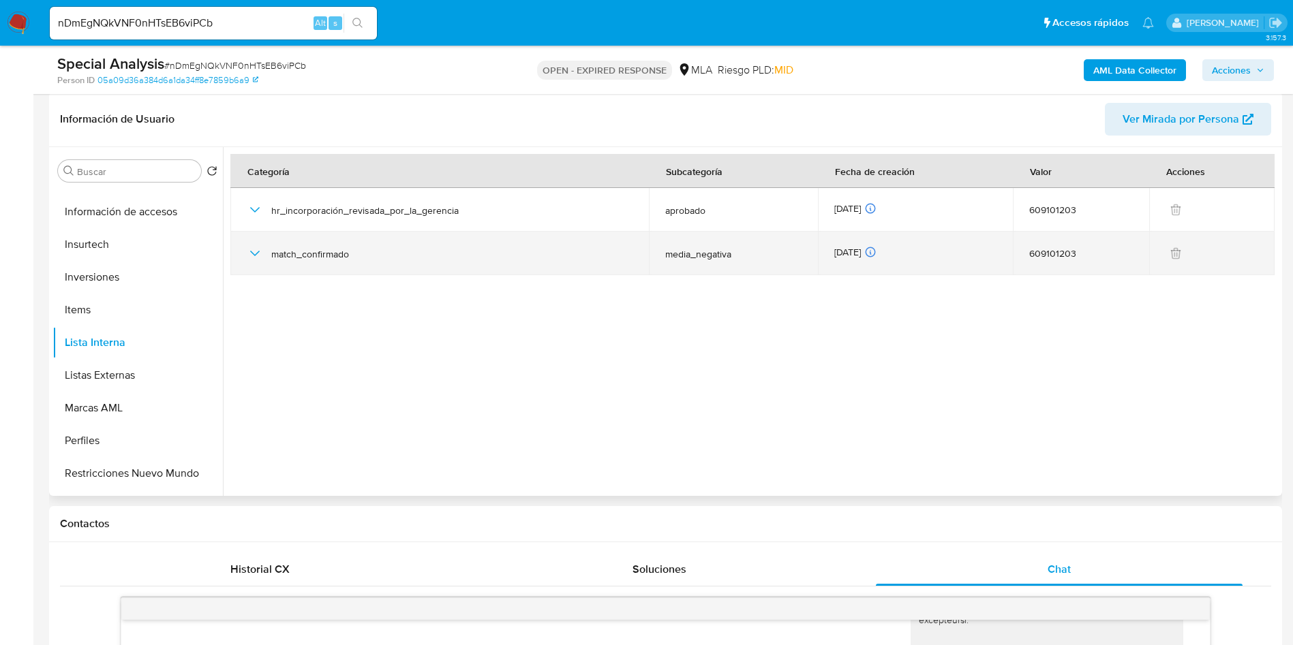
click at [254, 254] on icon "button" at bounding box center [255, 253] width 10 height 5
click at [254, 254] on icon "button" at bounding box center [255, 253] width 16 height 16
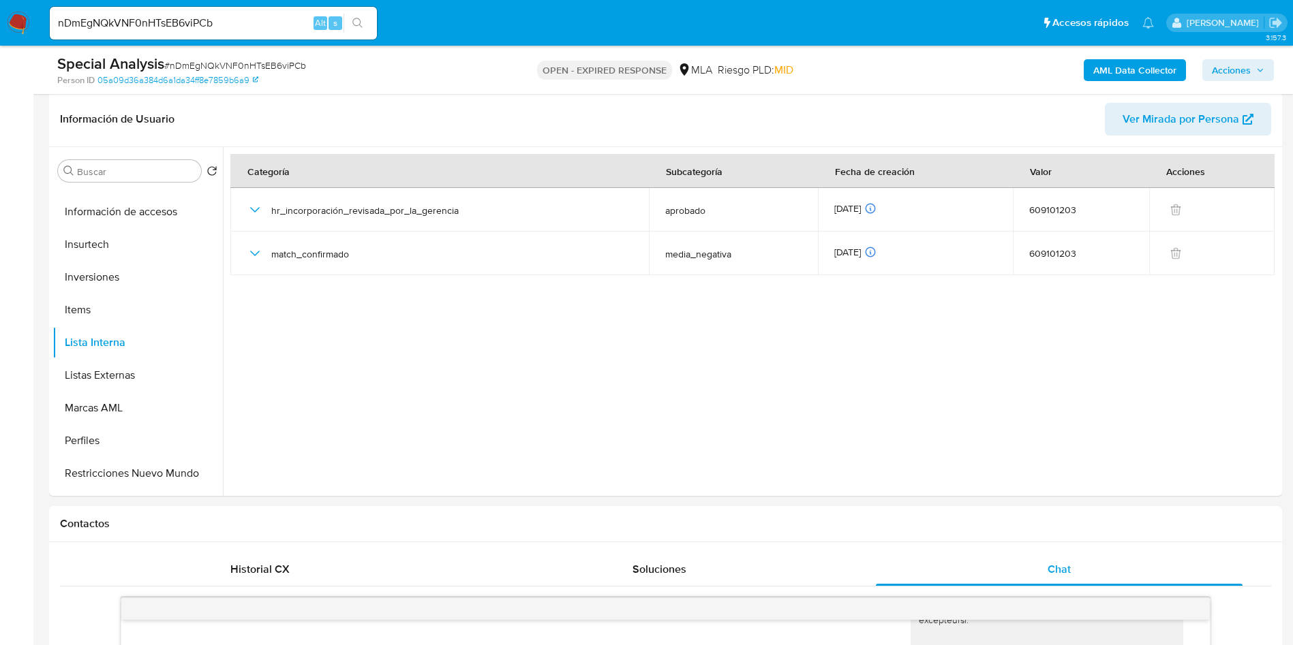
click at [211, 31] on input "nDmEgNQkVNF0nHTsEB6viPCb" at bounding box center [213, 23] width 327 height 18
paste input "aAMXz3AkzL19cy4G1vT7eXV4"
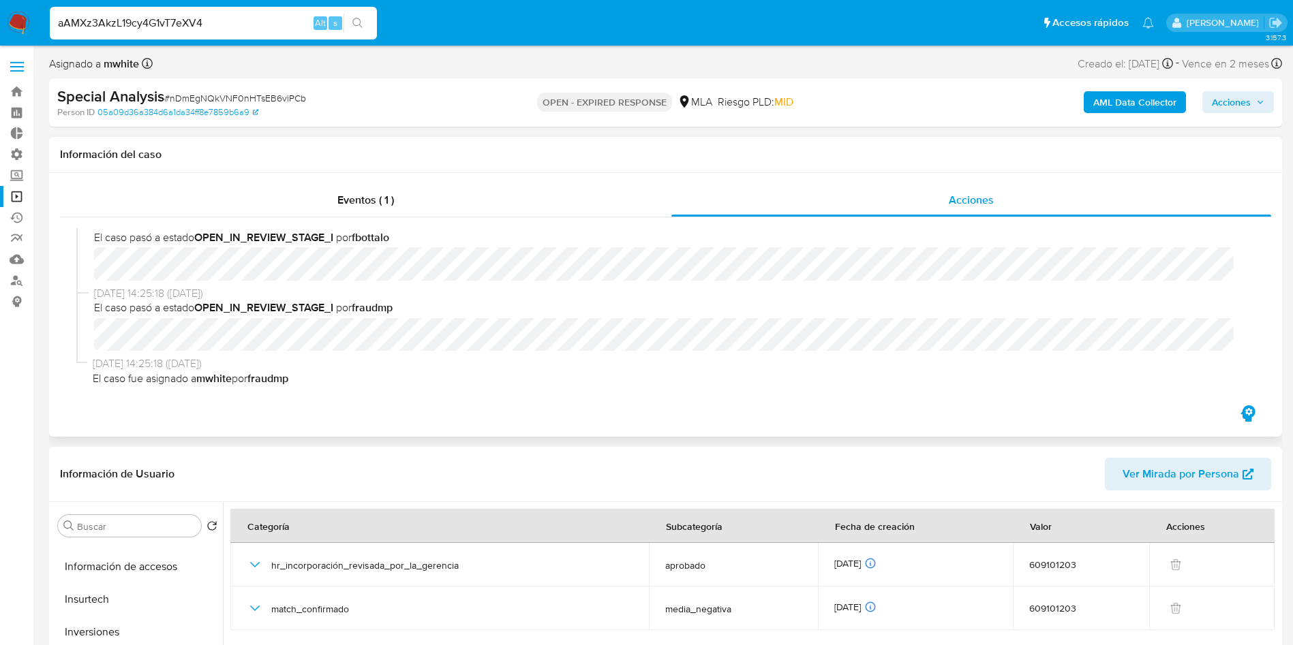
type input "aAMXz3AkzL19cy4G1vT7eXV4"
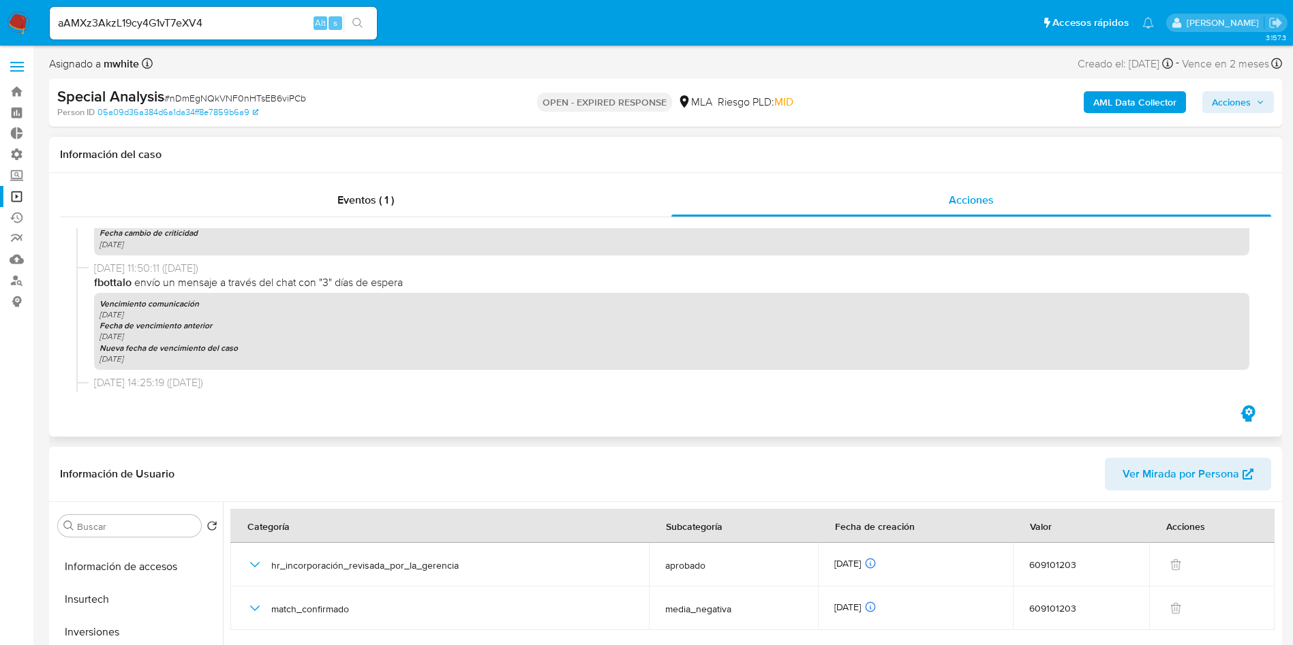
scroll to position [117, 0]
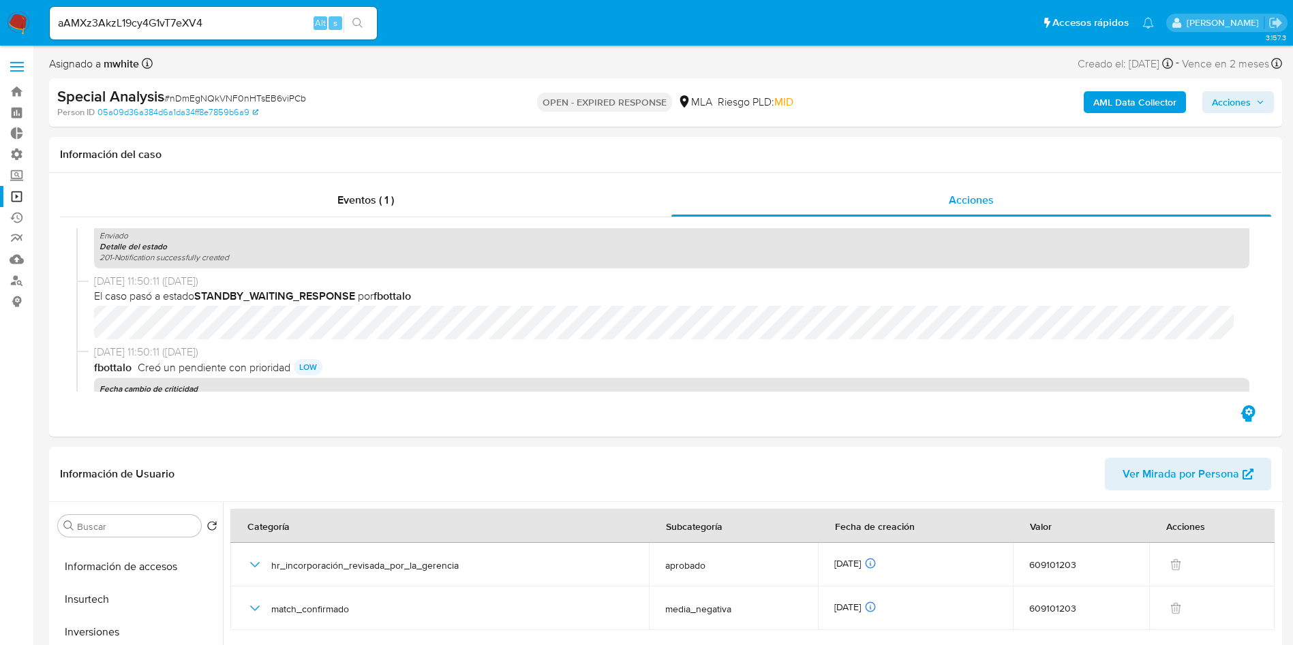
click at [368, 19] on button "search-icon" at bounding box center [357, 23] width 28 height 19
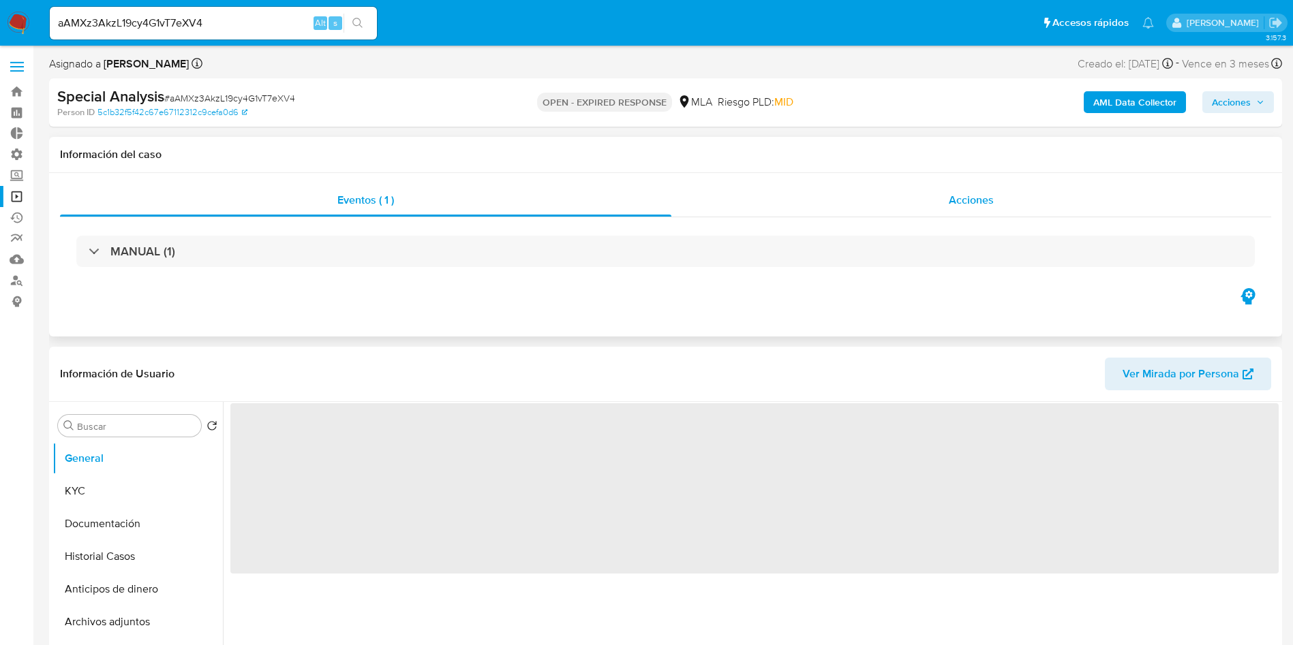
click at [953, 207] on div "Acciones" at bounding box center [971, 200] width 600 height 33
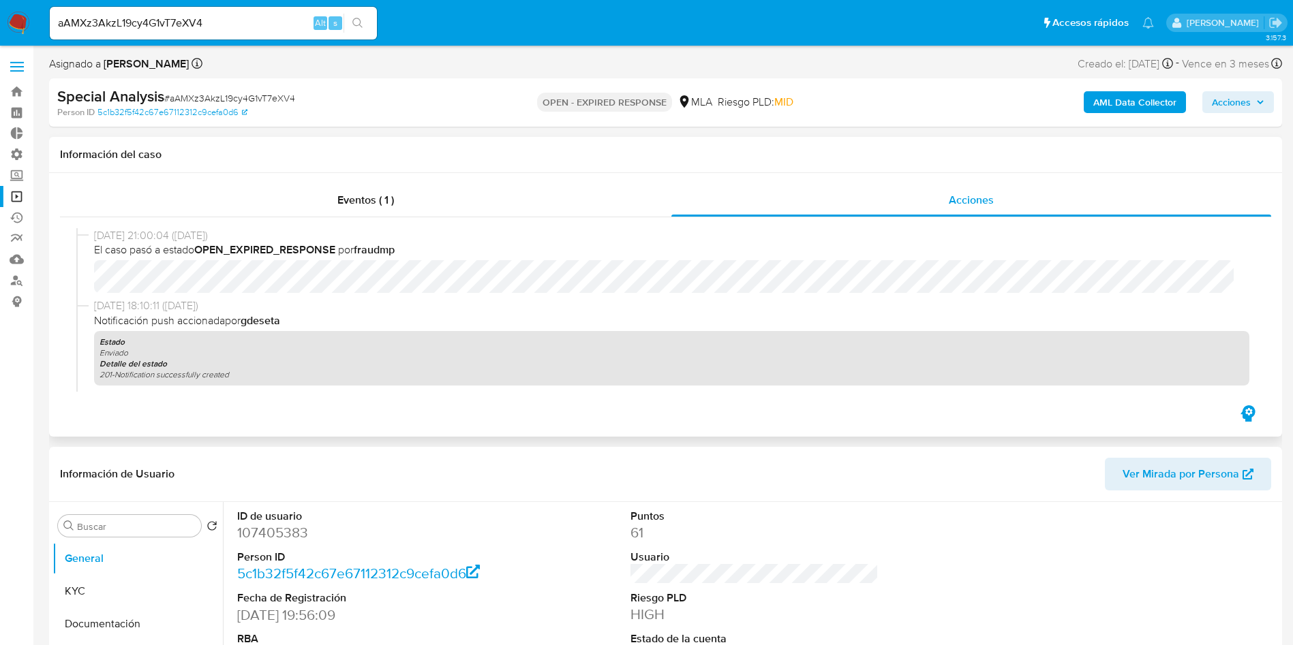
select select "10"
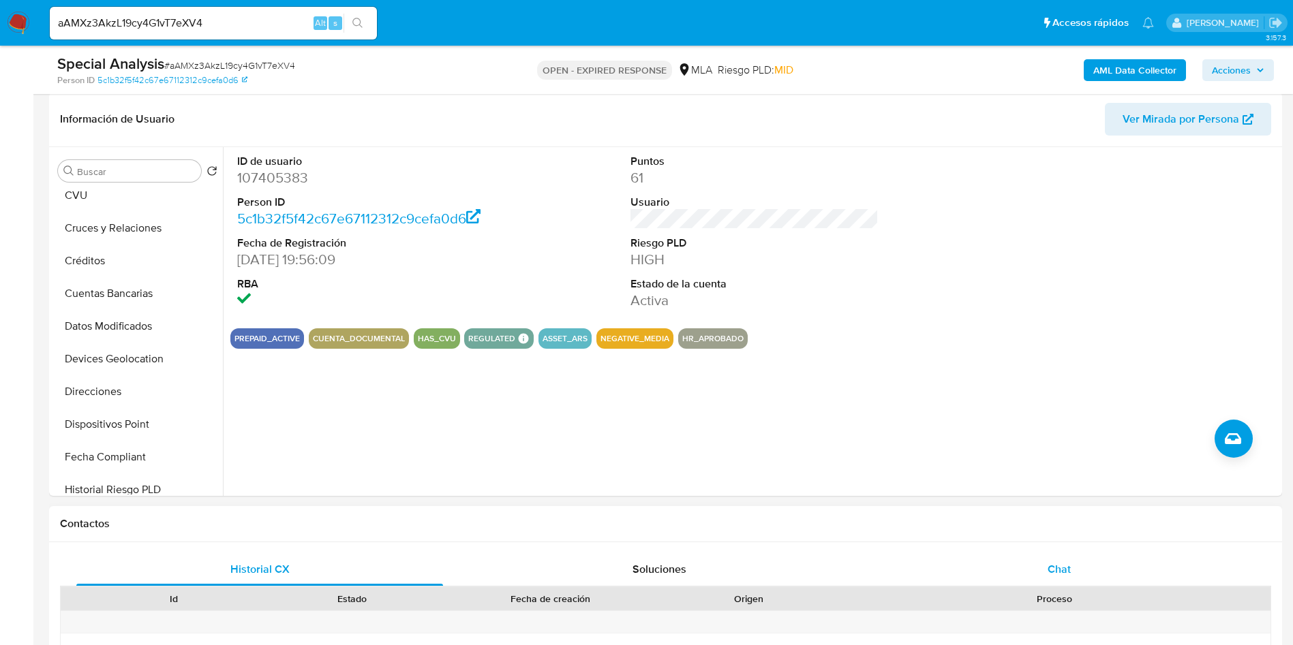
click at [1062, 566] on span "Chat" at bounding box center [1058, 570] width 23 height 16
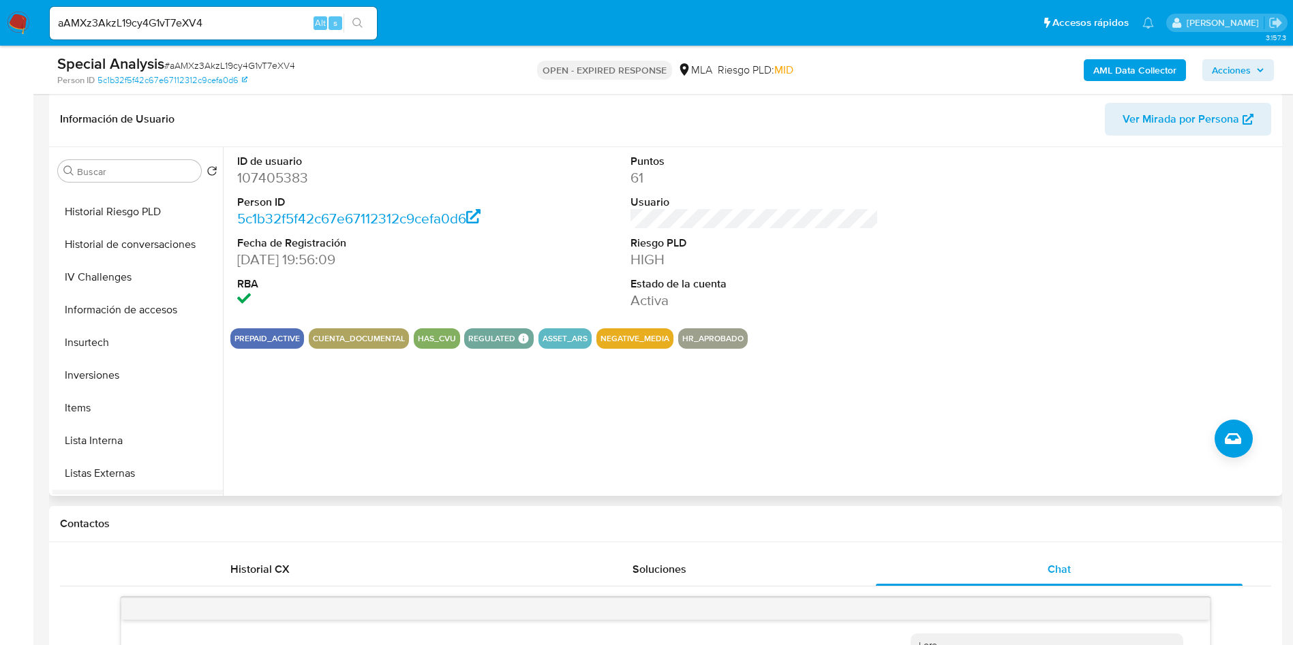
scroll to position [641, 0]
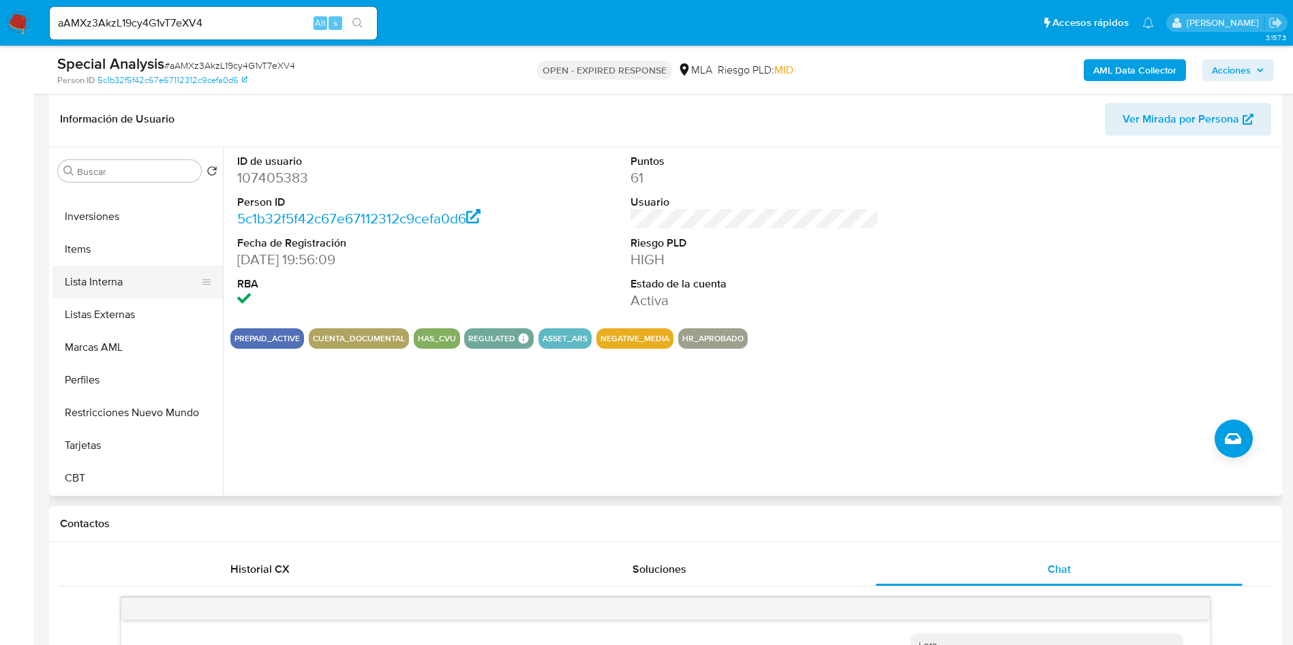
click at [112, 286] on button "Lista Interna" at bounding box center [131, 282] width 159 height 33
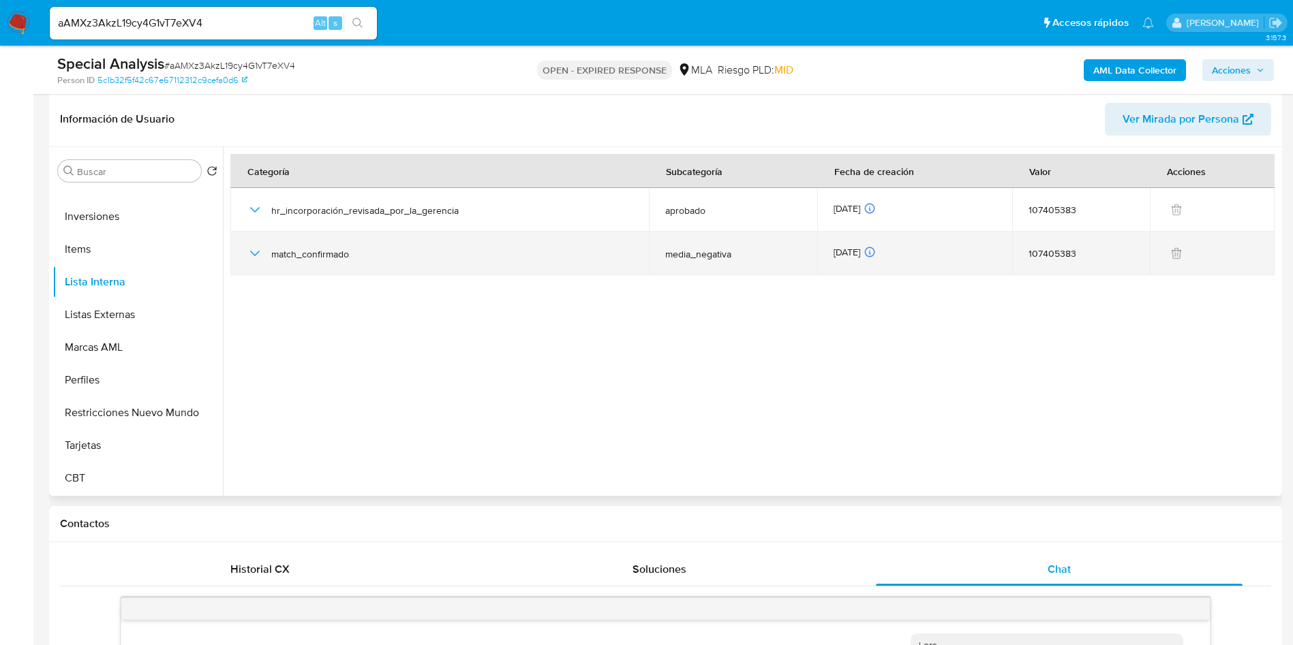
click at [251, 250] on icon "button" at bounding box center [255, 253] width 16 height 16
